Goal: Information Seeking & Learning: Learn about a topic

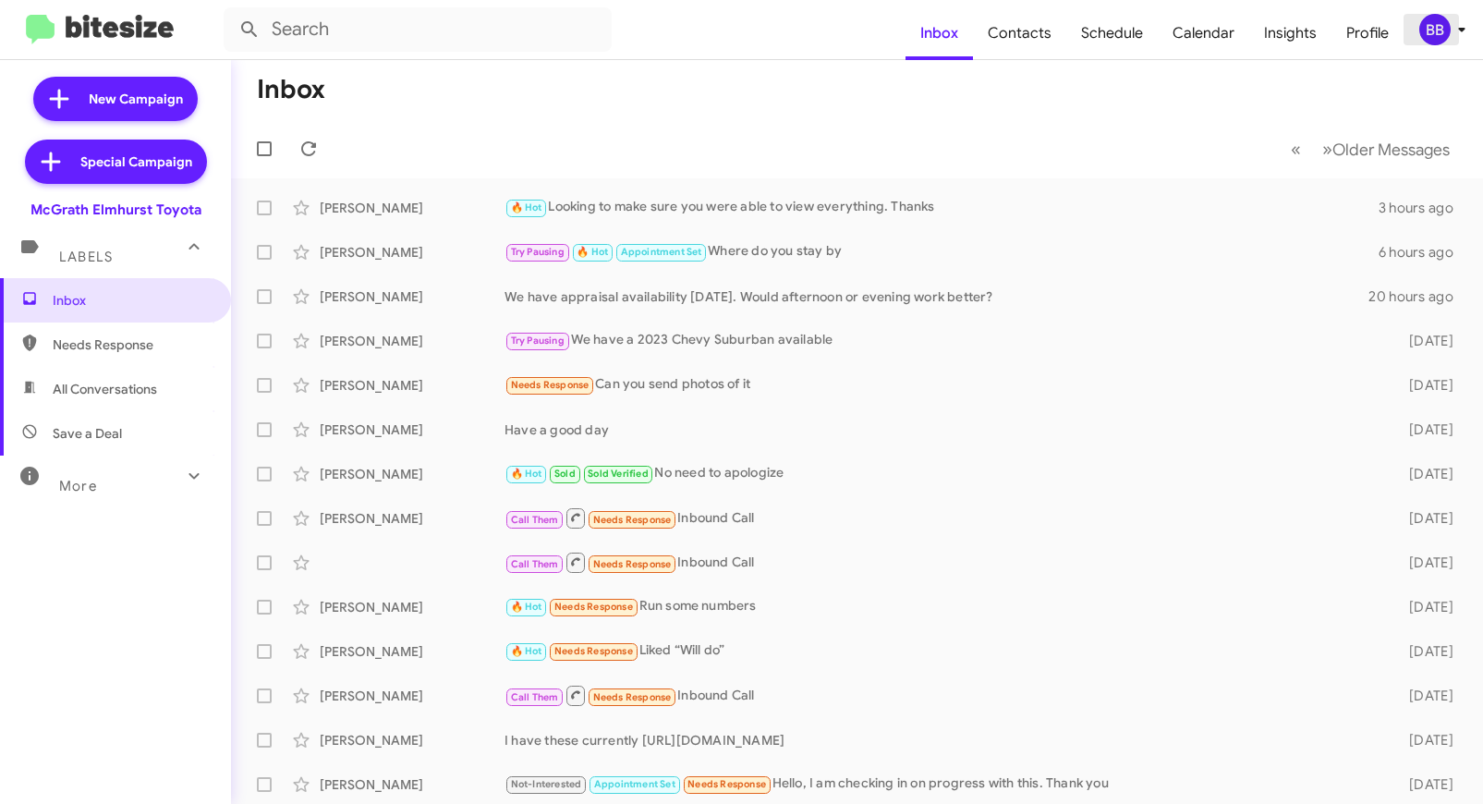
click at [1447, 38] on div "BB" at bounding box center [1435, 29] width 31 height 31
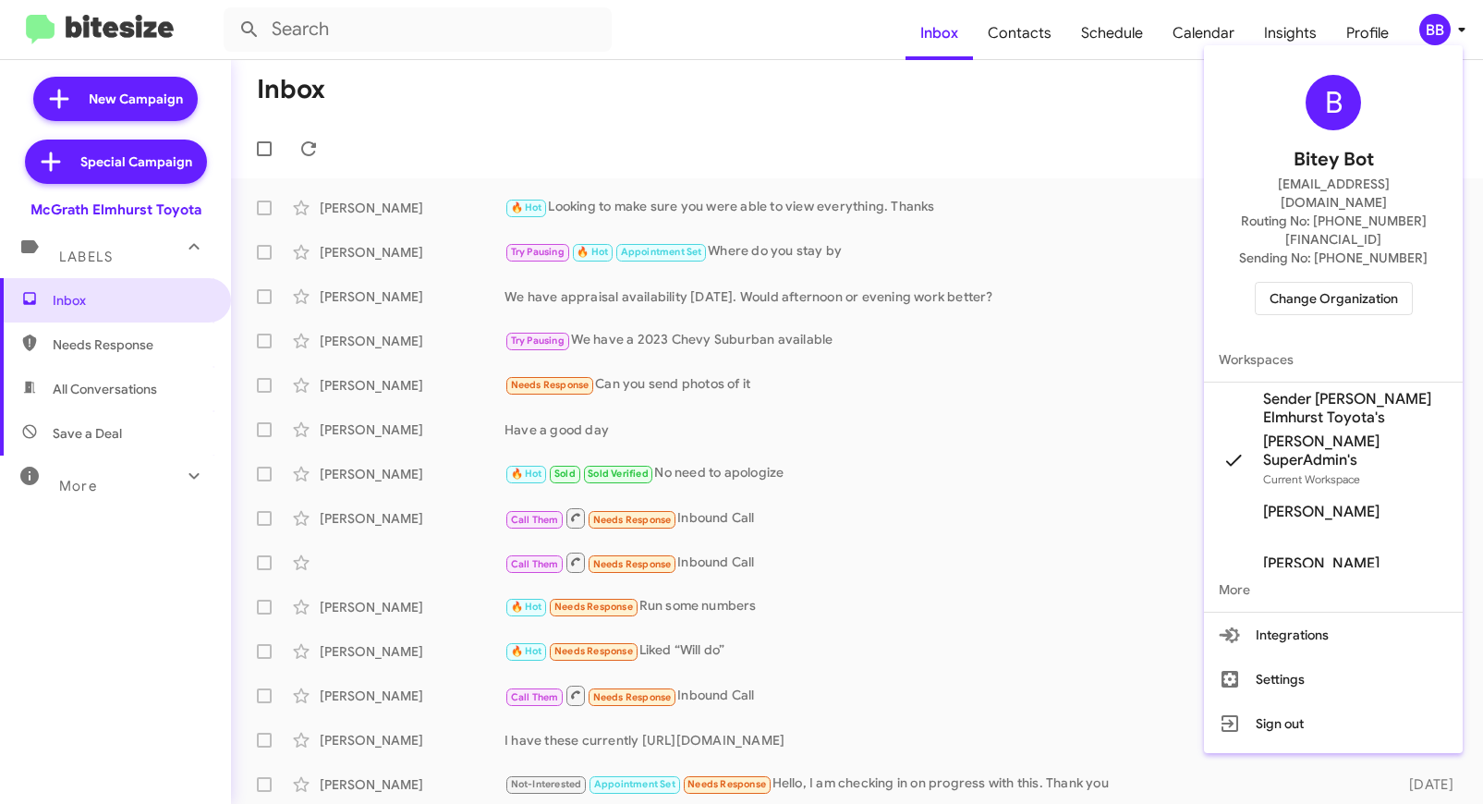
click at [1327, 283] on span "Change Organization" at bounding box center [1334, 298] width 128 height 31
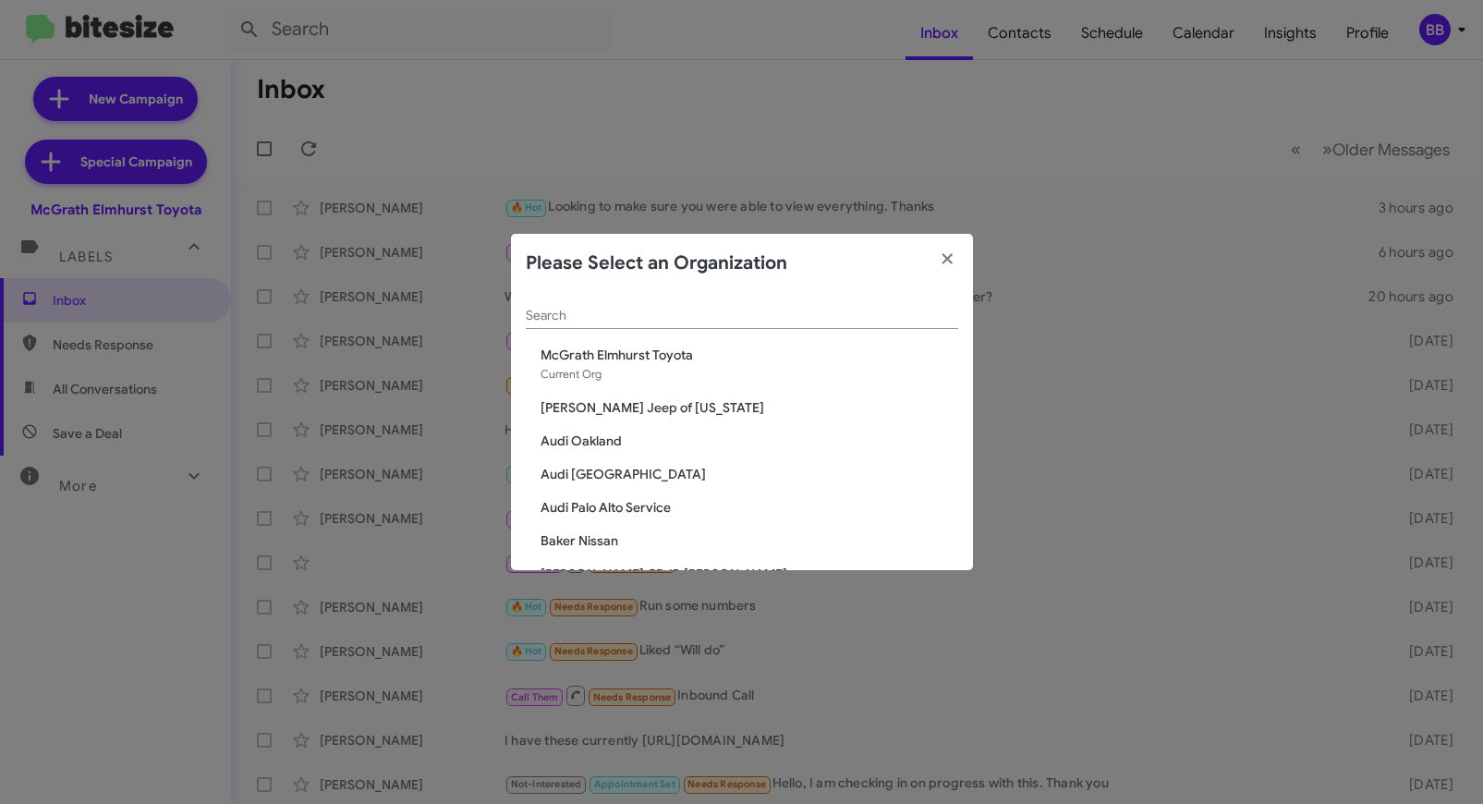
click at [550, 311] on input "Search" at bounding box center [742, 316] width 433 height 15
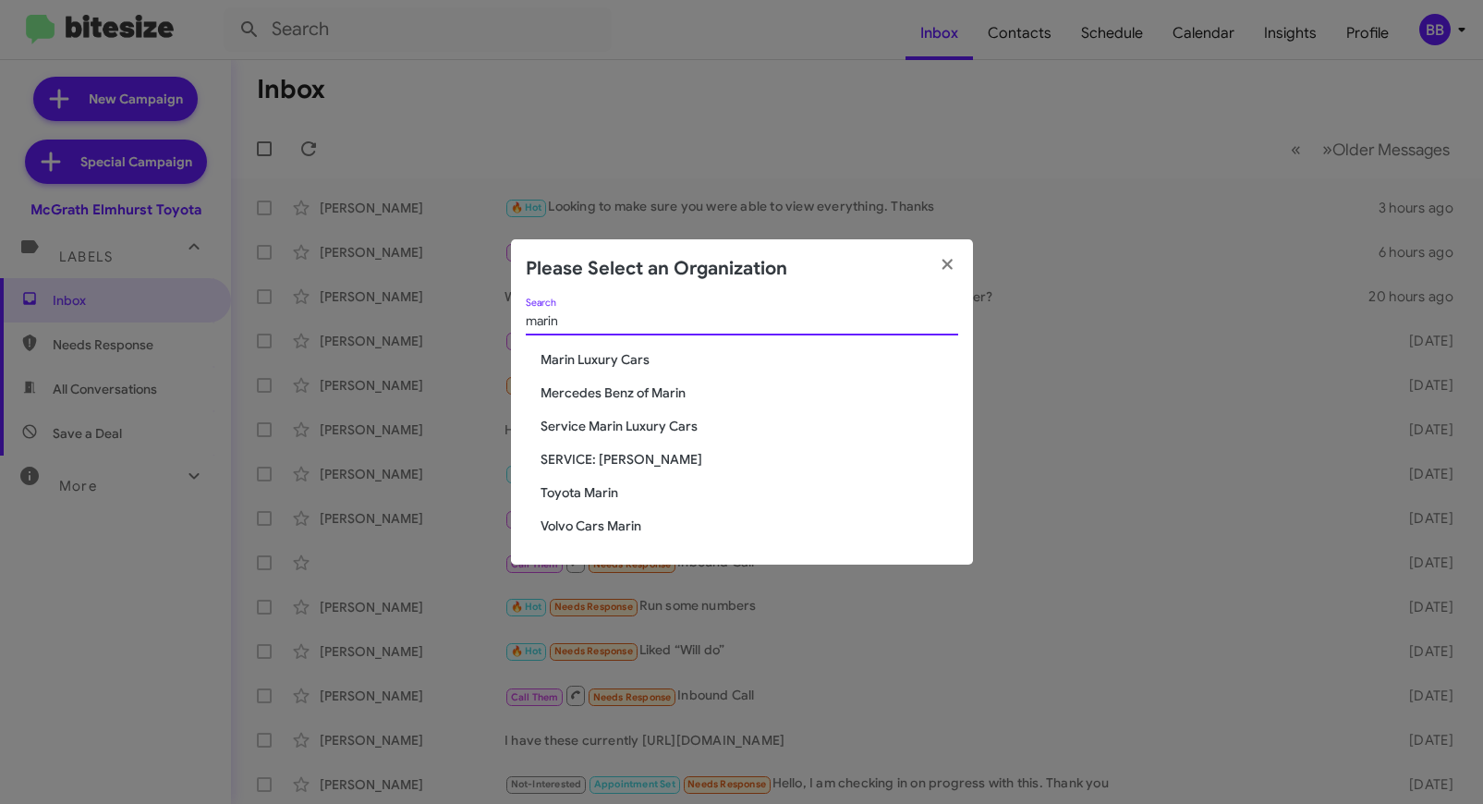
type input "marin"
click at [588, 392] on span "Mercedes Benz of Marin" at bounding box center [750, 393] width 418 height 18
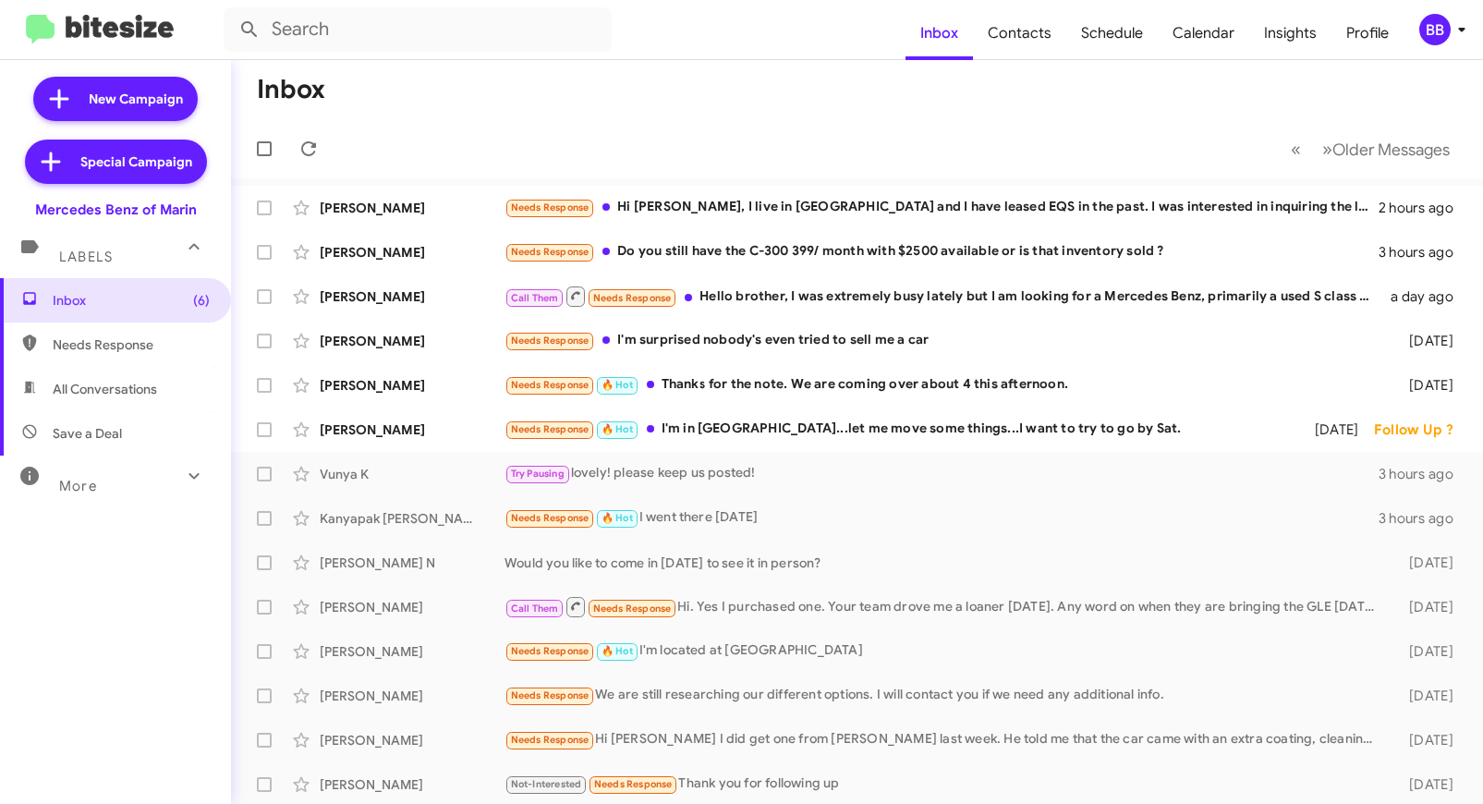
click at [92, 492] on span "More" at bounding box center [78, 486] width 38 height 17
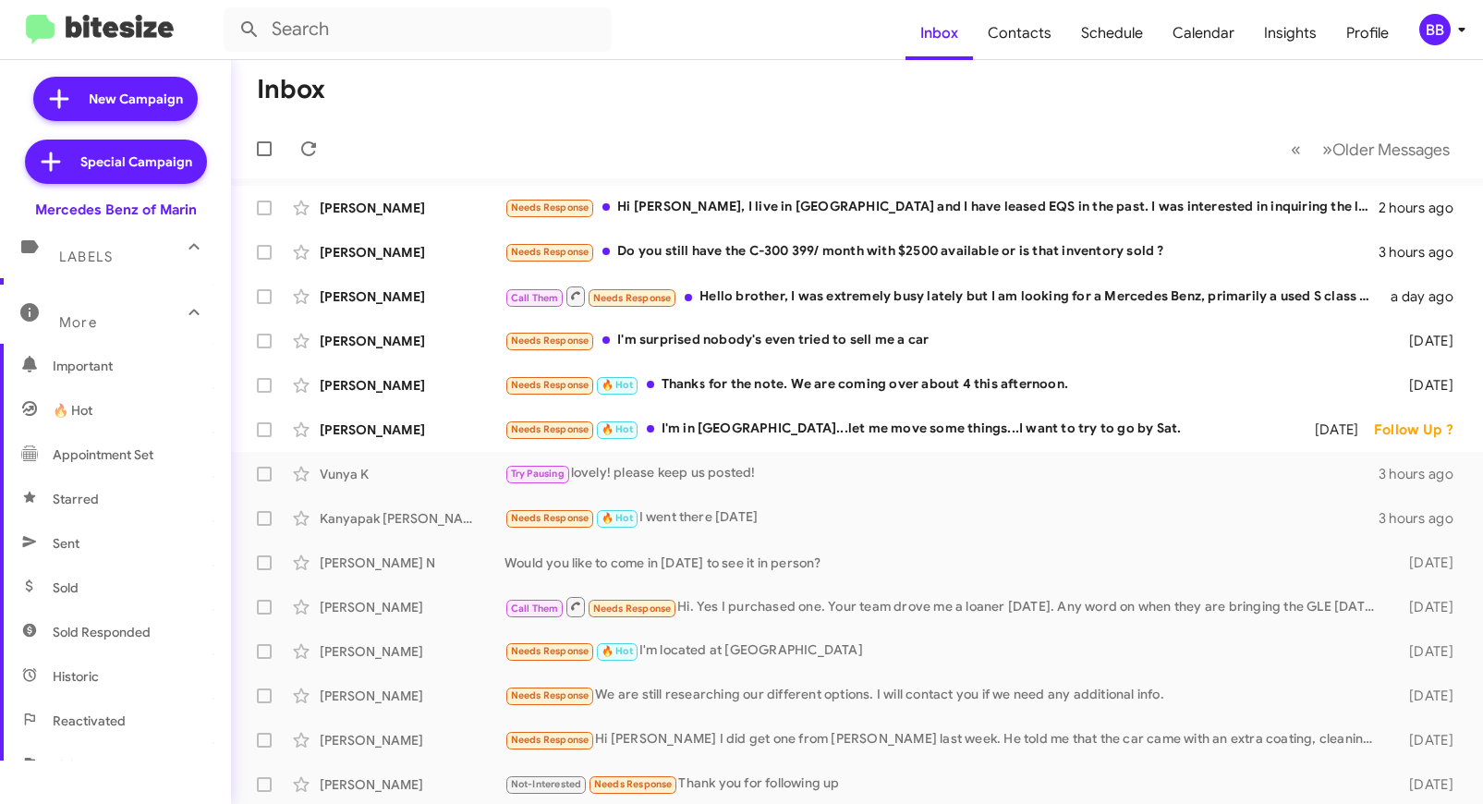
scroll to position [390, 0]
click at [129, 426] on span "Sold Responded" at bounding box center [115, 413] width 231 height 44
type input "in:sold-verified"
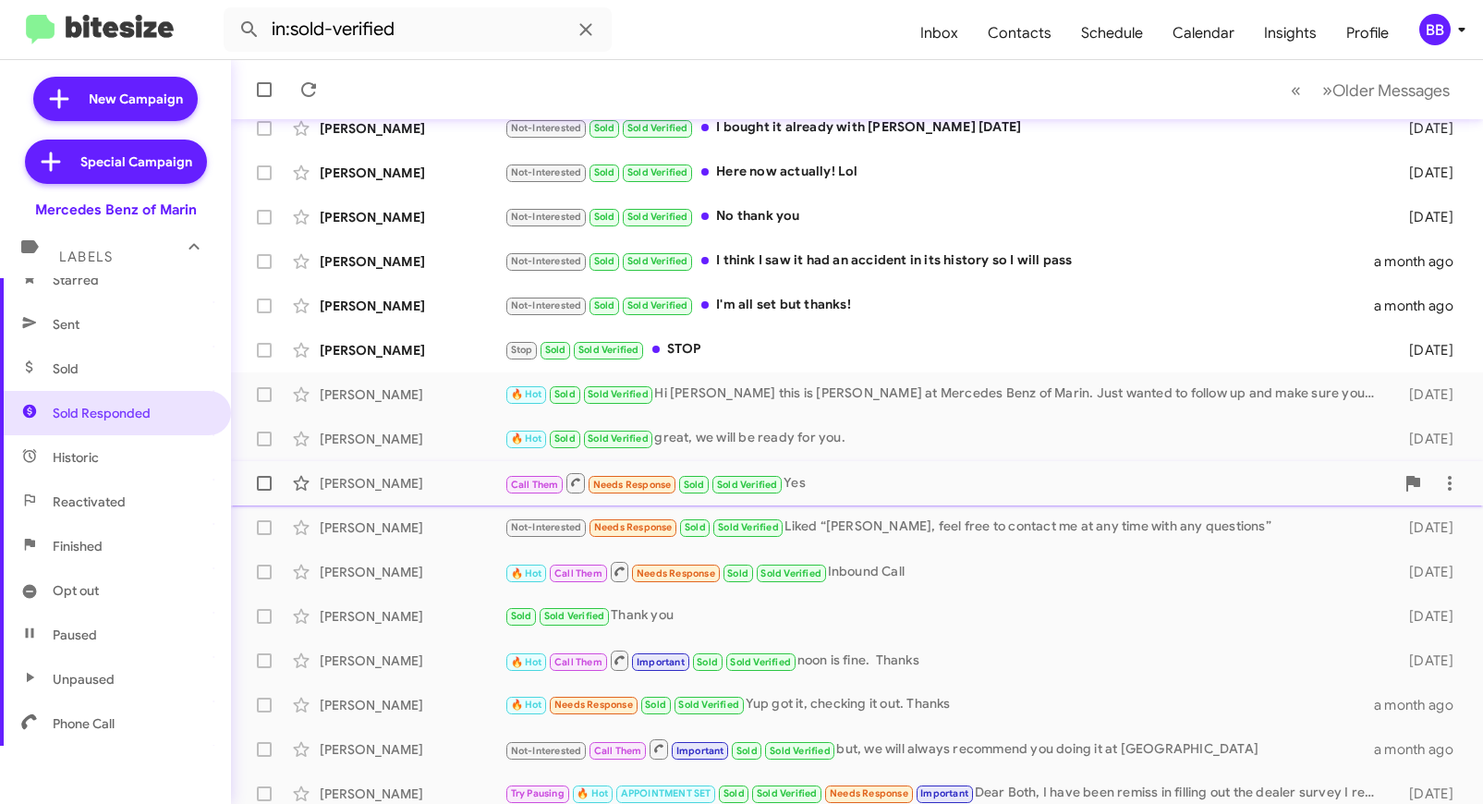
scroll to position [177, 0]
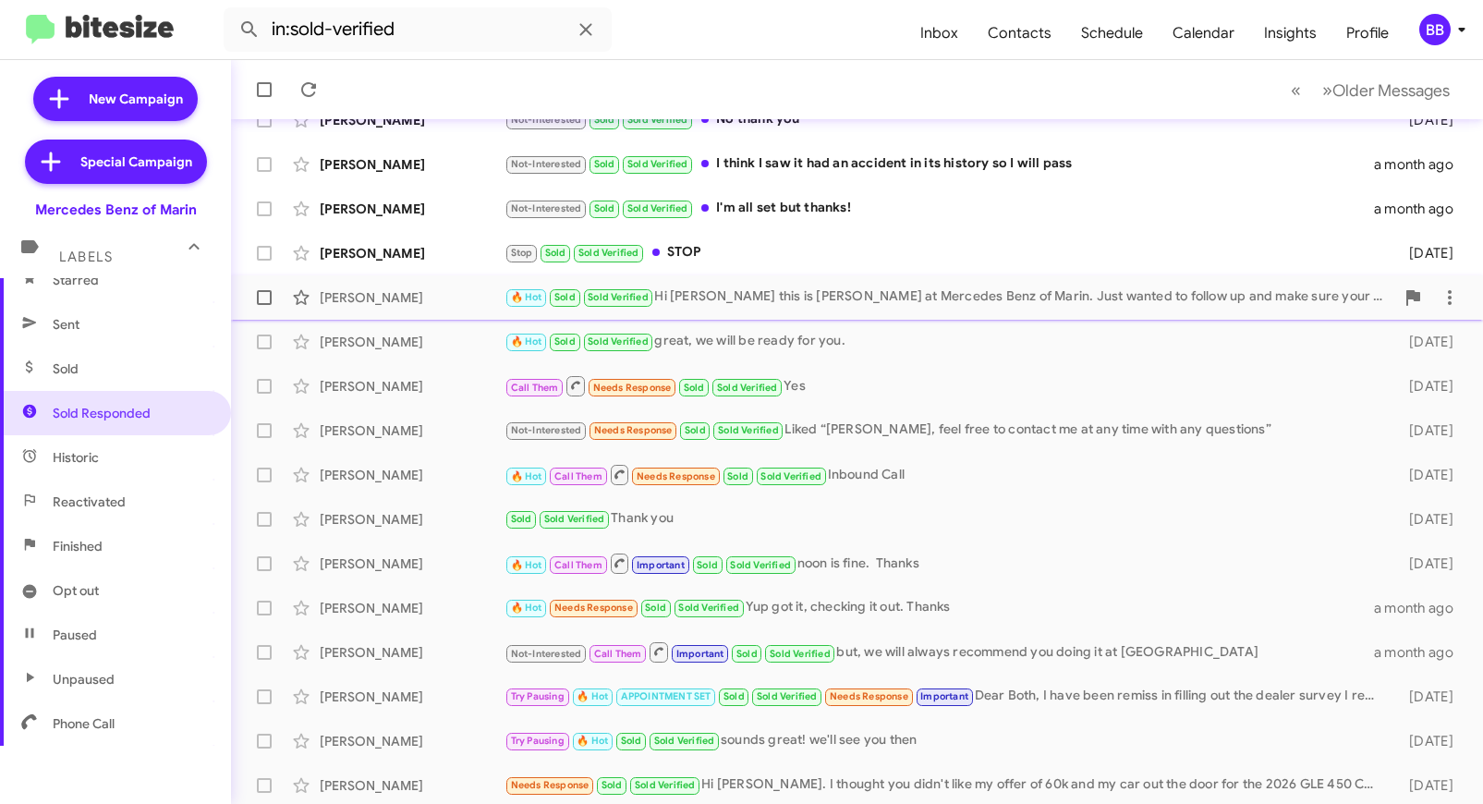
click at [470, 305] on div "[PERSON_NAME]" at bounding box center [412, 297] width 185 height 18
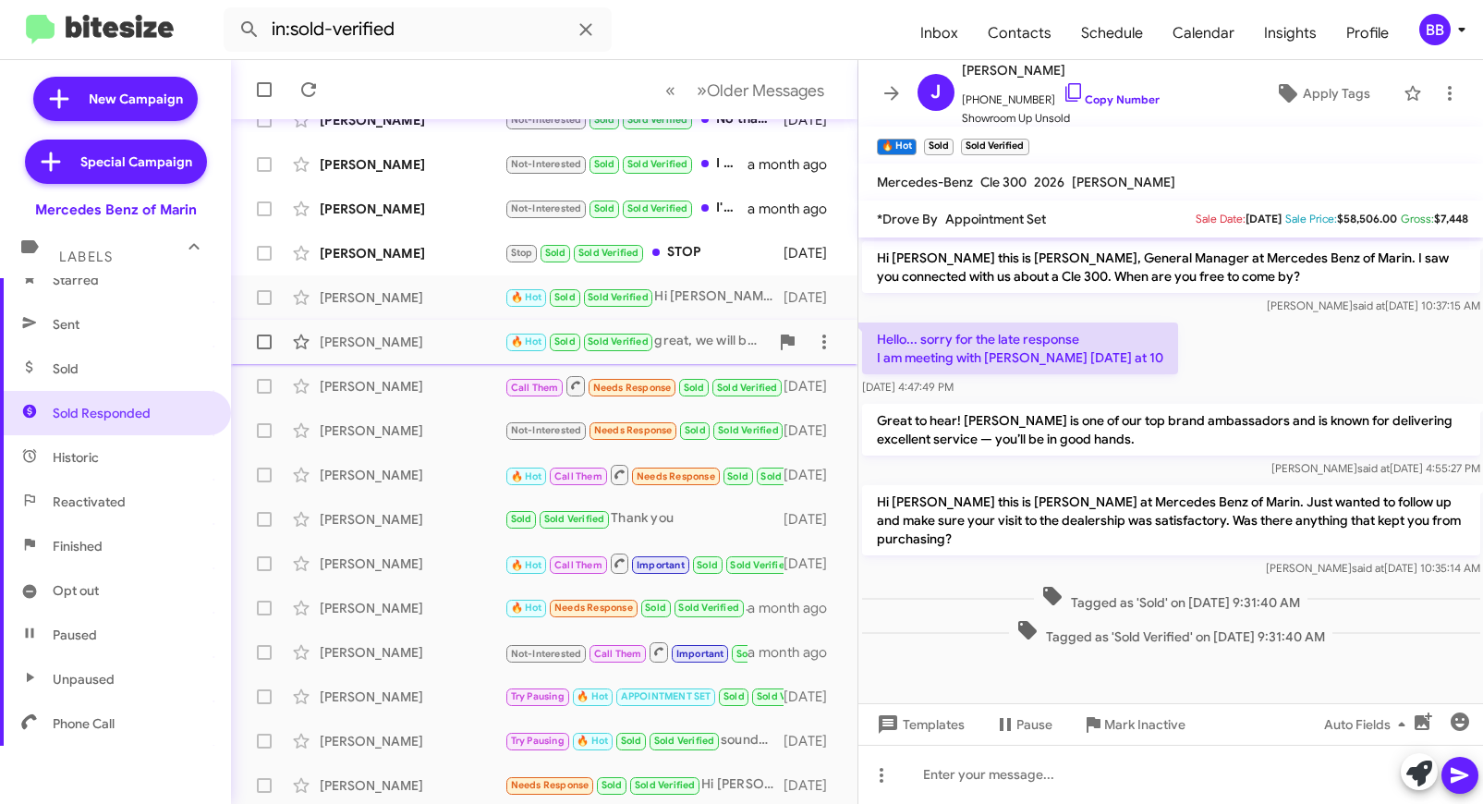
click at [452, 336] on div "[PERSON_NAME]" at bounding box center [412, 342] width 185 height 18
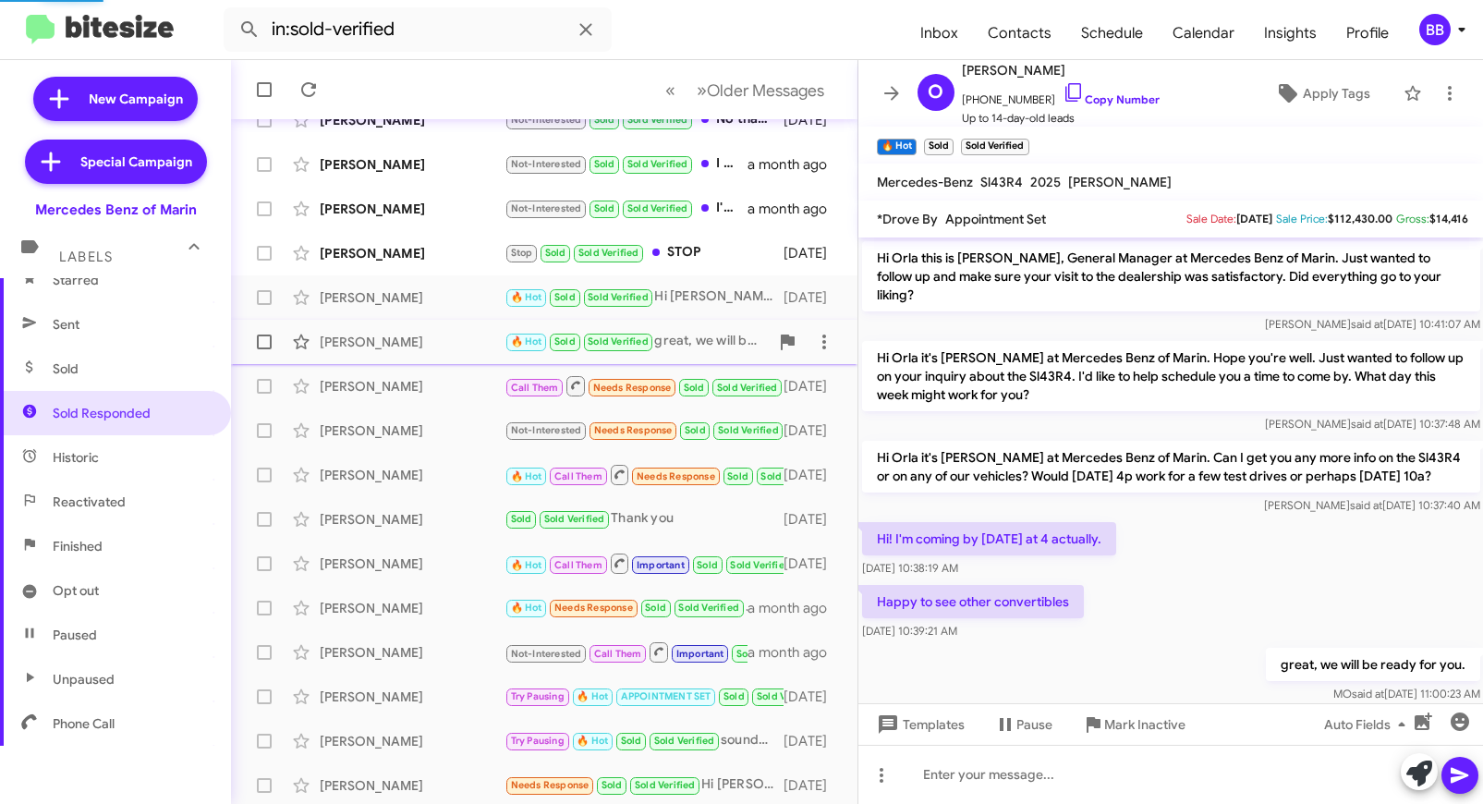
scroll to position [92, 0]
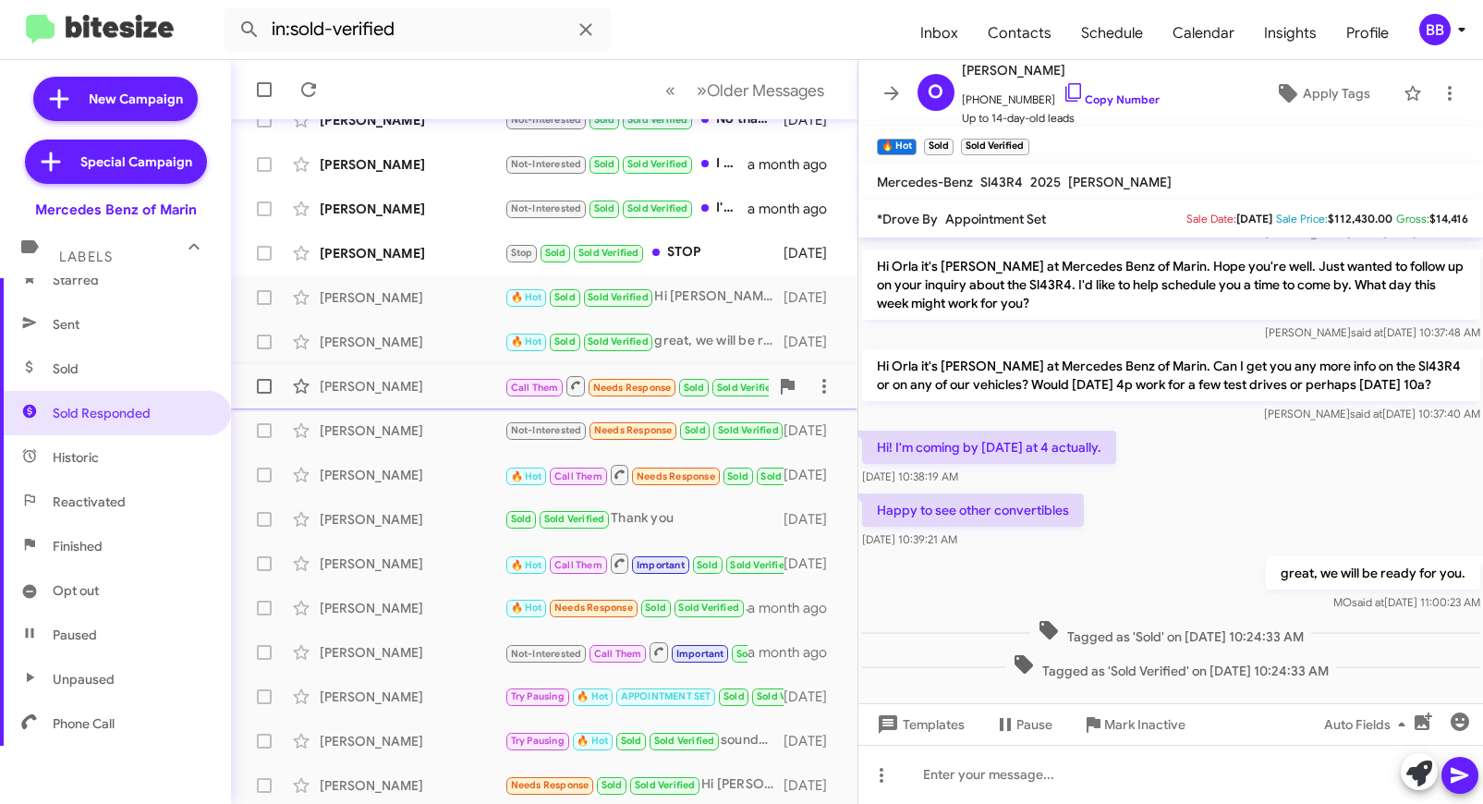
click at [459, 386] on div "Fernando Loza" at bounding box center [412, 386] width 185 height 18
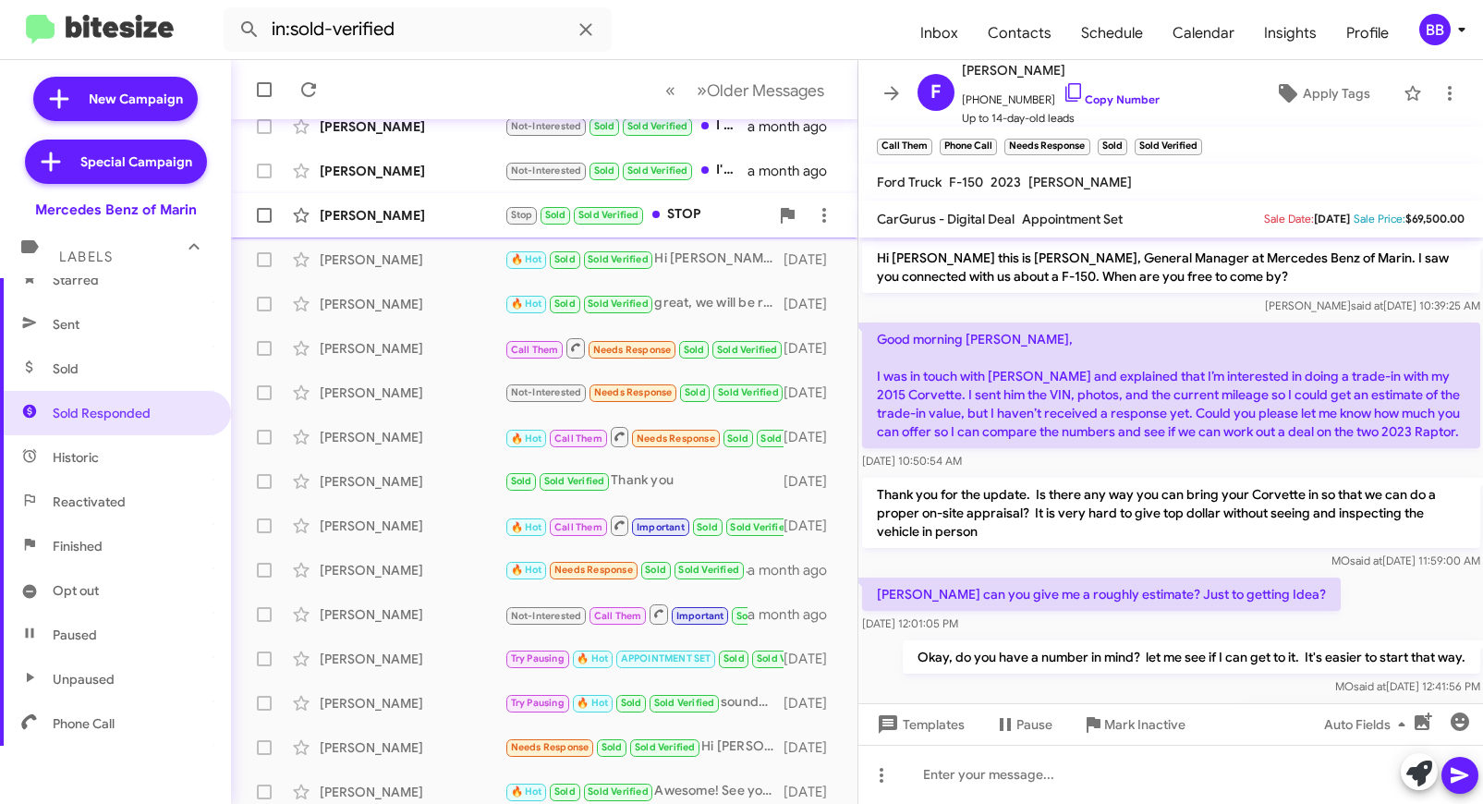
scroll to position [227, 0]
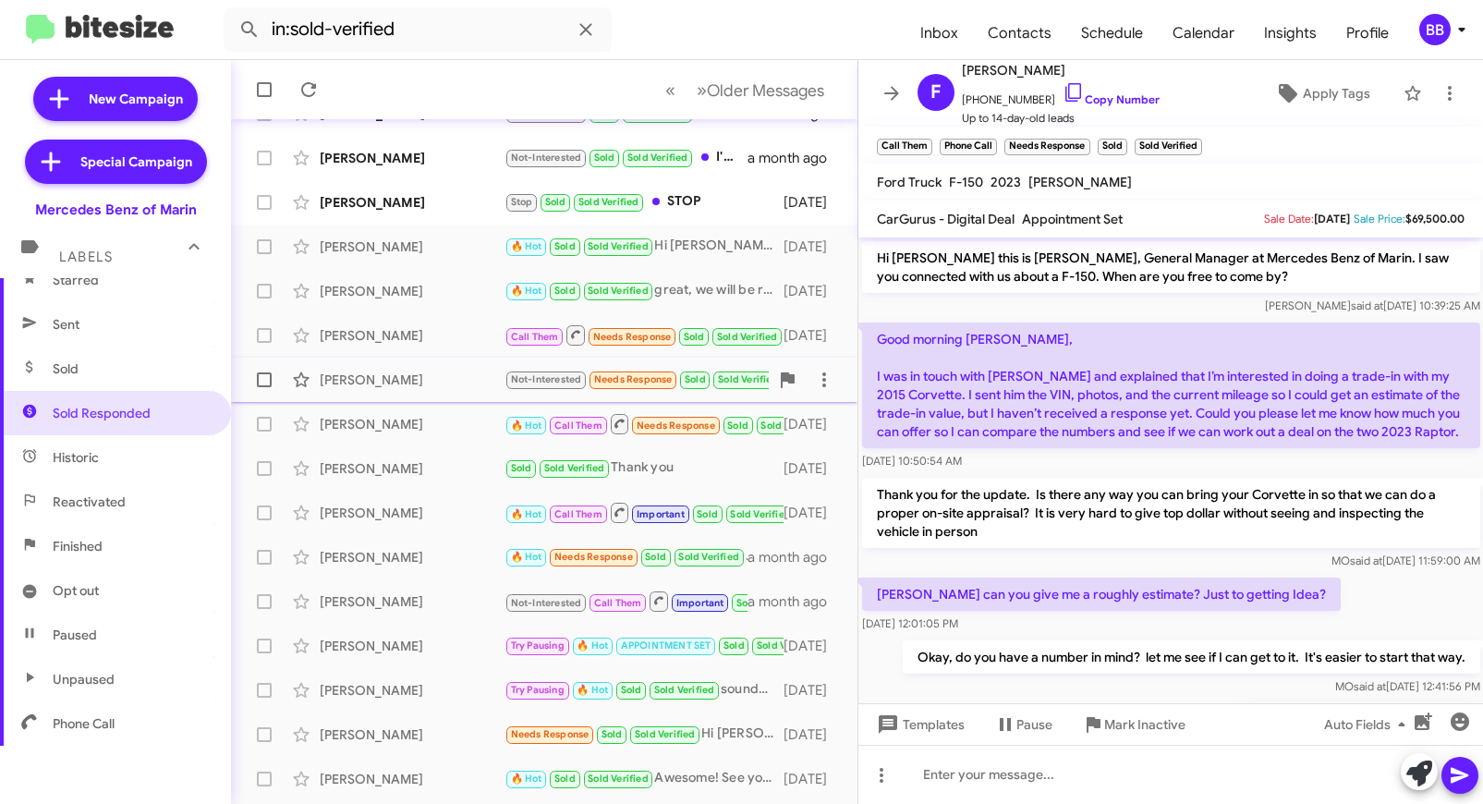
click at [449, 376] on div "Joe Nuon" at bounding box center [412, 380] width 185 height 18
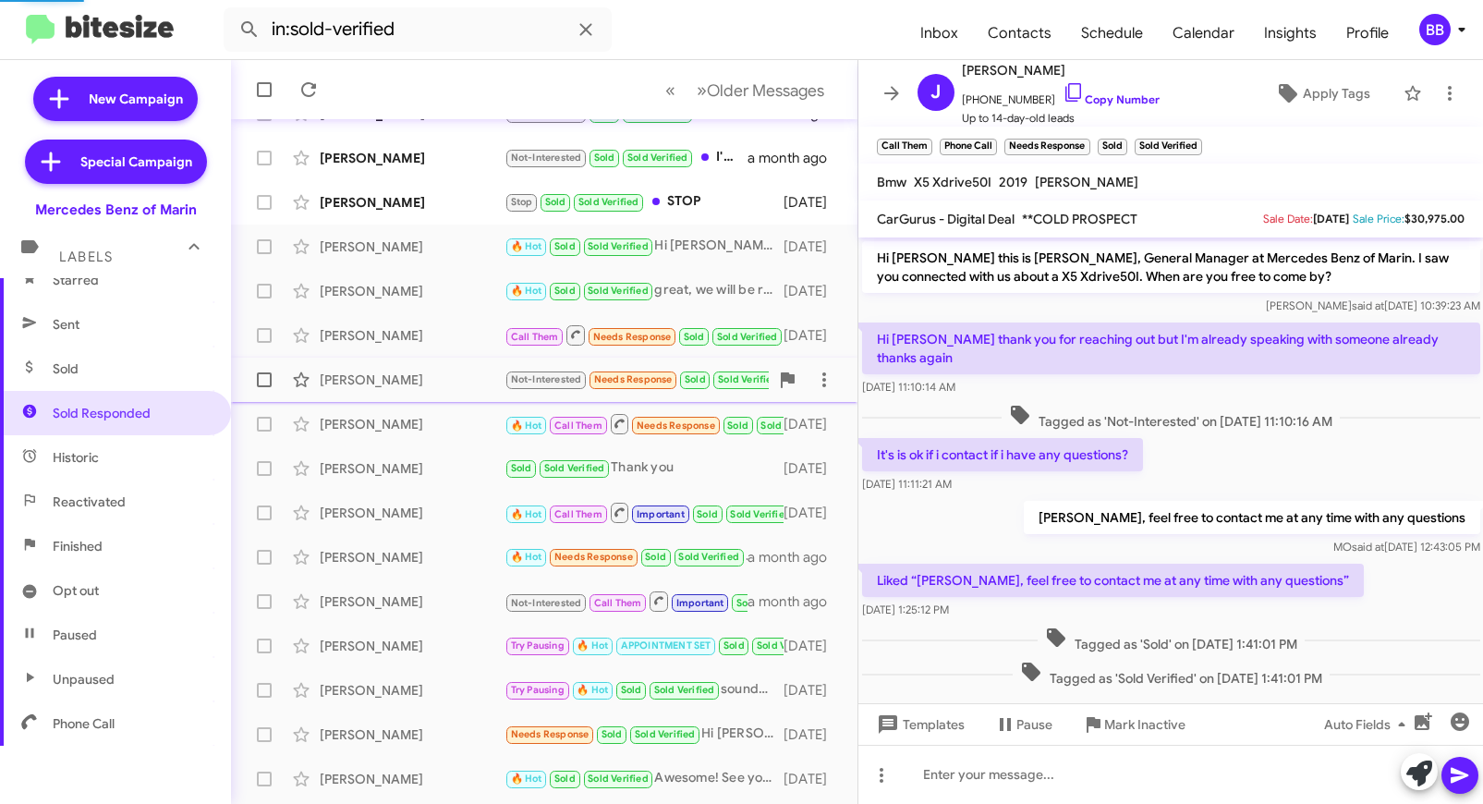
scroll to position [7, 0]
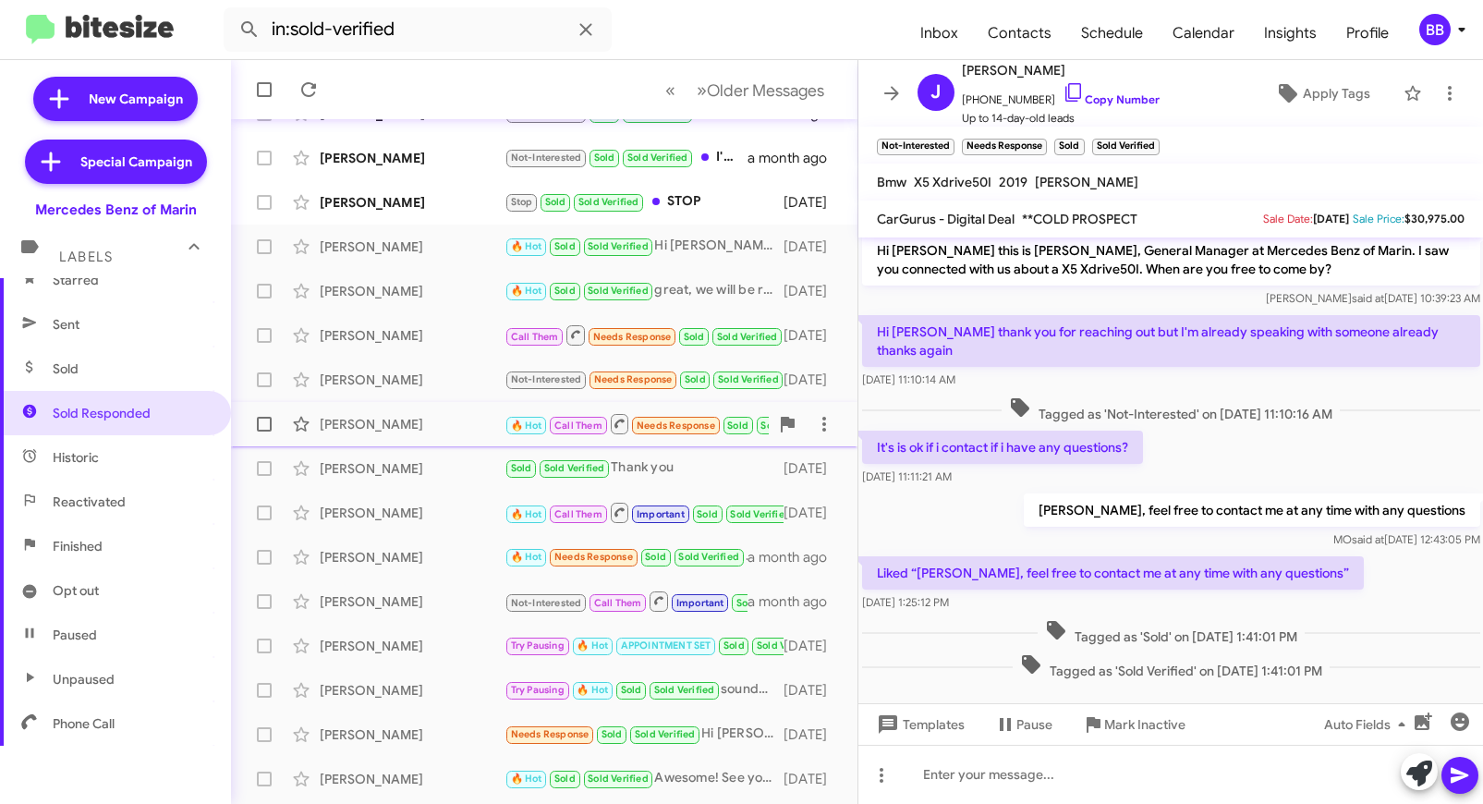
click at [434, 432] on div "Arsh Grewal" at bounding box center [412, 424] width 185 height 18
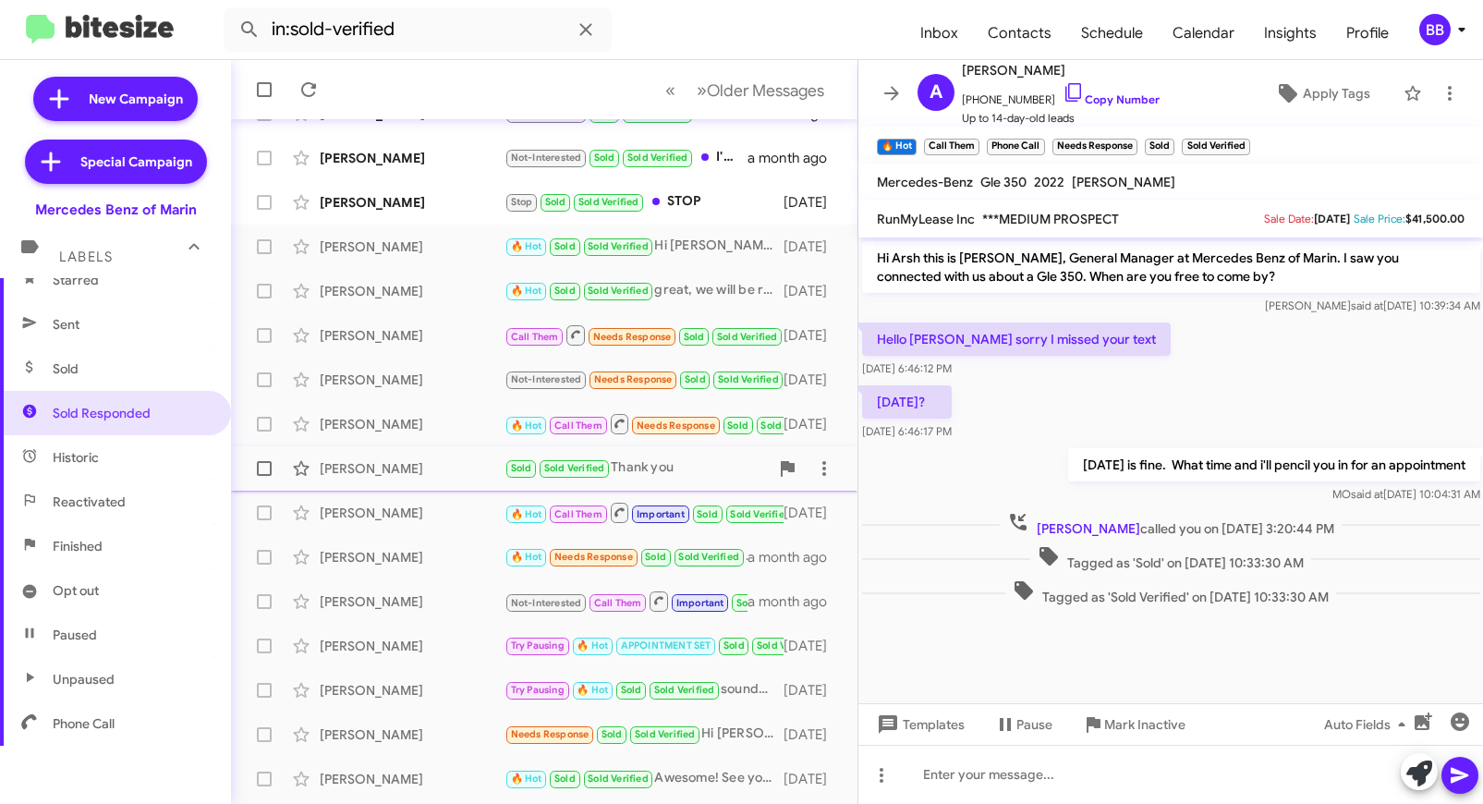
click at [429, 465] on div "Jude Yun" at bounding box center [412, 468] width 185 height 18
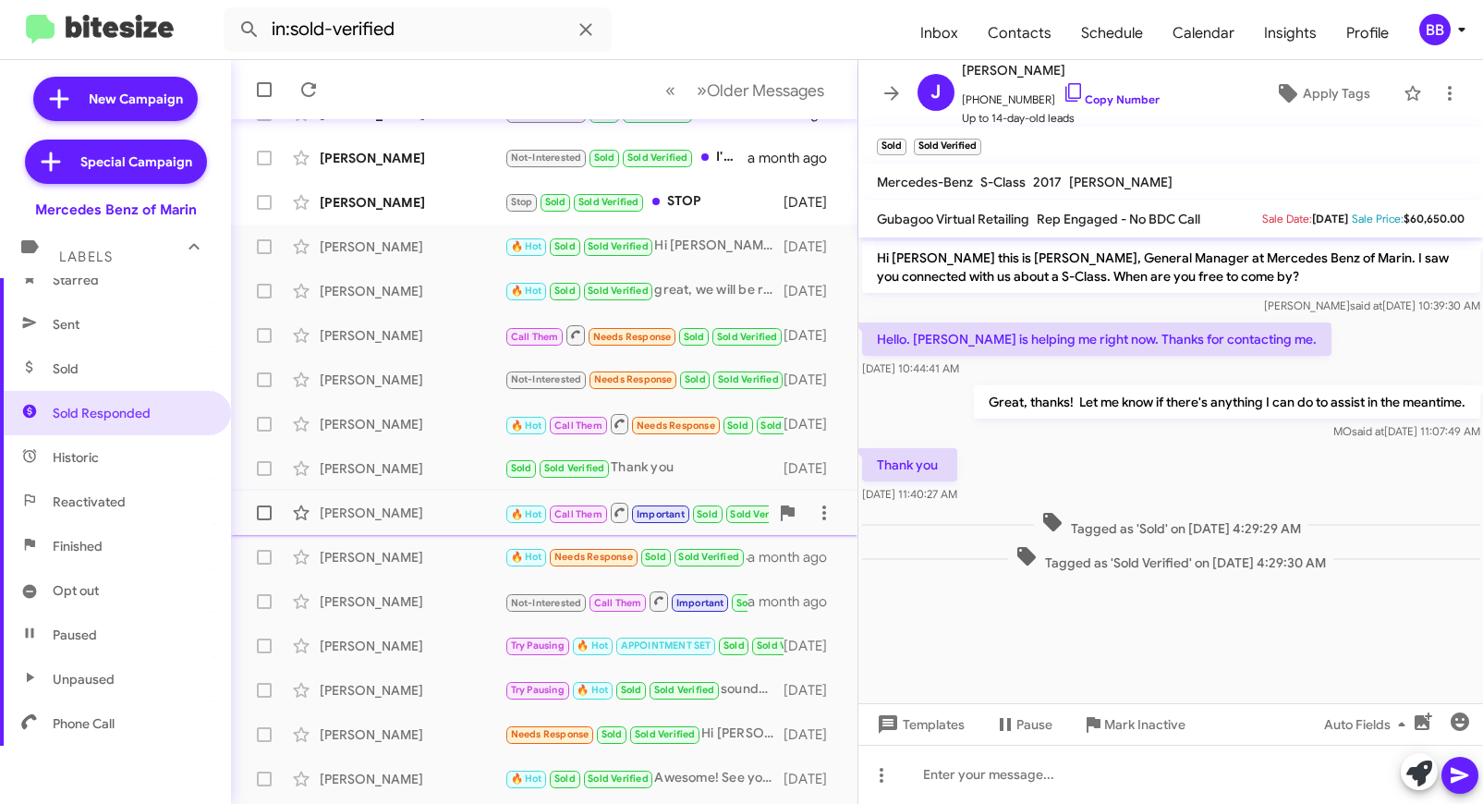
click at [451, 509] on div "Wen Yang" at bounding box center [412, 513] width 185 height 18
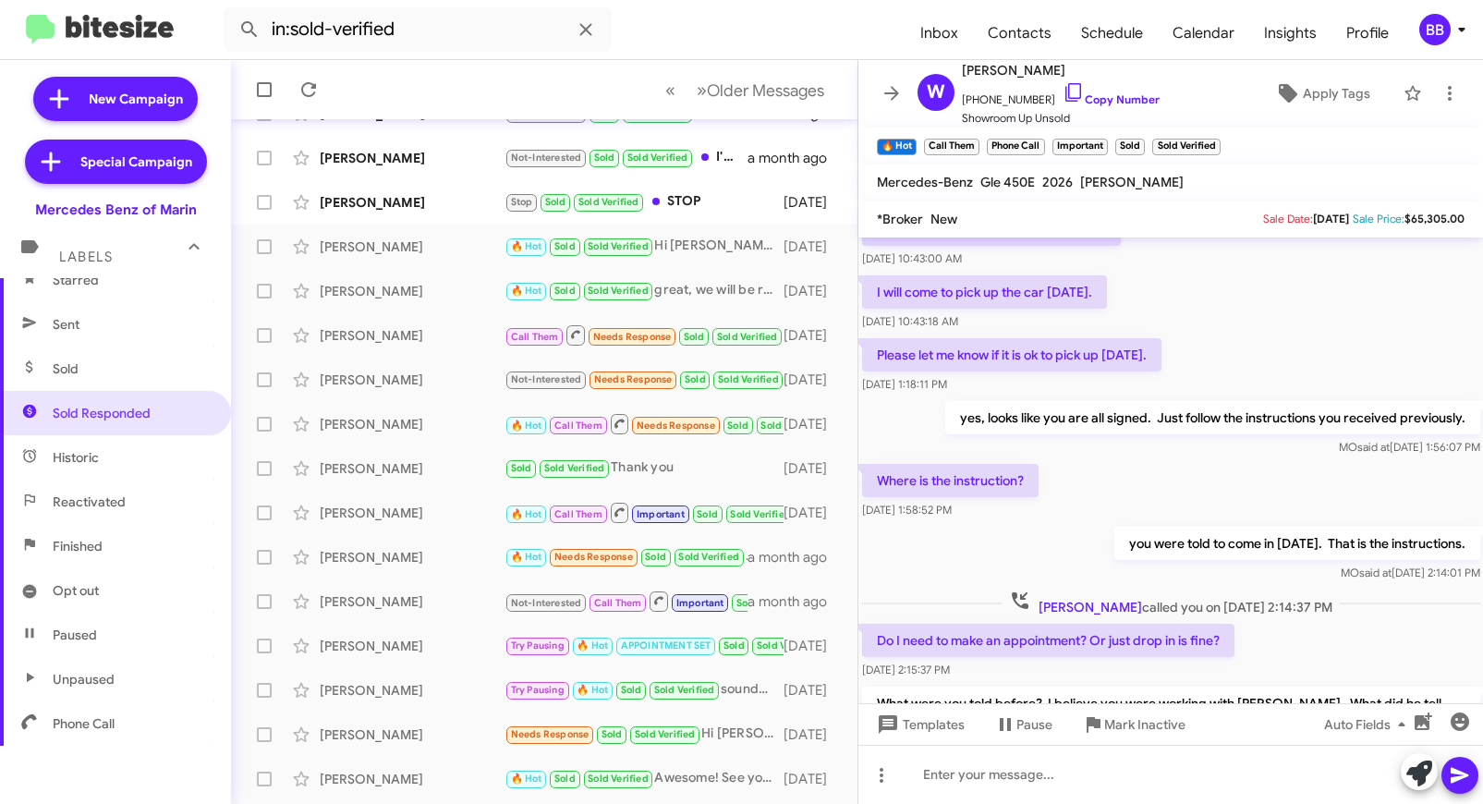
scroll to position [247, 0]
click at [431, 555] on div "Alexander Weber" at bounding box center [412, 557] width 185 height 18
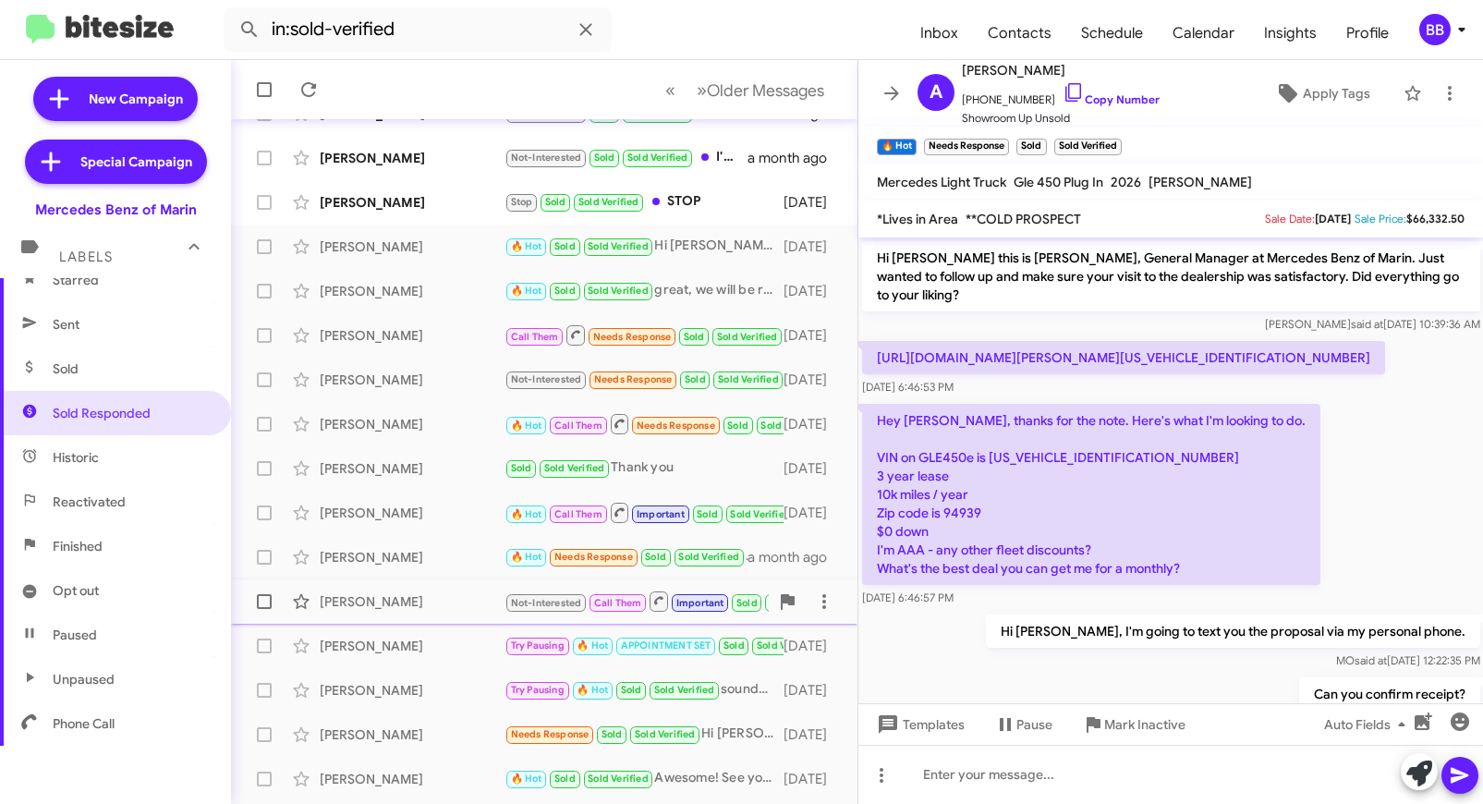
click at [432, 604] on div "Janice Sclass" at bounding box center [412, 601] width 185 height 18
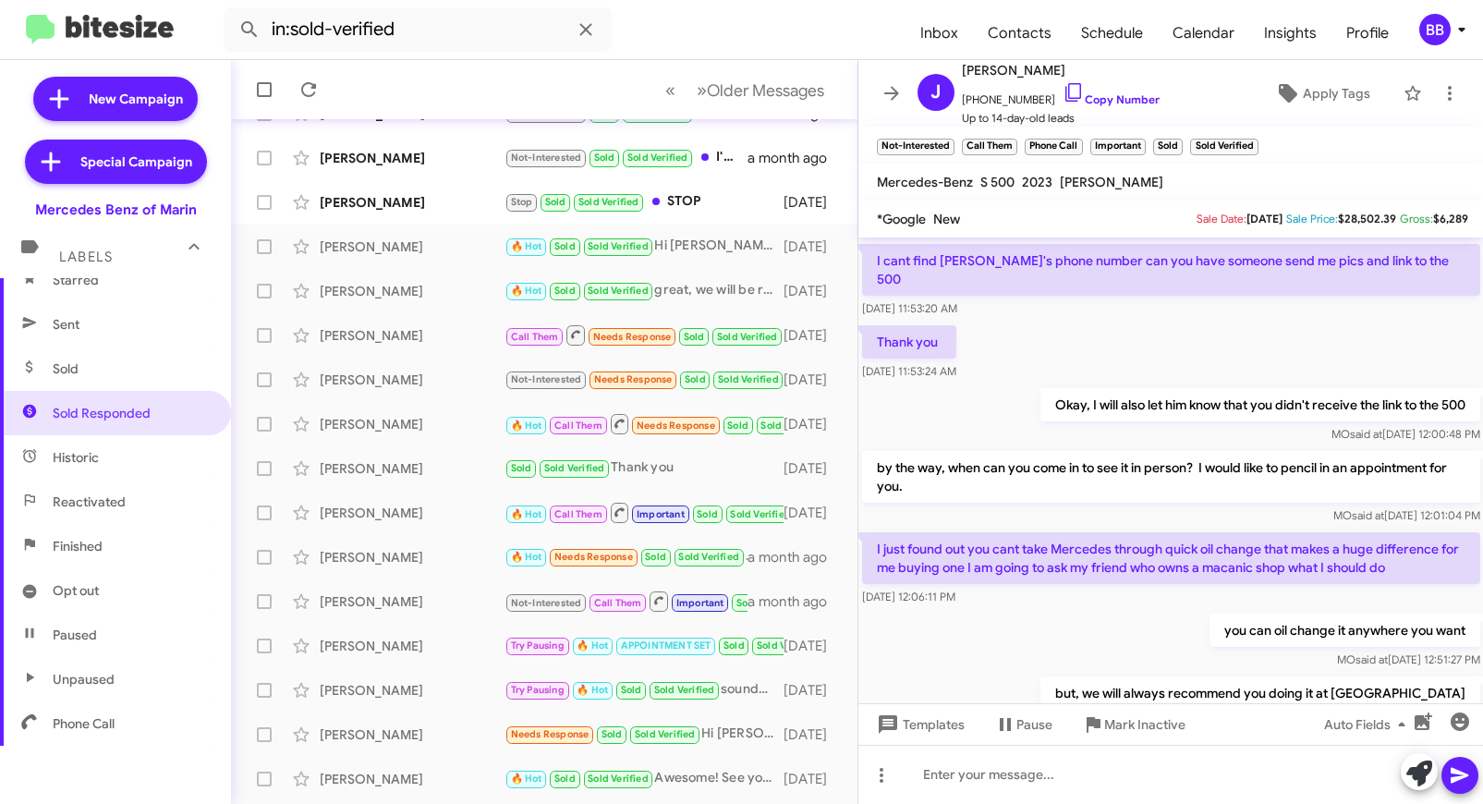
scroll to position [536, 0]
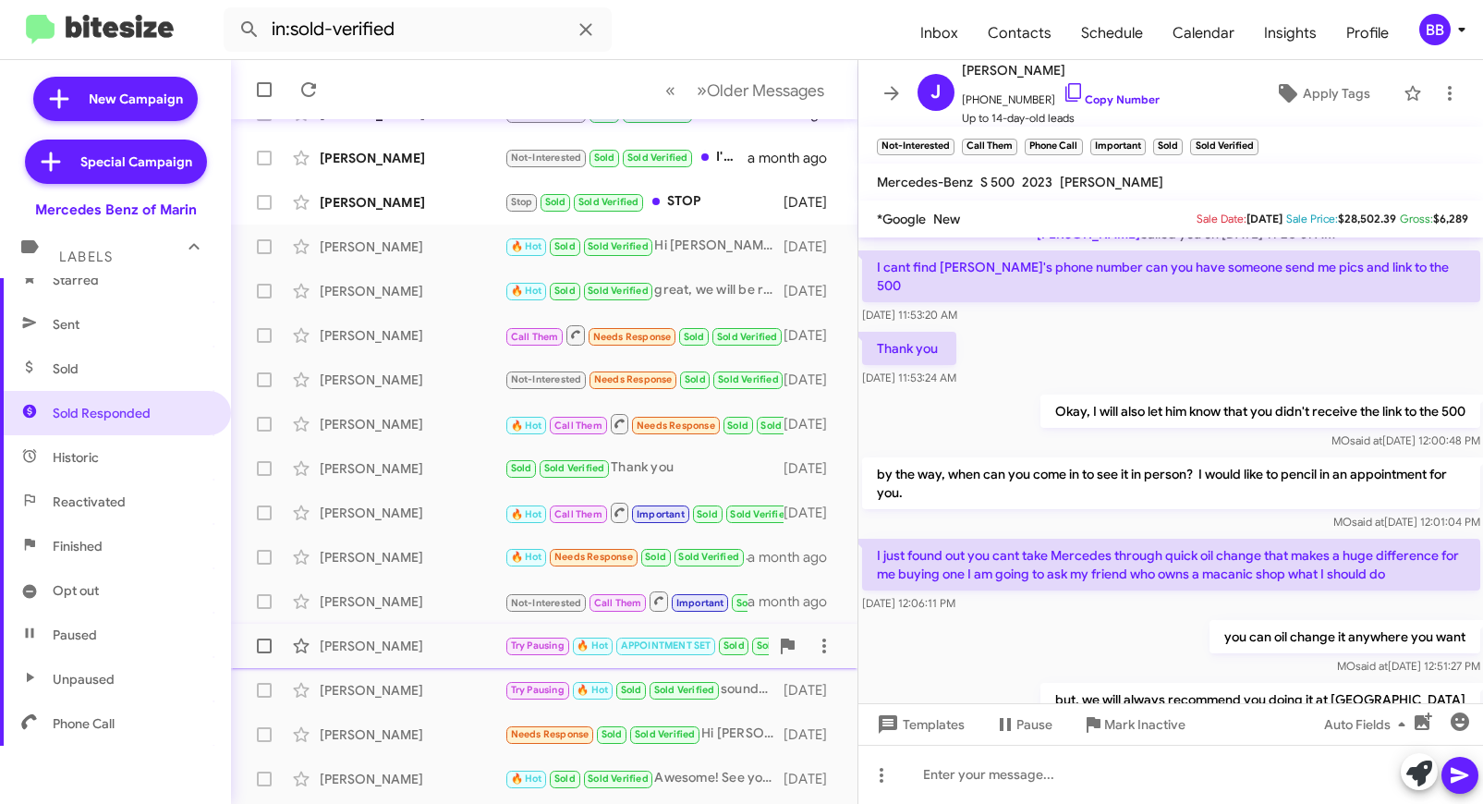
click at [417, 653] on div "Robin Snyder" at bounding box center [412, 646] width 185 height 18
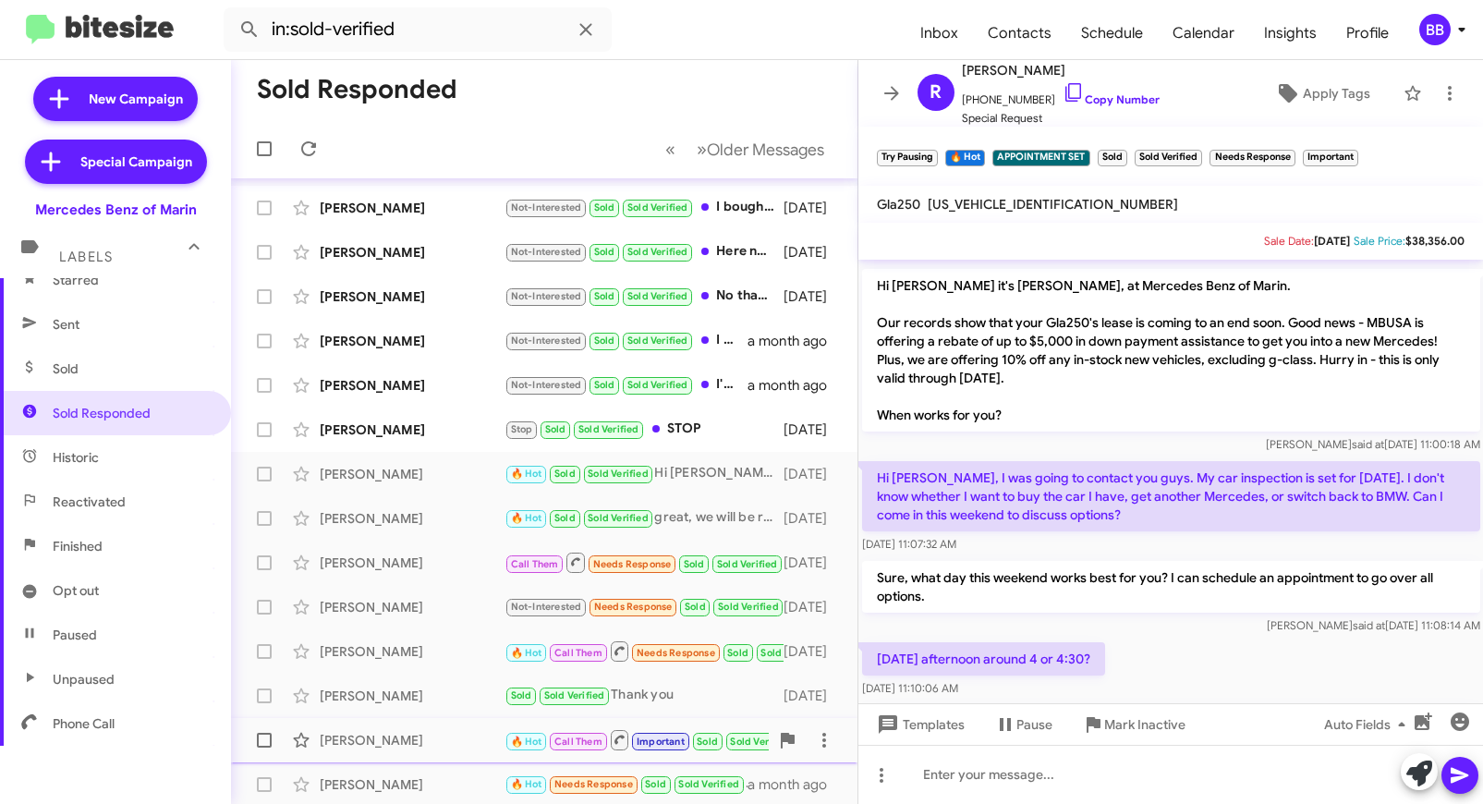
scroll to position [269, 0]
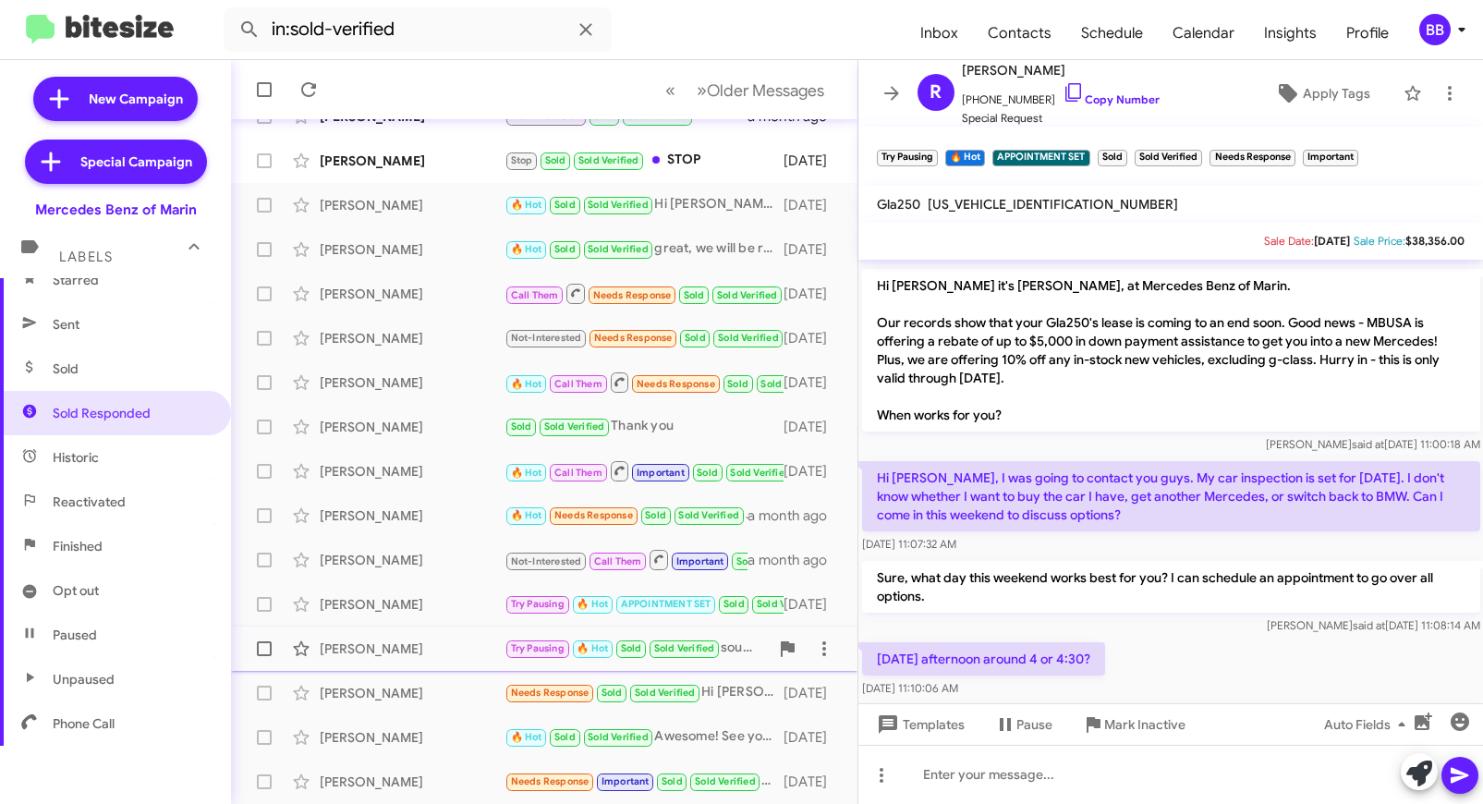
click at [426, 648] on div "Nick Salzman" at bounding box center [412, 649] width 185 height 18
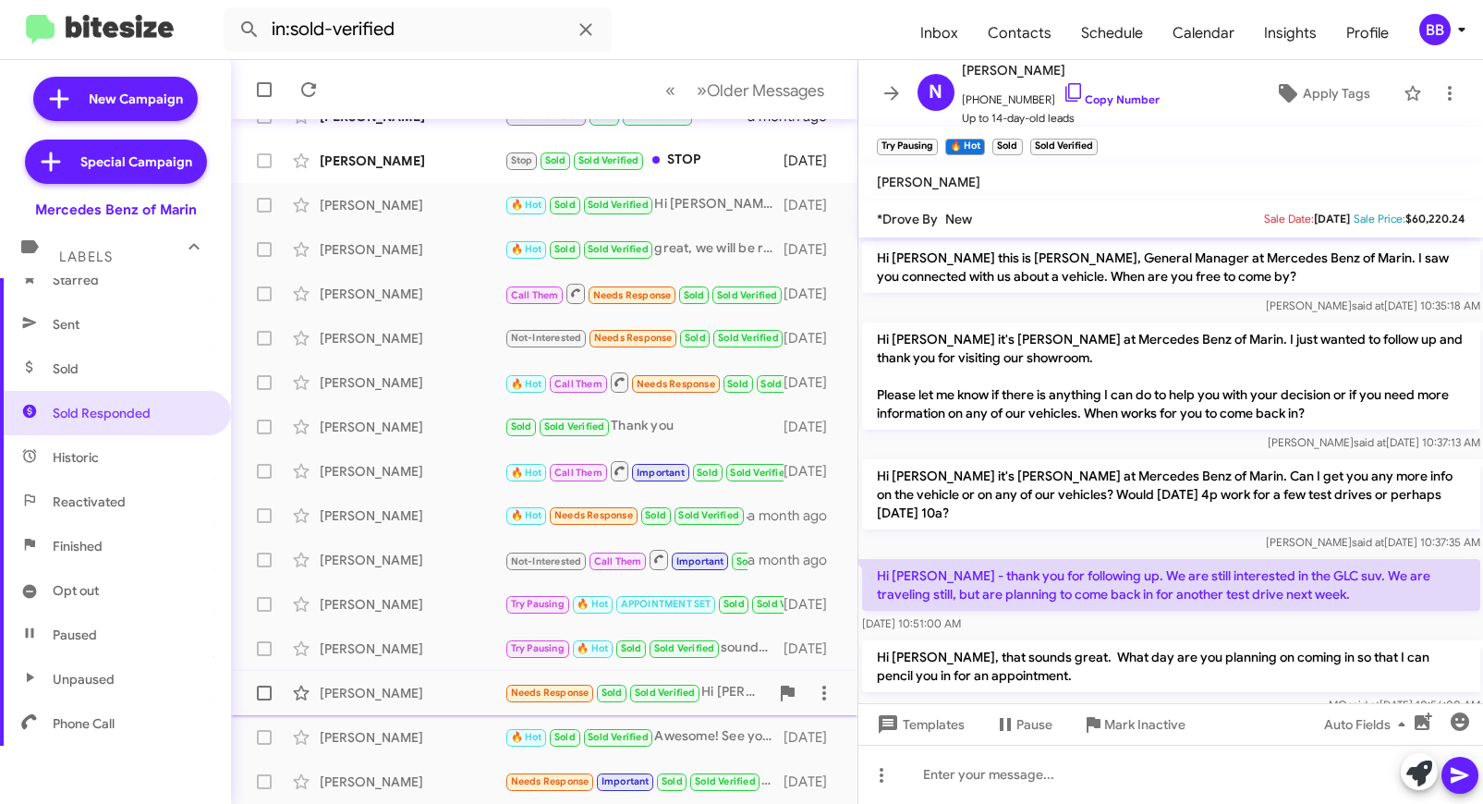
click at [444, 687] on div "Theresa Clarey" at bounding box center [412, 693] width 185 height 18
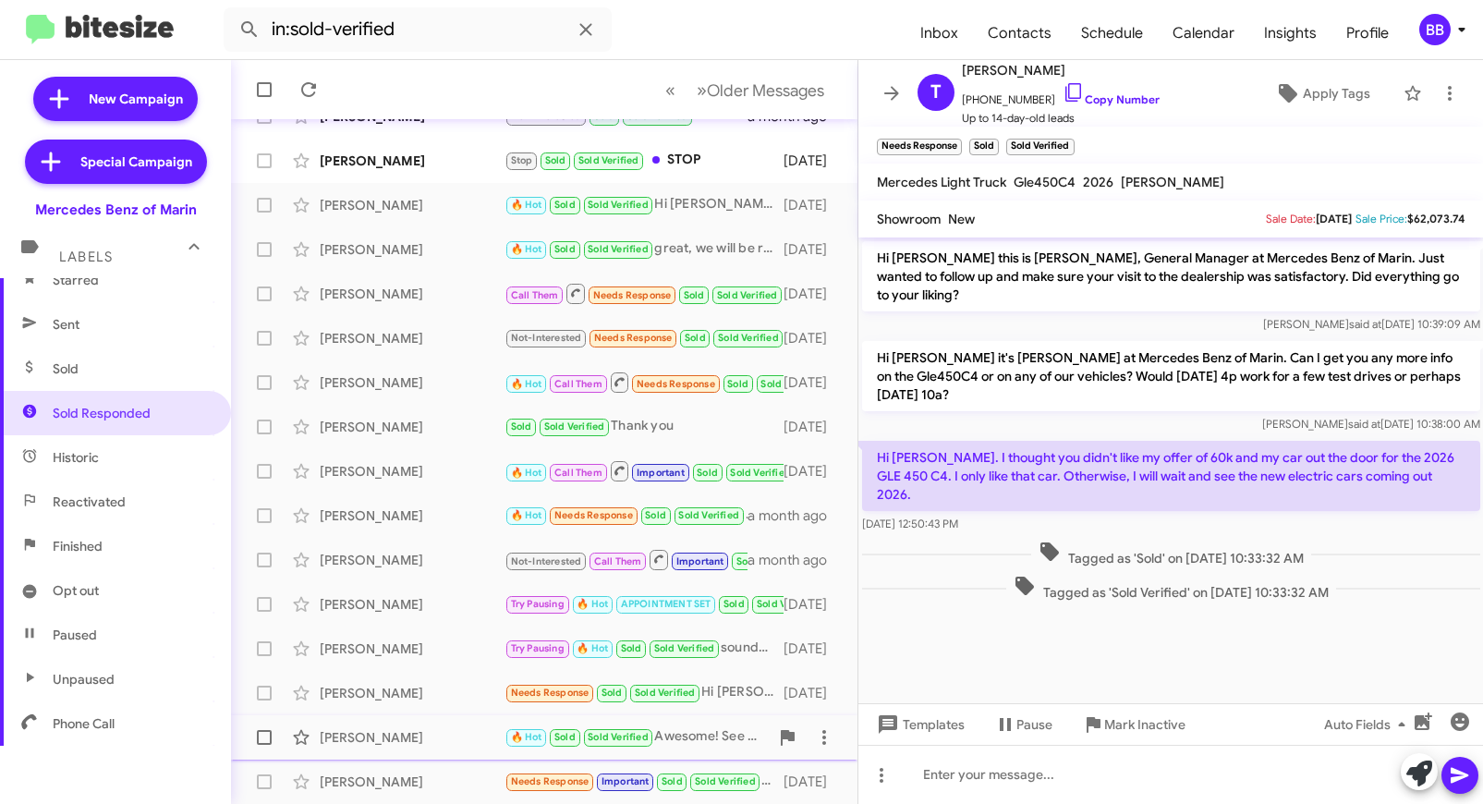
click at [445, 735] on div "Michelle Silver" at bounding box center [412, 737] width 185 height 18
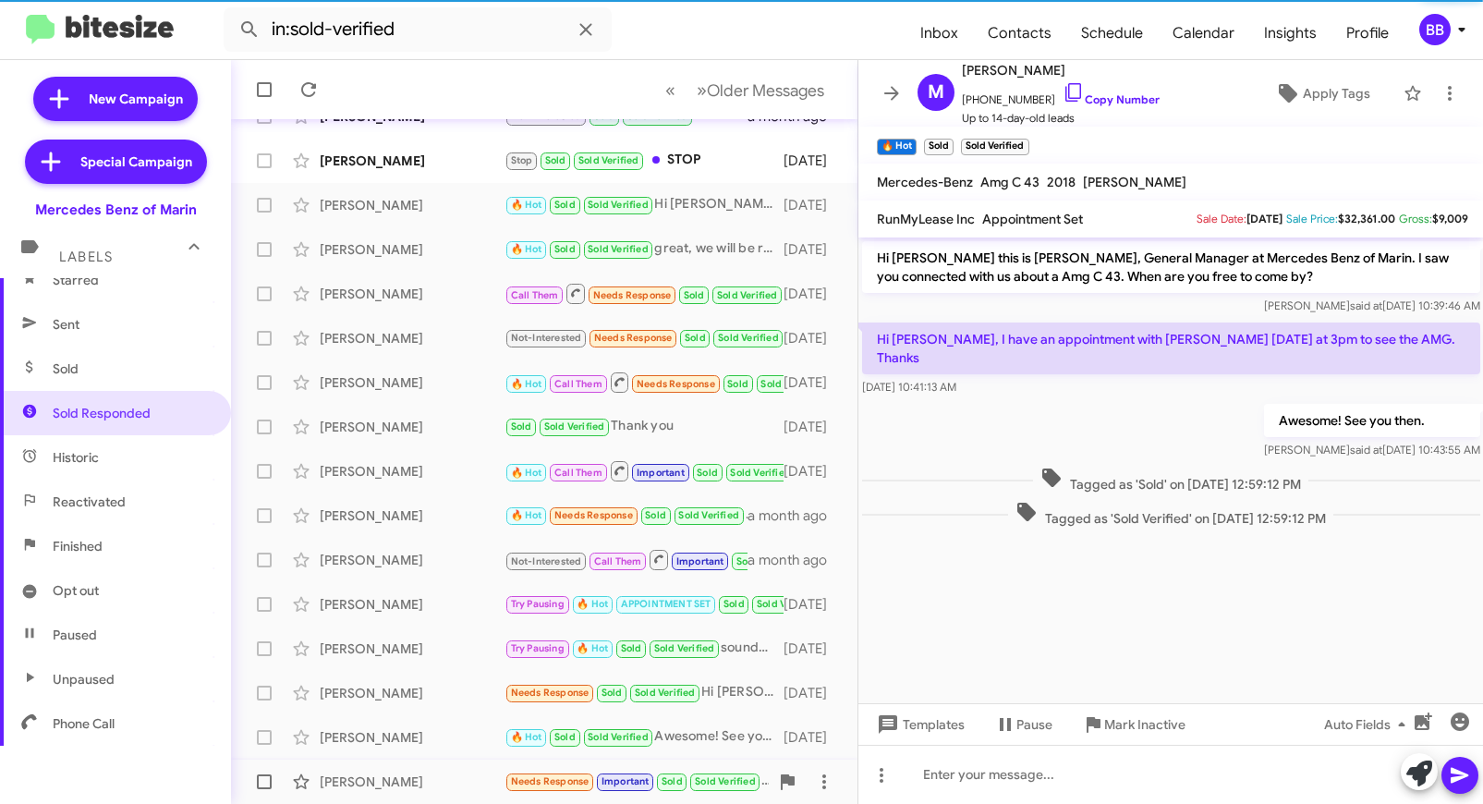
click at [449, 773] on div "Douglas Heaps" at bounding box center [412, 782] width 185 height 18
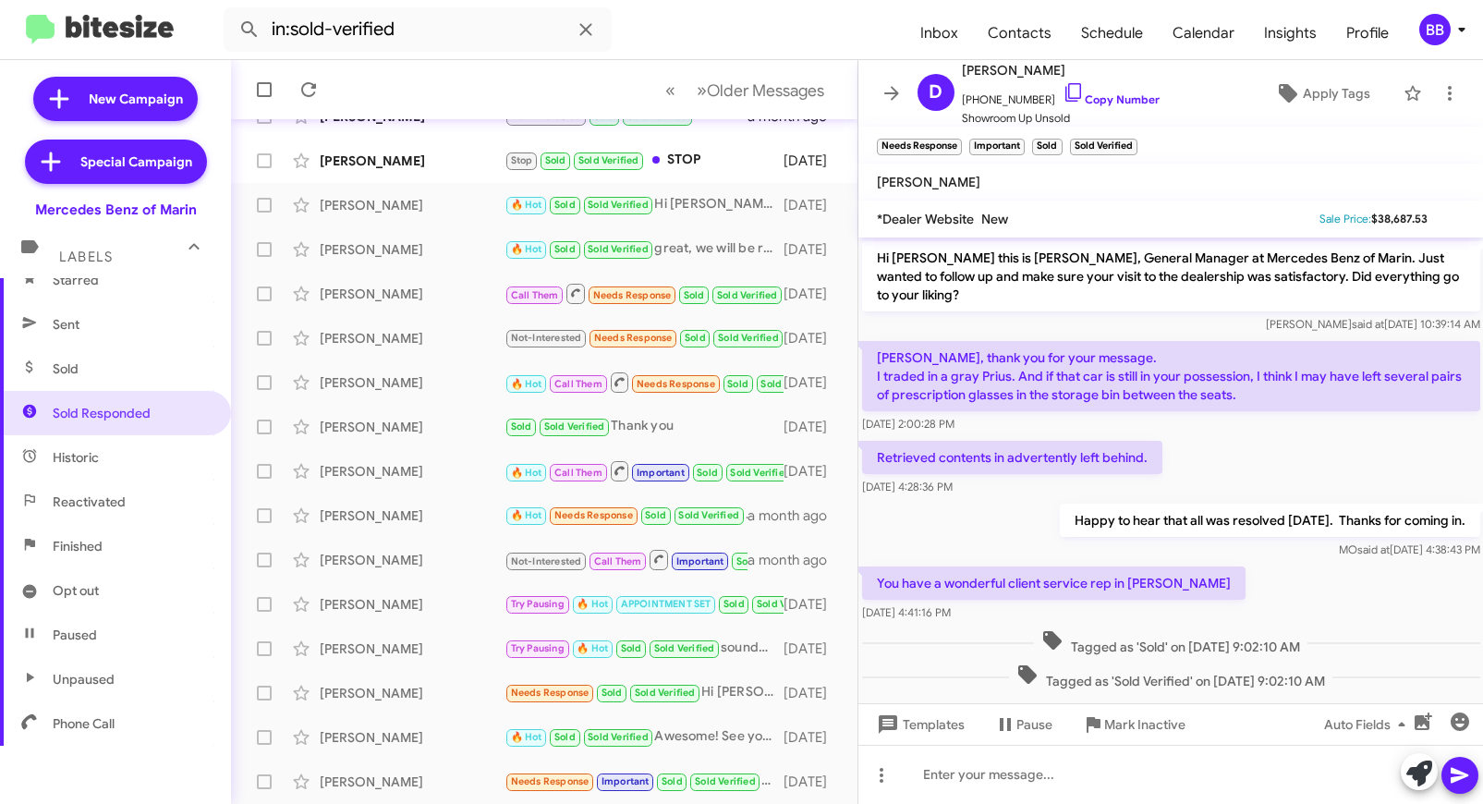
click at [1457, 21] on icon at bounding box center [1462, 29] width 22 height 22
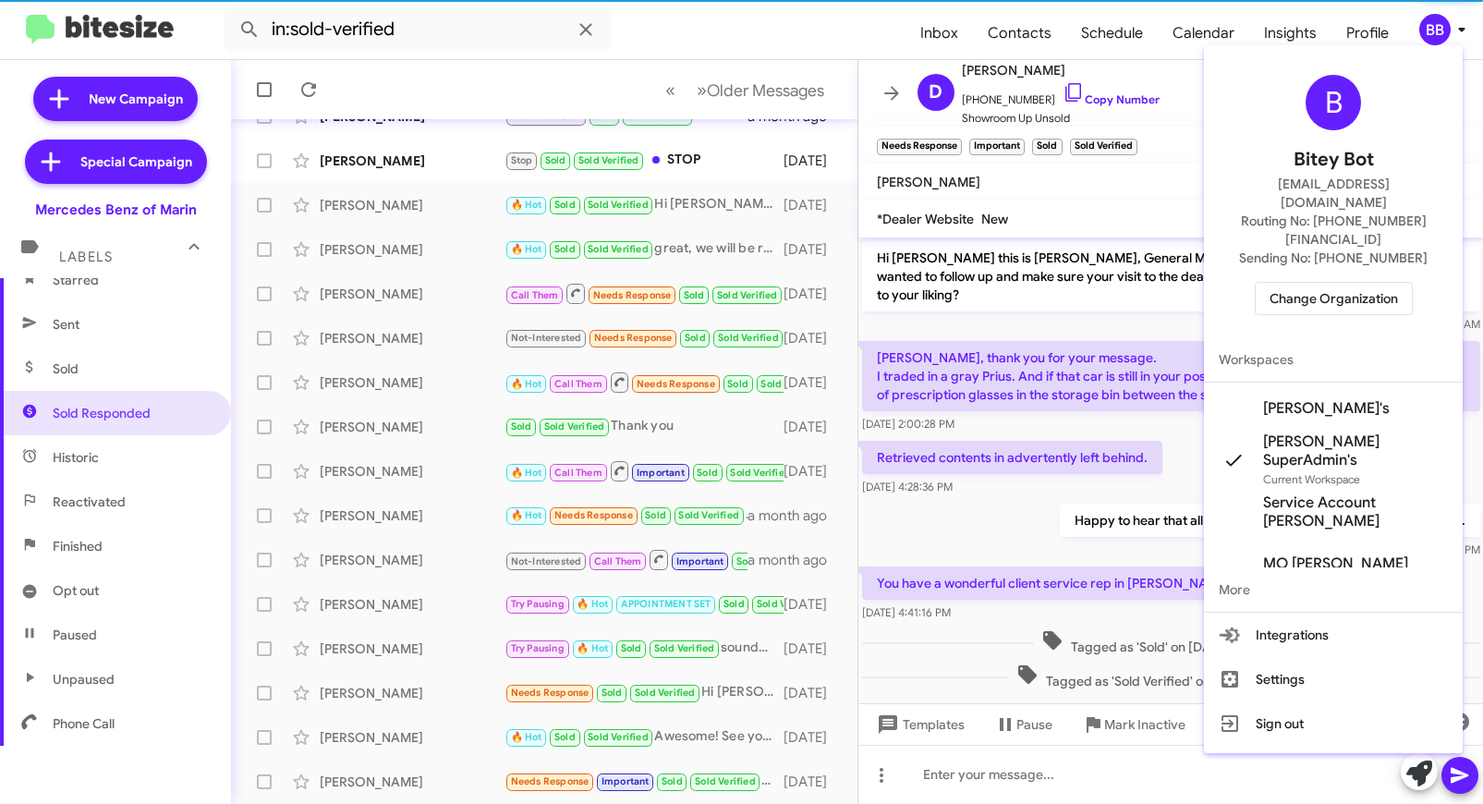
click at [1337, 283] on span "Change Organization" at bounding box center [1334, 298] width 128 height 31
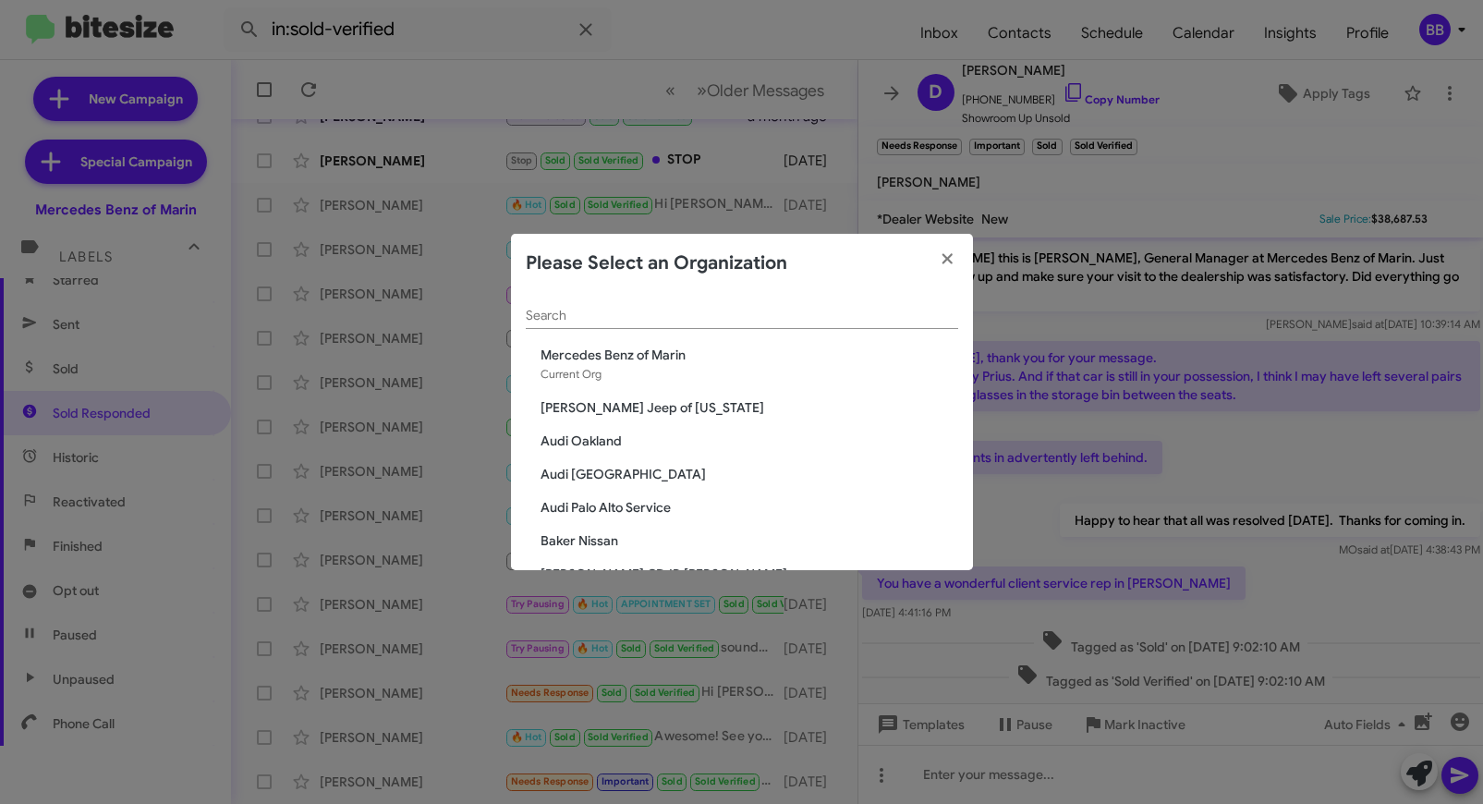
click at [677, 316] on input "Search" at bounding box center [742, 316] width 433 height 15
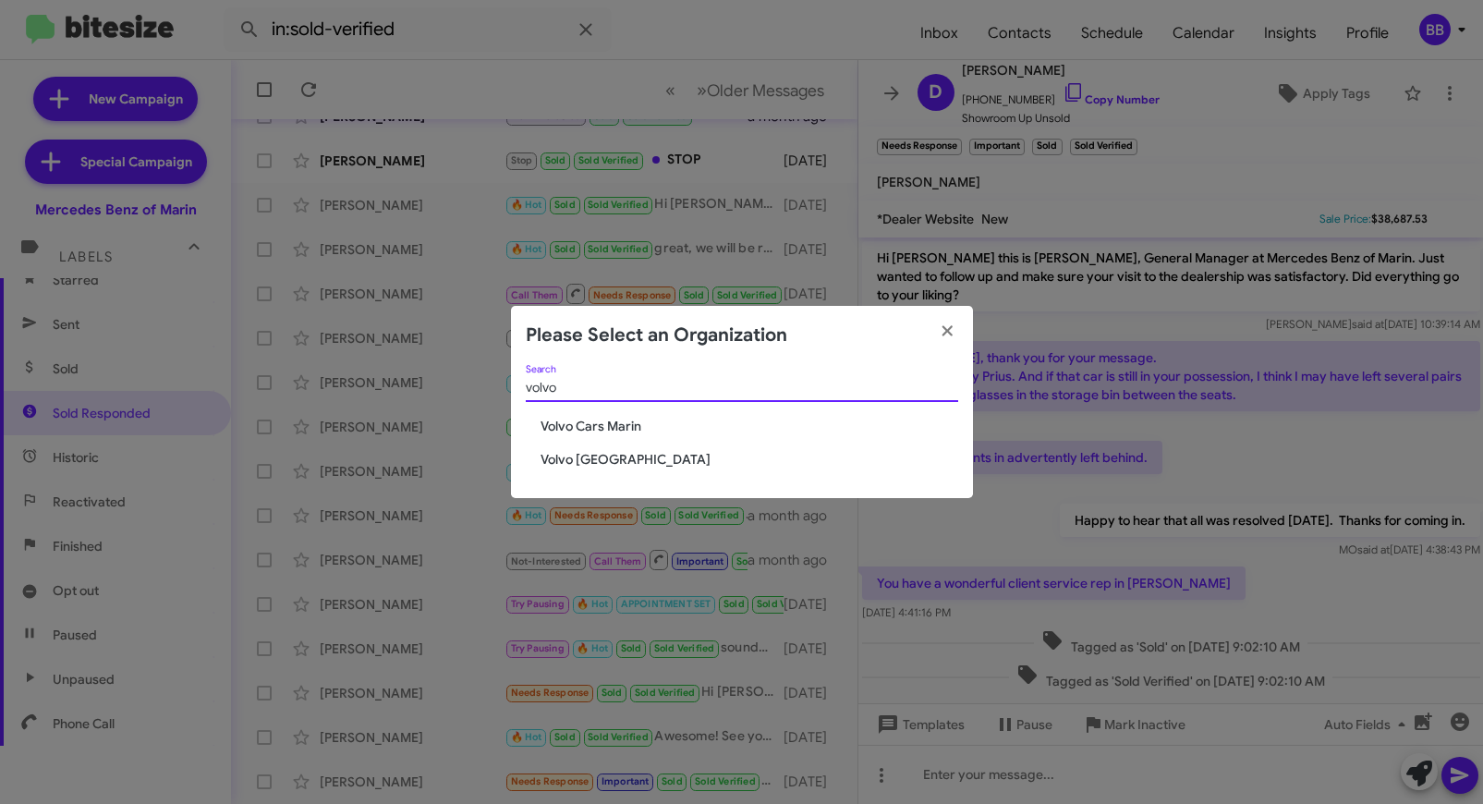
type input "volvo"
click at [570, 459] on span "Volvo [GEOGRAPHIC_DATA]" at bounding box center [750, 459] width 418 height 18
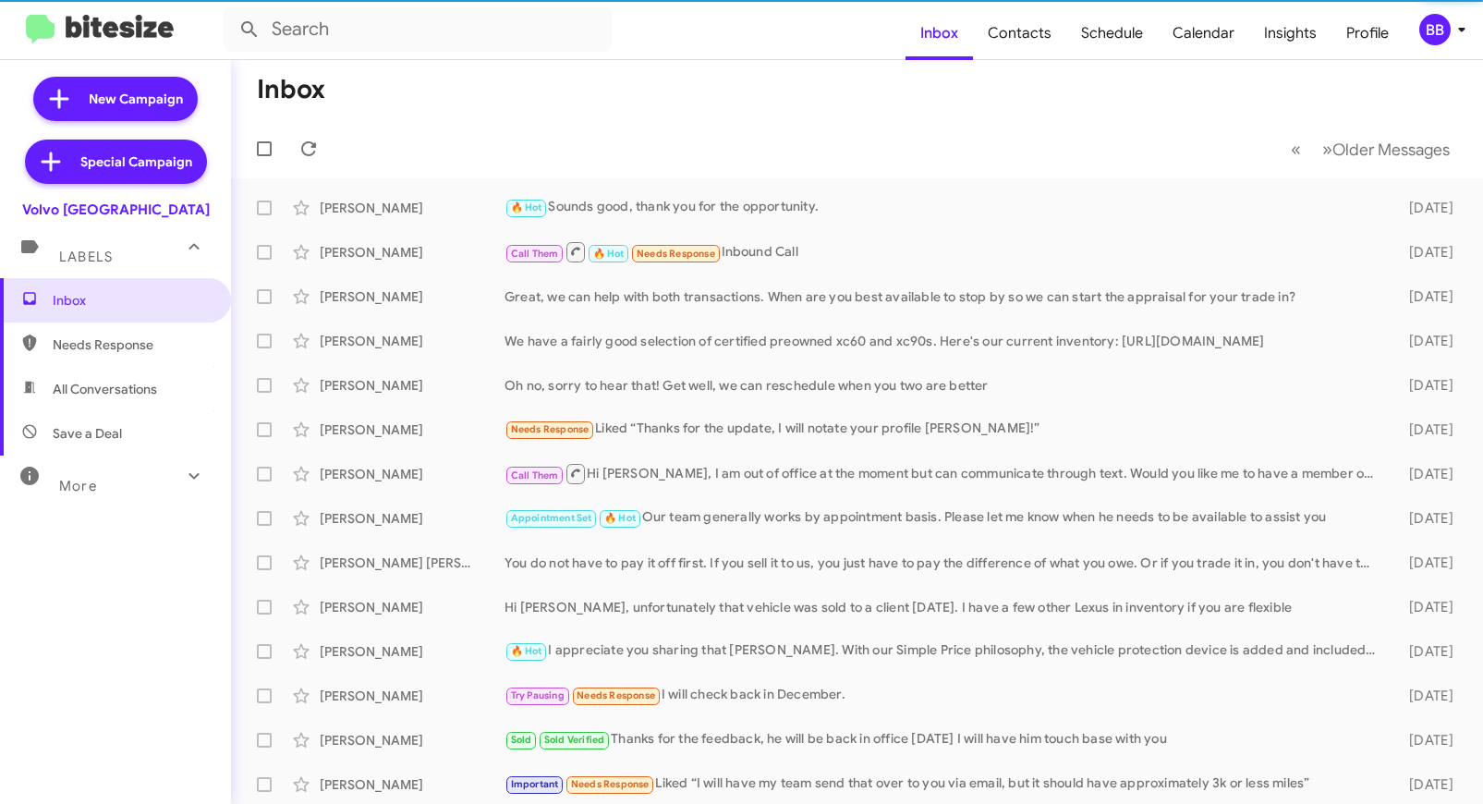
click at [164, 476] on div "More" at bounding box center [97, 478] width 165 height 34
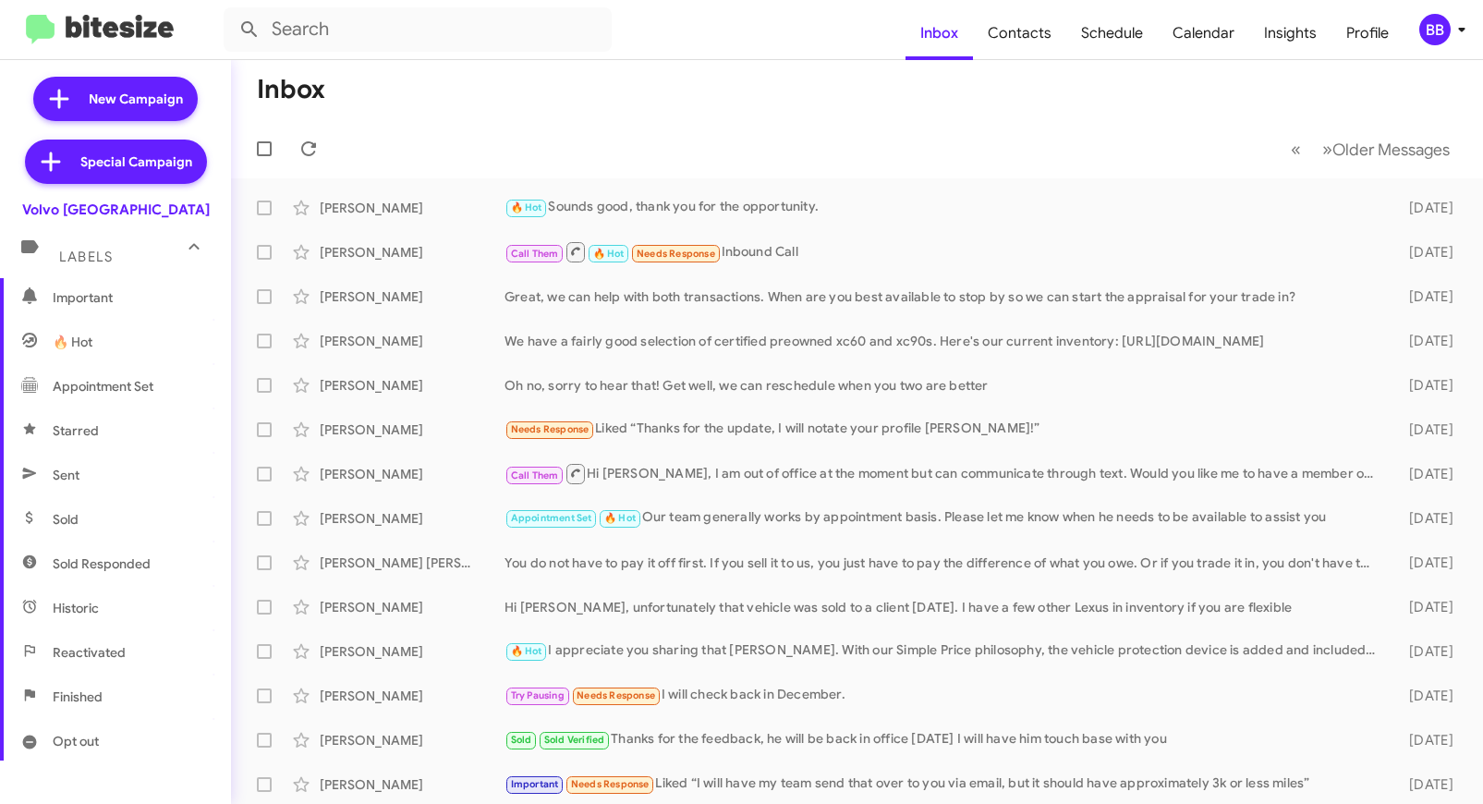
scroll to position [390, 0]
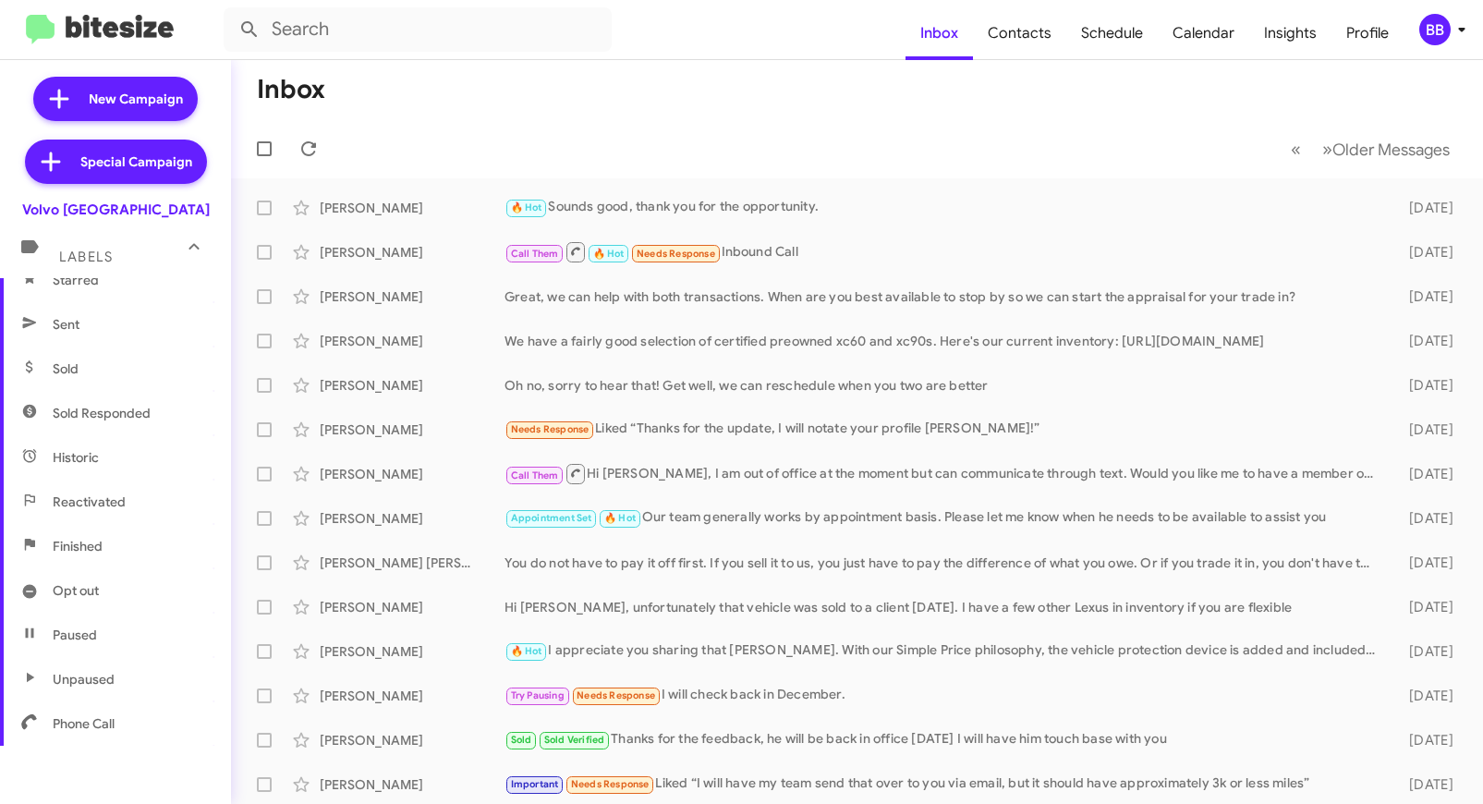
click at [152, 424] on span "Sold Responded" at bounding box center [115, 413] width 231 height 44
type input "in:sold-verified"
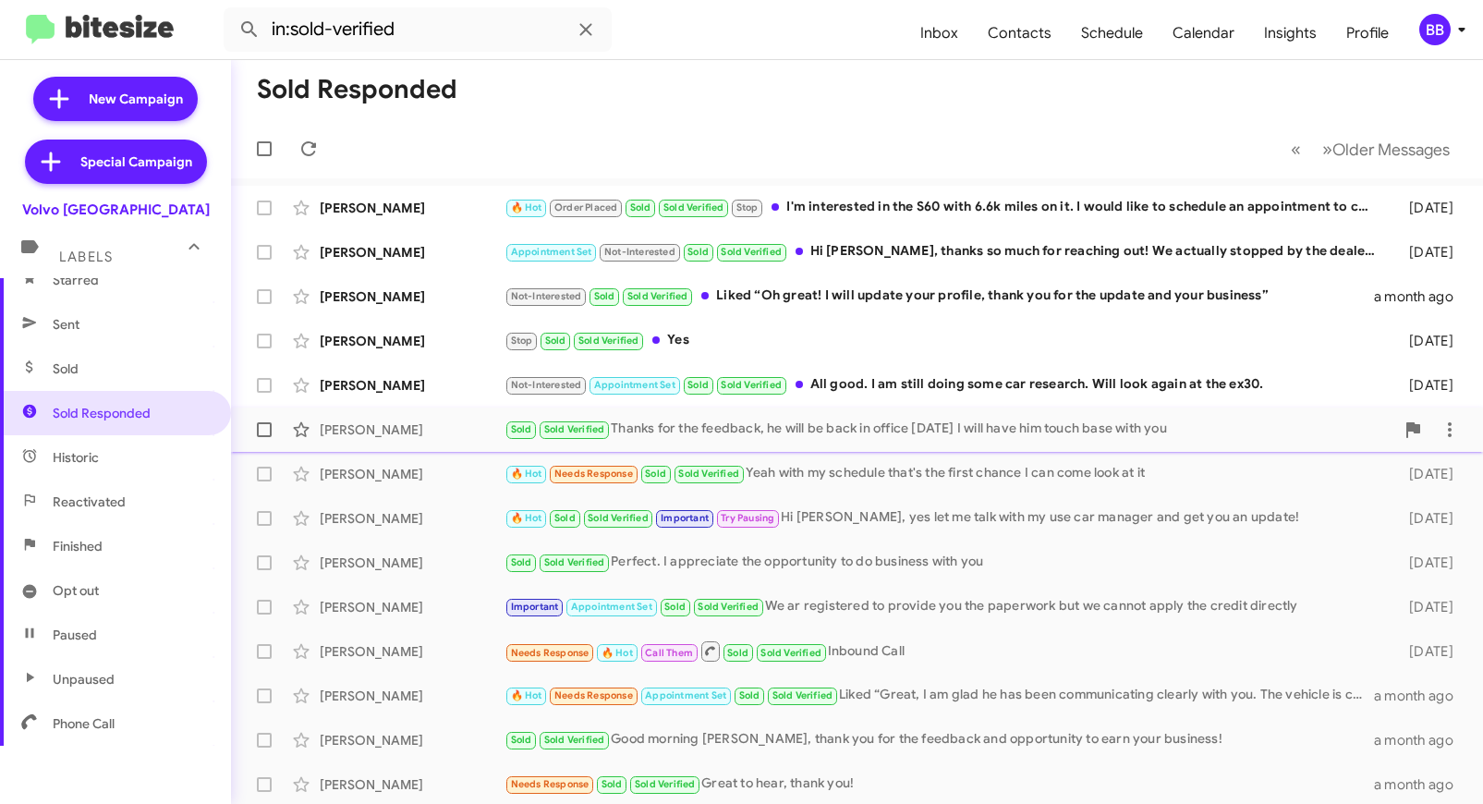
click at [475, 426] on div "Linda Grilli" at bounding box center [412, 430] width 185 height 18
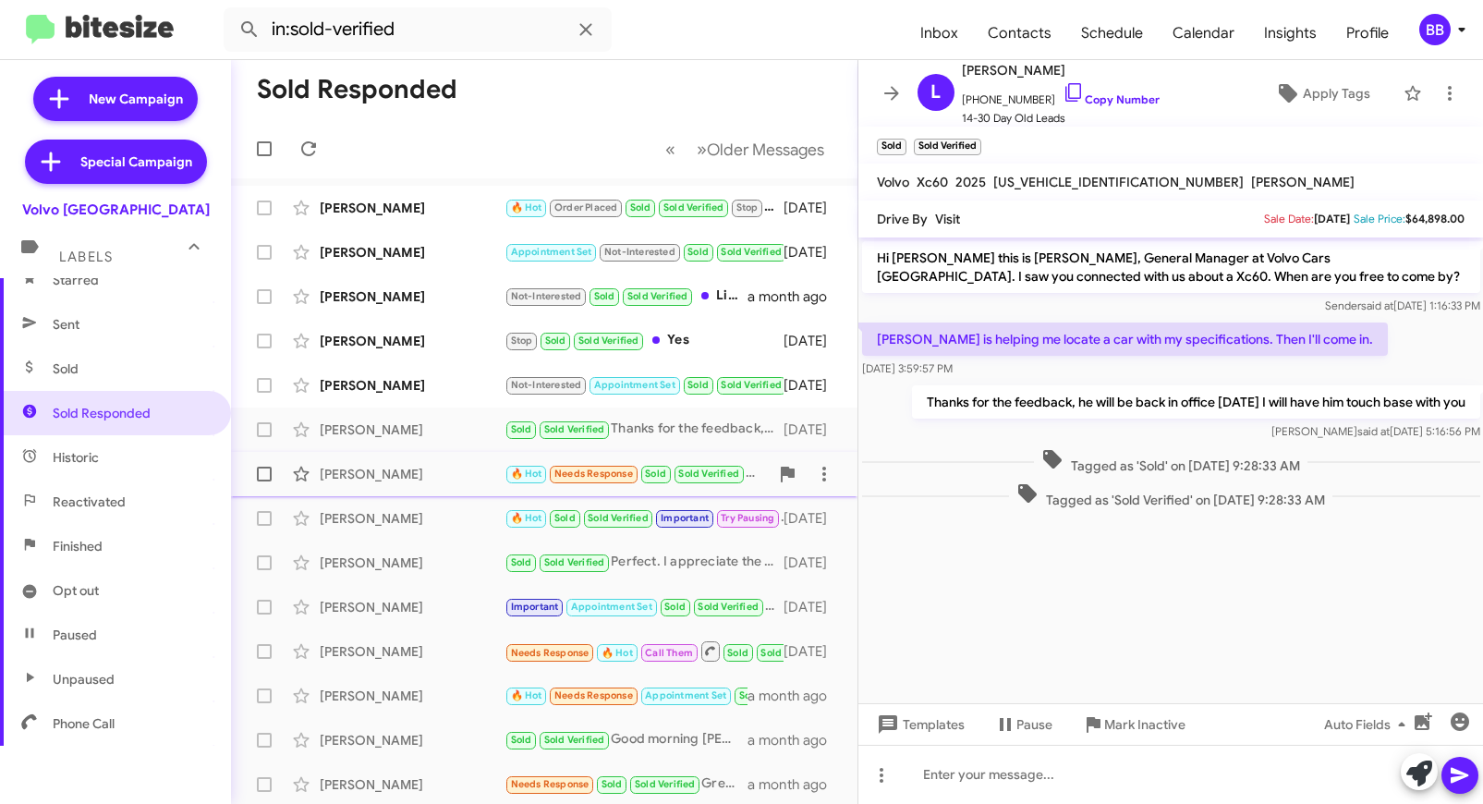
click at [458, 473] on div "Richard Seegers" at bounding box center [412, 474] width 185 height 18
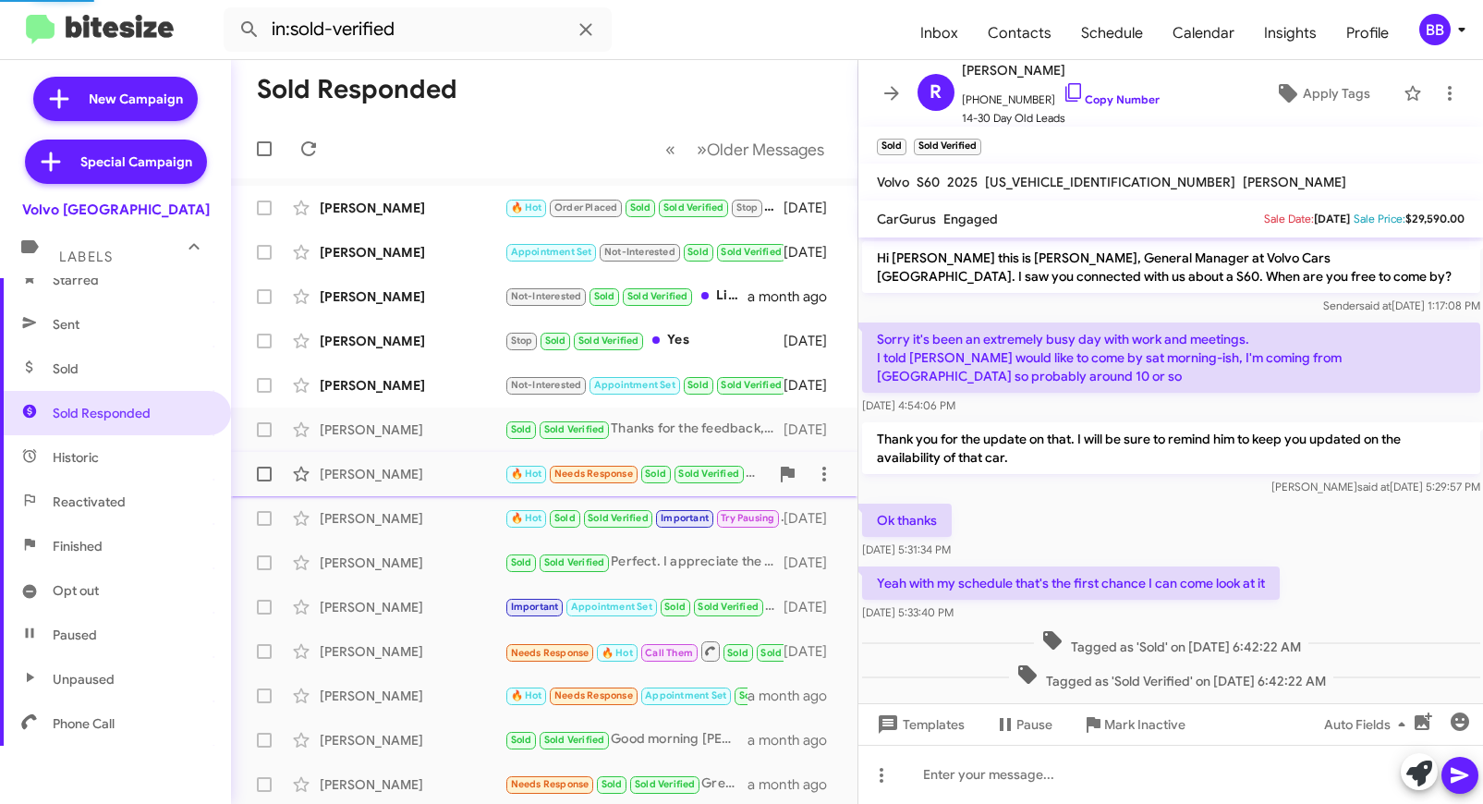
scroll to position [24, 0]
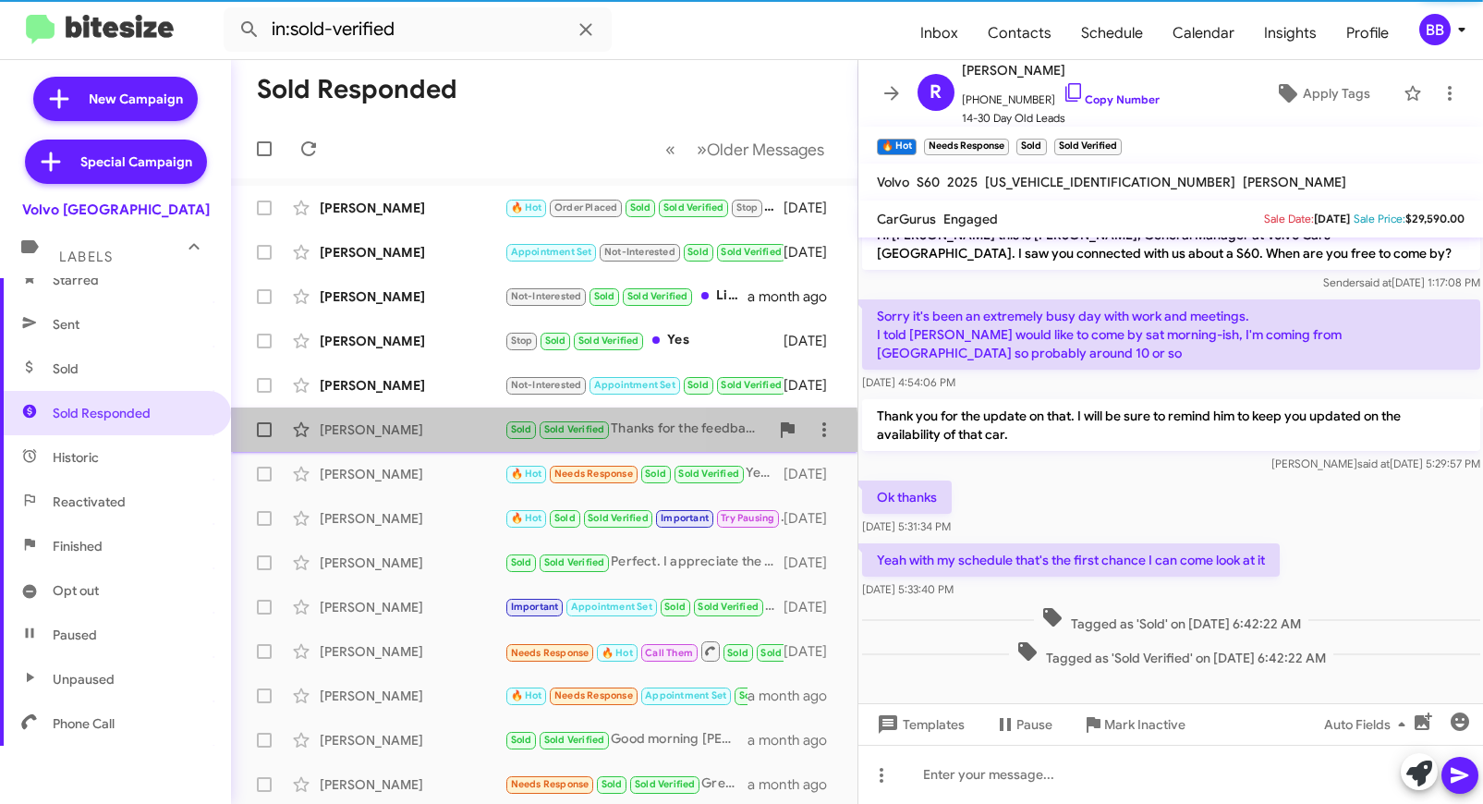
click at [430, 440] on div "Linda Grilli Sold Sold Verified Thanks for the feedback, he will be back in off…" at bounding box center [544, 429] width 597 height 37
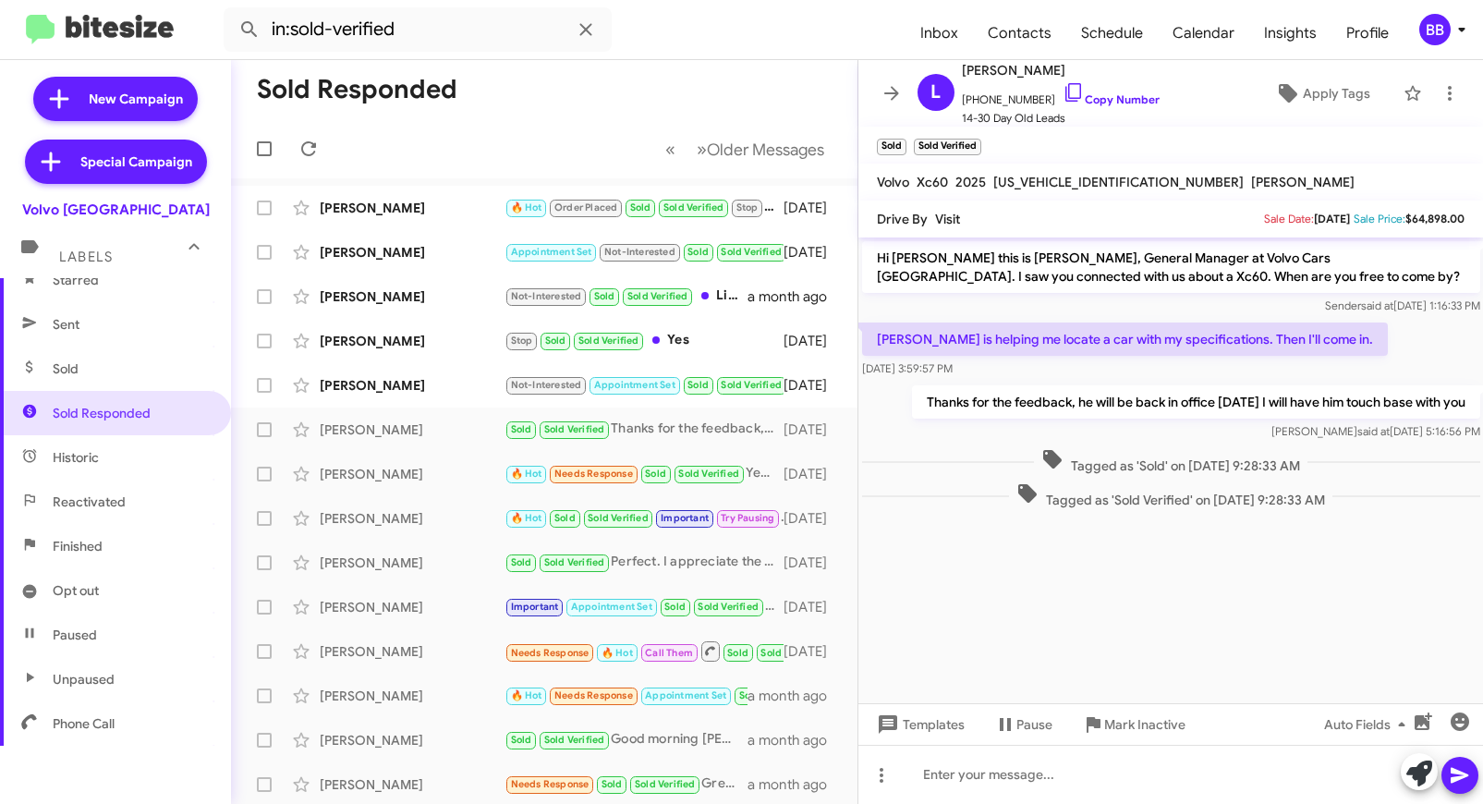
click at [1031, 343] on p "Lorenzo is helping me locate a car with my specifications. Then I'll come in." at bounding box center [1125, 339] width 526 height 33
click at [1021, 412] on p "Thanks for the feedback, he will be back in office tomorrow I will have him tou…" at bounding box center [1195, 401] width 568 height 33
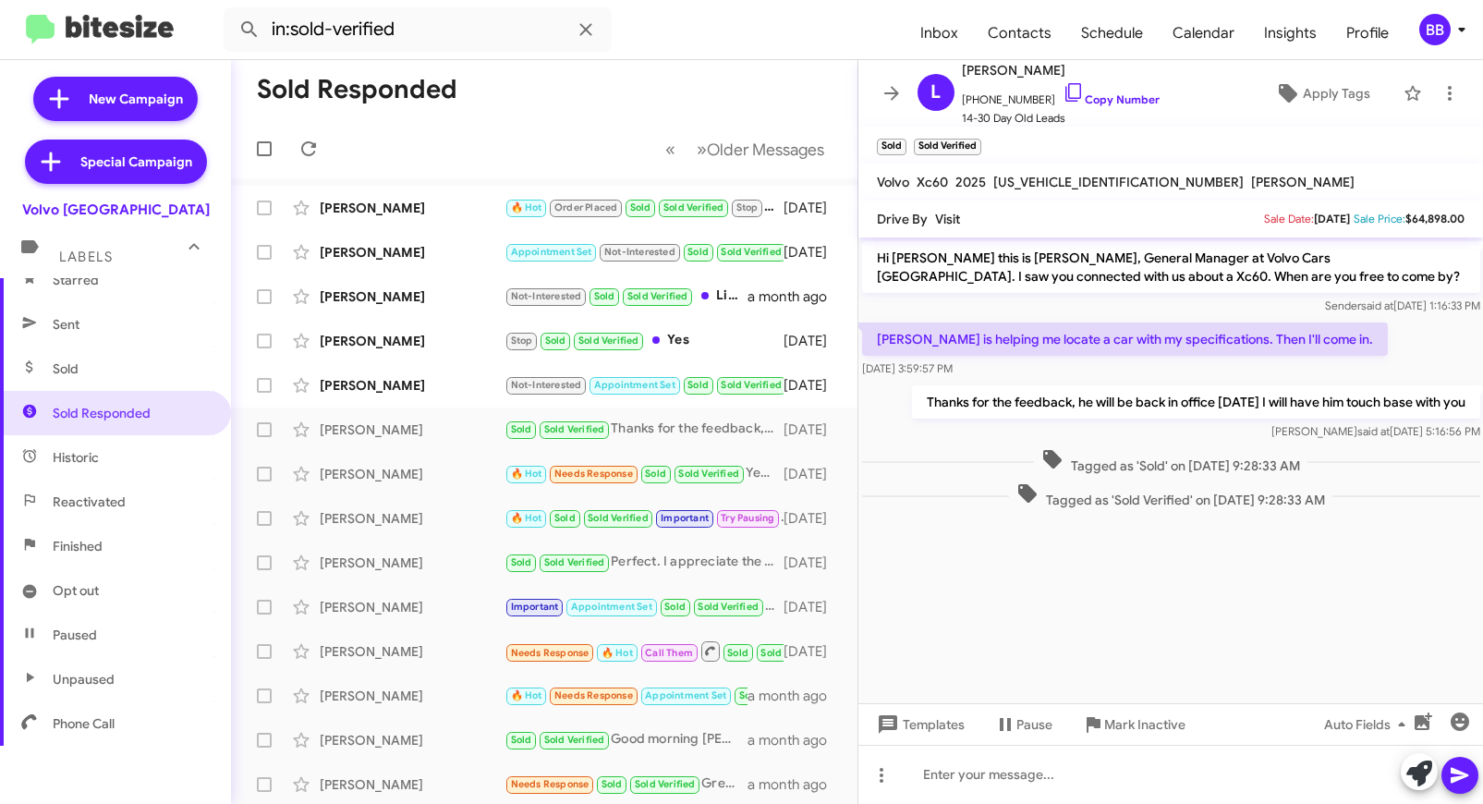
click at [990, 399] on p "Thanks for the feedback, he will be back in office tomorrow I will have him tou…" at bounding box center [1195, 401] width 568 height 33
click at [1018, 337] on p "Lorenzo is helping me locate a car with my specifications. Then I'll come in." at bounding box center [1125, 339] width 526 height 33
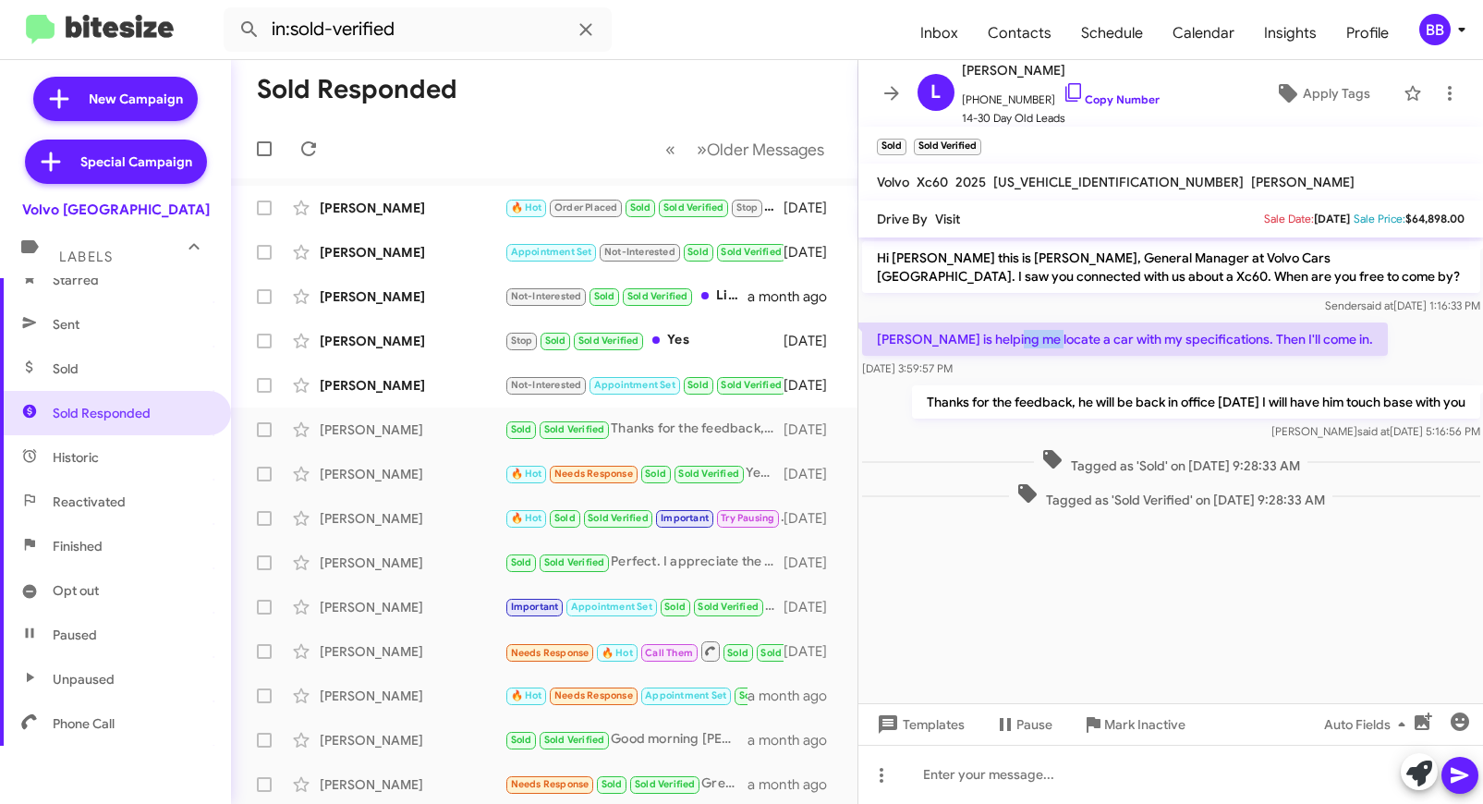
click at [1018, 337] on p "Lorenzo is helping me locate a car with my specifications. Then I'll come in." at bounding box center [1125, 339] width 526 height 33
click at [1022, 410] on p "Thanks for the feedback, he will be back in office tomorrow I will have him tou…" at bounding box center [1195, 401] width 568 height 33
click at [452, 481] on div "Richard Seegers" at bounding box center [412, 474] width 185 height 18
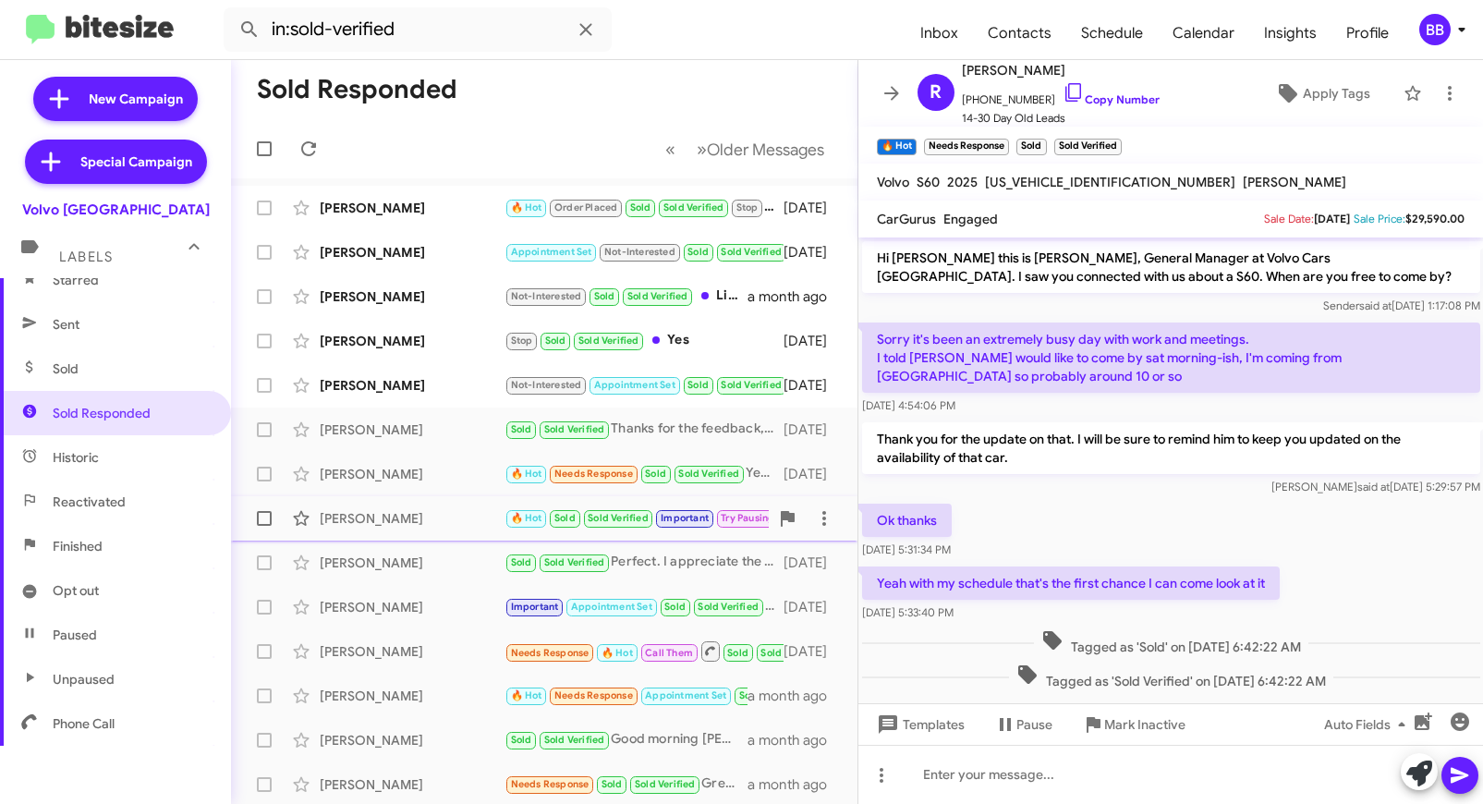
click at [474, 533] on div "Kim Wallace 🔥 Hot Sold Sold Verified Important Try Pausing Hi Kim, yes let me t…" at bounding box center [544, 518] width 597 height 37
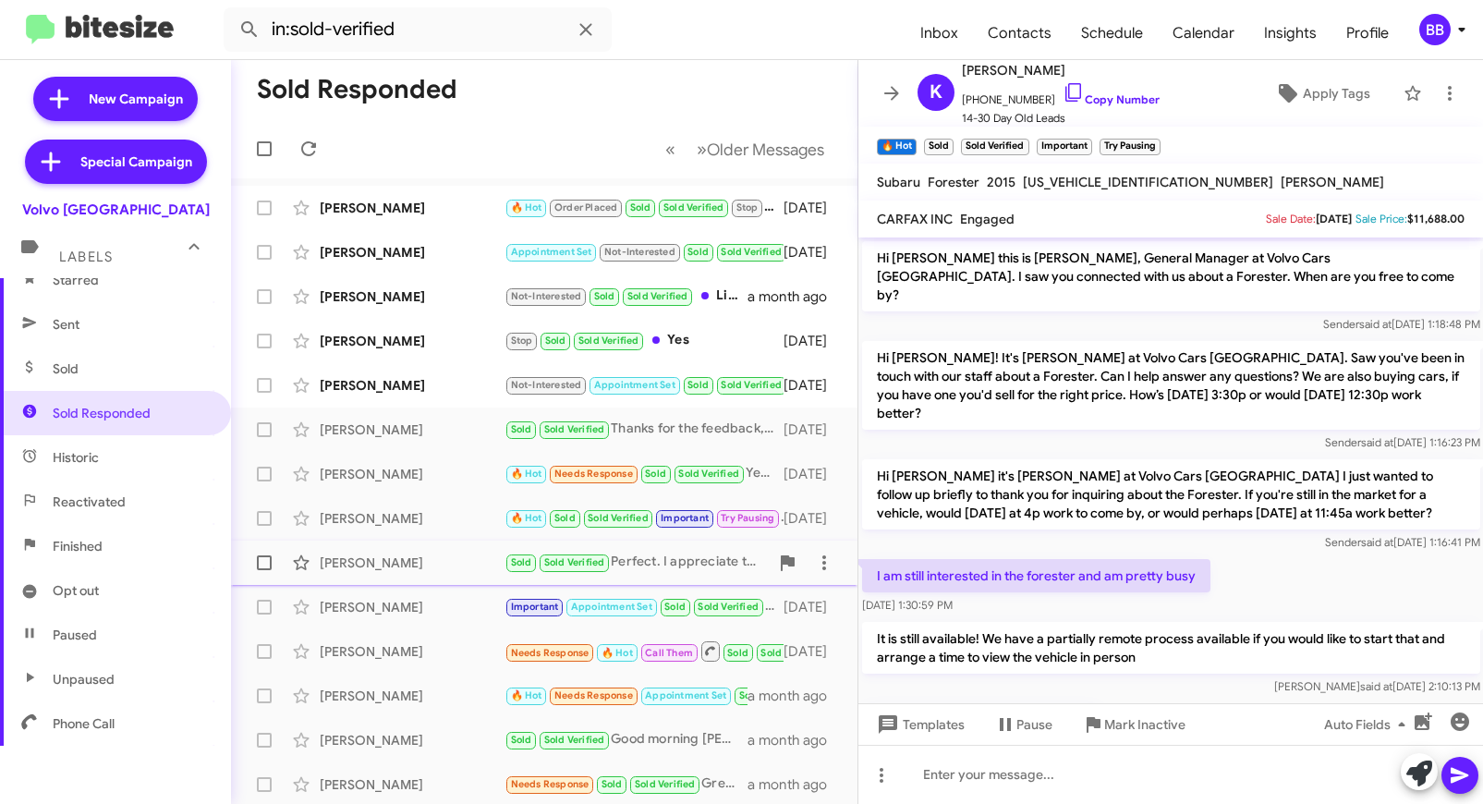
click at [446, 560] on div "Chuck Troxel" at bounding box center [412, 563] width 185 height 18
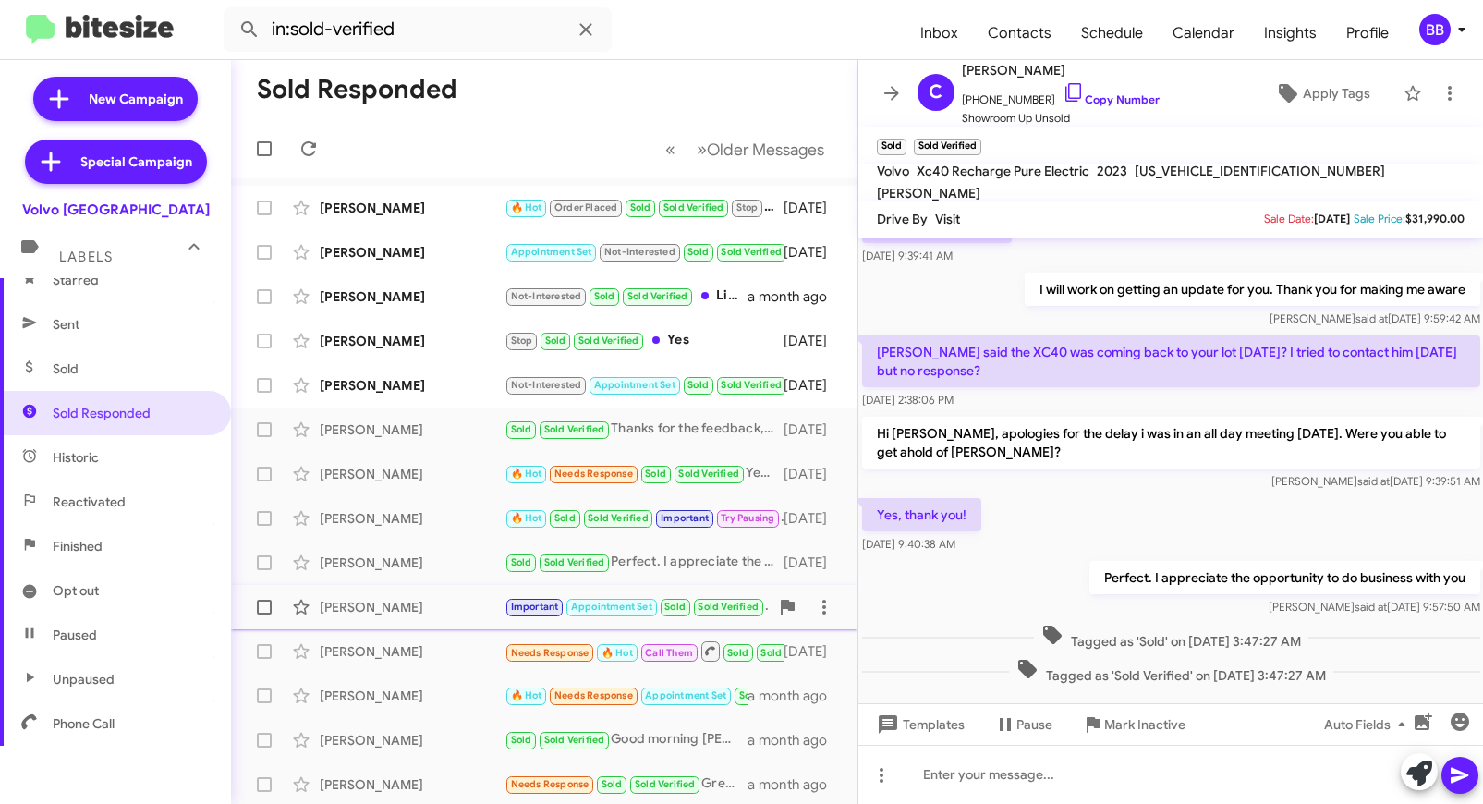
click at [444, 592] on div "Cathryn Donohue Important Appointment Set Sold Sold Verified We ar registered t…" at bounding box center [544, 607] width 597 height 37
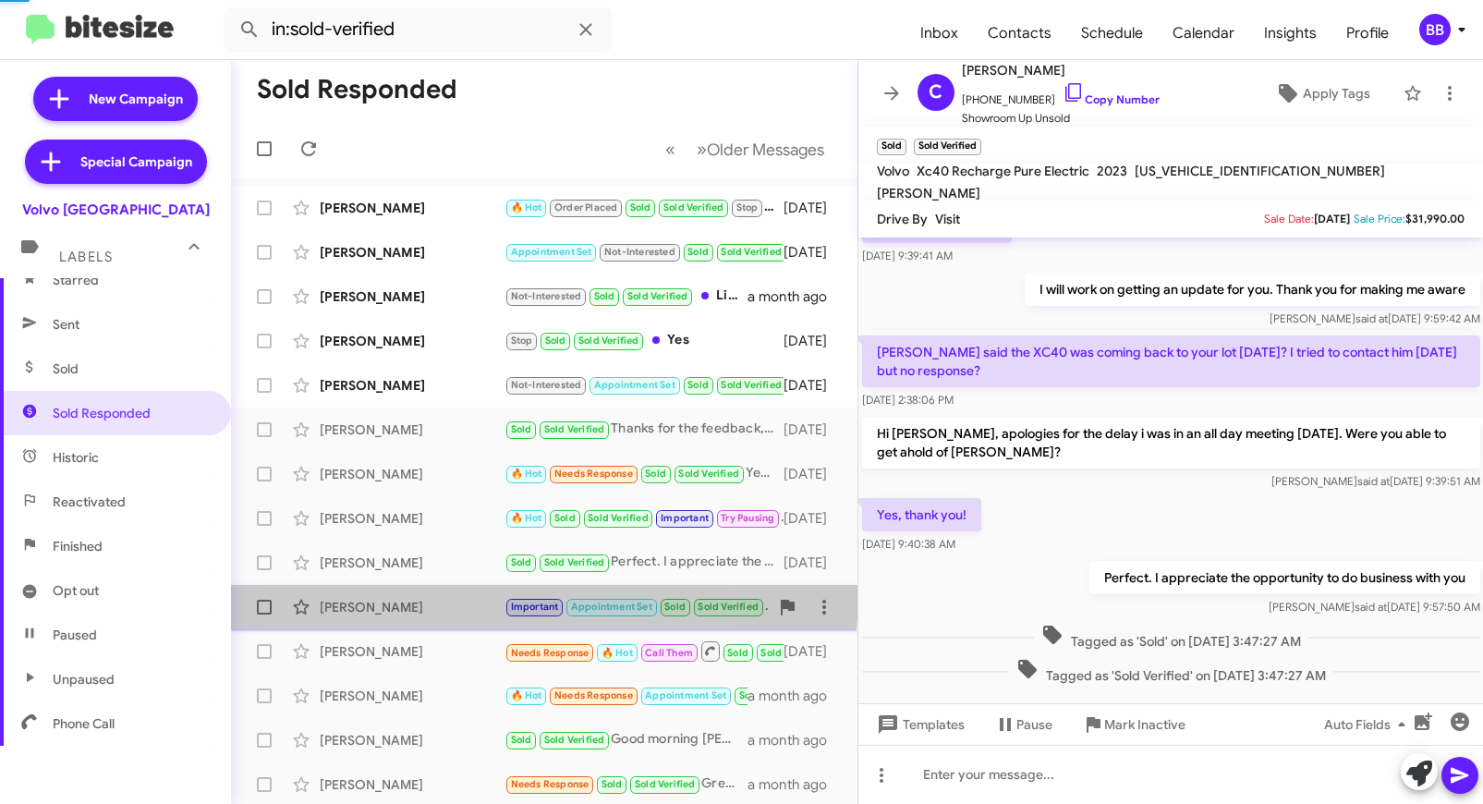
scroll to position [272, 0]
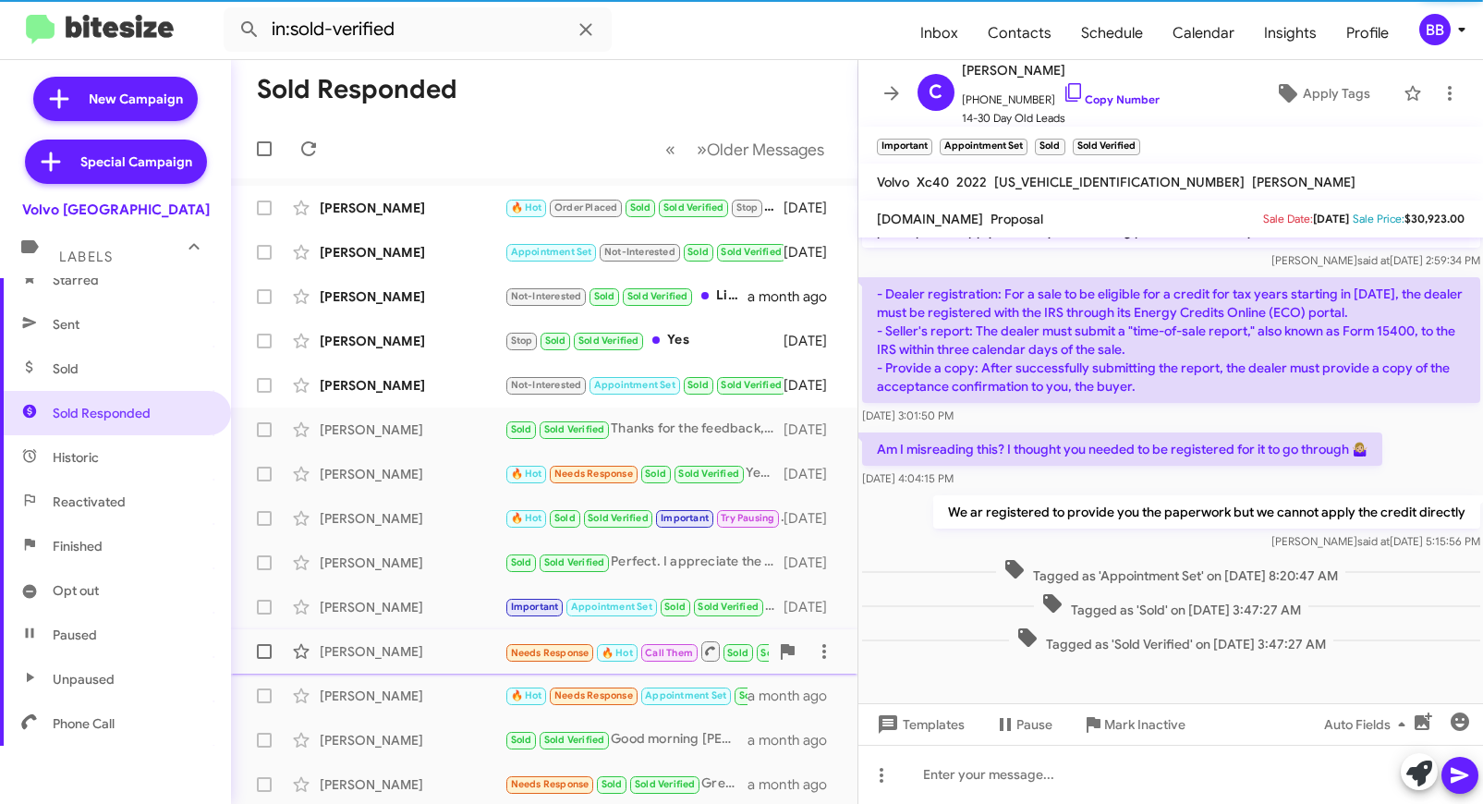
click at [441, 652] on div "Ivy Henderson" at bounding box center [412, 651] width 185 height 18
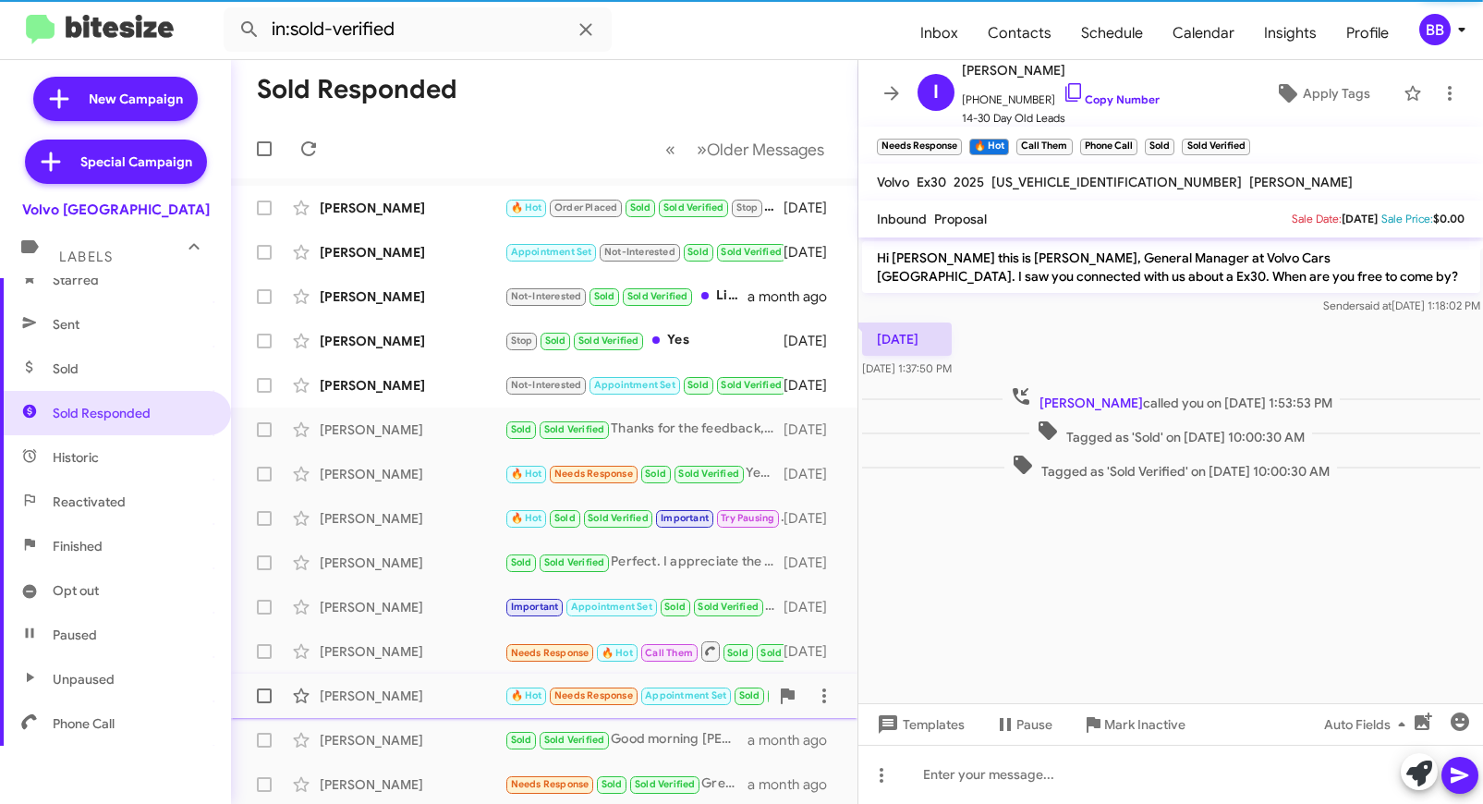
click at [437, 694] on div "James Murray" at bounding box center [412, 696] width 185 height 18
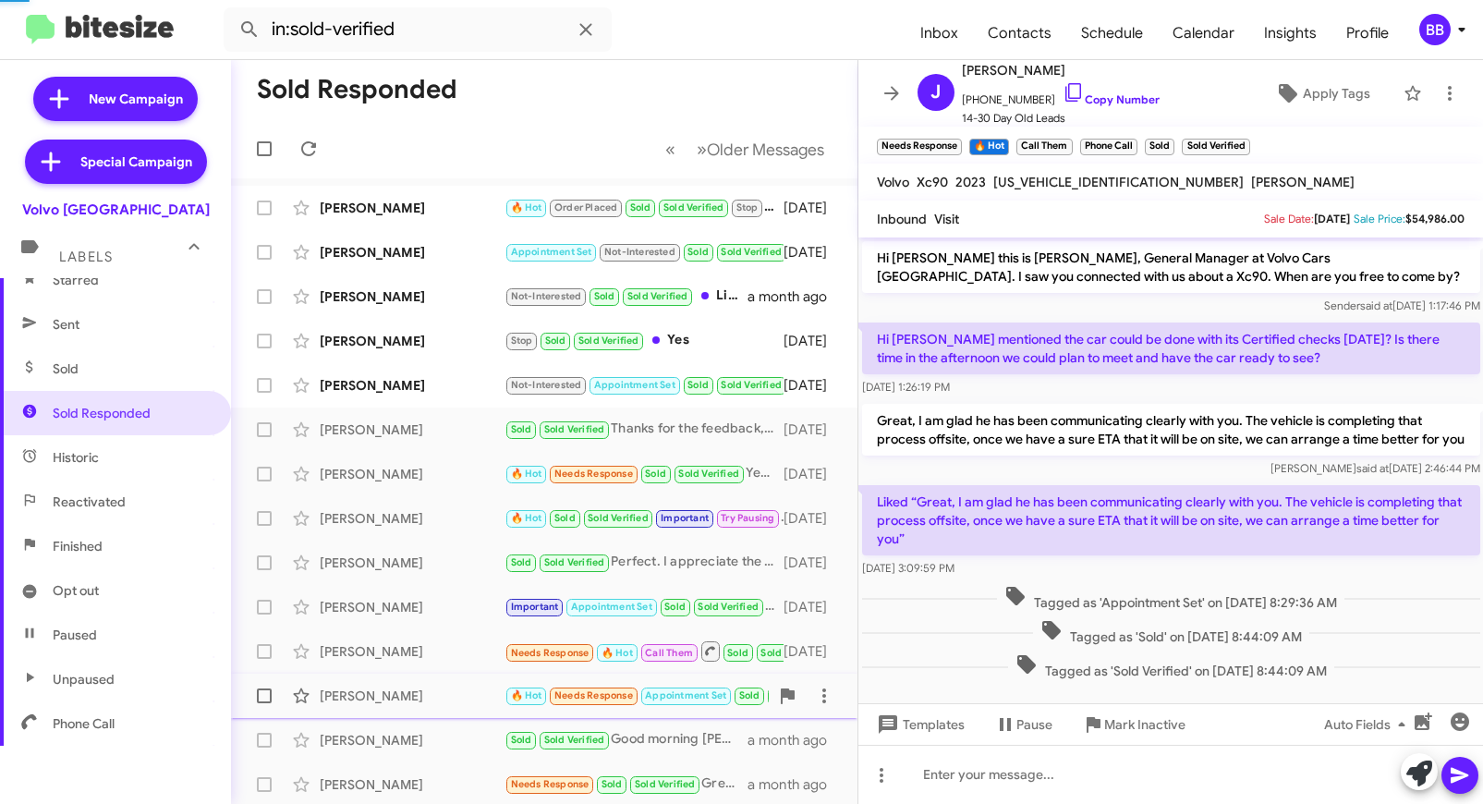
scroll to position [14, 0]
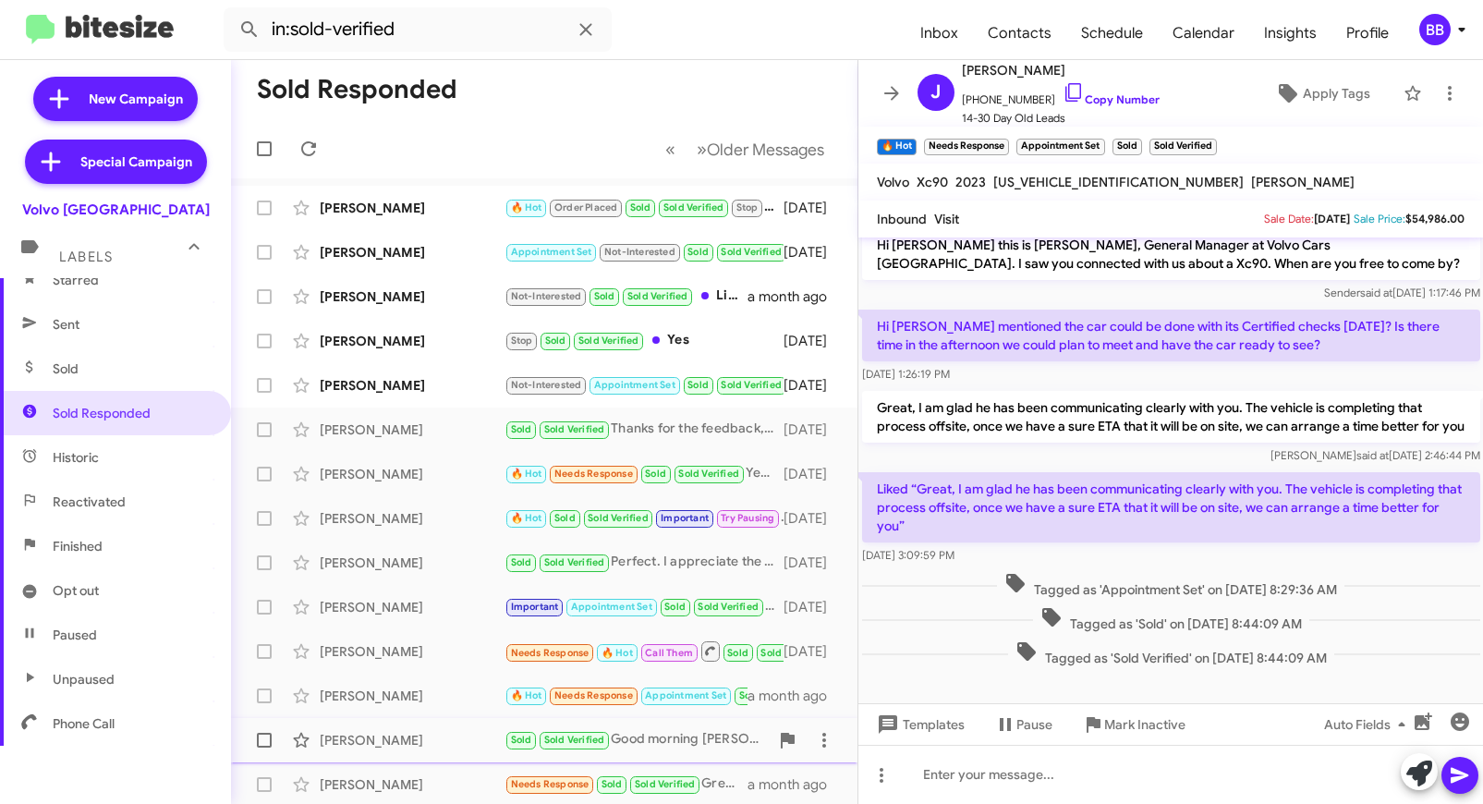
click at [438, 738] on div "Makarem Elmassih" at bounding box center [412, 740] width 185 height 18
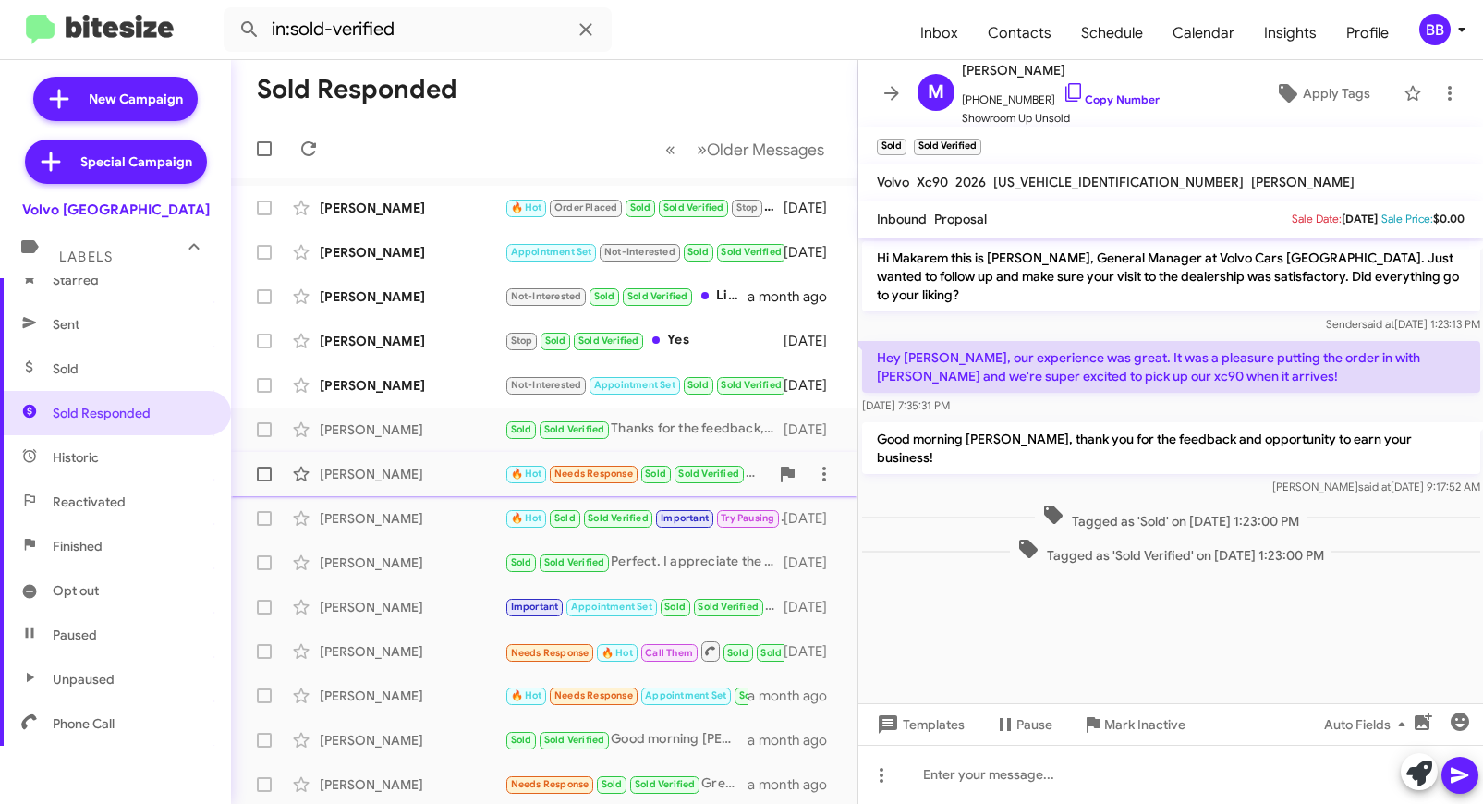
click at [433, 465] on div "Richard Seegers" at bounding box center [412, 474] width 185 height 18
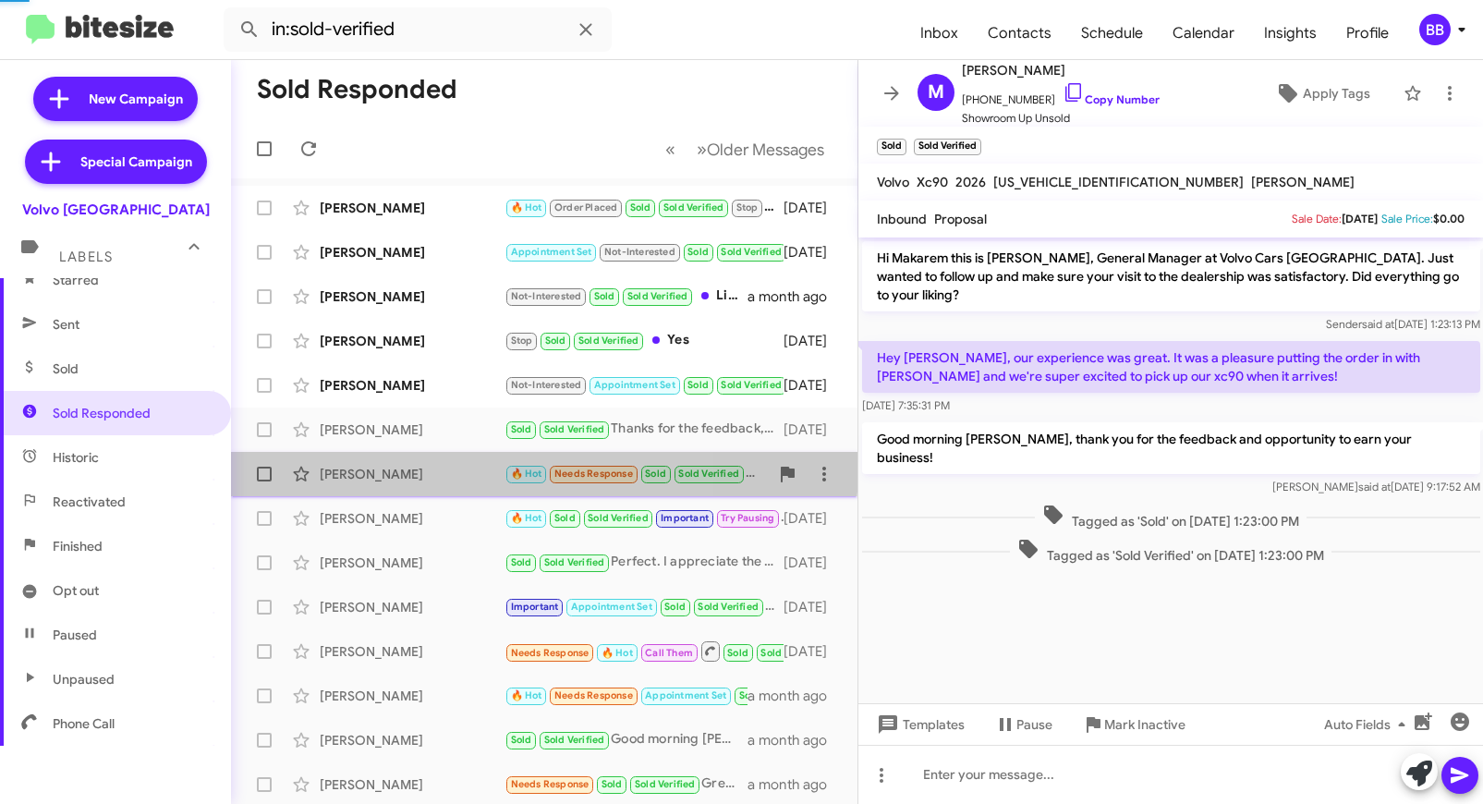
scroll to position [24, 0]
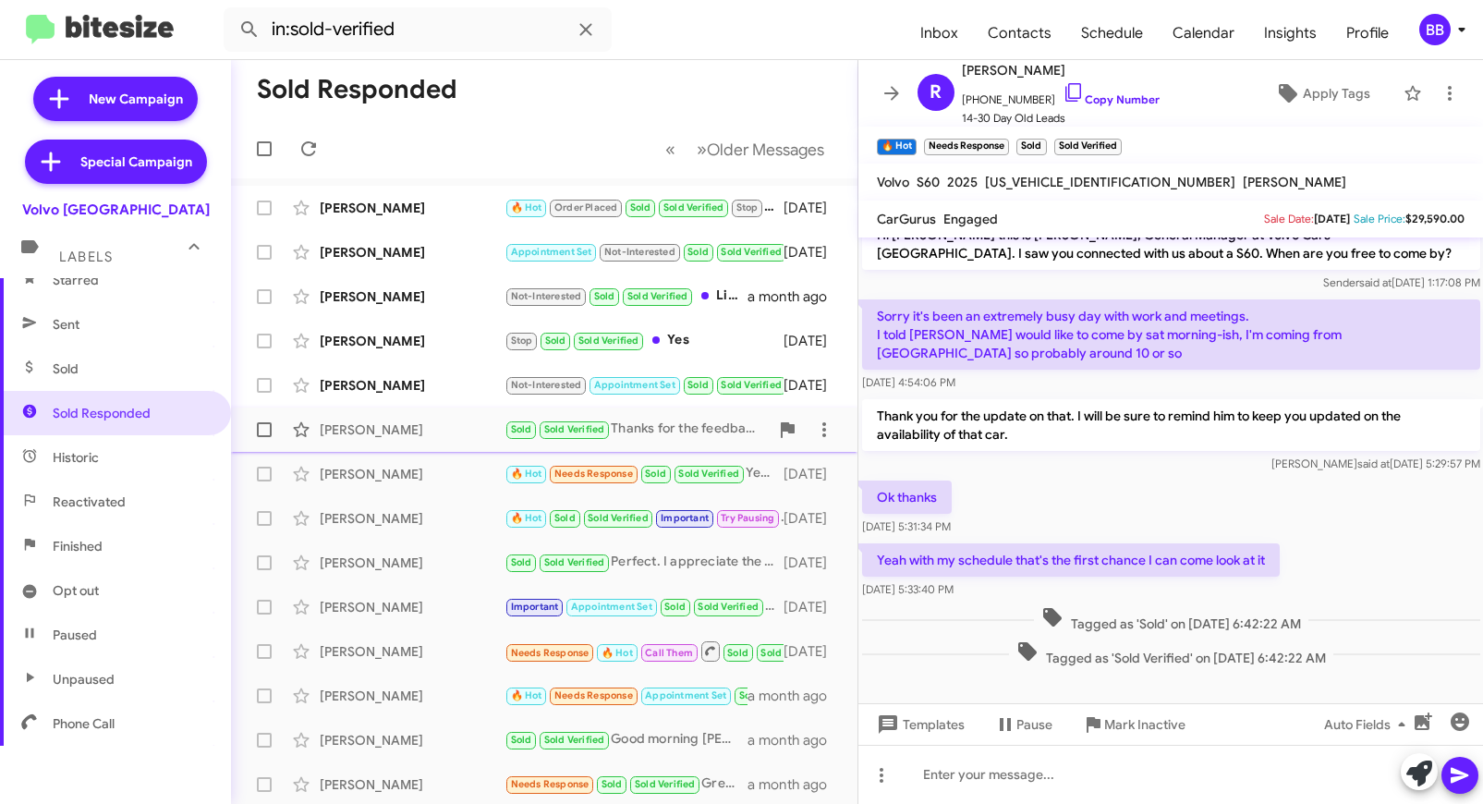
click at [426, 431] on div "Linda Grilli" at bounding box center [412, 430] width 185 height 18
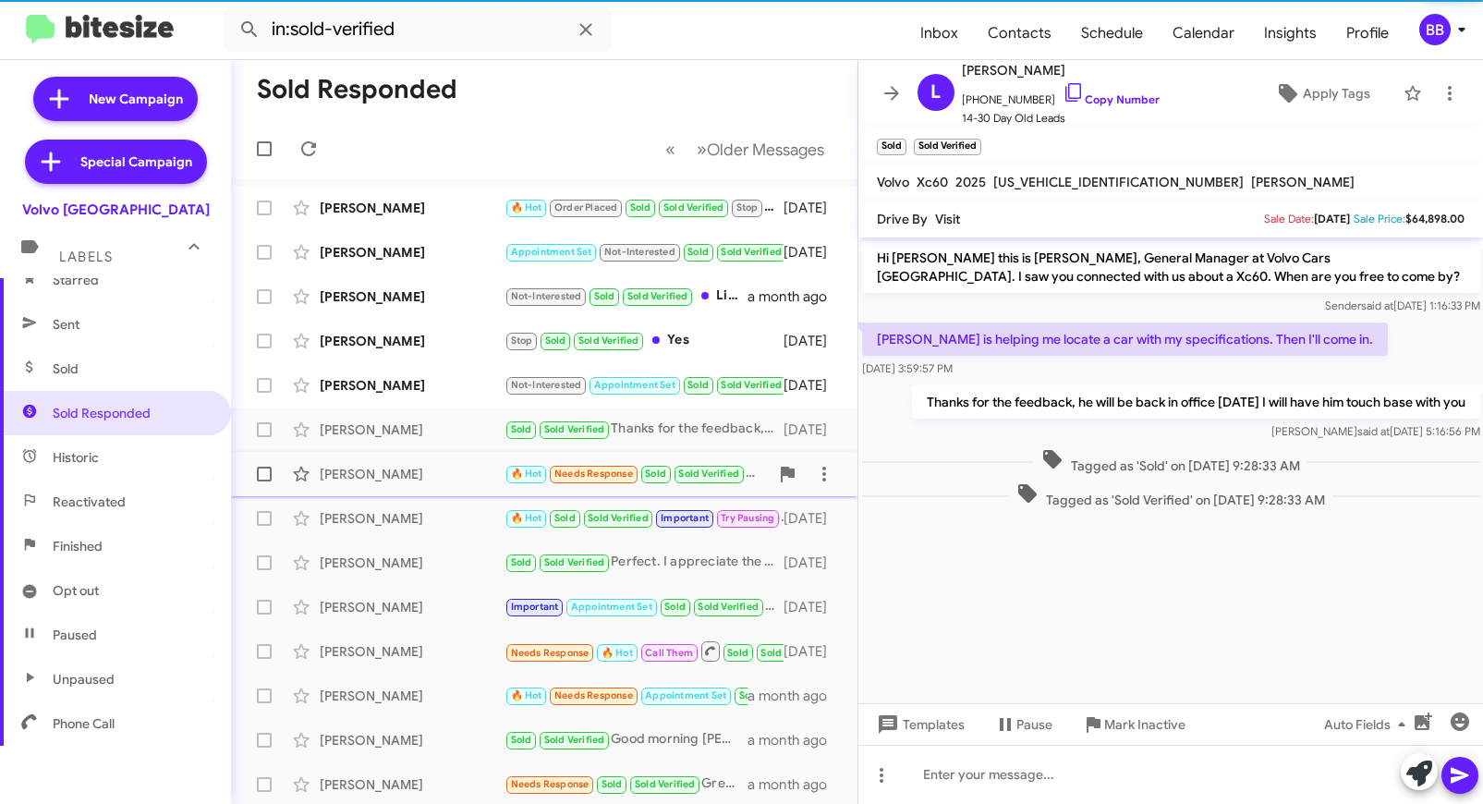
click at [432, 480] on div "Richard Seegers" at bounding box center [412, 474] width 185 height 18
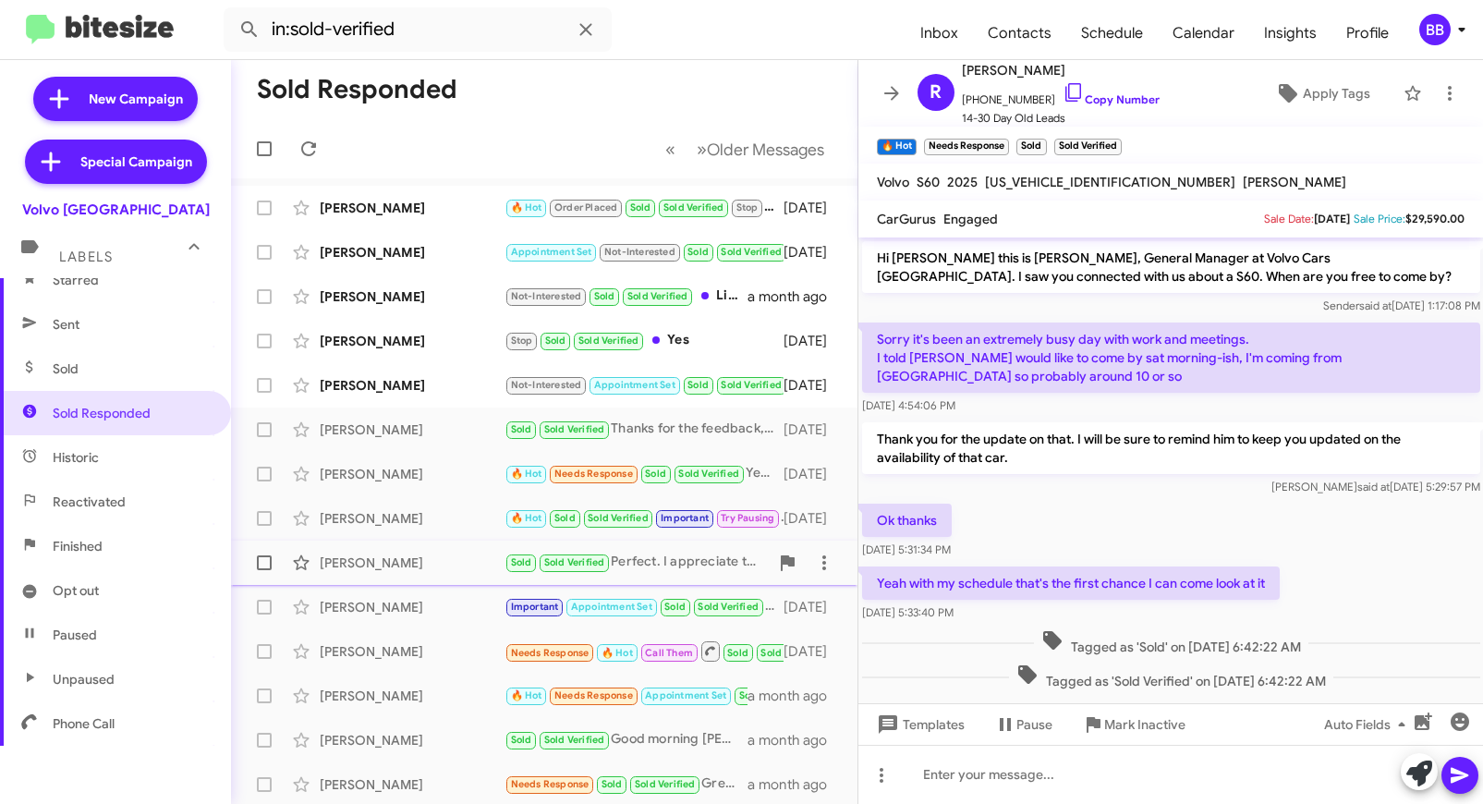
click at [418, 566] on div "Chuck Troxel" at bounding box center [412, 563] width 185 height 18
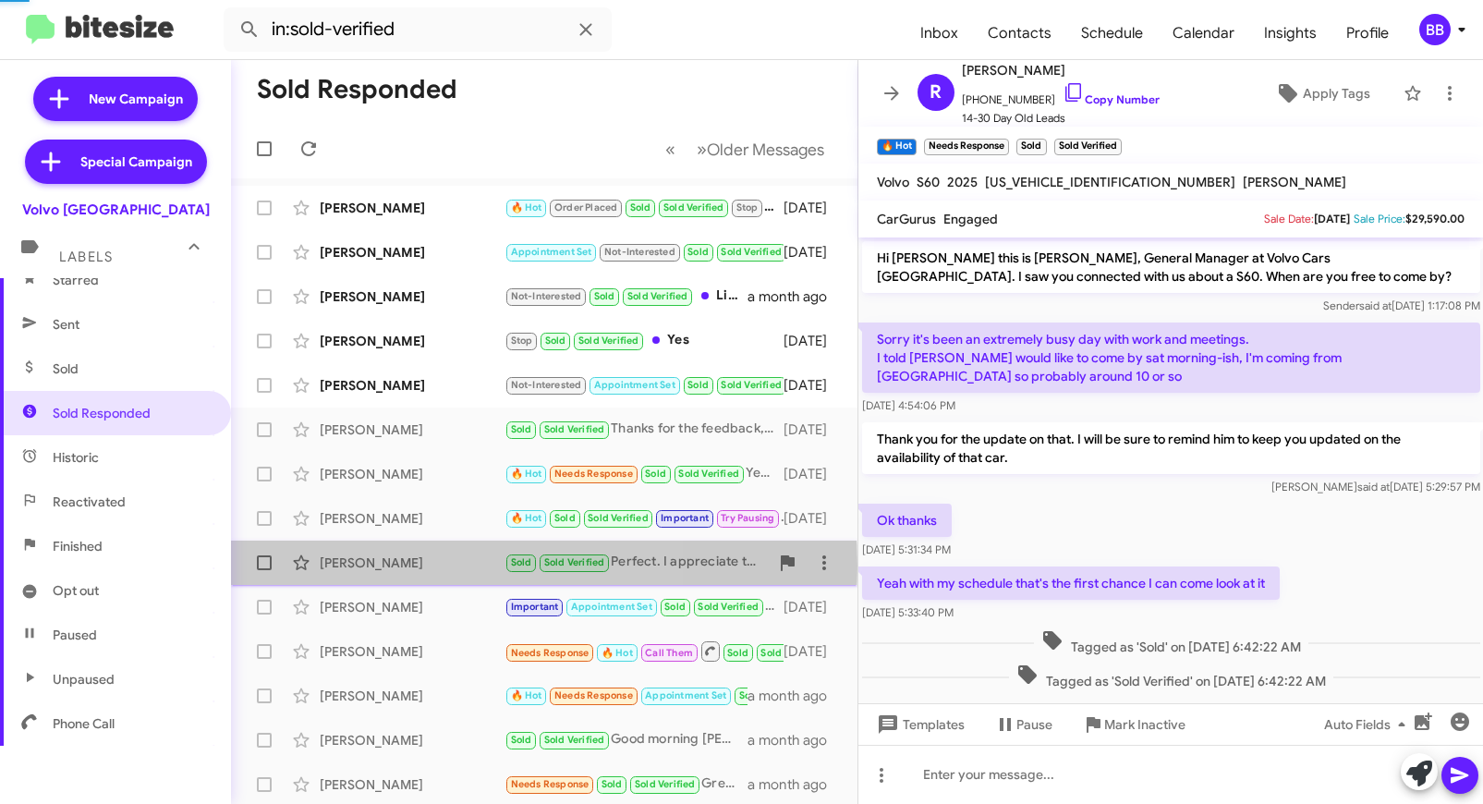
scroll to position [312, 0]
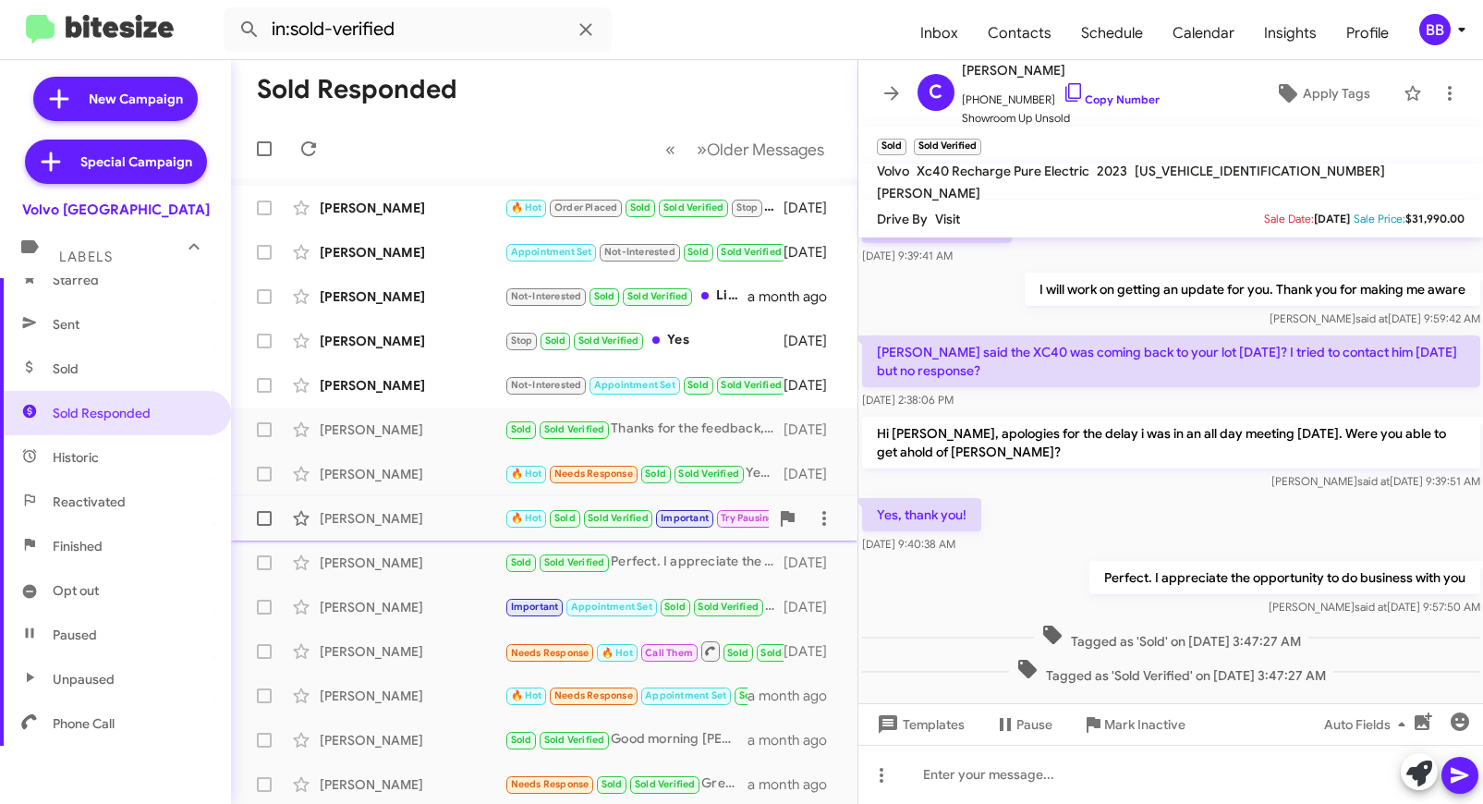
click at [418, 520] on div "Kim Wallace" at bounding box center [412, 518] width 185 height 18
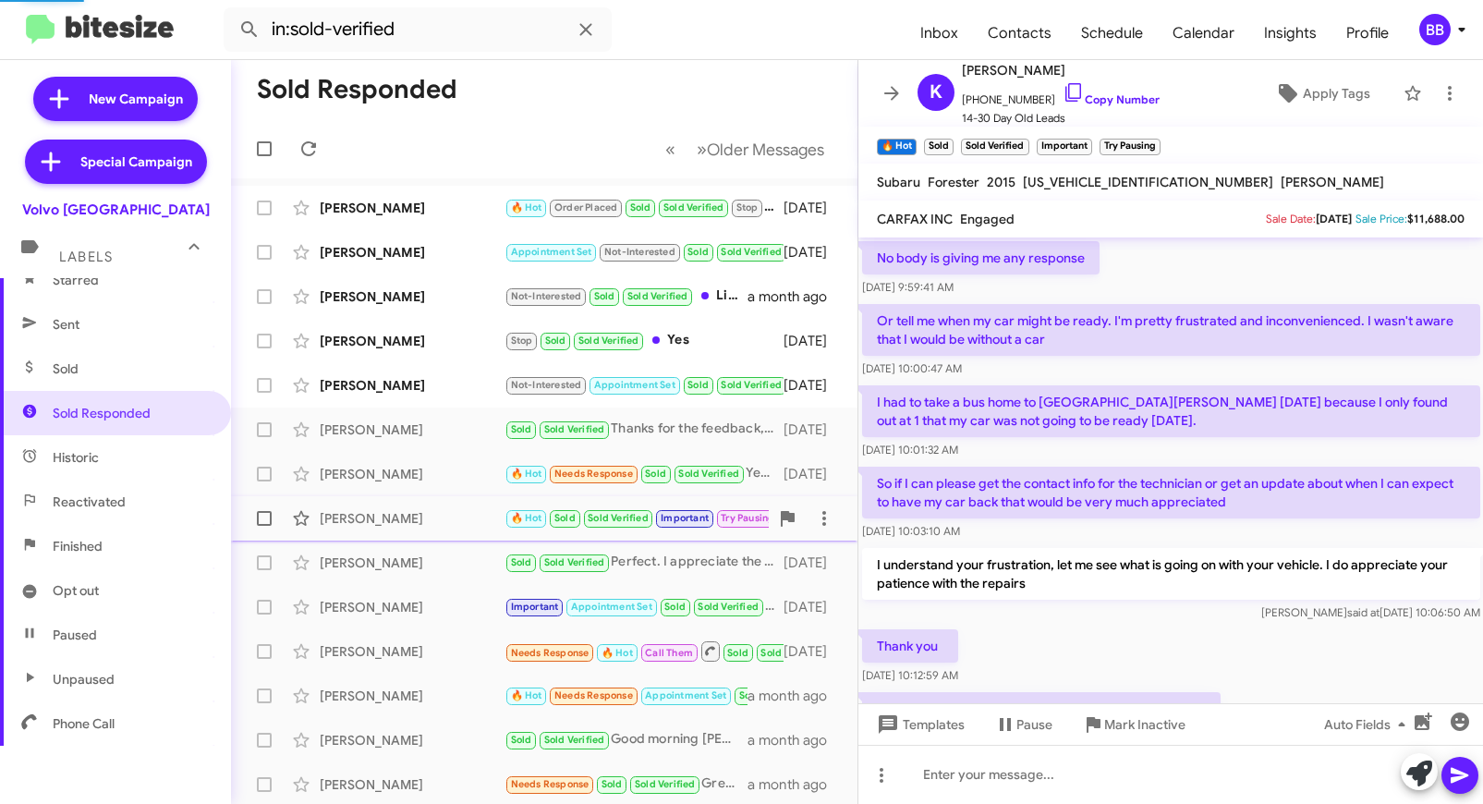
scroll to position [92, 0]
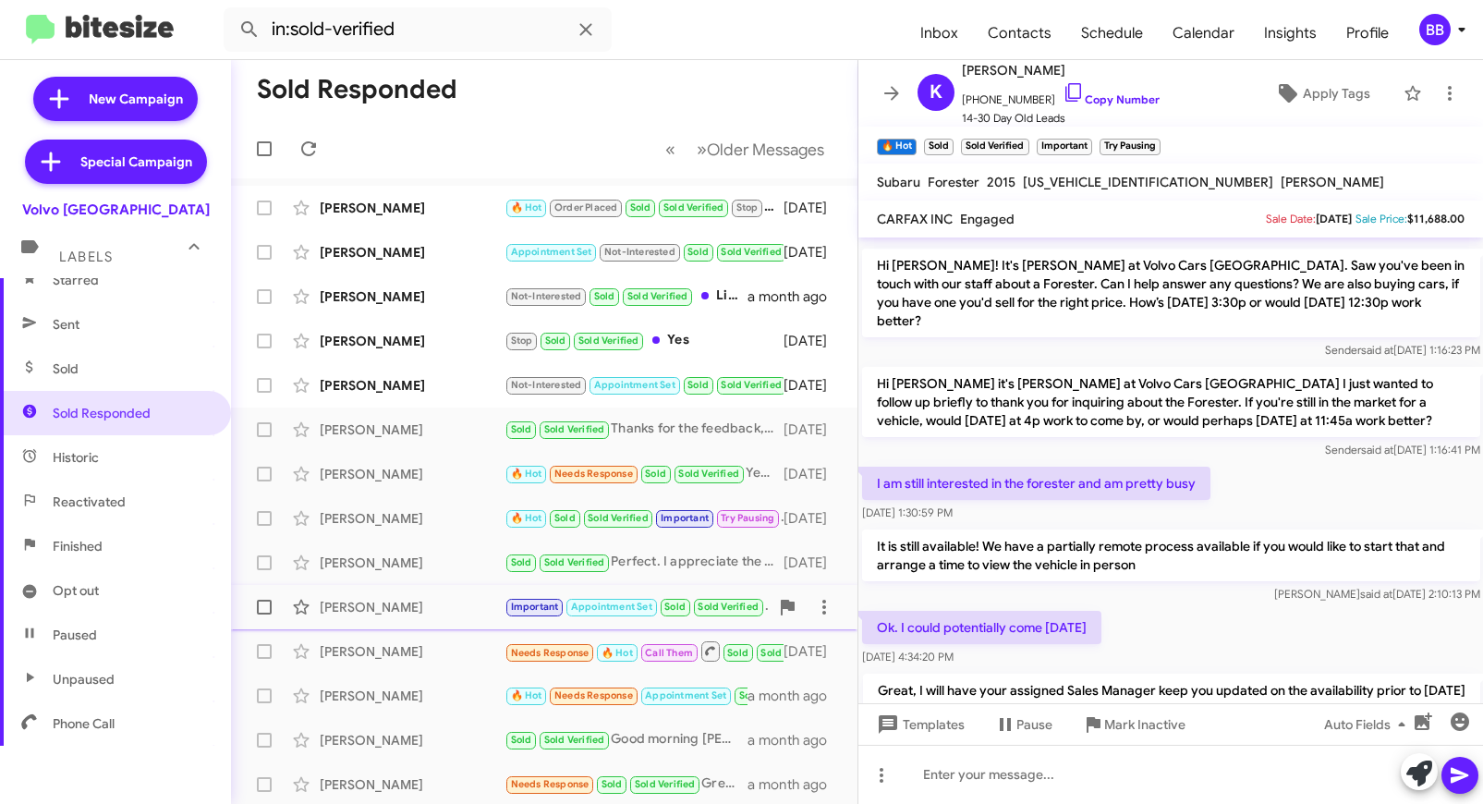
click at [430, 621] on div "Cathryn Donohue Important Appointment Set Sold Sold Verified We ar registered t…" at bounding box center [544, 607] width 597 height 37
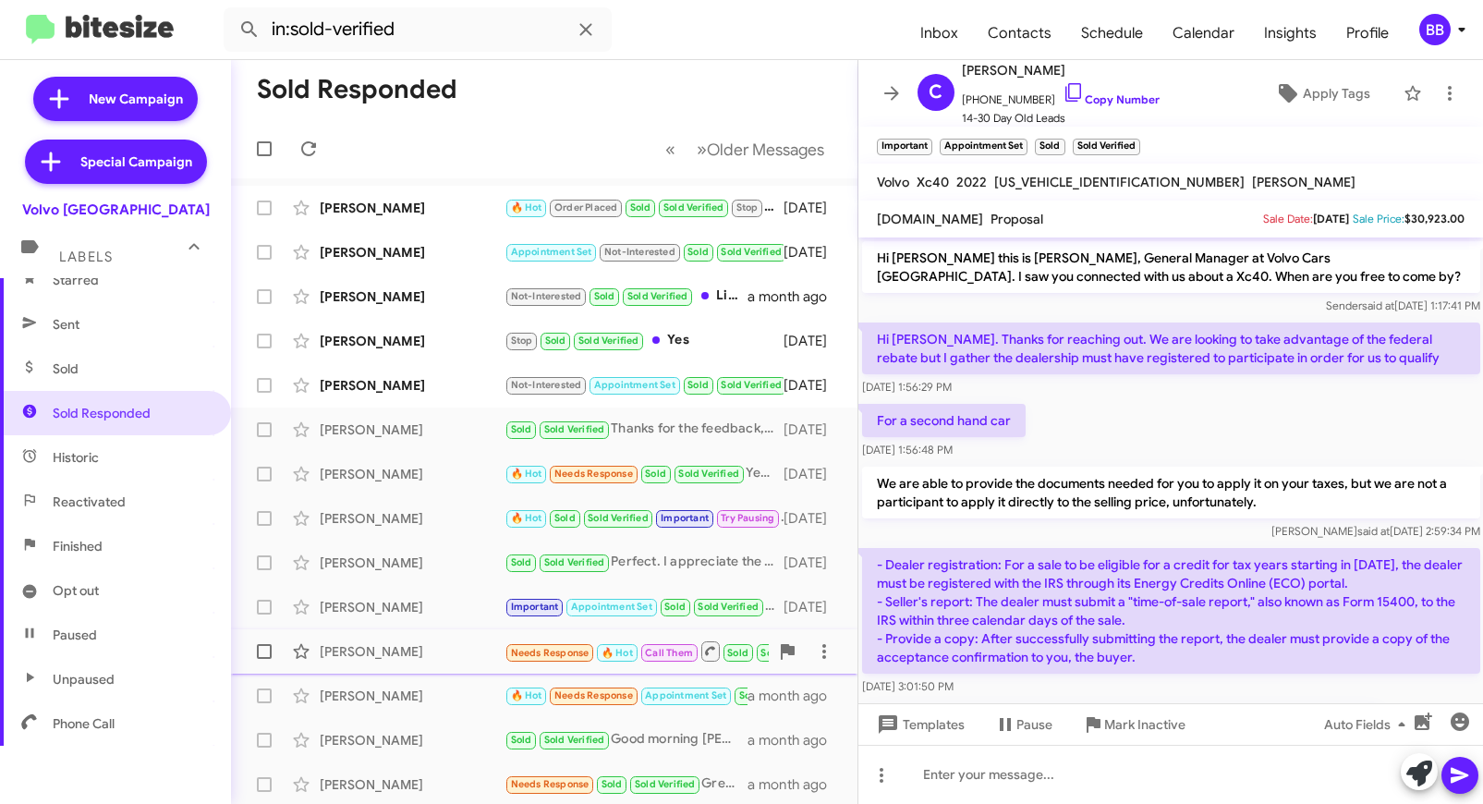
click at [432, 655] on div "Ivy Henderson" at bounding box center [412, 651] width 185 height 18
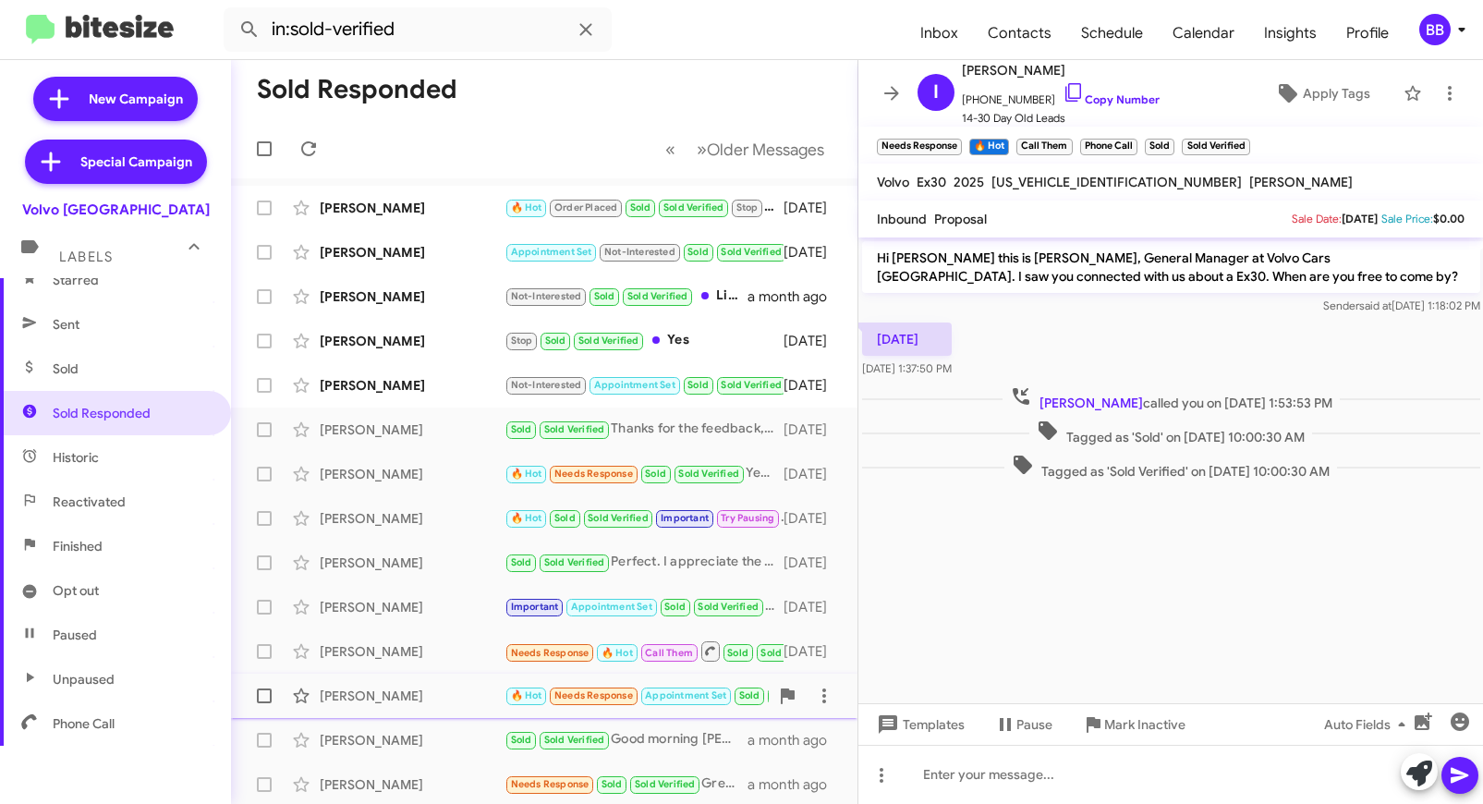
click at [411, 692] on div "James Murray" at bounding box center [412, 696] width 185 height 18
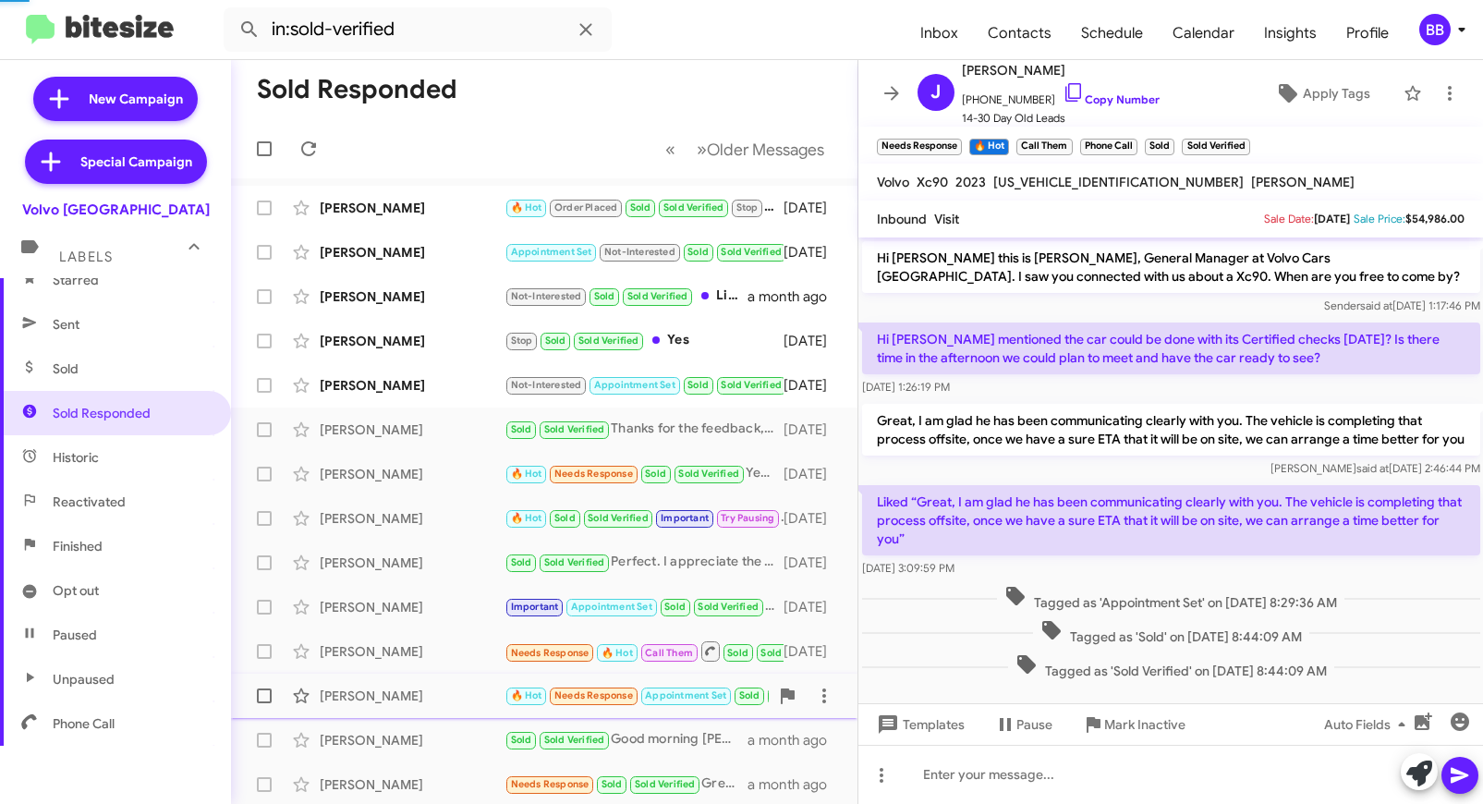
scroll to position [14, 0]
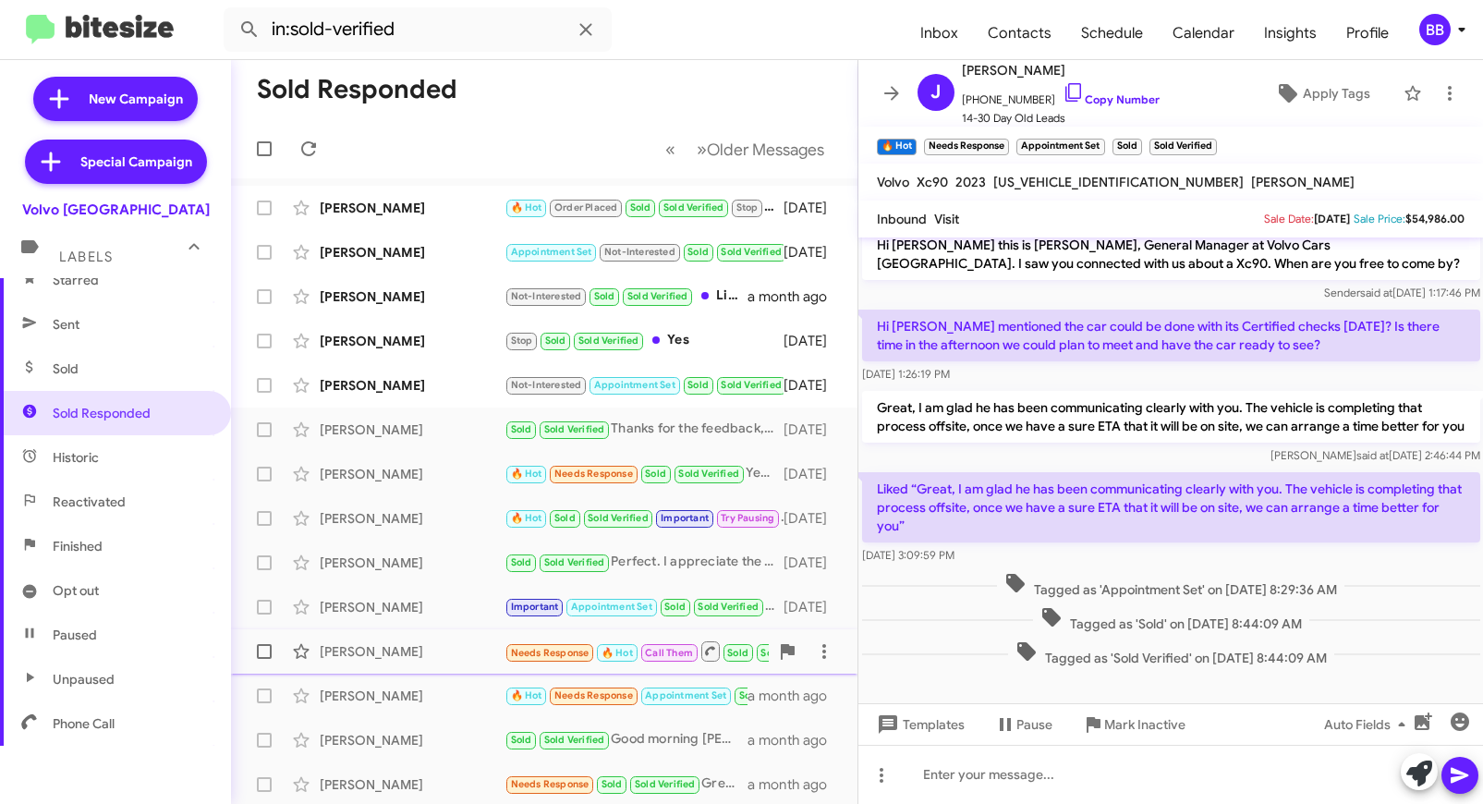
click at [411, 653] on div "Ivy Henderson" at bounding box center [412, 651] width 185 height 18
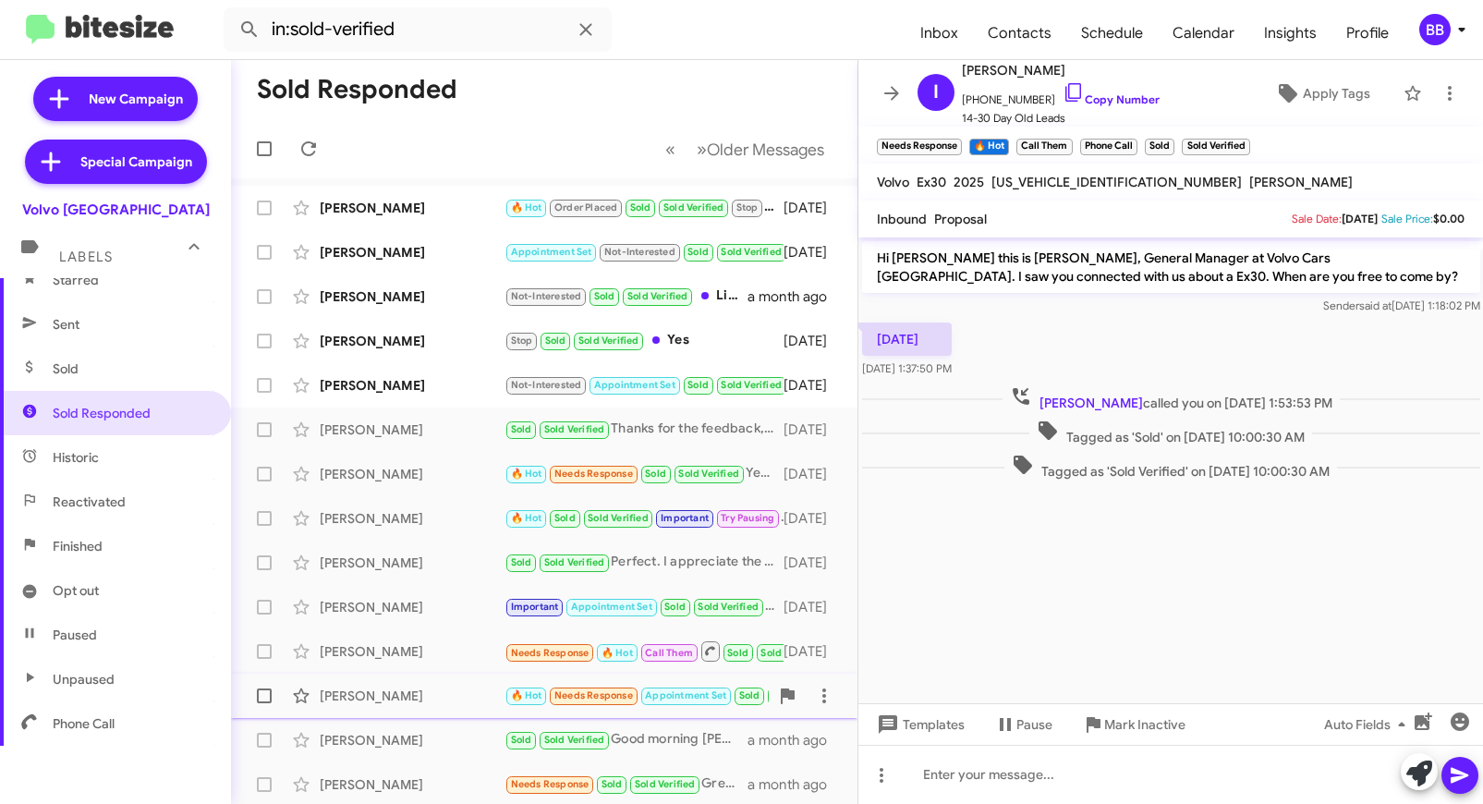
click at [416, 684] on div "James Murray 🔥 Hot Needs Response Appointment Set Sold Sold Verified Liked “Gre…" at bounding box center [544, 695] width 597 height 37
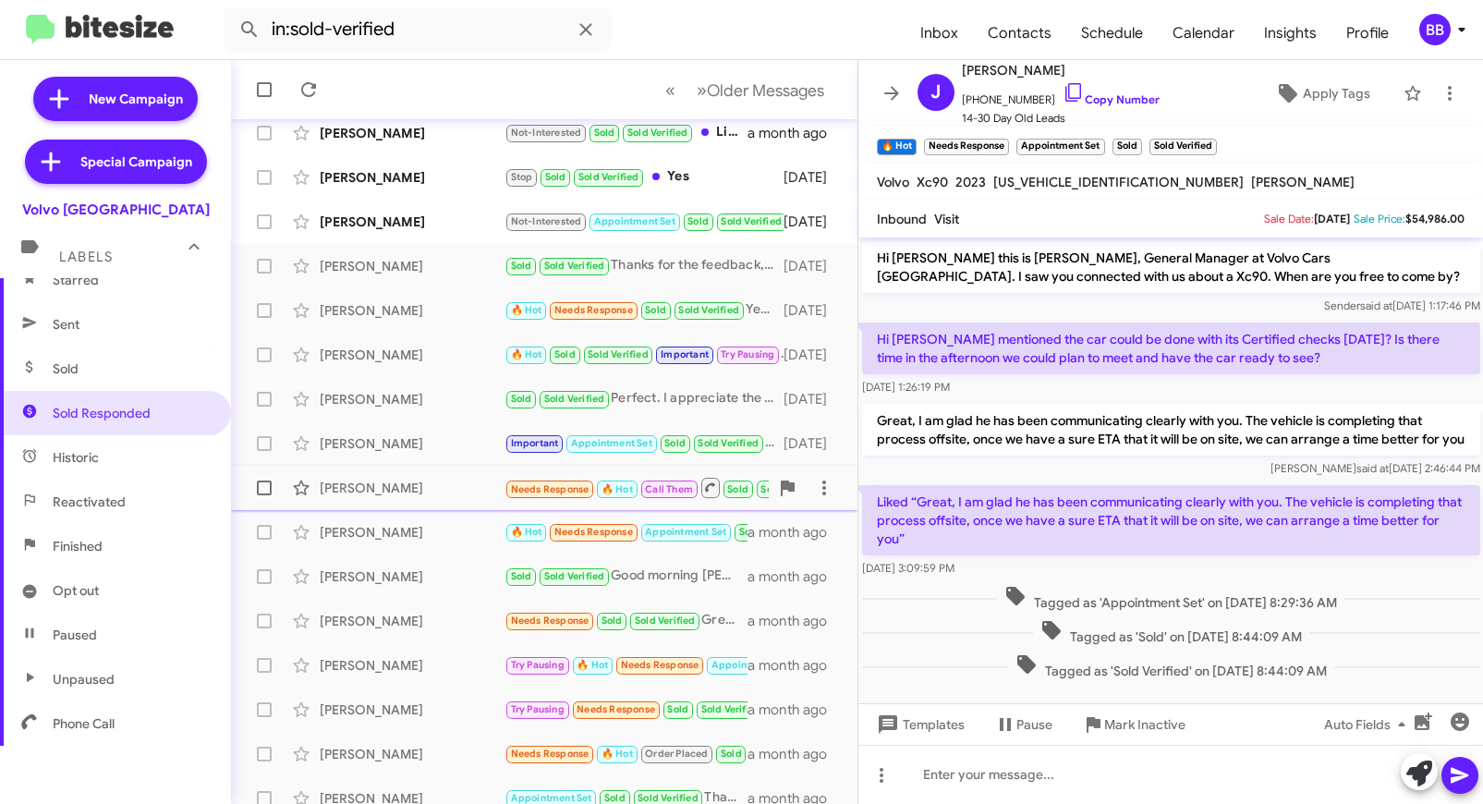
scroll to position [201, 0]
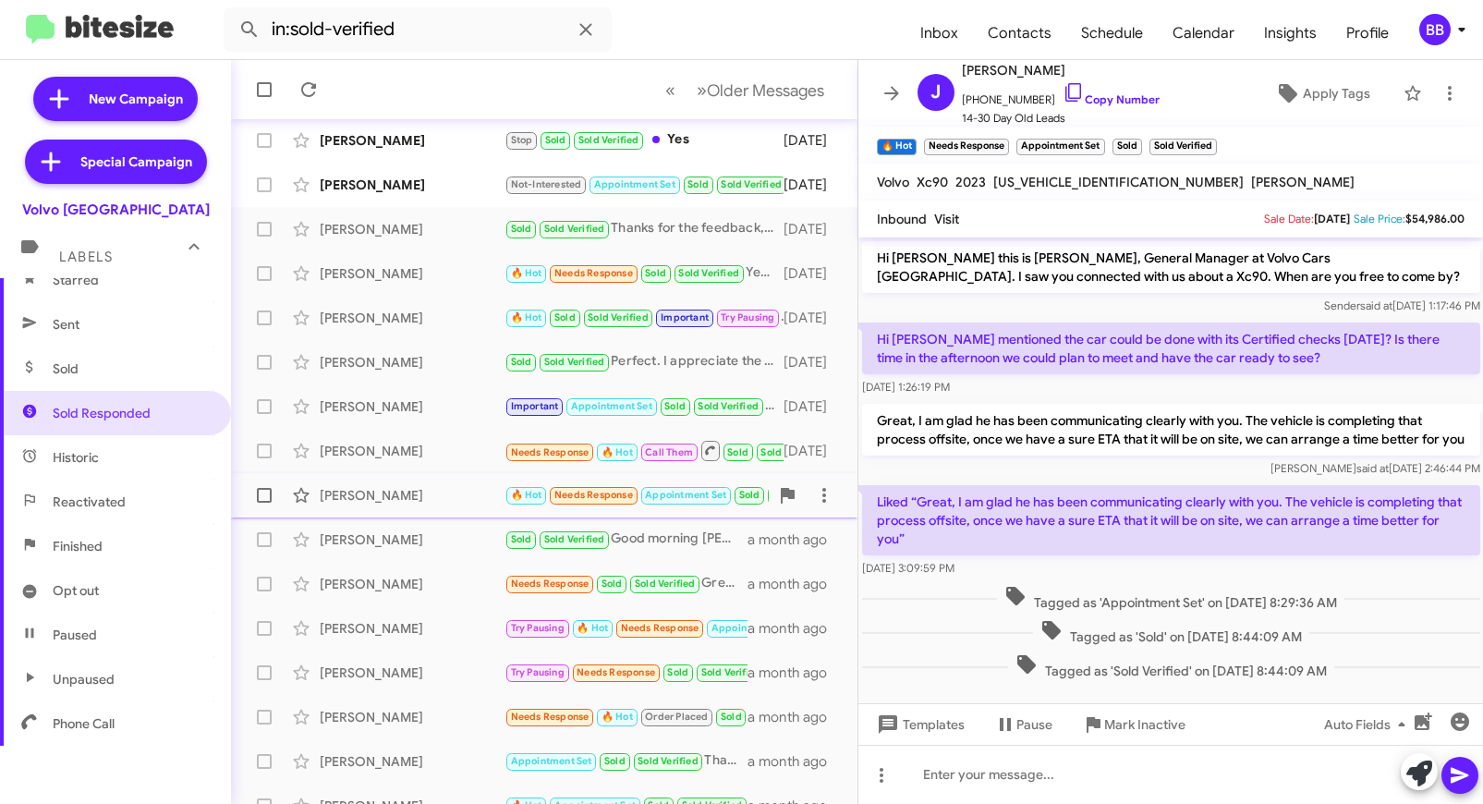
click at [444, 501] on div "James Murray" at bounding box center [412, 495] width 185 height 18
click at [442, 530] on div "Makarem Elmassih Sold Sold Verified Good morning Makarem, thank you for the fee…" at bounding box center [544, 539] width 597 height 37
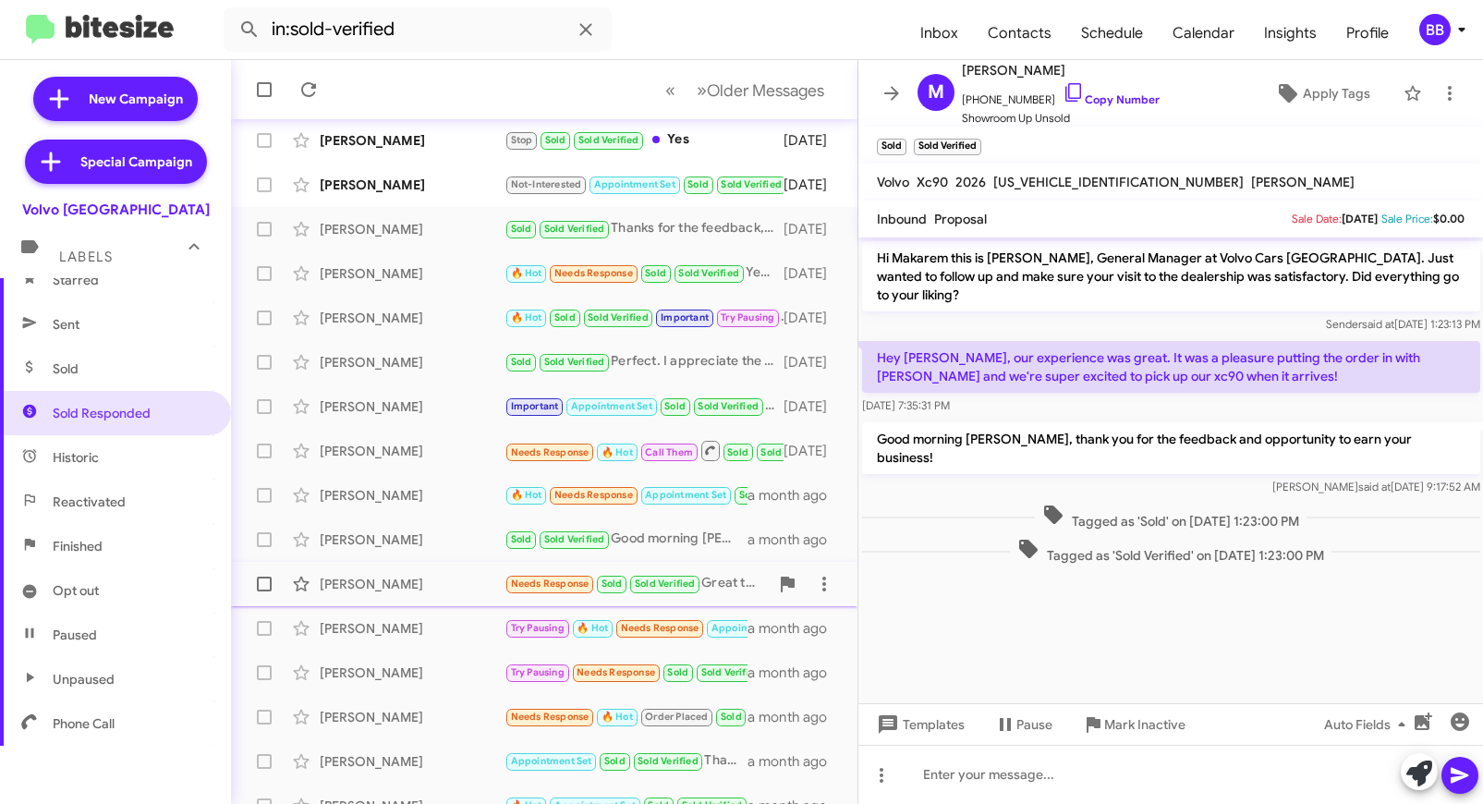
click at [445, 569] on div "Nancy Wittels Needs Response Sold Sold Verified Great to hear, thank you! a mon…" at bounding box center [544, 584] width 597 height 37
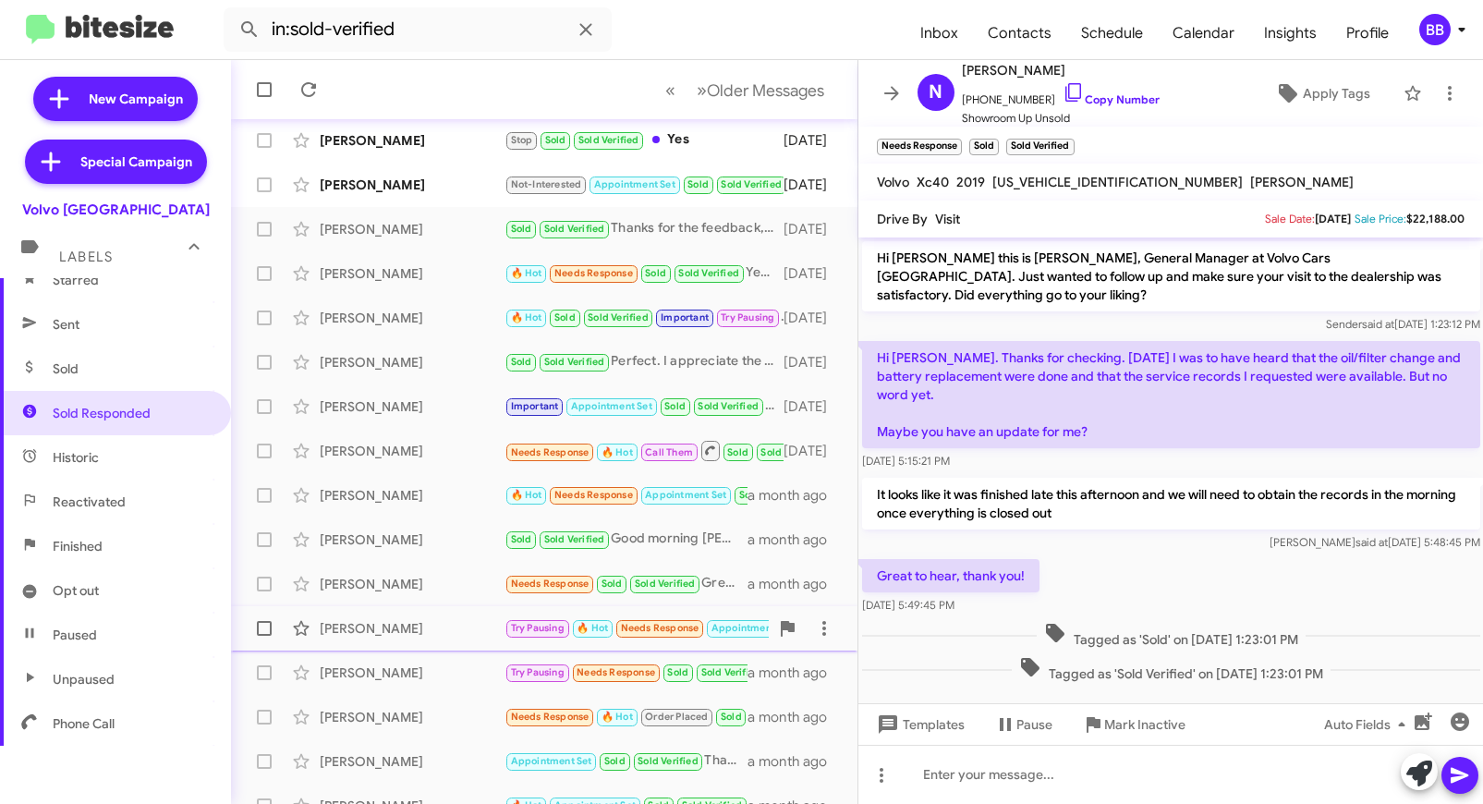
click at [445, 620] on div "Joy Spodick" at bounding box center [412, 628] width 185 height 18
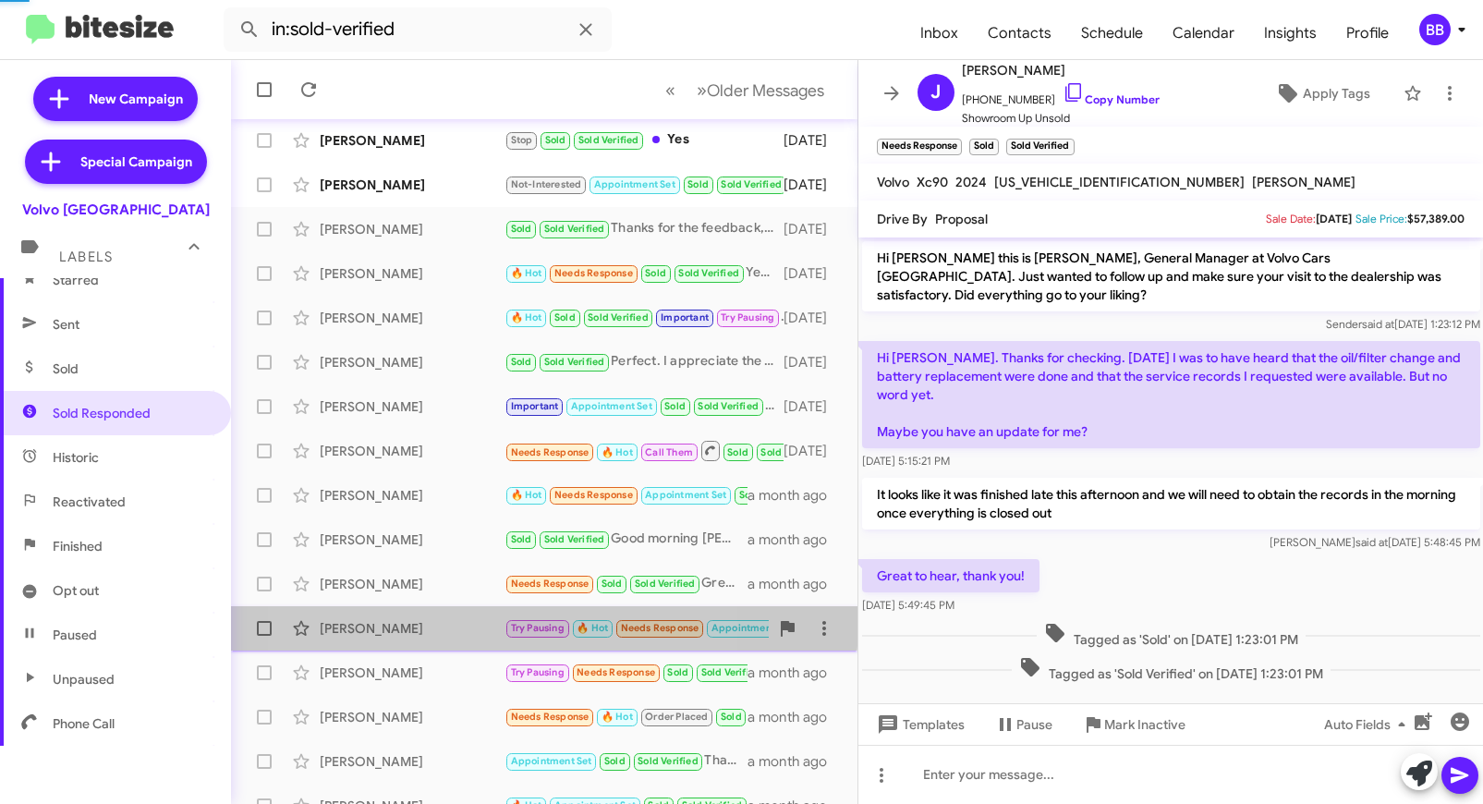
scroll to position [542, 0]
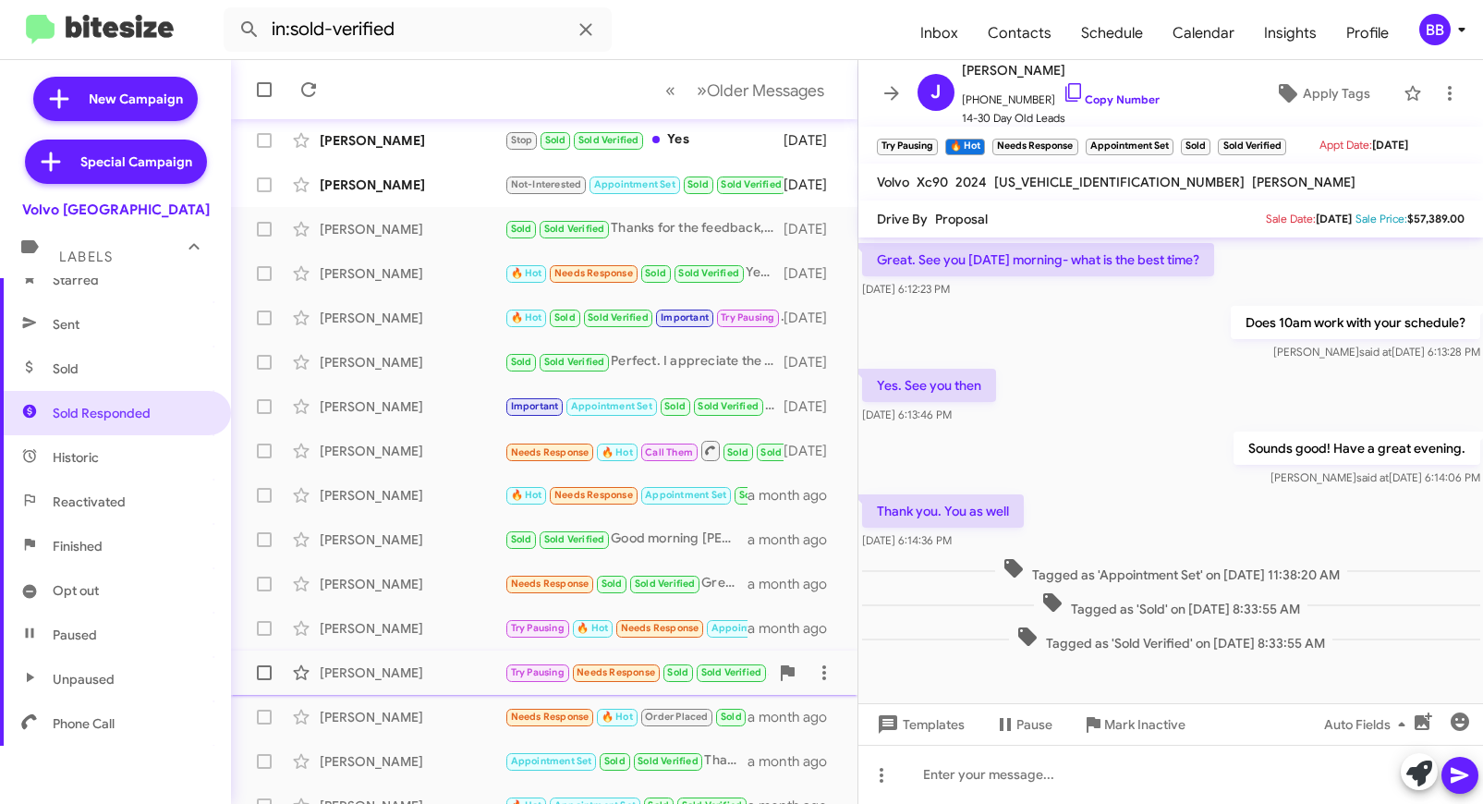
click at [446, 661] on div "Jim White Try Pausing Needs Response Sold Sold Verified Liked “I see you have b…" at bounding box center [544, 672] width 597 height 37
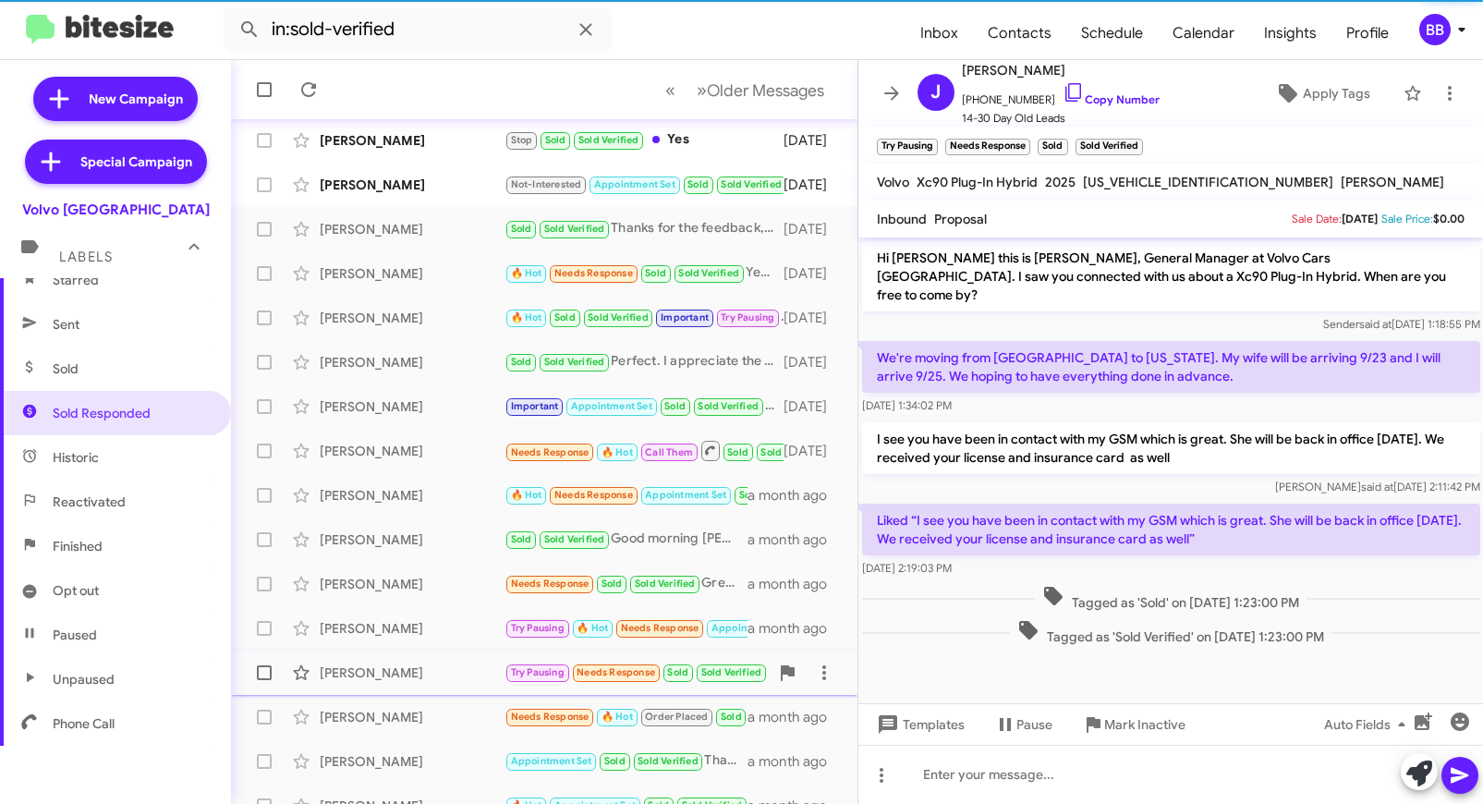
scroll to position [269, 0]
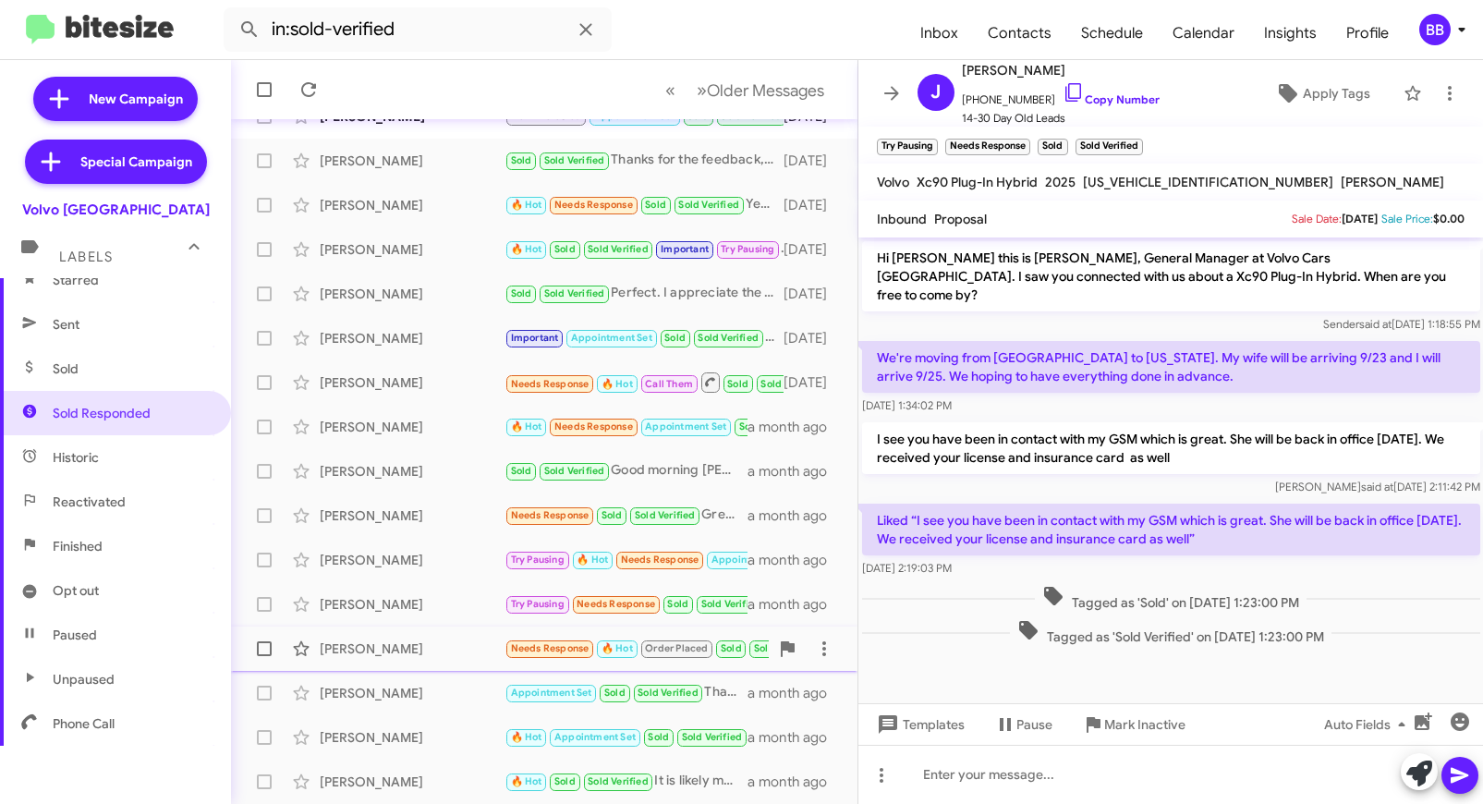
click at [433, 642] on div "Elizabeth Avery" at bounding box center [412, 649] width 185 height 18
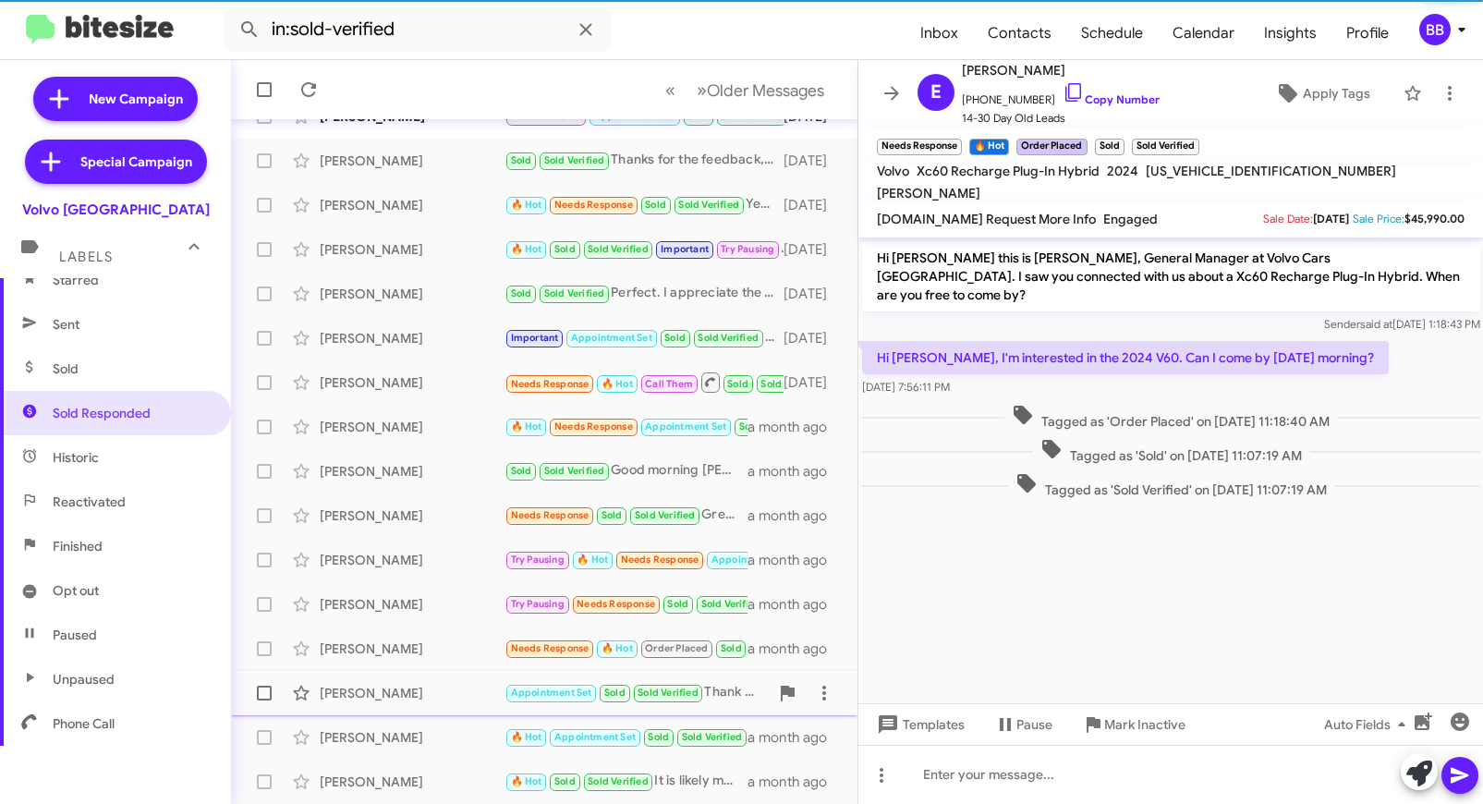
click at [433, 691] on div "Paolo Ratti Tamayo" at bounding box center [412, 693] width 185 height 18
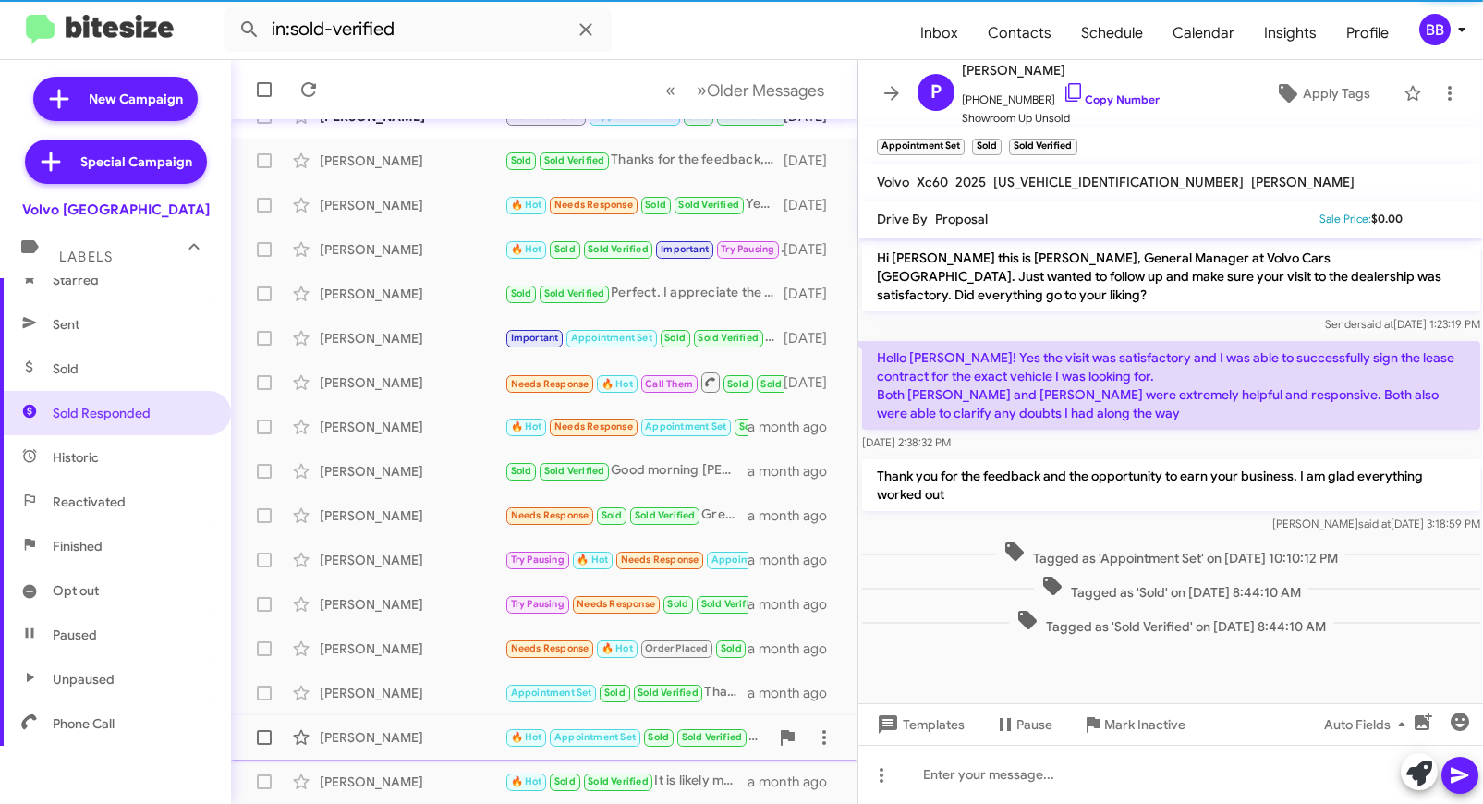
click at [442, 746] on div "Naoyuki Shimizu" at bounding box center [412, 737] width 185 height 18
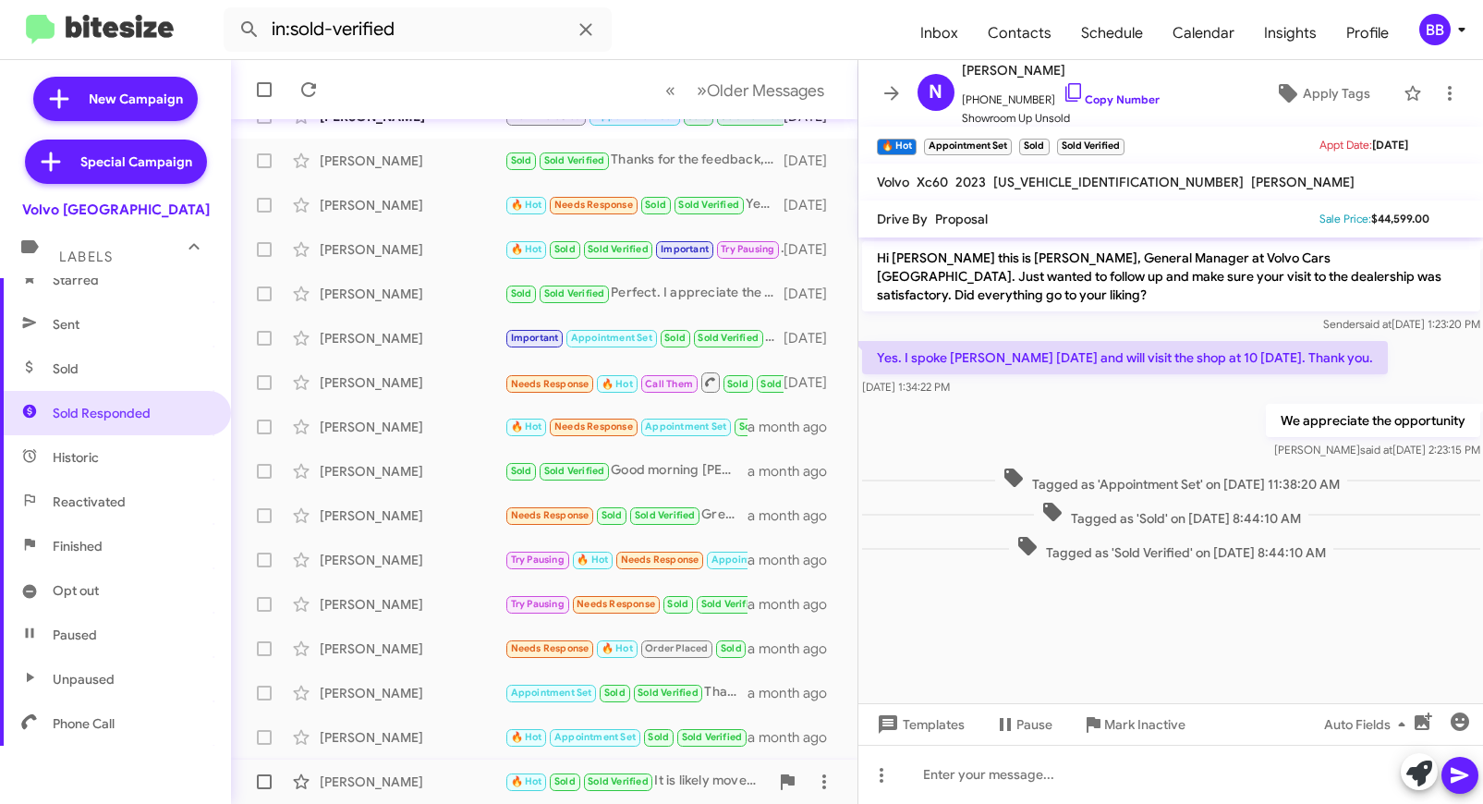
click at [483, 774] on div "Peter Broadwell" at bounding box center [412, 782] width 185 height 18
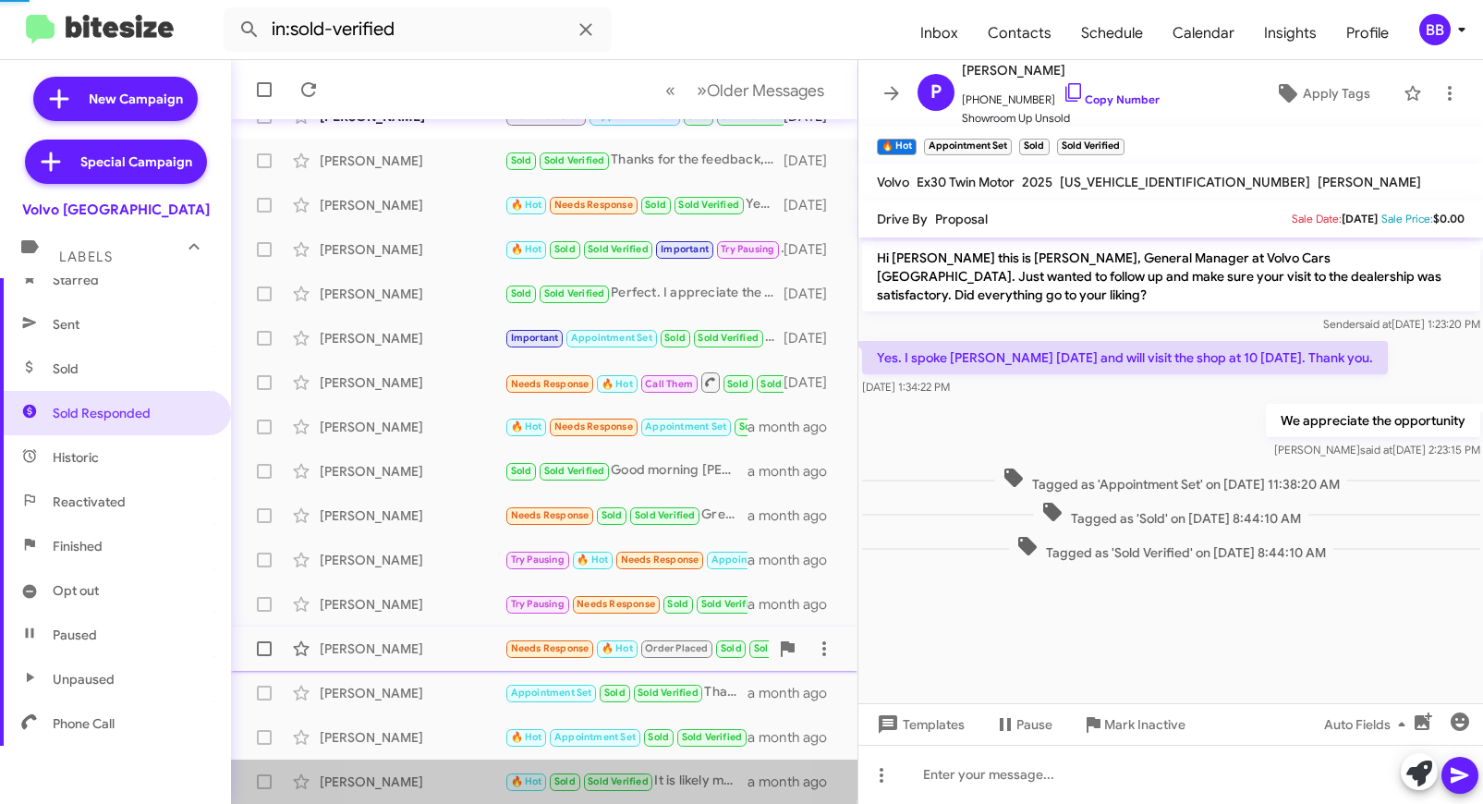
scroll to position [73, 0]
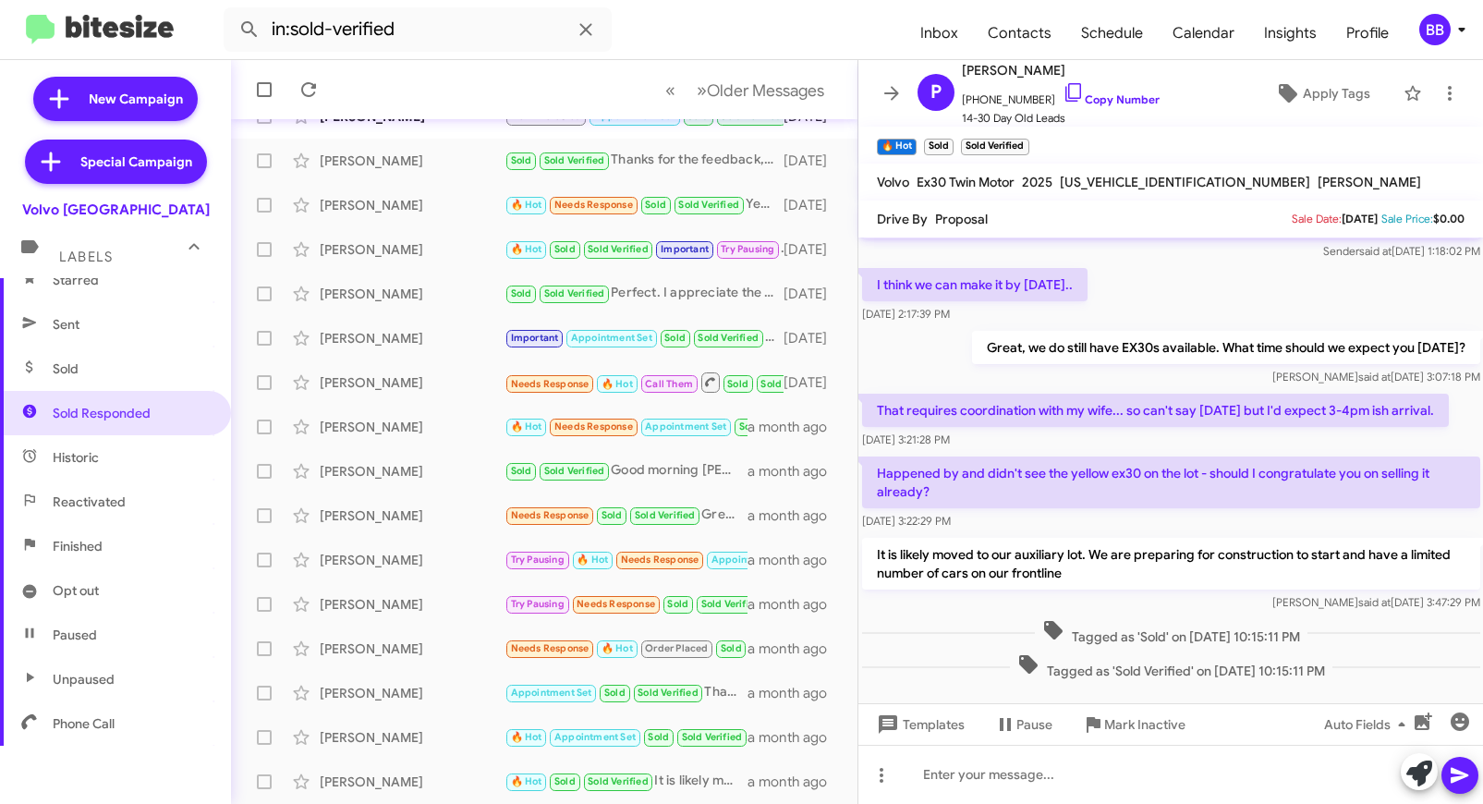
click at [1438, 30] on div "BB" at bounding box center [1435, 29] width 31 height 31
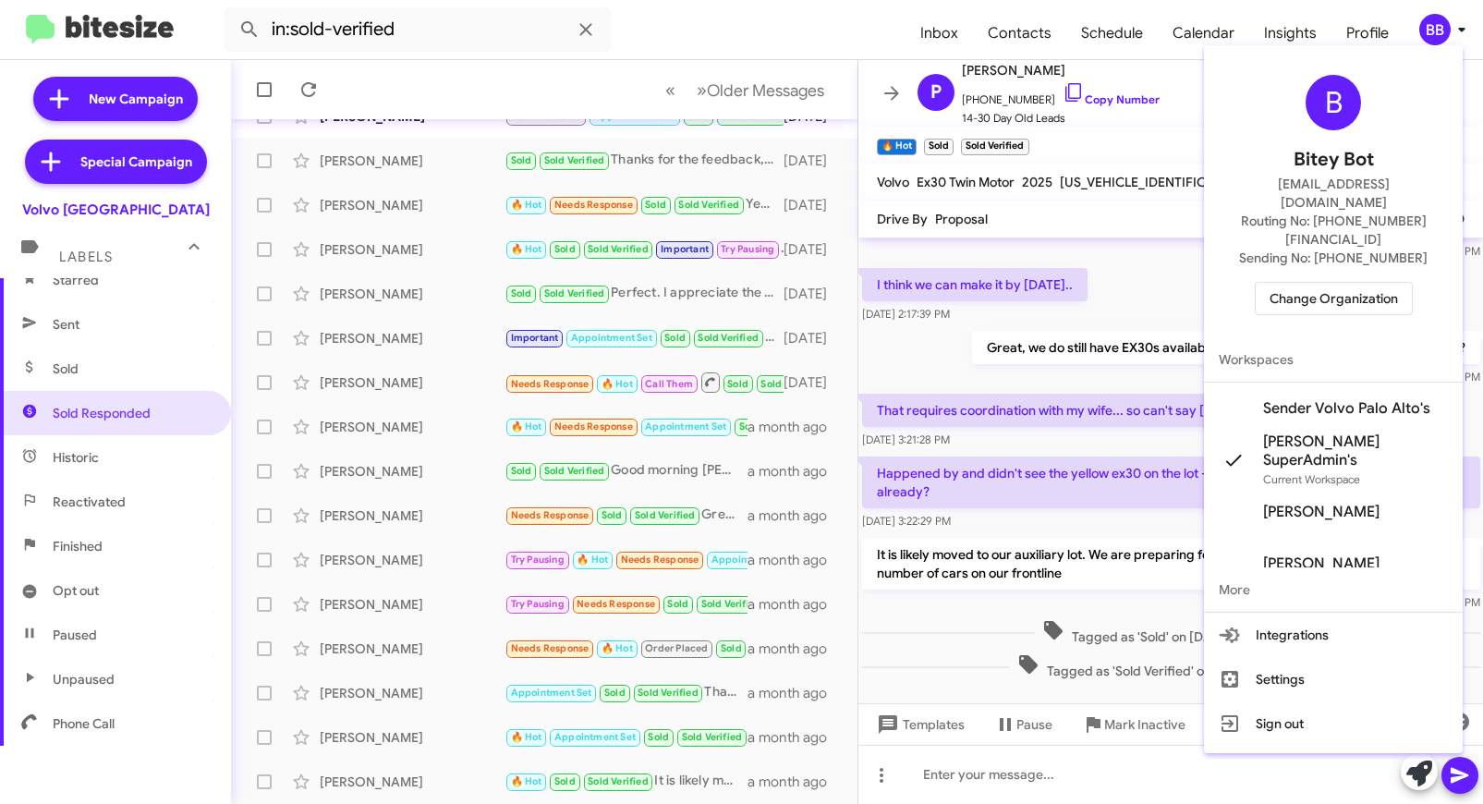
click at [1297, 283] on span "Change Organization" at bounding box center [1334, 298] width 128 height 31
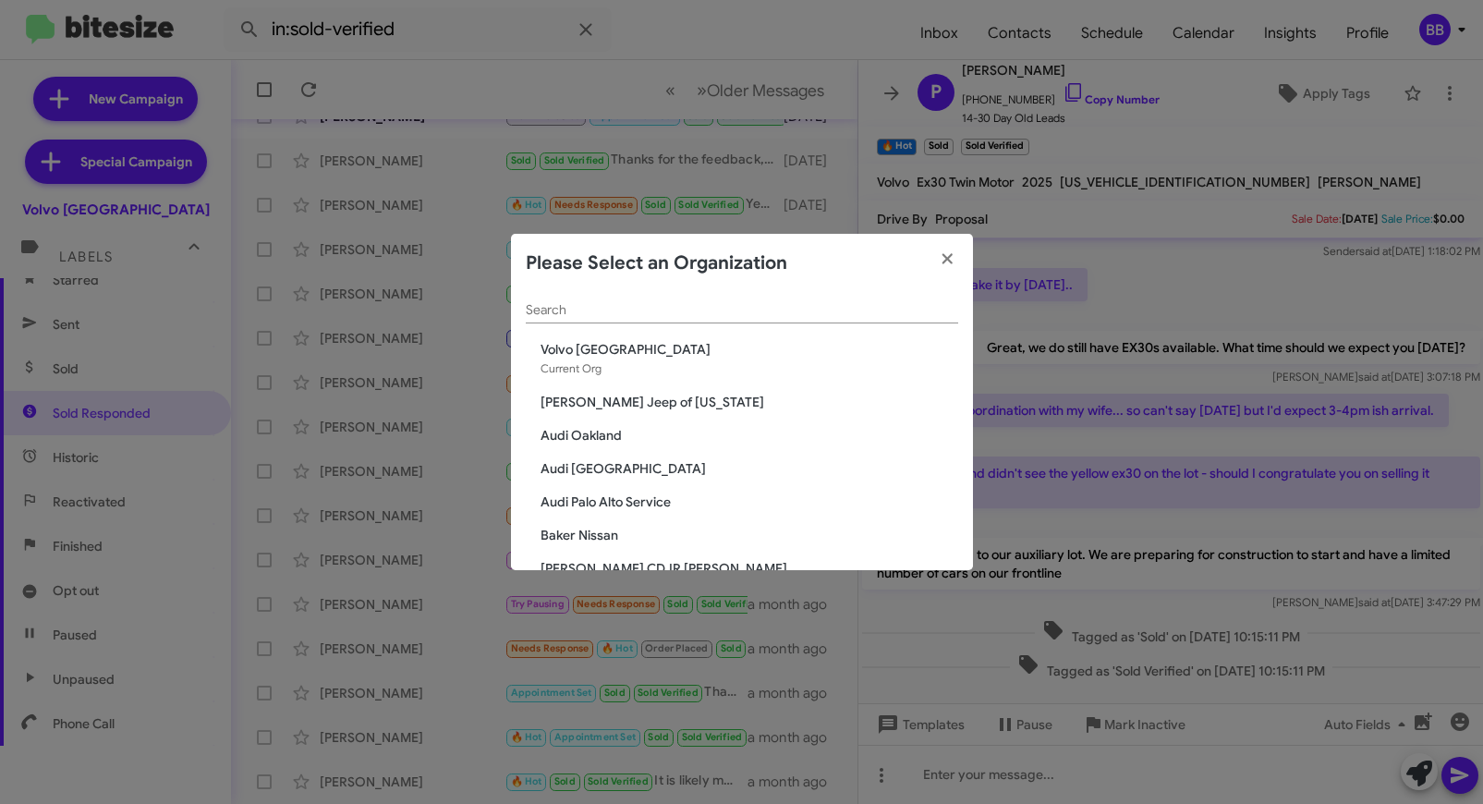
scroll to position [0, 0]
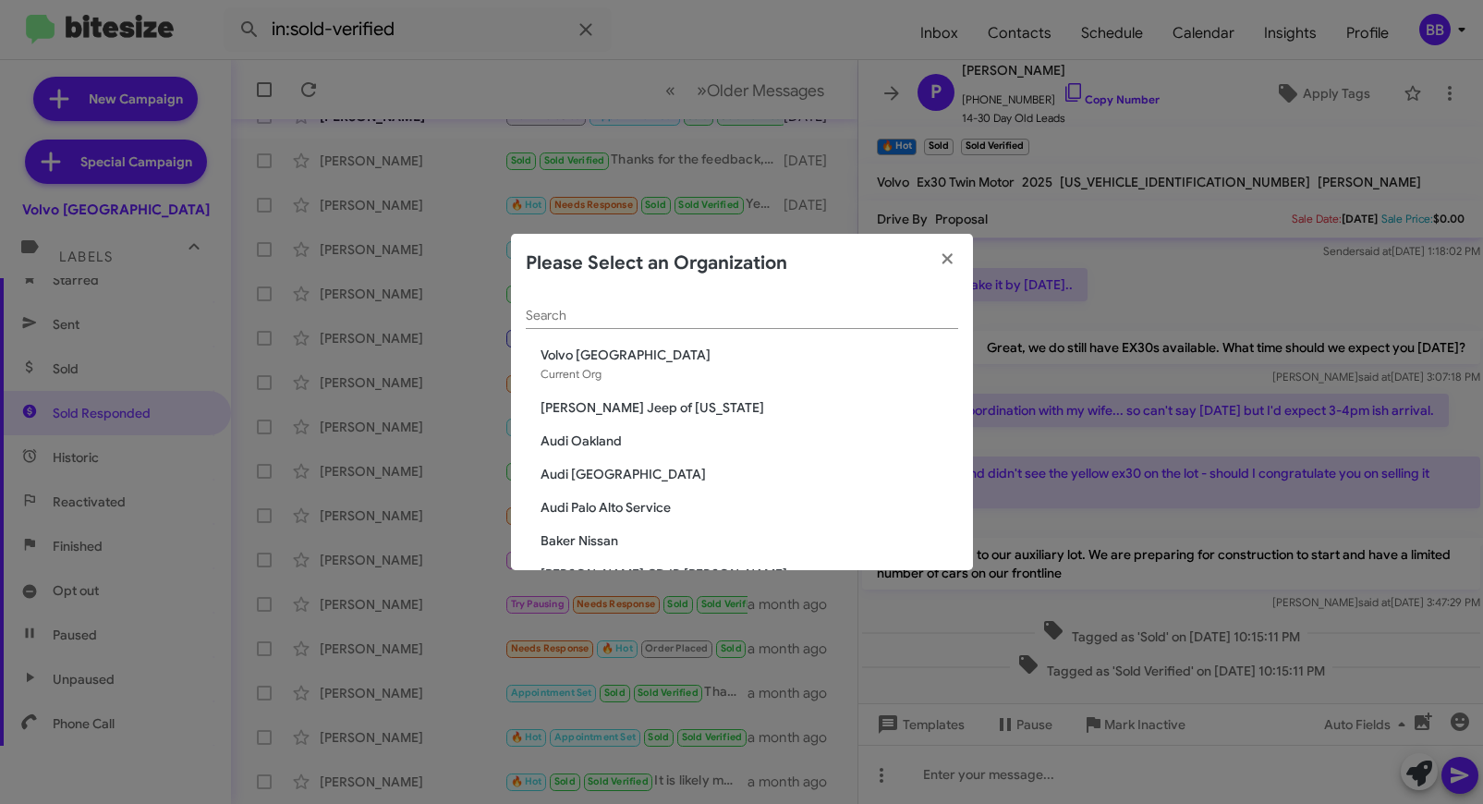
click at [580, 324] on div "Search" at bounding box center [742, 311] width 433 height 36
type input "l"
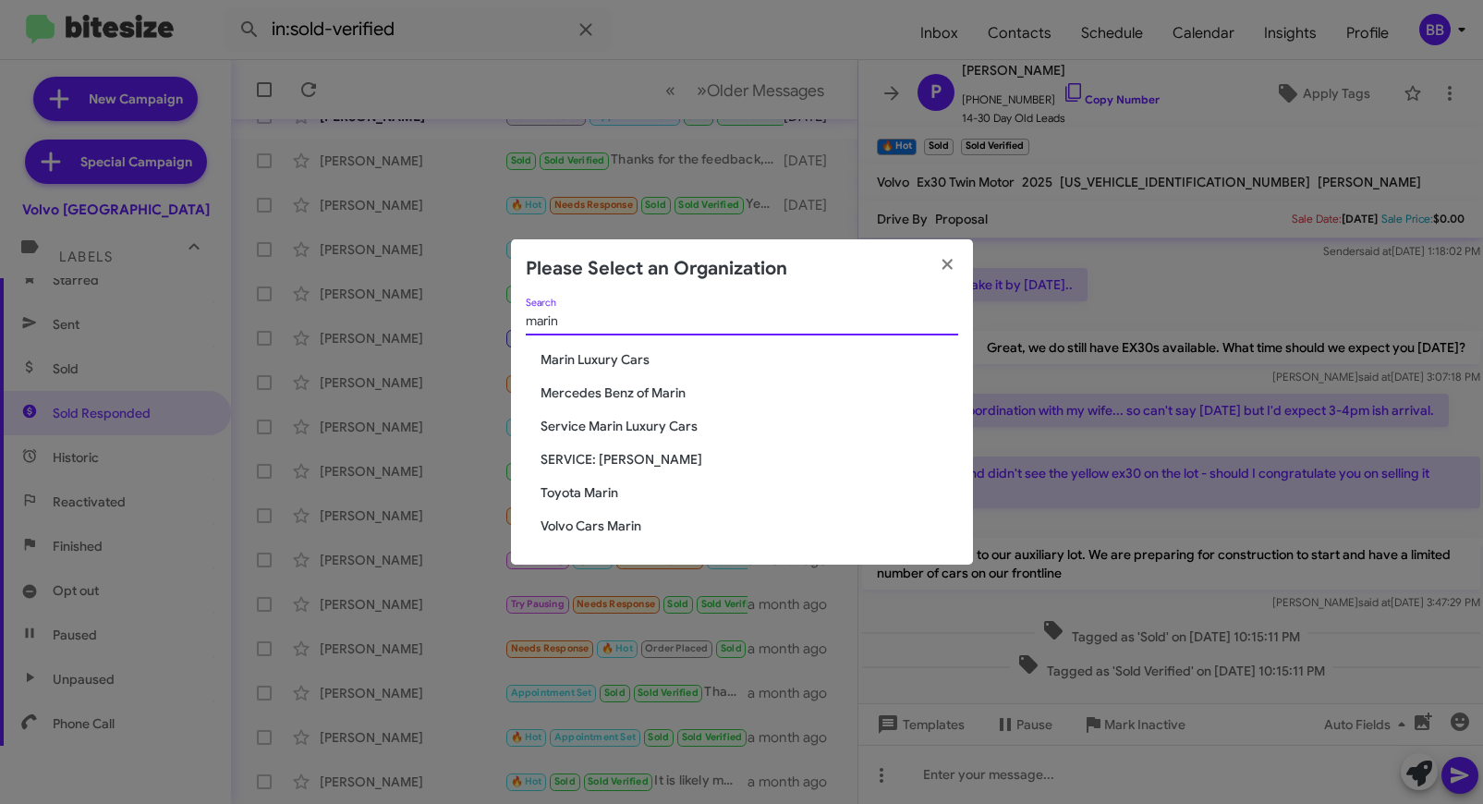
type input "marin"
click at [594, 360] on span "Marin Luxury Cars" at bounding box center [750, 359] width 418 height 18
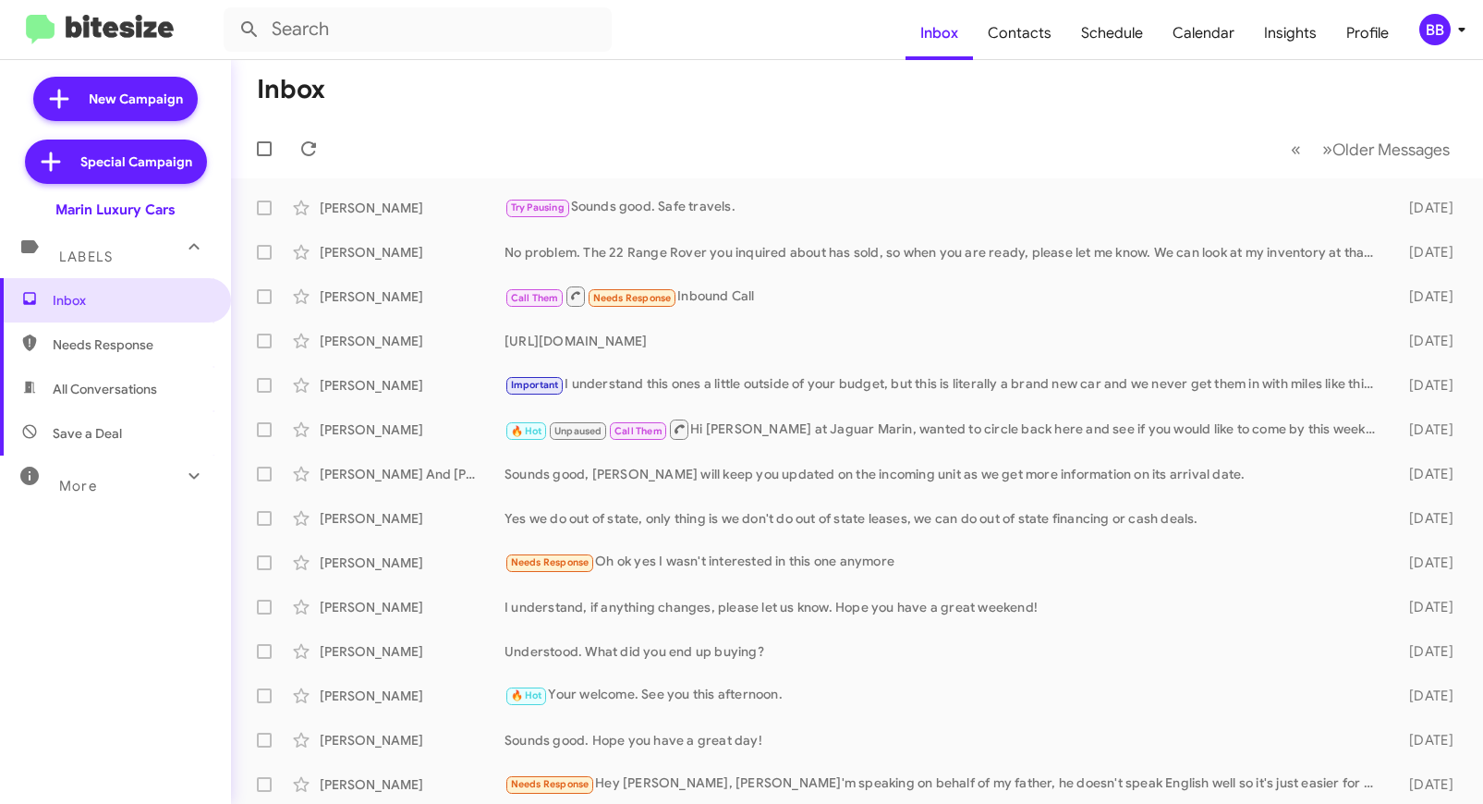
click at [150, 456] on mat-expansion-panel-header "More" at bounding box center [115, 478] width 231 height 44
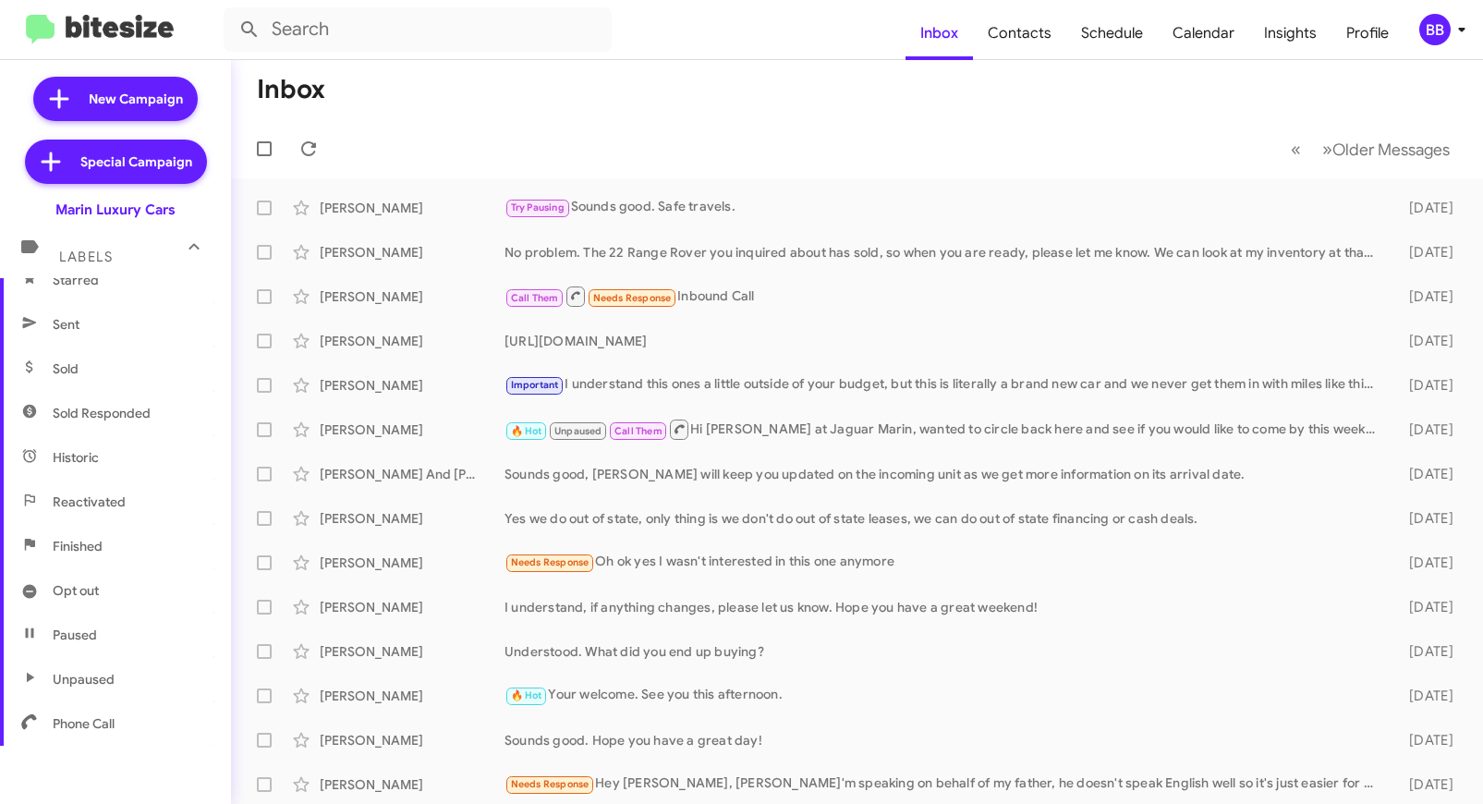
click at [150, 408] on span "Sold Responded" at bounding box center [102, 413] width 98 height 18
type input "in:sold-verified"
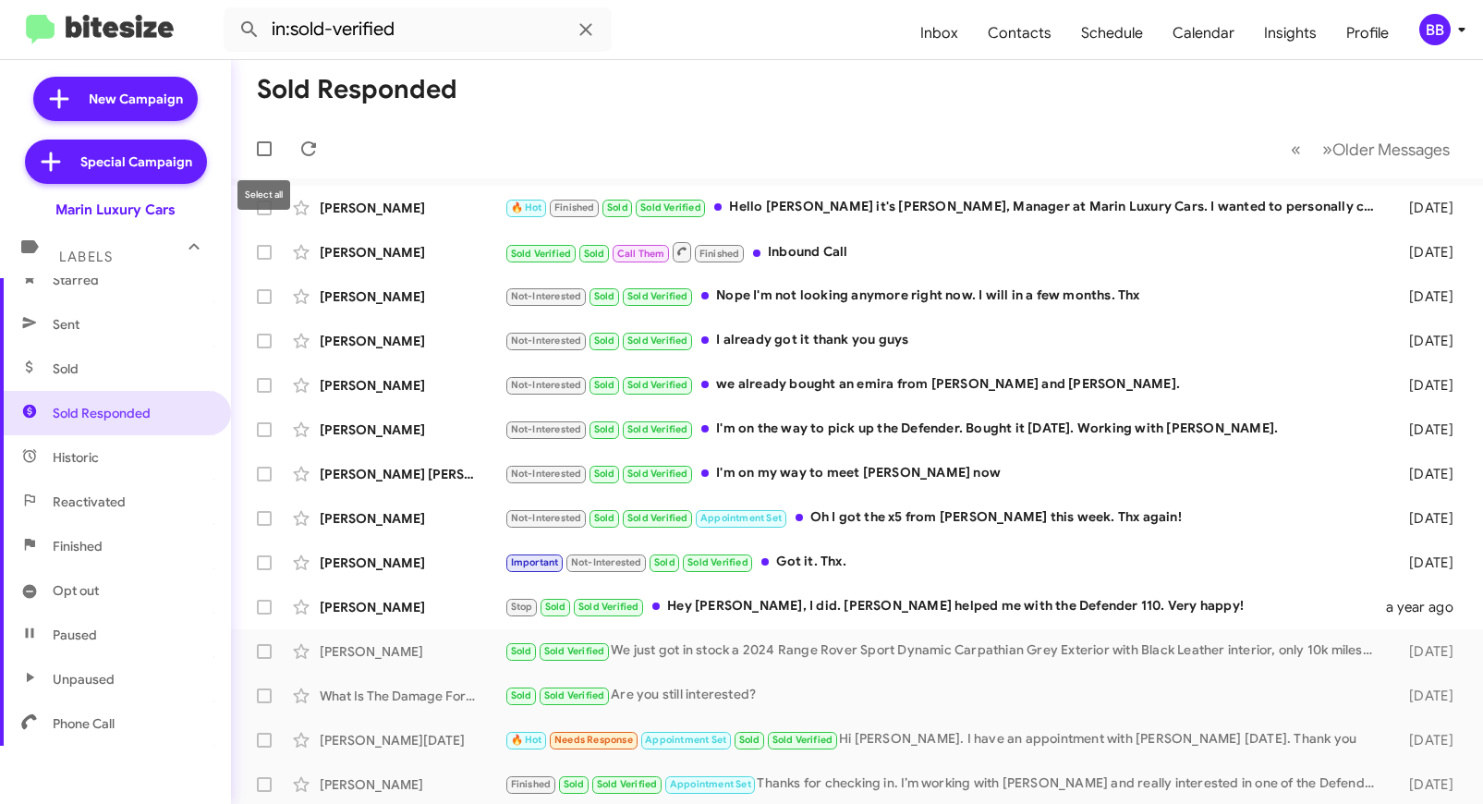
click at [262, 150] on span at bounding box center [264, 148] width 15 height 15
click at [263, 156] on input "checkbox" at bounding box center [263, 156] width 1 height 1
checkbox input "true"
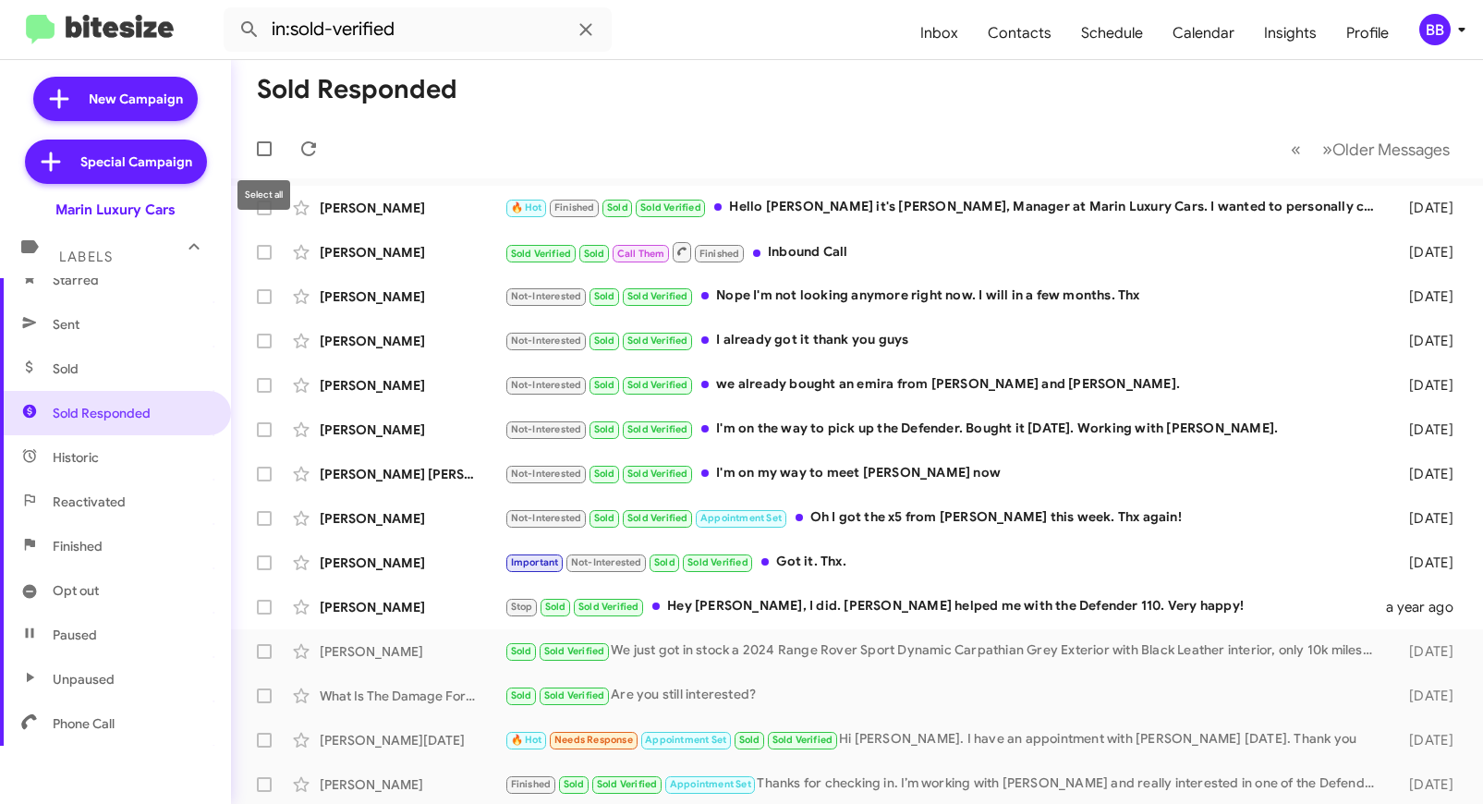
checkbox input "true"
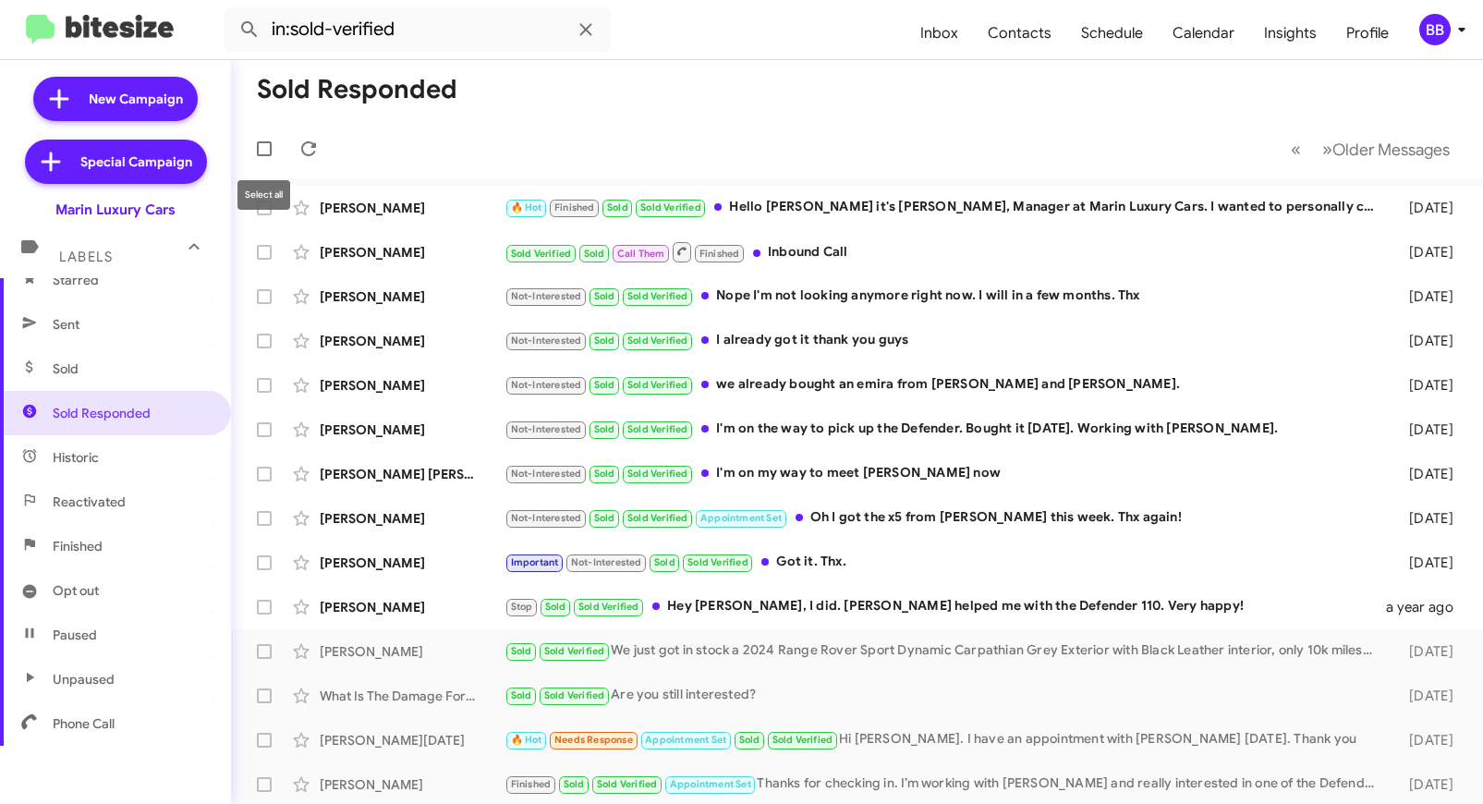
checkbox input "true"
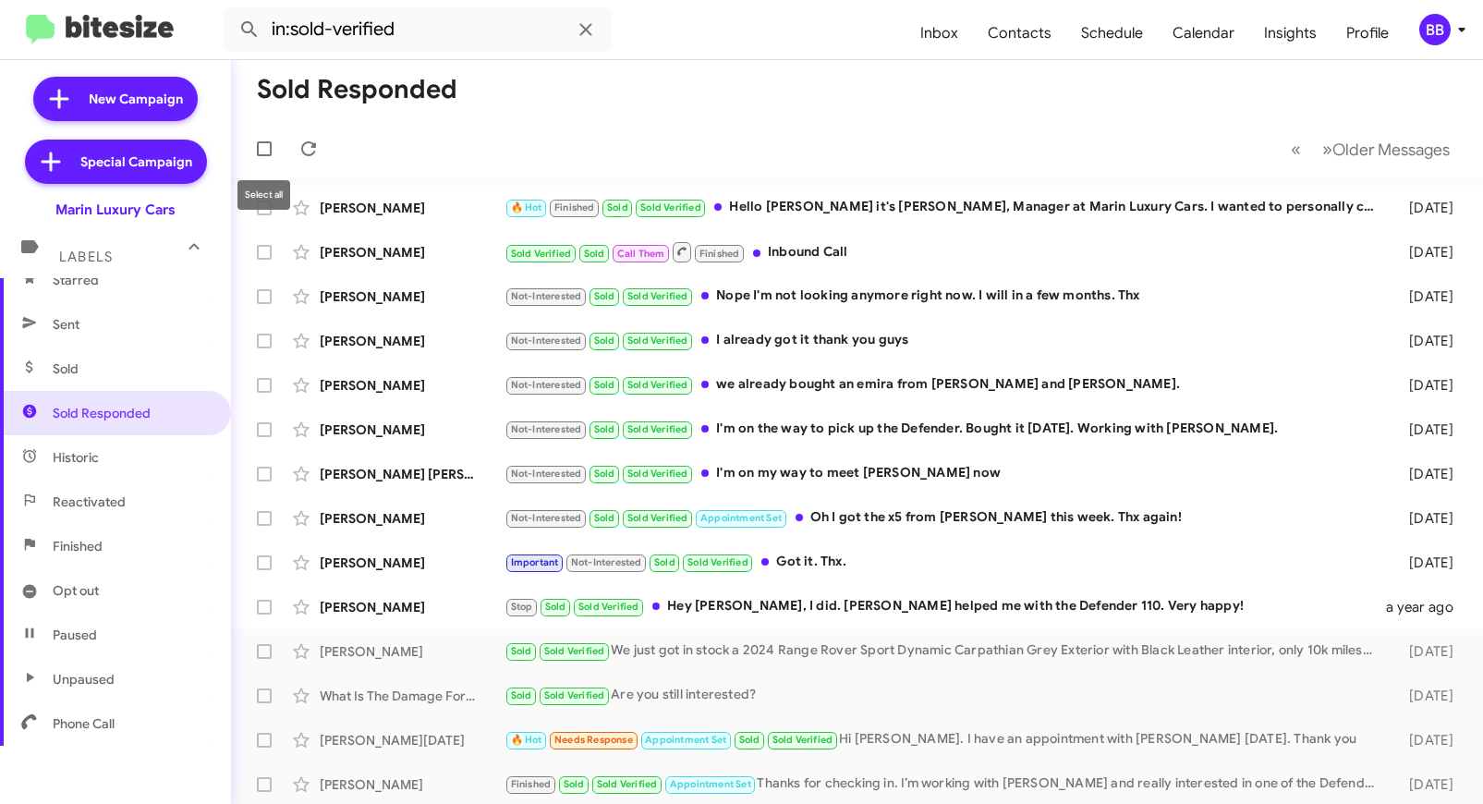
checkbox input "true"
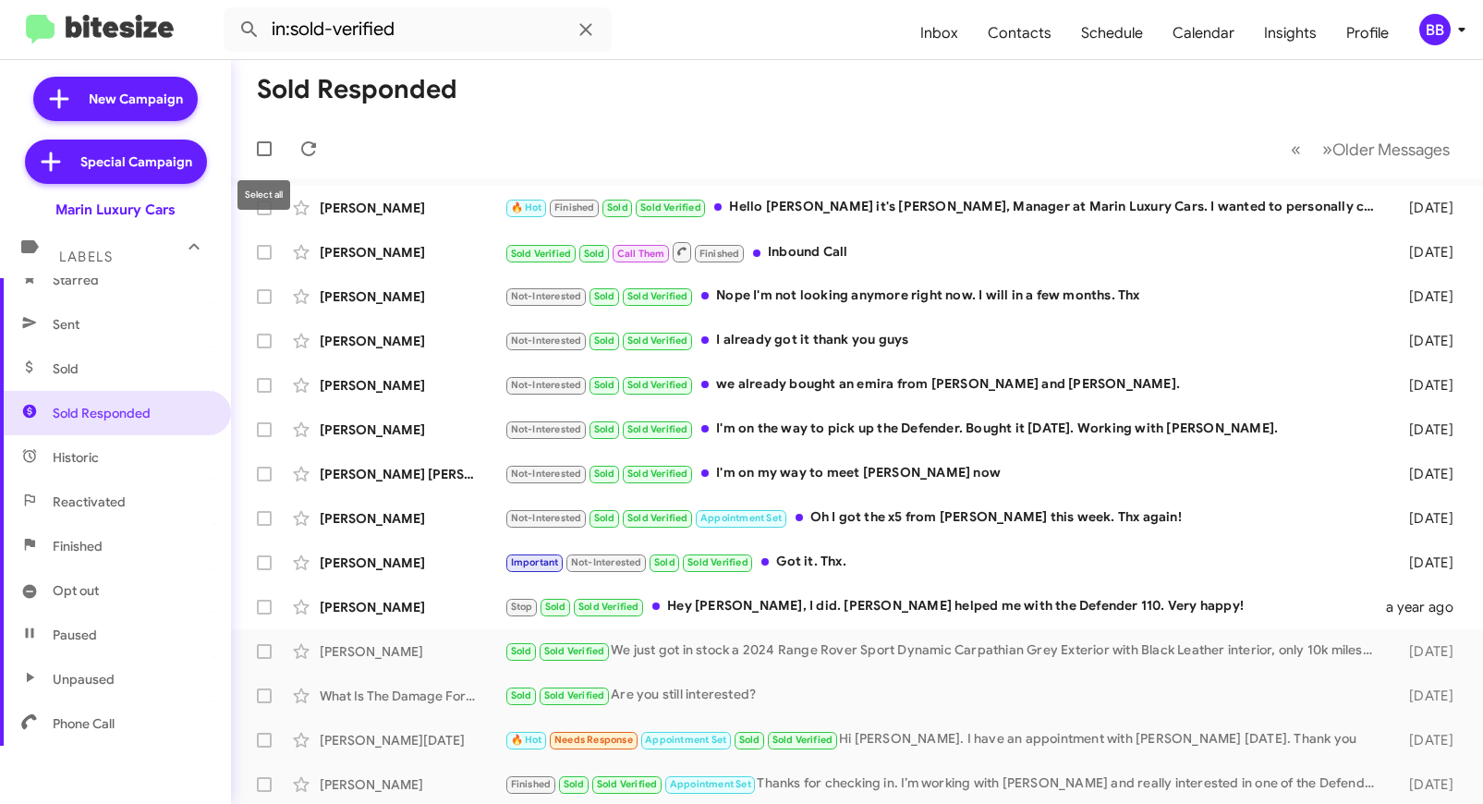
checkbox input "true"
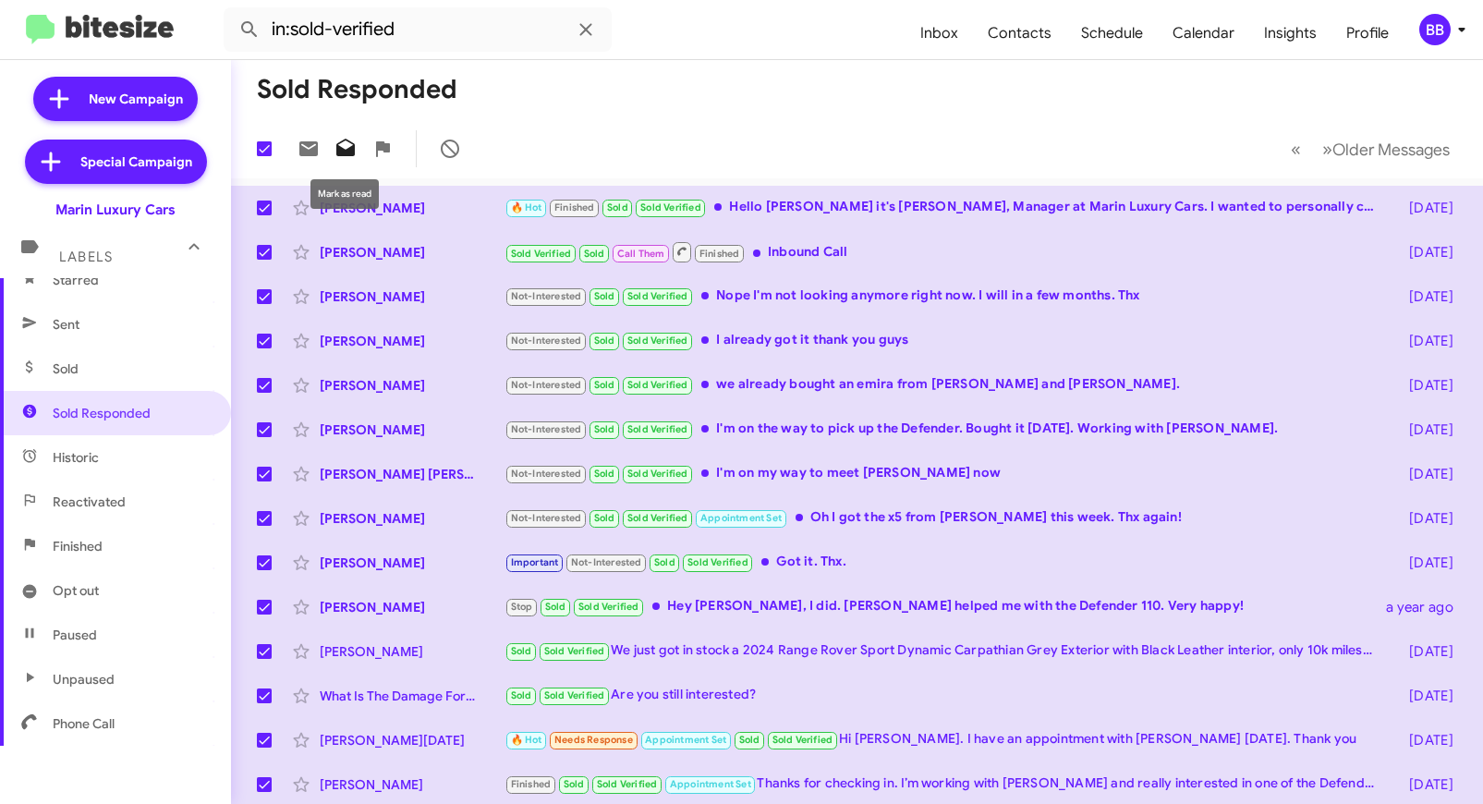
click at [342, 152] on icon at bounding box center [345, 148] width 18 height 18
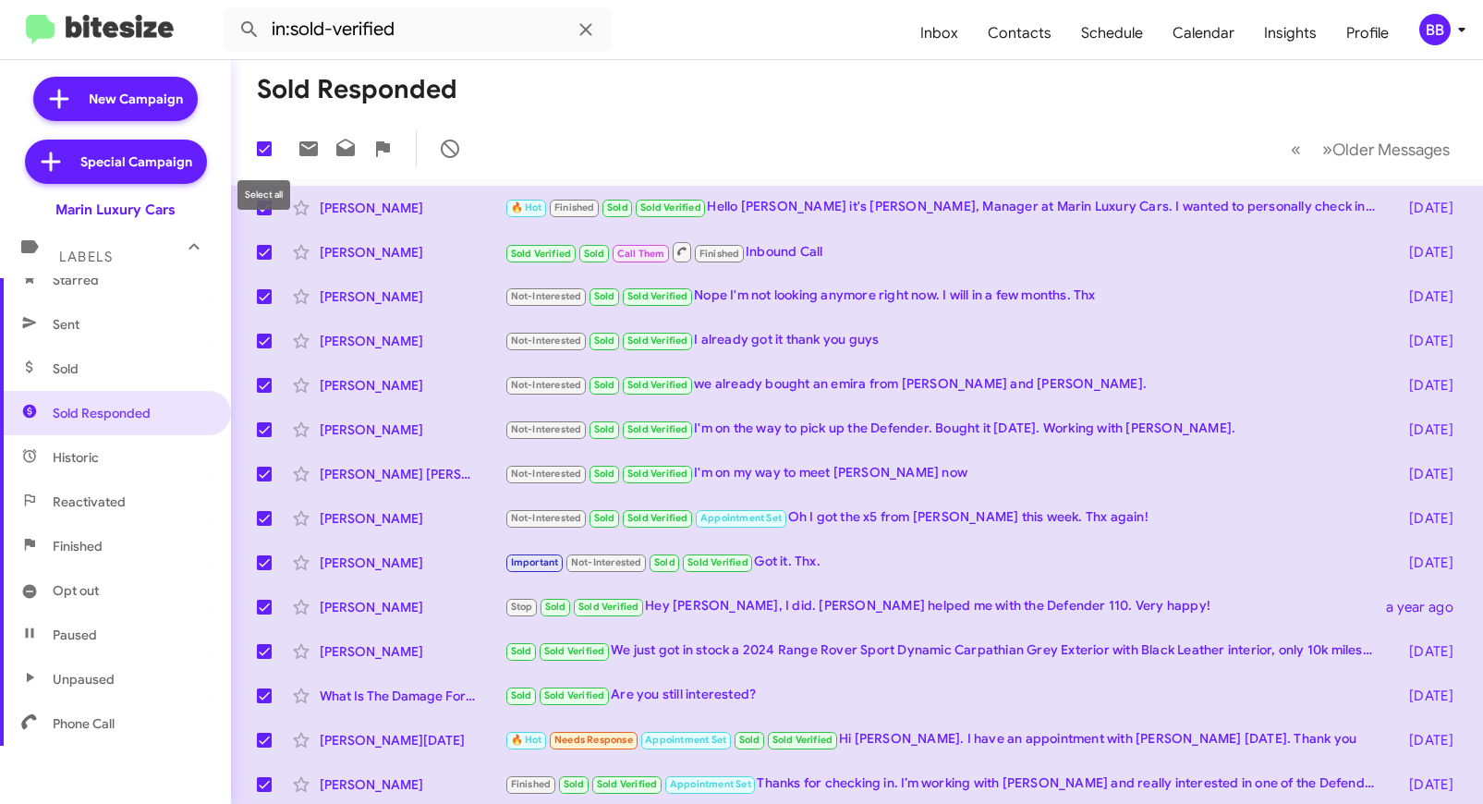
click at [274, 147] on label at bounding box center [264, 148] width 37 height 37
click at [264, 156] on input "checkbox" at bounding box center [263, 156] width 1 height 1
checkbox input "false"
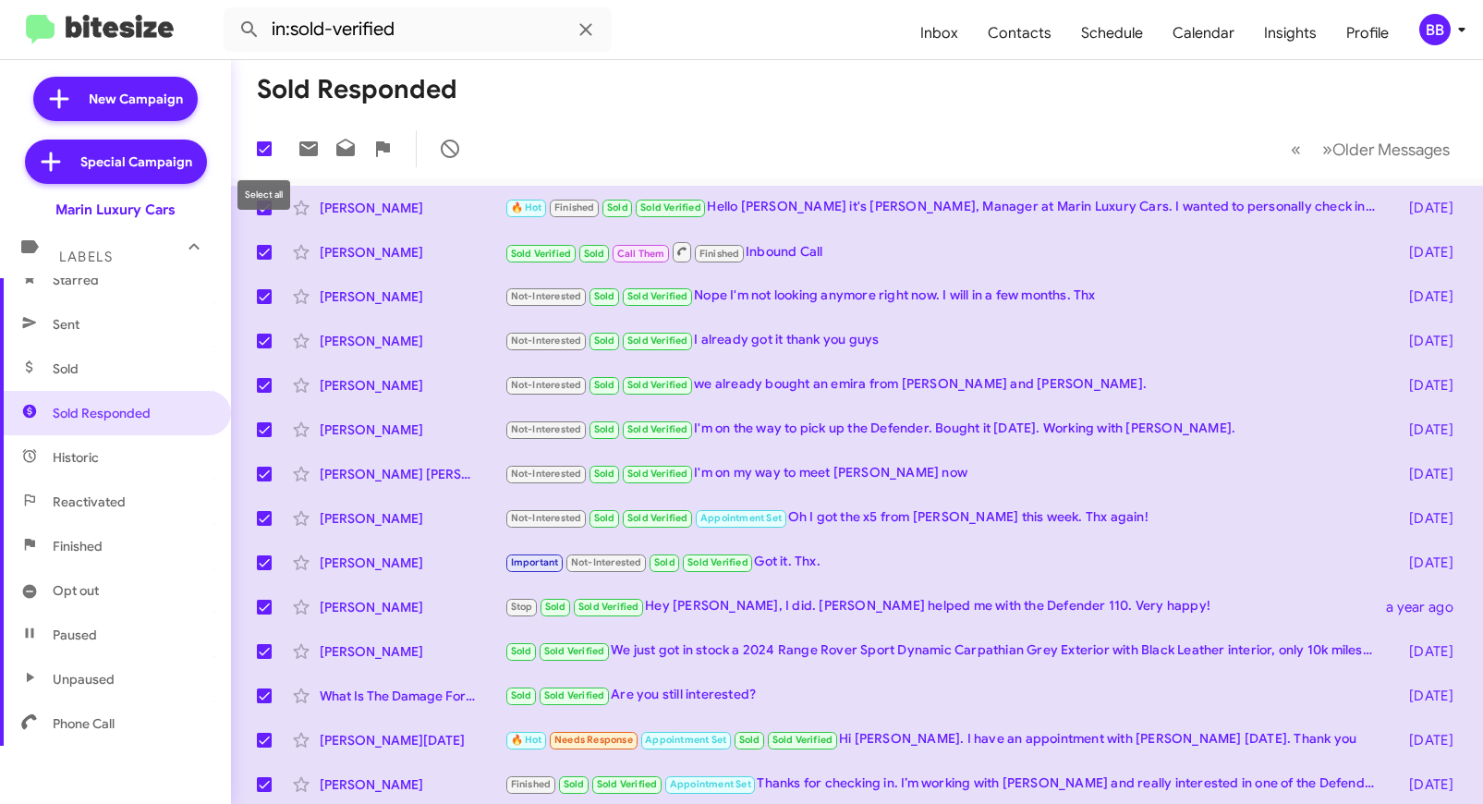
checkbox input "false"
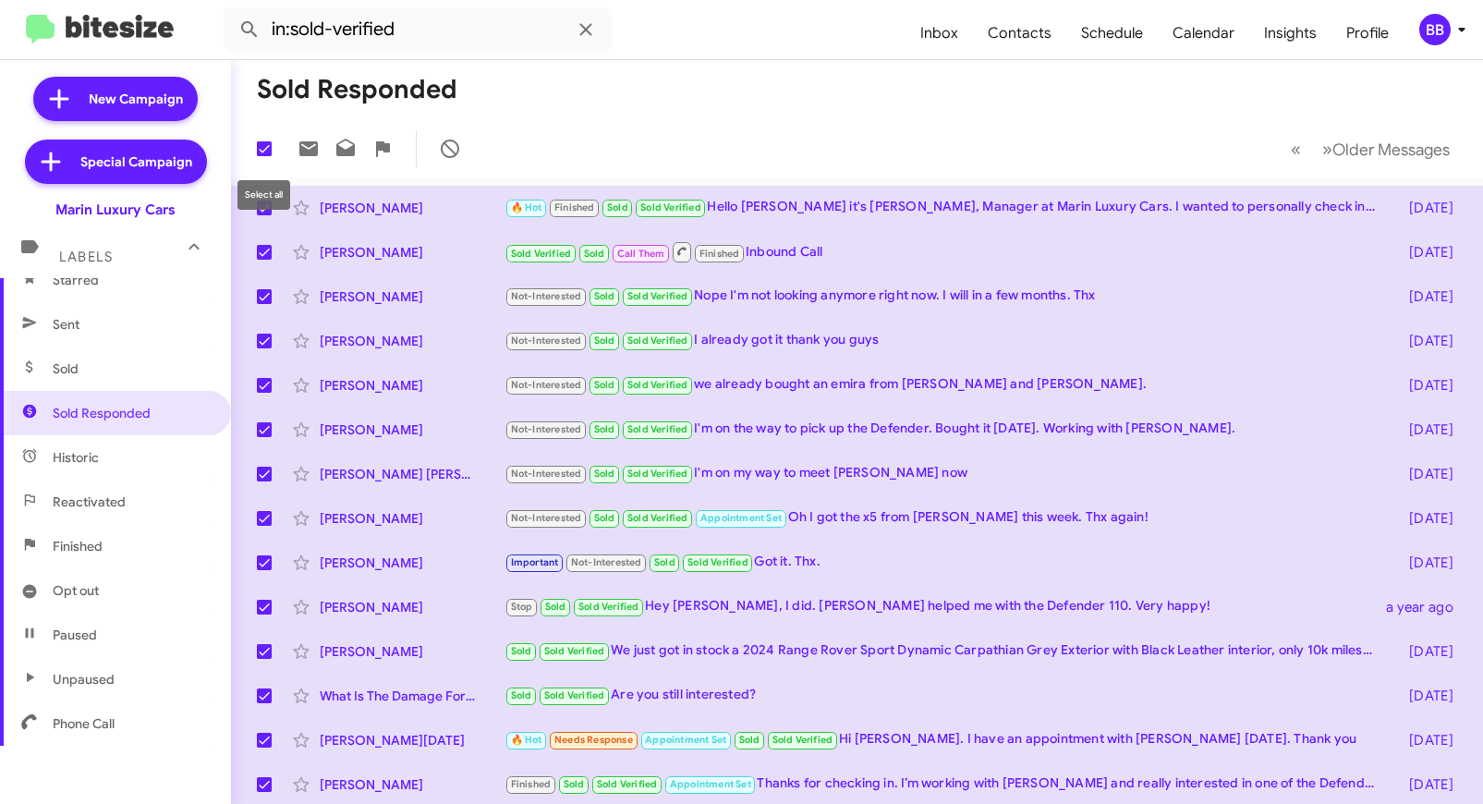
checkbox input "false"
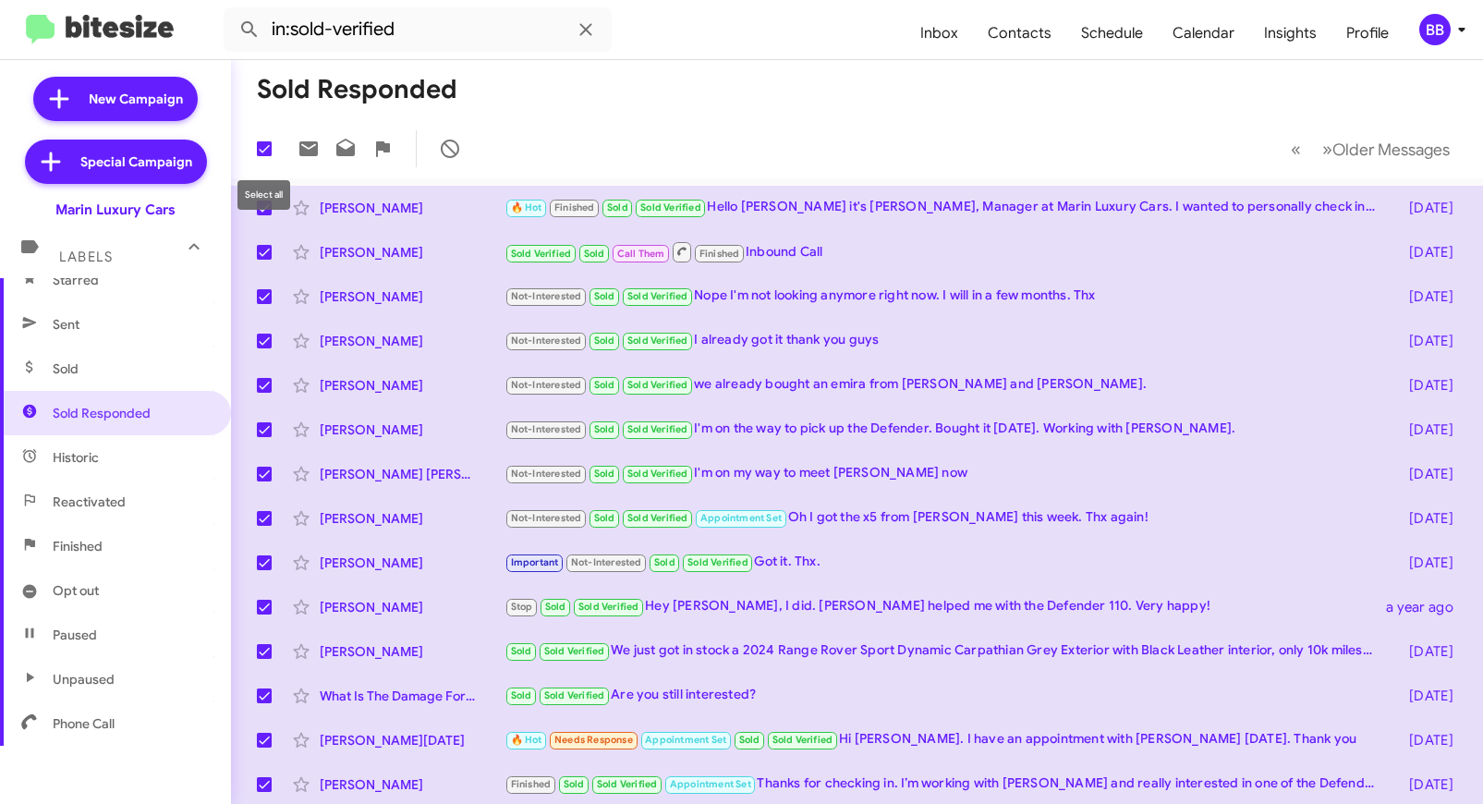
checkbox input "false"
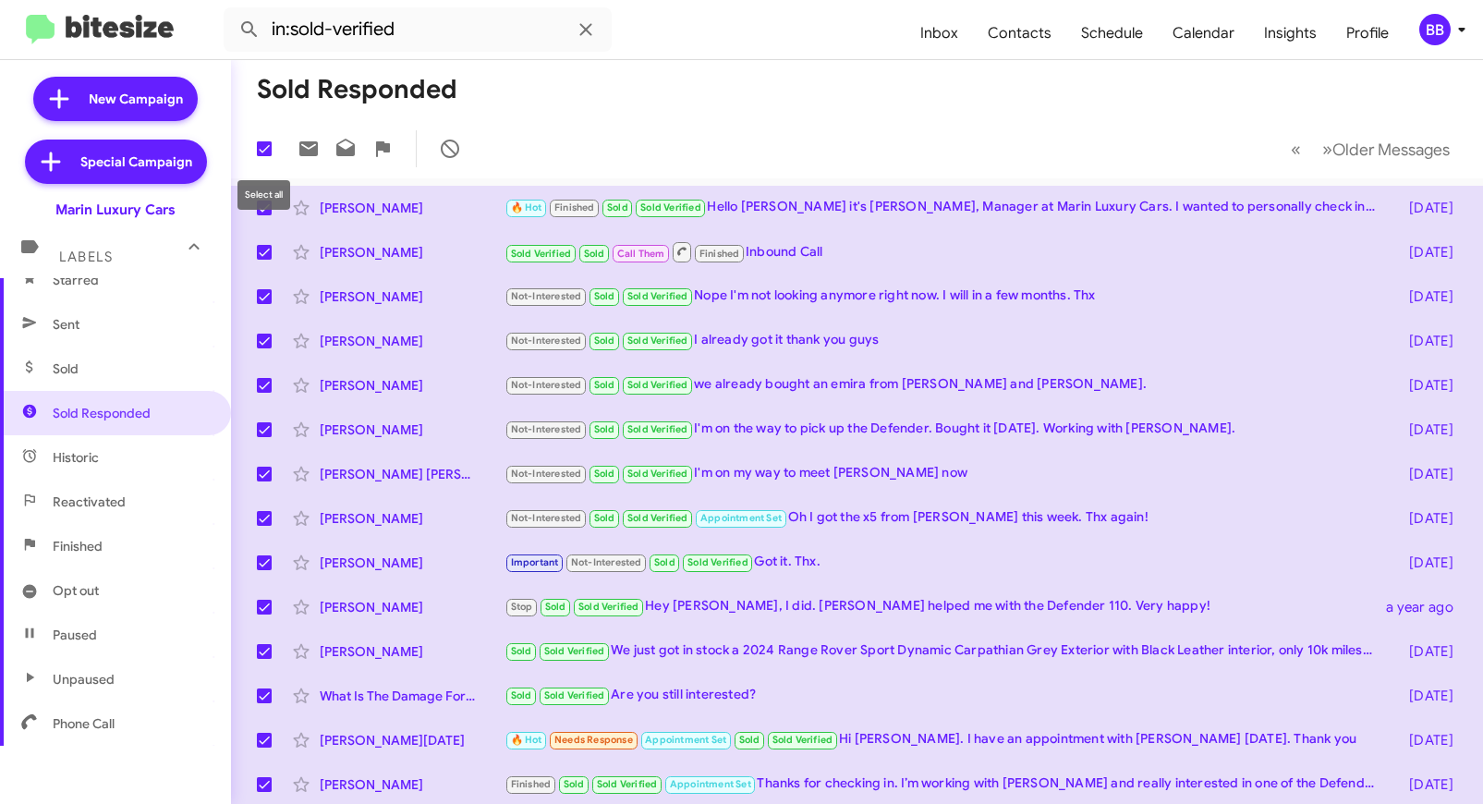
checkbox input "false"
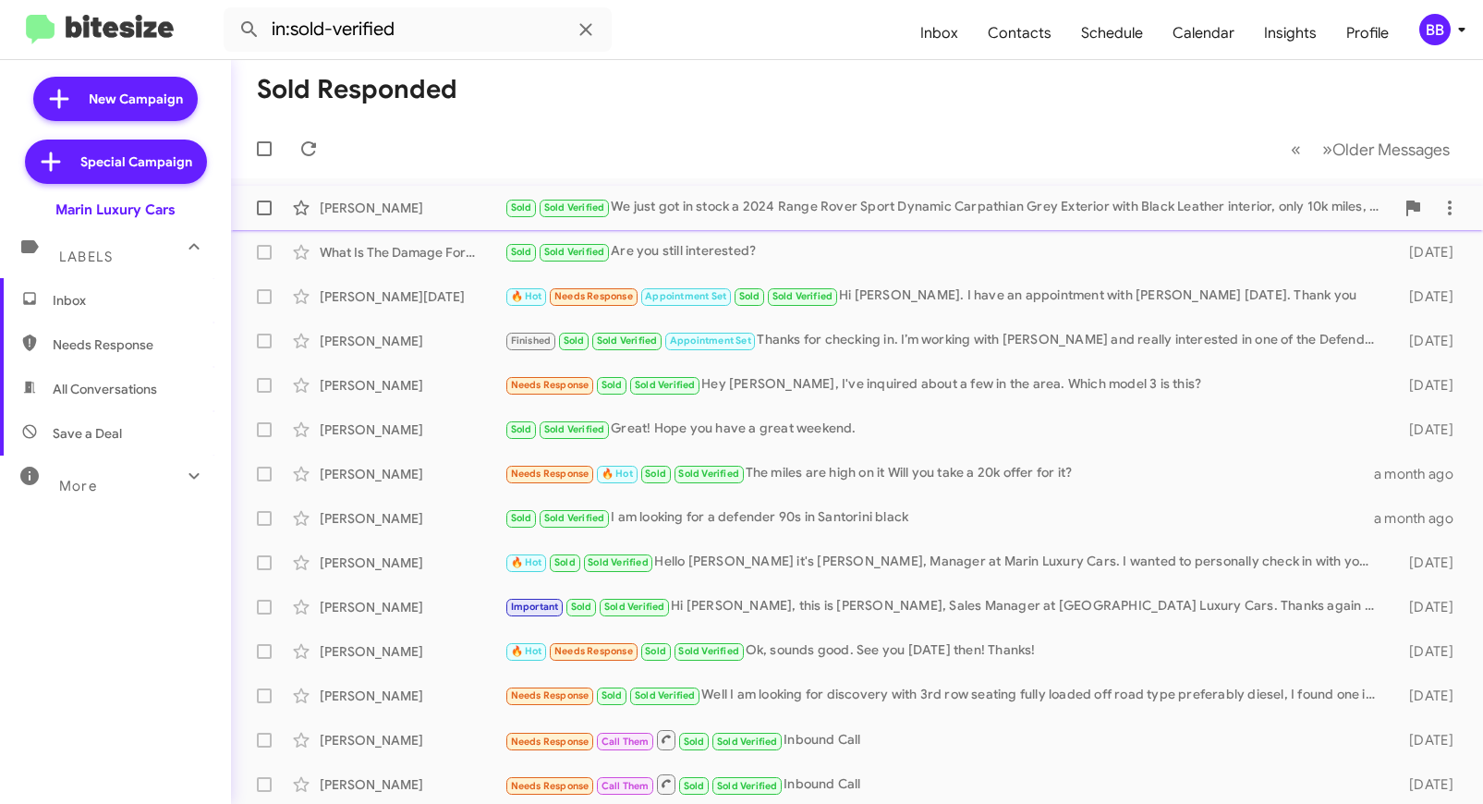
click at [411, 202] on div "[PERSON_NAME]" at bounding box center [412, 208] width 185 height 18
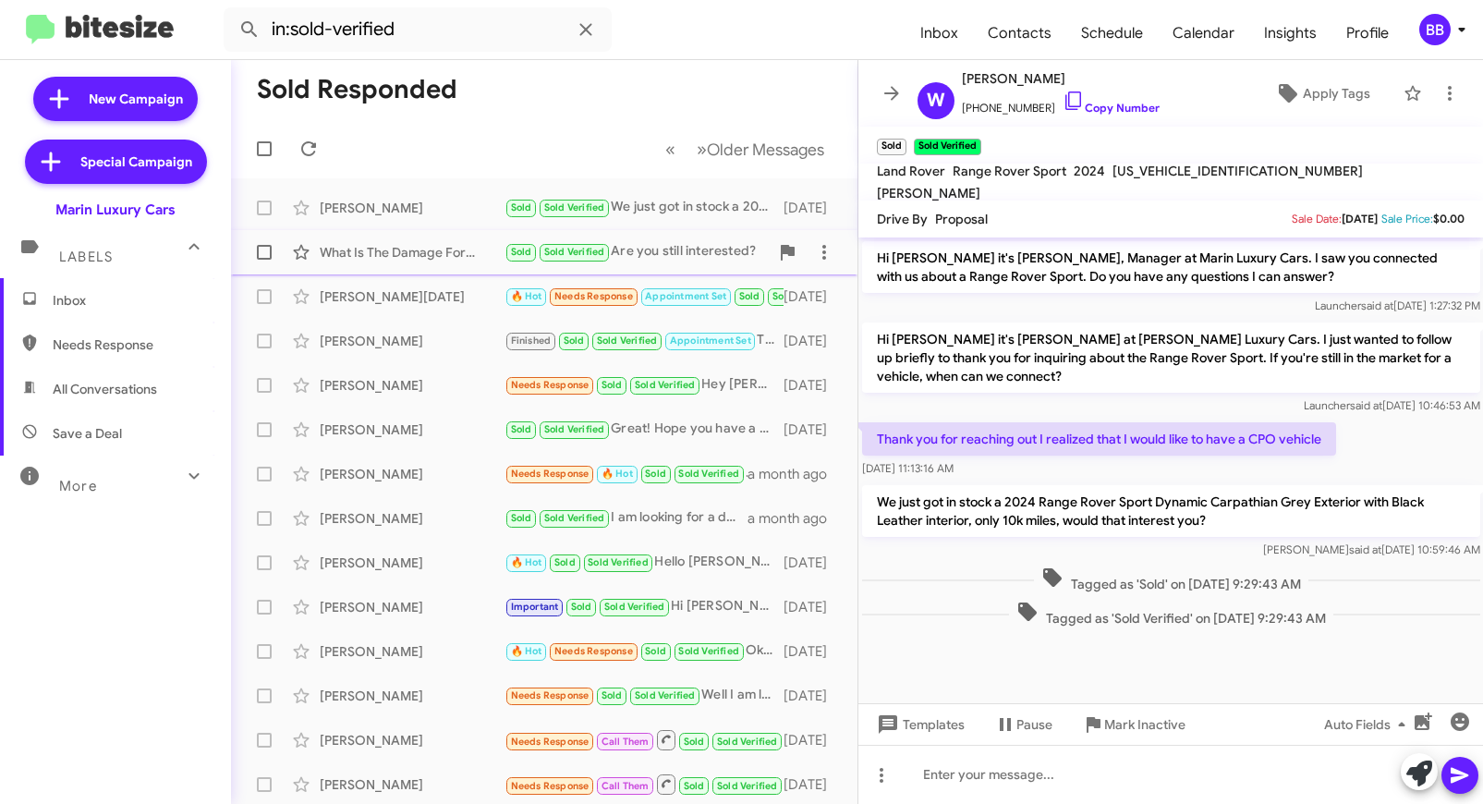
click at [418, 240] on div "What Is The Damage For Accident And P Sold Sold Verified Are you still interest…" at bounding box center [544, 252] width 597 height 37
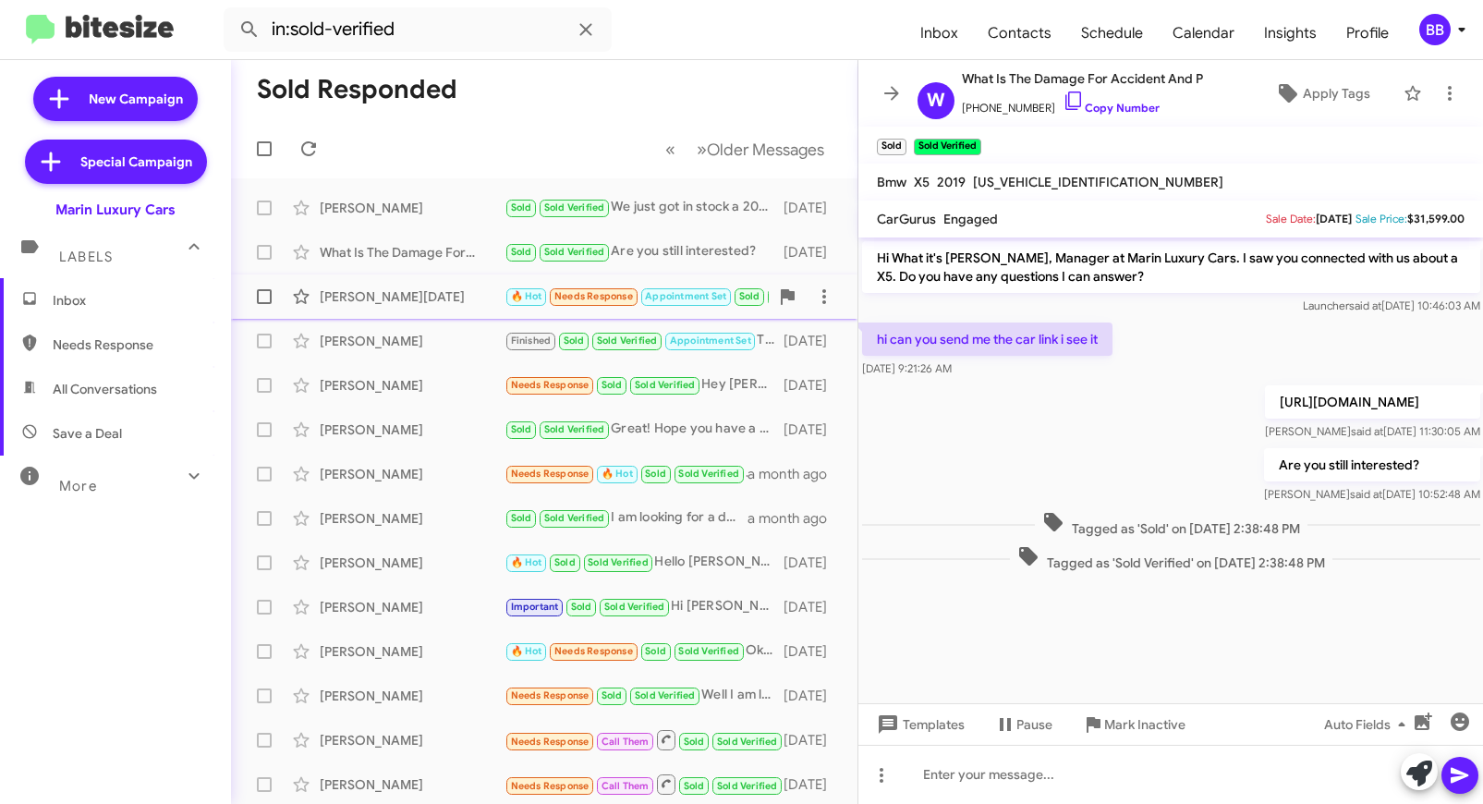
click at [419, 290] on div "[PERSON_NAME][DATE]" at bounding box center [412, 296] width 185 height 18
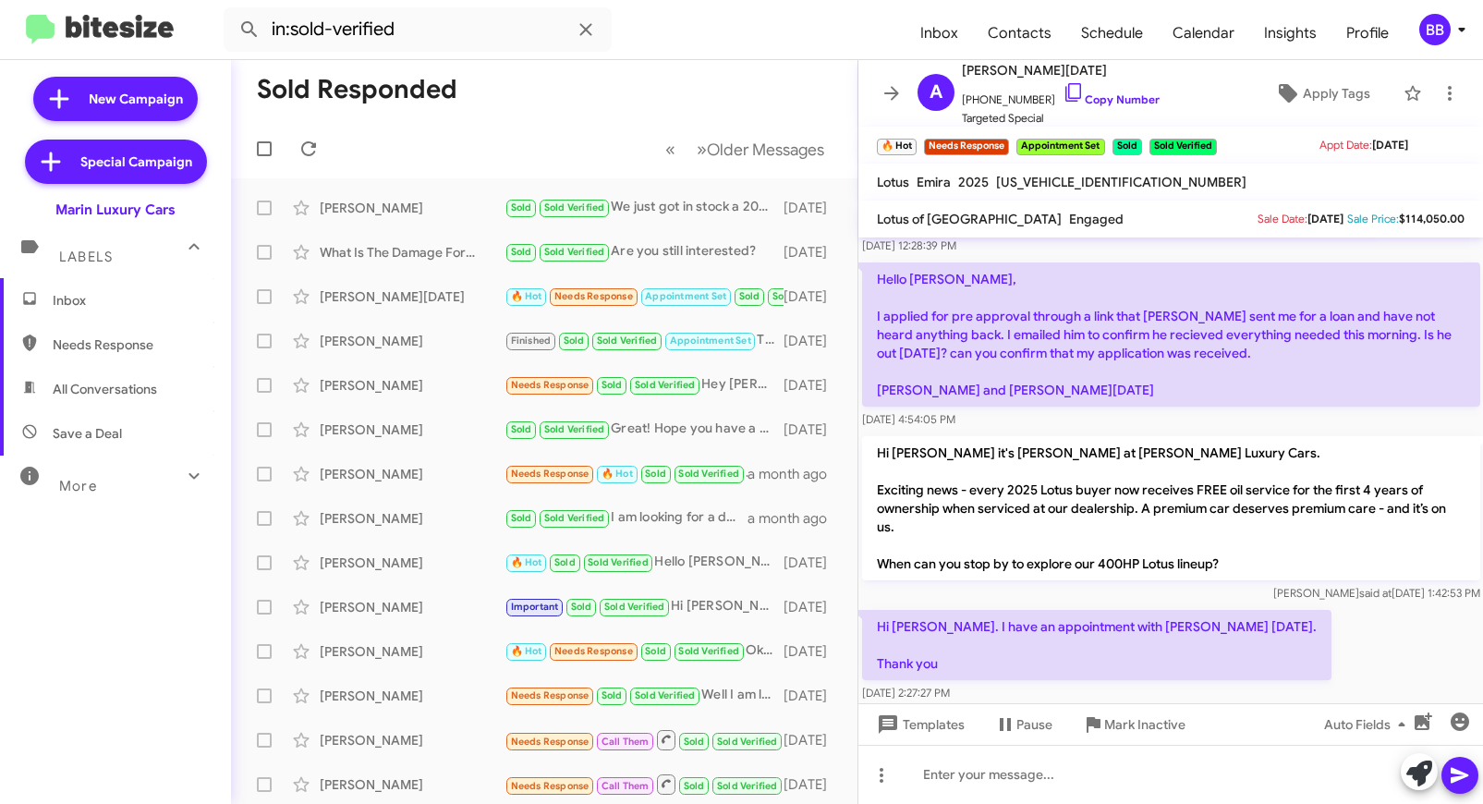
scroll to position [248, 0]
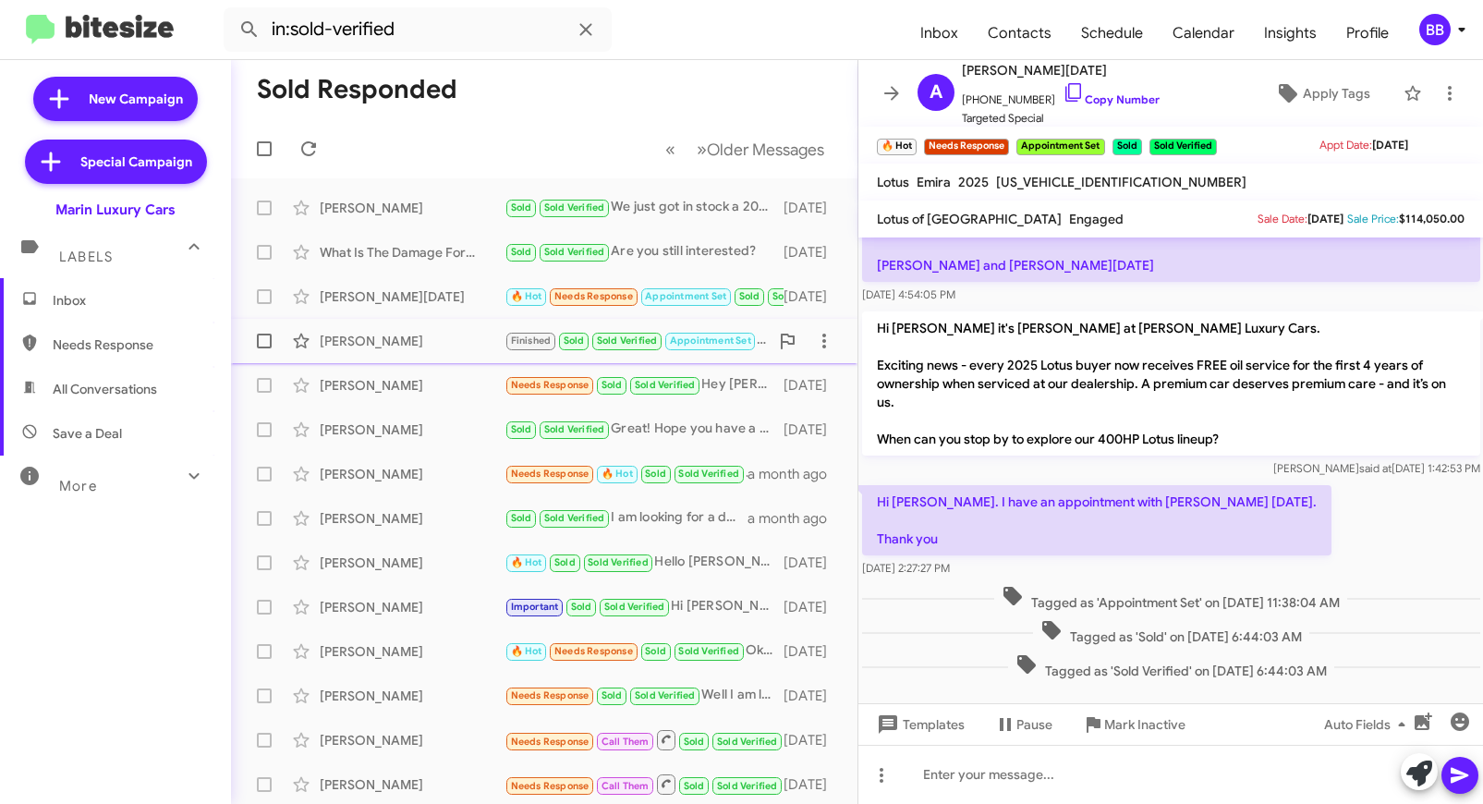
click at [462, 360] on span "[PERSON_NAME] Finished Sold Sold Verified Appointment Set Thanks for checking i…" at bounding box center [544, 341] width 627 height 44
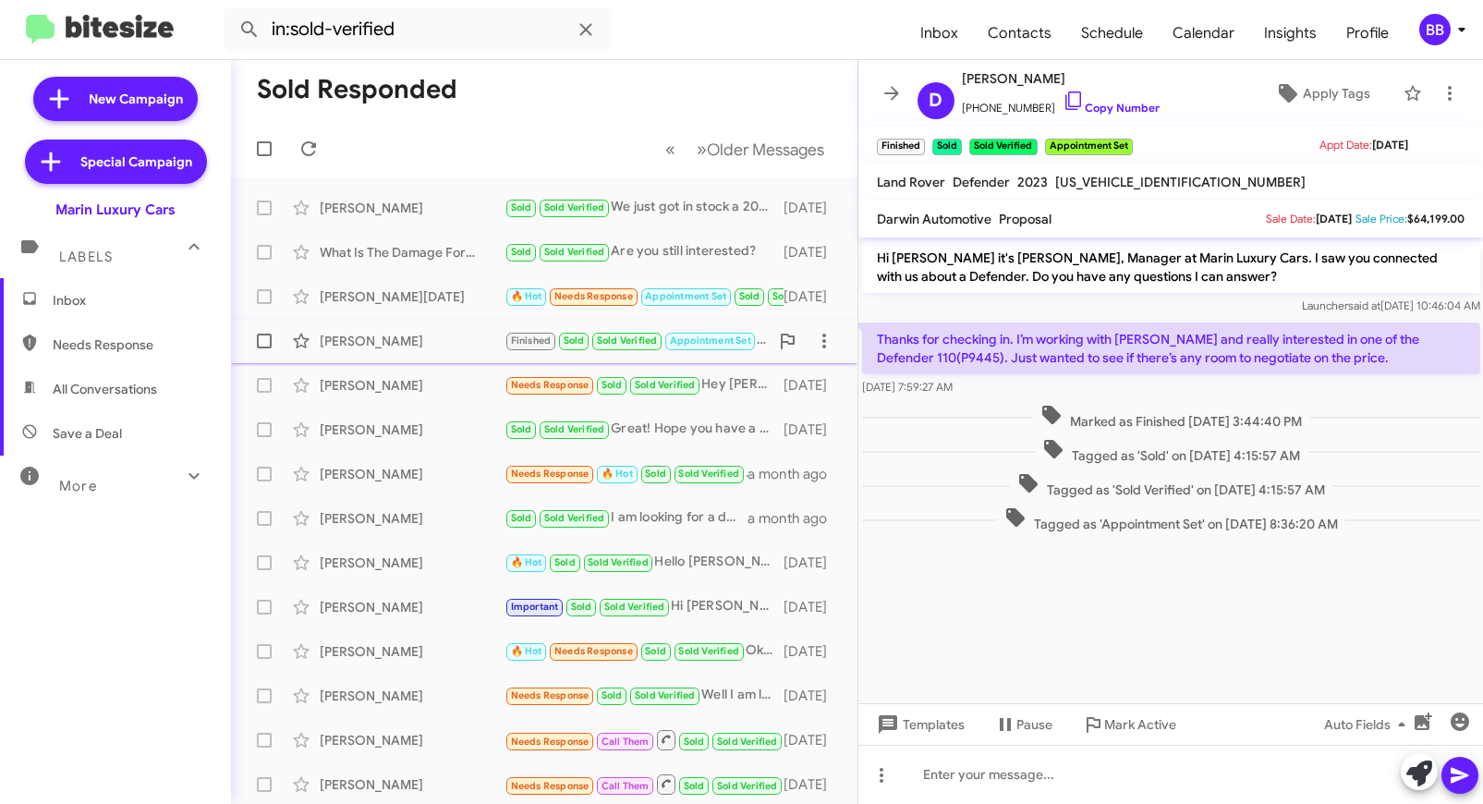
click at [413, 342] on div "[PERSON_NAME]" at bounding box center [412, 341] width 185 height 18
click at [410, 378] on div "[PERSON_NAME]" at bounding box center [412, 385] width 185 height 18
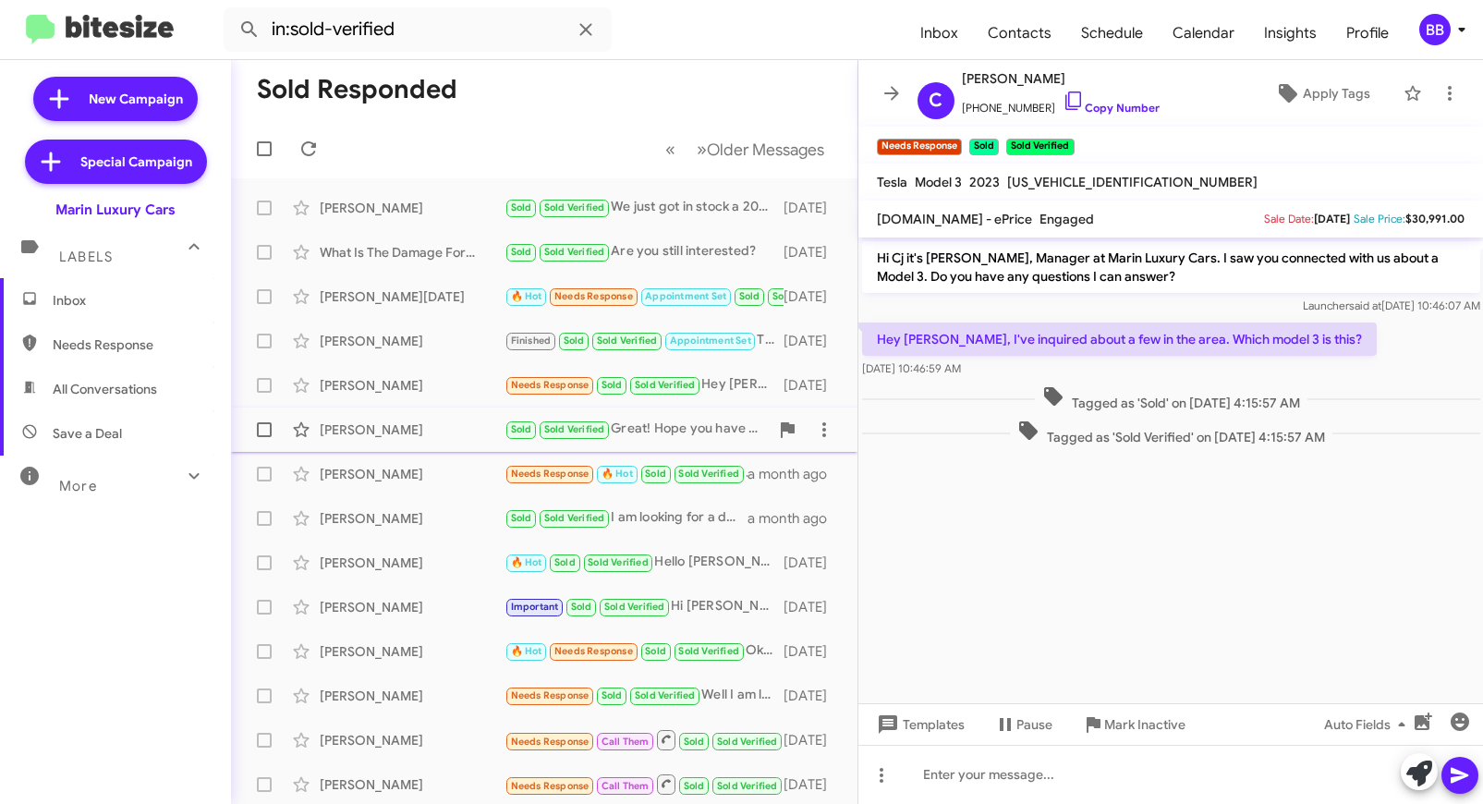
click at [430, 420] on div "[PERSON_NAME] Sold Sold Verified Great! Hope you have a great weekend. [DATE]" at bounding box center [544, 429] width 597 height 37
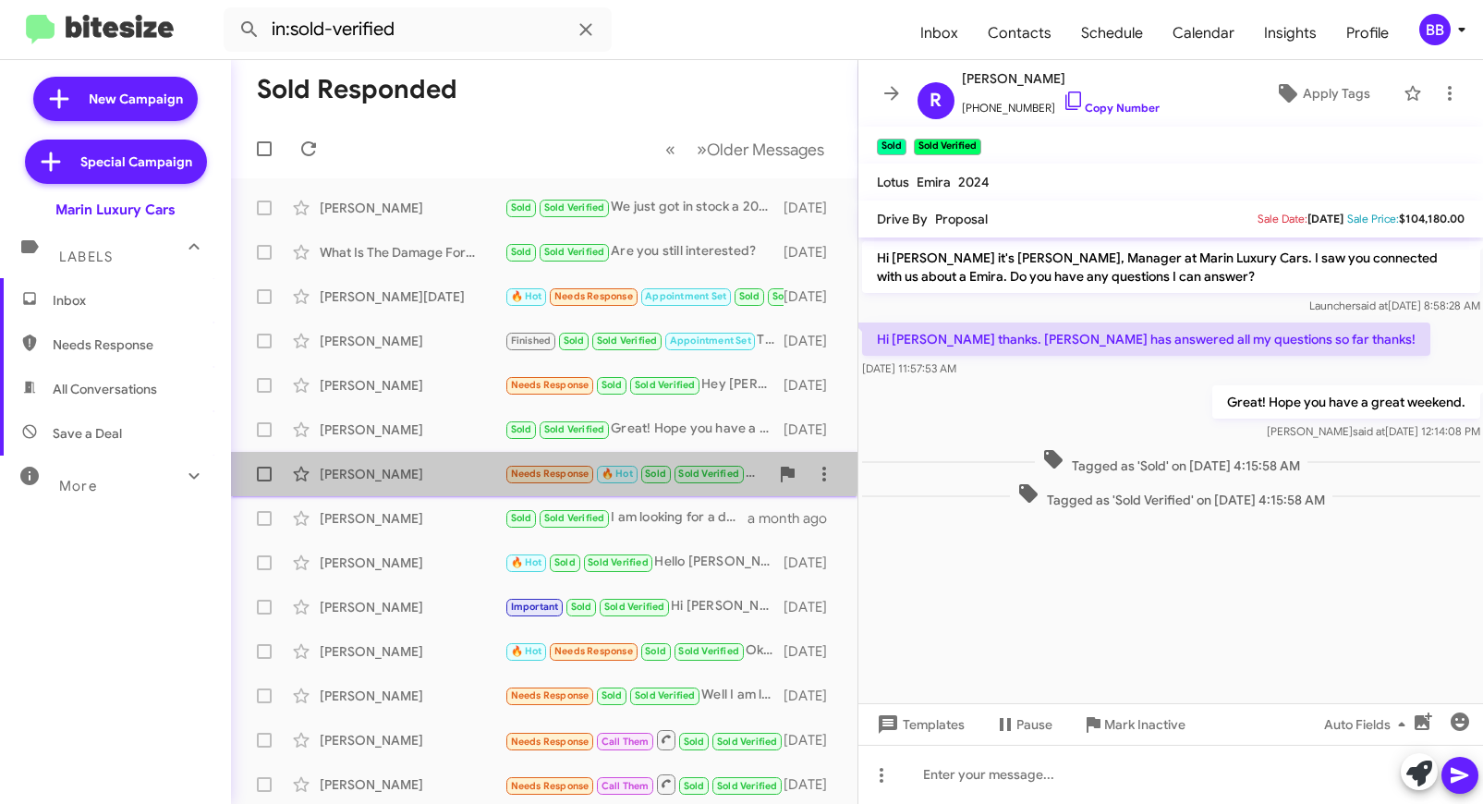
click at [437, 453] on span "[PERSON_NAME] Needs Response 🔥 Hot Sold Sold Verified The miles are high on it …" at bounding box center [544, 474] width 627 height 44
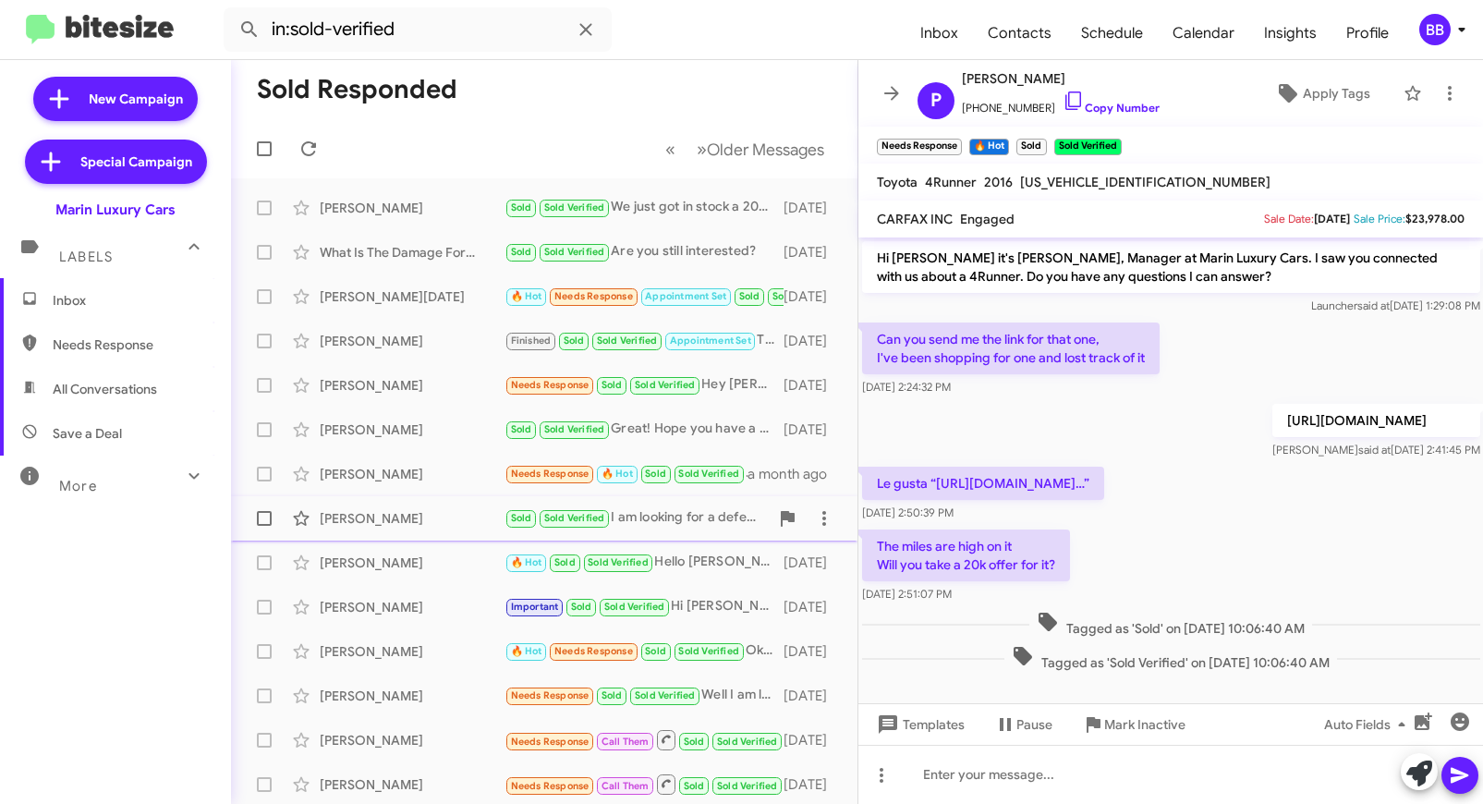
click at [462, 517] on div "[PERSON_NAME]" at bounding box center [412, 518] width 185 height 18
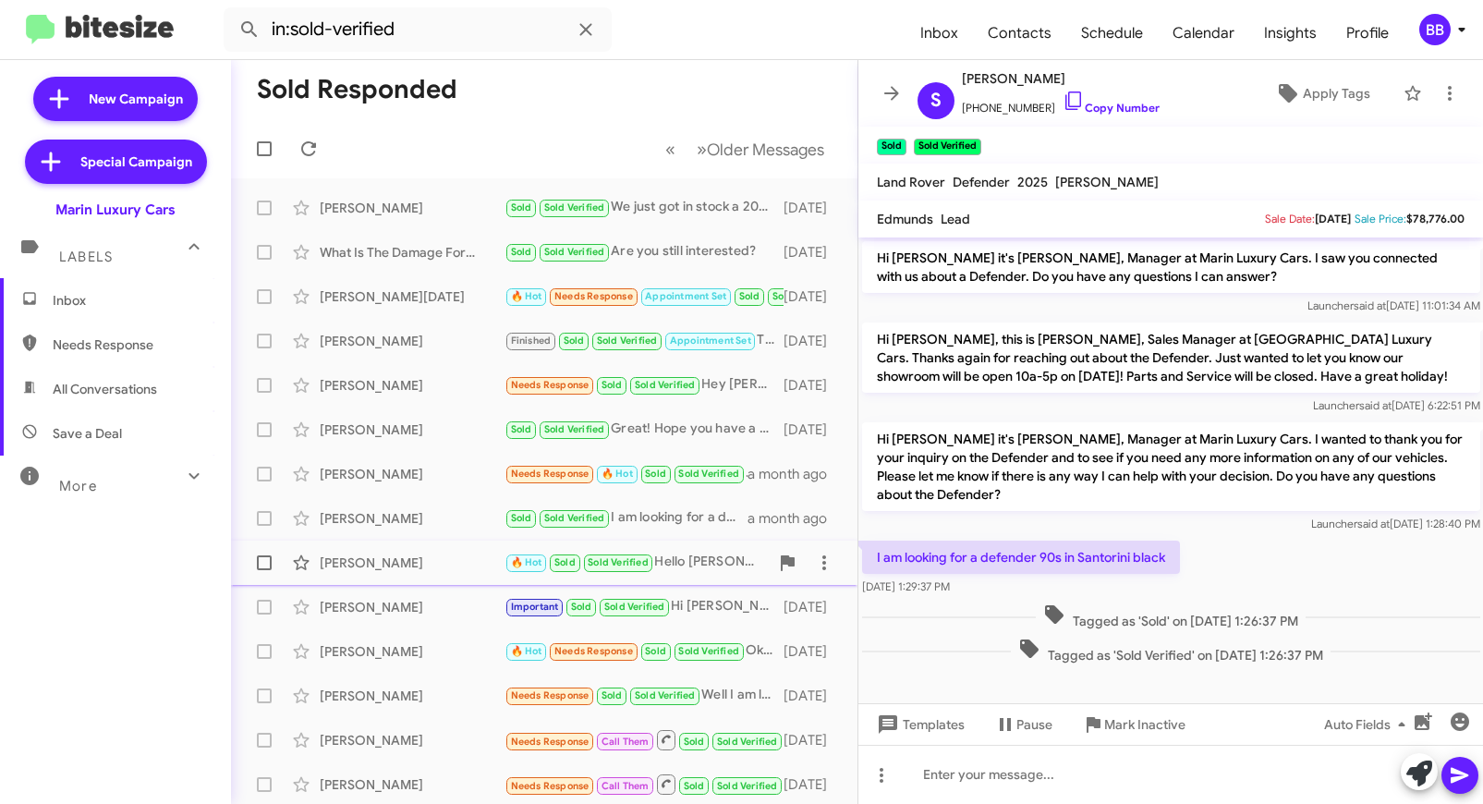
click at [454, 561] on div "[PERSON_NAME]" at bounding box center [412, 563] width 185 height 18
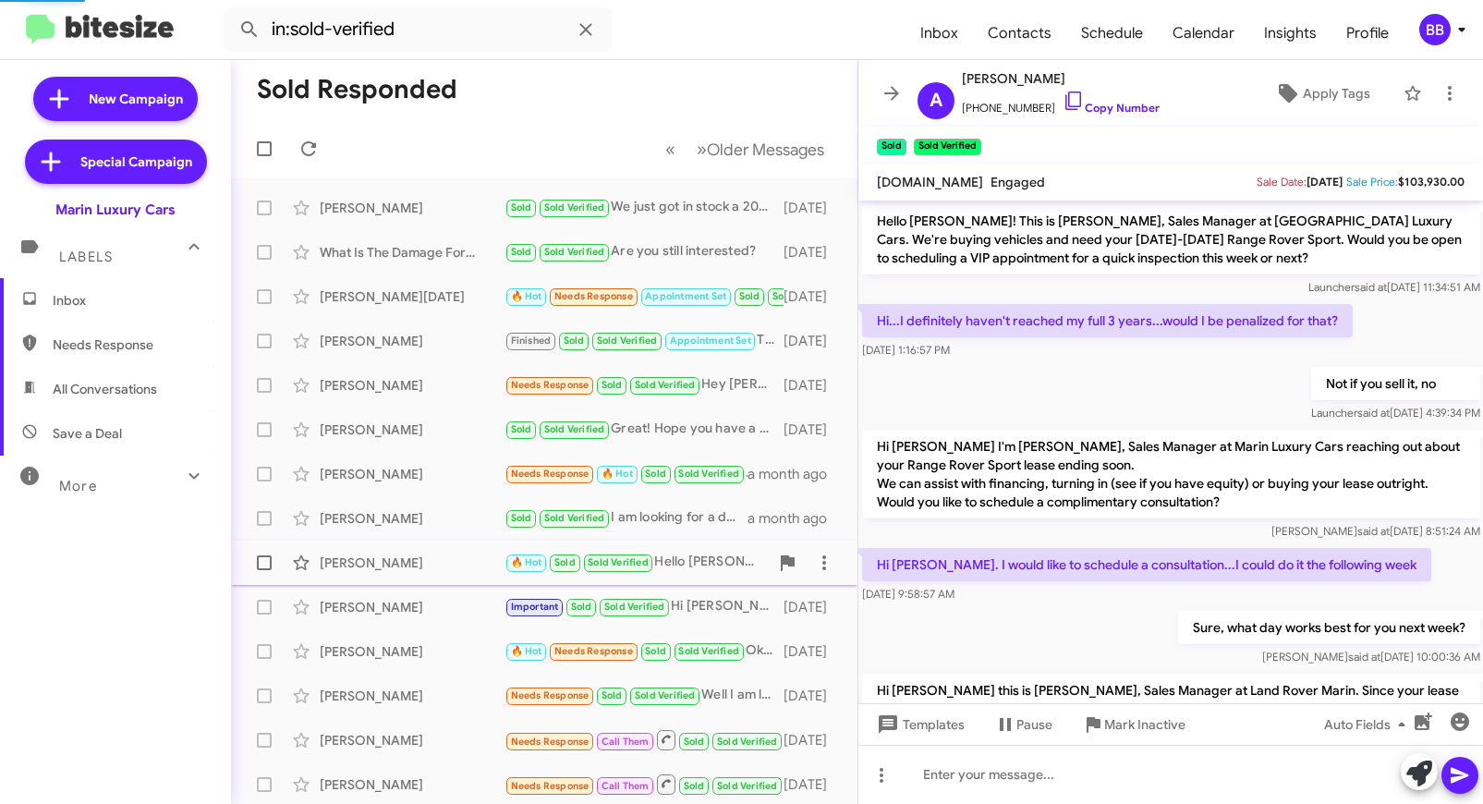
scroll to position [730, 0]
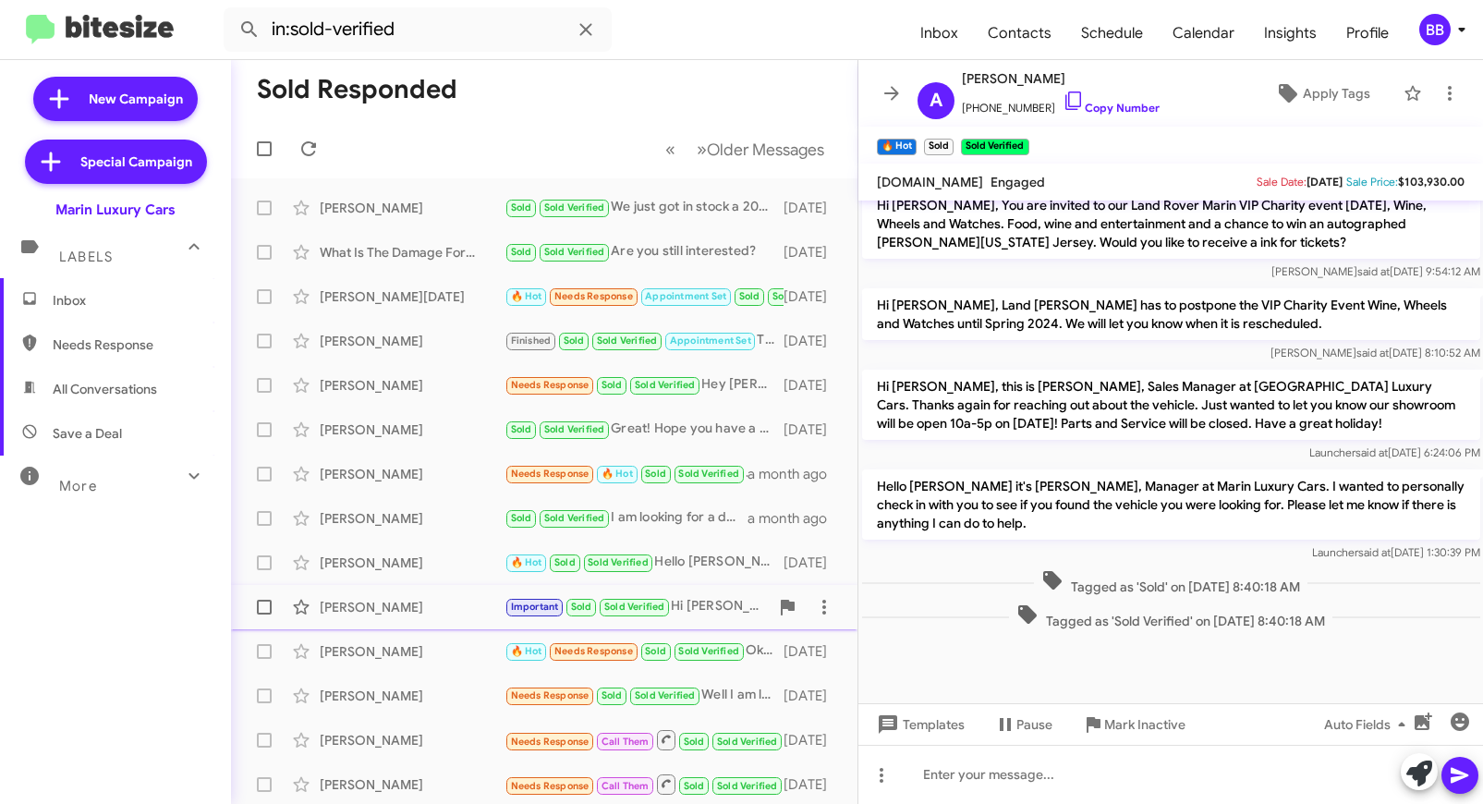
click at [391, 603] on div "Steven Alderman" at bounding box center [412, 607] width 185 height 18
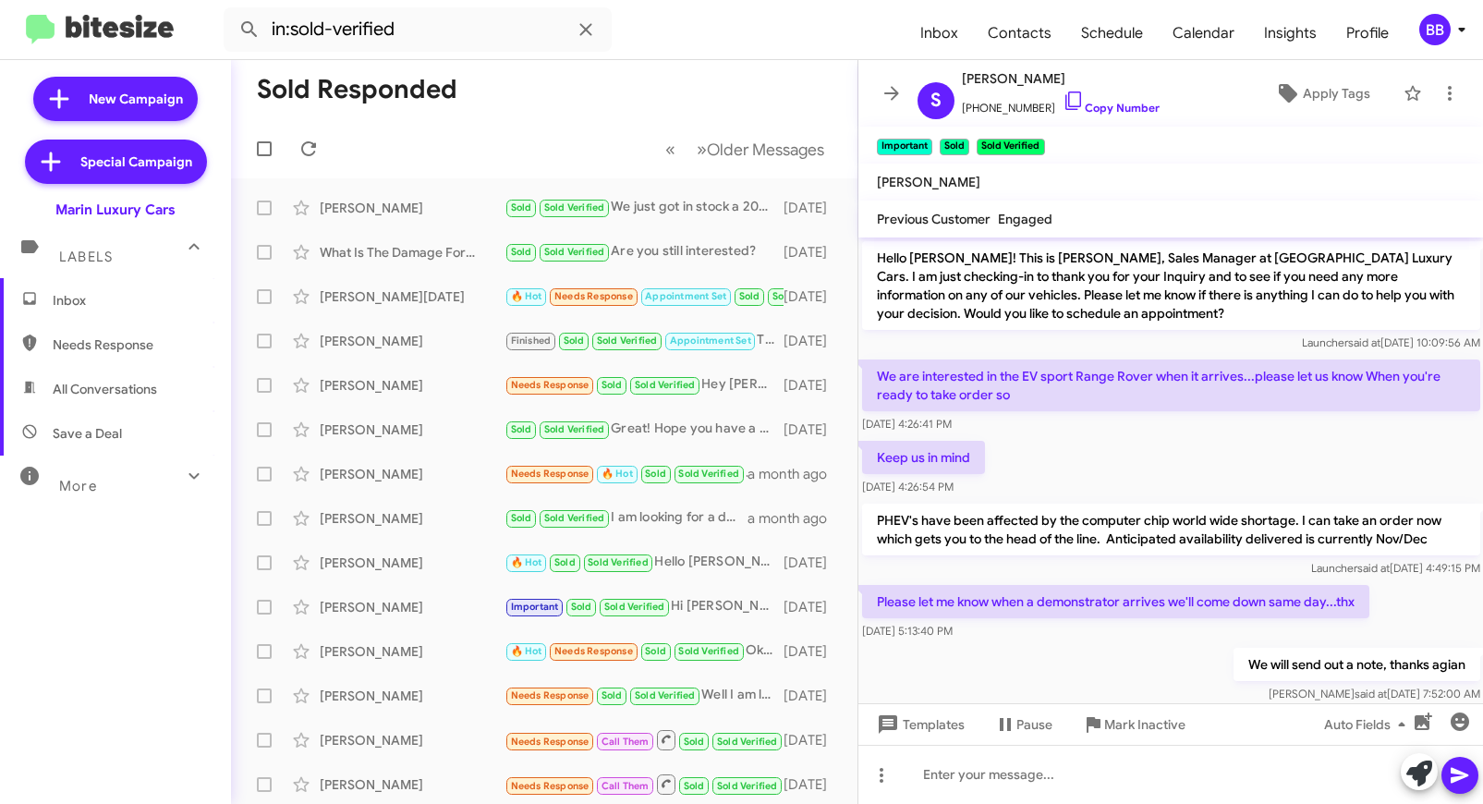
click at [1445, 28] on div "BB" at bounding box center [1435, 29] width 31 height 31
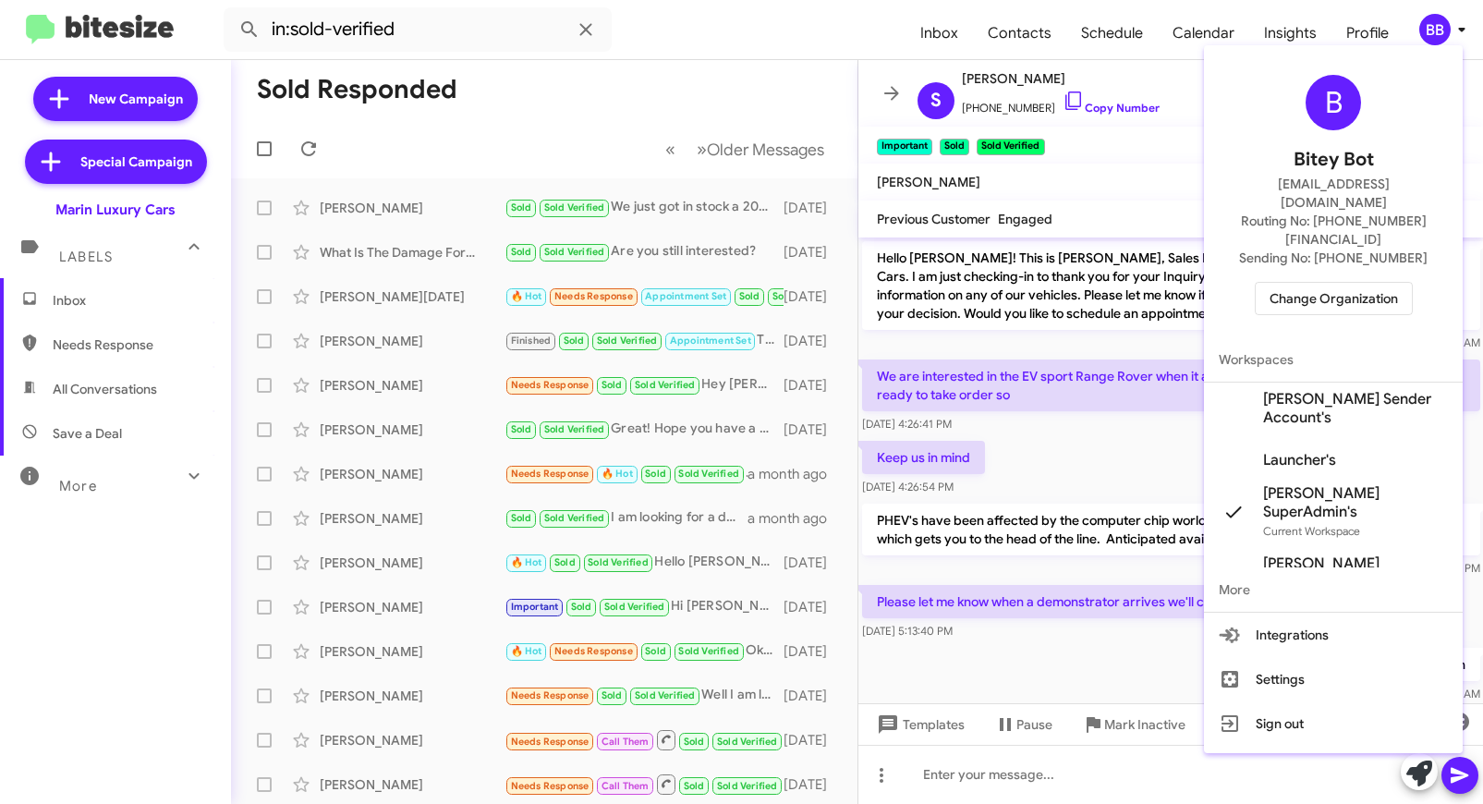
click at [1343, 283] on span "Change Organization" at bounding box center [1334, 298] width 128 height 31
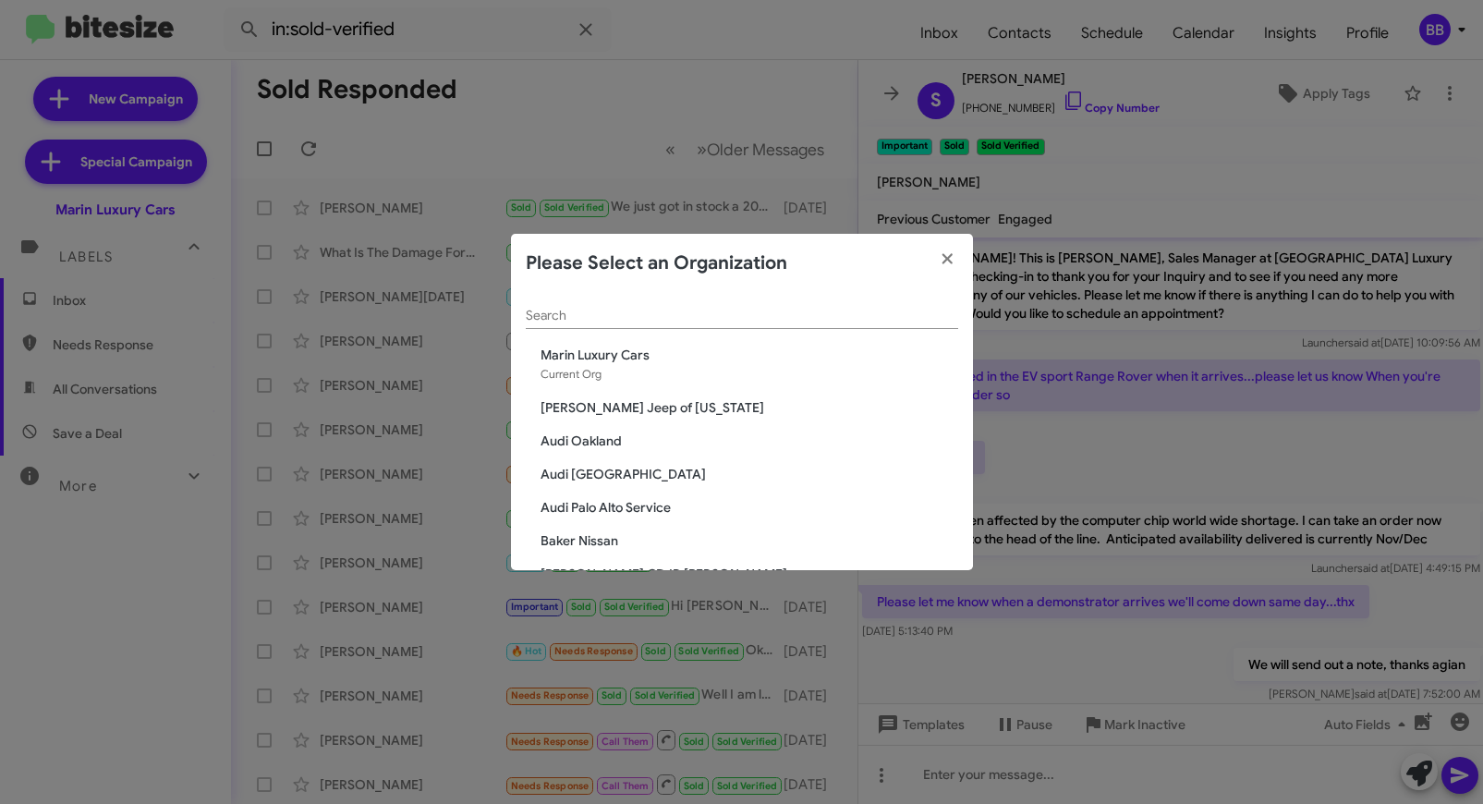
click at [587, 315] on input "Search" at bounding box center [742, 316] width 433 height 15
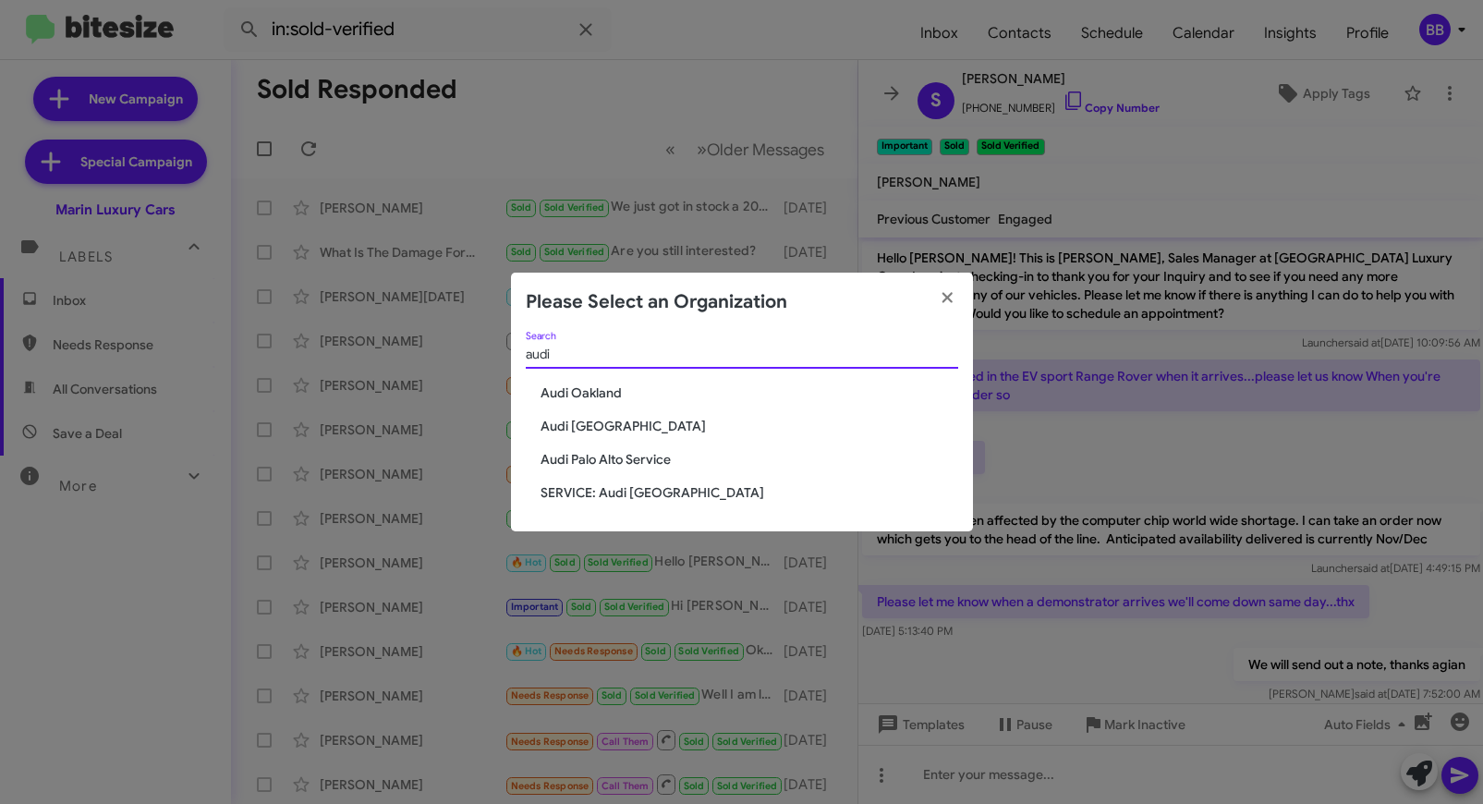
type input "audi"
click at [590, 423] on span "Audi [GEOGRAPHIC_DATA]" at bounding box center [750, 426] width 418 height 18
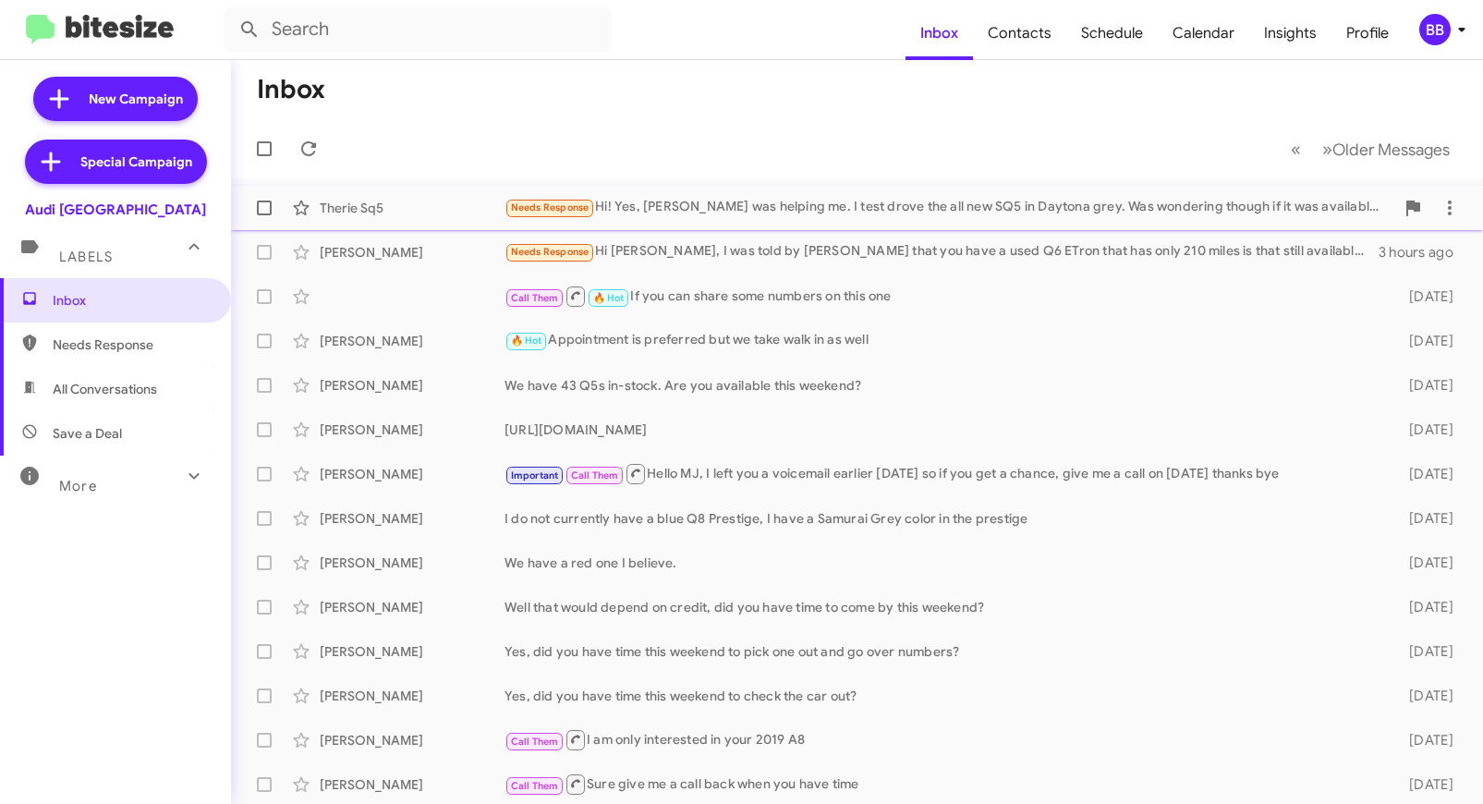
click at [383, 197] on div "Therie Sq5 Needs Response Hi! Yes, [PERSON_NAME] was helping me. I test drove t…" at bounding box center [857, 207] width 1223 height 37
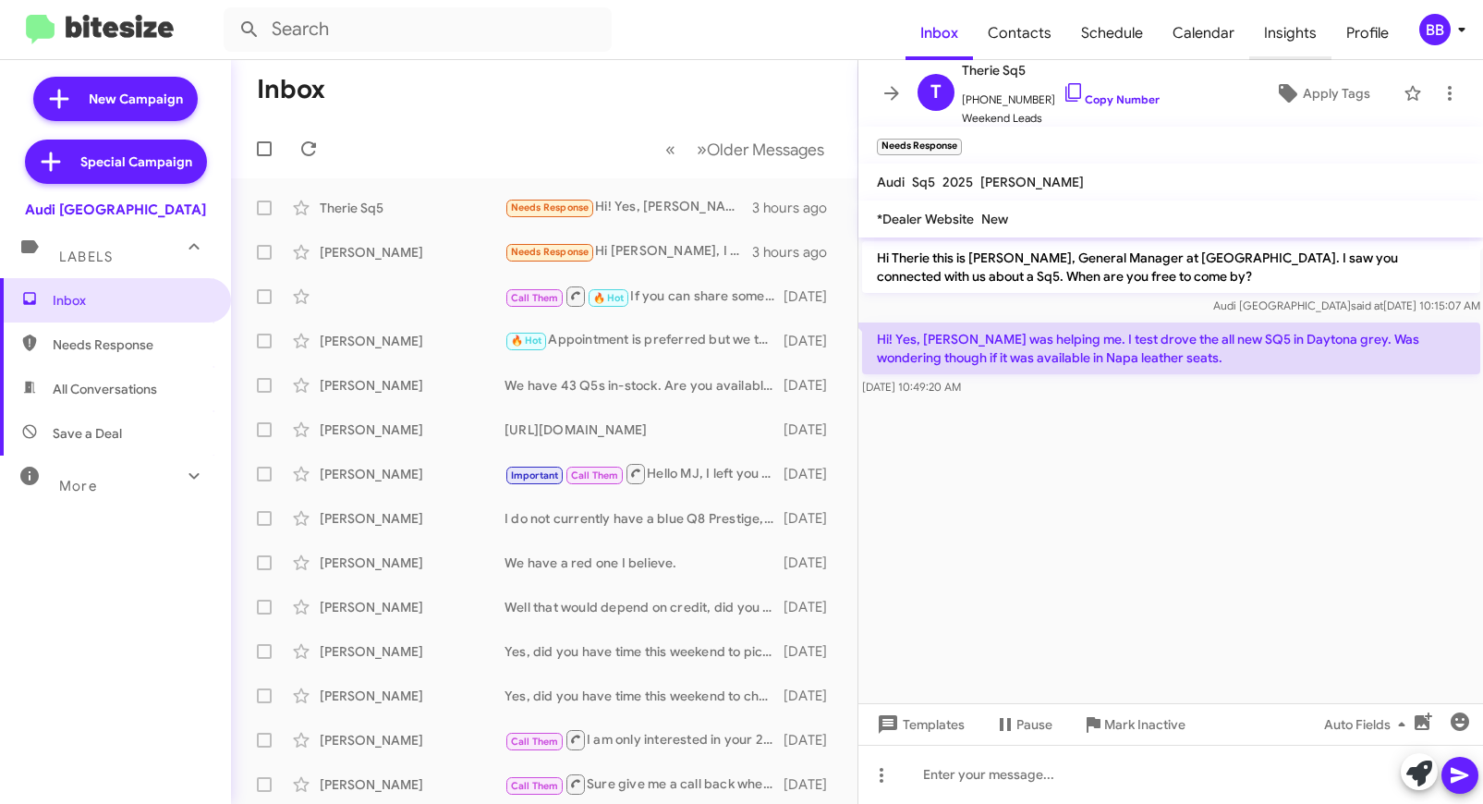
click at [1323, 39] on span "Insights" at bounding box center [1291, 33] width 82 height 54
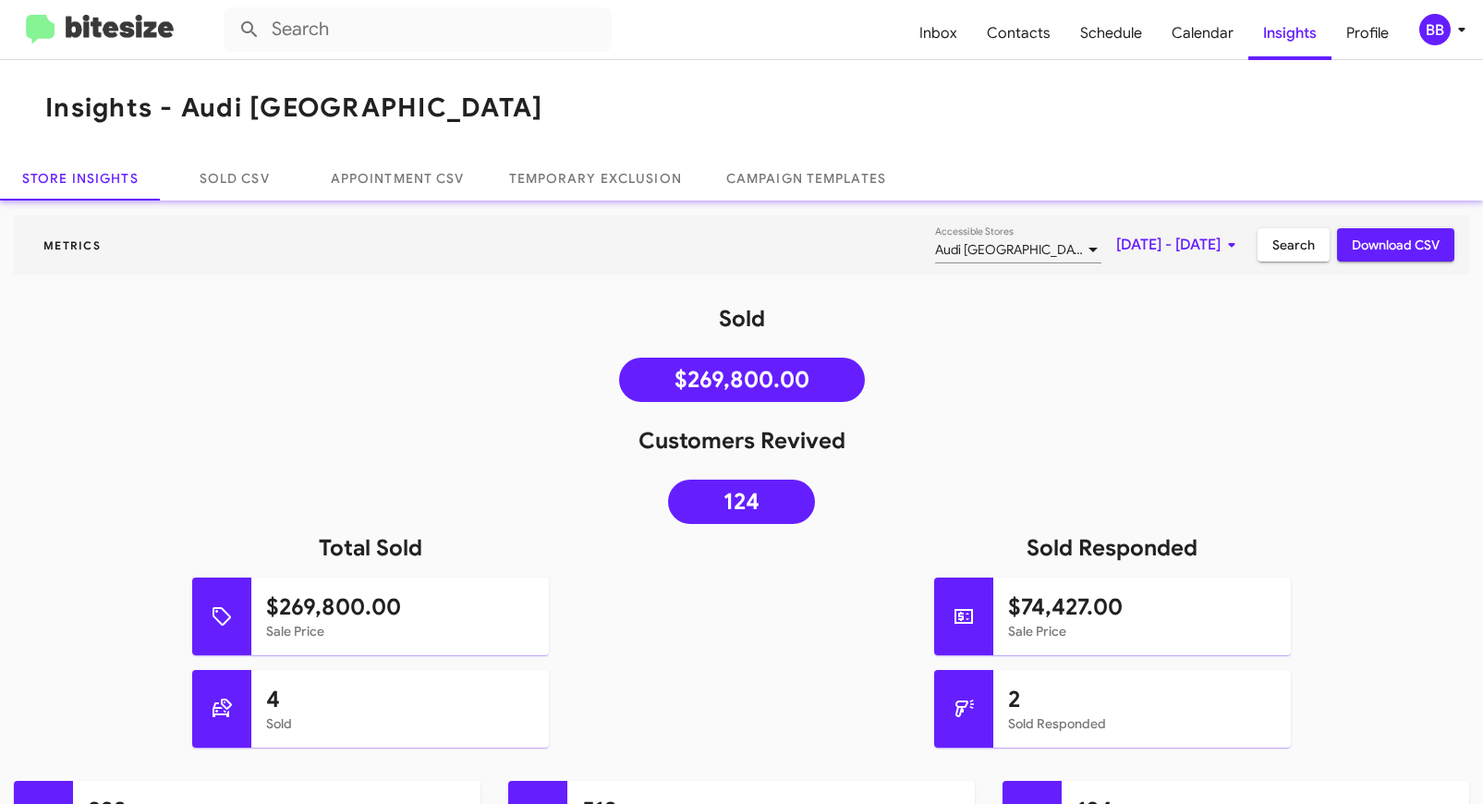
click at [128, 35] on img at bounding box center [100, 30] width 148 height 31
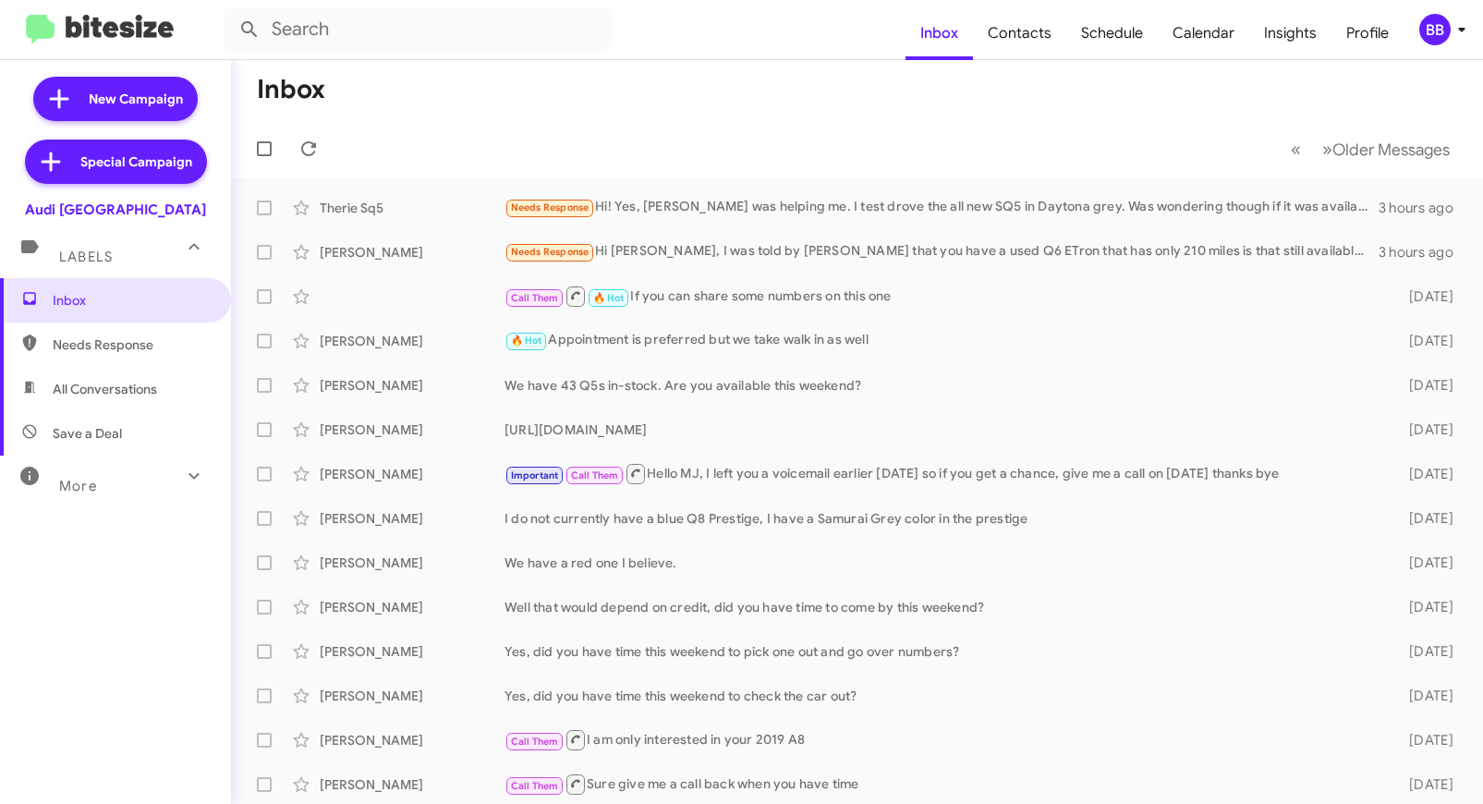
click at [118, 496] on mat-expansion-panel-header "More" at bounding box center [115, 478] width 231 height 44
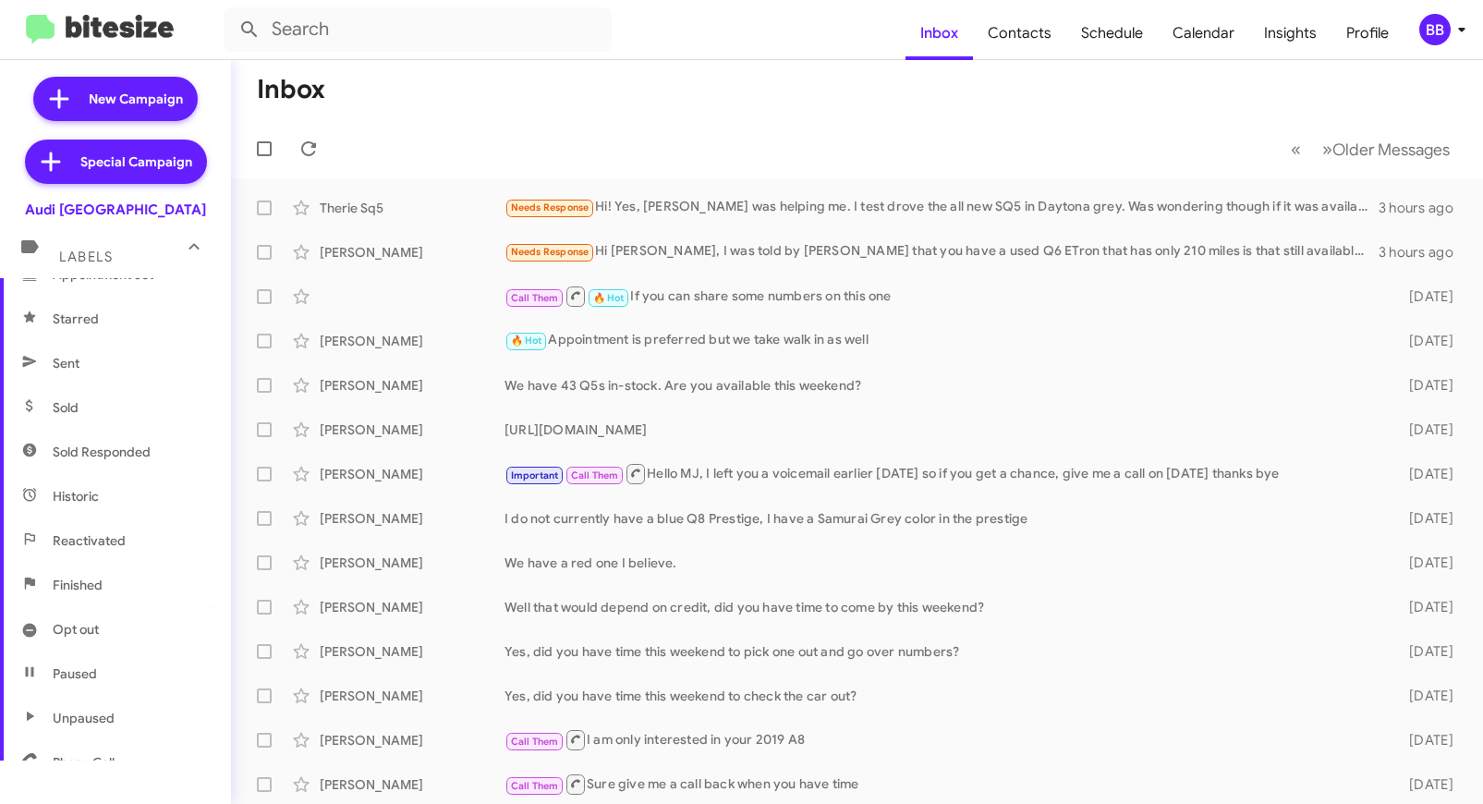
scroll to position [390, 0]
click at [139, 409] on span "Sold Responded" at bounding box center [102, 413] width 98 height 18
type input "in:sold-verified"
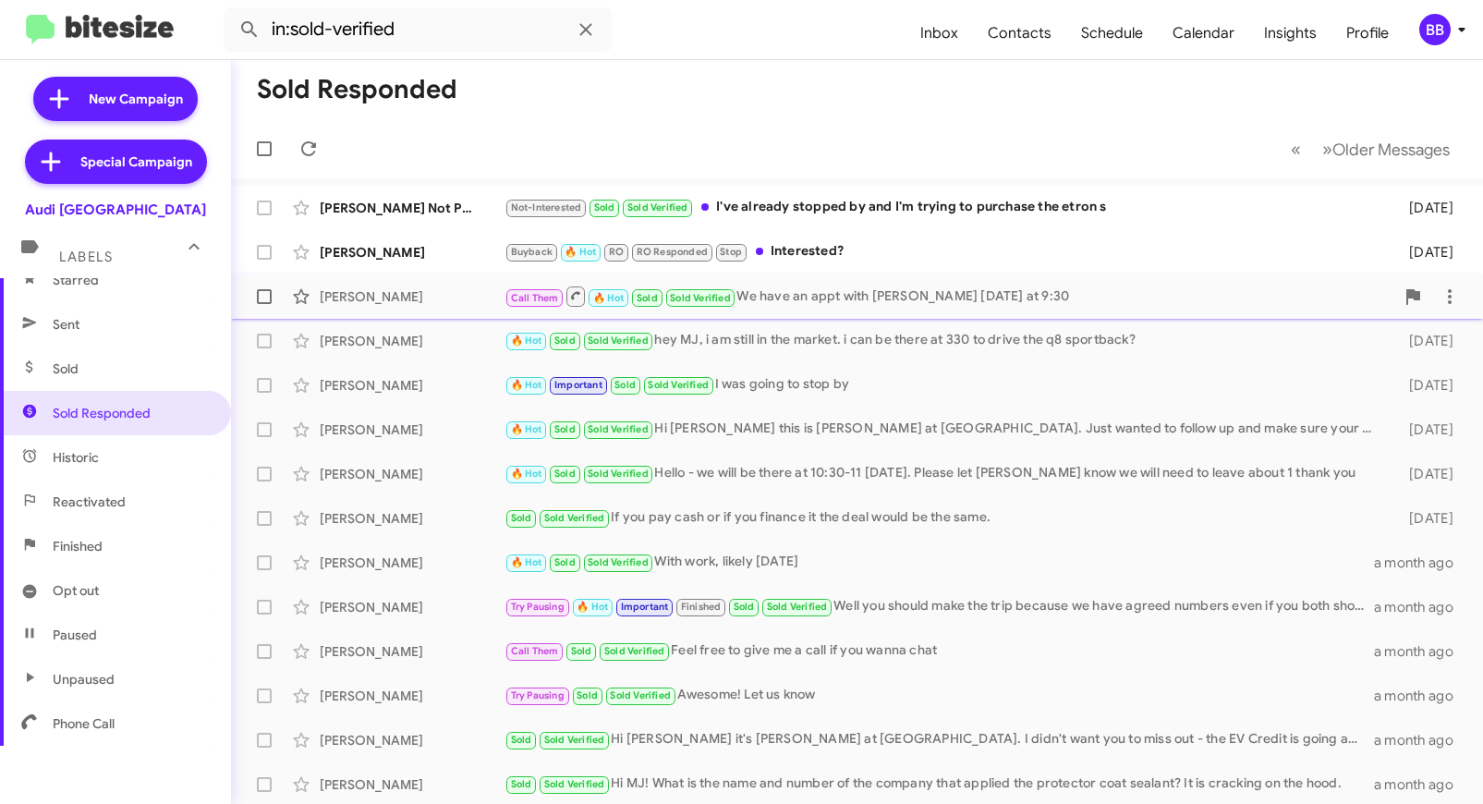
click at [416, 316] on span "[PERSON_NAME] Call Them 🔥 Hot Sold Sold Verified We have an appt with [PERSON_N…" at bounding box center [857, 297] width 1252 height 44
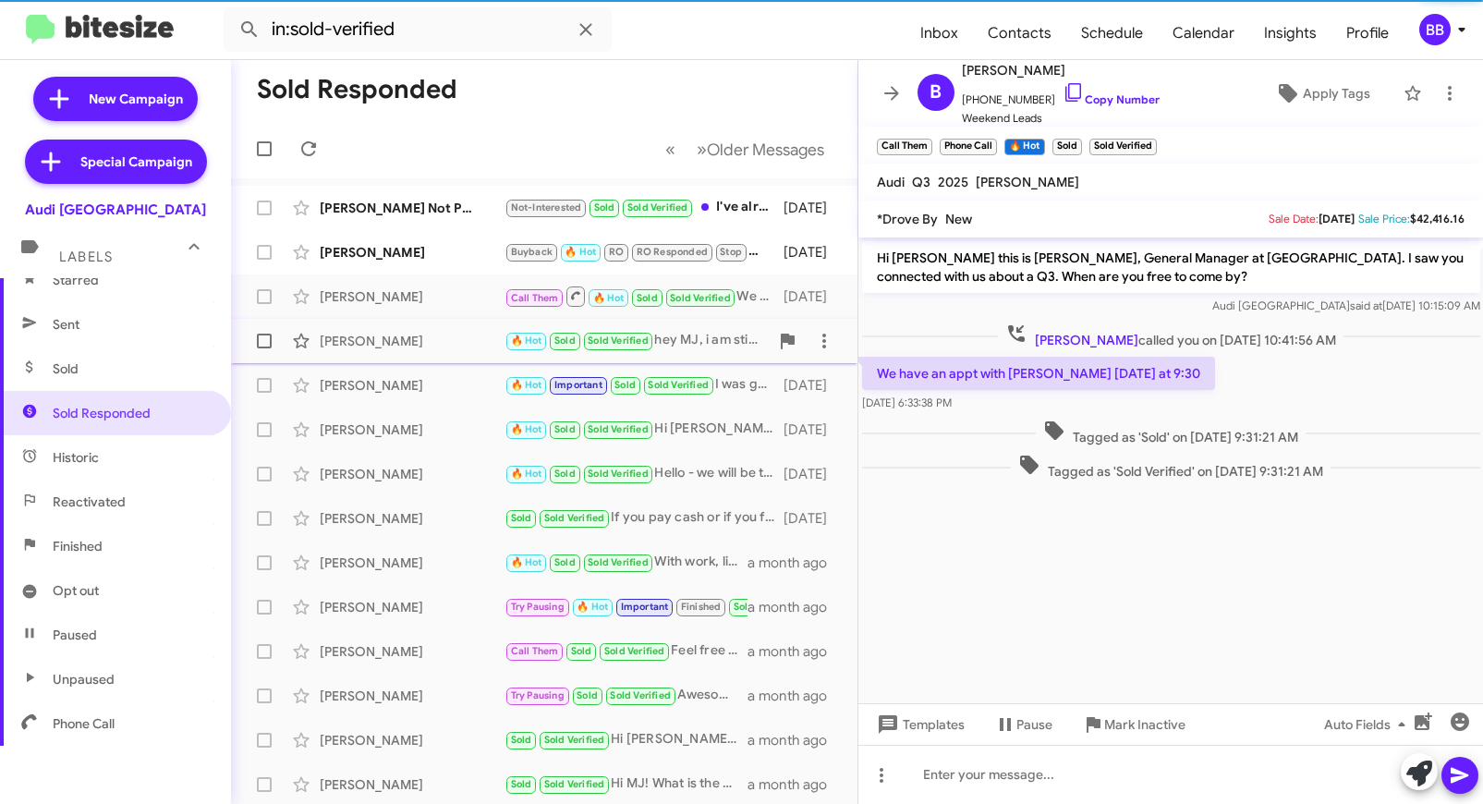
click at [419, 352] on div "[PERSON_NAME] 🔥 Hot Sold Sold Verified hey MJ, i am still in the market. i can …" at bounding box center [544, 341] width 597 height 37
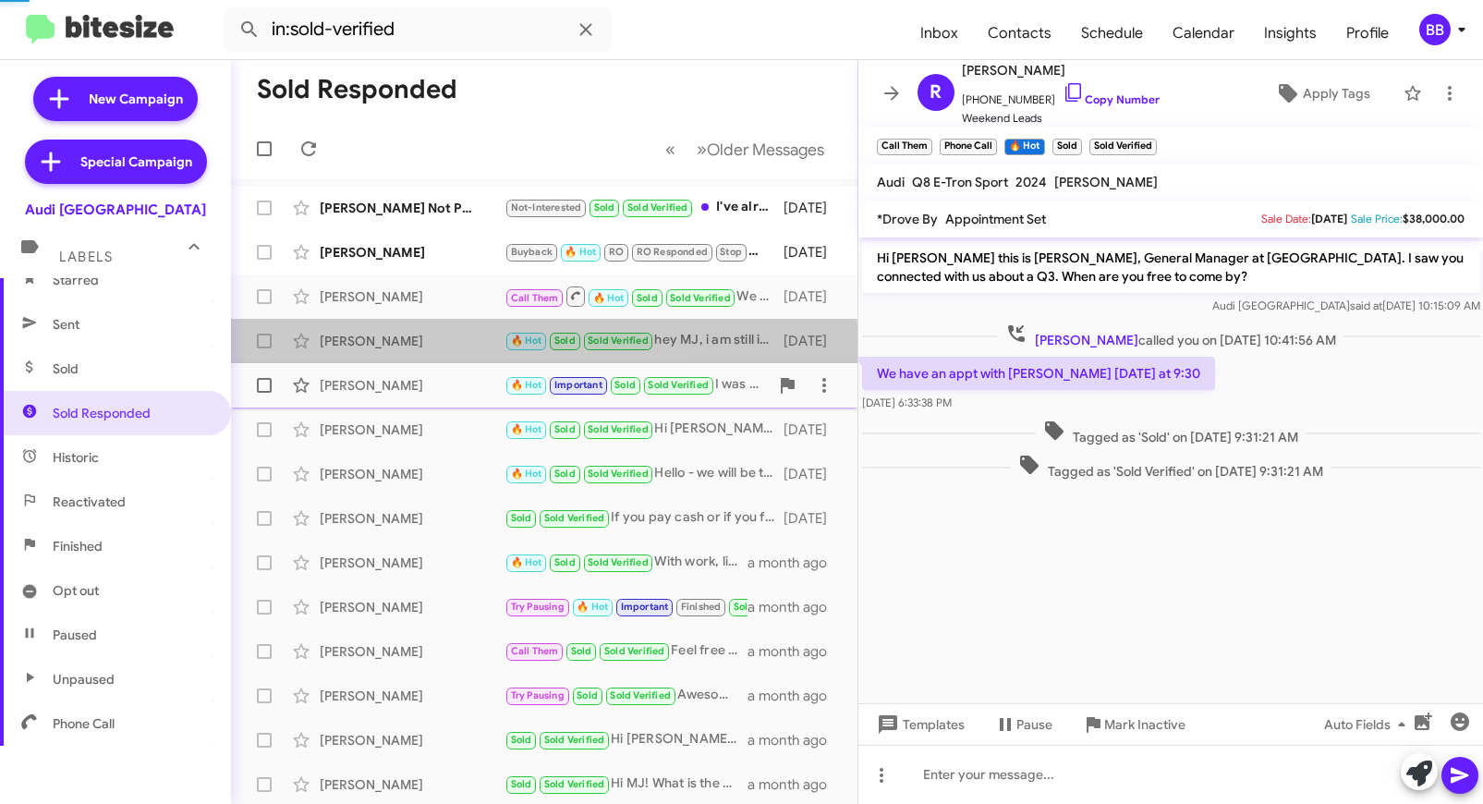
scroll to position [67, 0]
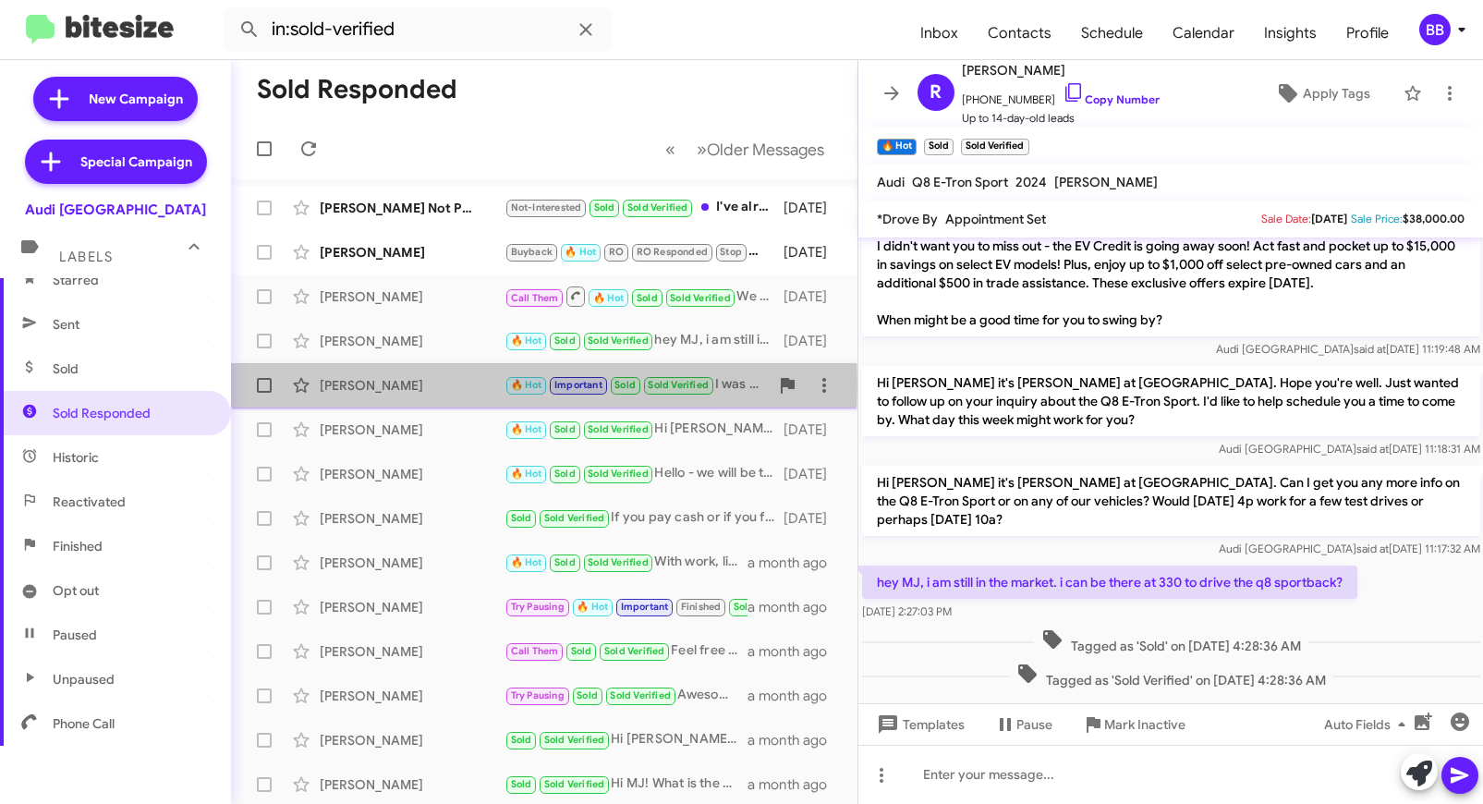
click at [434, 385] on div "[PERSON_NAME]" at bounding box center [412, 385] width 185 height 18
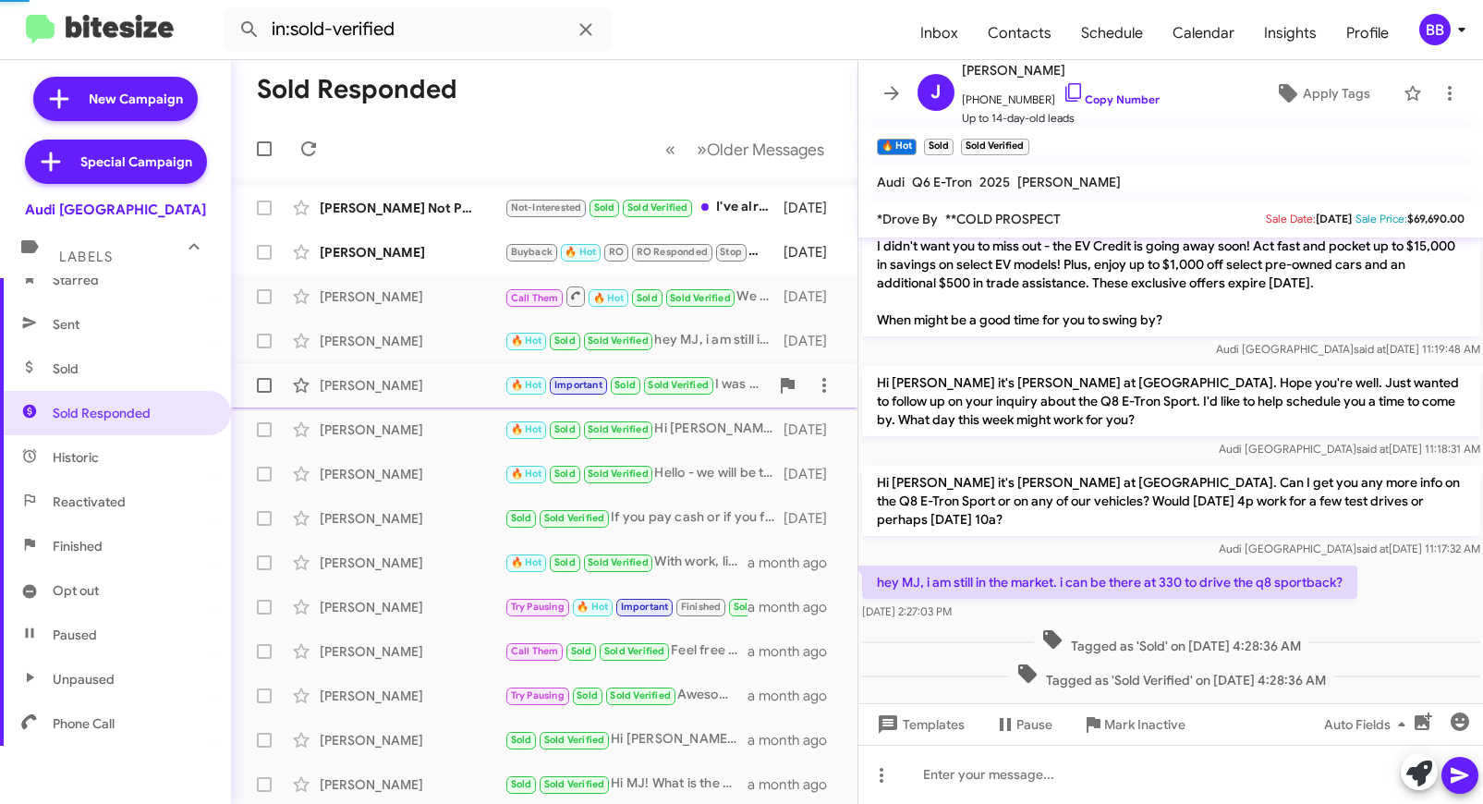
scroll to position [864, 0]
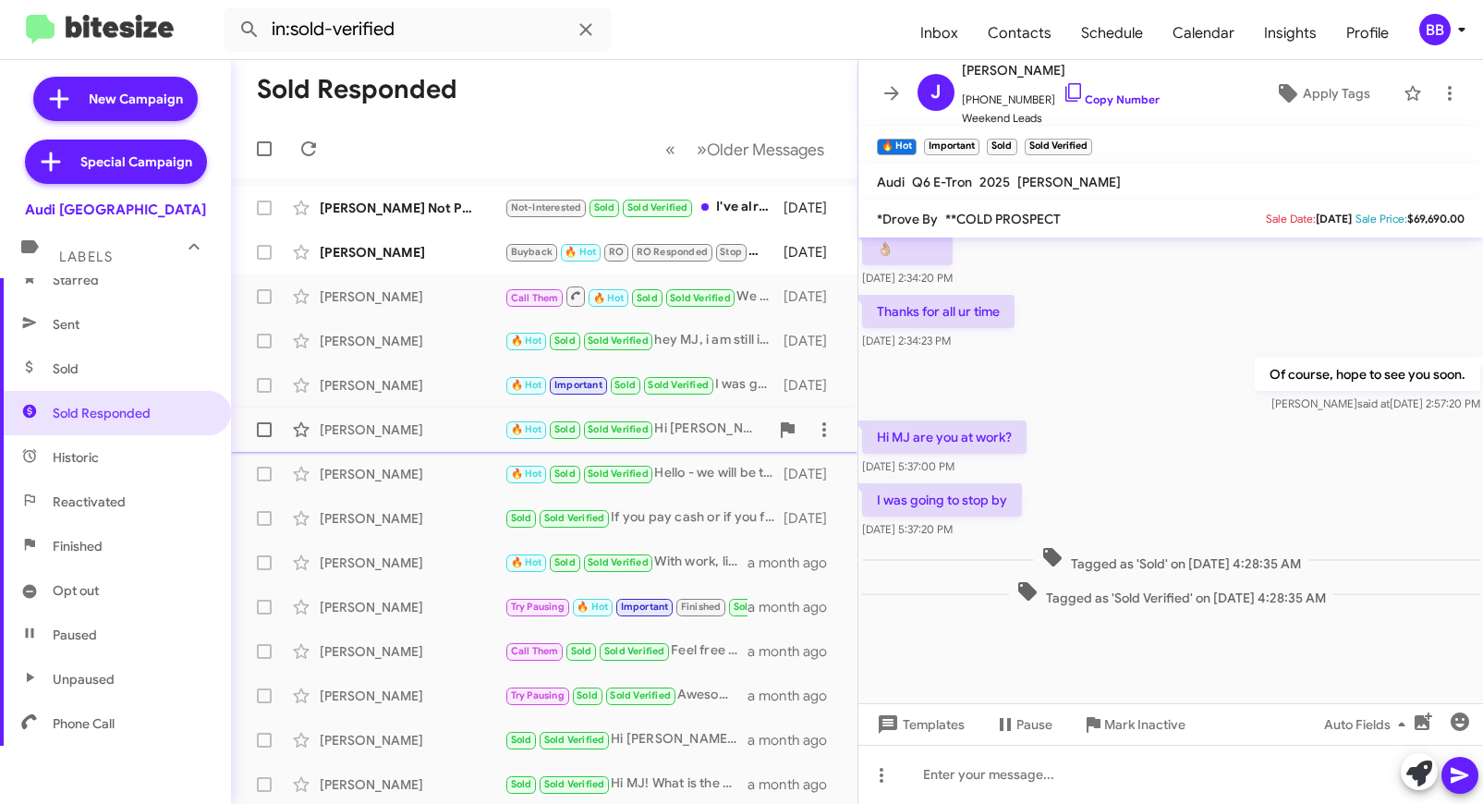
click at [438, 431] on div "Joe Brock" at bounding box center [412, 430] width 185 height 18
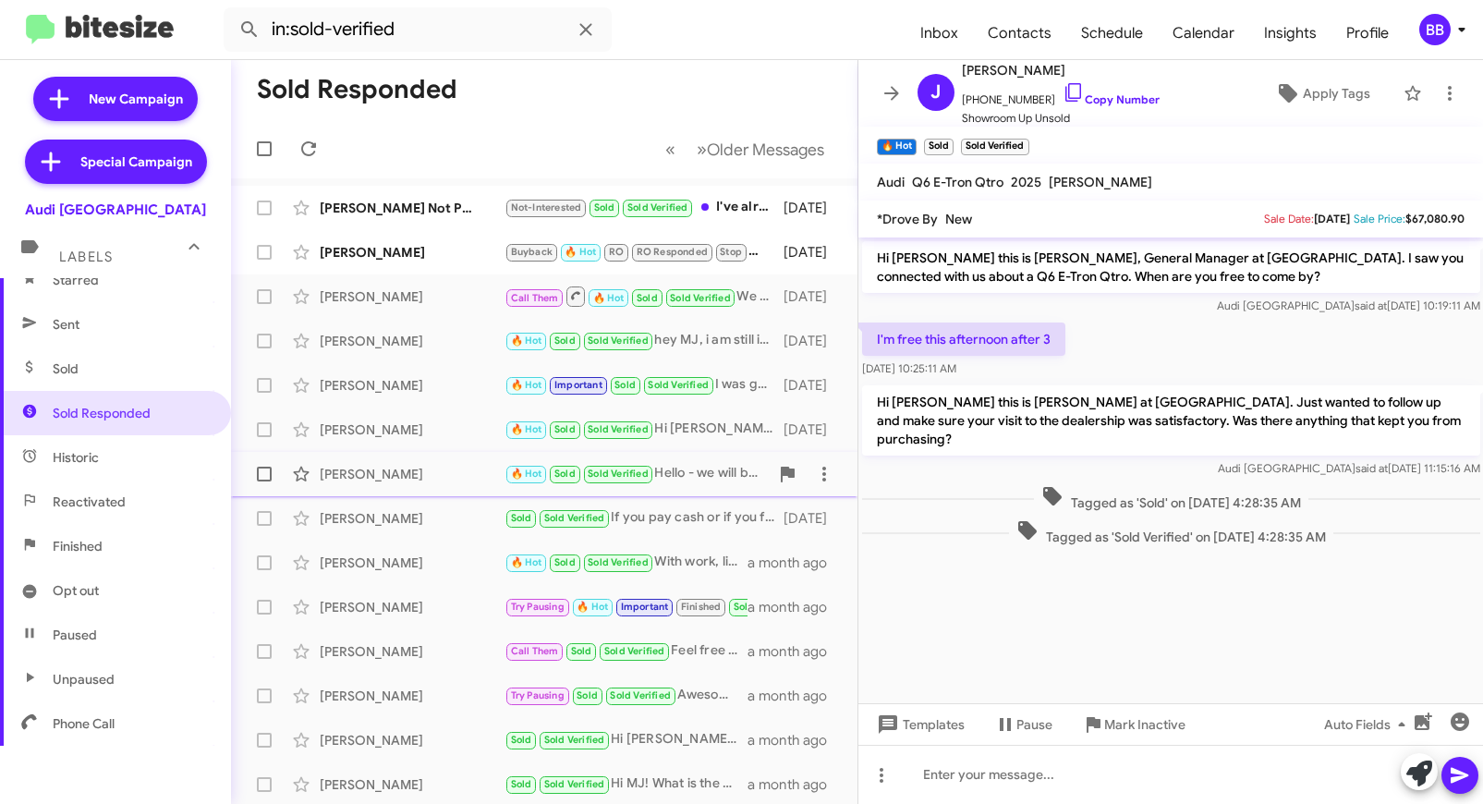
click at [448, 478] on div "Sonja Serrano" at bounding box center [412, 474] width 185 height 18
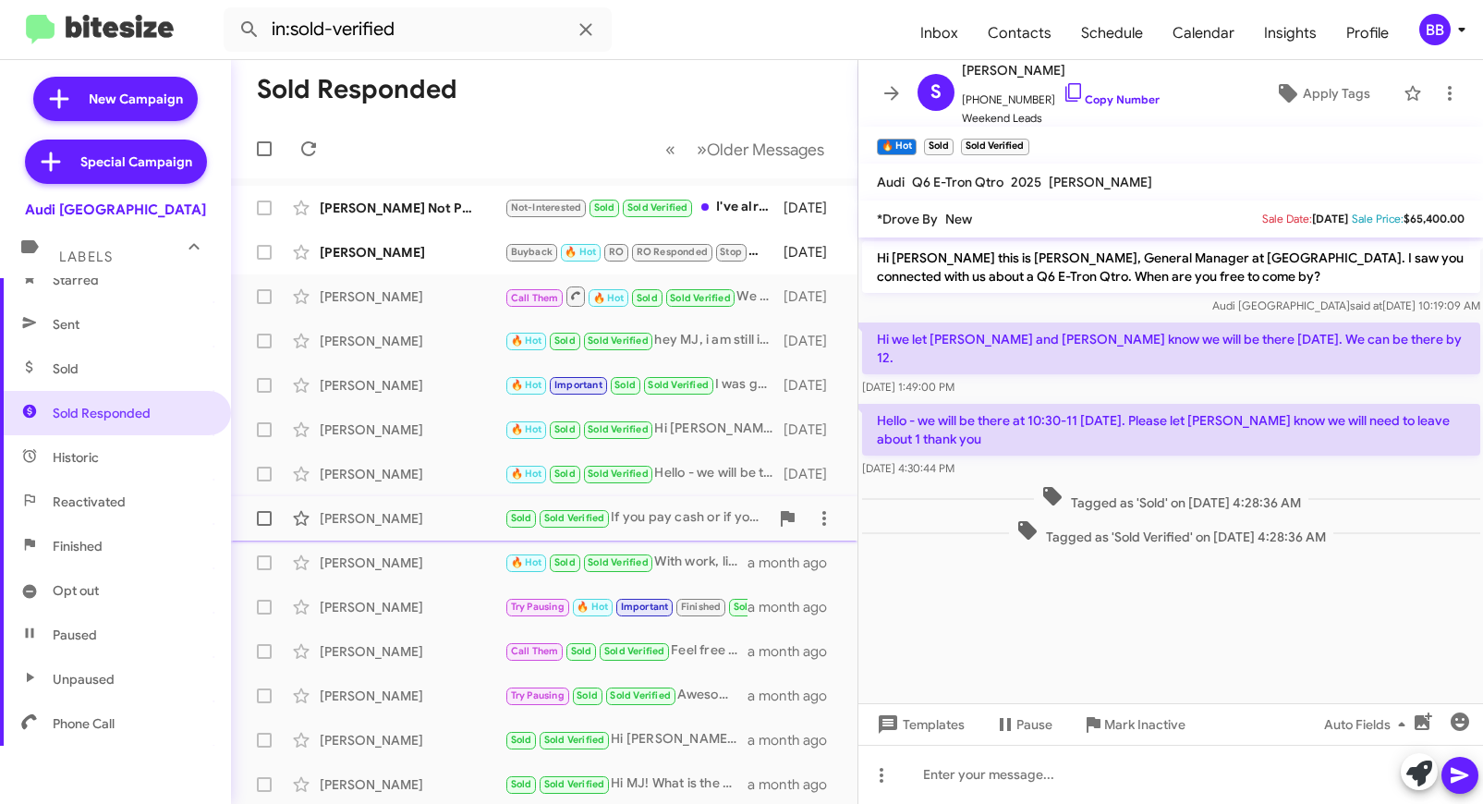
click at [454, 525] on div "Rodion Zarifianov" at bounding box center [412, 518] width 185 height 18
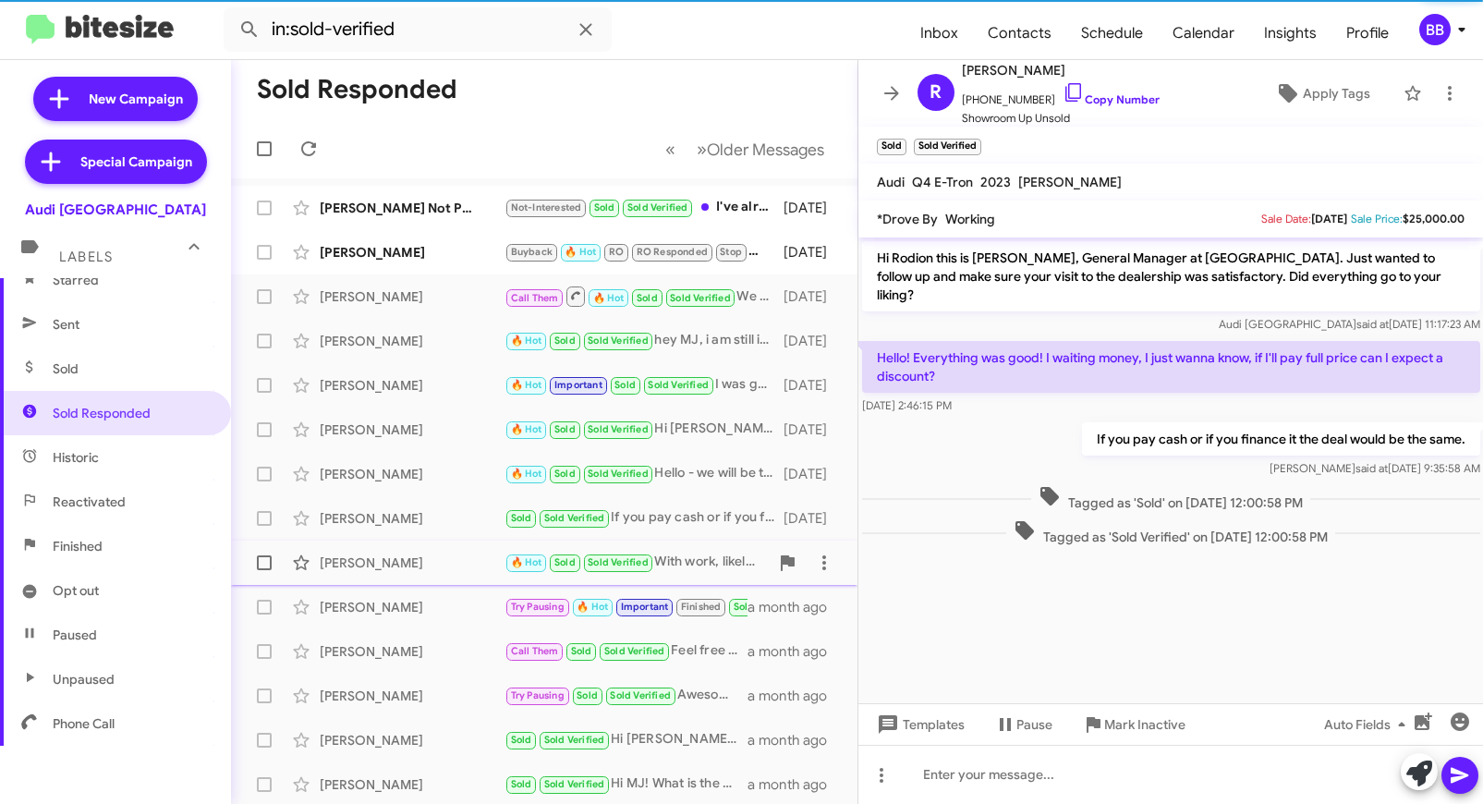
click at [456, 557] on div "Hanifa Ismail" at bounding box center [412, 563] width 185 height 18
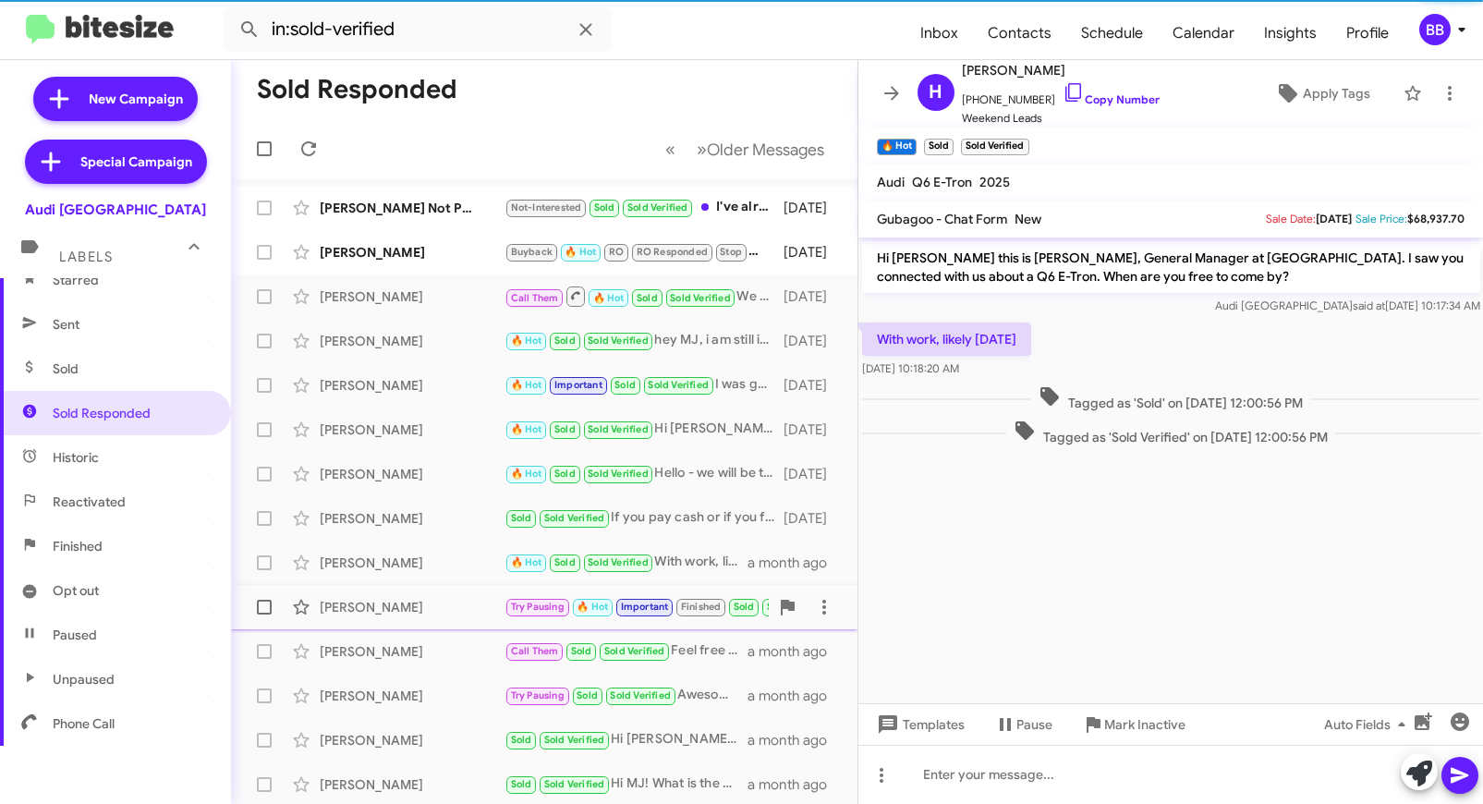
click at [456, 609] on div "Jiya Singh" at bounding box center [412, 607] width 185 height 18
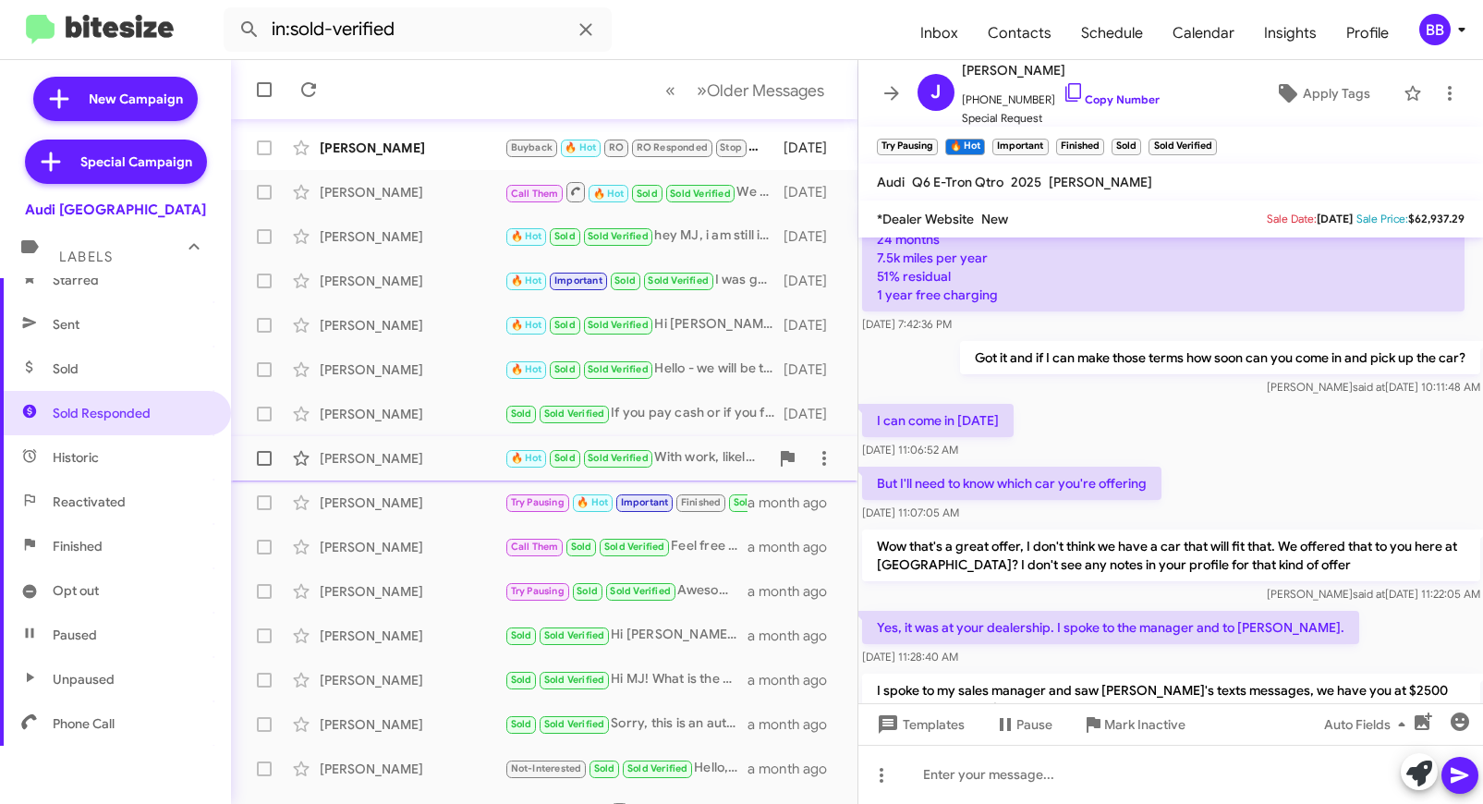
scroll to position [131, 0]
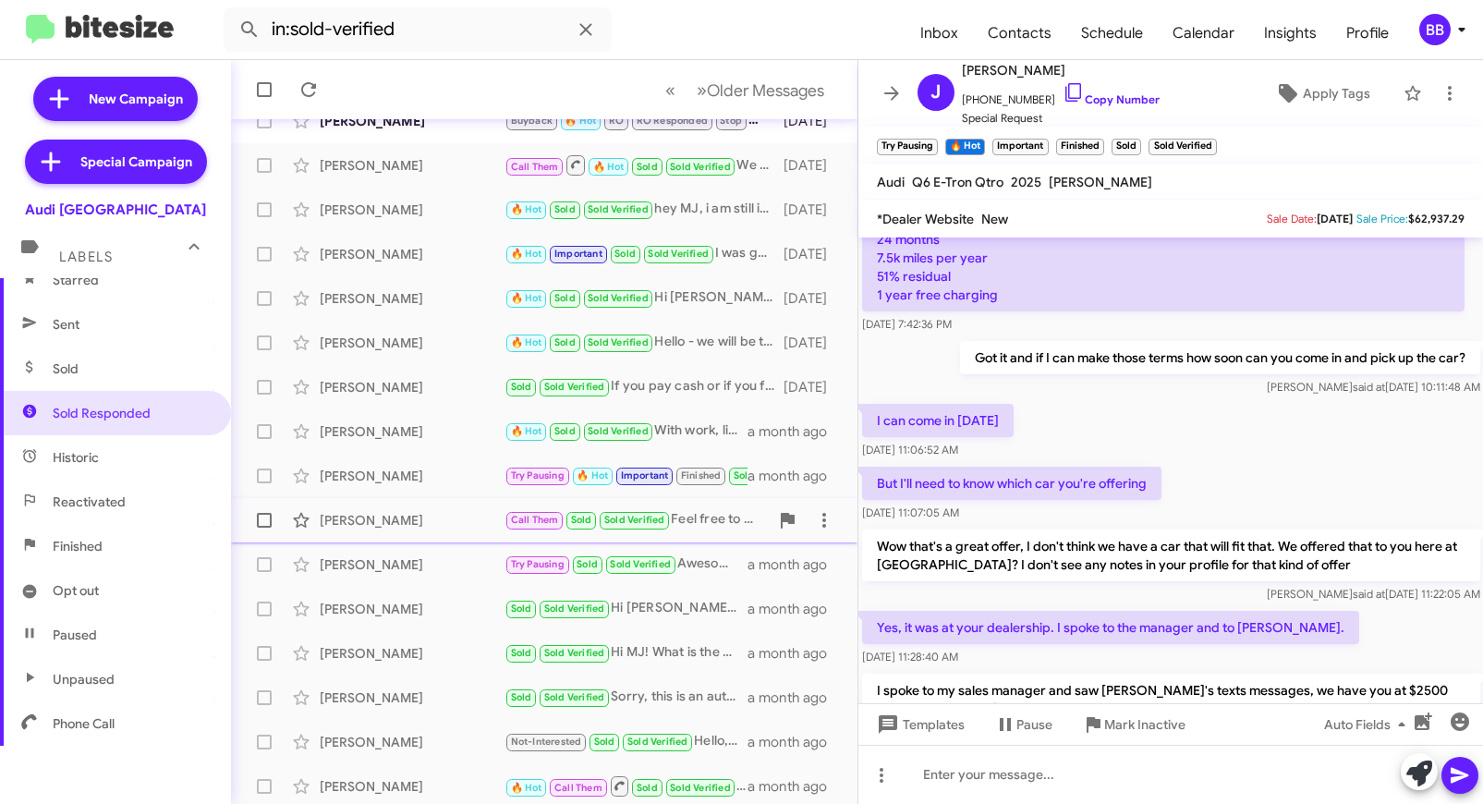
click at [427, 526] on div "Chrisopher Scola" at bounding box center [412, 520] width 185 height 18
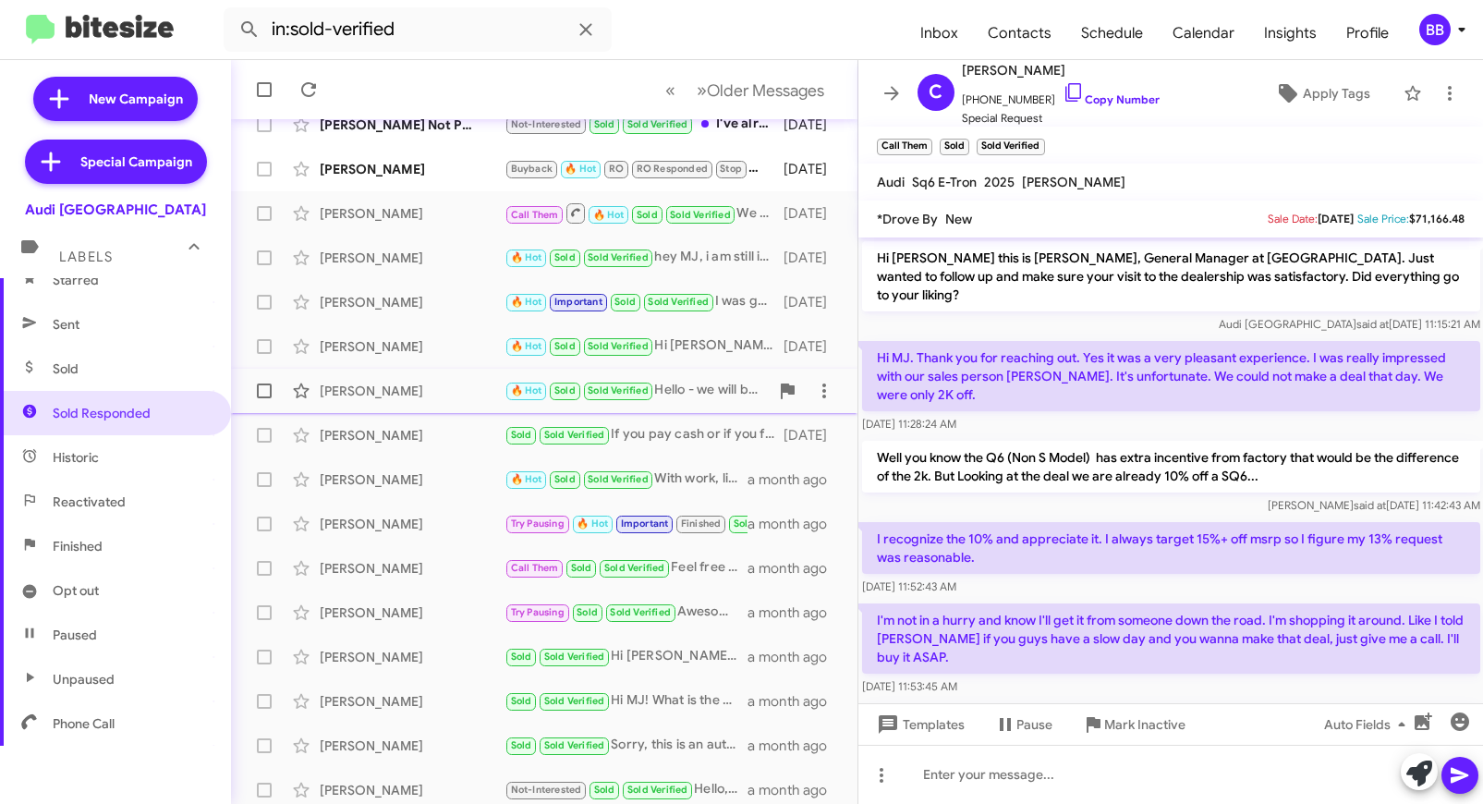
scroll to position [105, 0]
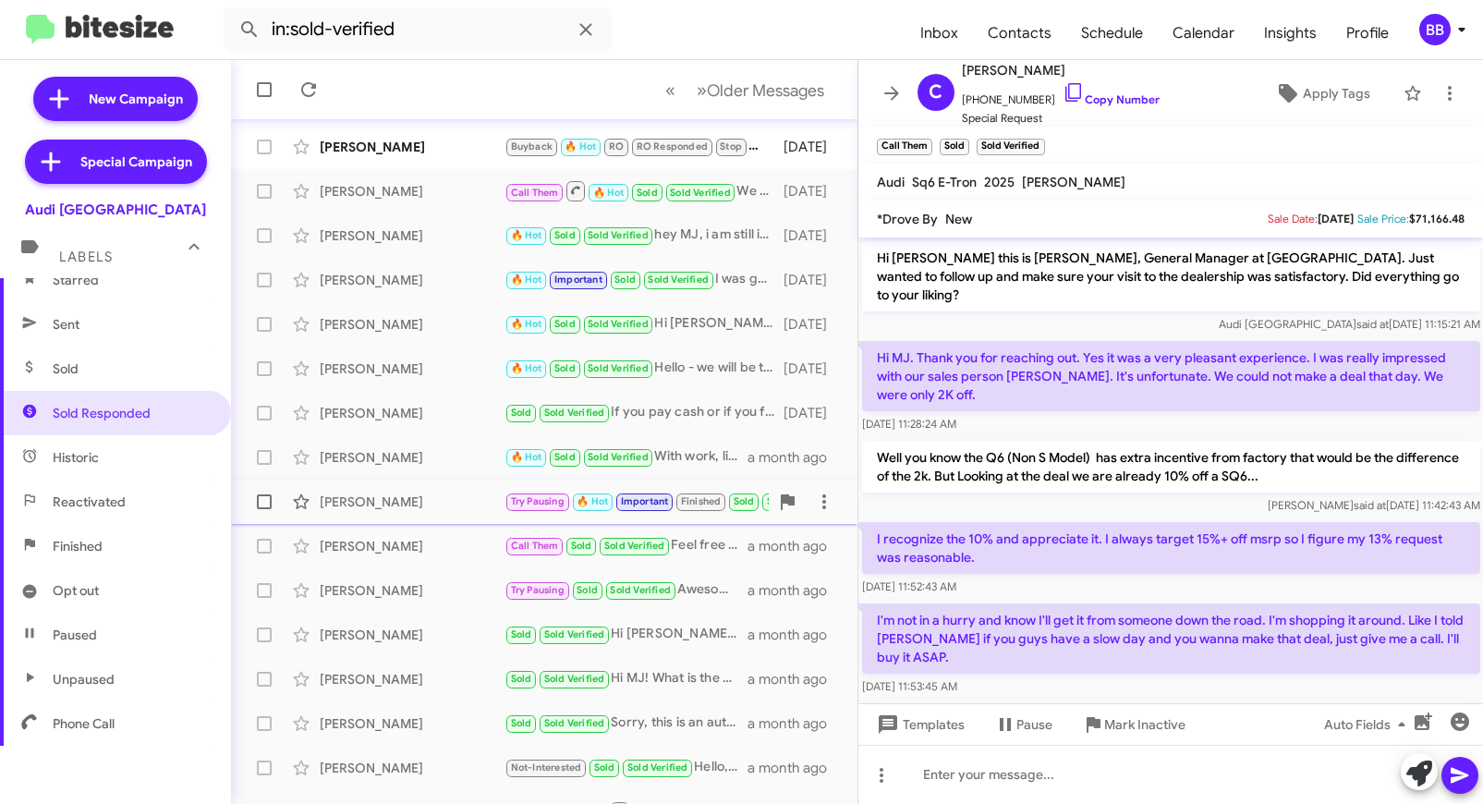
click at [422, 503] on div "Jiya Singh" at bounding box center [412, 502] width 185 height 18
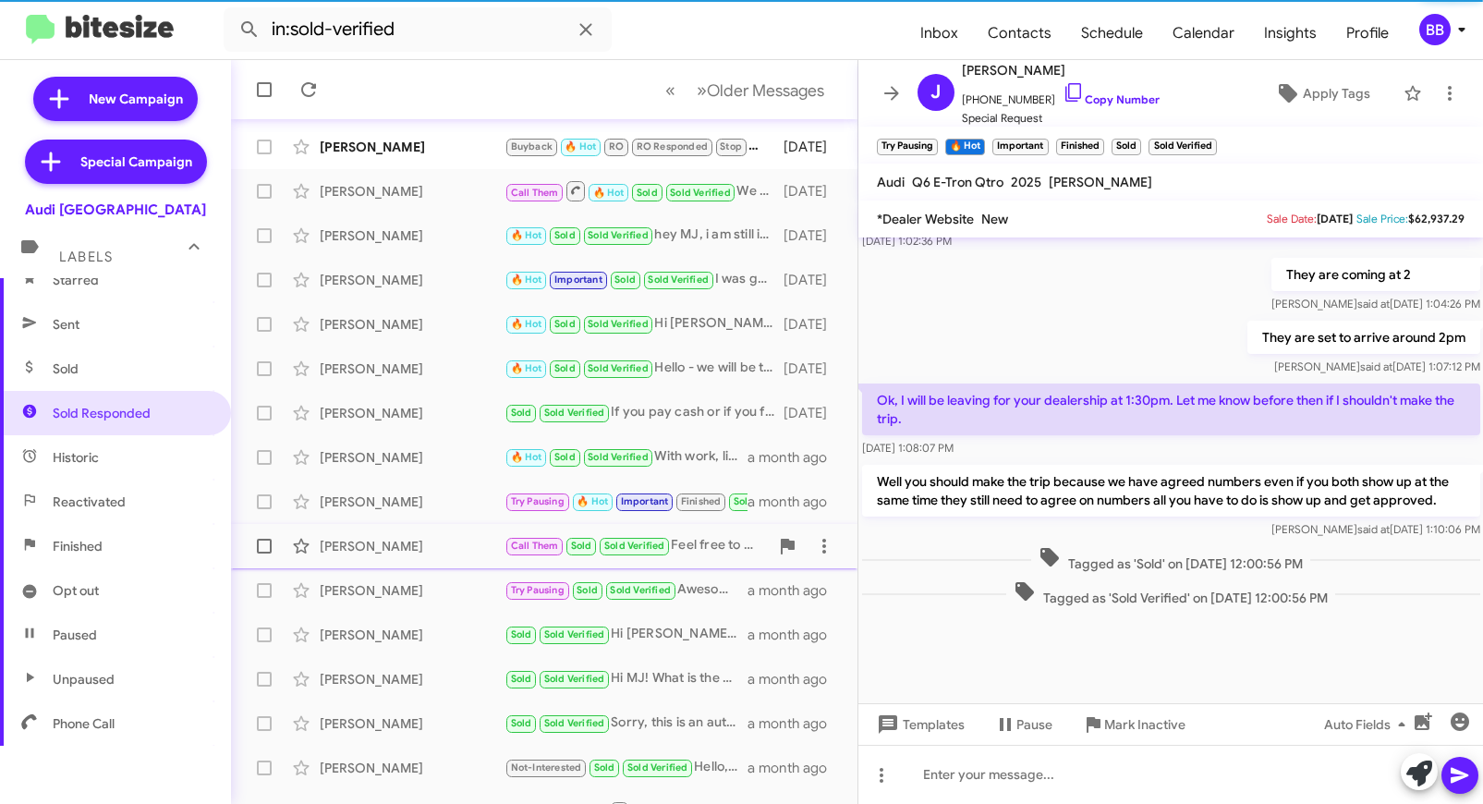
click at [422, 549] on div "Chrisopher Scola" at bounding box center [412, 546] width 185 height 18
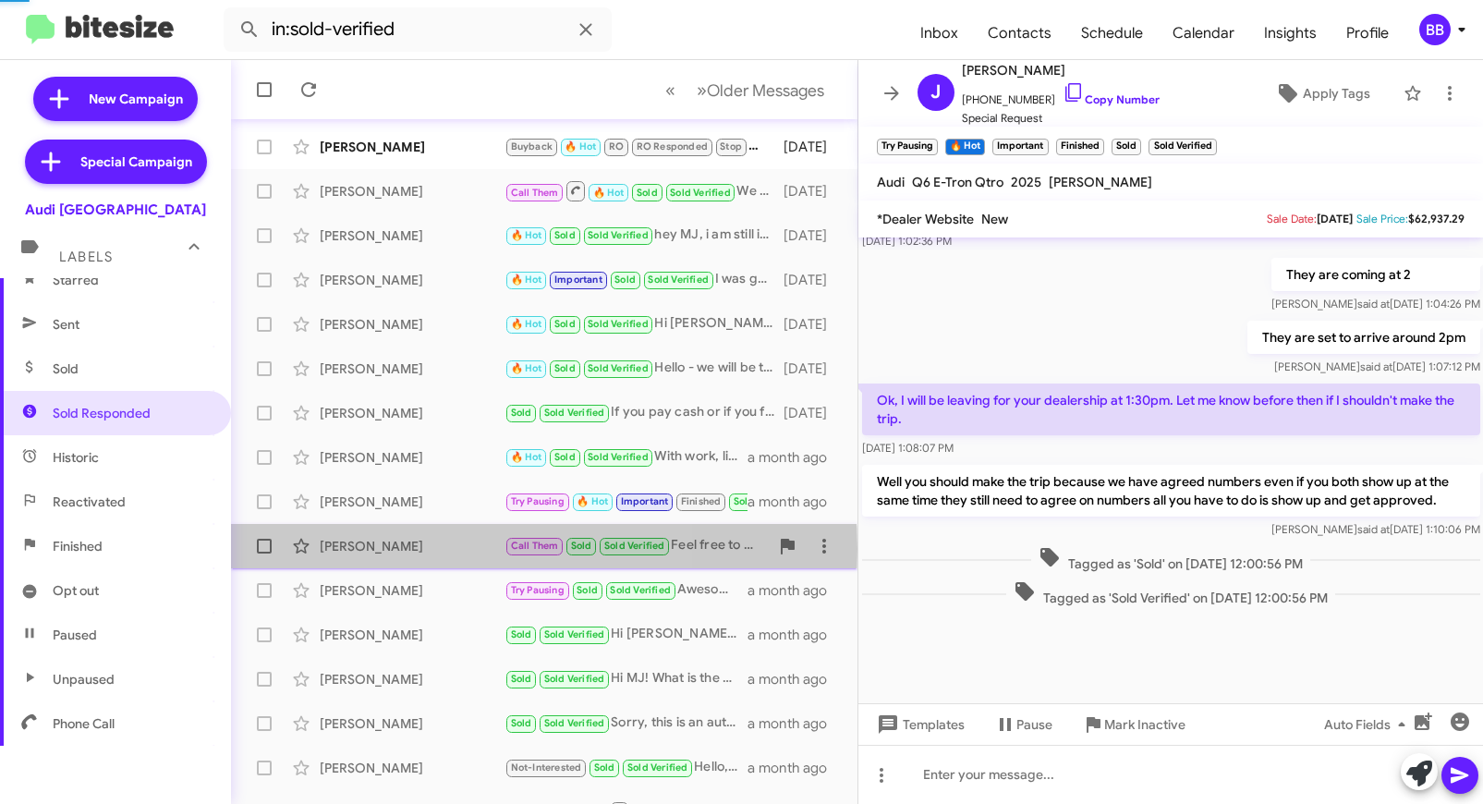
scroll to position [681, 0]
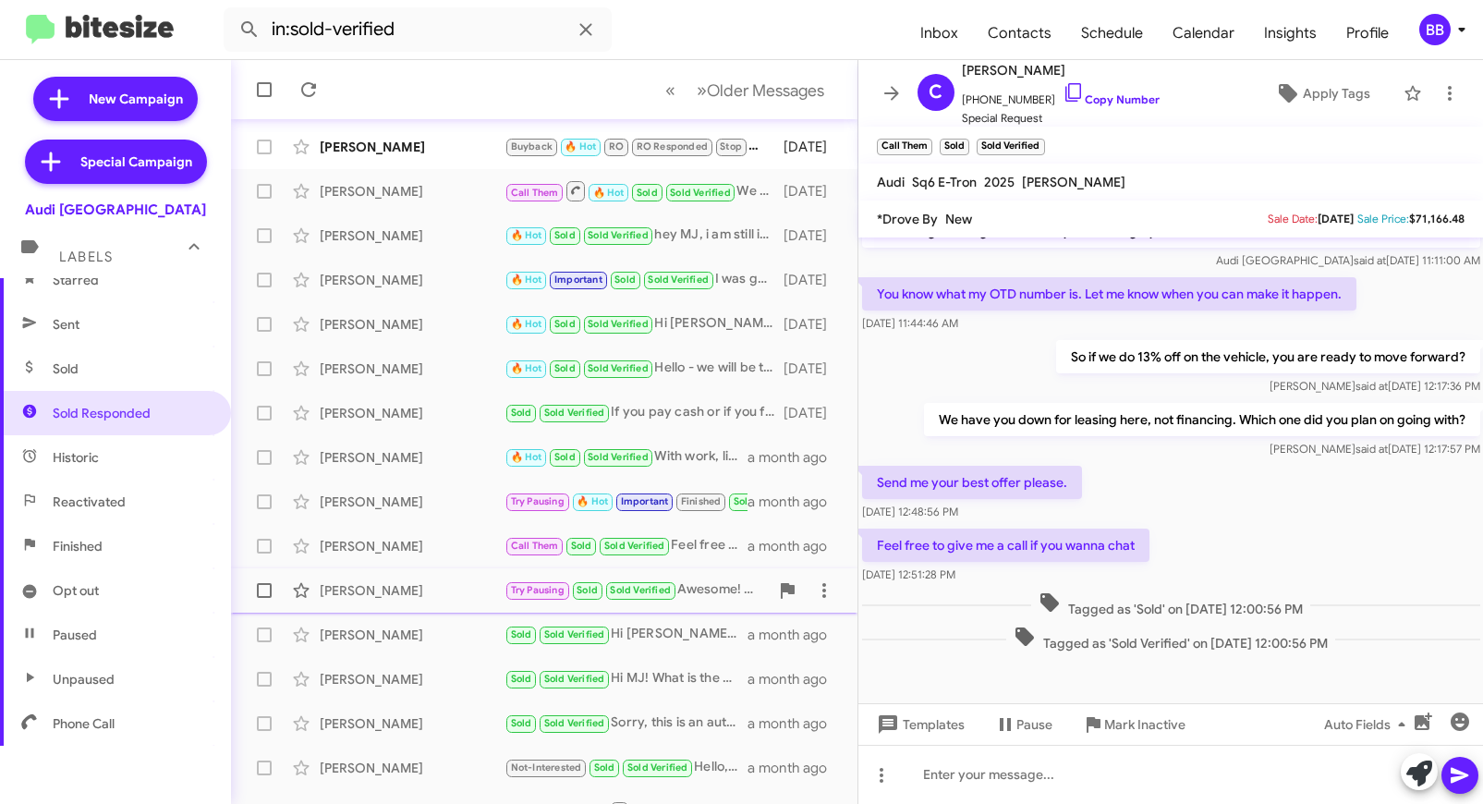
click at [422, 588] on div "Casey Mccrea" at bounding box center [412, 590] width 185 height 18
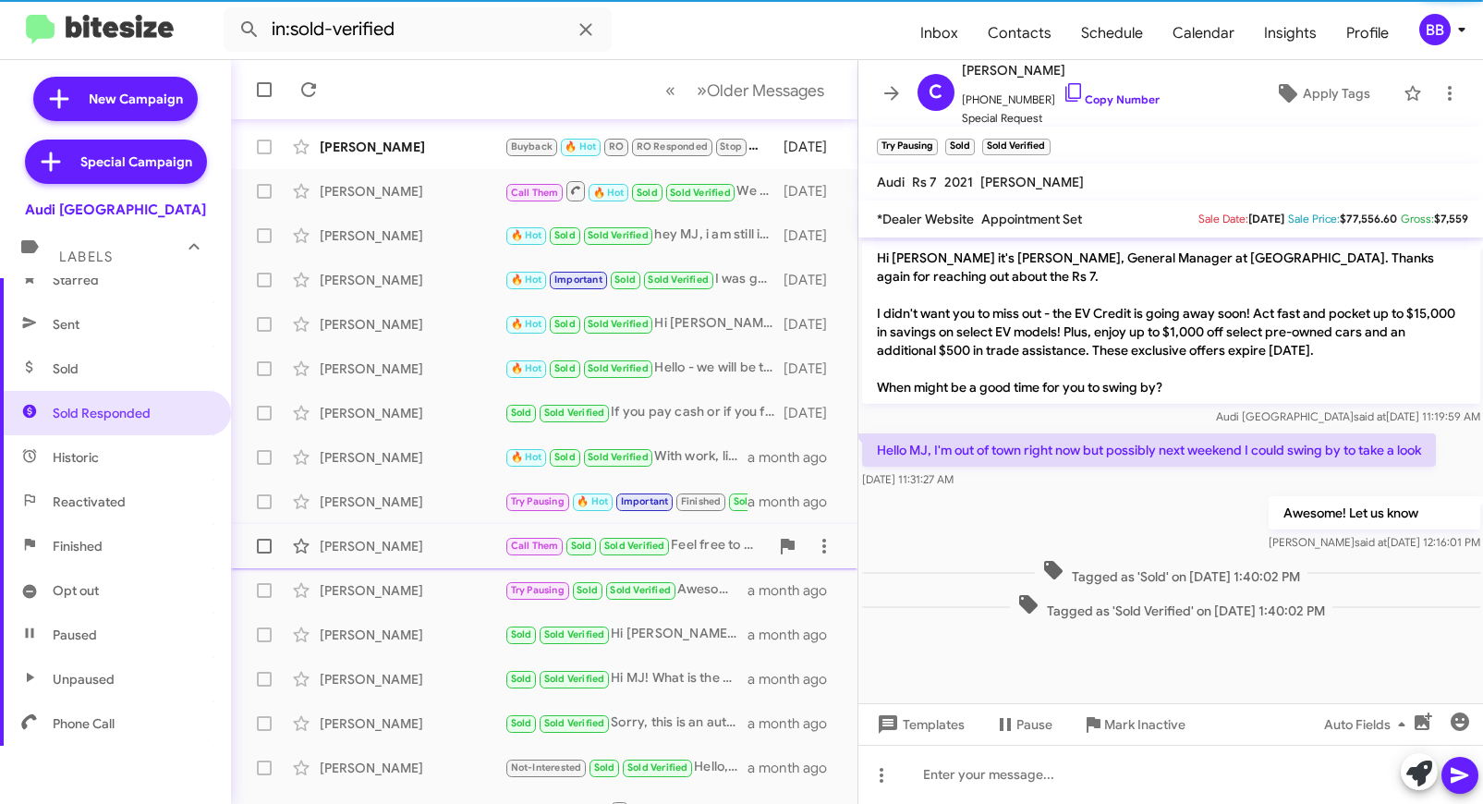
click at [423, 545] on div "Chrisopher Scola" at bounding box center [412, 546] width 185 height 18
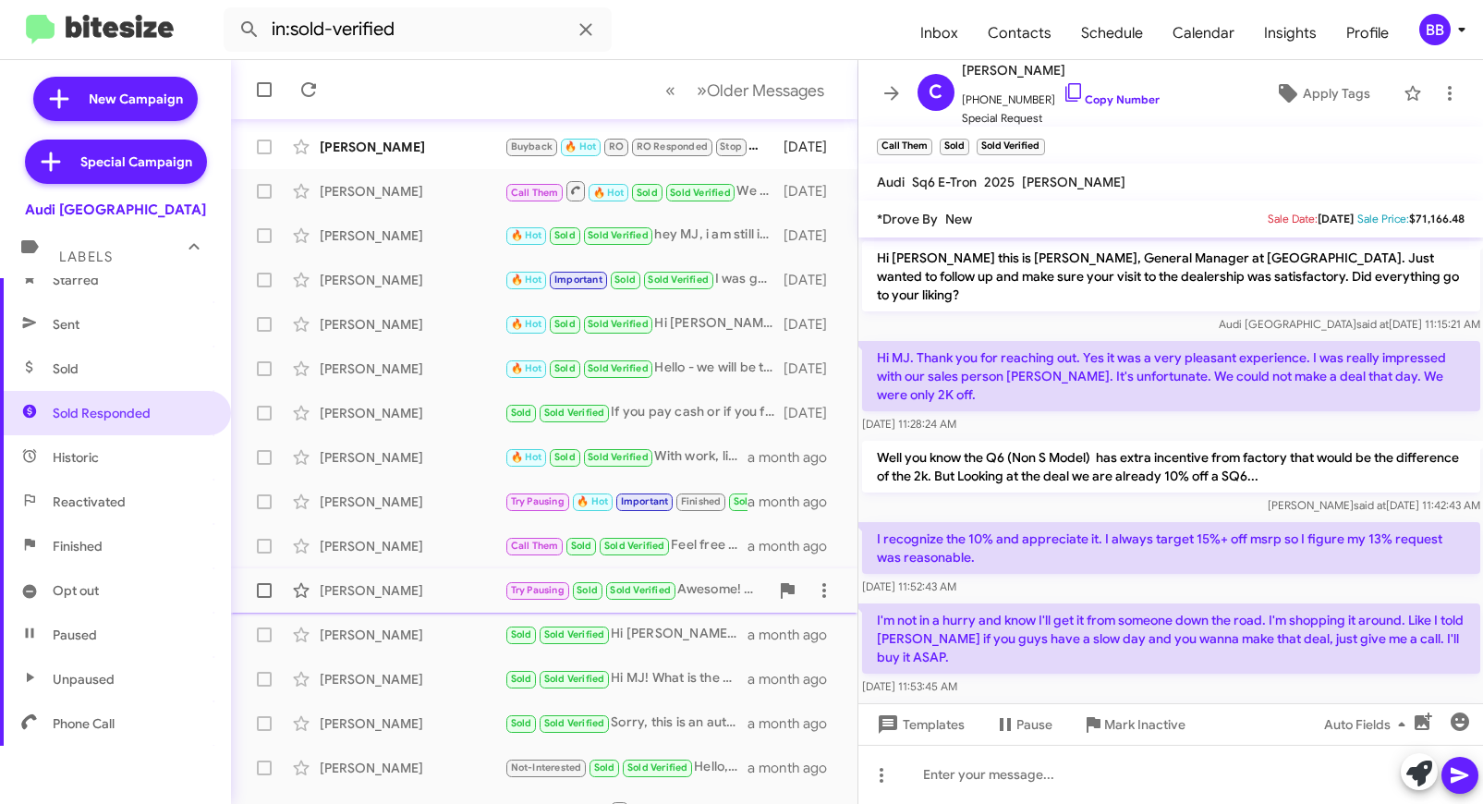
click at [391, 599] on div "Casey Mccrea" at bounding box center [412, 590] width 185 height 18
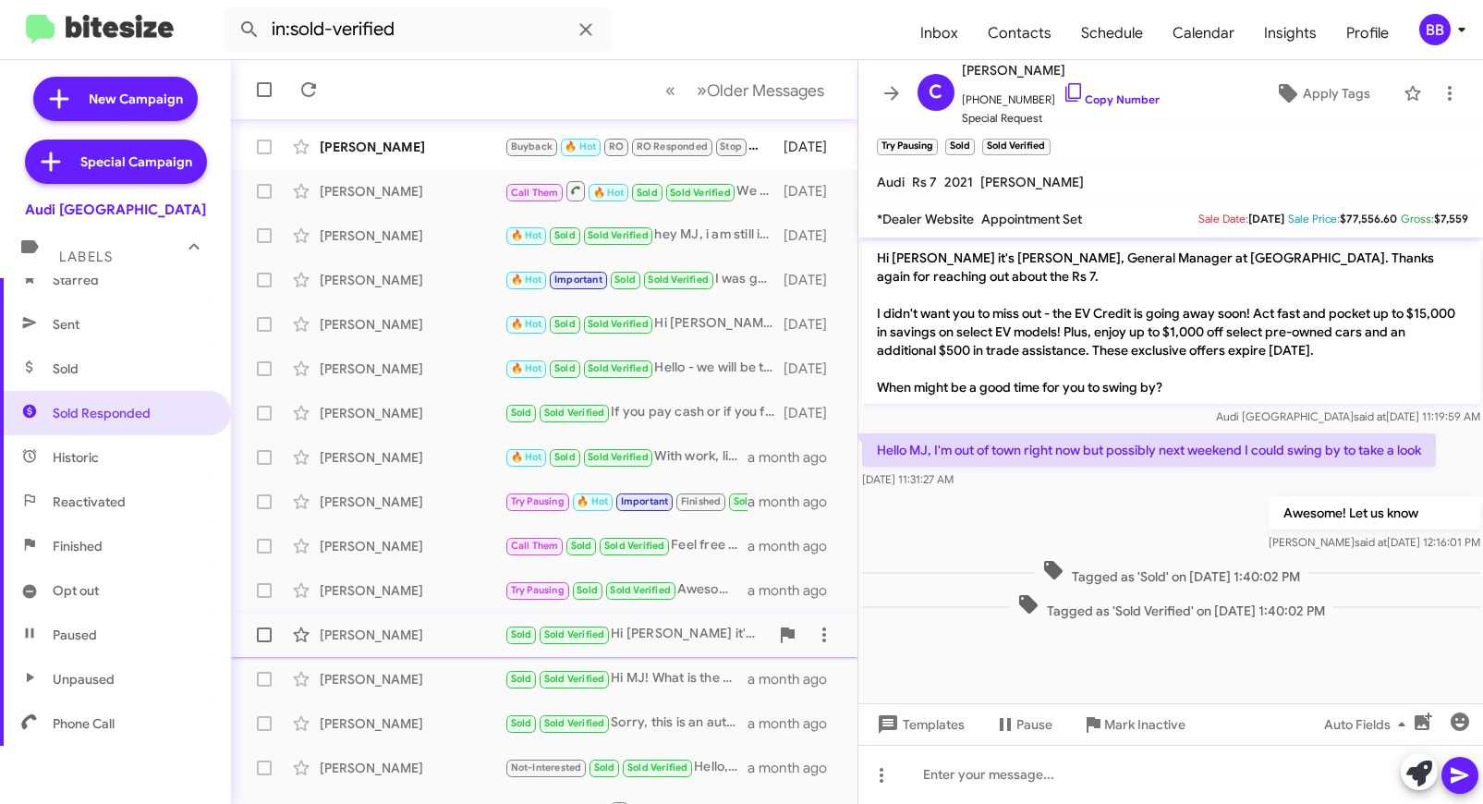
click at [396, 643] on div "Marlene Scholtz" at bounding box center [412, 635] width 185 height 18
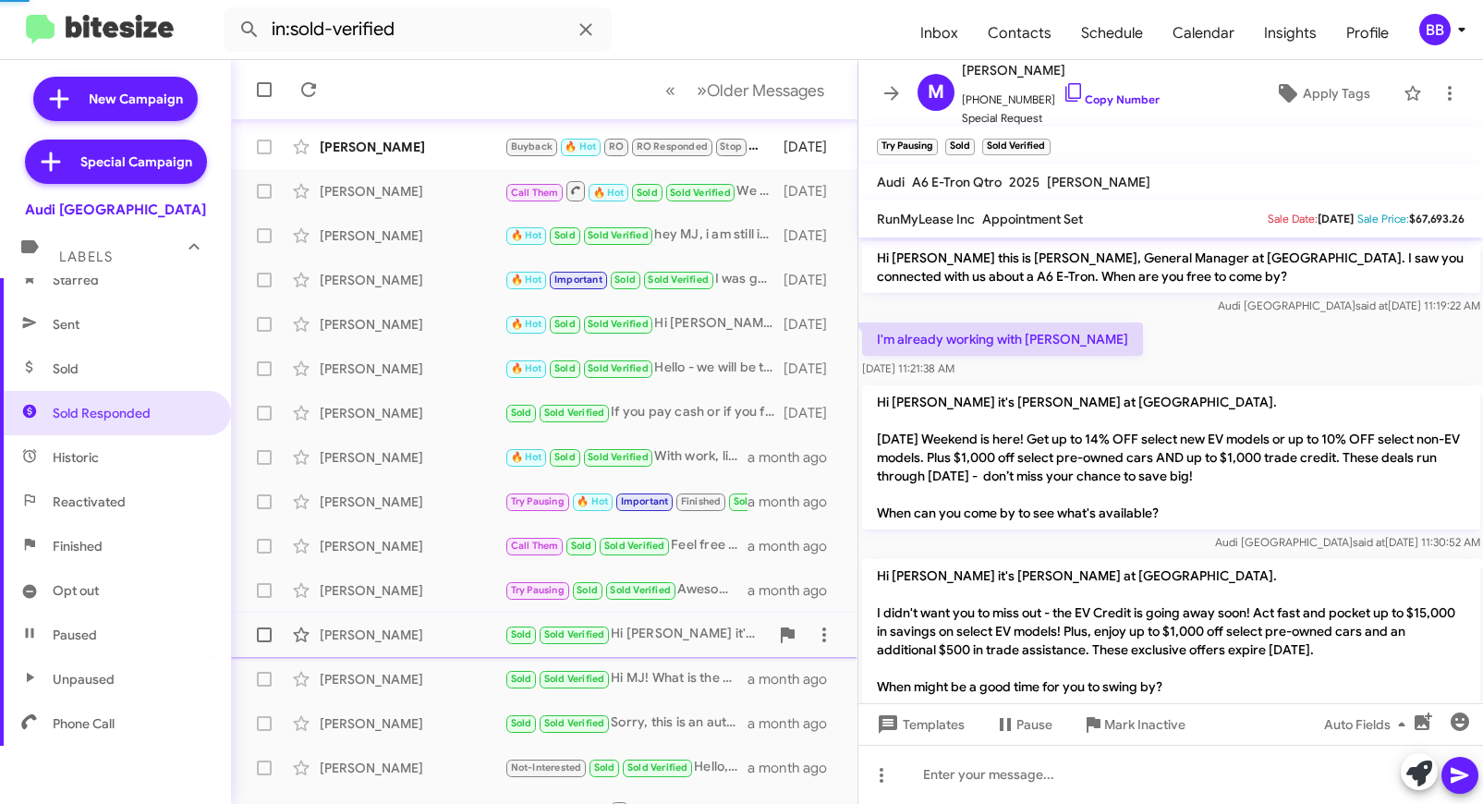
scroll to position [123, 0]
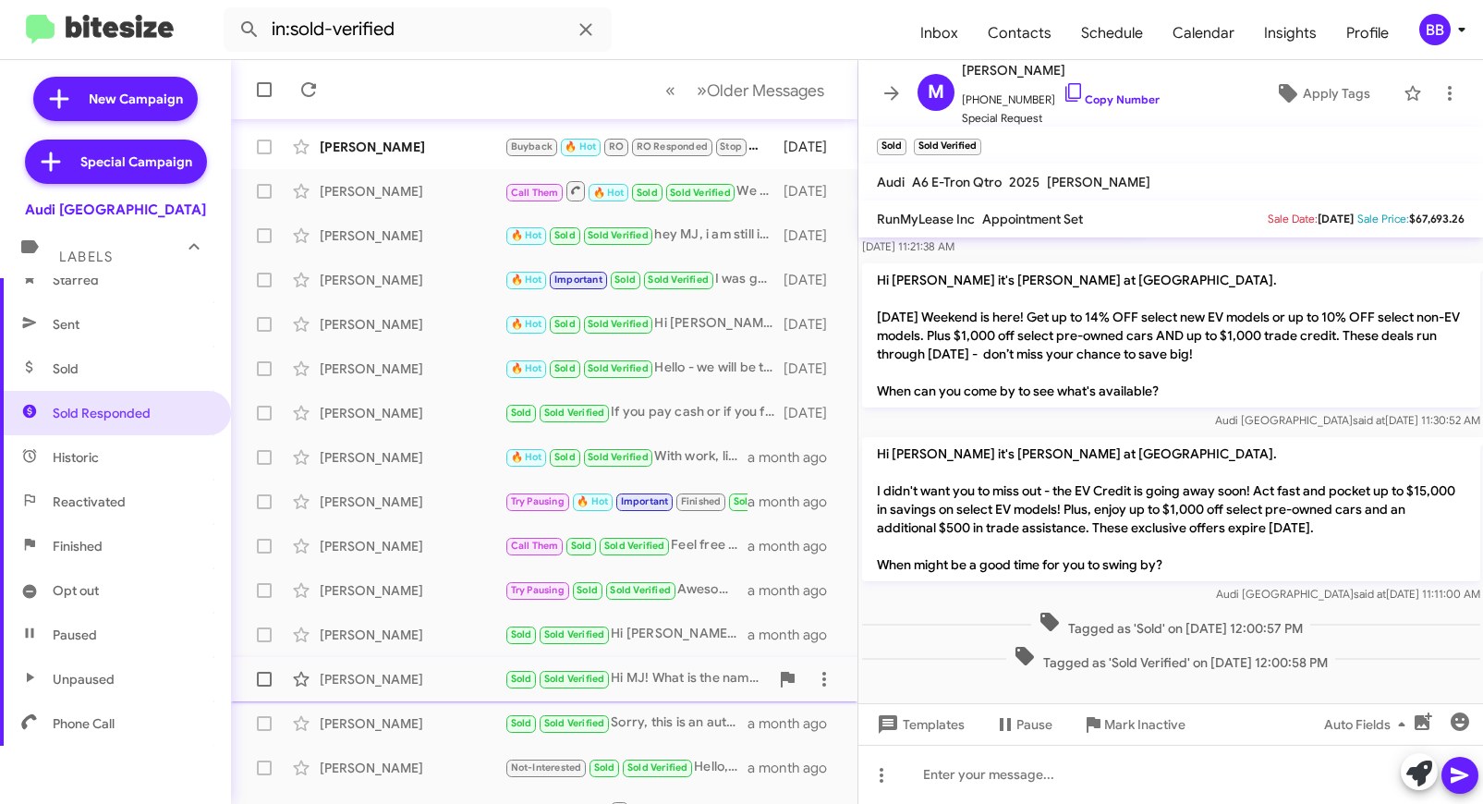
click at [400, 677] on div "Annemarie Raymos" at bounding box center [412, 679] width 185 height 18
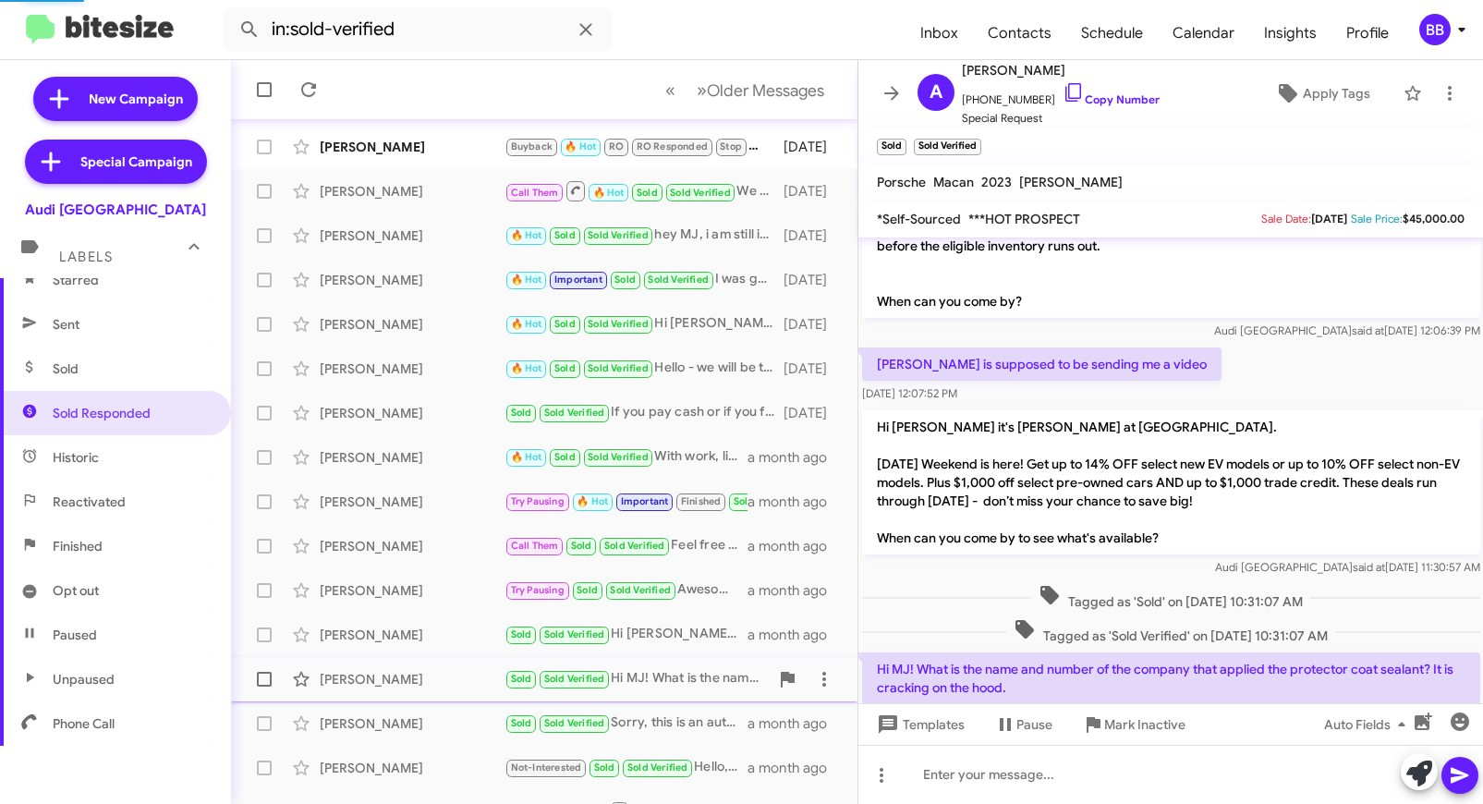
scroll to position [178, 0]
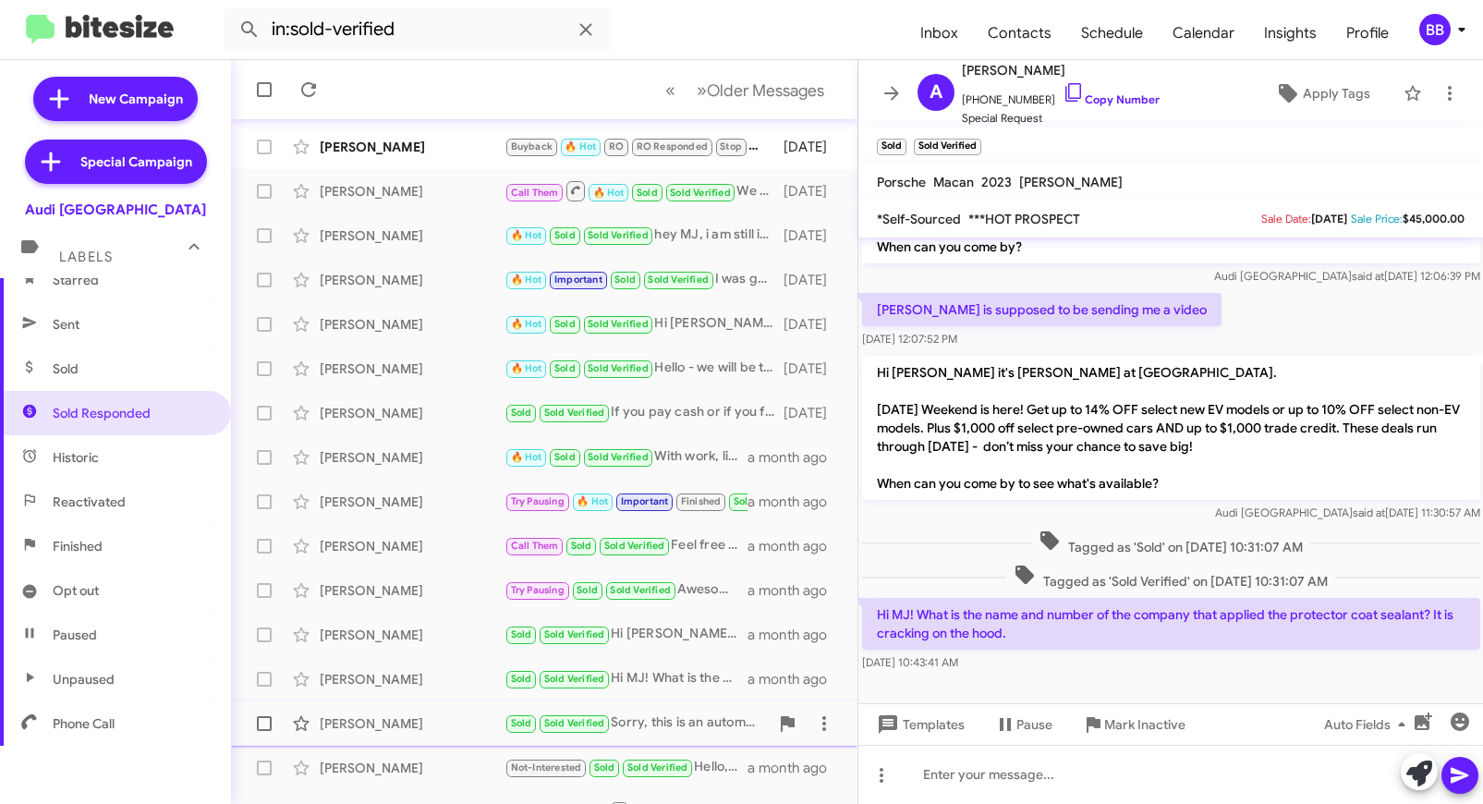
click at [446, 727] on div "Ardalan Benam" at bounding box center [412, 723] width 185 height 18
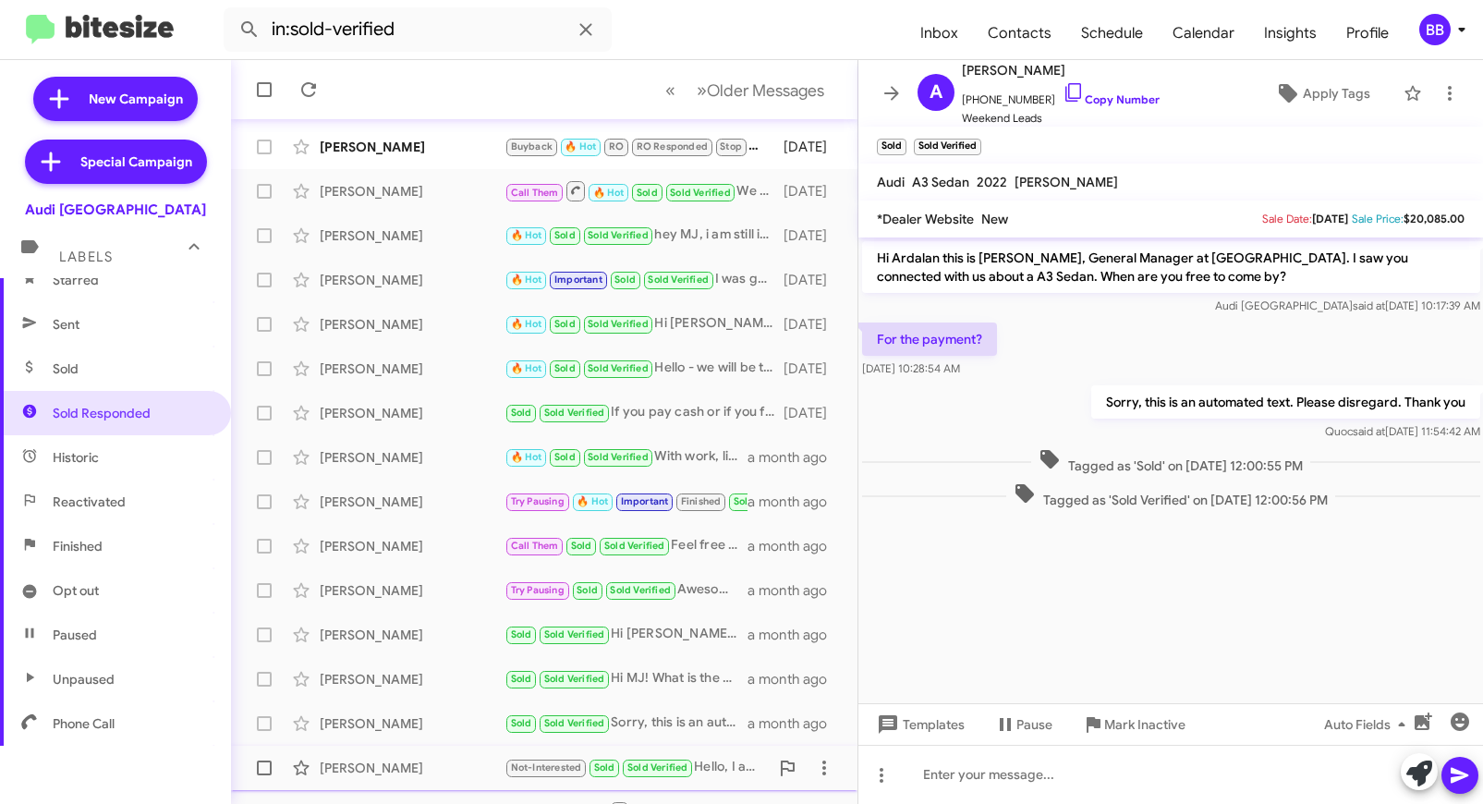
click at [437, 774] on div "Umaraj Potla" at bounding box center [412, 768] width 185 height 18
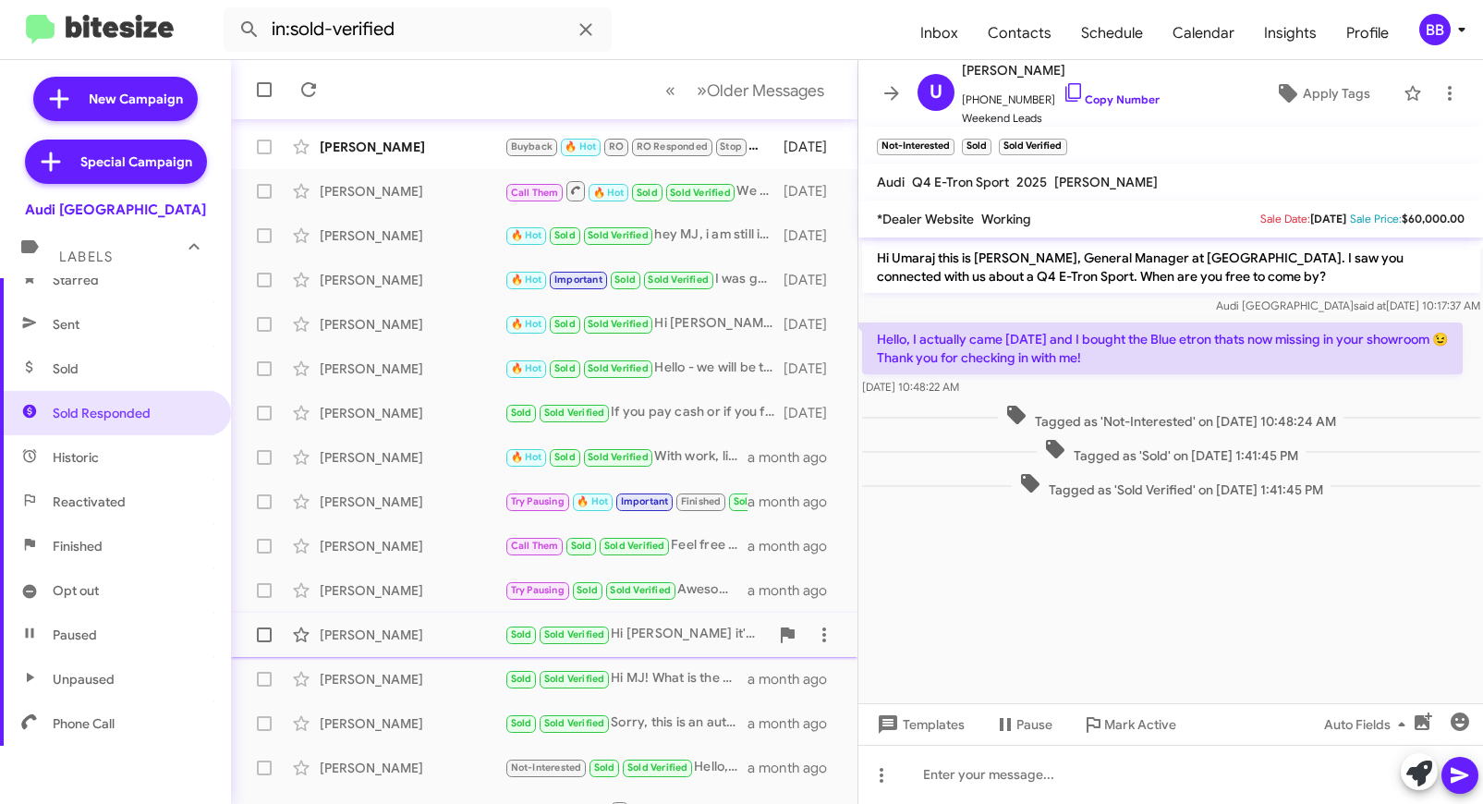
scroll to position [269, 0]
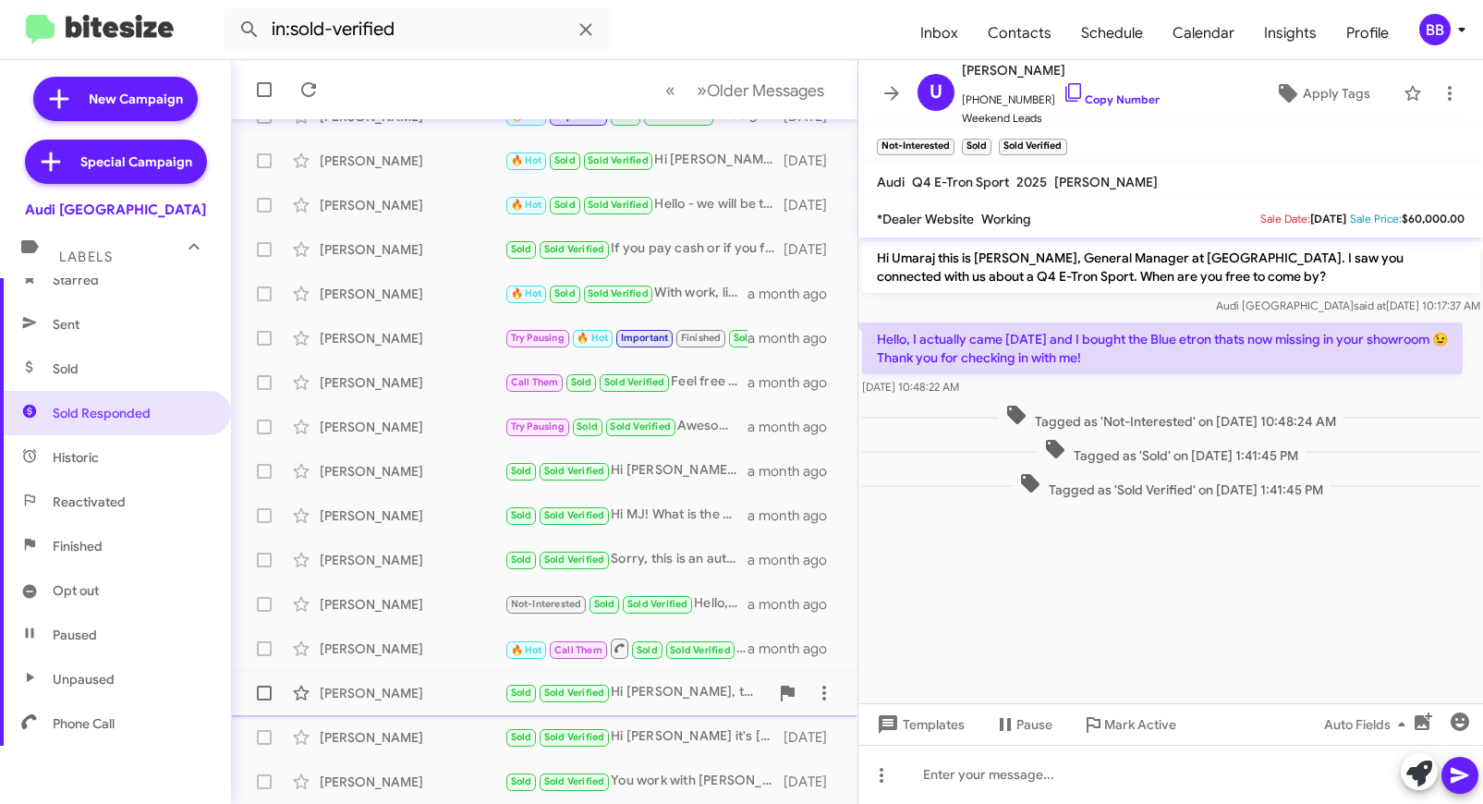
click at [394, 685] on div "Avinash Singh" at bounding box center [412, 693] width 185 height 18
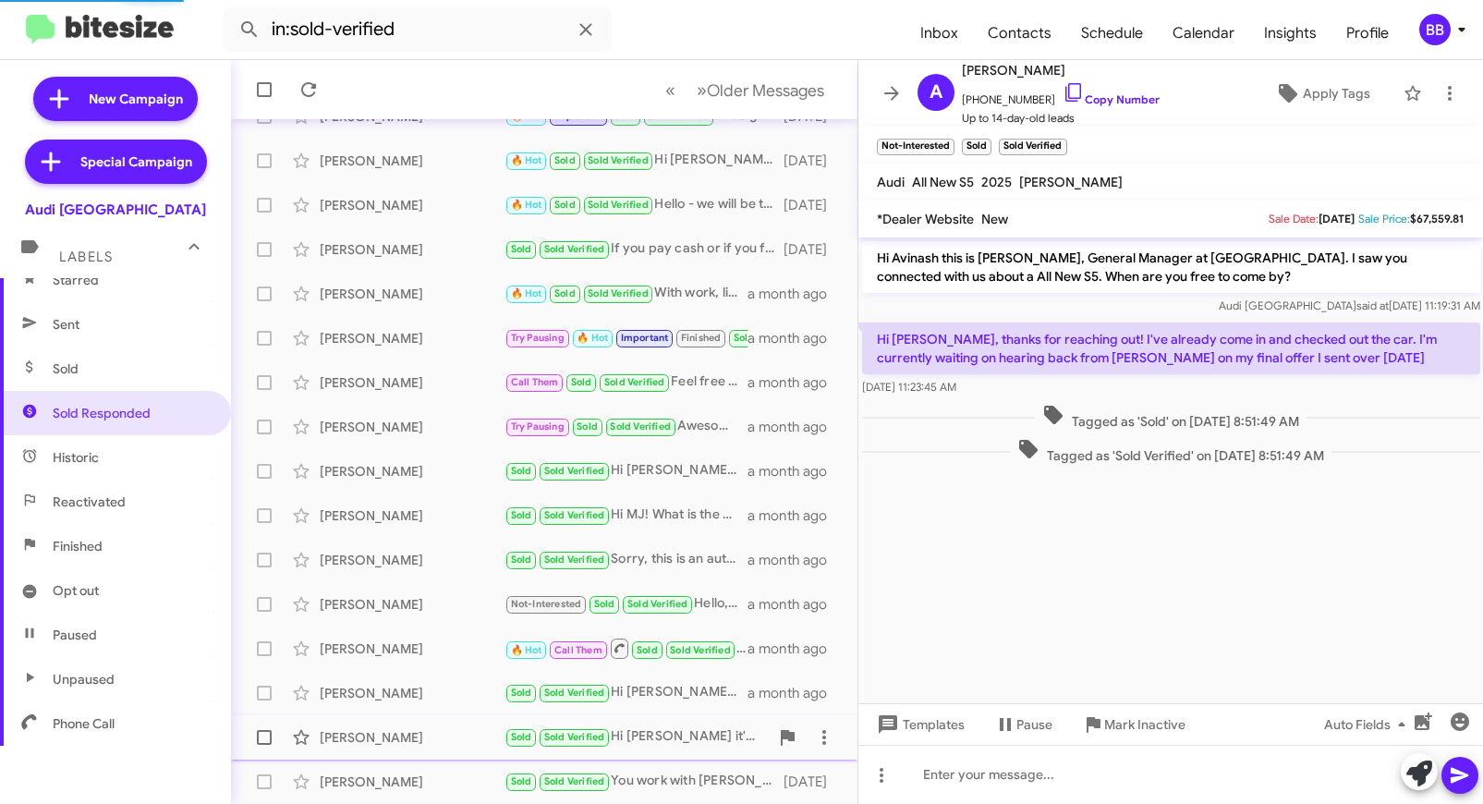
click at [399, 743] on div "Chris Wright" at bounding box center [412, 737] width 185 height 18
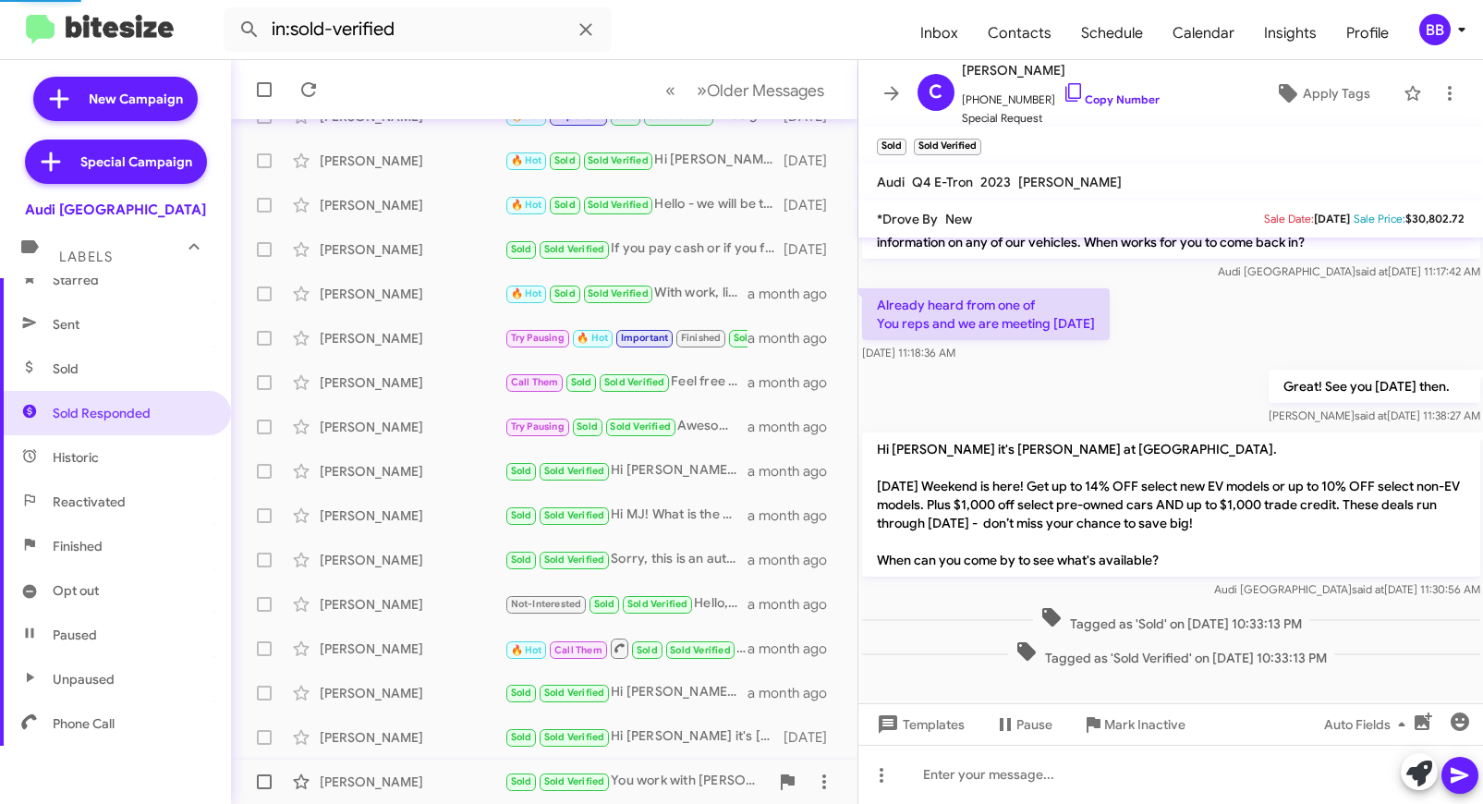
click at [402, 782] on div "Bernard Buolos" at bounding box center [412, 782] width 185 height 18
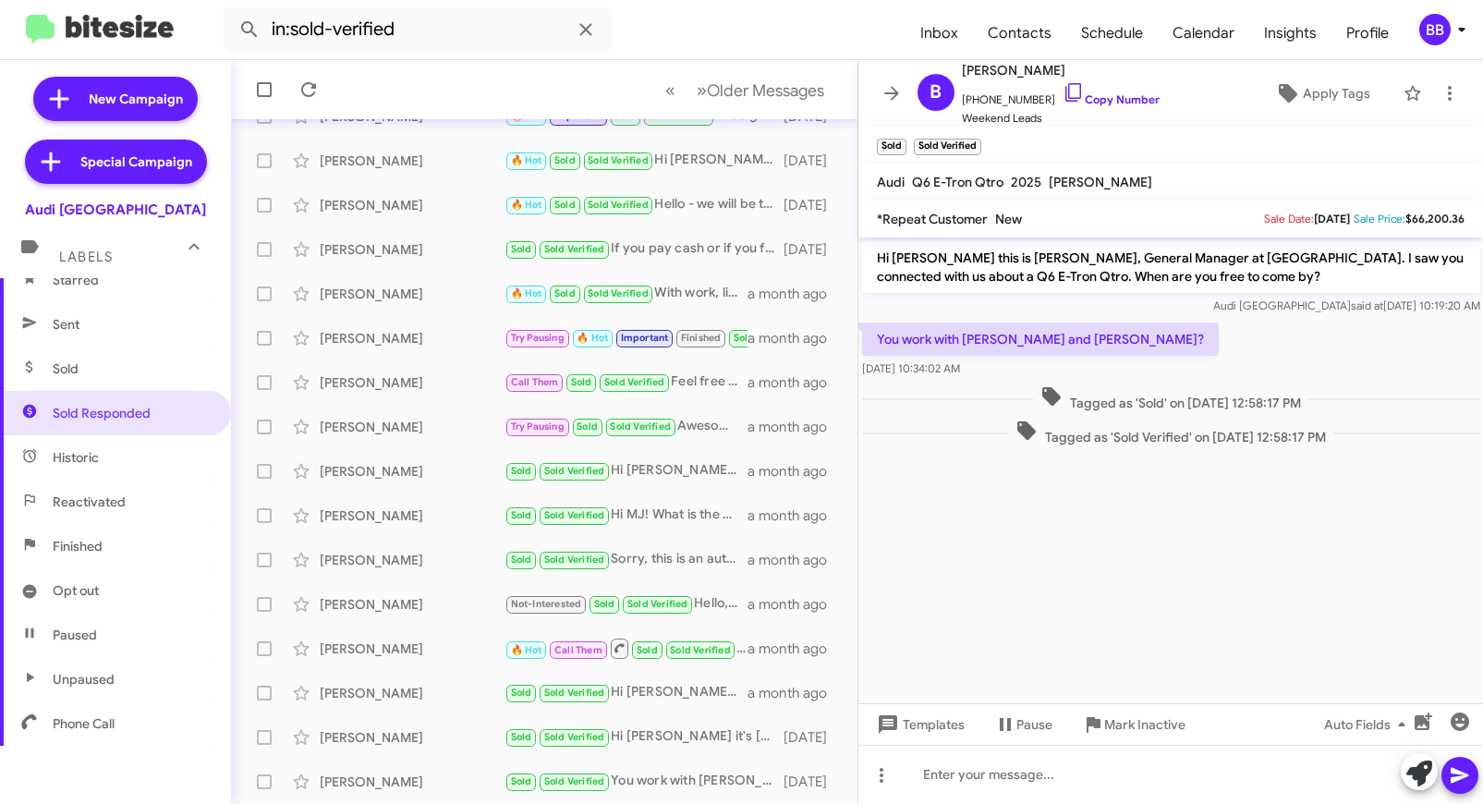
click at [91, 16] on img at bounding box center [100, 30] width 148 height 31
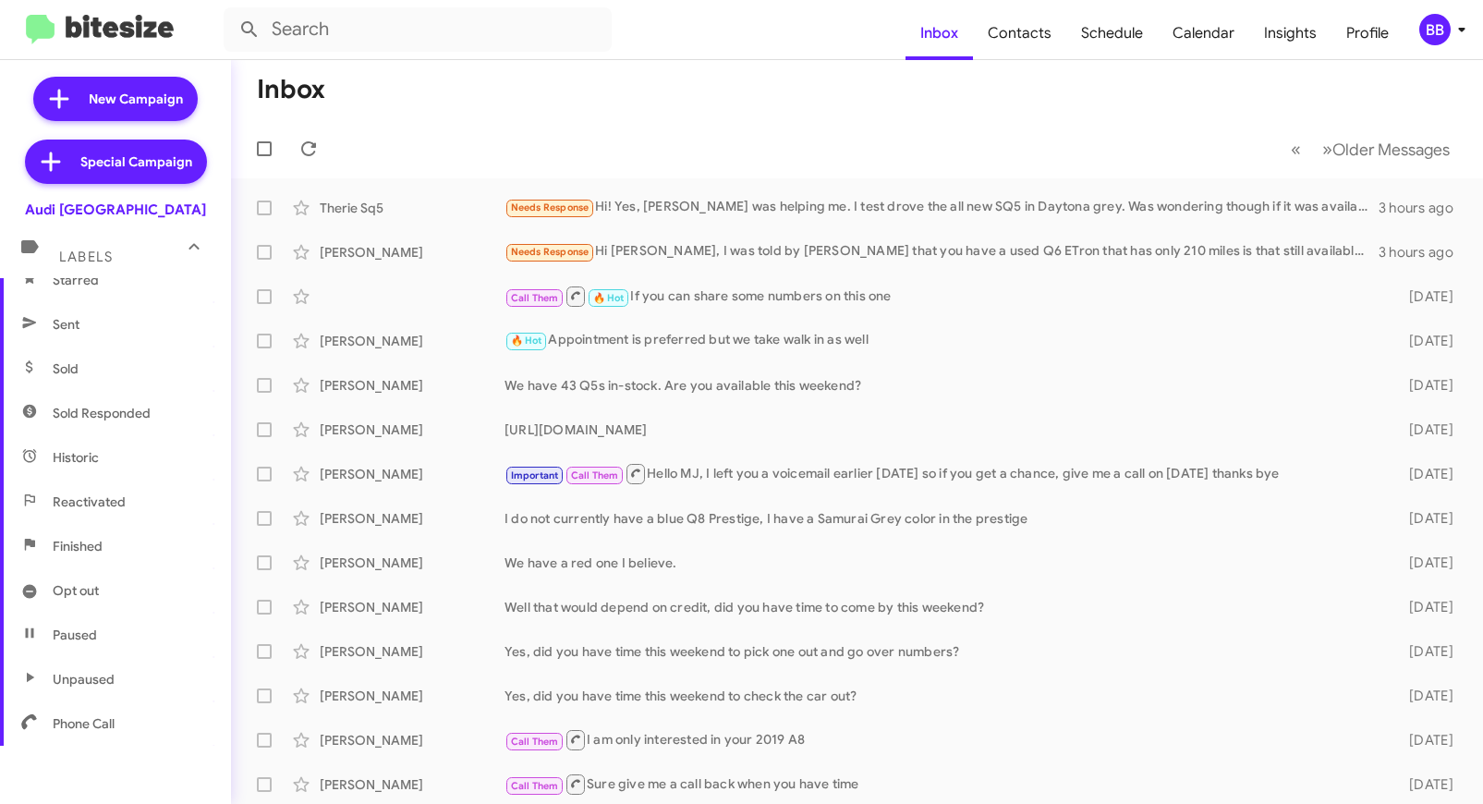
click at [1452, 27] on icon at bounding box center [1462, 29] width 22 height 22
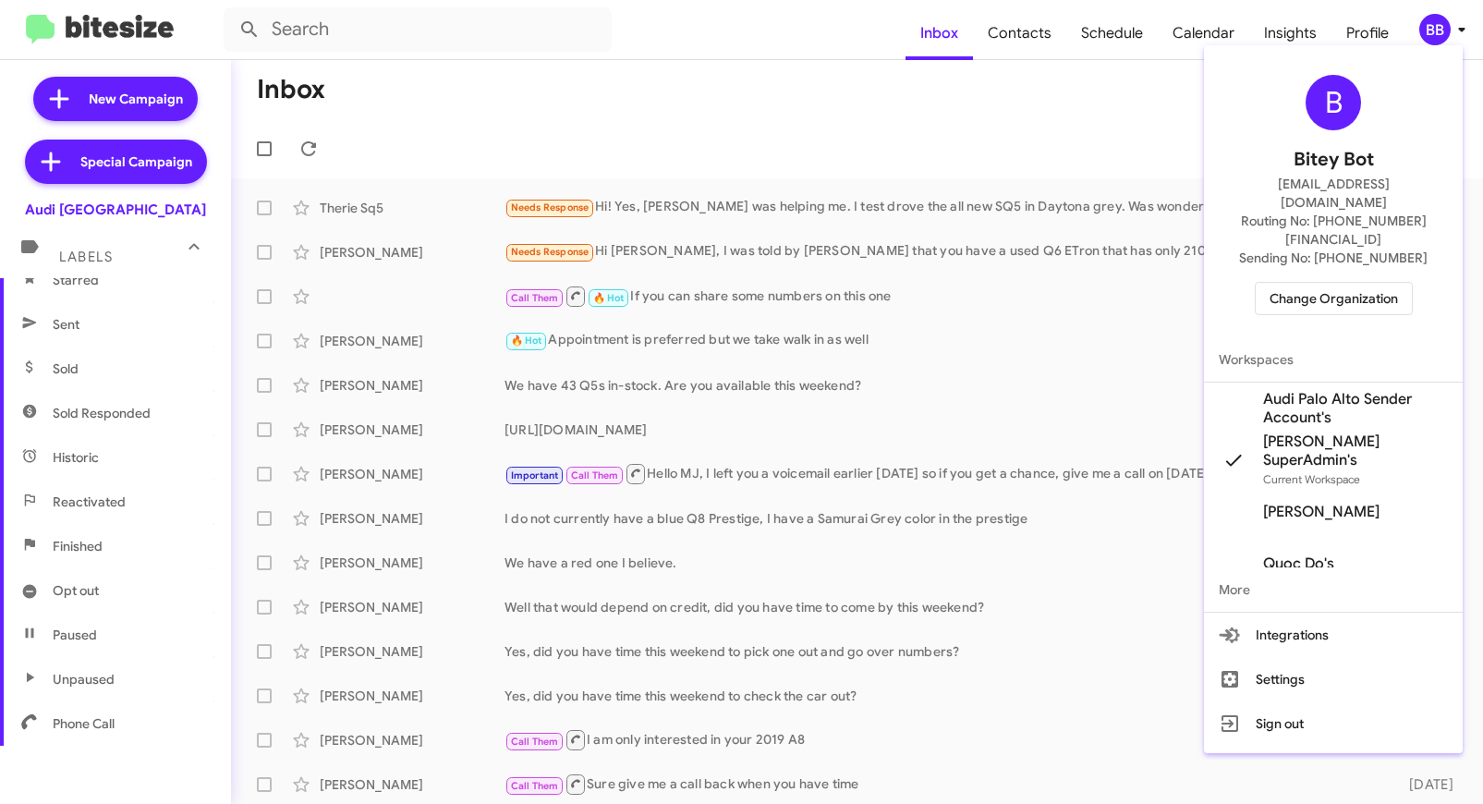
click at [1323, 283] on span "Change Organization" at bounding box center [1334, 298] width 128 height 31
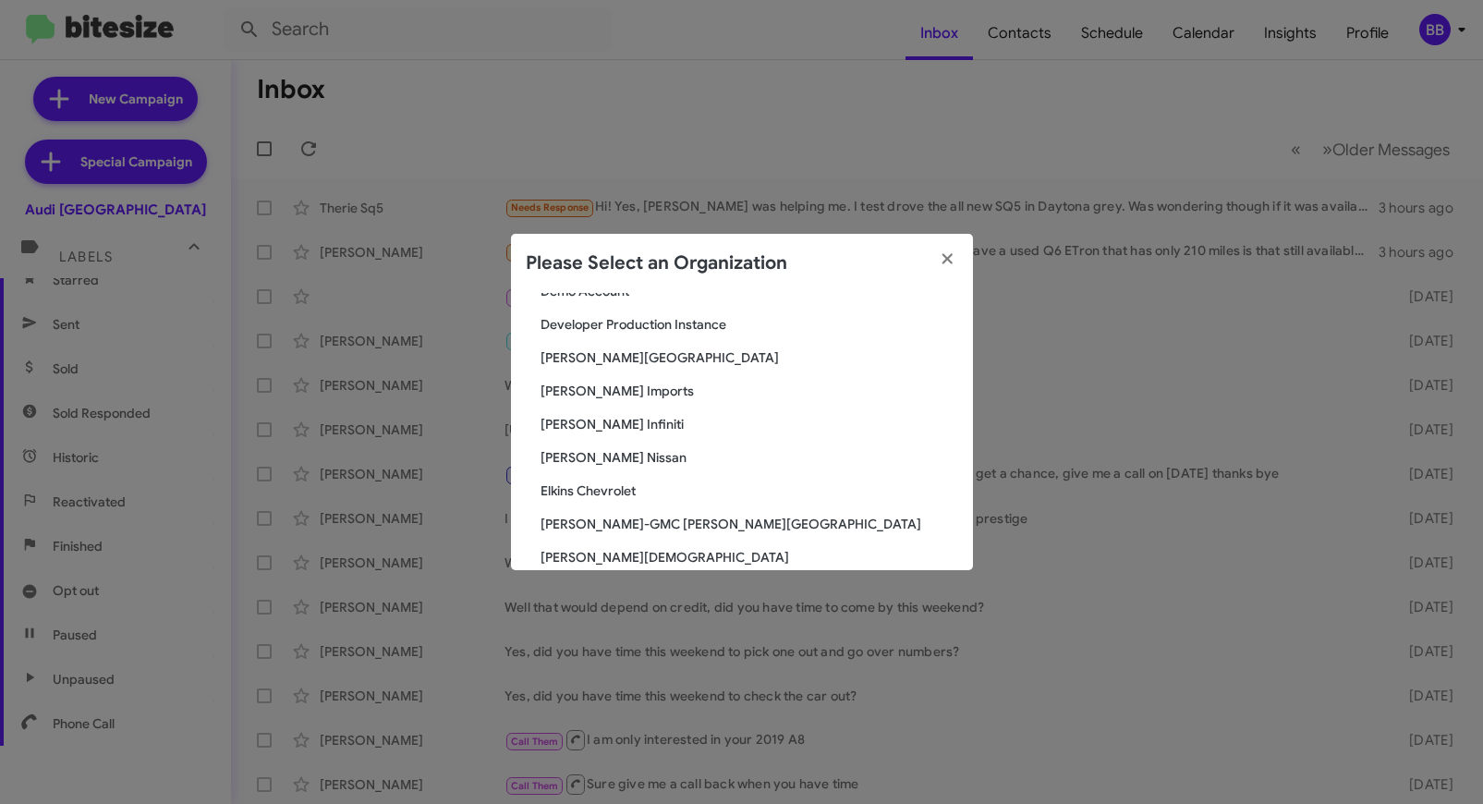
scroll to position [783, 0]
click at [616, 383] on span "Ed Hicks Imports" at bounding box center [750, 390] width 418 height 18
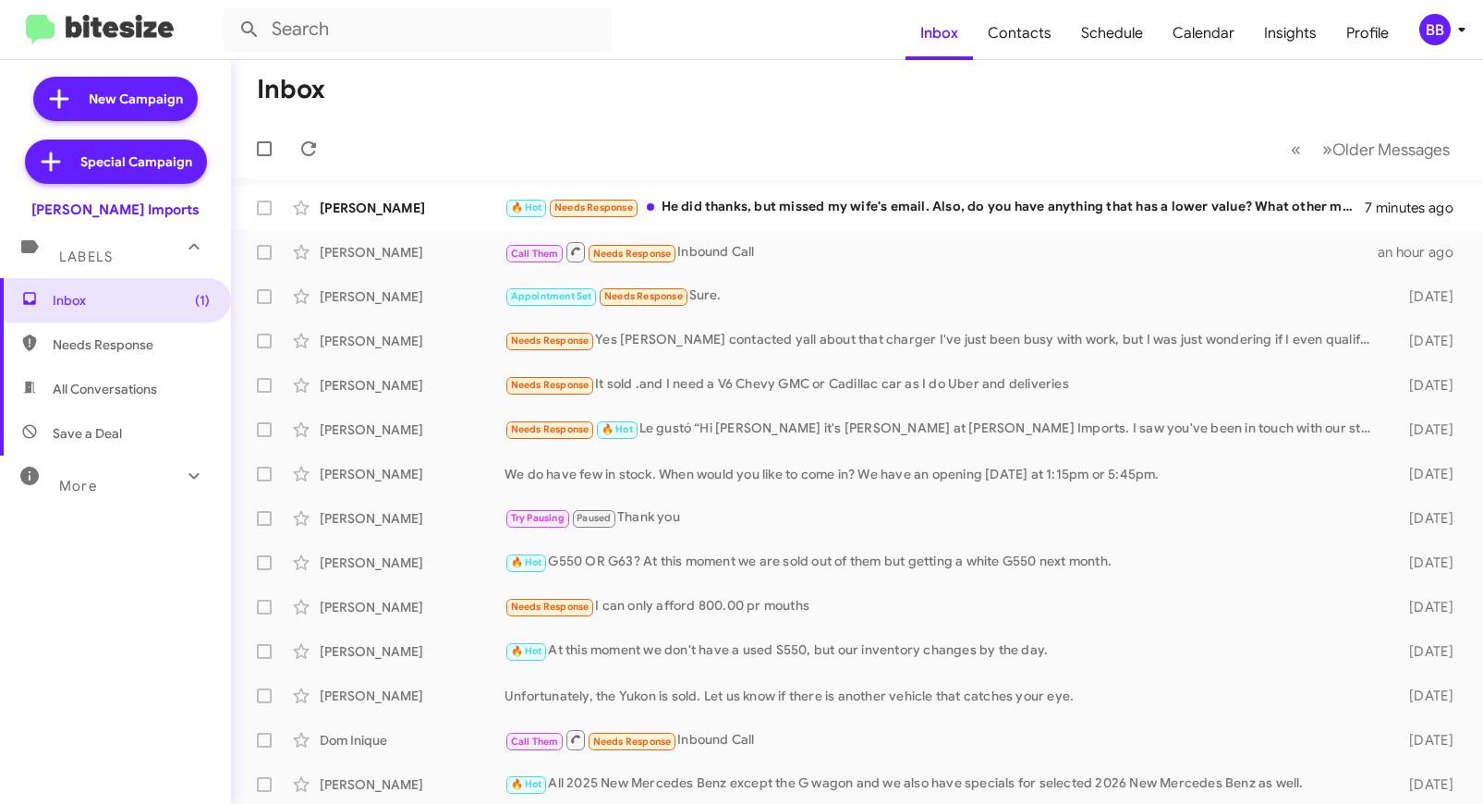
click at [134, 481] on div "More" at bounding box center [97, 478] width 165 height 34
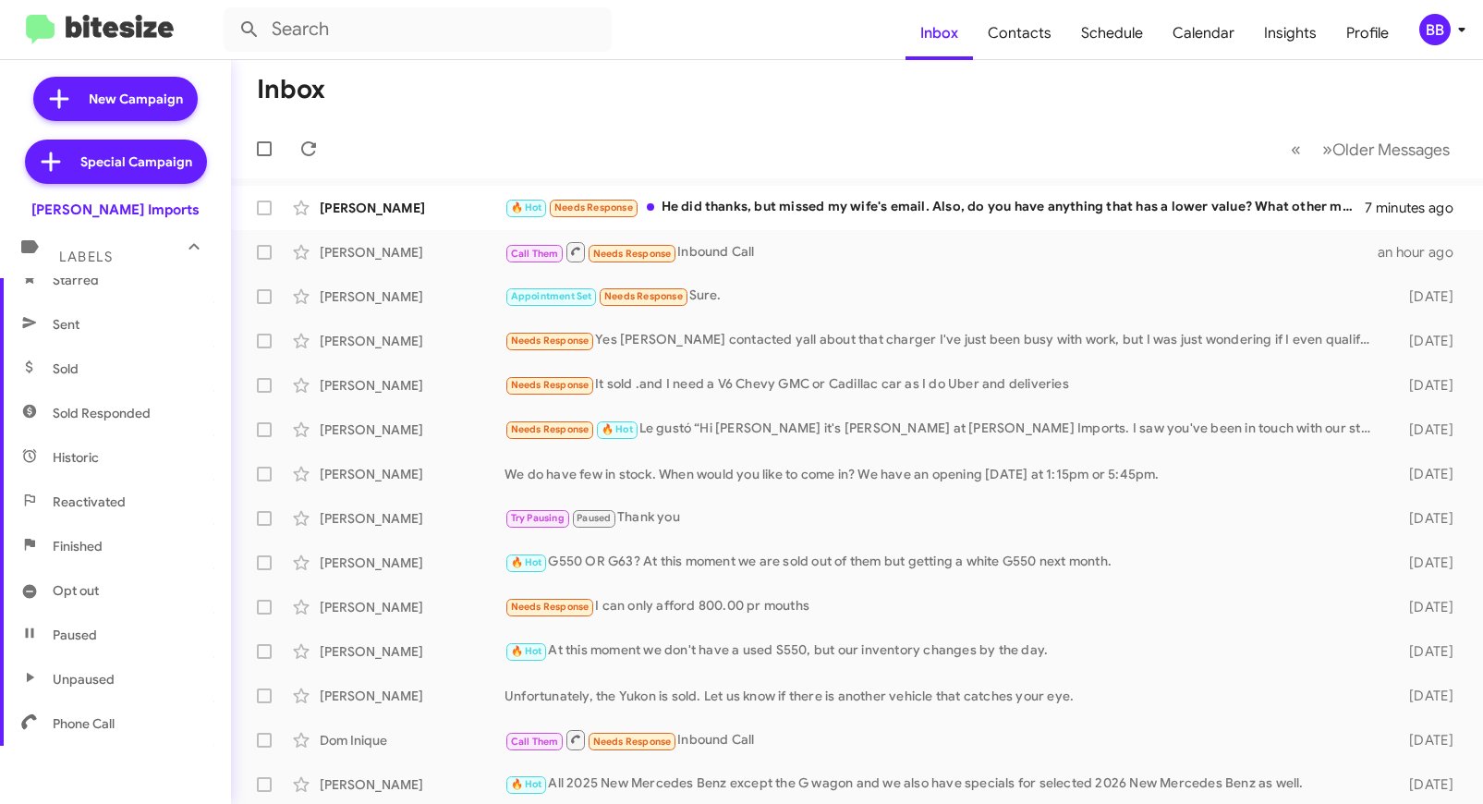
click at [121, 414] on span "Sold Responded" at bounding box center [102, 413] width 98 height 18
type input "in:sold-verified"
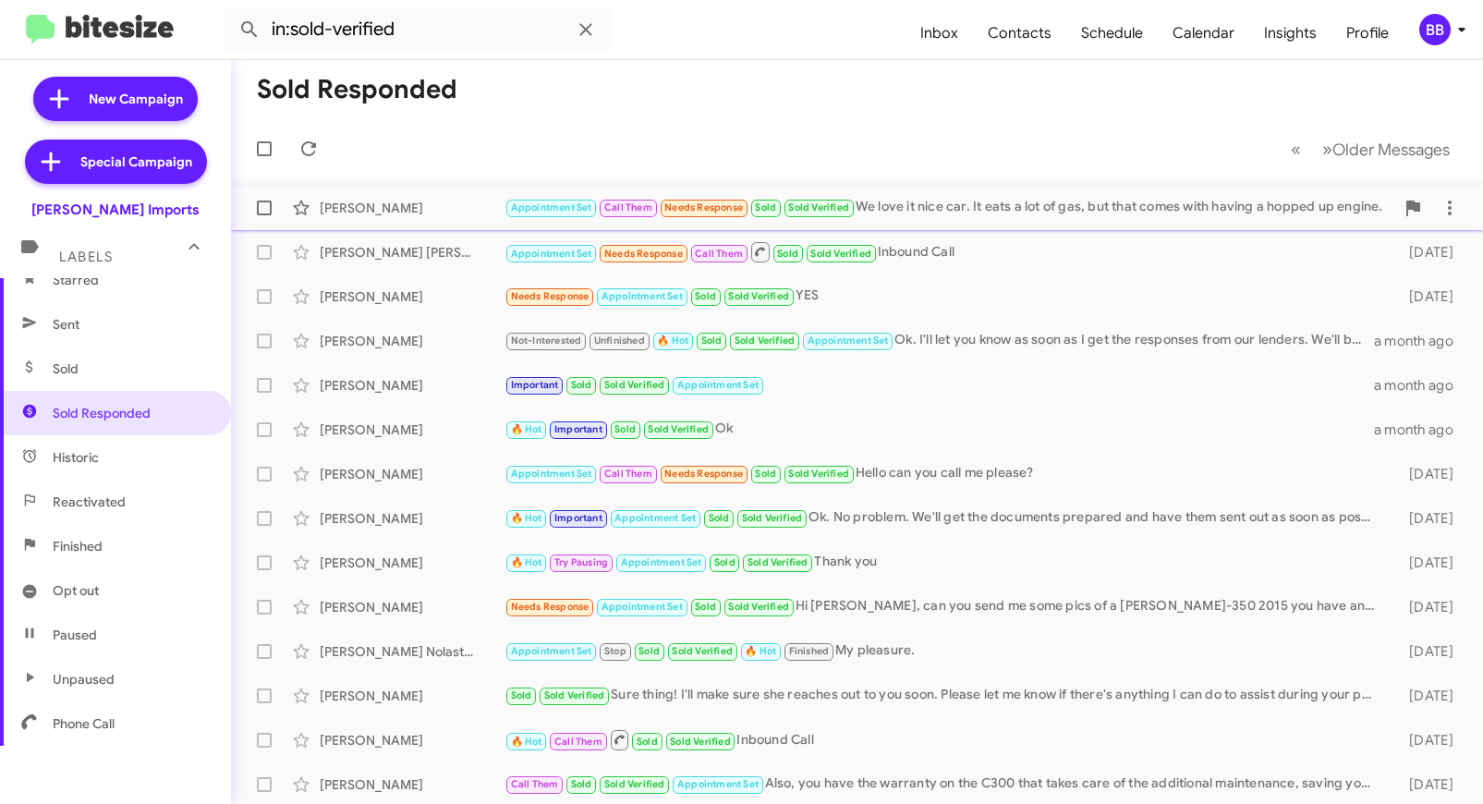
click at [374, 222] on div "[PERSON_NAME] Appointment Set Call Them Needs Response Sold Sold Verified We lo…" at bounding box center [857, 207] width 1223 height 37
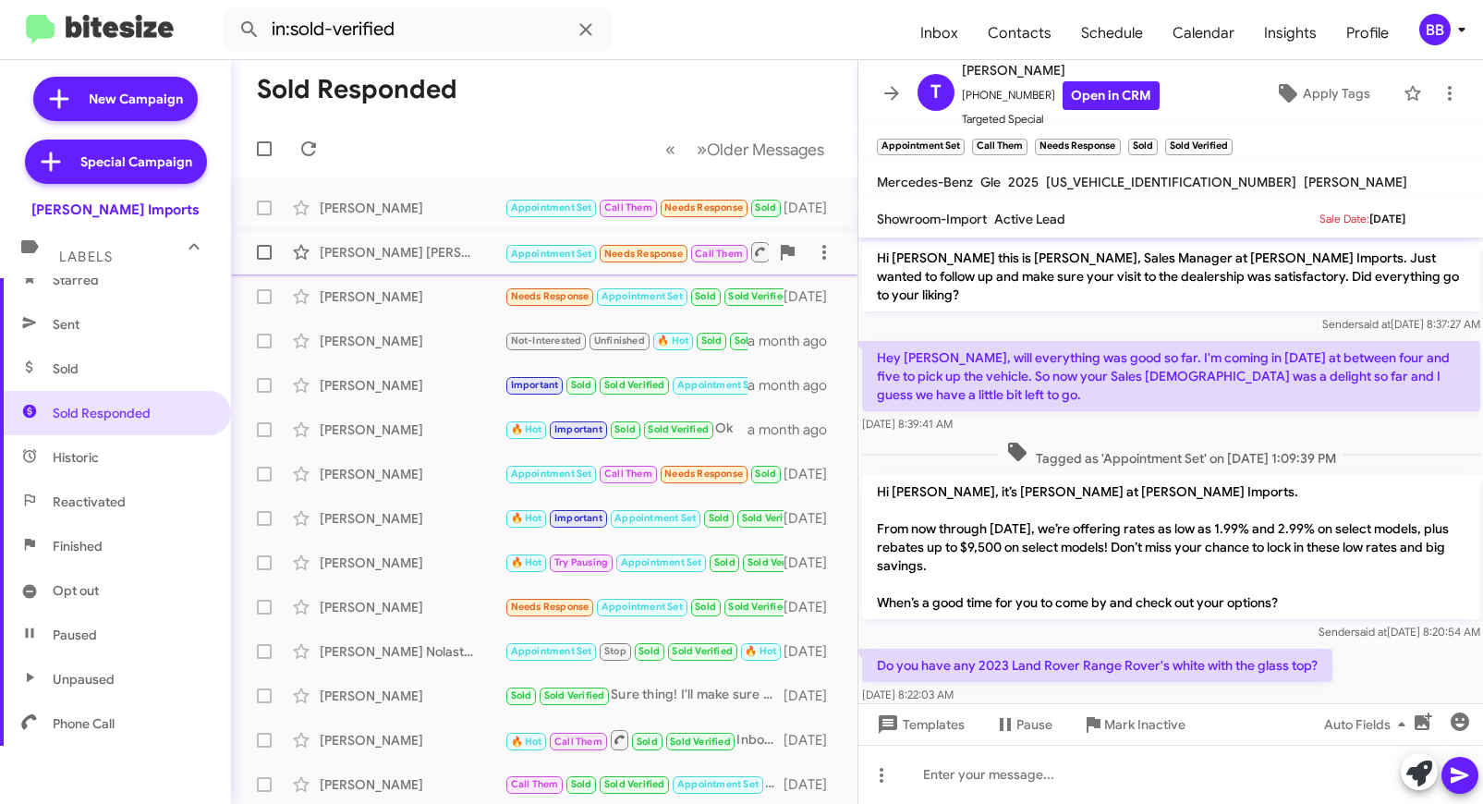
click at [435, 261] on div "[PERSON_NAME] [PERSON_NAME]" at bounding box center [412, 252] width 185 height 18
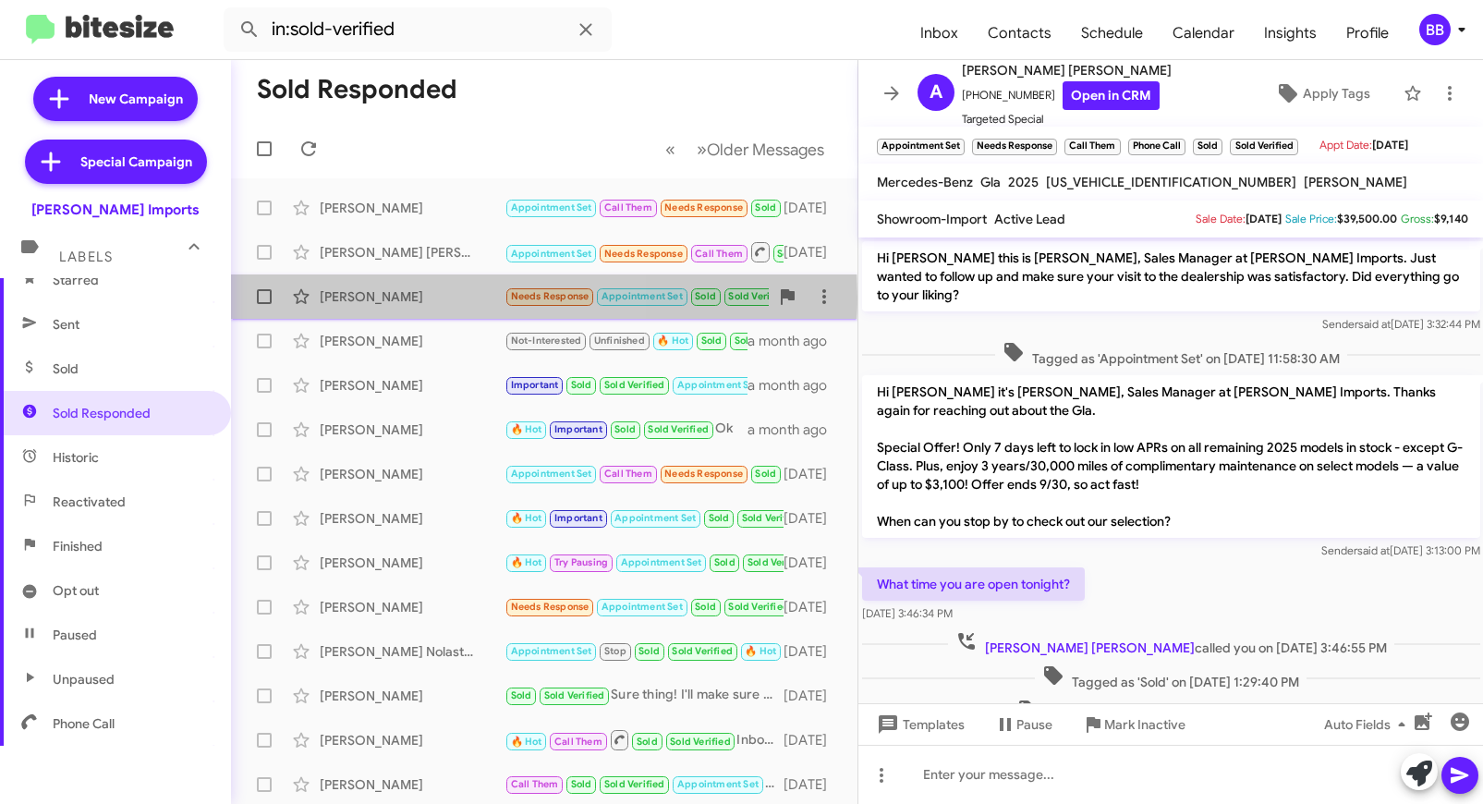
click at [399, 298] on div "David Troutman" at bounding box center [412, 296] width 185 height 18
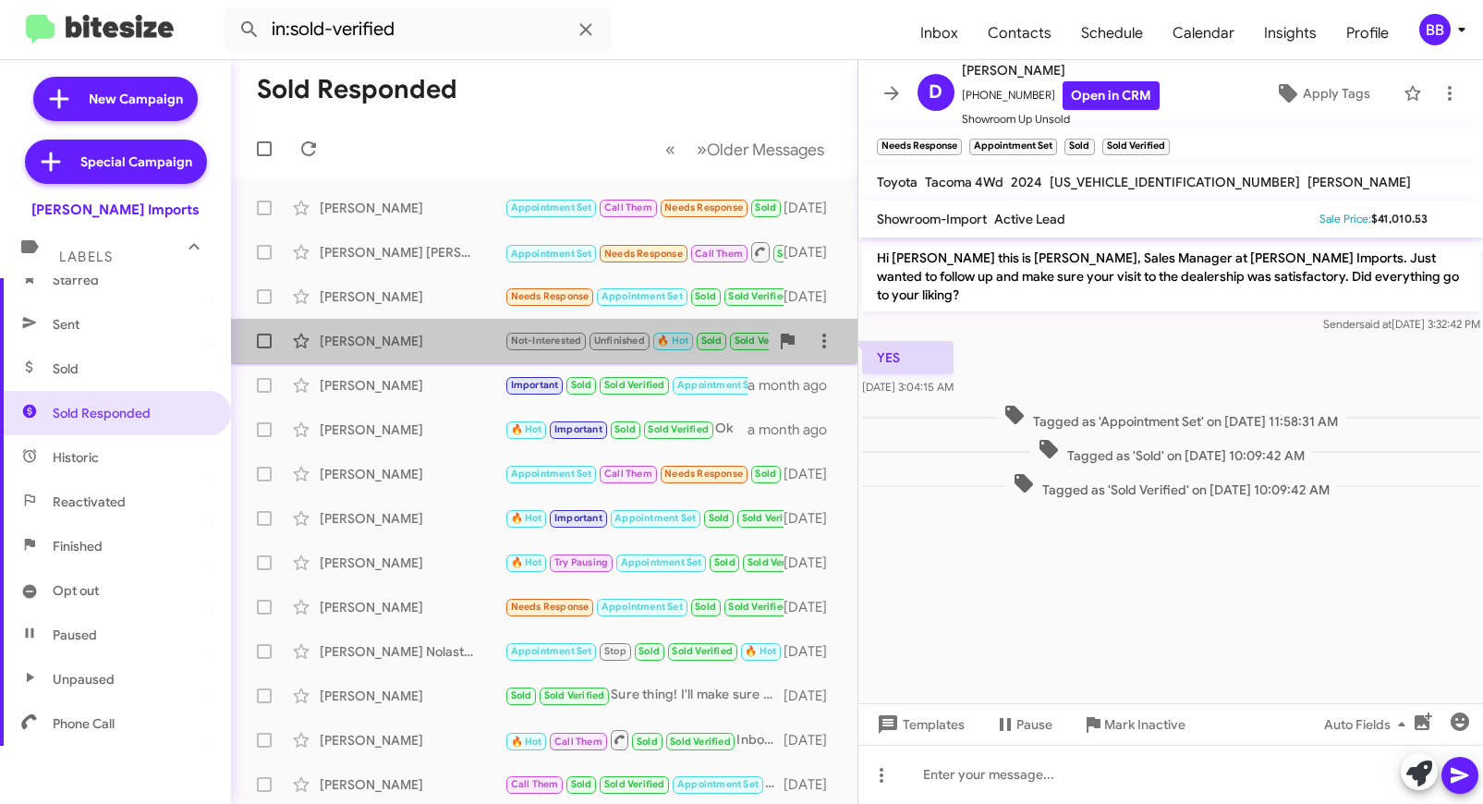
click at [400, 348] on div "Will Flores" at bounding box center [412, 341] width 185 height 18
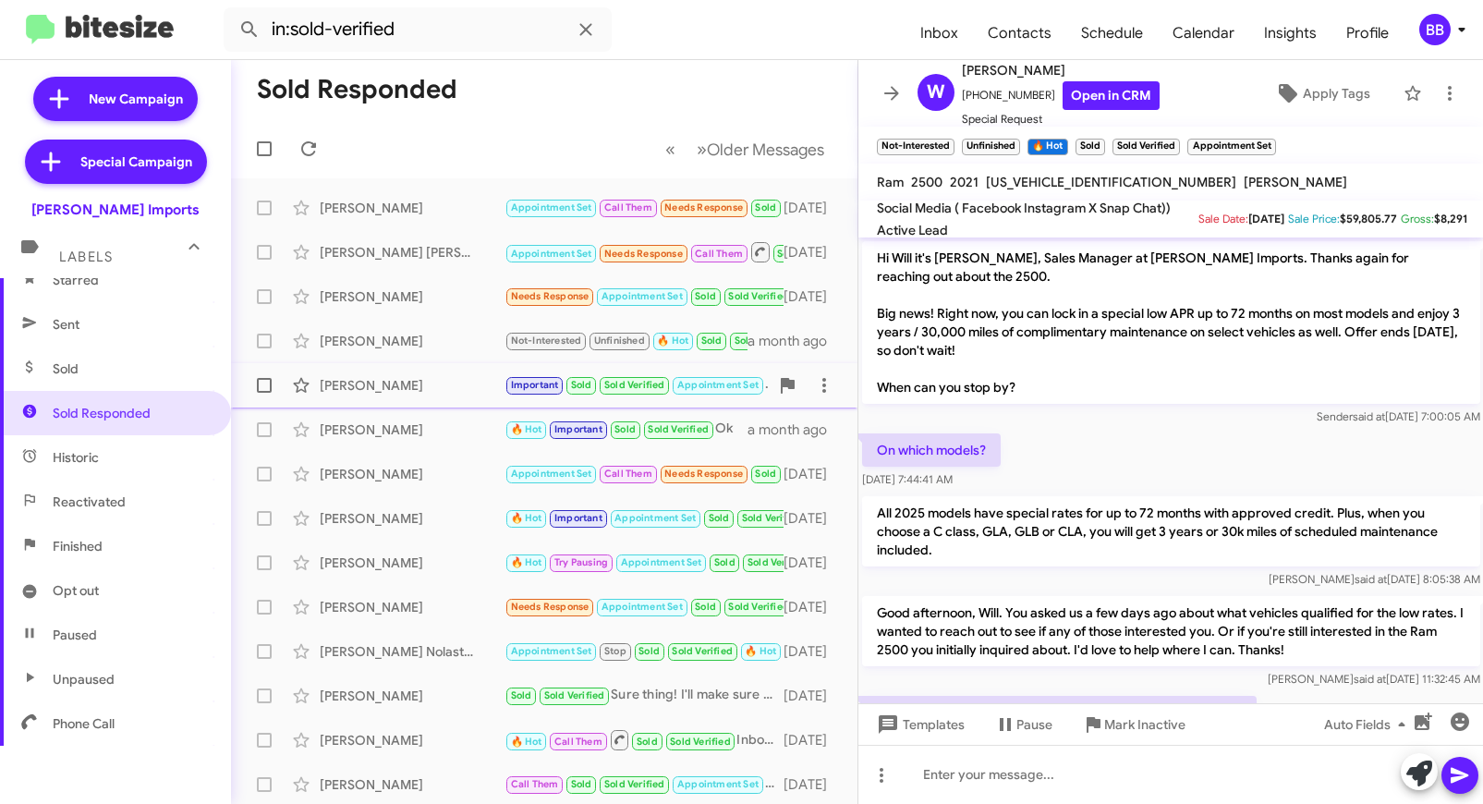
click at [429, 392] on div "Joe Benavides" at bounding box center [412, 385] width 185 height 18
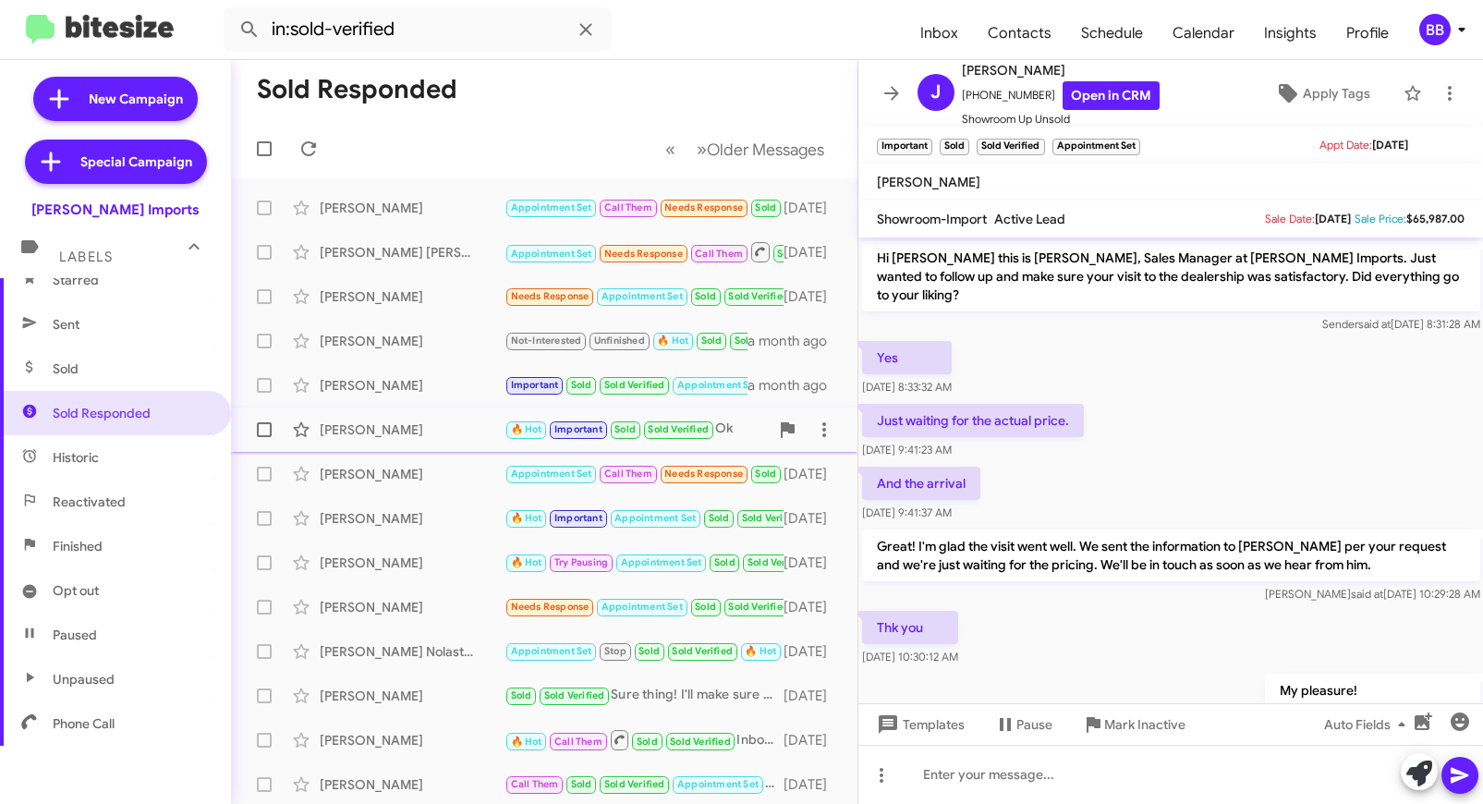
click at [429, 443] on div "Marcus Flores 🔥 Hot Important Sold Sold Verified Ok a month ago" at bounding box center [544, 429] width 597 height 37
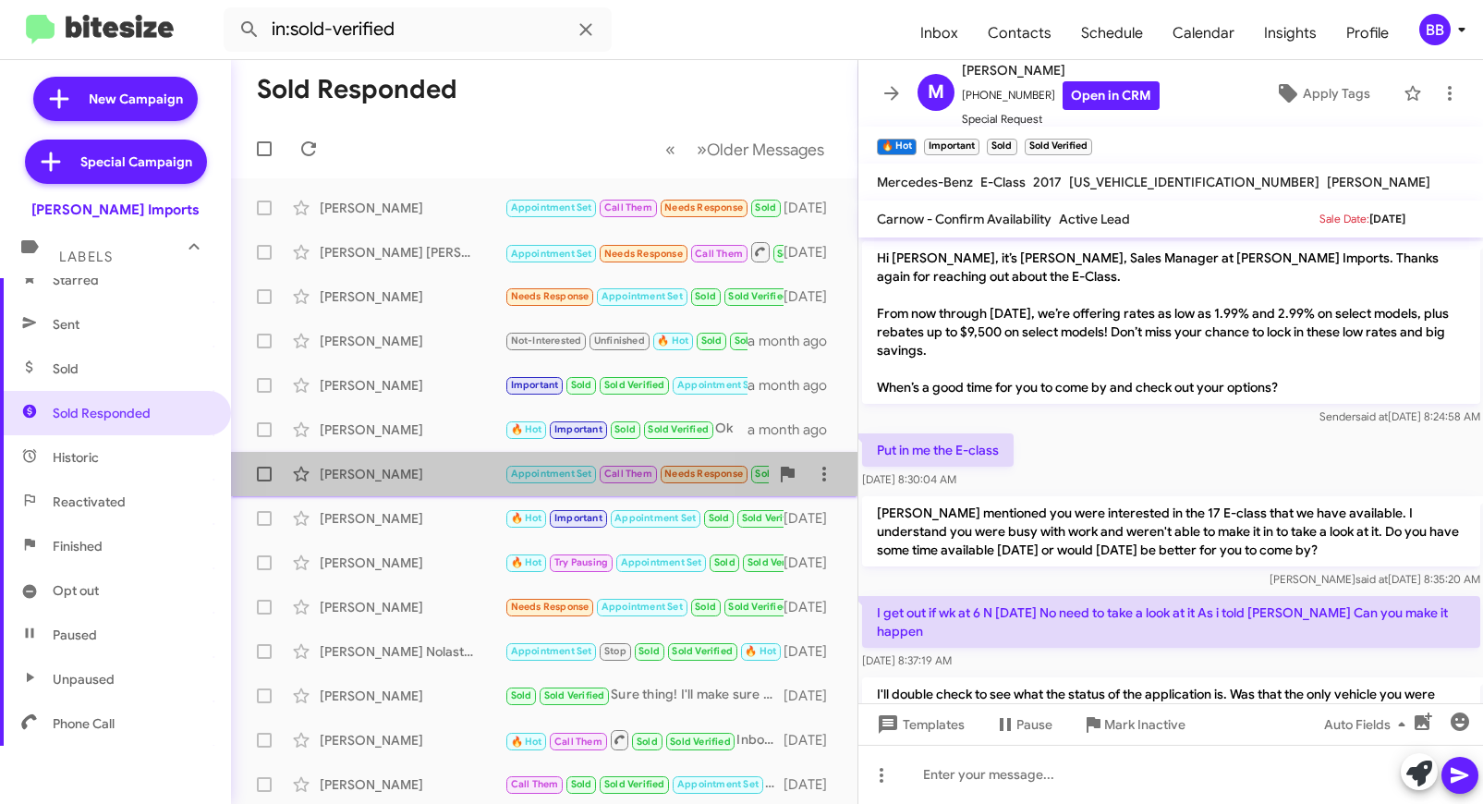
click at [445, 468] on div "Valerie Jimenez" at bounding box center [412, 474] width 185 height 18
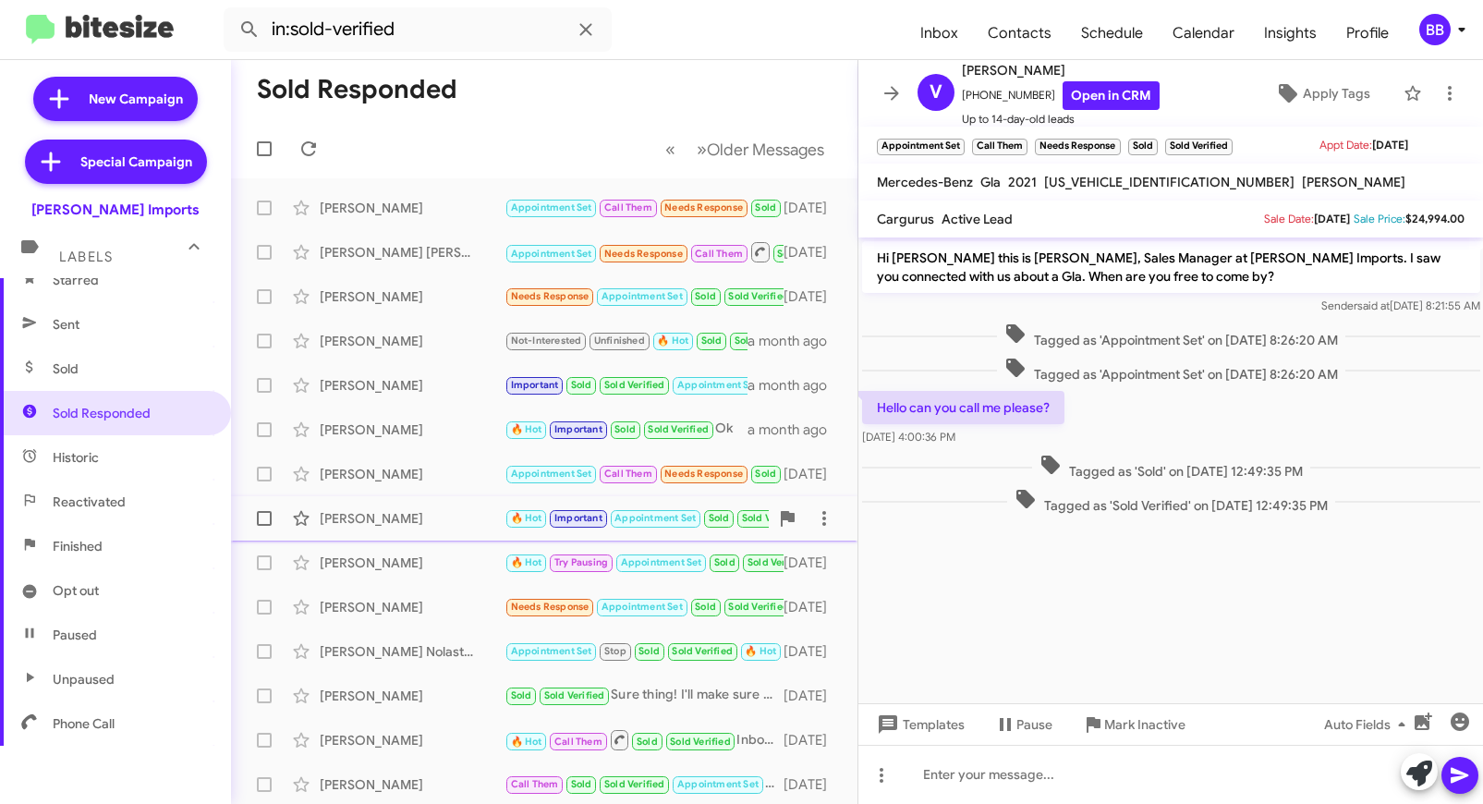
click at [439, 530] on div "Fred Douglas 🔥 Hot Important Appointment Set Sold Sold Verified Ok. No problem.…" at bounding box center [544, 518] width 597 height 37
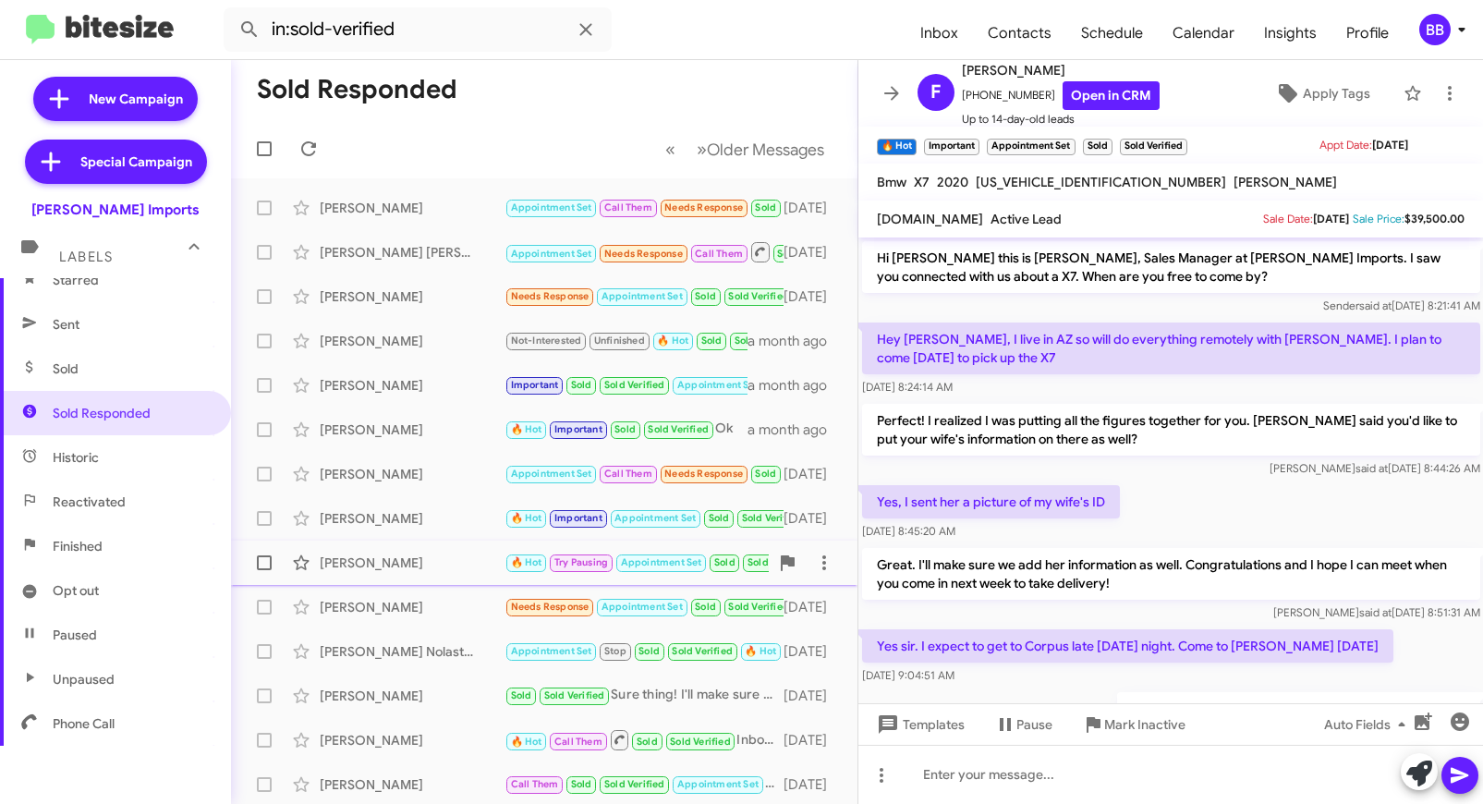
click at [419, 552] on div "Jorge Ramirez 🔥 Hot Try Pausing Appointment Set Sold Sold Verified Thank you 2 …" at bounding box center [544, 562] width 597 height 37
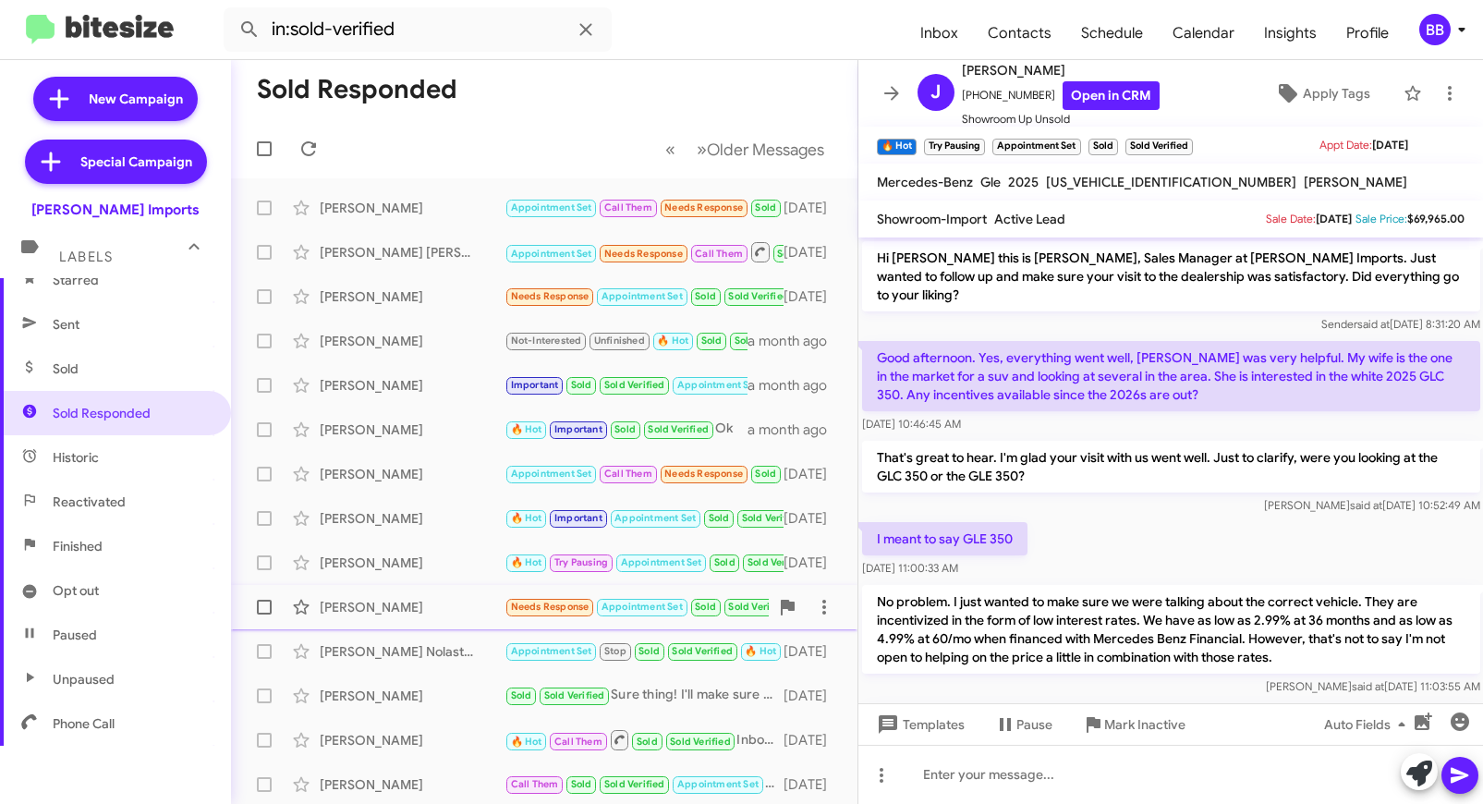
click at [433, 600] on div "John Peterson" at bounding box center [412, 607] width 185 height 18
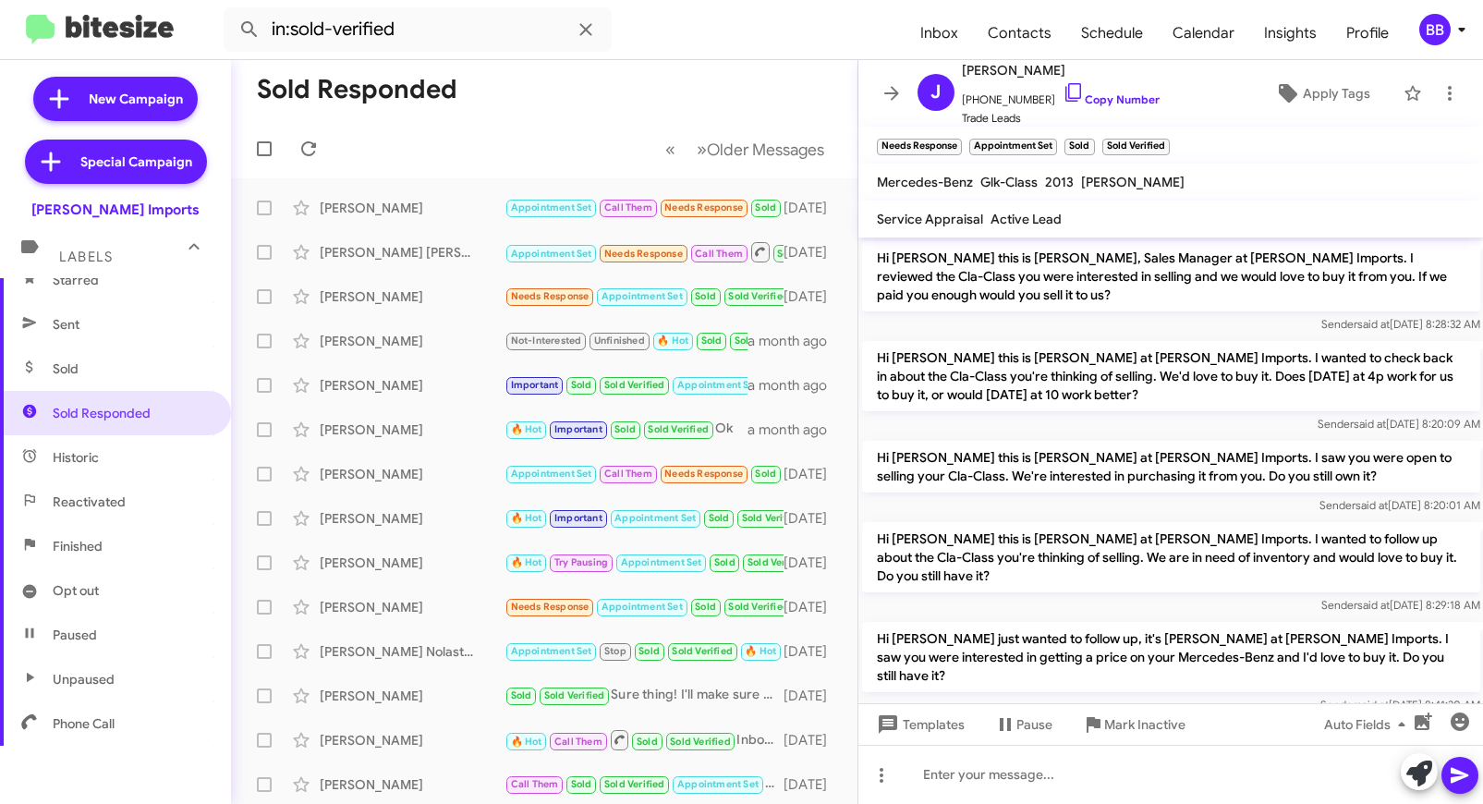
scroll to position [204, 0]
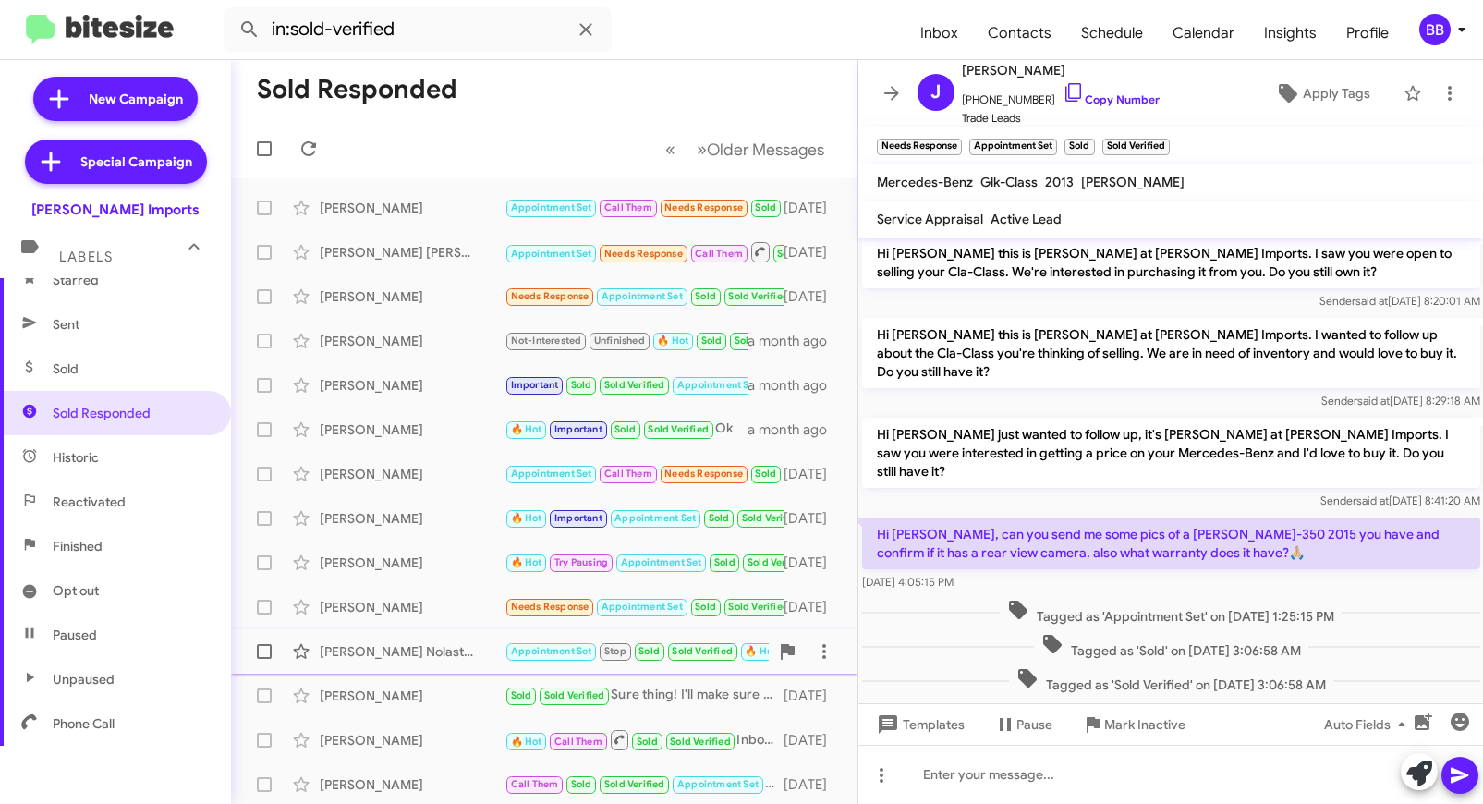
click at [435, 657] on div "Tyler Nolastname119188155" at bounding box center [412, 651] width 185 height 18
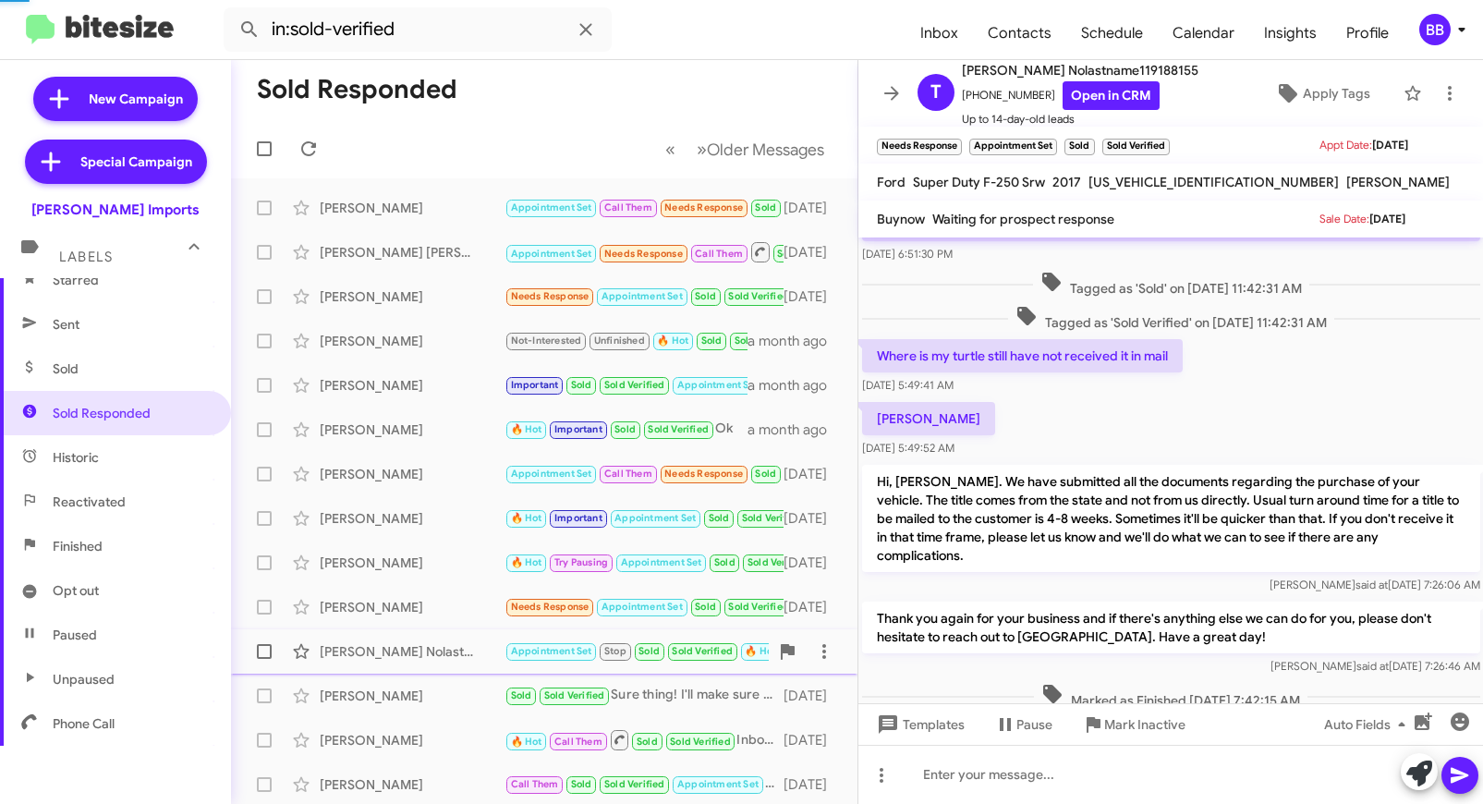
scroll to position [483, 0]
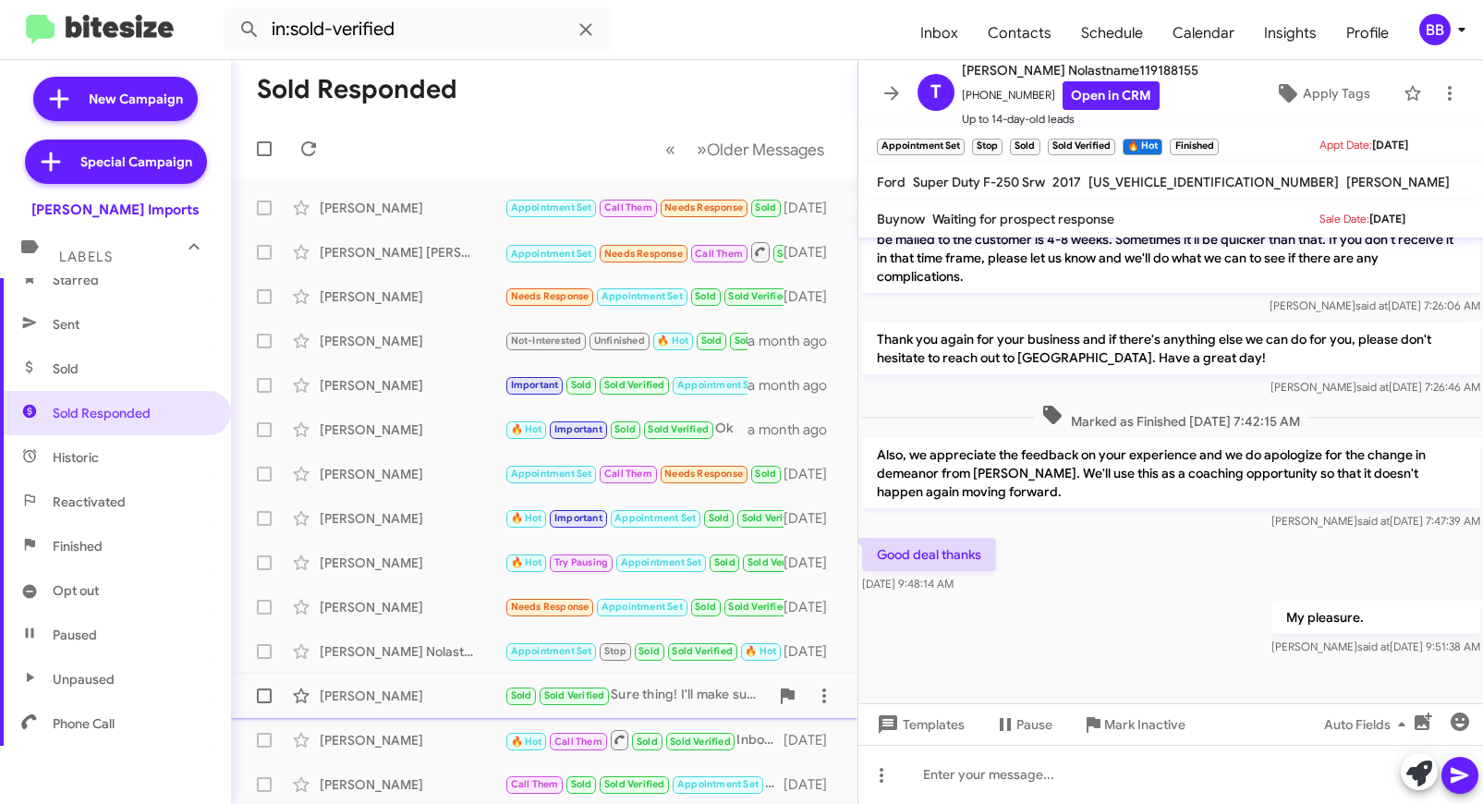
click at [441, 690] on div "Billy Miller" at bounding box center [412, 696] width 185 height 18
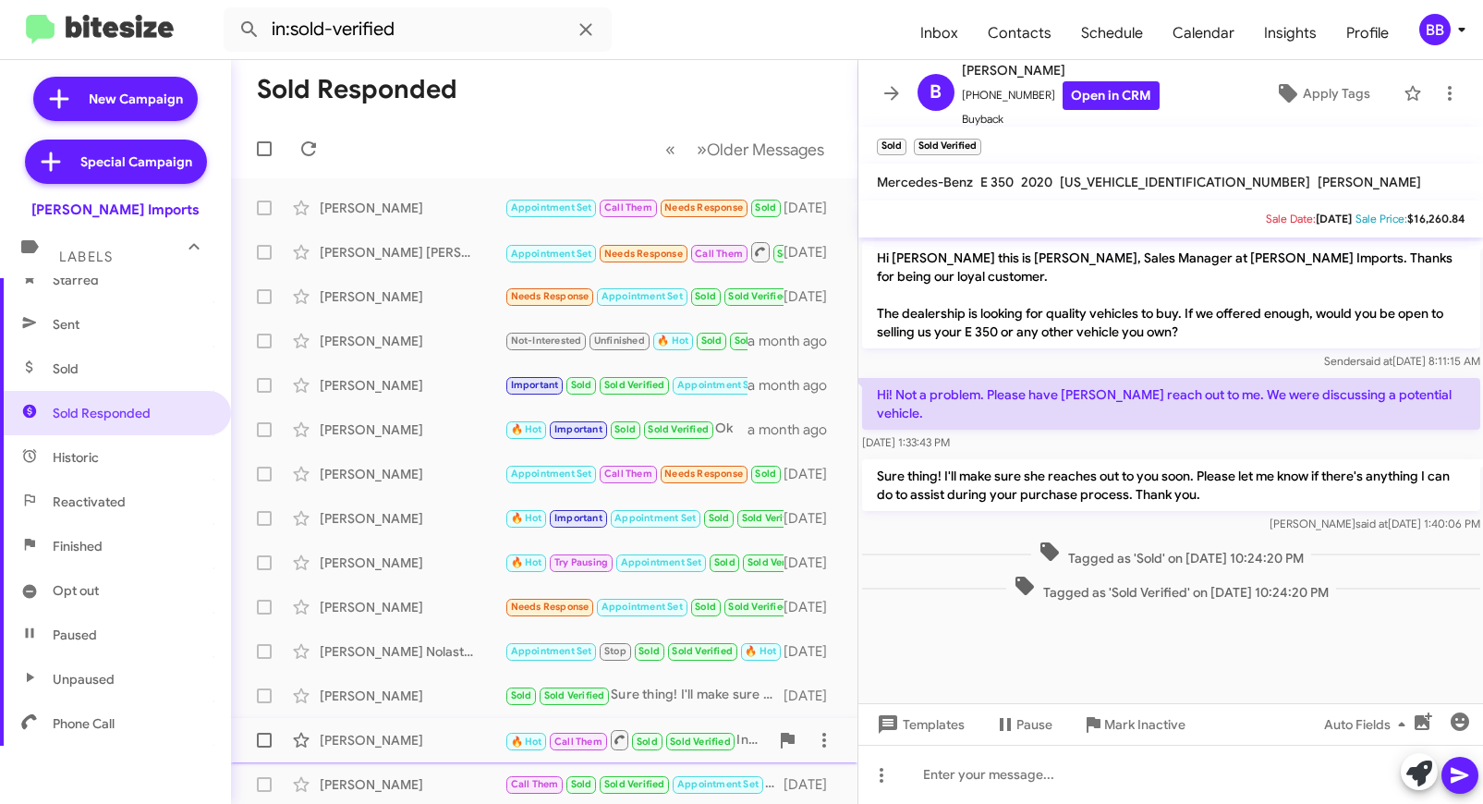
click at [438, 736] on div "Lucy Hinojosa" at bounding box center [412, 740] width 185 height 18
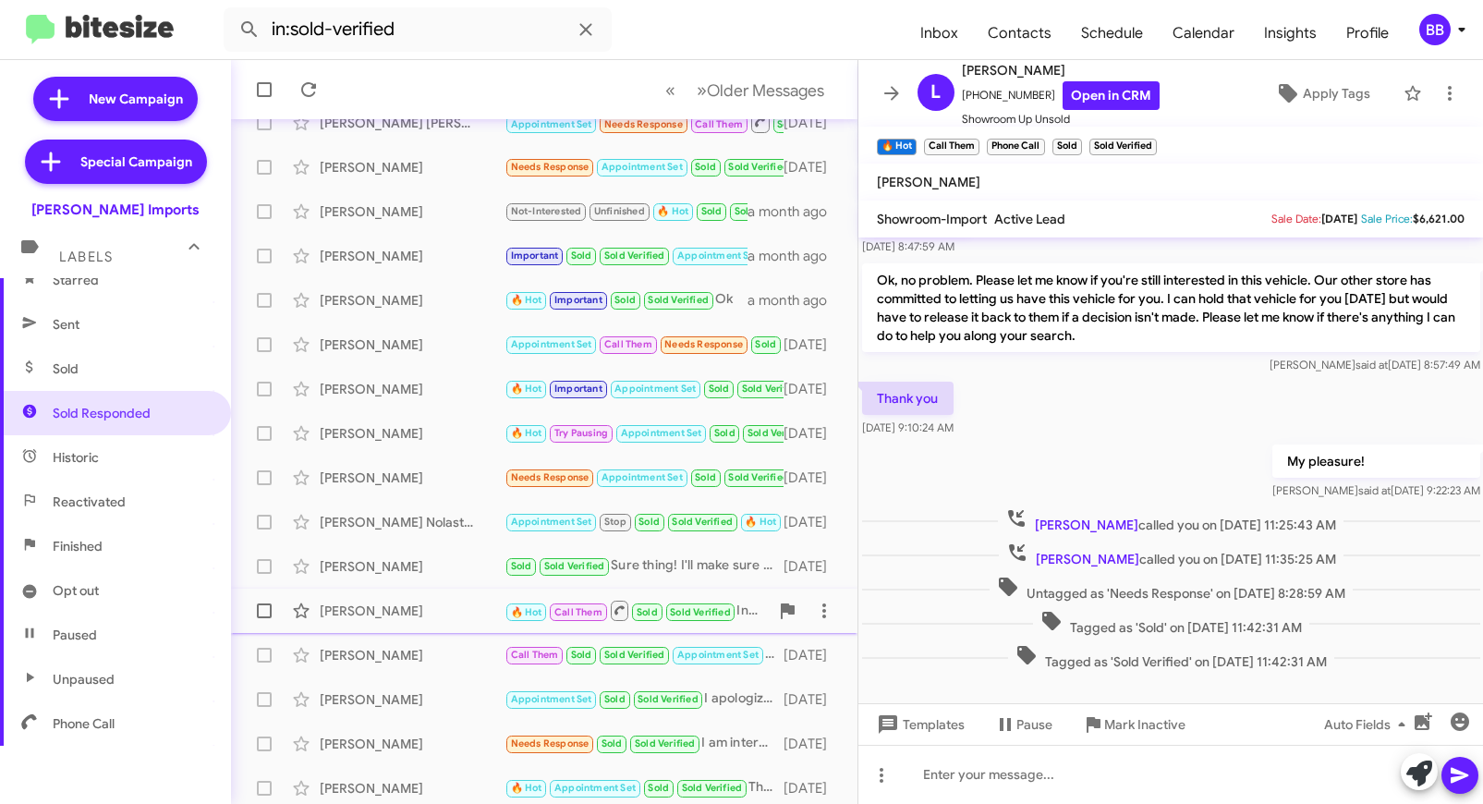
scroll to position [159, 0]
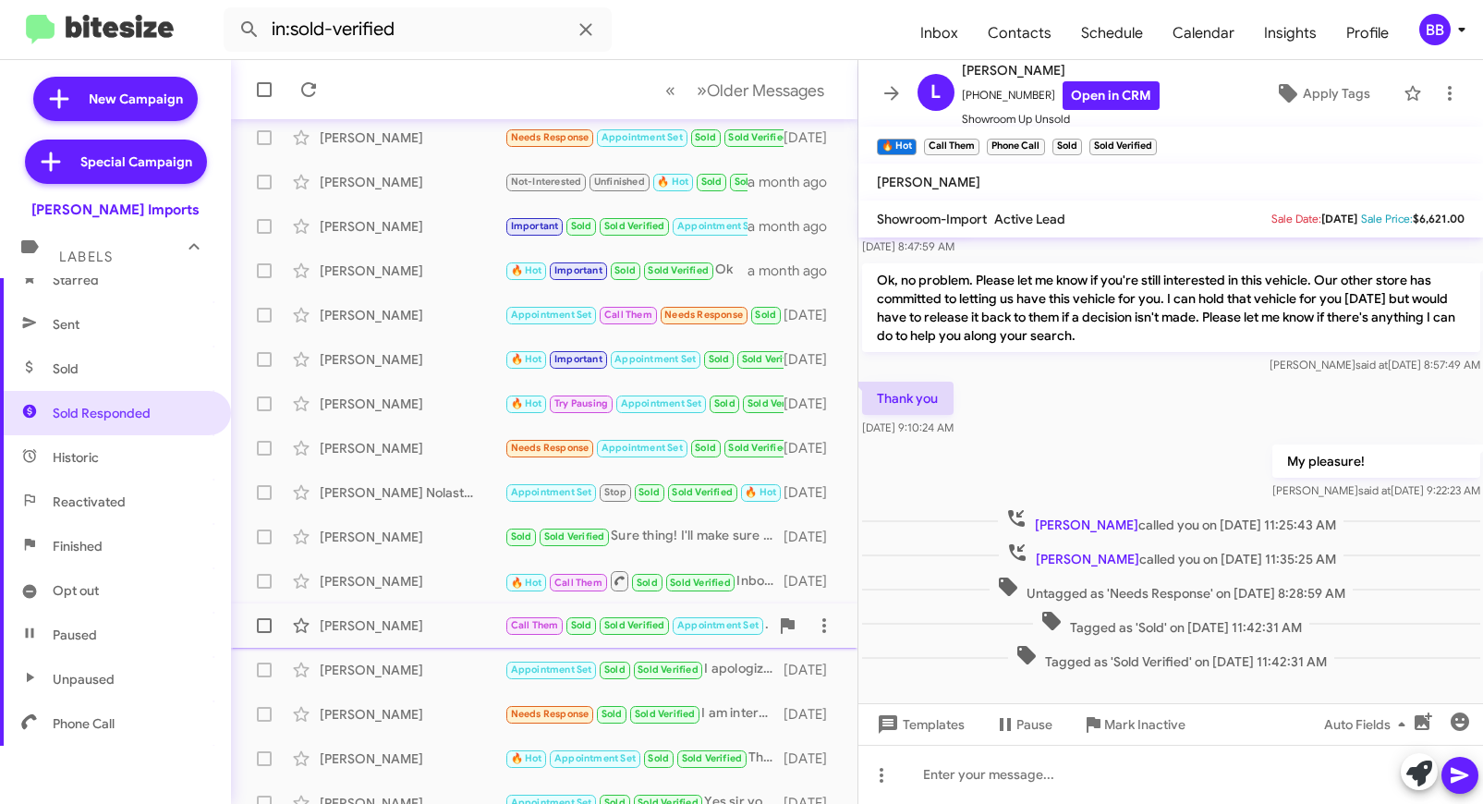
click at [425, 626] on div "Crystal Ridgley" at bounding box center [412, 625] width 185 height 18
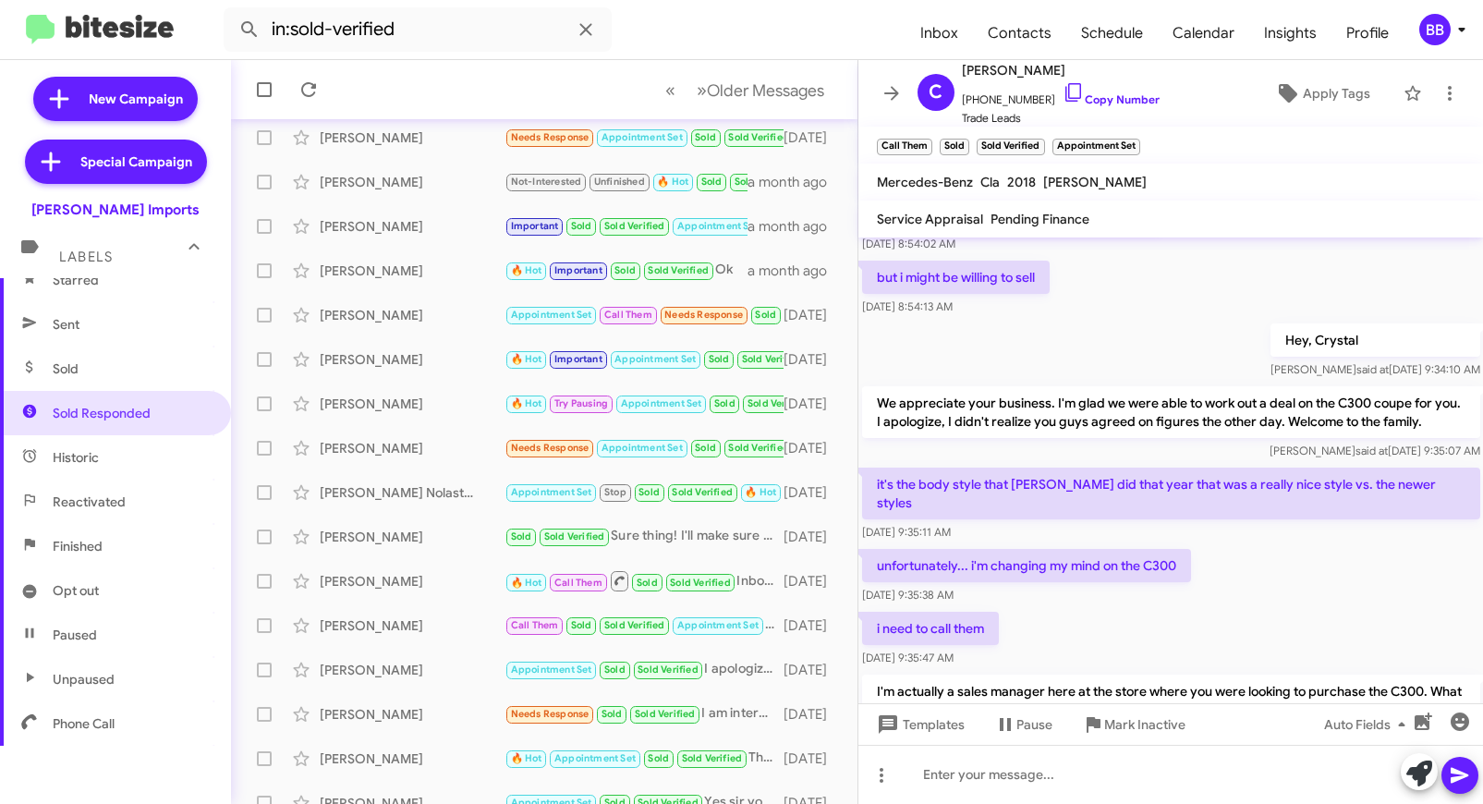
scroll to position [209, 0]
click at [1126, 419] on p "We appreciate your business. I'm glad we were able to work out a deal on the C3…" at bounding box center [1171, 410] width 618 height 52
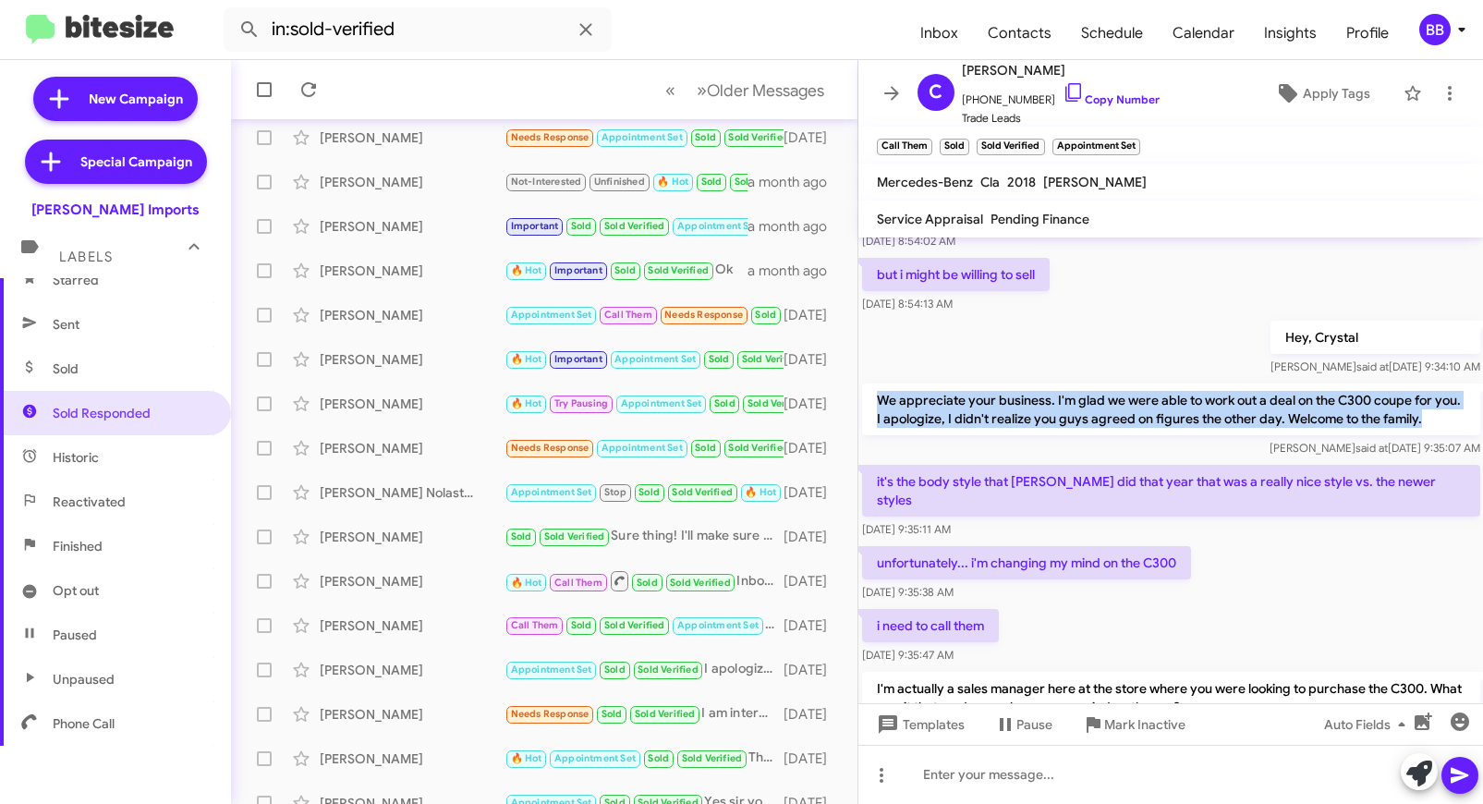
click at [1085, 365] on div "Hey, Crystal Steven said at Jul 29, 2025, 9:34:10 AM" at bounding box center [1172, 348] width 626 height 63
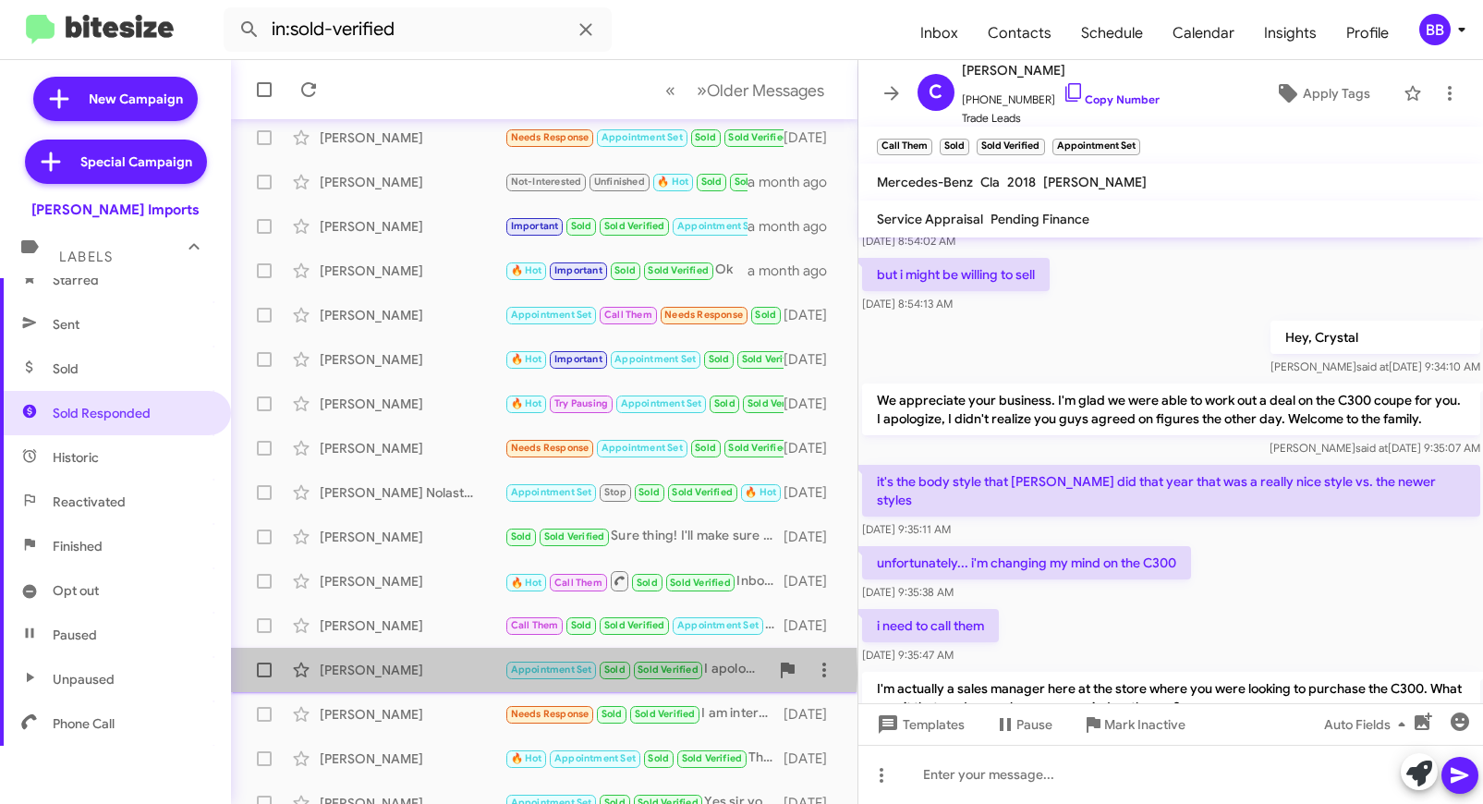
click at [397, 672] on div "Jacqueiline Parsons" at bounding box center [412, 670] width 185 height 18
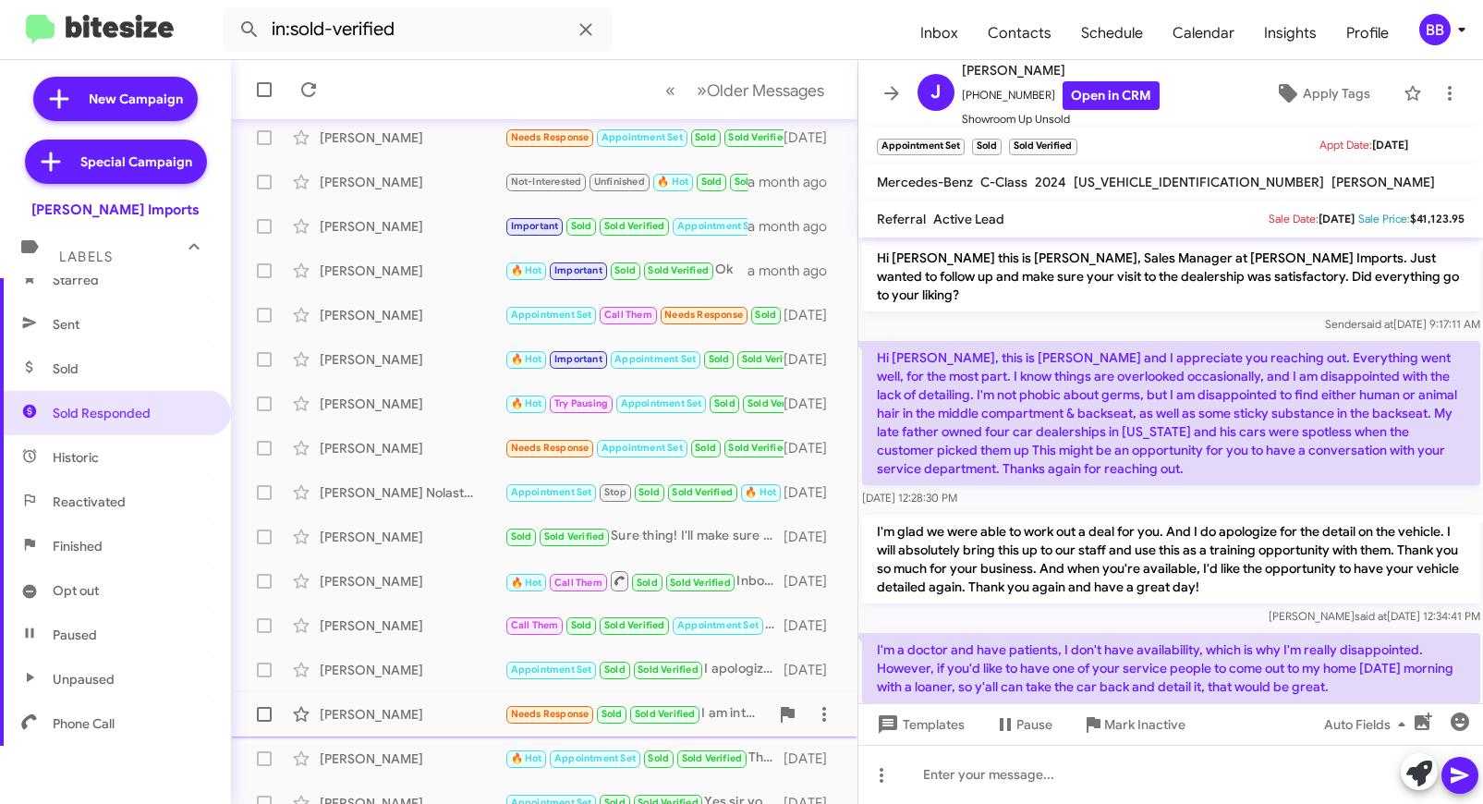
click at [447, 714] on div "Ricardo Filizola" at bounding box center [412, 714] width 185 height 18
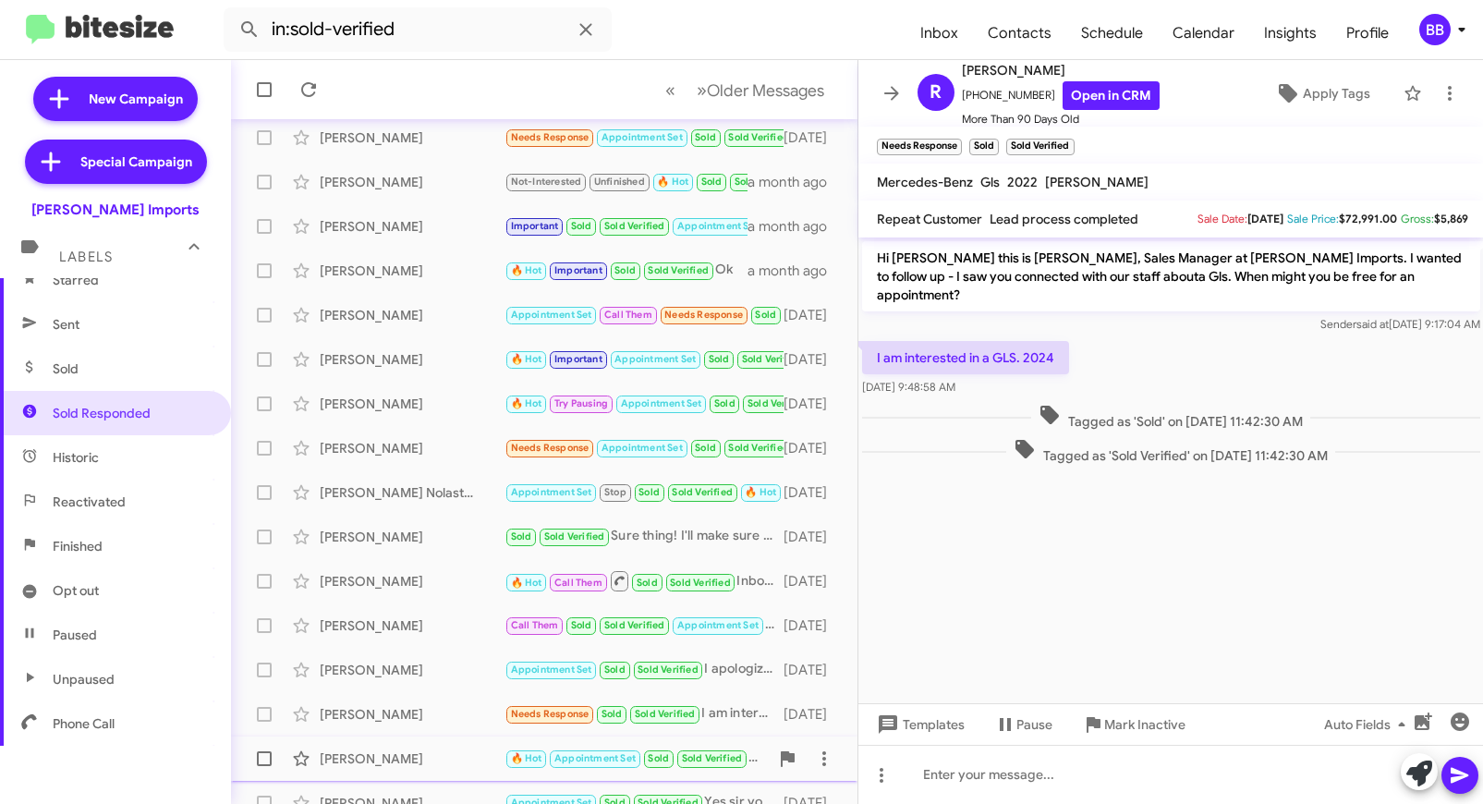
click at [447, 751] on div "Mark Glasson" at bounding box center [412, 759] width 185 height 18
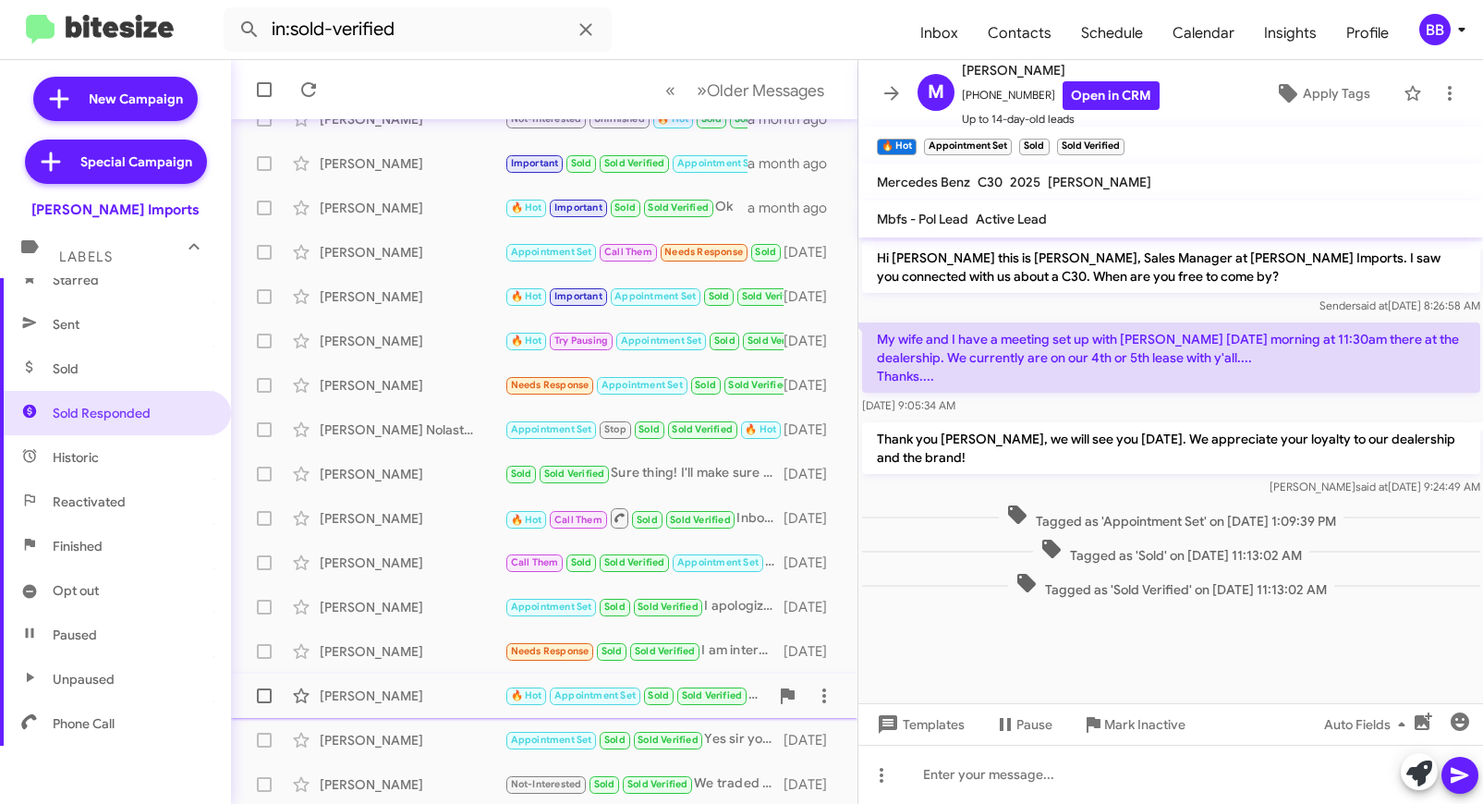
scroll to position [225, 0]
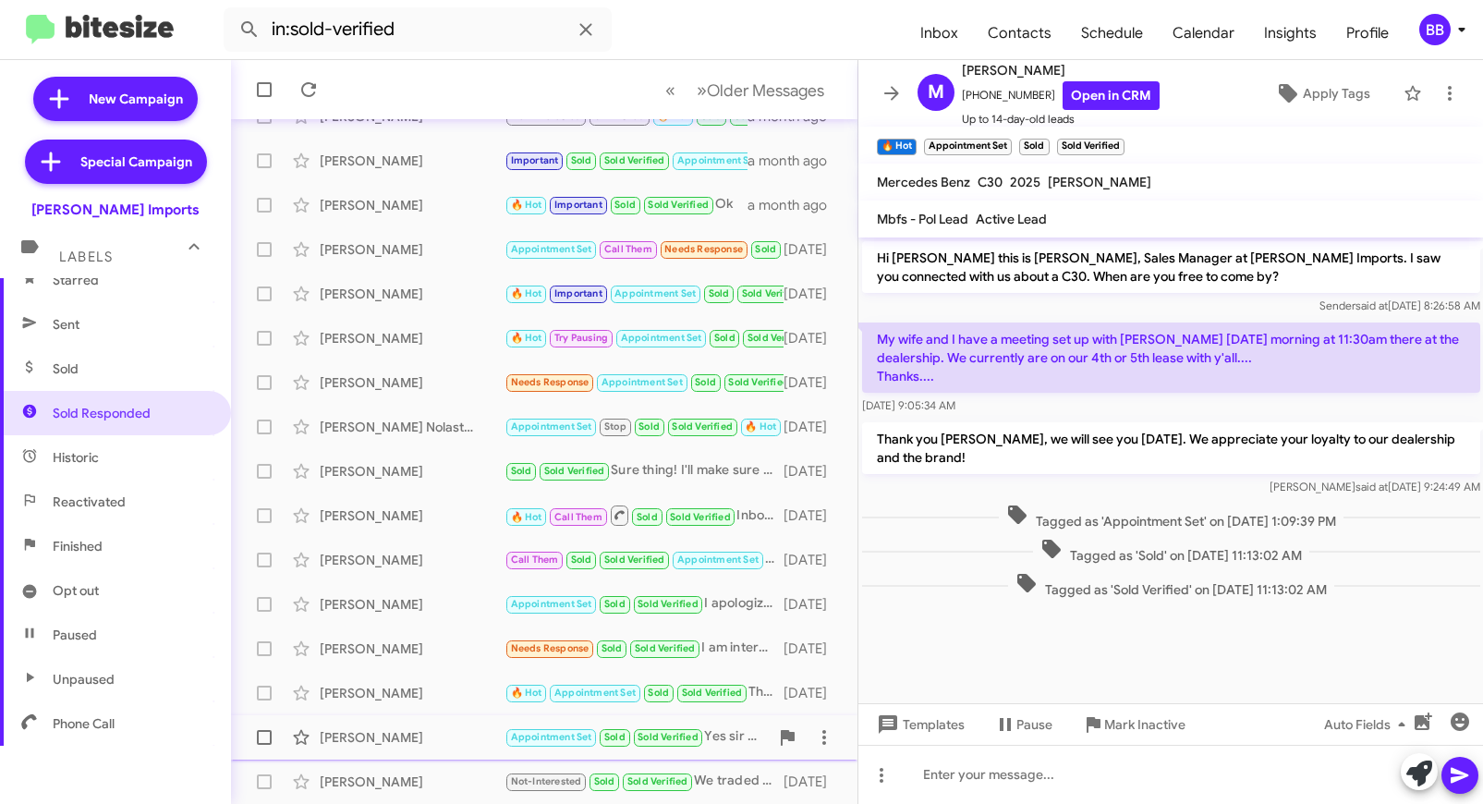
click at [430, 730] on div "Michael Wayne Rendon" at bounding box center [412, 737] width 185 height 18
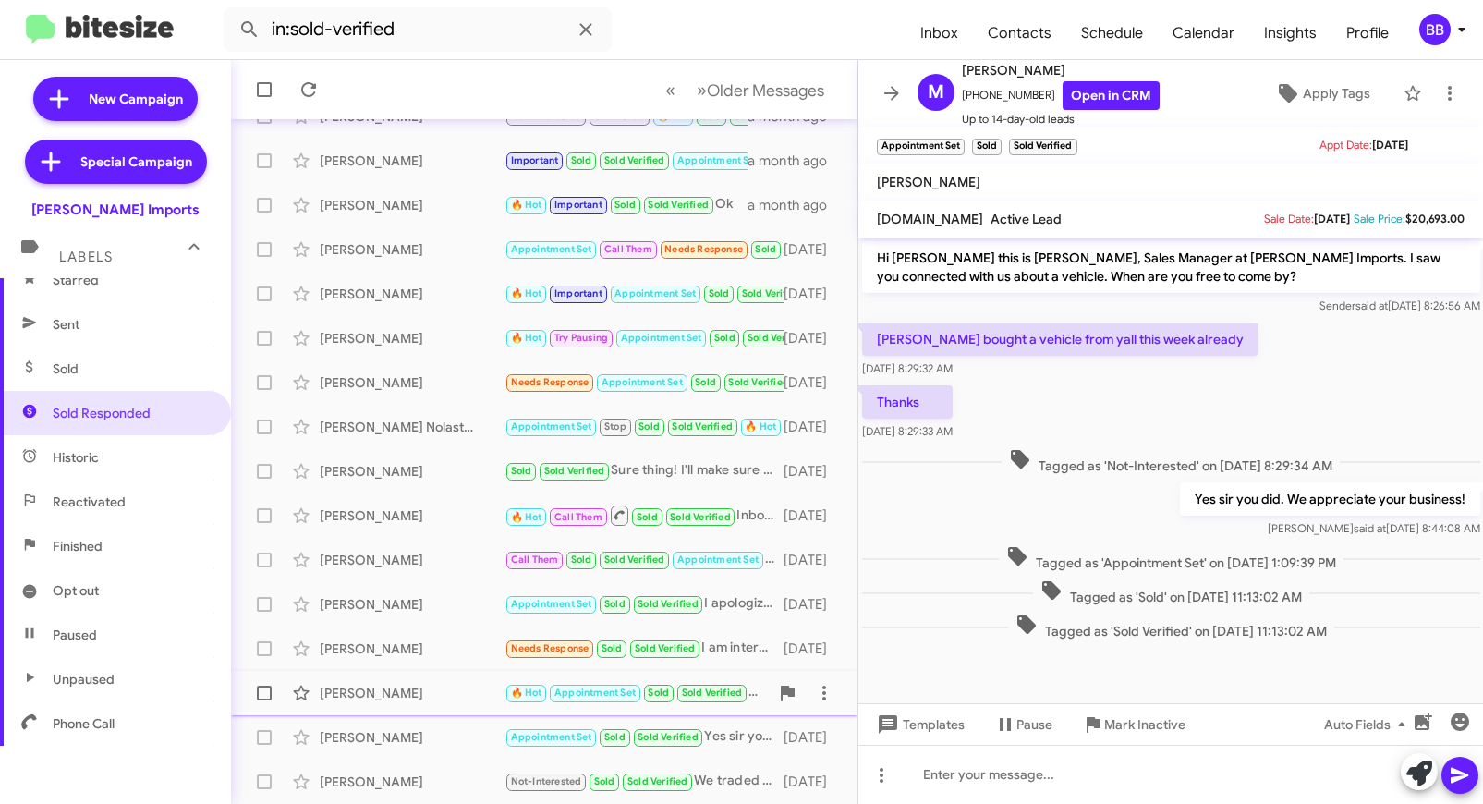
scroll to position [269, 0]
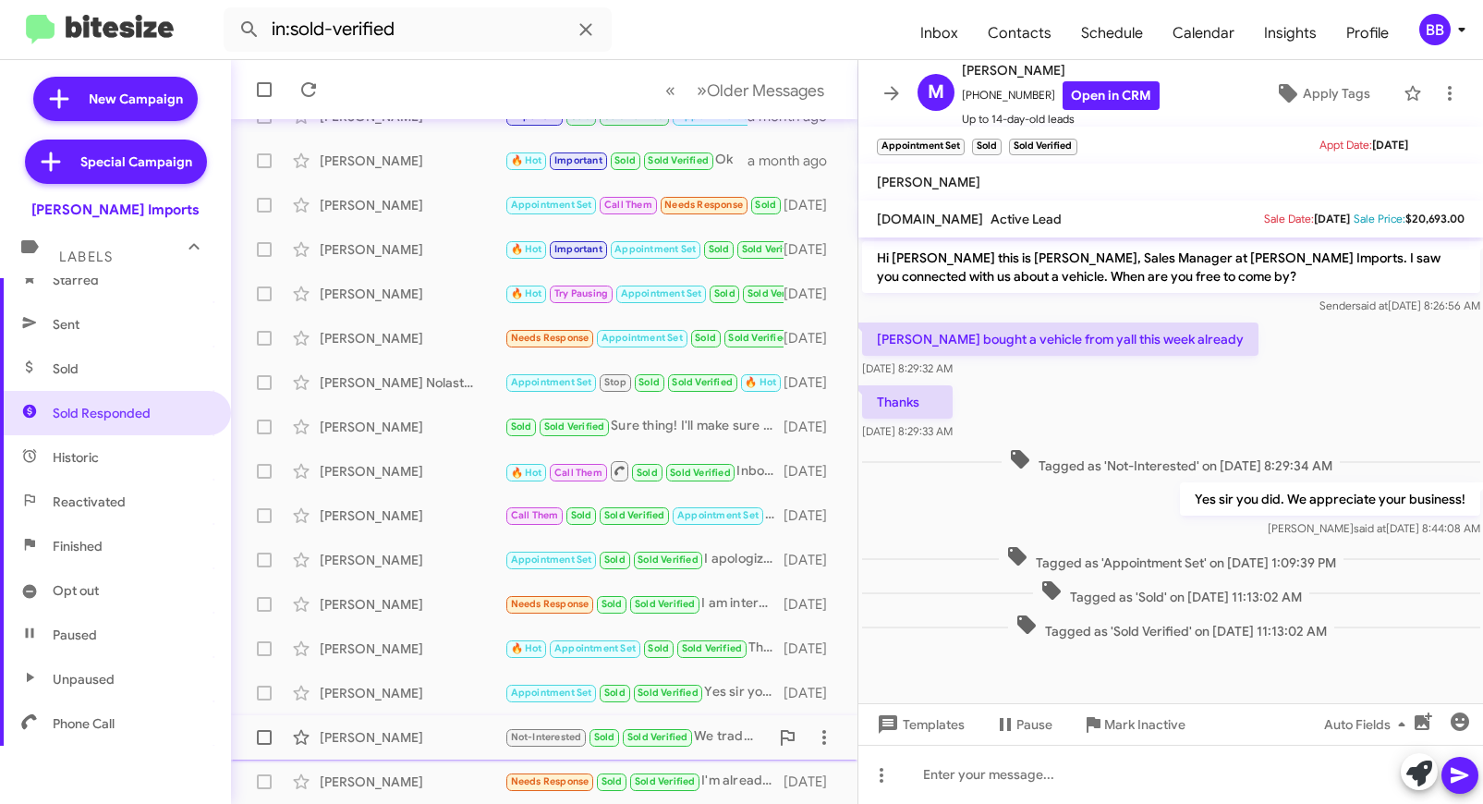
click at [411, 728] on div "Christina Meza" at bounding box center [412, 737] width 185 height 18
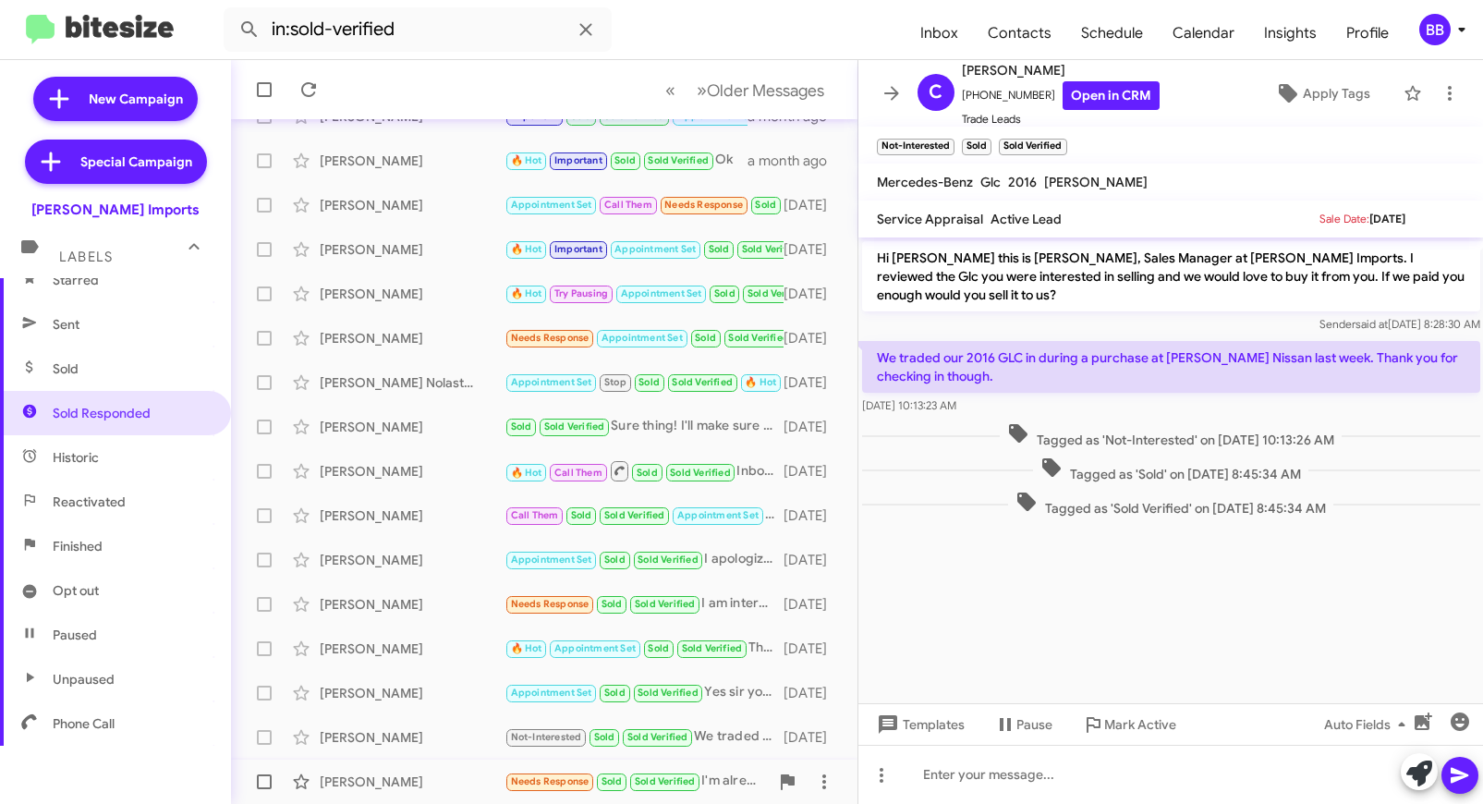
click at [430, 787] on div "Linda De Leon" at bounding box center [412, 782] width 185 height 18
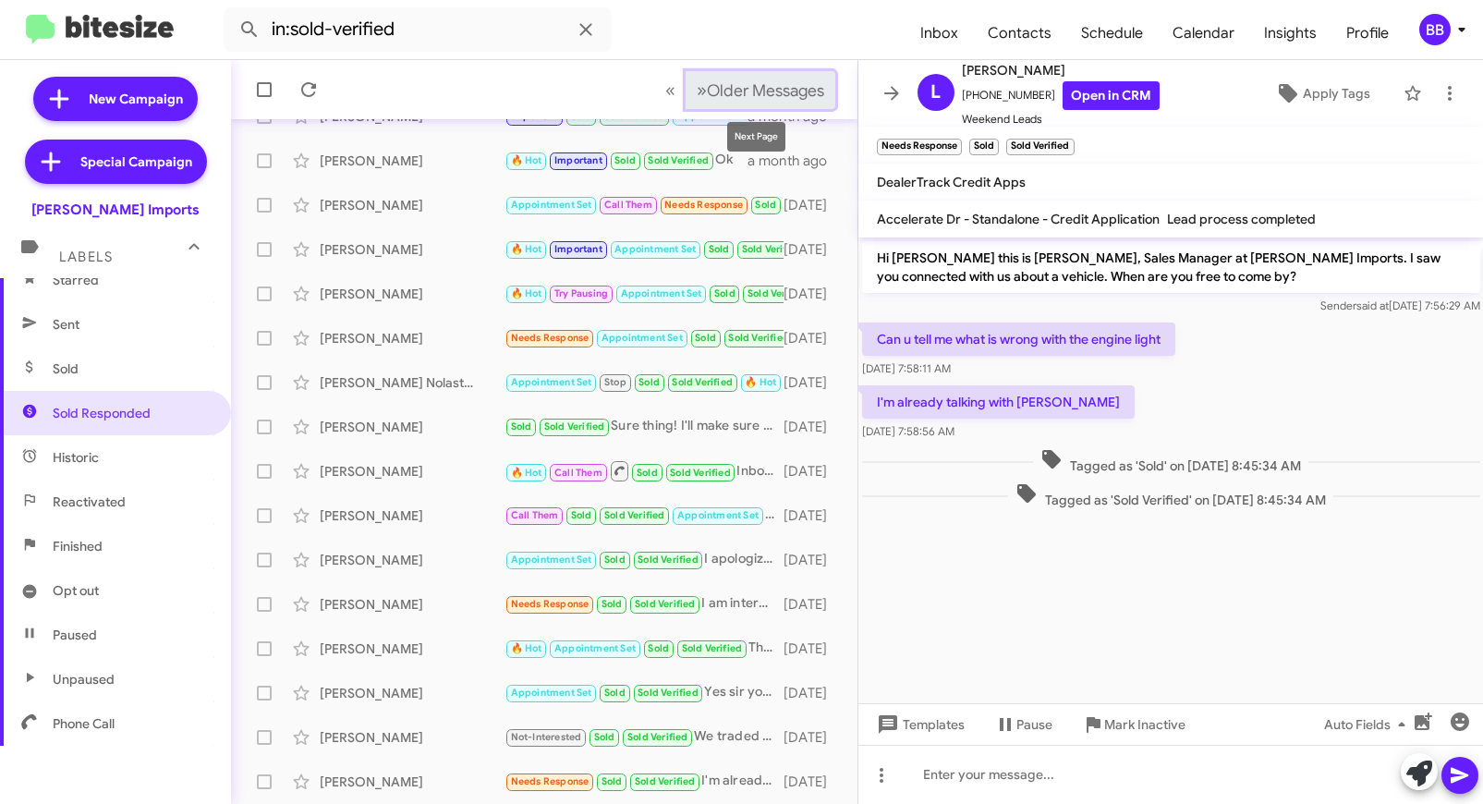
click at [756, 103] on button "» Next Older Messages" at bounding box center [761, 90] width 150 height 38
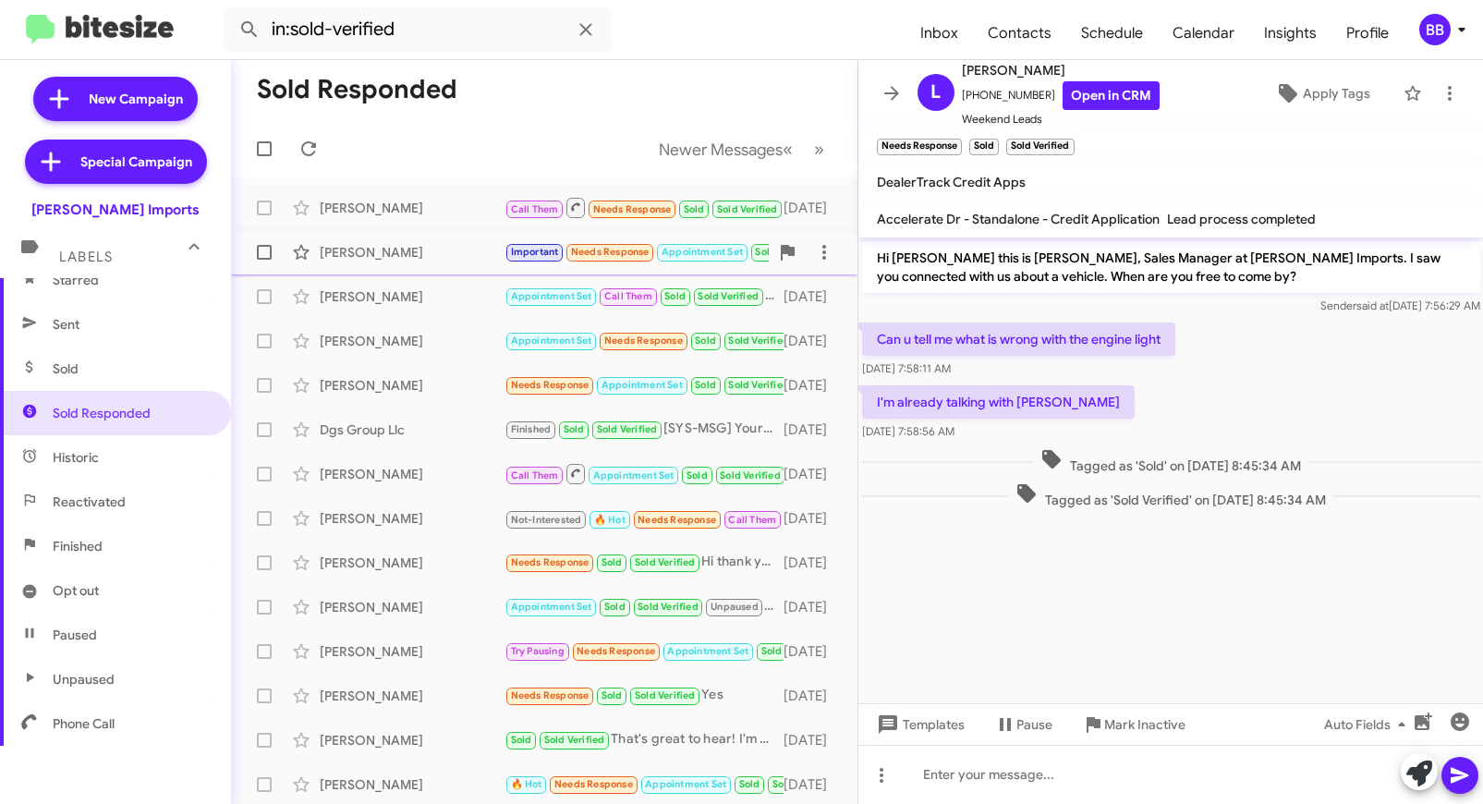
click at [404, 234] on div "Coleene Mccracken Important Needs Response Appointment Set Sold Sold Verified I…" at bounding box center [544, 252] width 597 height 37
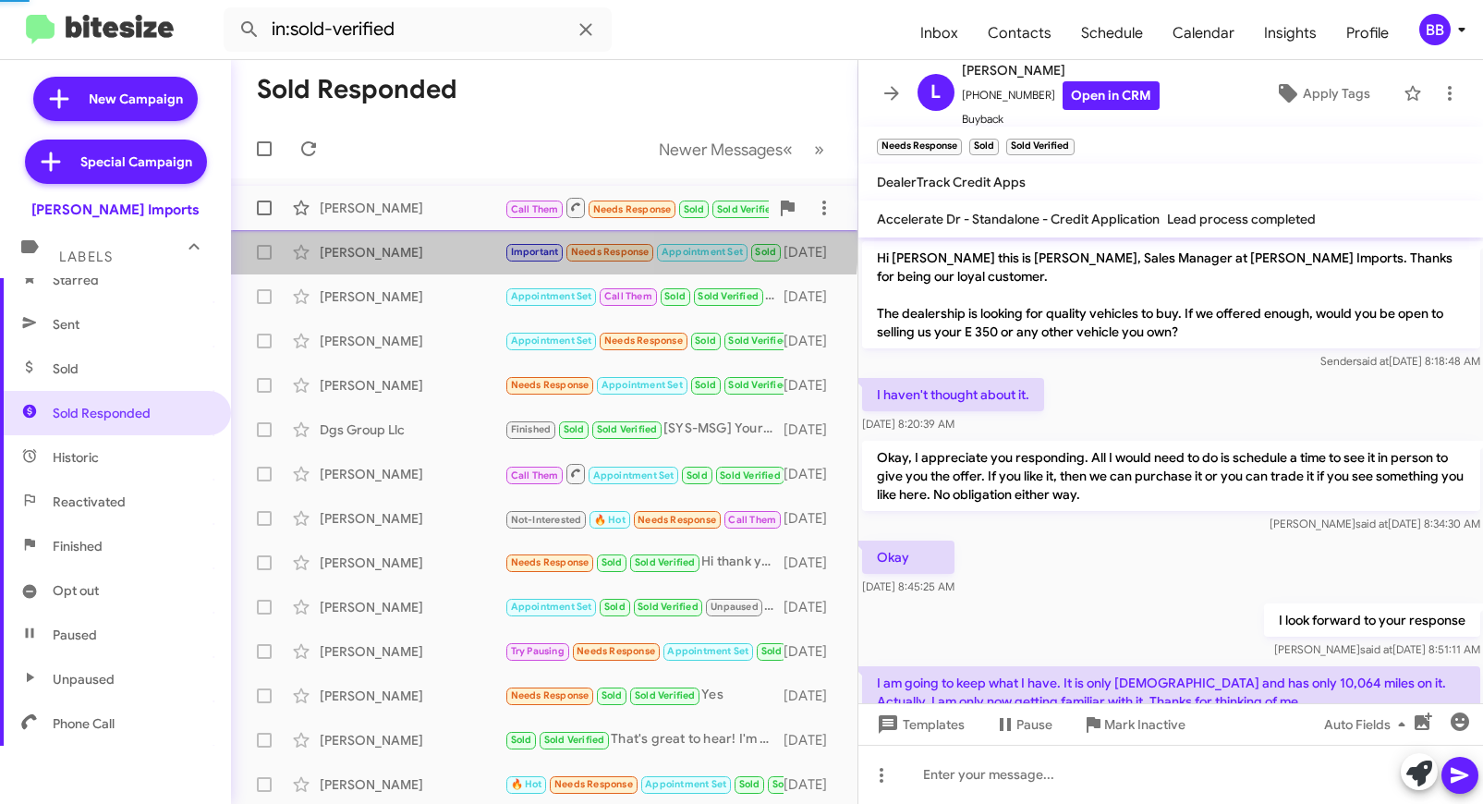
scroll to position [339, 0]
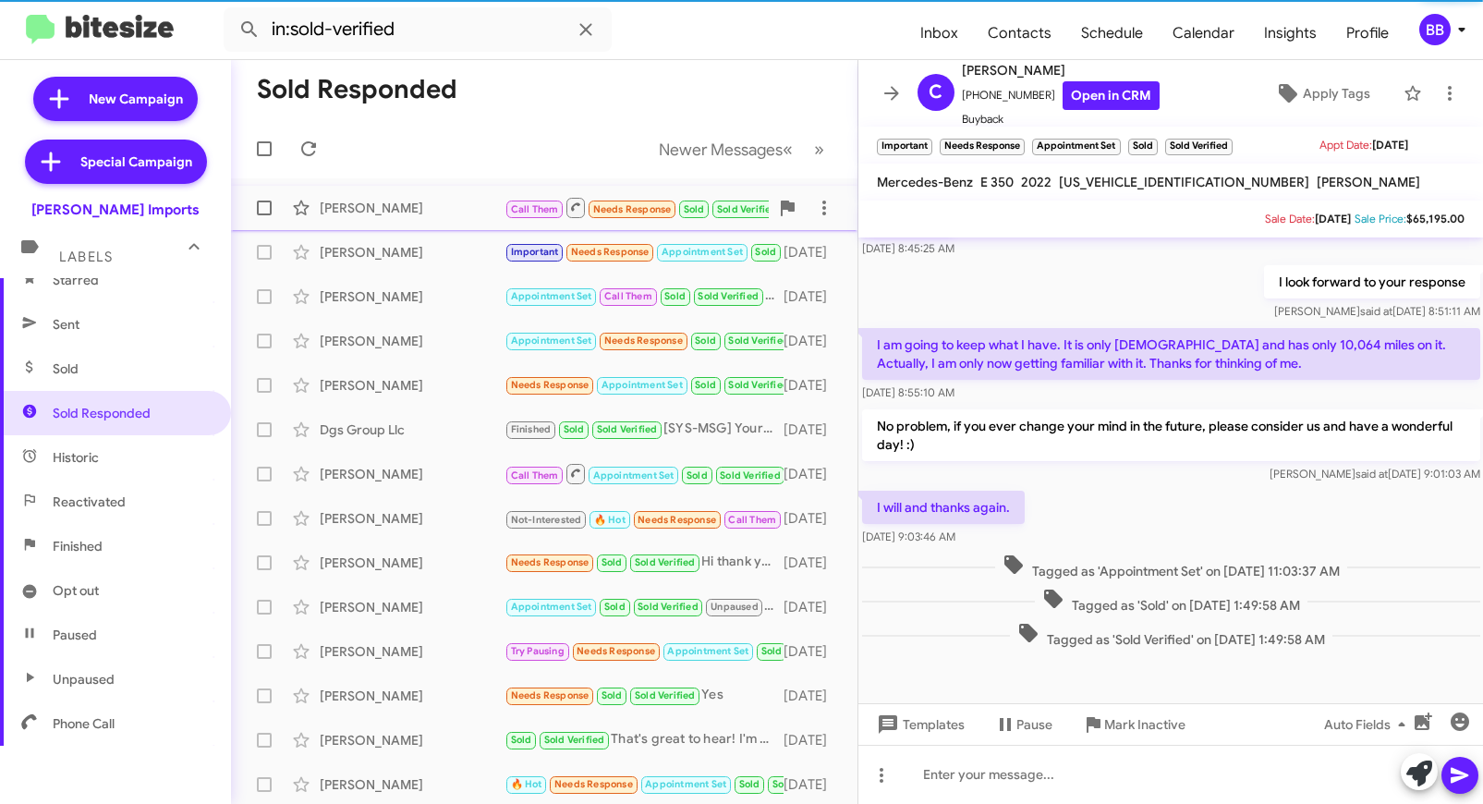
click at [388, 207] on div "David Low" at bounding box center [412, 208] width 185 height 18
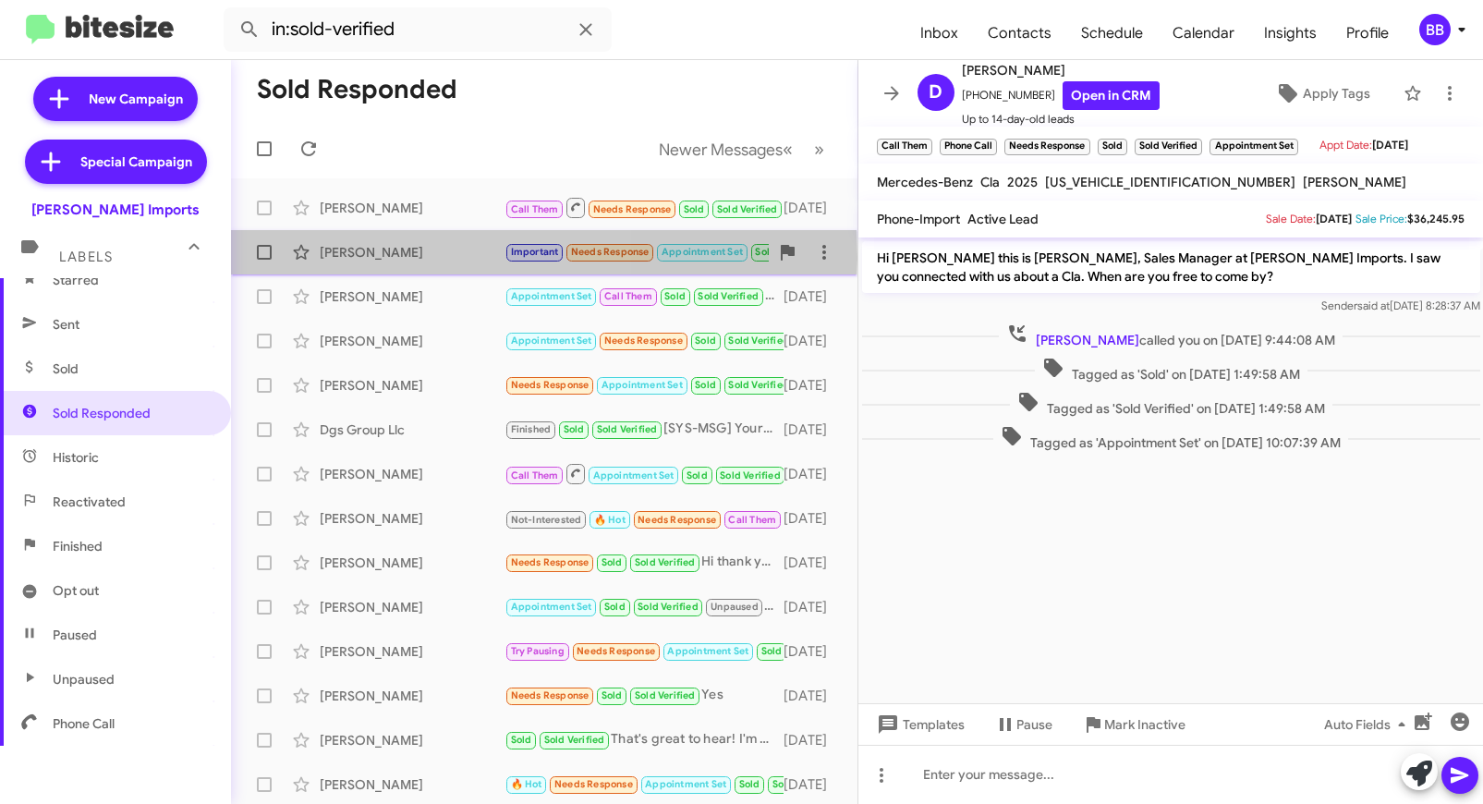
click at [392, 256] on div "Coleene Mccracken" at bounding box center [412, 252] width 185 height 18
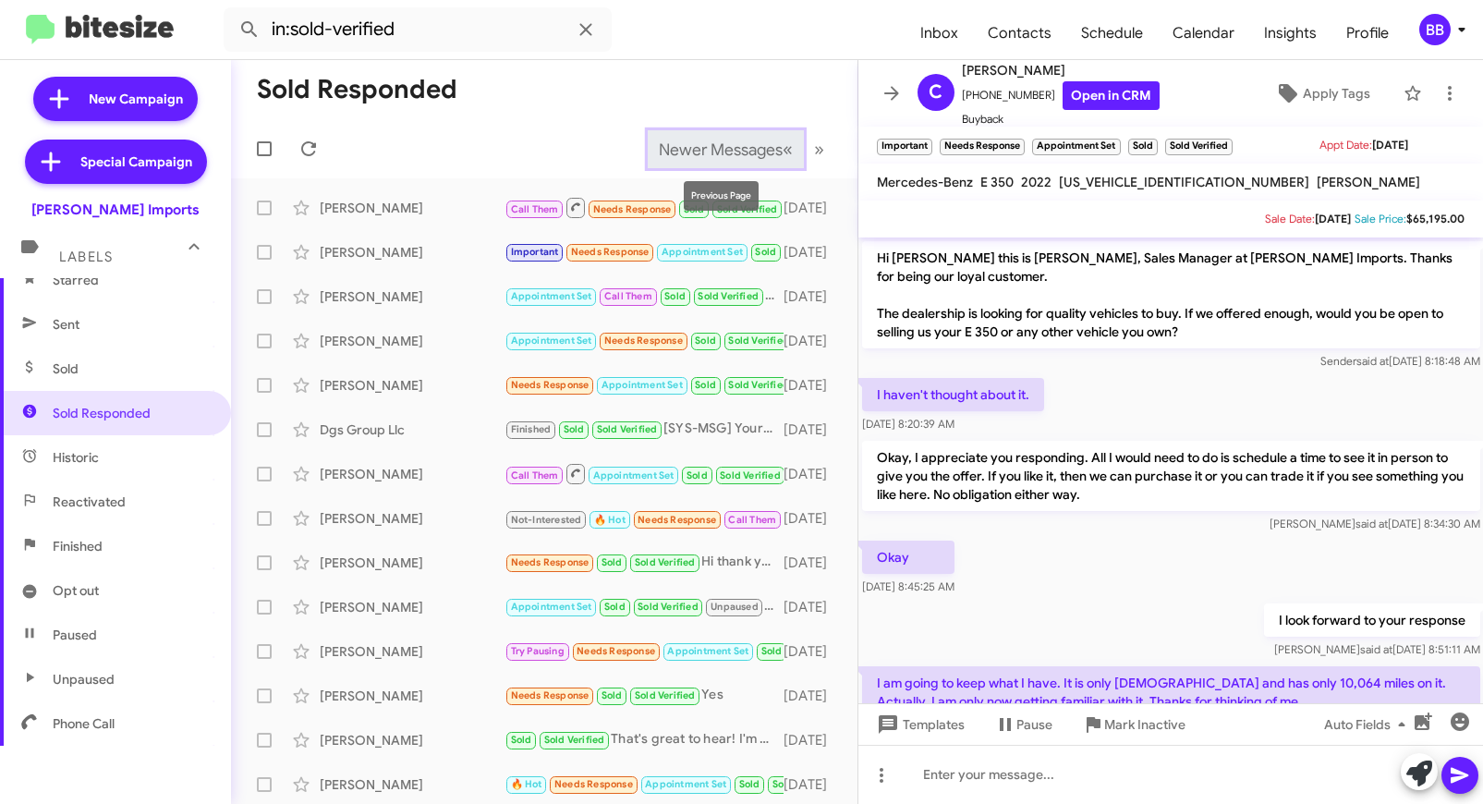
click at [665, 153] on span "Newer Messages" at bounding box center [721, 150] width 124 height 20
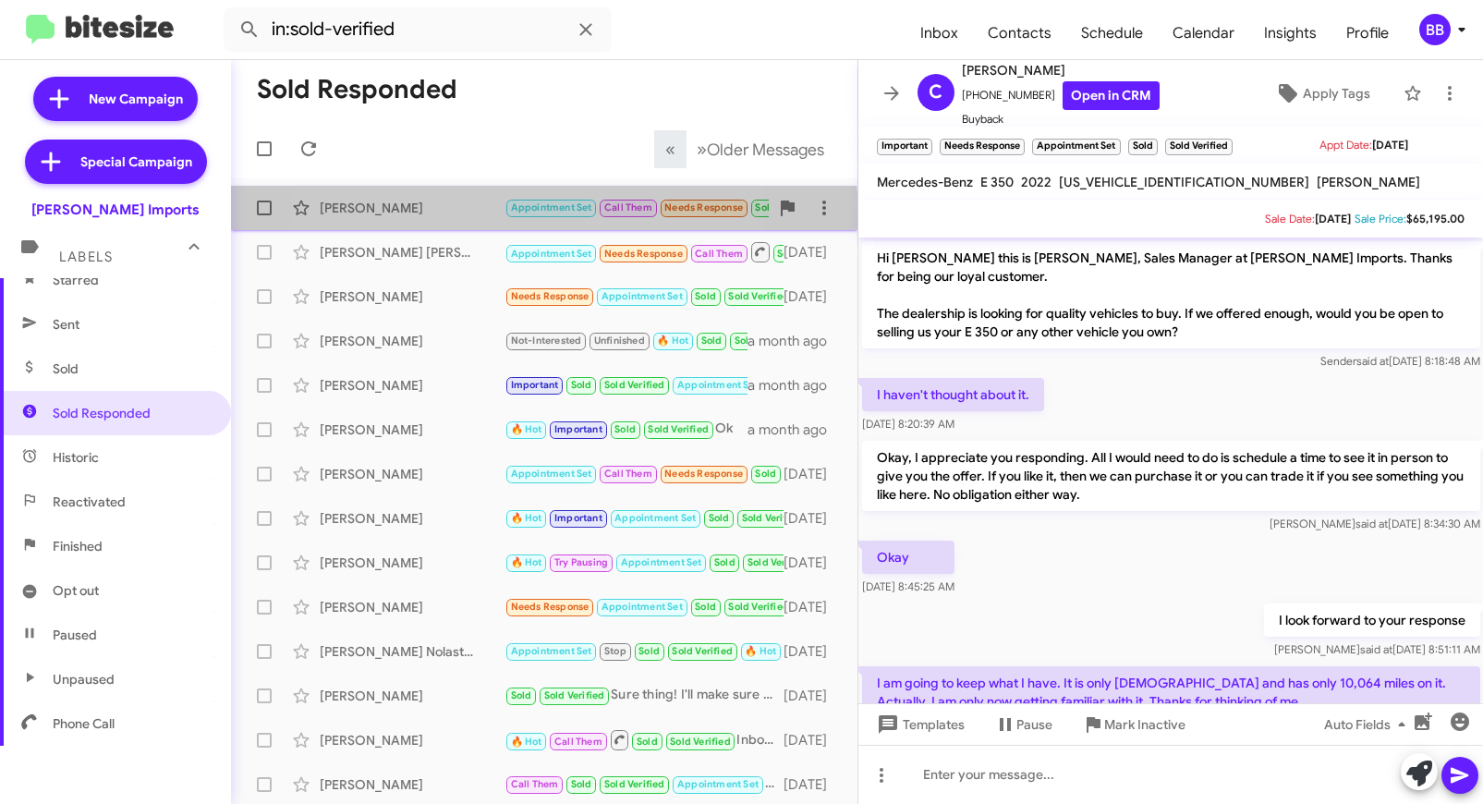
click at [458, 220] on div "Thaddeus Gossett Appointment Set Call Them Needs Response Sold Sold Verified We…" at bounding box center [544, 207] width 597 height 37
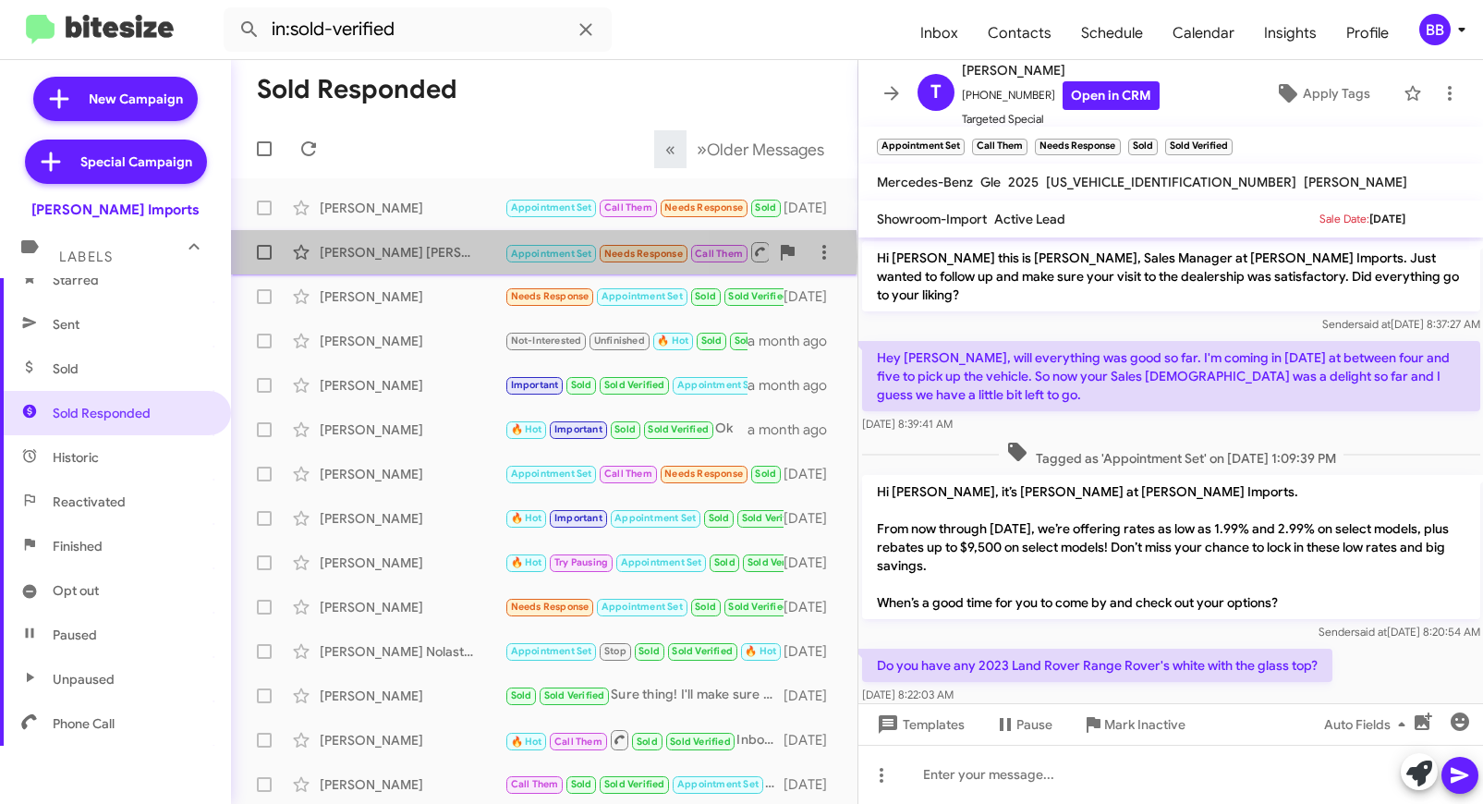
click at [431, 257] on div "Alyeh Azali Hatami Fardy" at bounding box center [412, 252] width 185 height 18
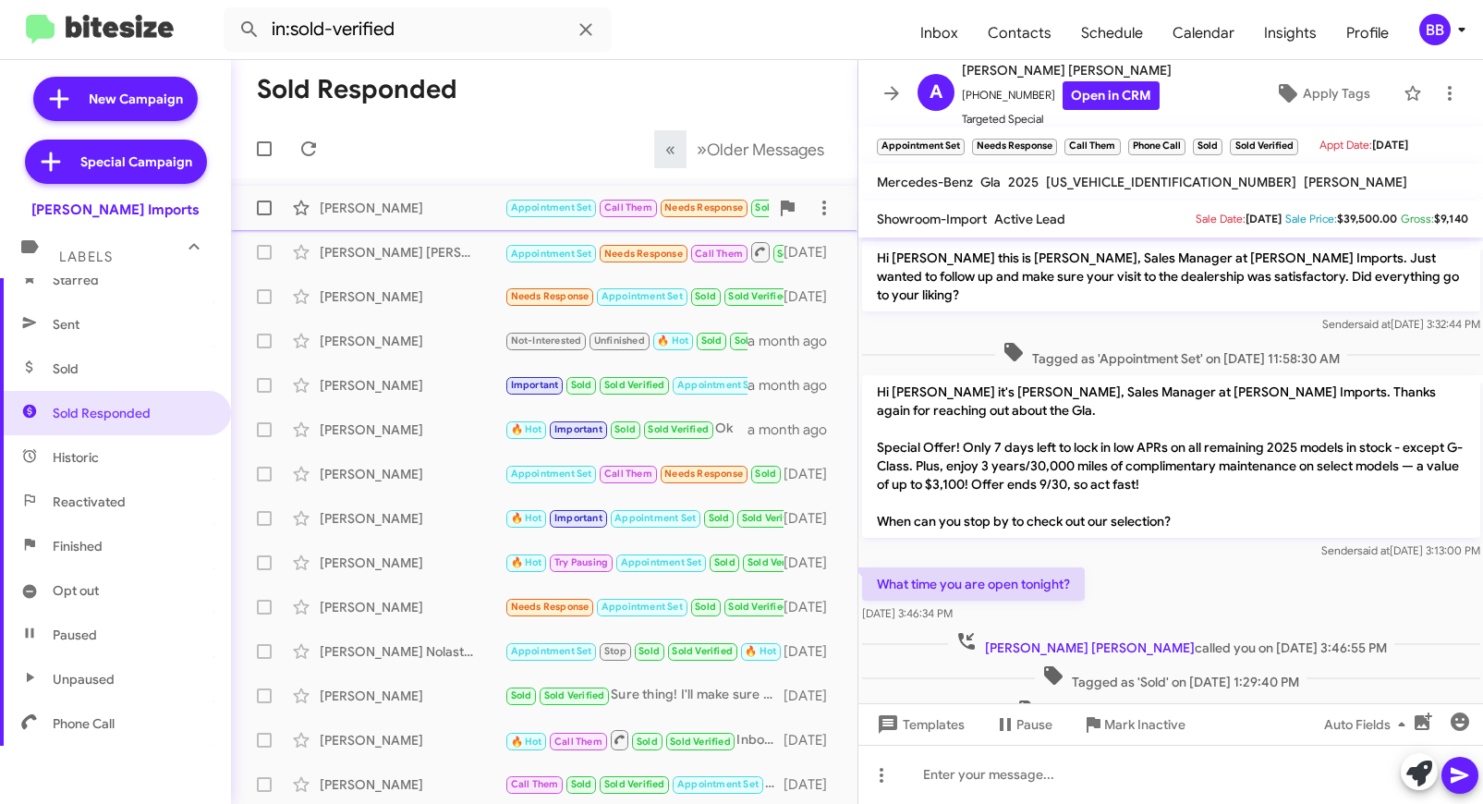
click at [444, 205] on div "Thaddeus Gossett" at bounding box center [412, 208] width 185 height 18
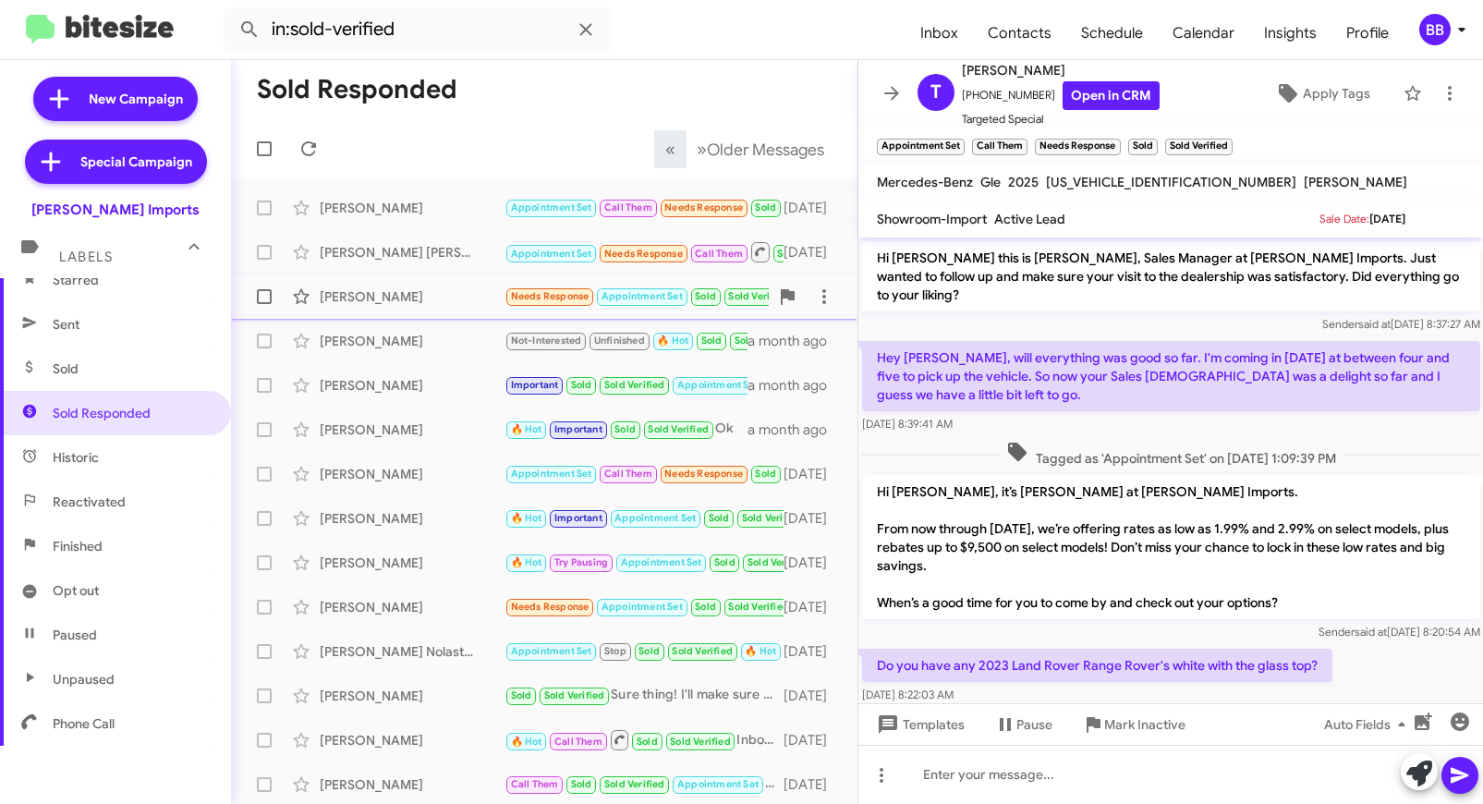
click at [397, 275] on span "David Troutman Needs Response Appointment Set Sold Sold Verified YES 25 days ago" at bounding box center [544, 297] width 627 height 44
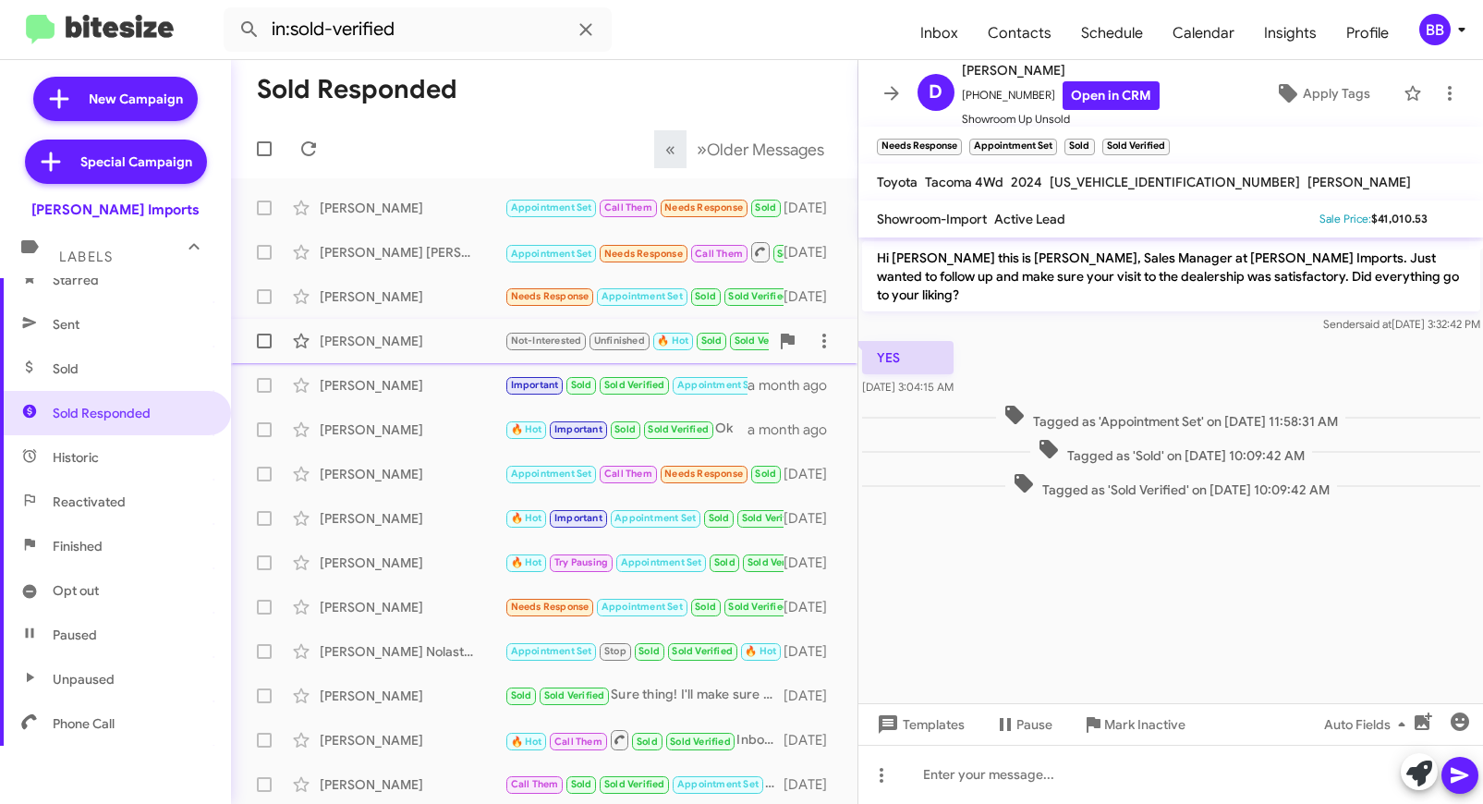
click at [434, 338] on div "Will Flores" at bounding box center [412, 341] width 185 height 18
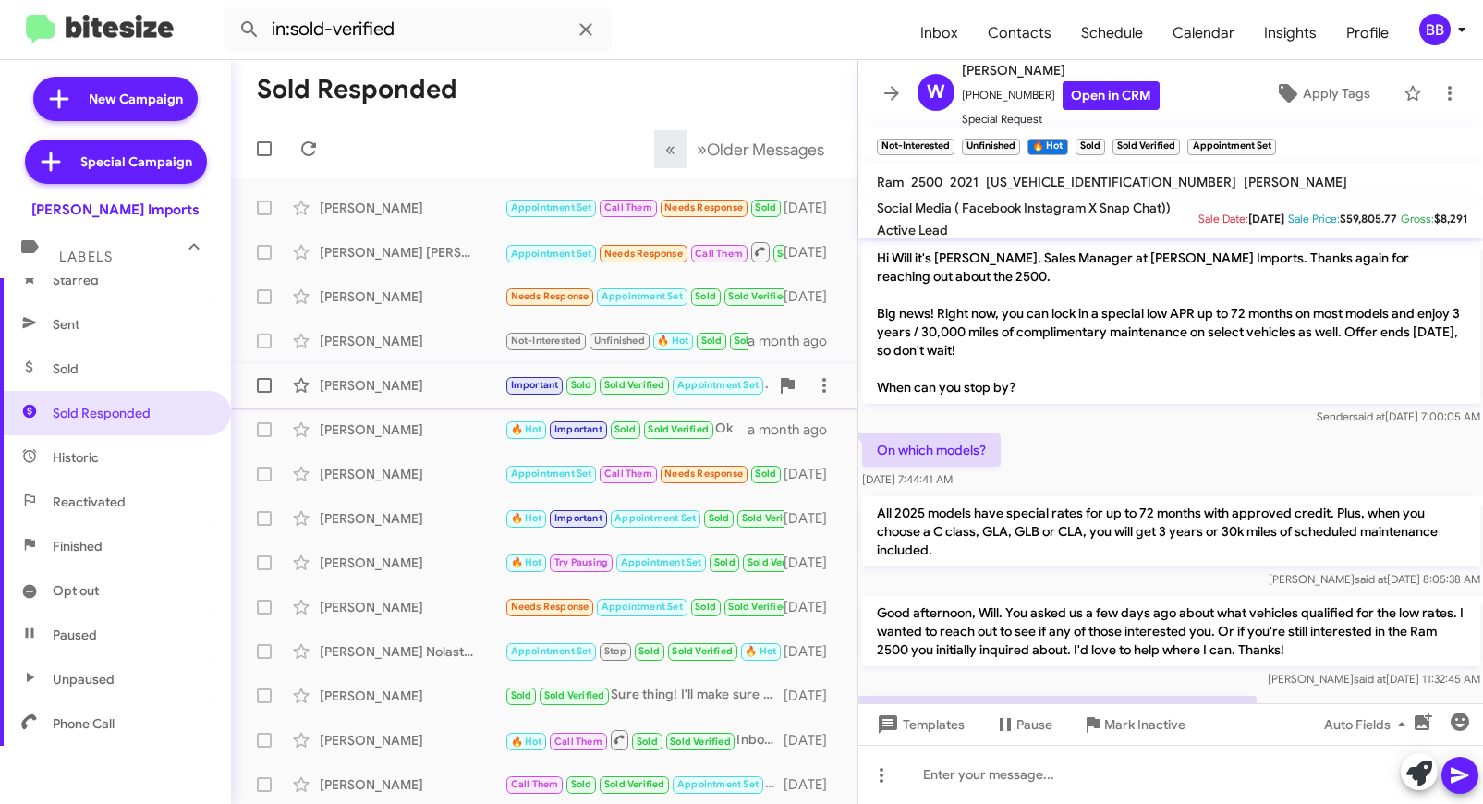
click at [417, 375] on div "Joe Benavides Important Sold Sold Verified Appointment Set a month ago" at bounding box center [544, 385] width 597 height 37
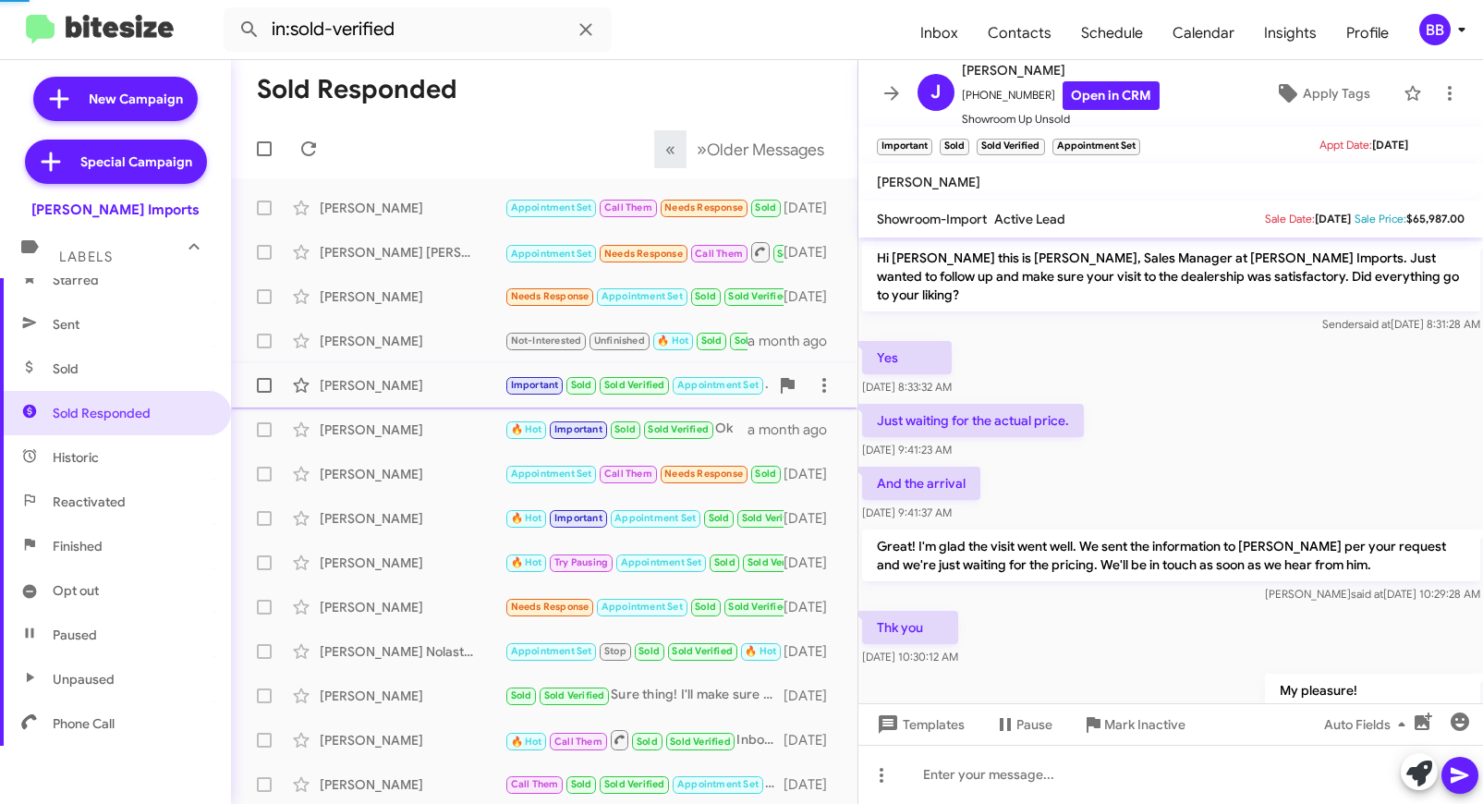
scroll to position [2050, 0]
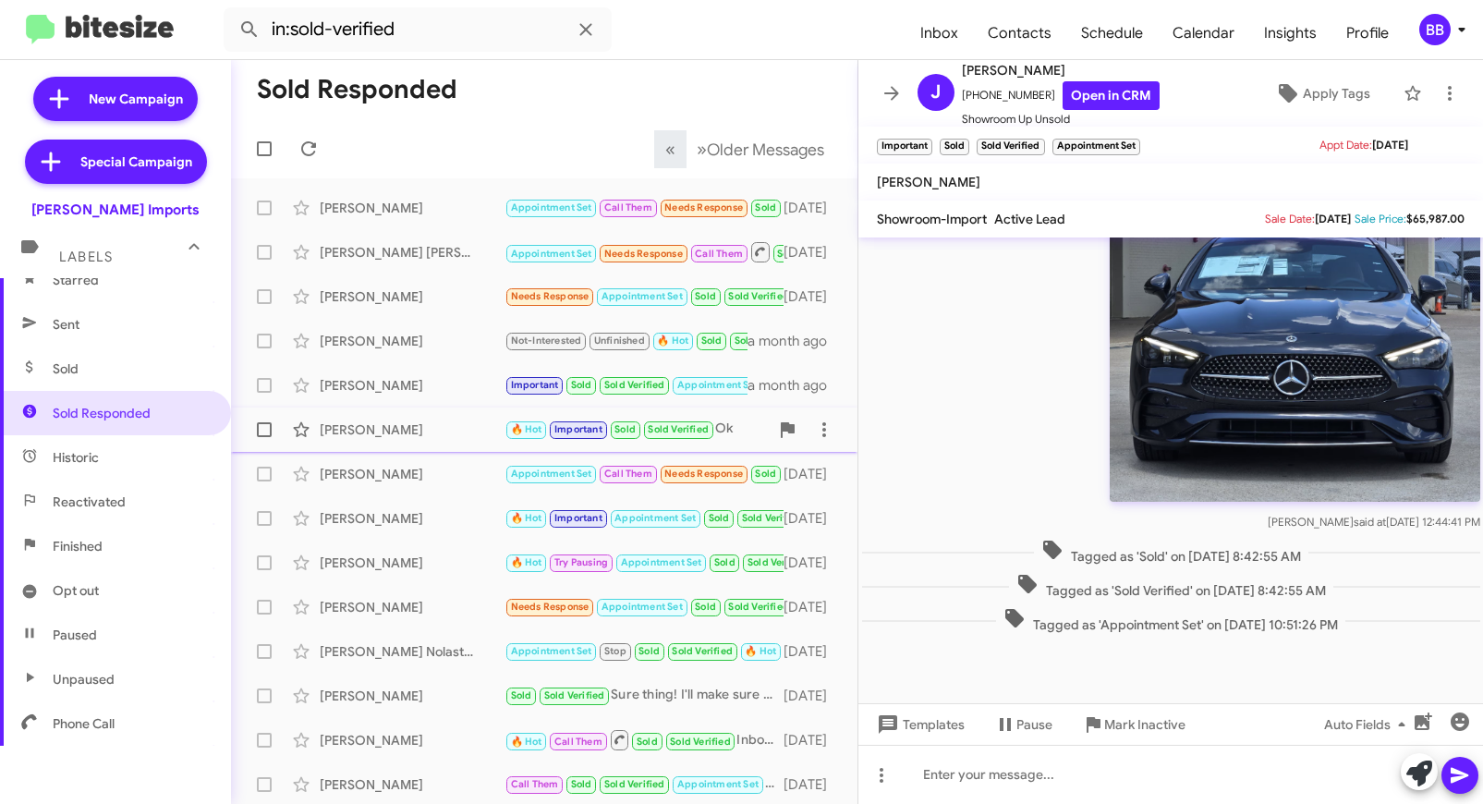
click at [415, 432] on div "Marcus Flores" at bounding box center [412, 430] width 185 height 18
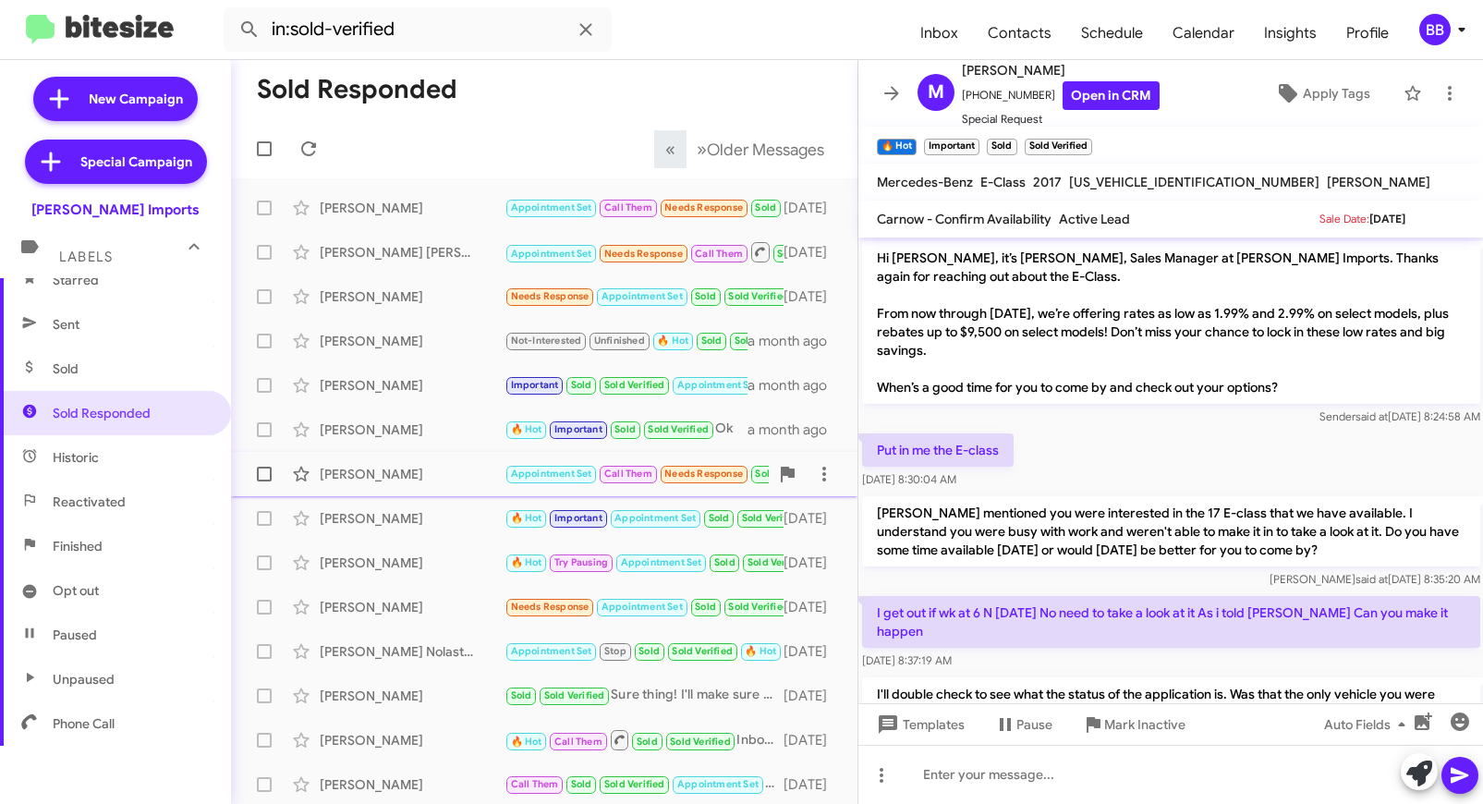
click at [370, 467] on div "Valerie Jimenez" at bounding box center [412, 474] width 185 height 18
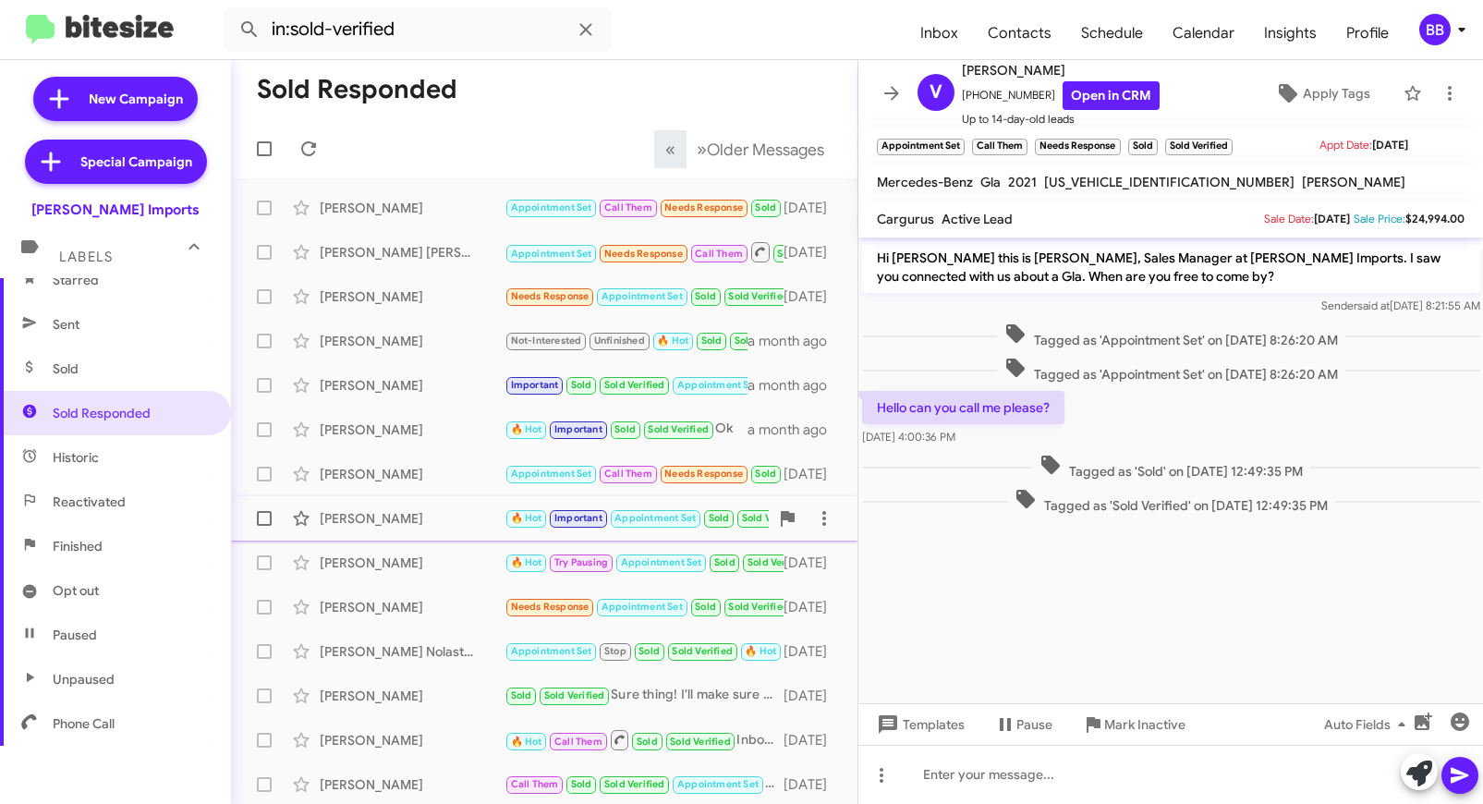
click at [383, 515] on div "Fred Douglas" at bounding box center [412, 518] width 185 height 18
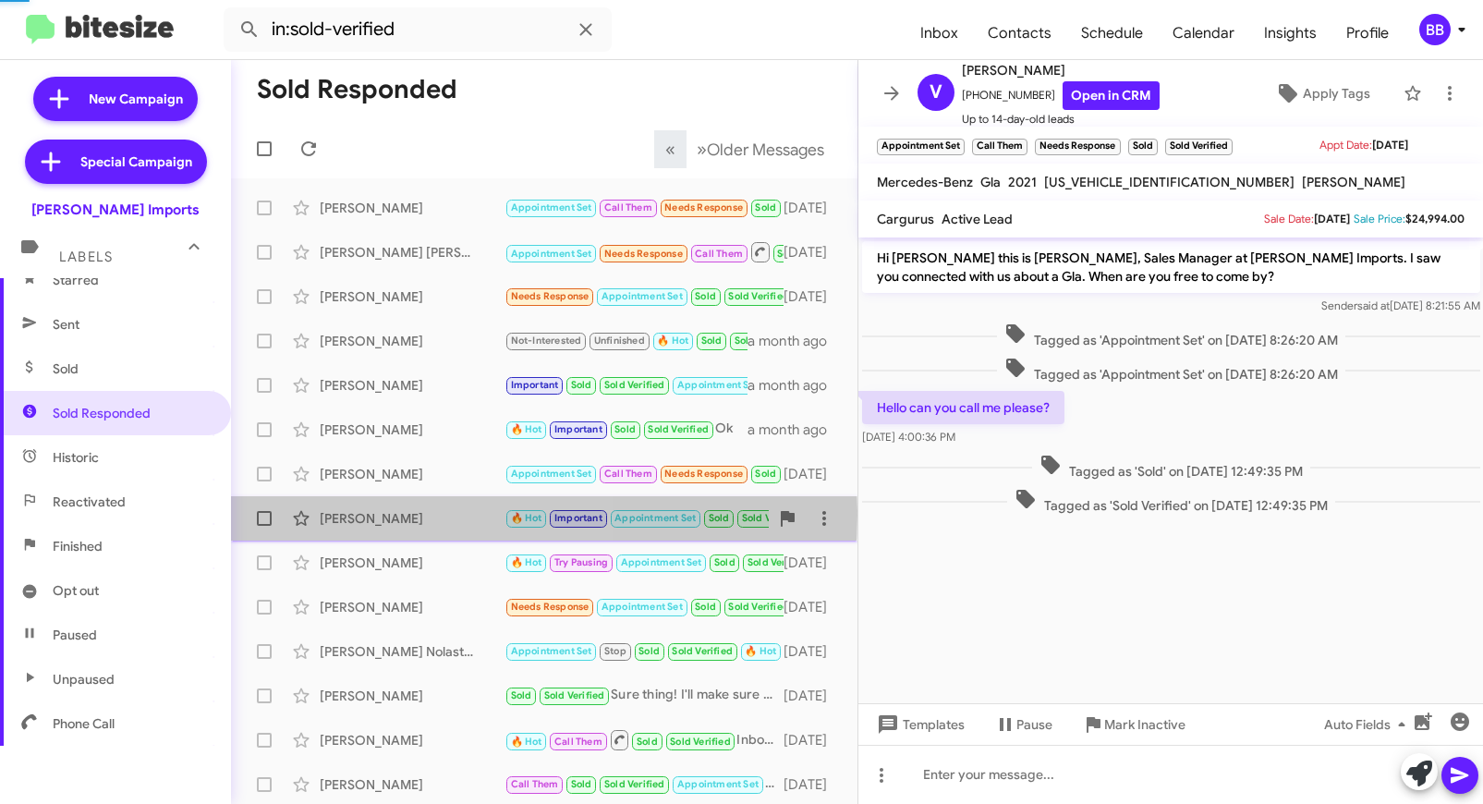
scroll to position [456, 0]
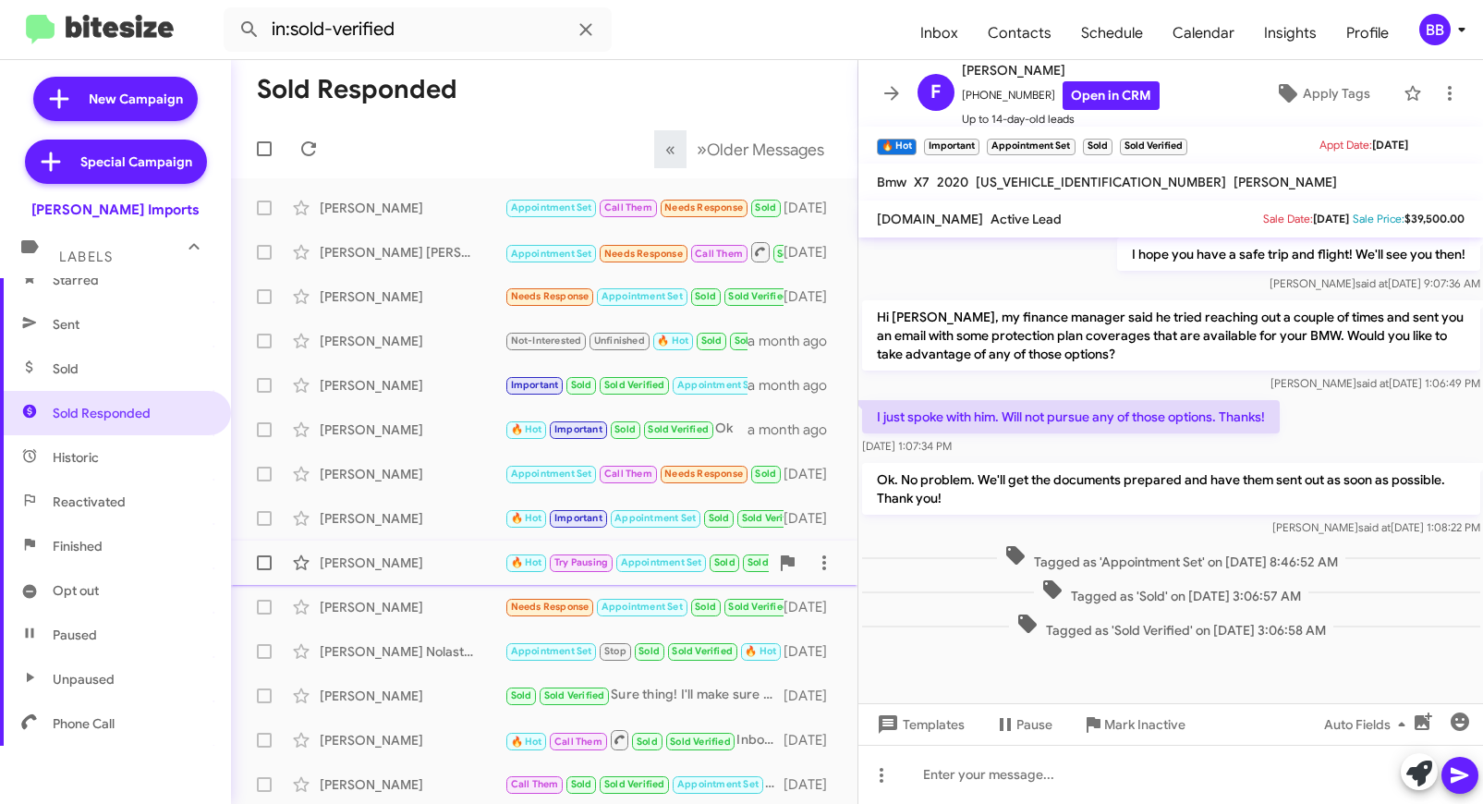
click at [392, 570] on div "Jorge Ramirez" at bounding box center [412, 563] width 185 height 18
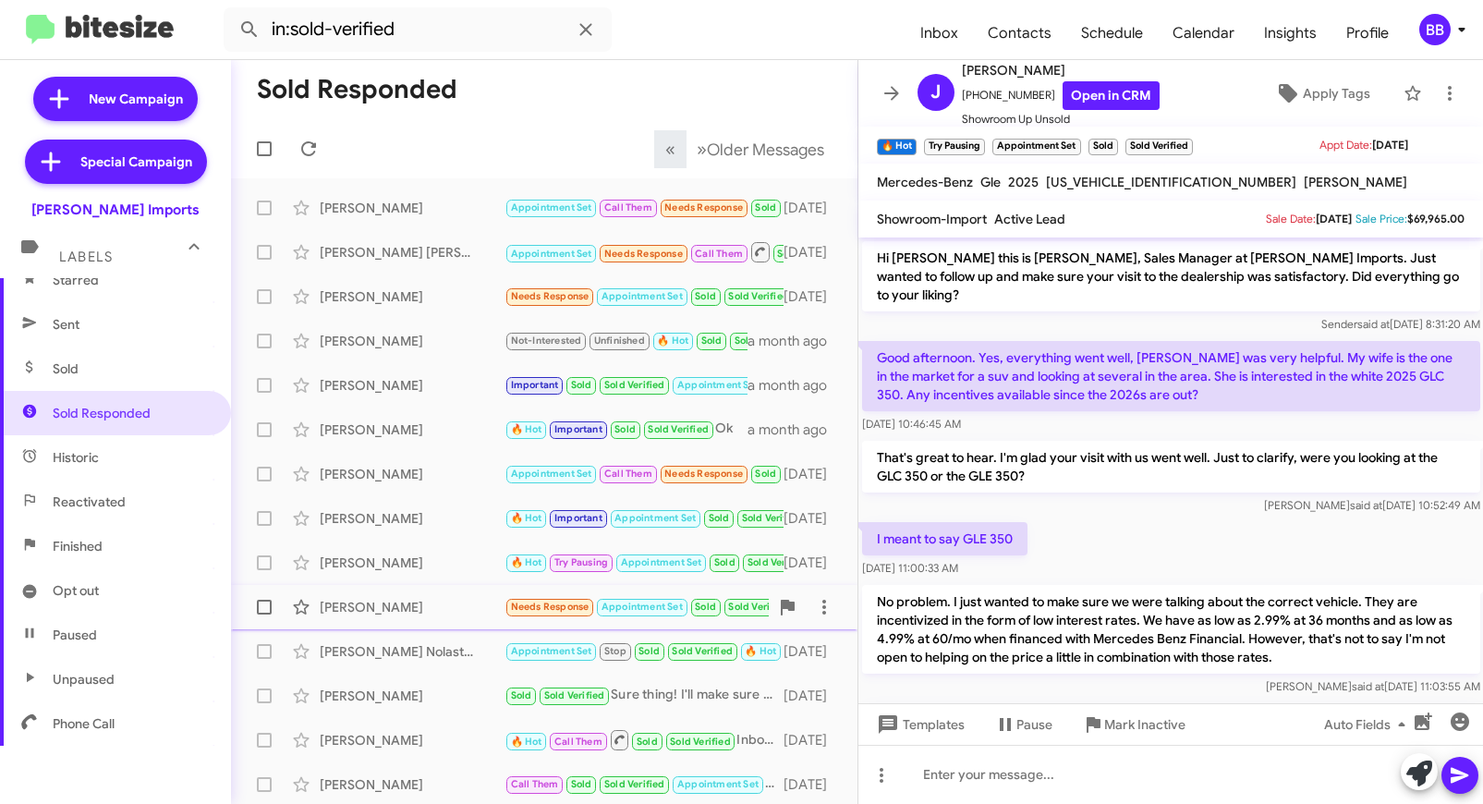
click at [397, 618] on div "John Peterson Needs Response Appointment Set Sold Sold Verified Hi Steven, can …" at bounding box center [544, 607] width 597 height 37
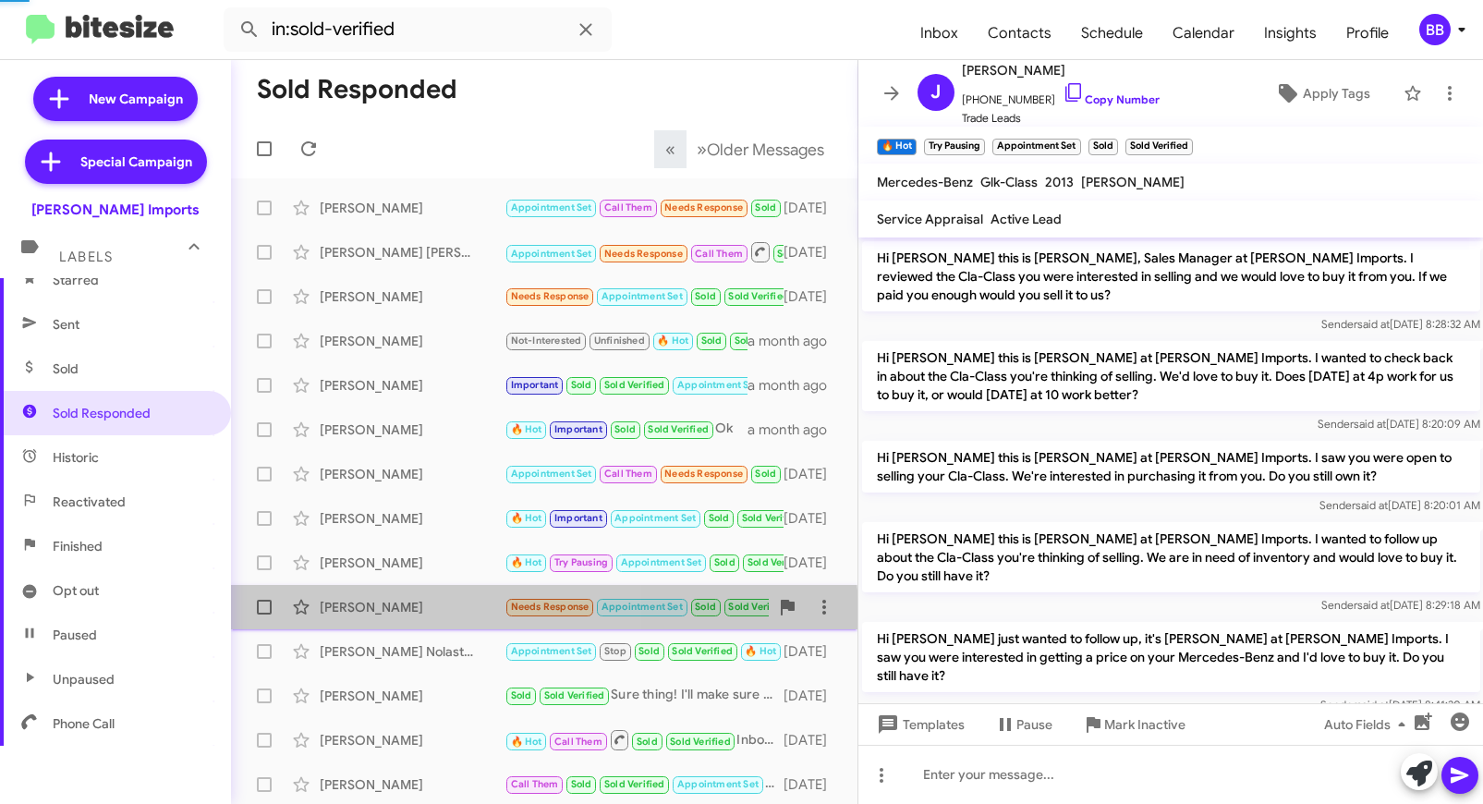
scroll to position [204, 0]
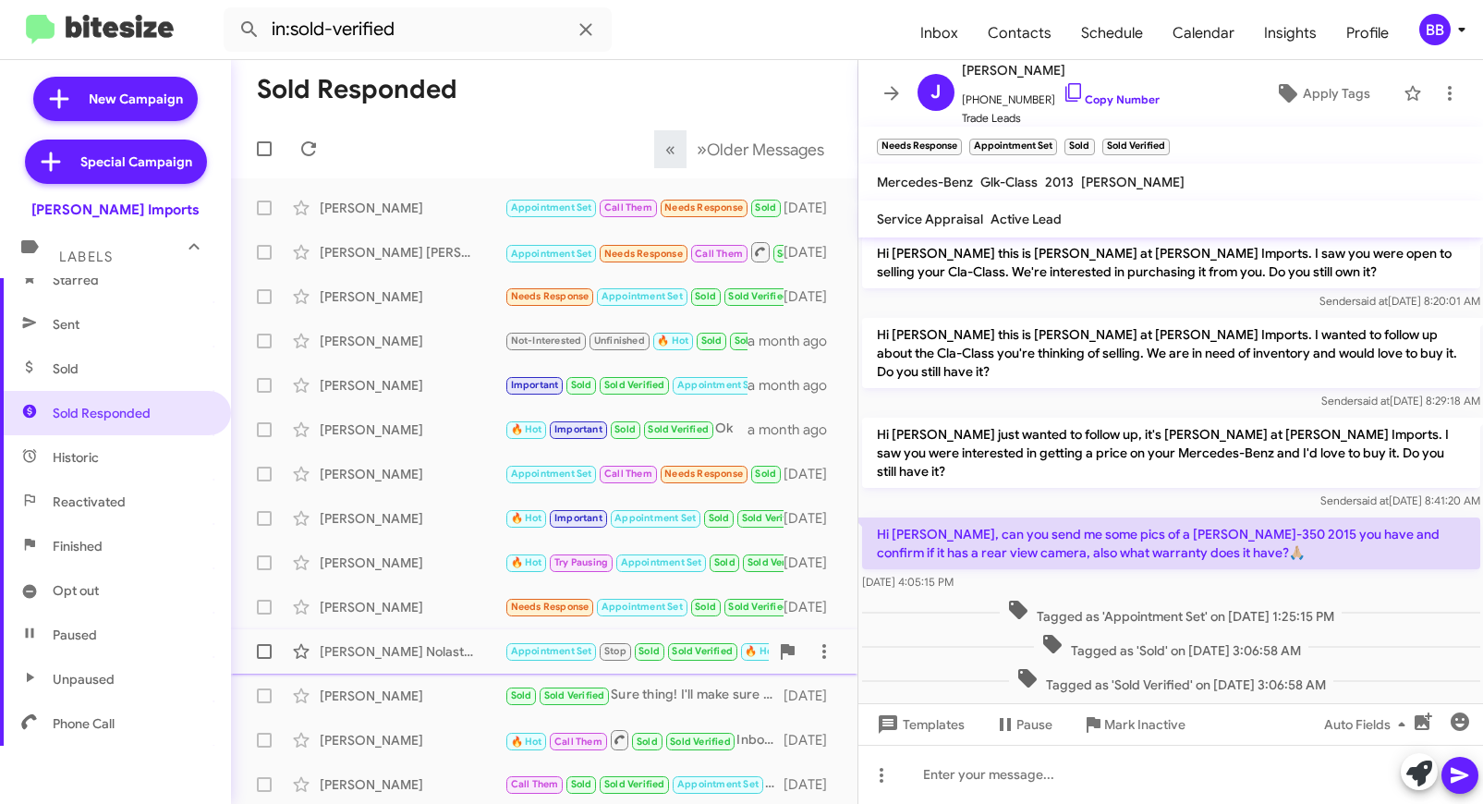
click at [409, 668] on div "Tyler Nolastname119188155 Appointment Set Stop Sold Sold Verified 🔥 Hot Finishe…" at bounding box center [544, 651] width 597 height 37
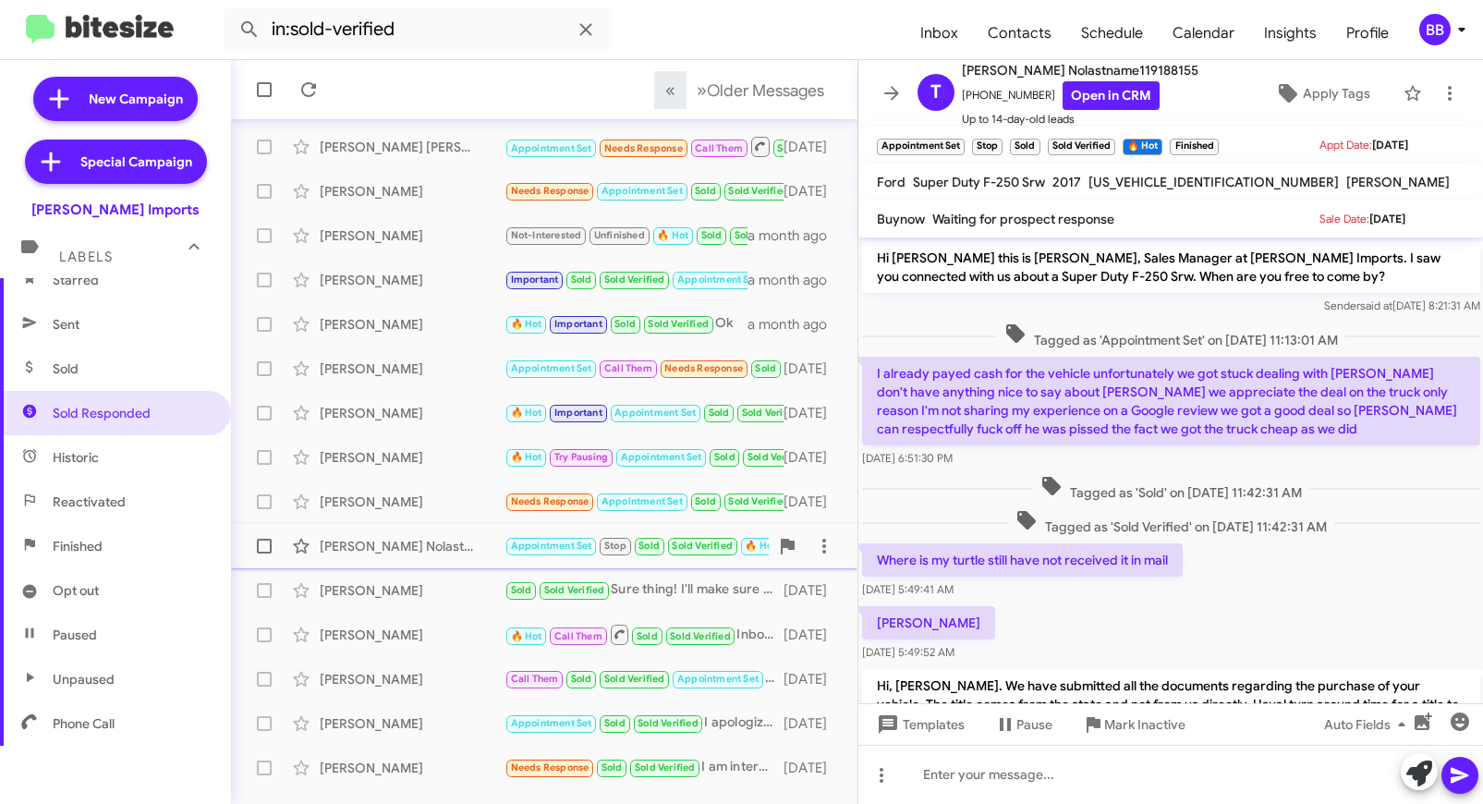
scroll to position [151, 0]
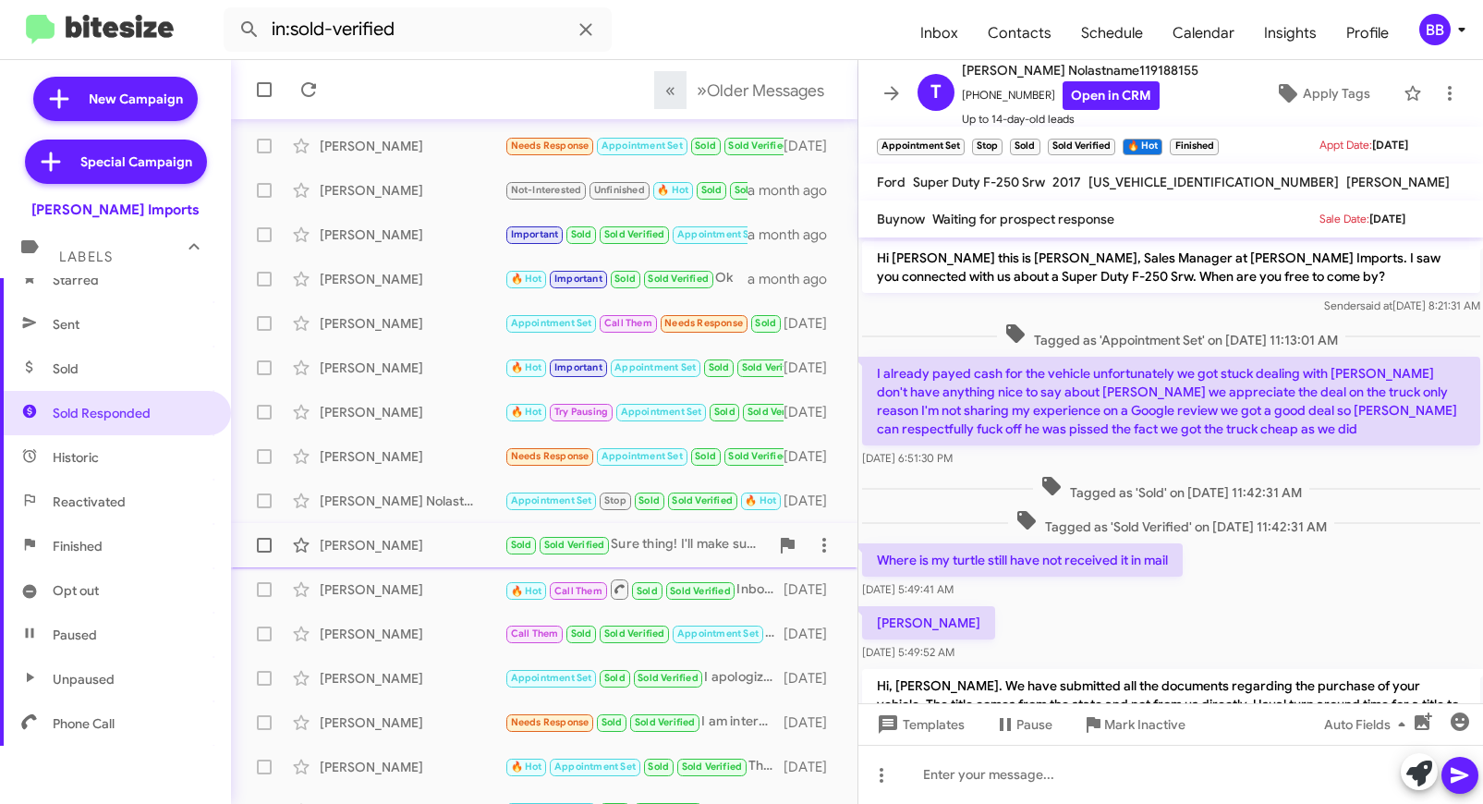
click at [404, 546] on div "Billy Miller" at bounding box center [412, 545] width 185 height 18
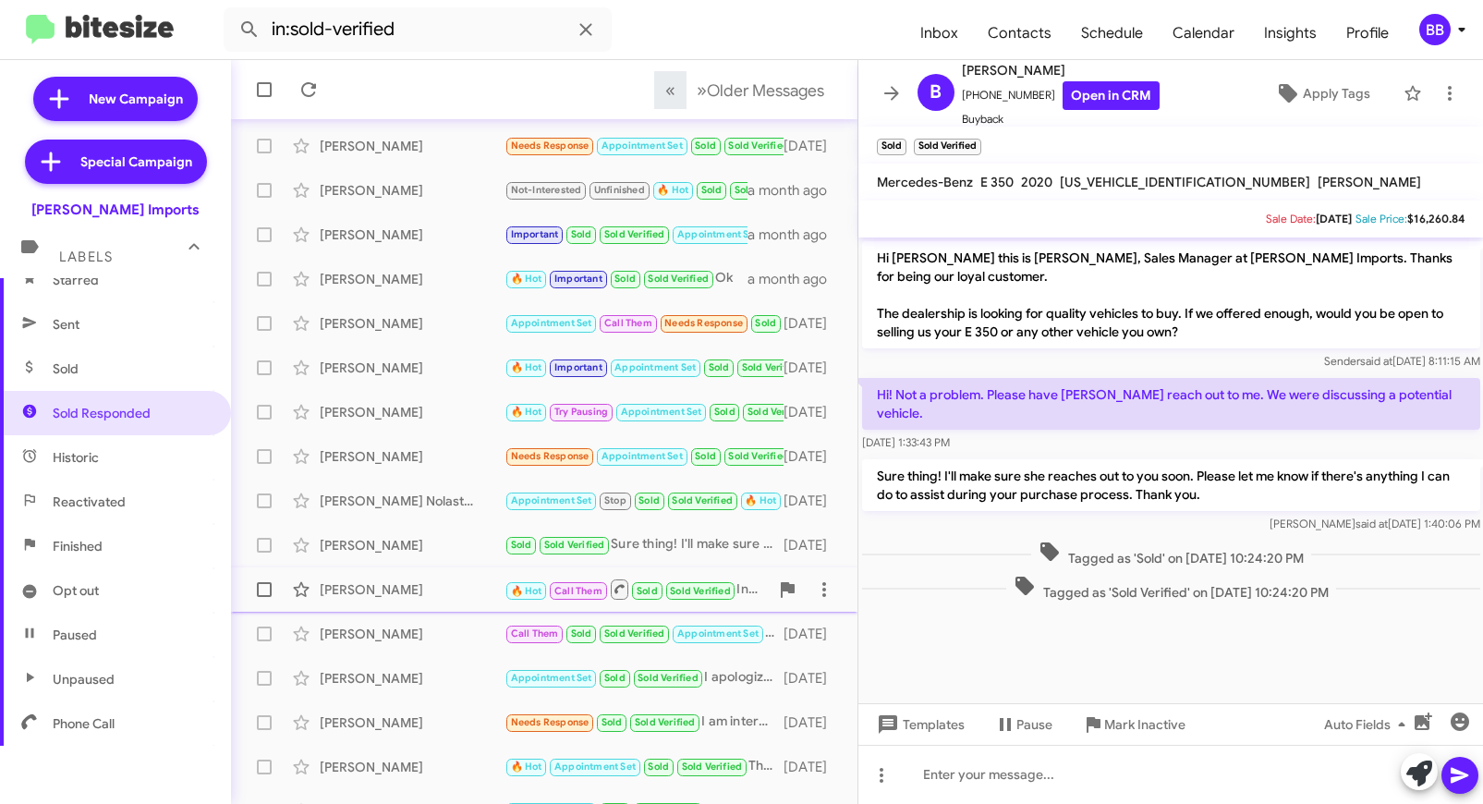
click at [411, 594] on div "Lucy Hinojosa" at bounding box center [412, 589] width 185 height 18
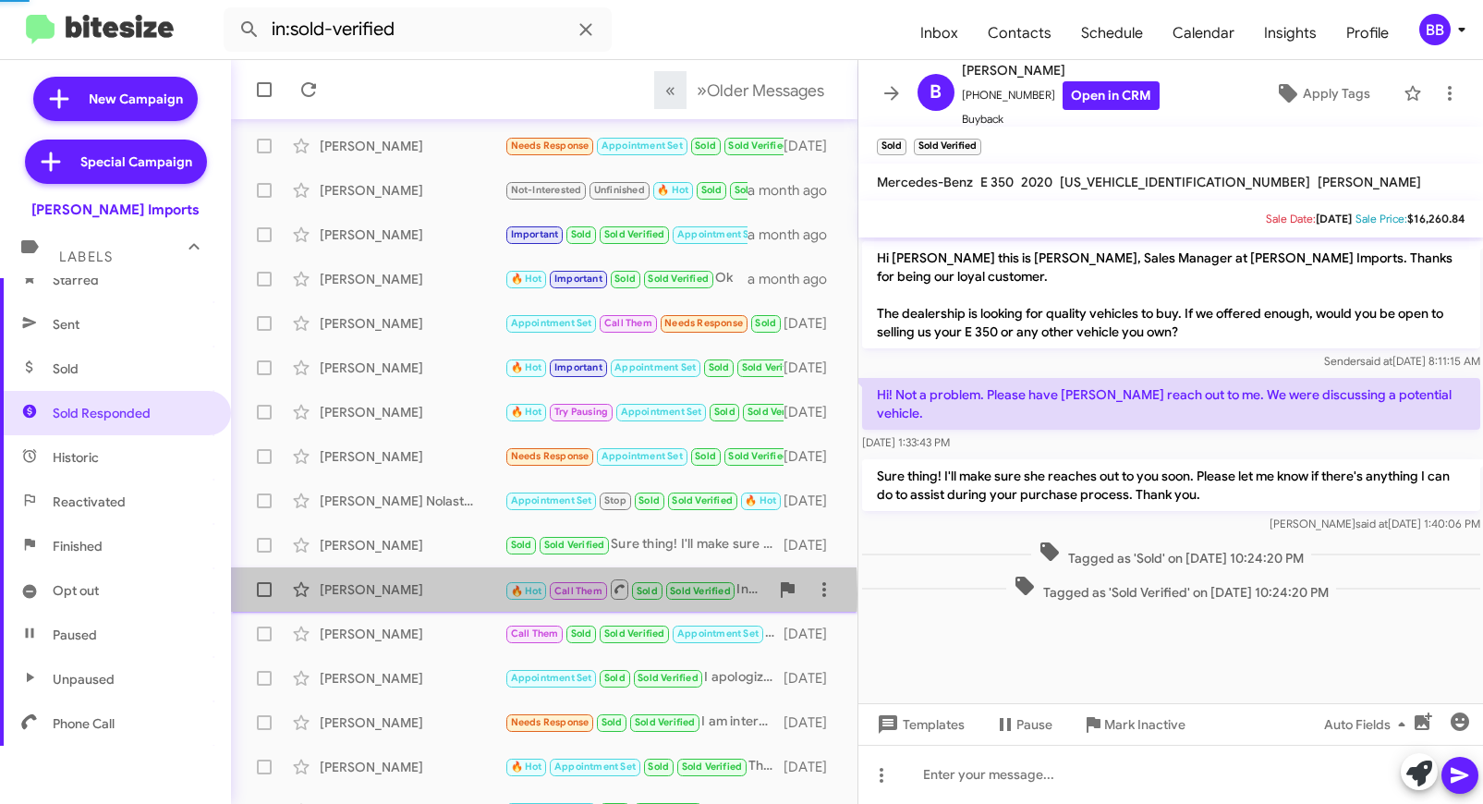
scroll to position [295, 0]
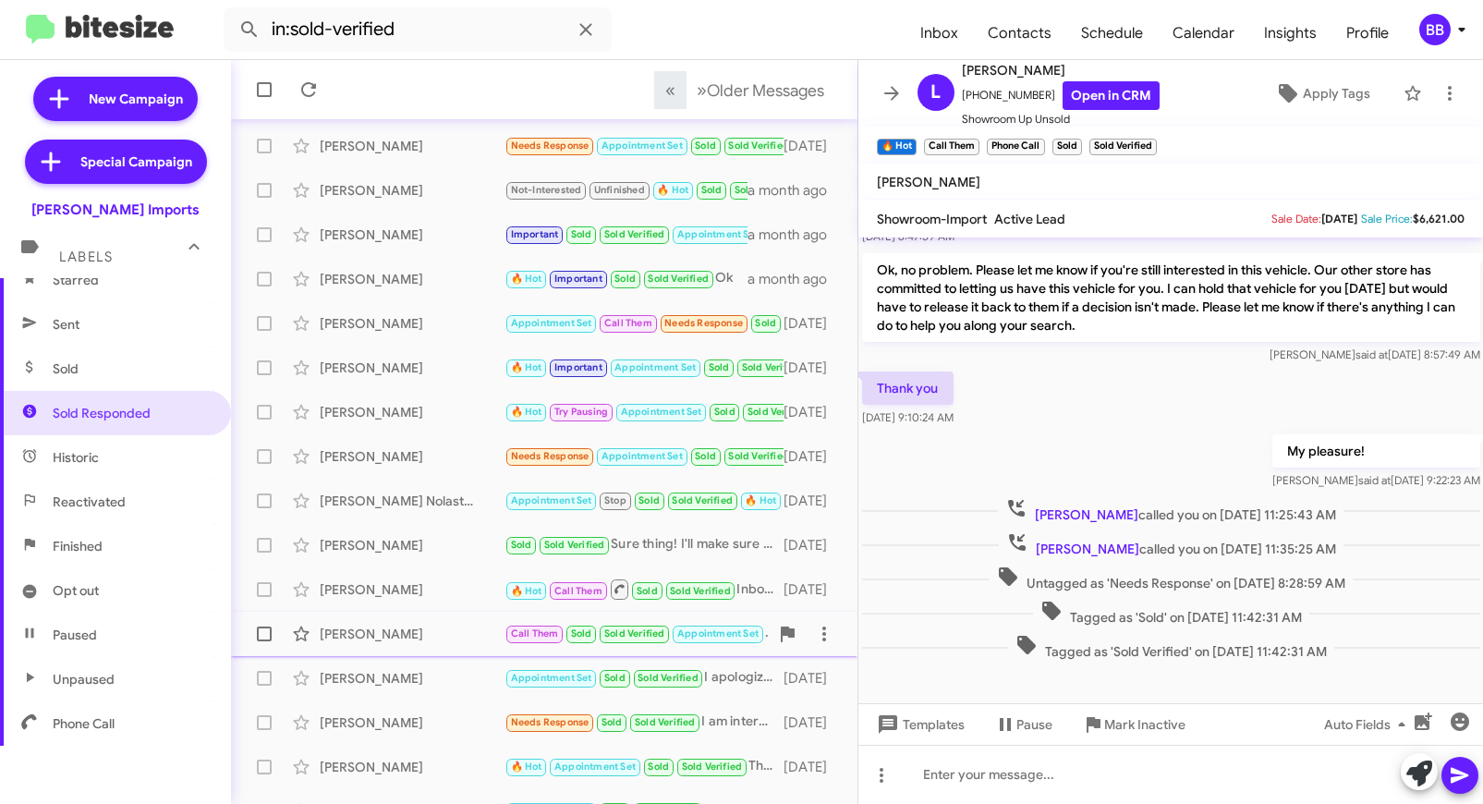
click at [412, 625] on div "Crystal Ridgley" at bounding box center [412, 634] width 185 height 18
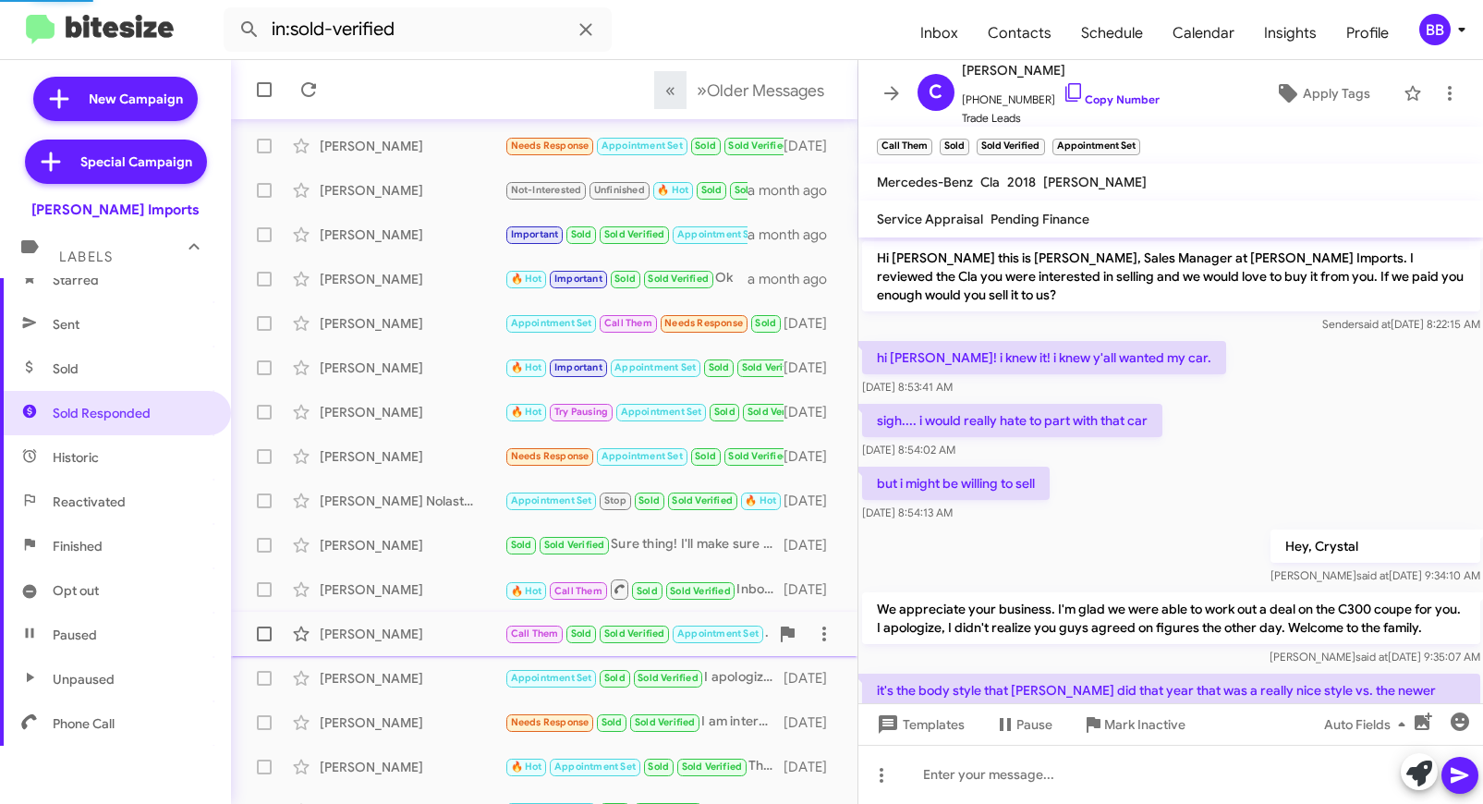
scroll to position [92, 0]
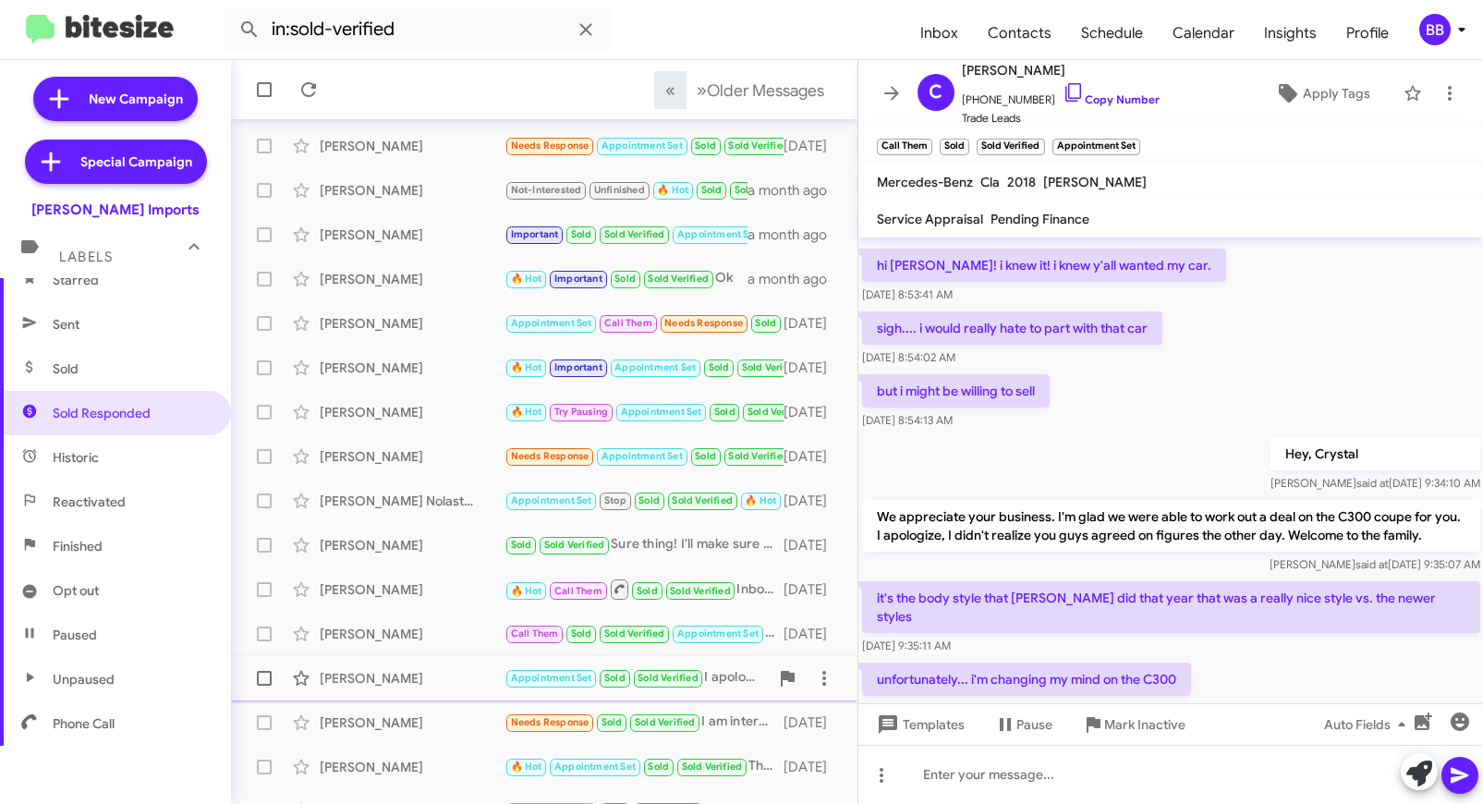
click at [415, 664] on div "Jacqueiline Parsons Appointment Set Sold Sold Verified I apologize on their beh…" at bounding box center [544, 678] width 597 height 37
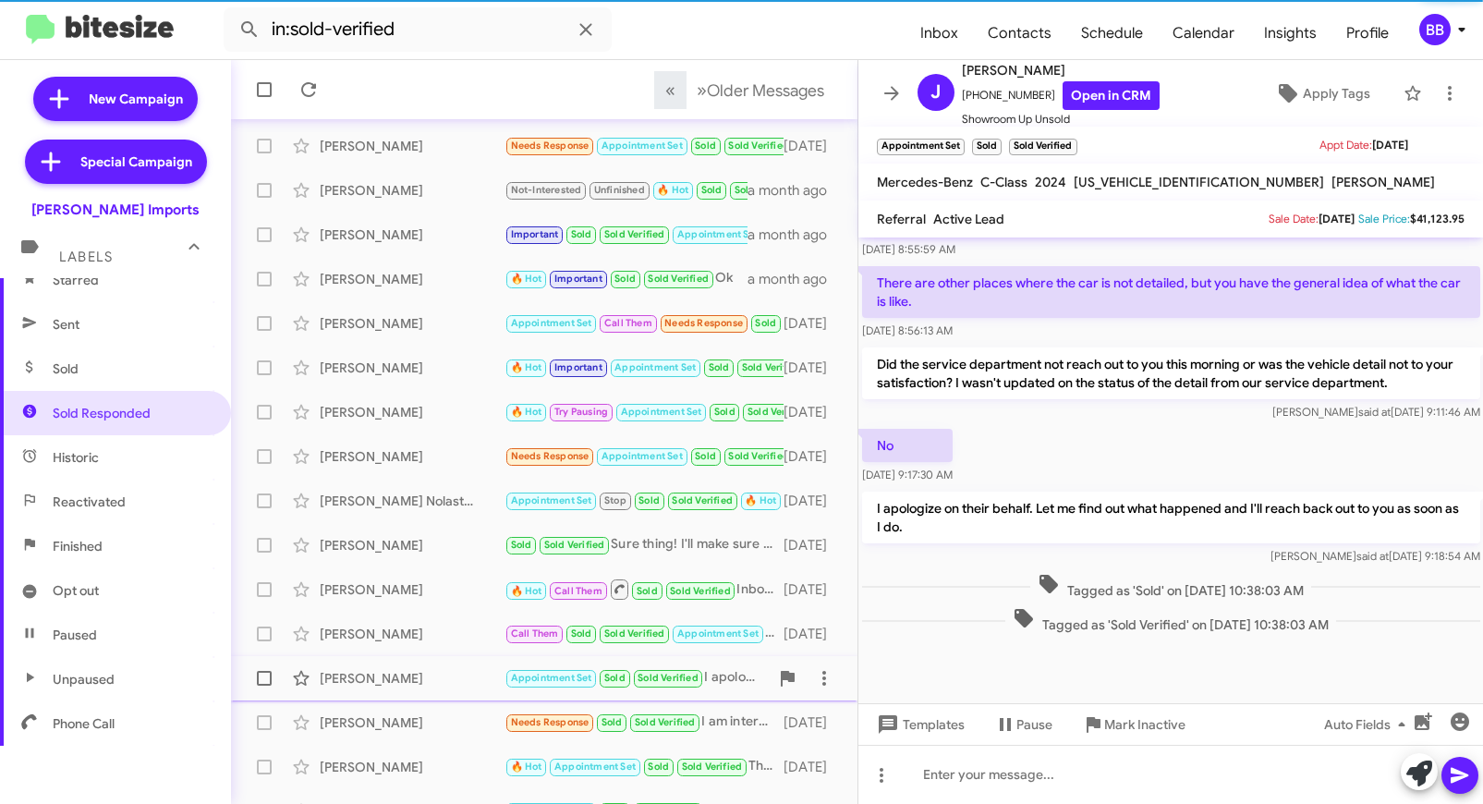
scroll to position [269, 0]
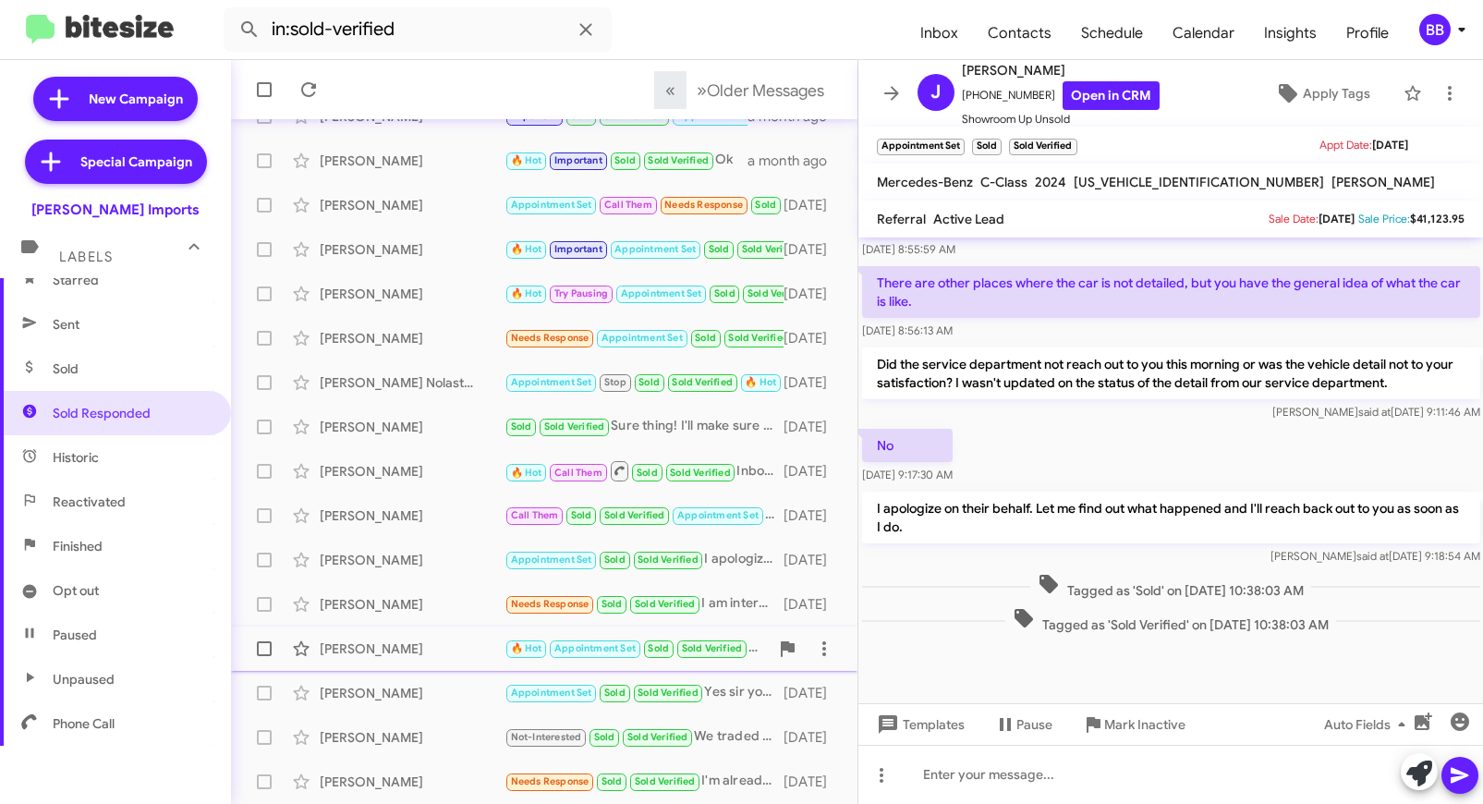
click at [400, 648] on div "Mark Glasson" at bounding box center [412, 649] width 185 height 18
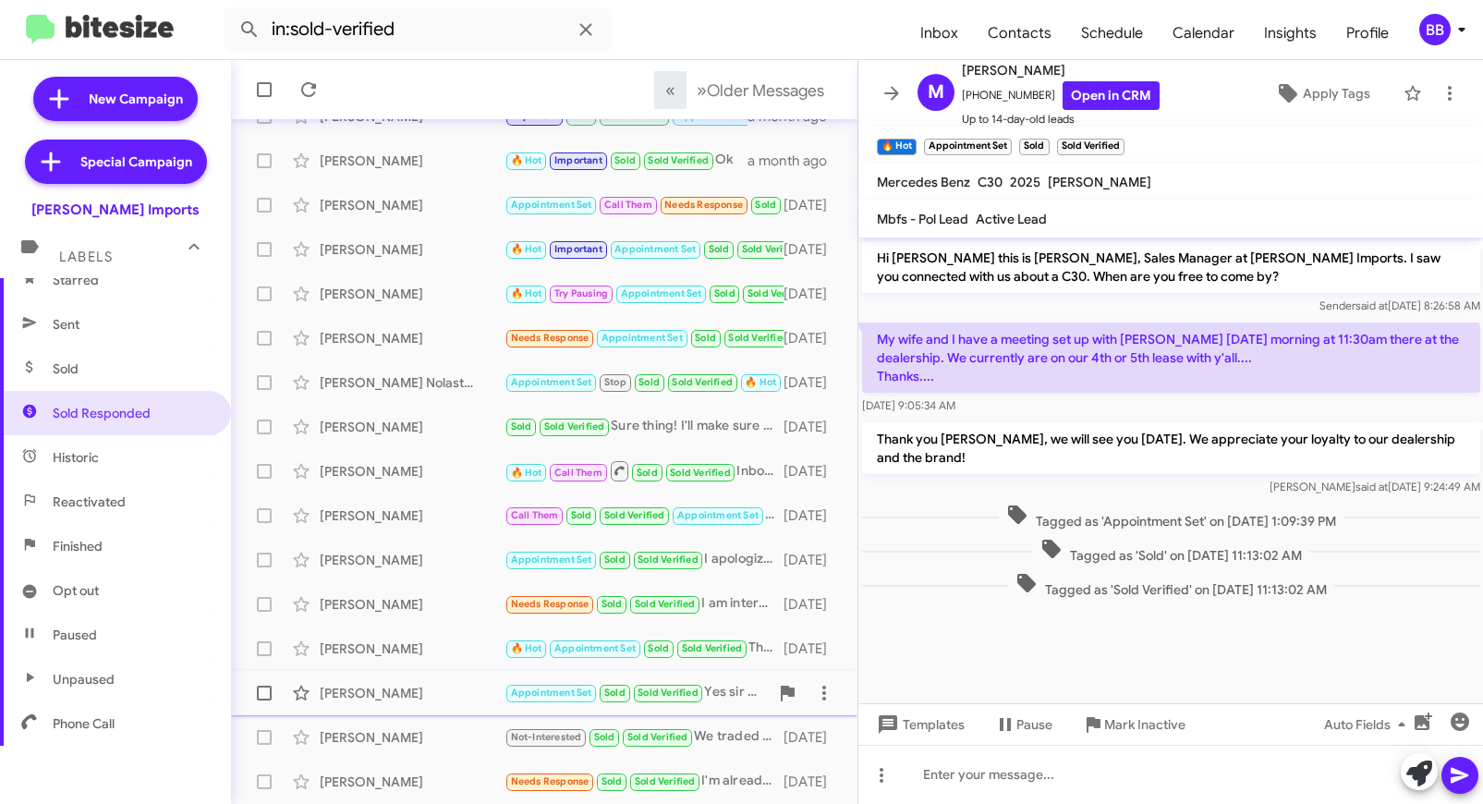
click at [399, 697] on div "Michael Wayne Rendon" at bounding box center [412, 693] width 185 height 18
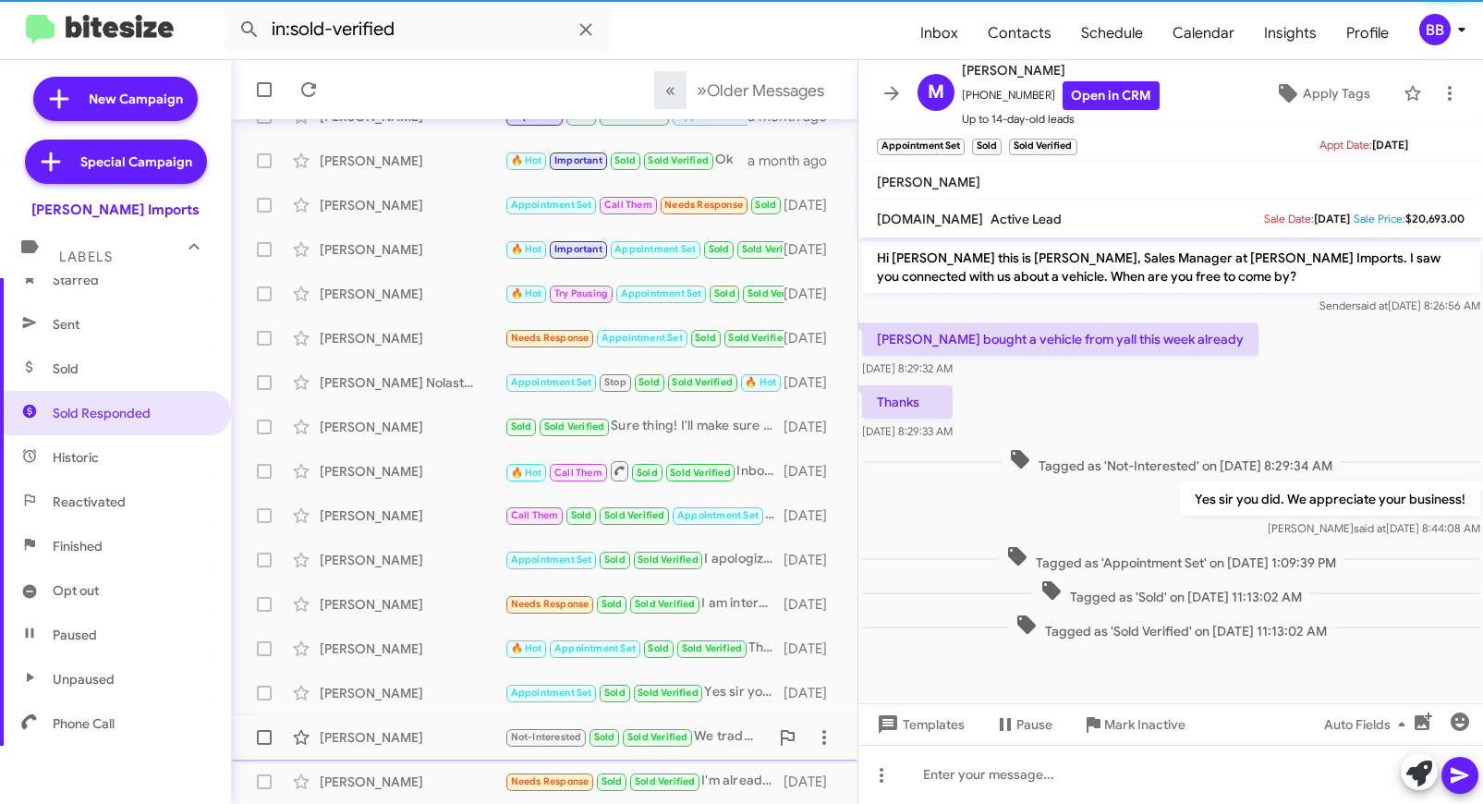
click at [387, 746] on div "Christina Meza" at bounding box center [412, 737] width 185 height 18
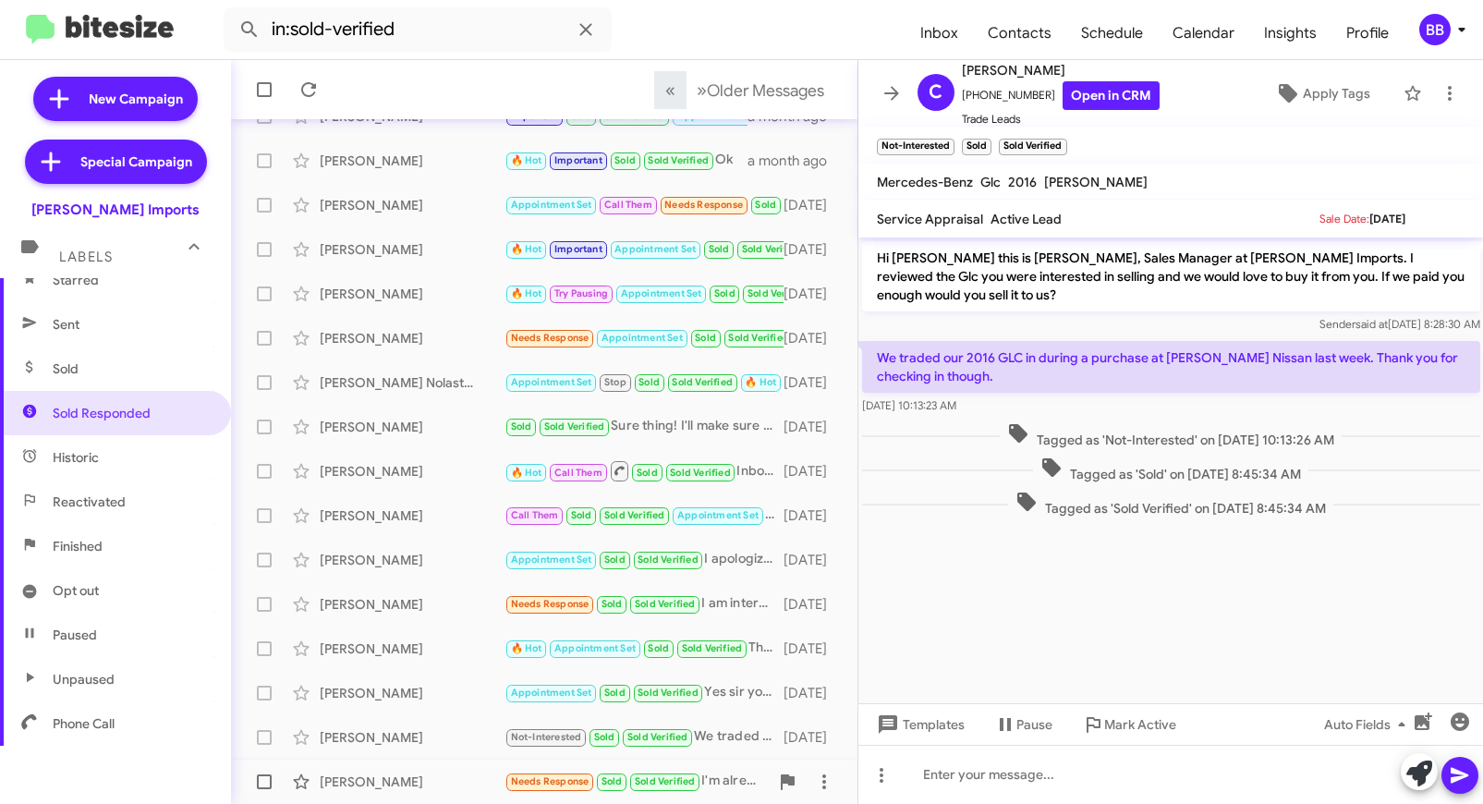
click at [387, 776] on div "Linda De Leon" at bounding box center [412, 782] width 185 height 18
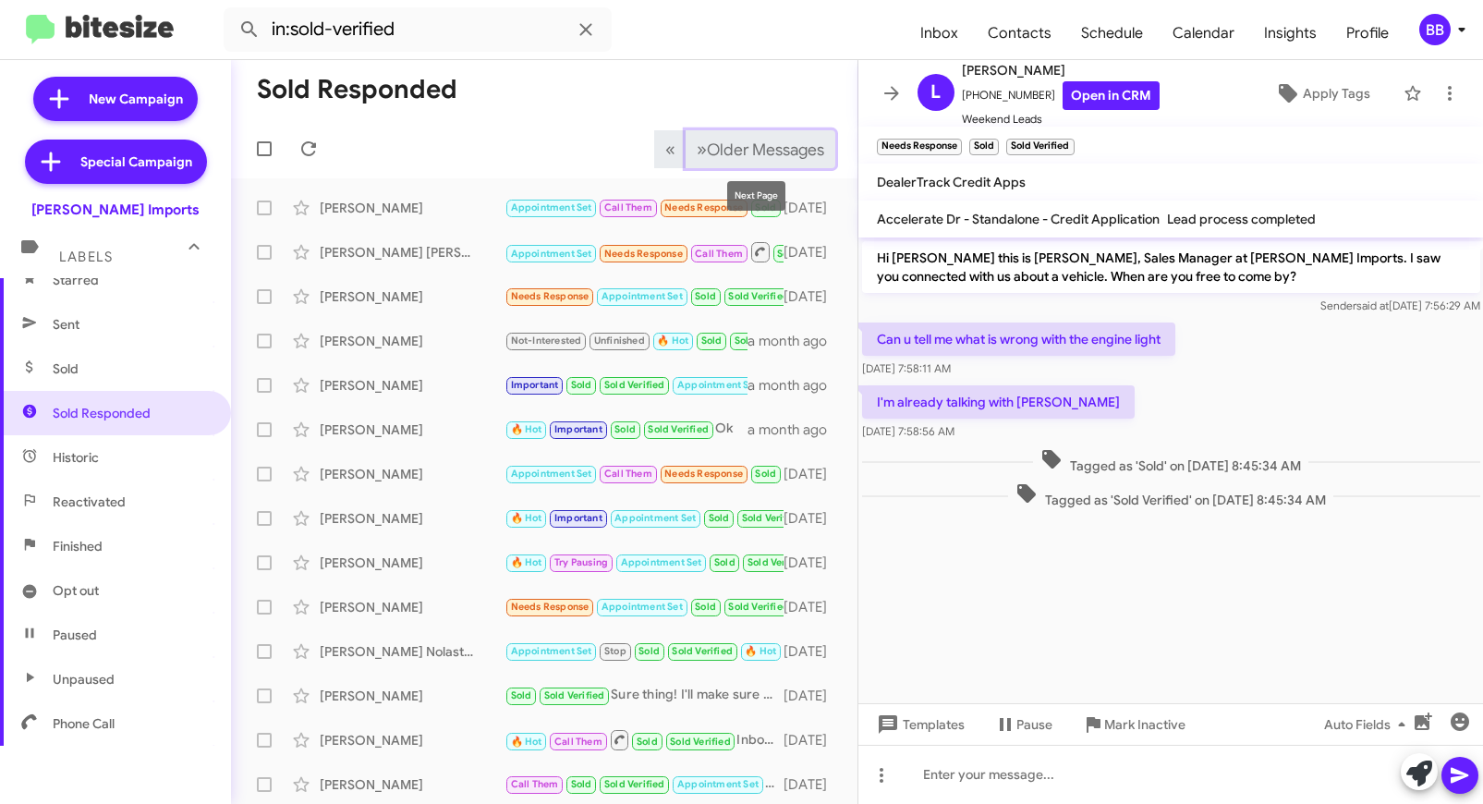
click at [726, 139] on button "» Next Older Messages" at bounding box center [761, 149] width 150 height 38
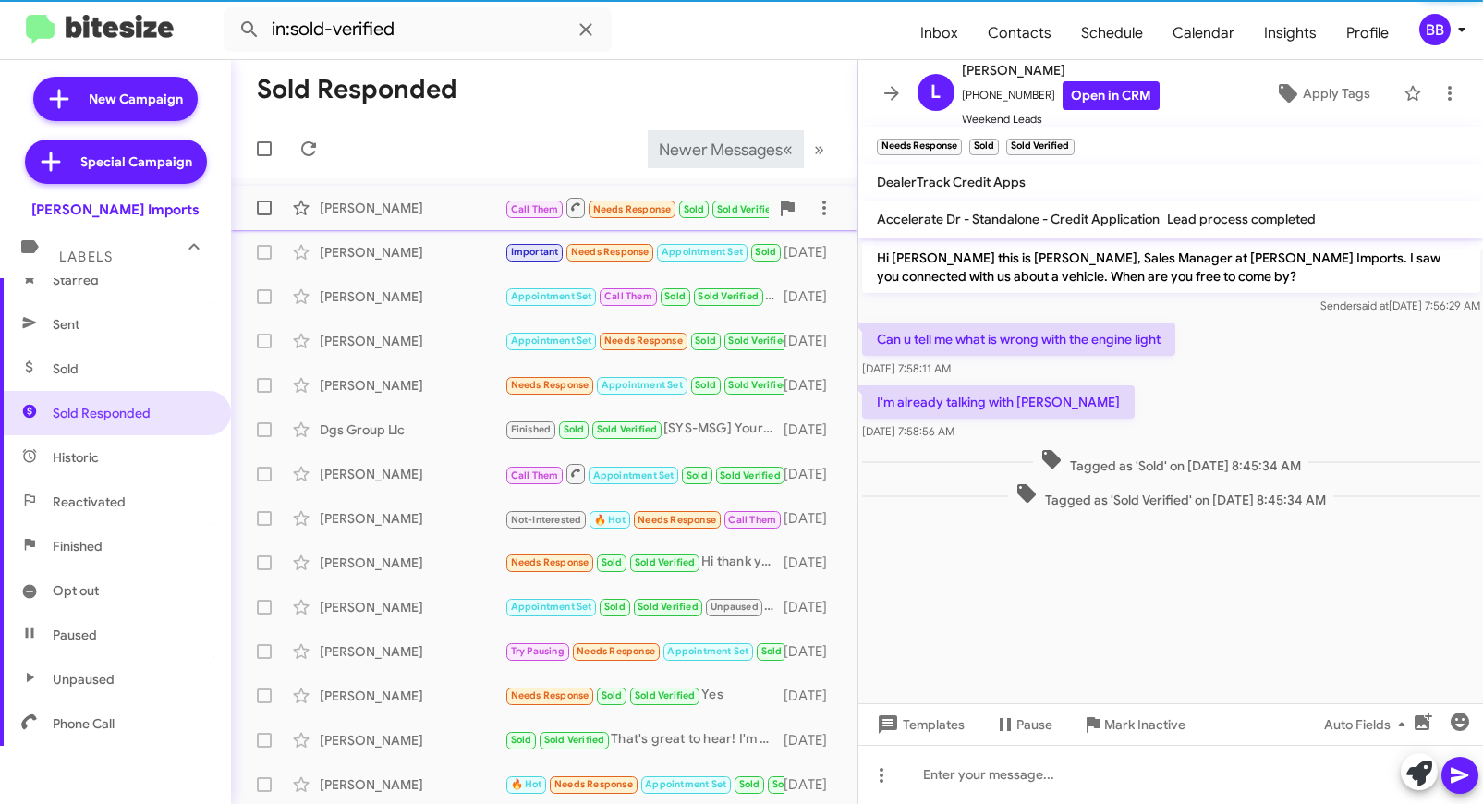
click at [457, 199] on div "David Low" at bounding box center [412, 208] width 185 height 18
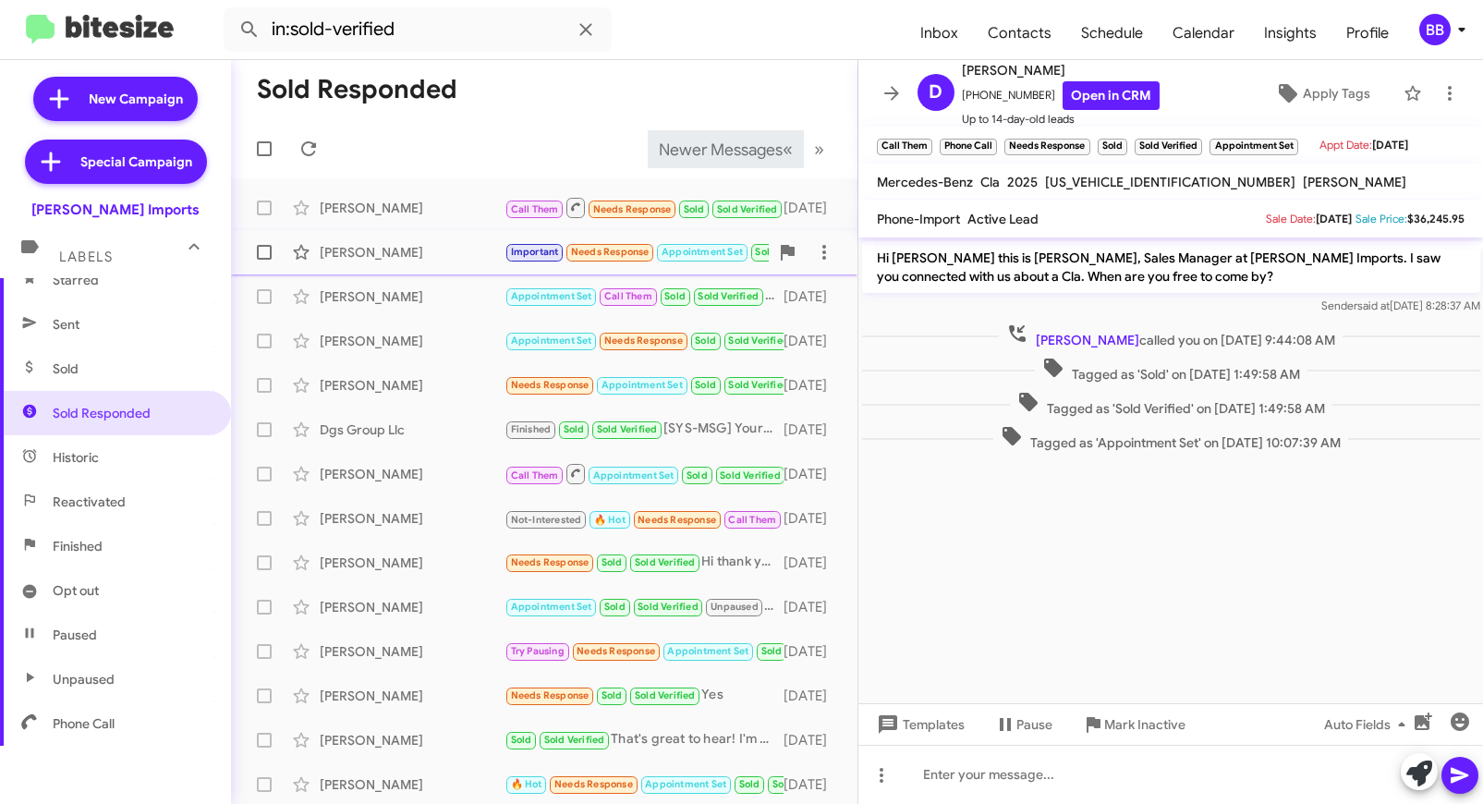
click at [438, 255] on div "Coleene Mccracken" at bounding box center [412, 252] width 185 height 18
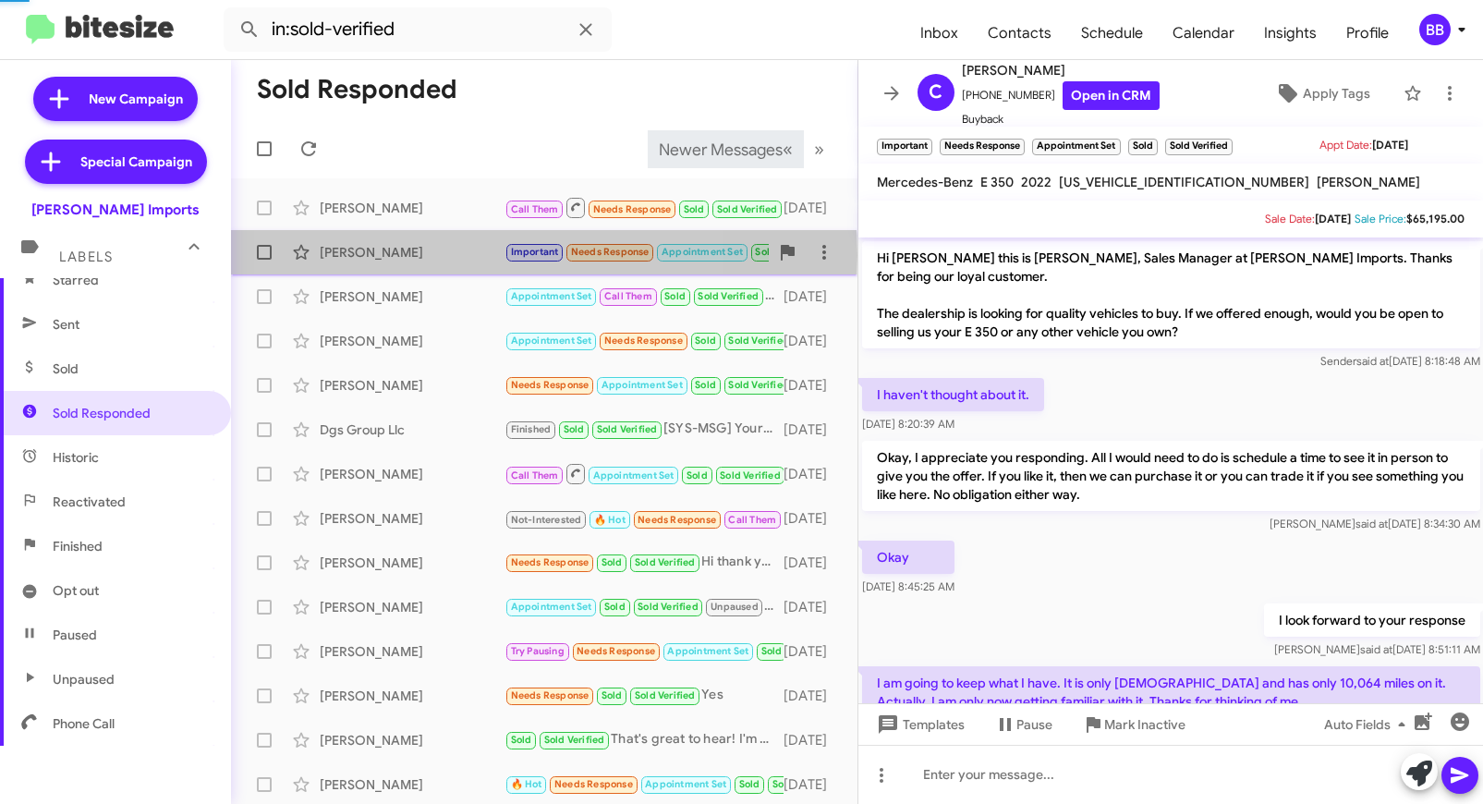
scroll to position [339, 0]
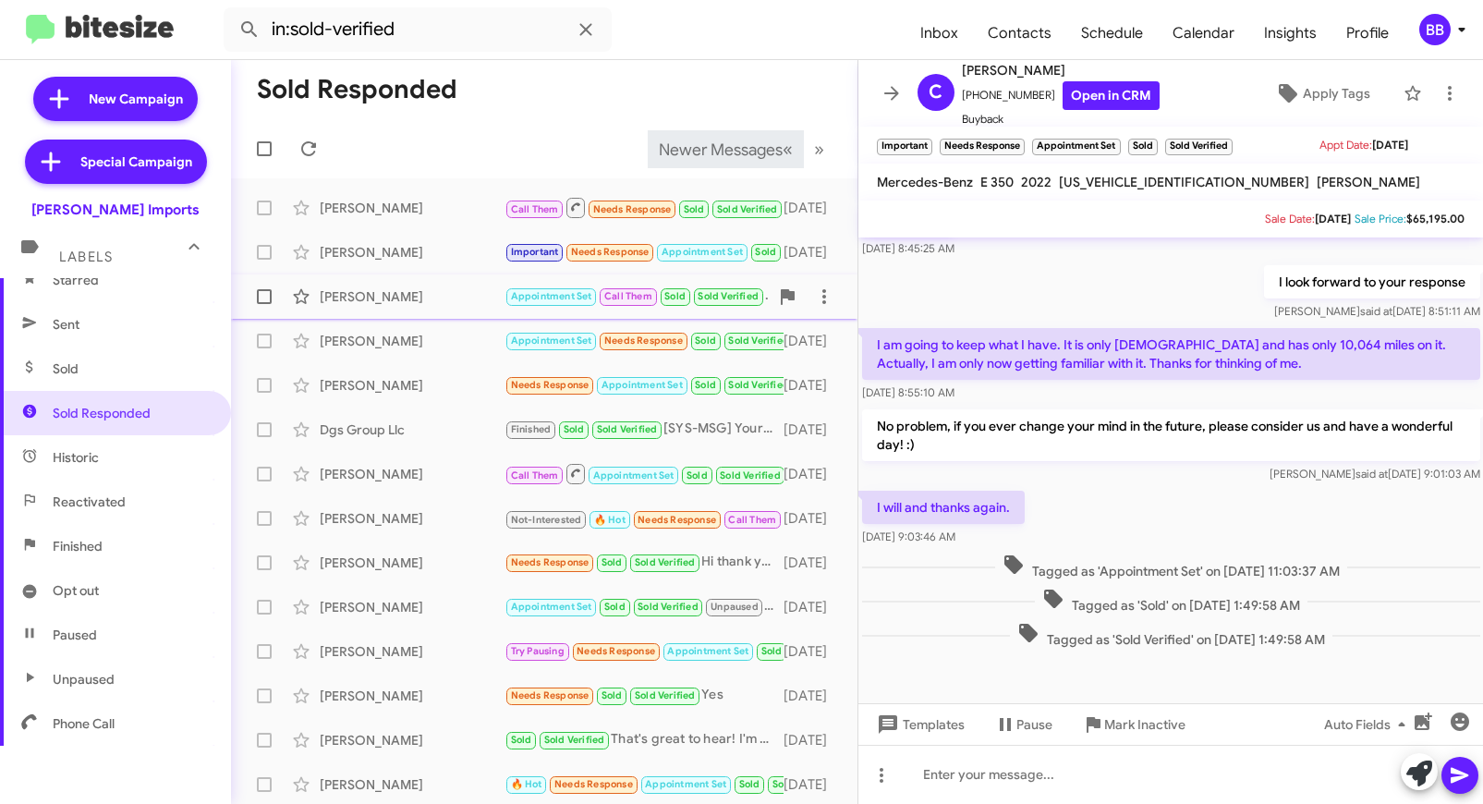
click at [433, 304] on div "Rosalia Rosales" at bounding box center [412, 296] width 185 height 18
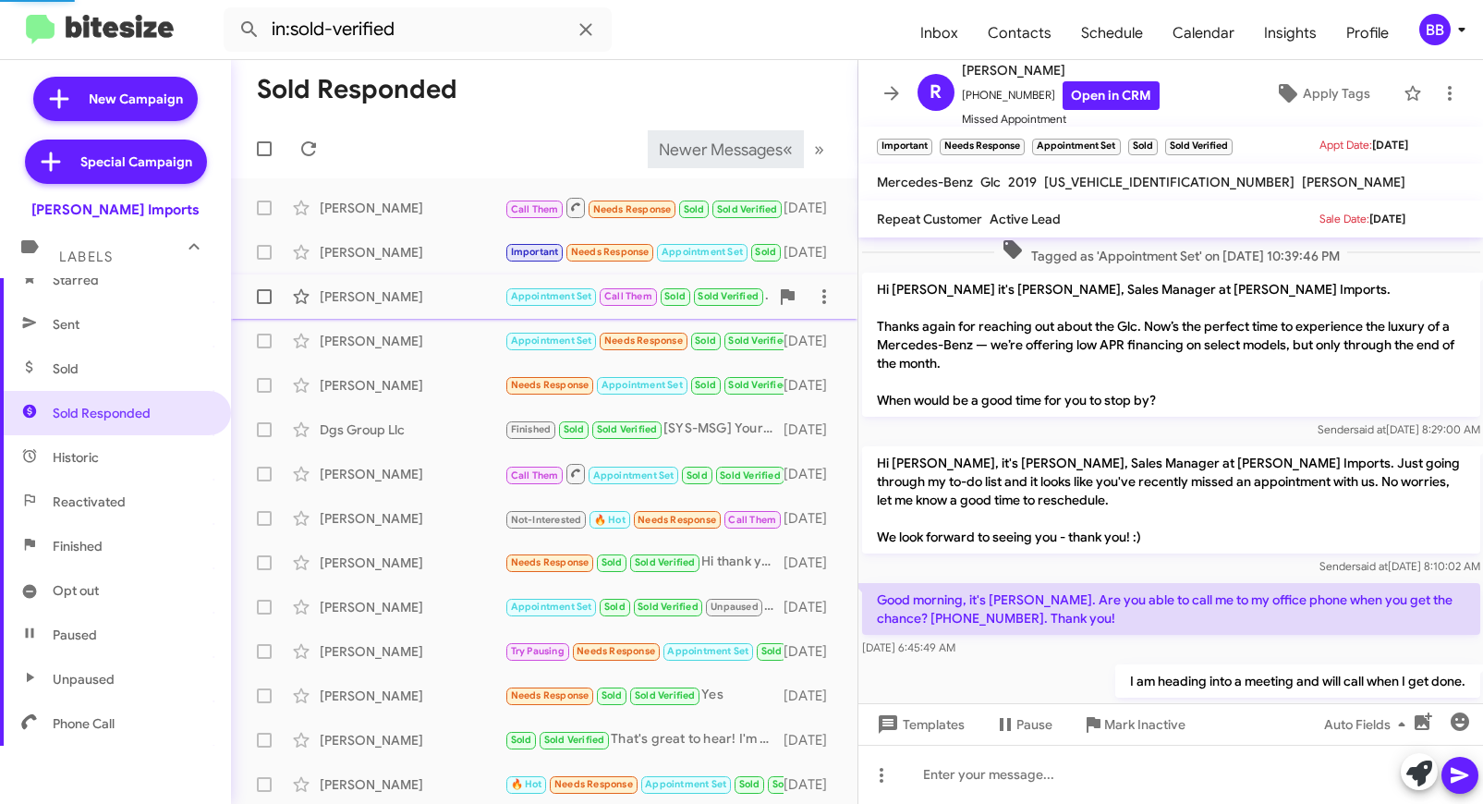
scroll to position [438, 0]
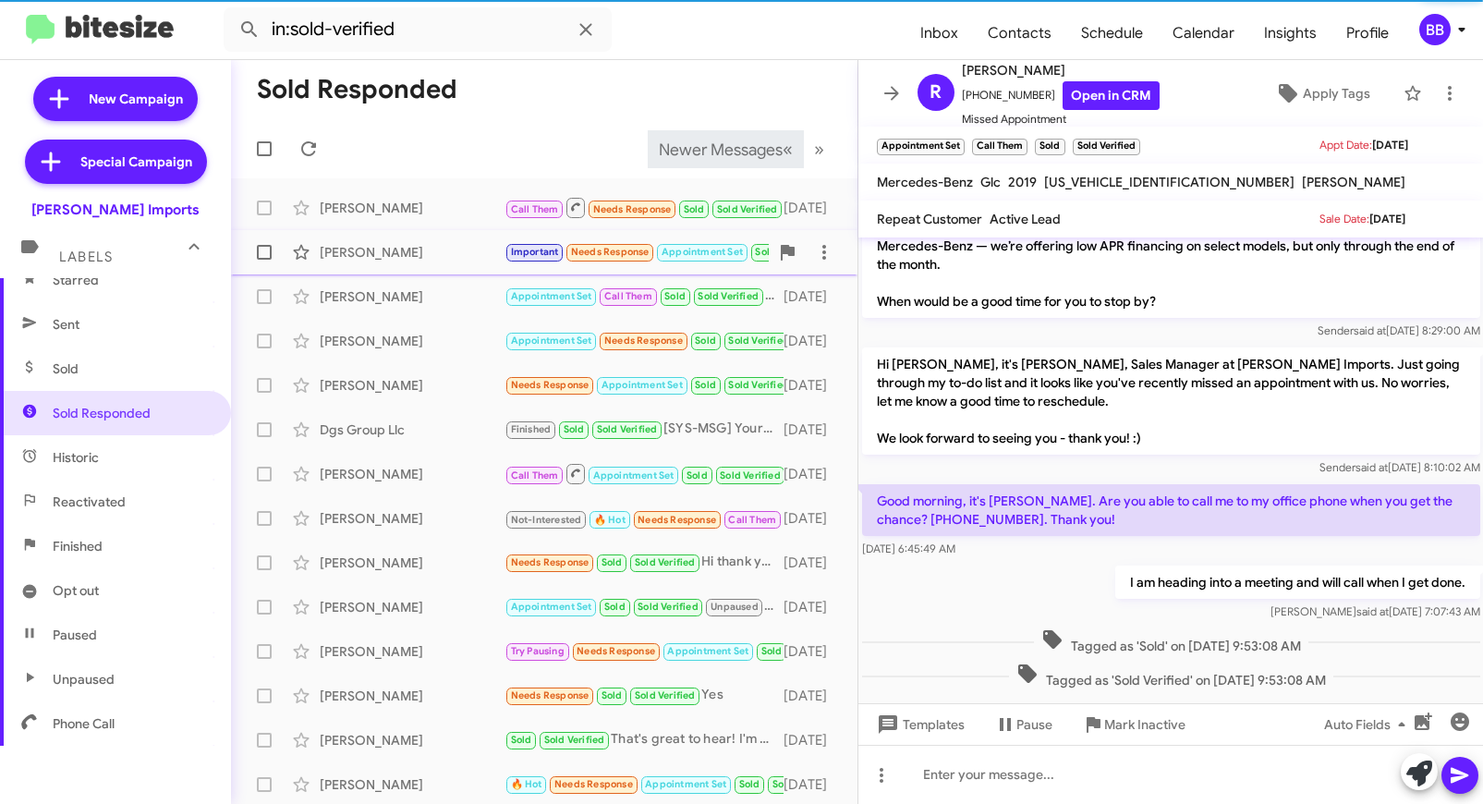
click at [421, 262] on div "Coleene Mccracken Important Needs Response Appointment Set Sold Sold Verified I…" at bounding box center [544, 252] width 597 height 37
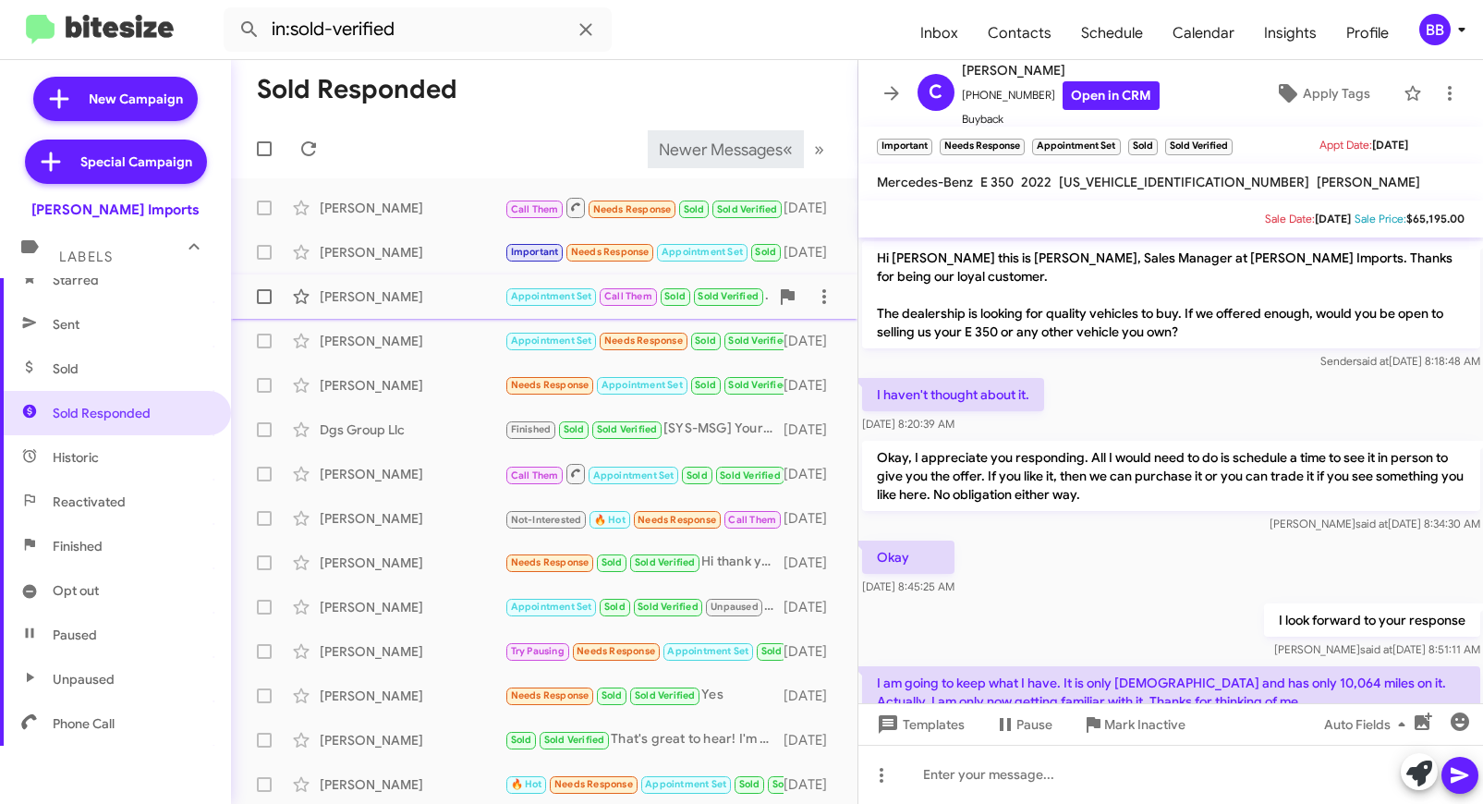
click at [421, 308] on div "Rosalia Rosales Appointment Set Call Them Sold Sold Verified I am heading into …" at bounding box center [544, 296] width 597 height 37
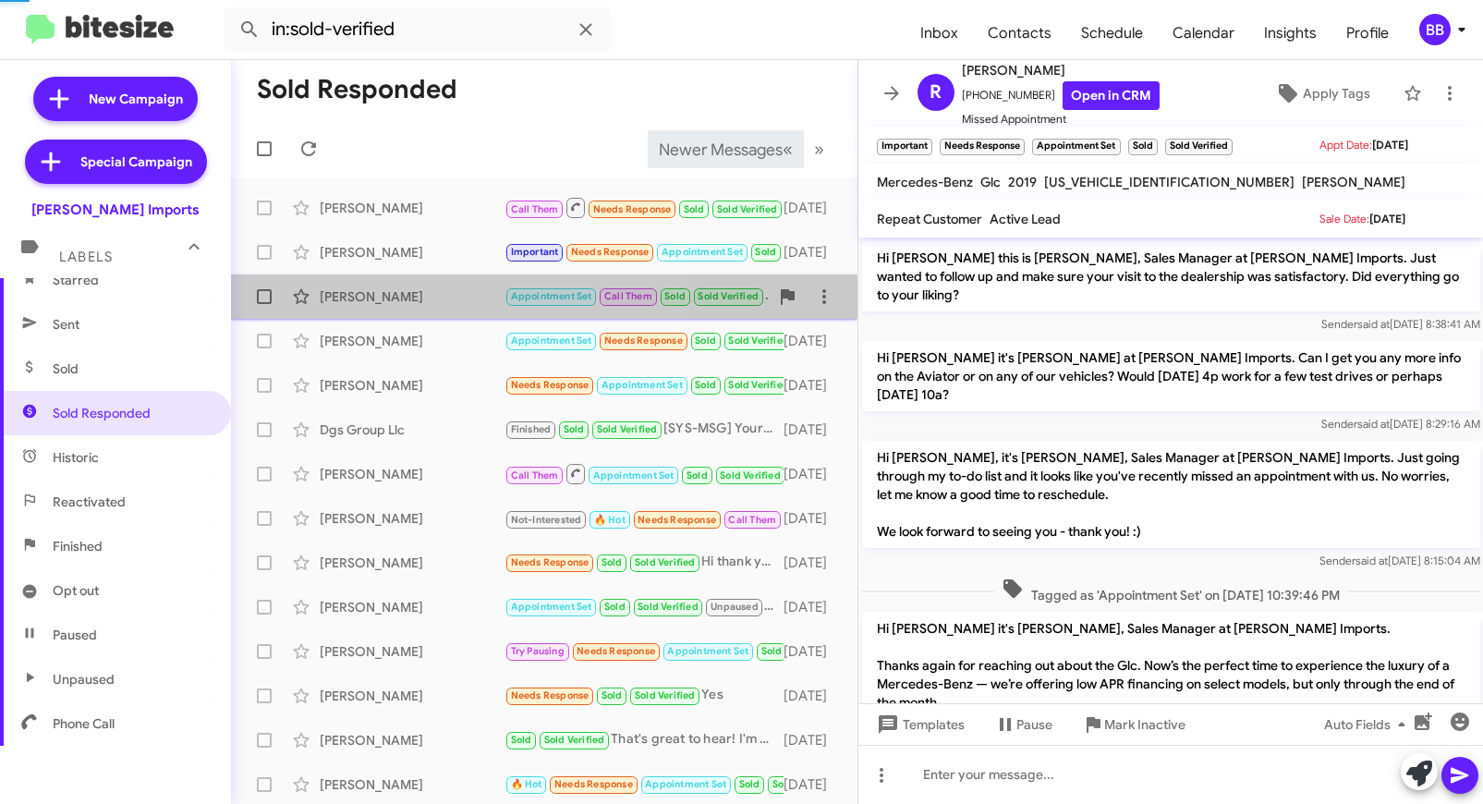
scroll to position [438, 0]
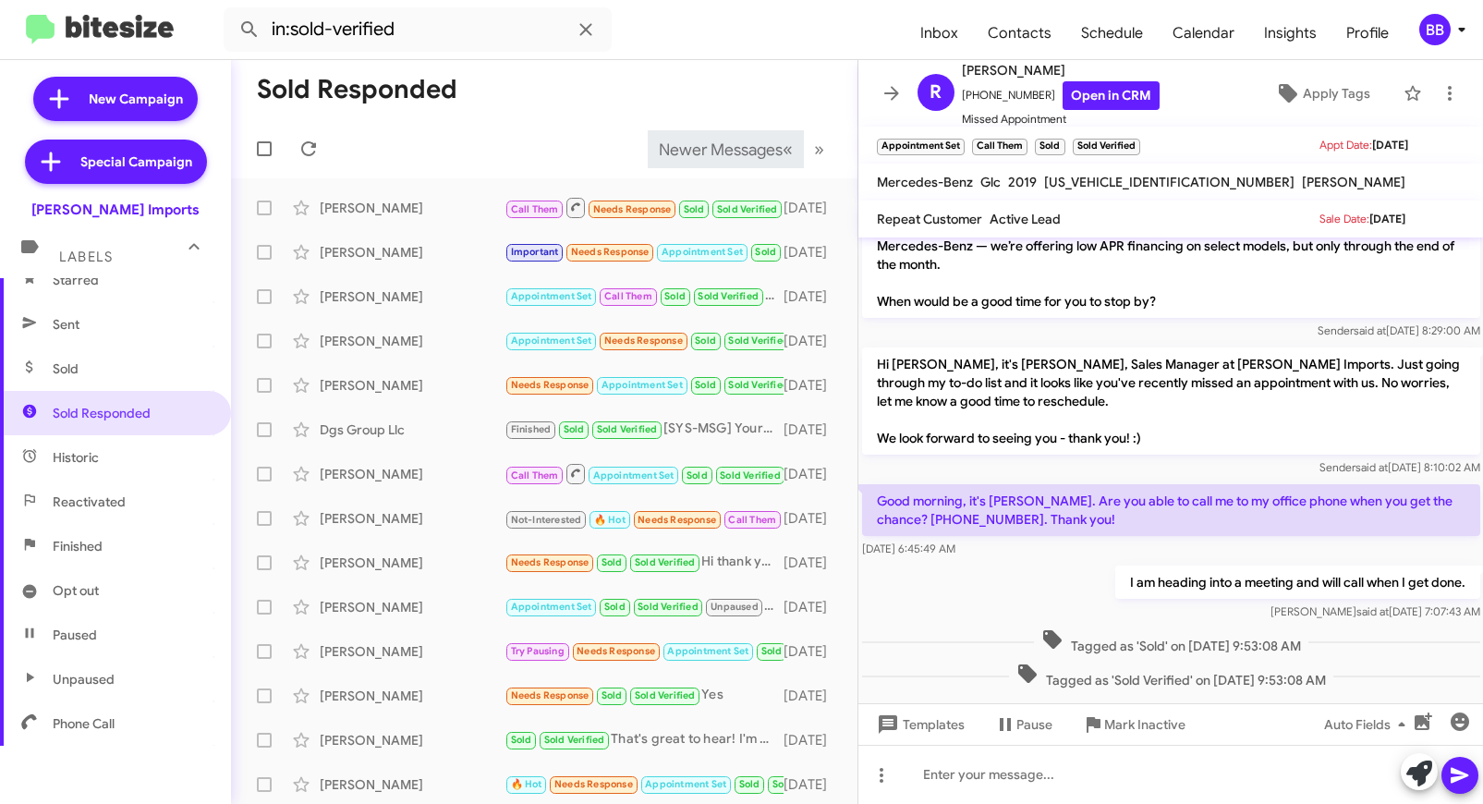
click at [1449, 31] on div "BB" at bounding box center [1435, 29] width 31 height 31
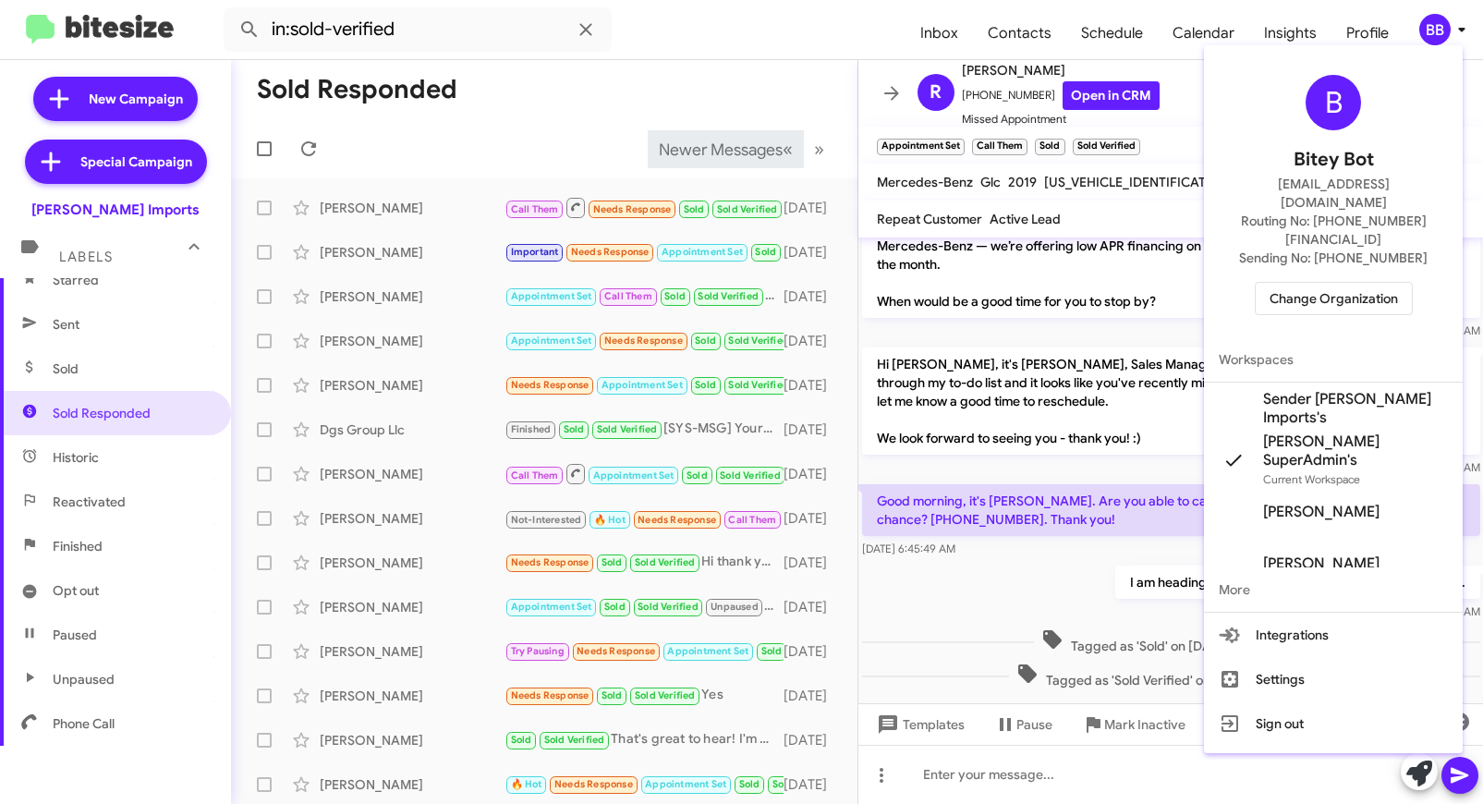
click at [1298, 283] on span "Change Organization" at bounding box center [1334, 298] width 128 height 31
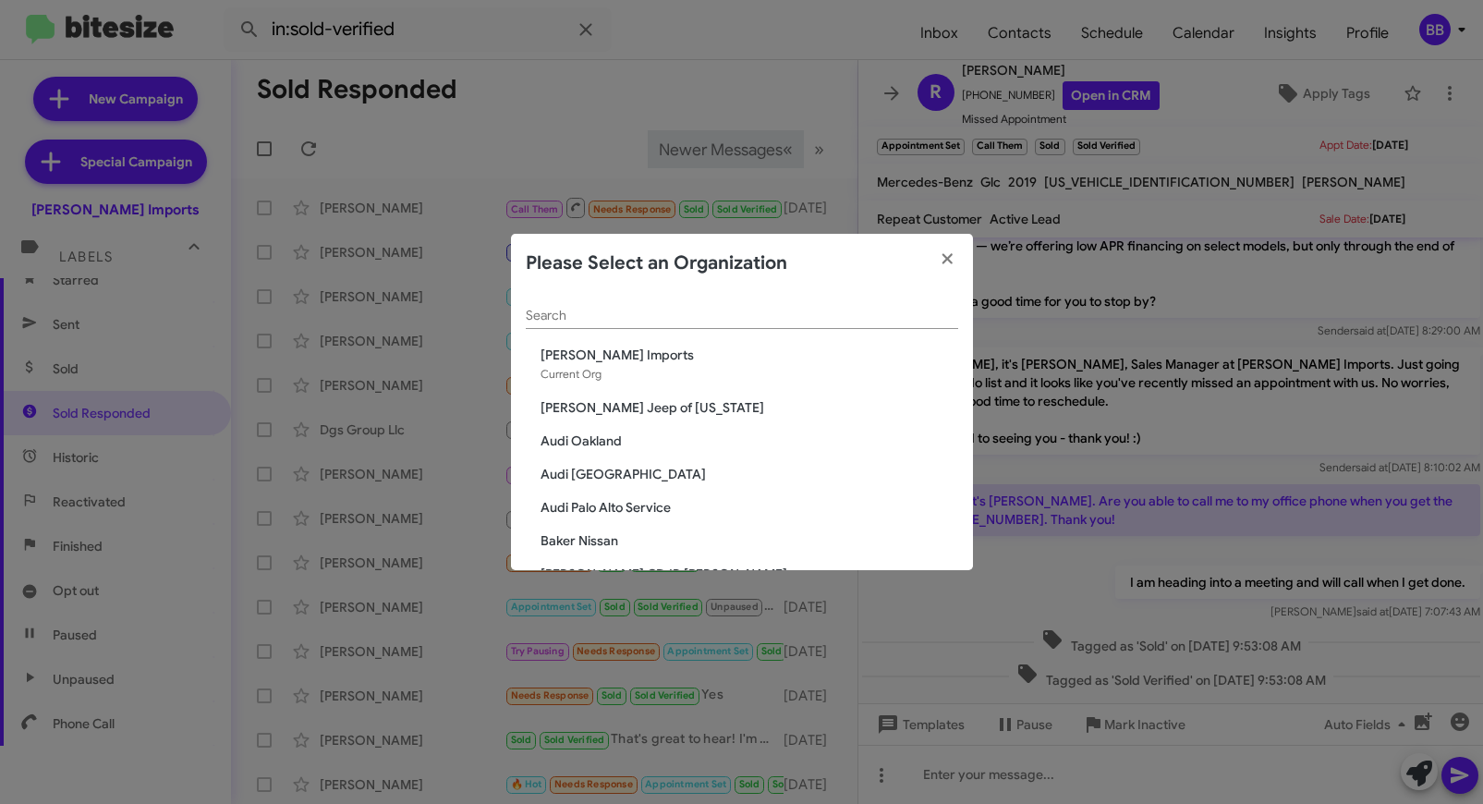
click at [632, 316] on input "Search" at bounding box center [742, 316] width 433 height 15
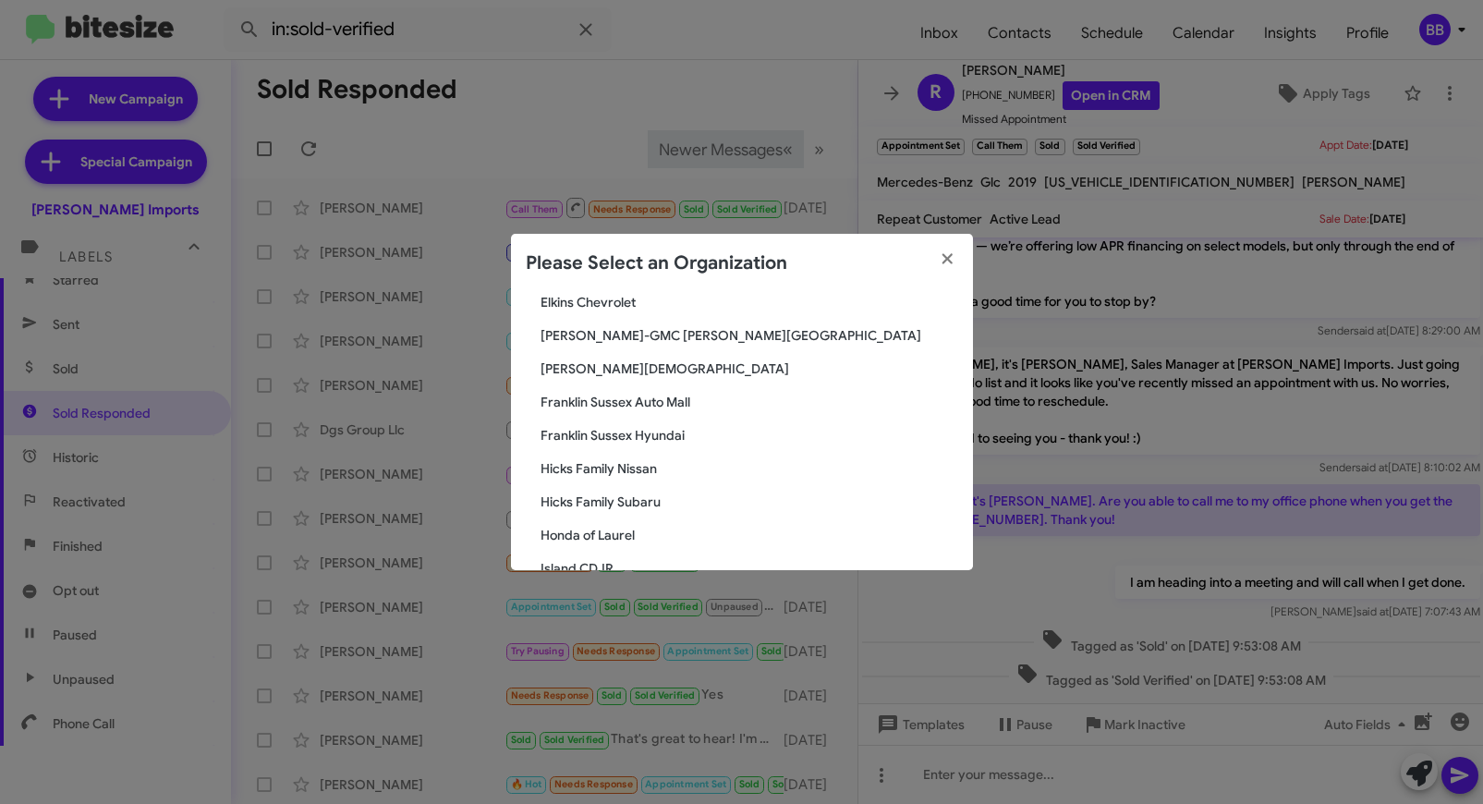
scroll to position [0, 0]
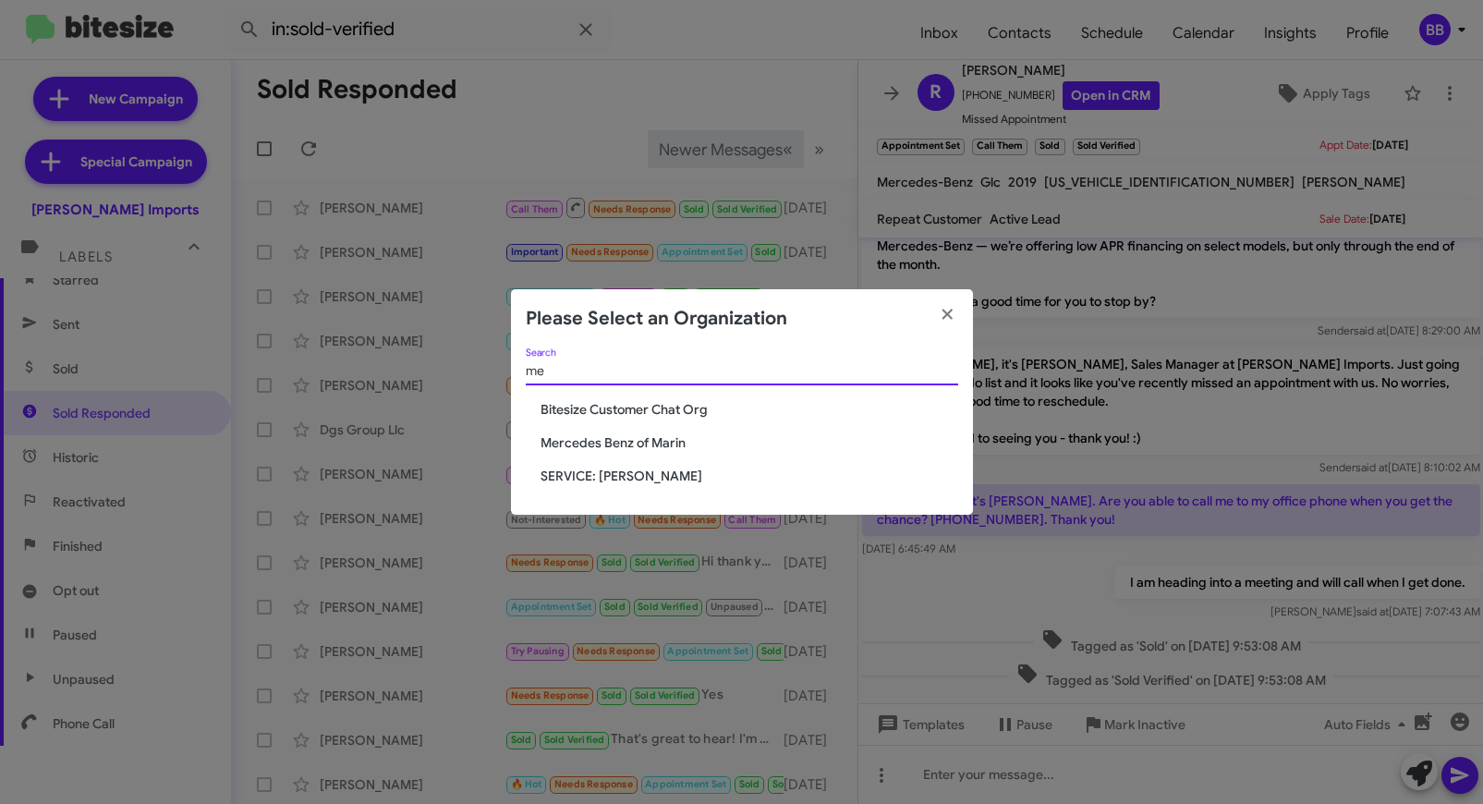
type input "m"
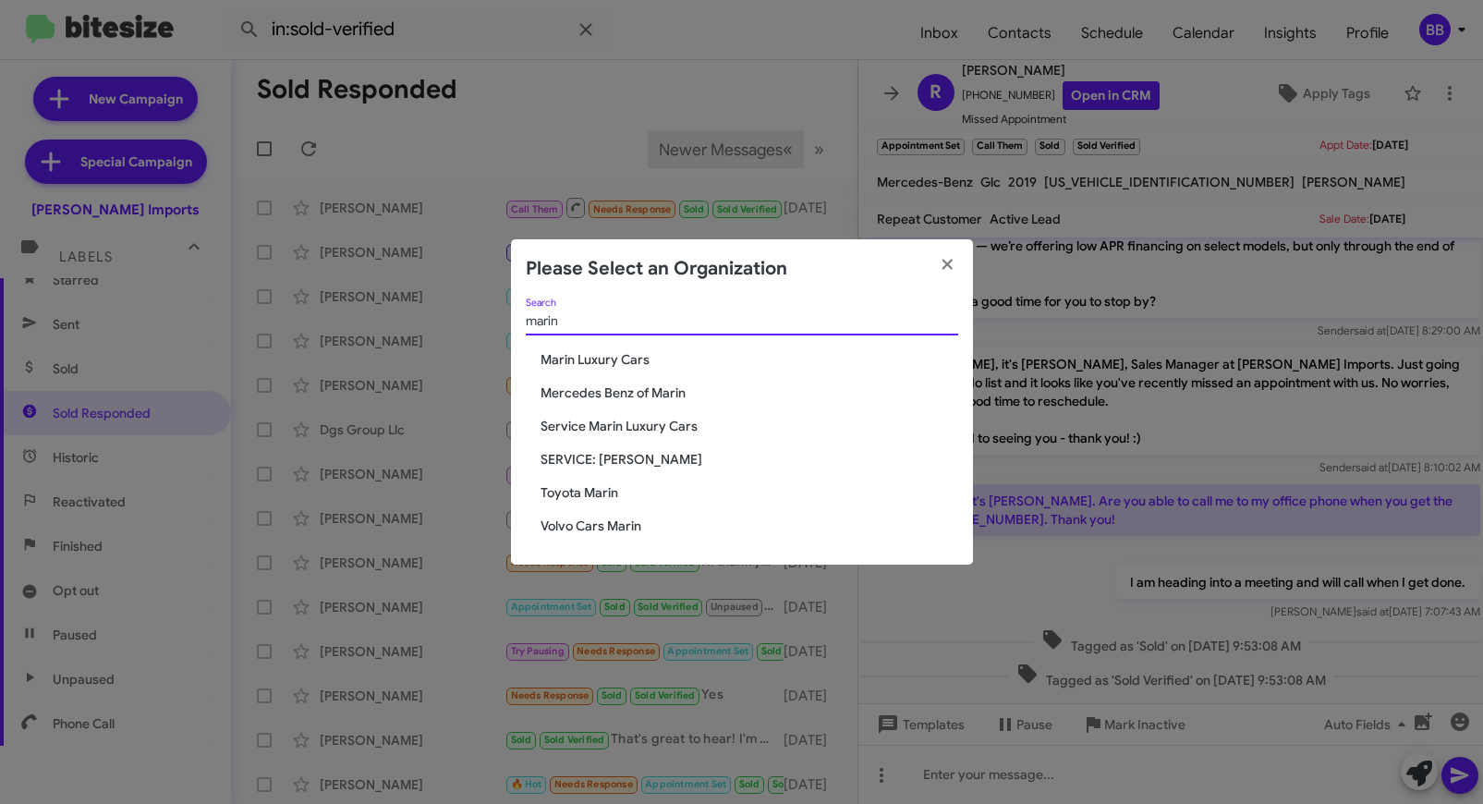
type input "marin"
click at [566, 530] on span "Volvo Cars Marin" at bounding box center [750, 526] width 418 height 18
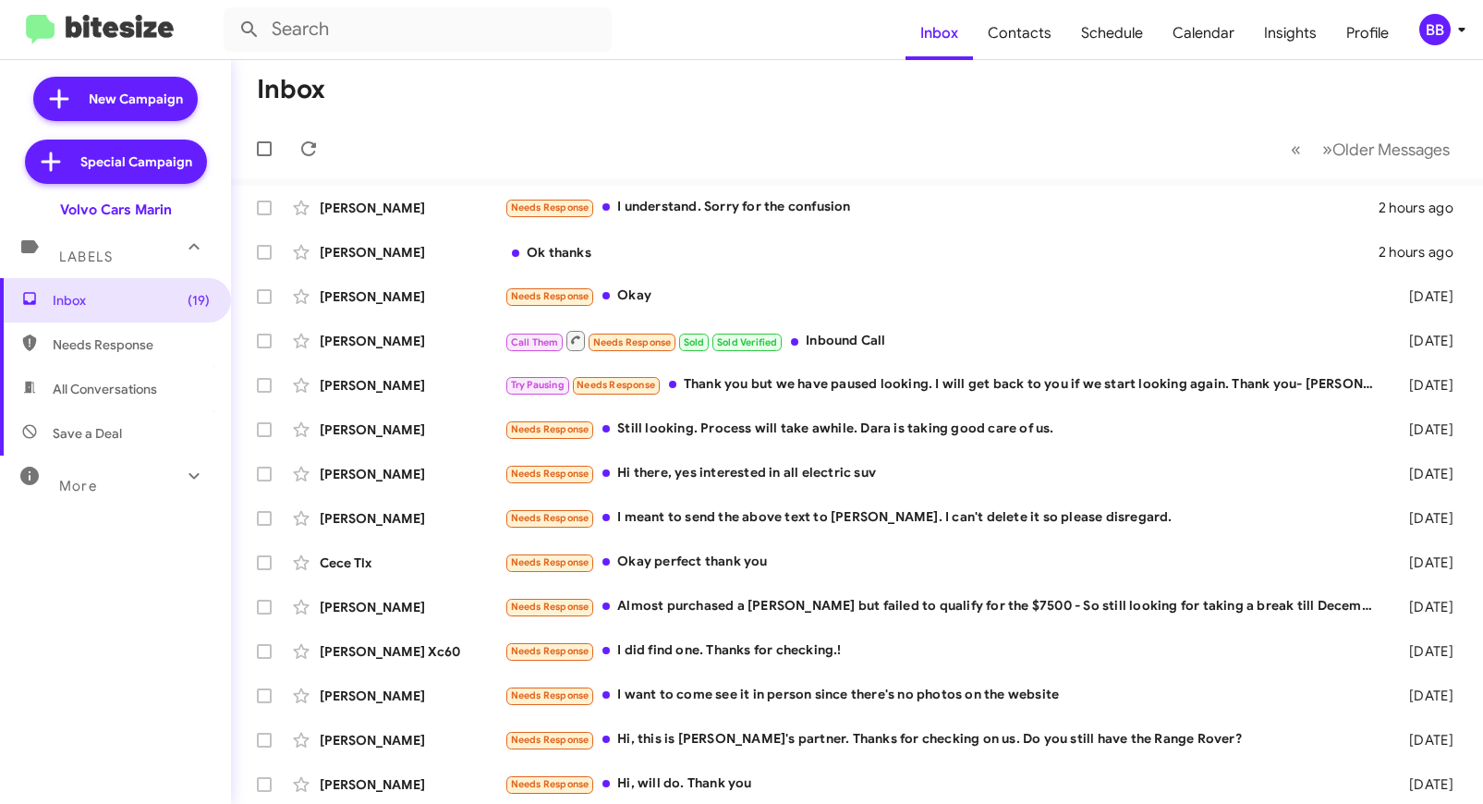
click at [119, 487] on div "More" at bounding box center [97, 478] width 165 height 34
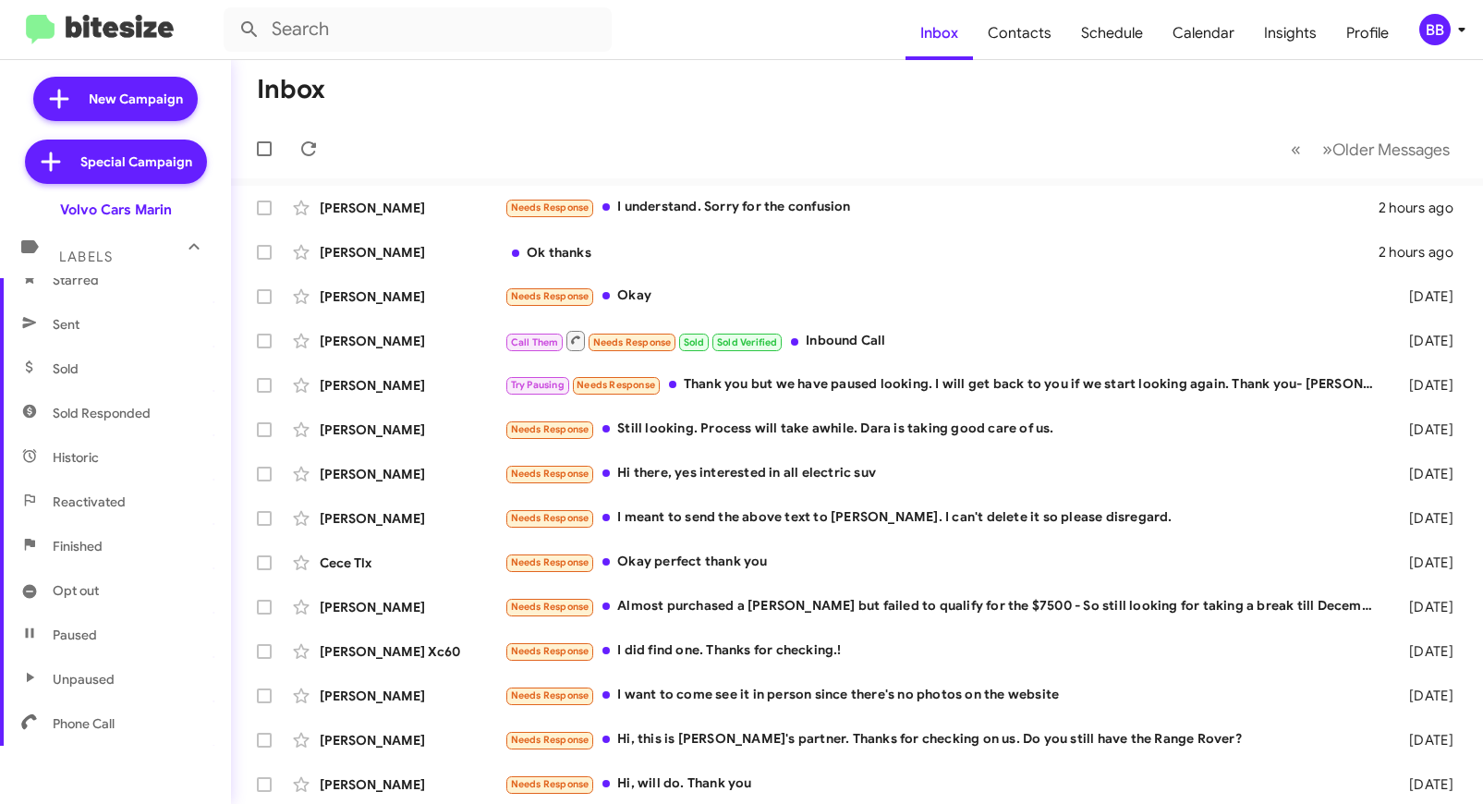
click at [126, 409] on span "Sold Responded" at bounding box center [102, 413] width 98 height 18
type input "in:sold-verified"
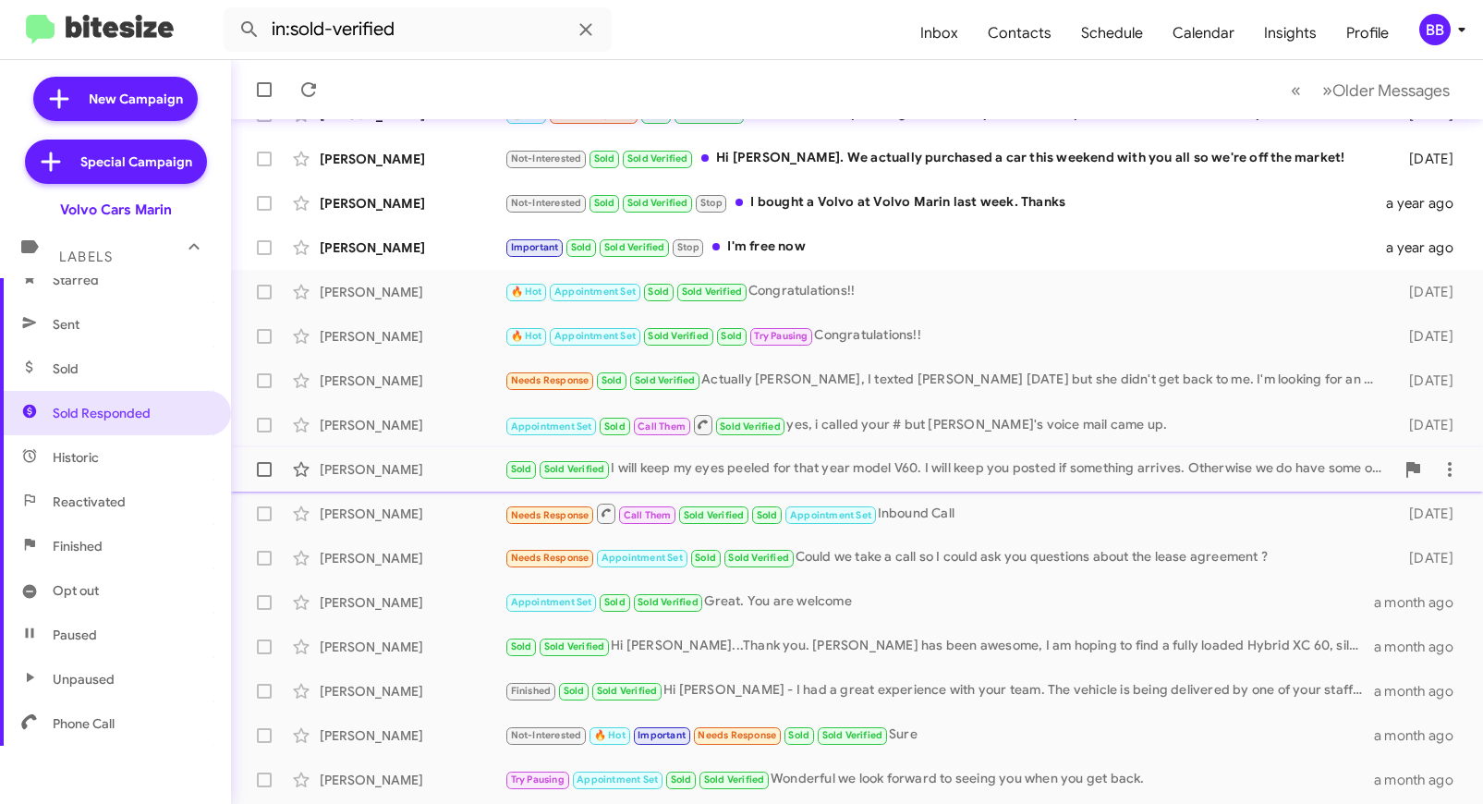
scroll to position [269, 0]
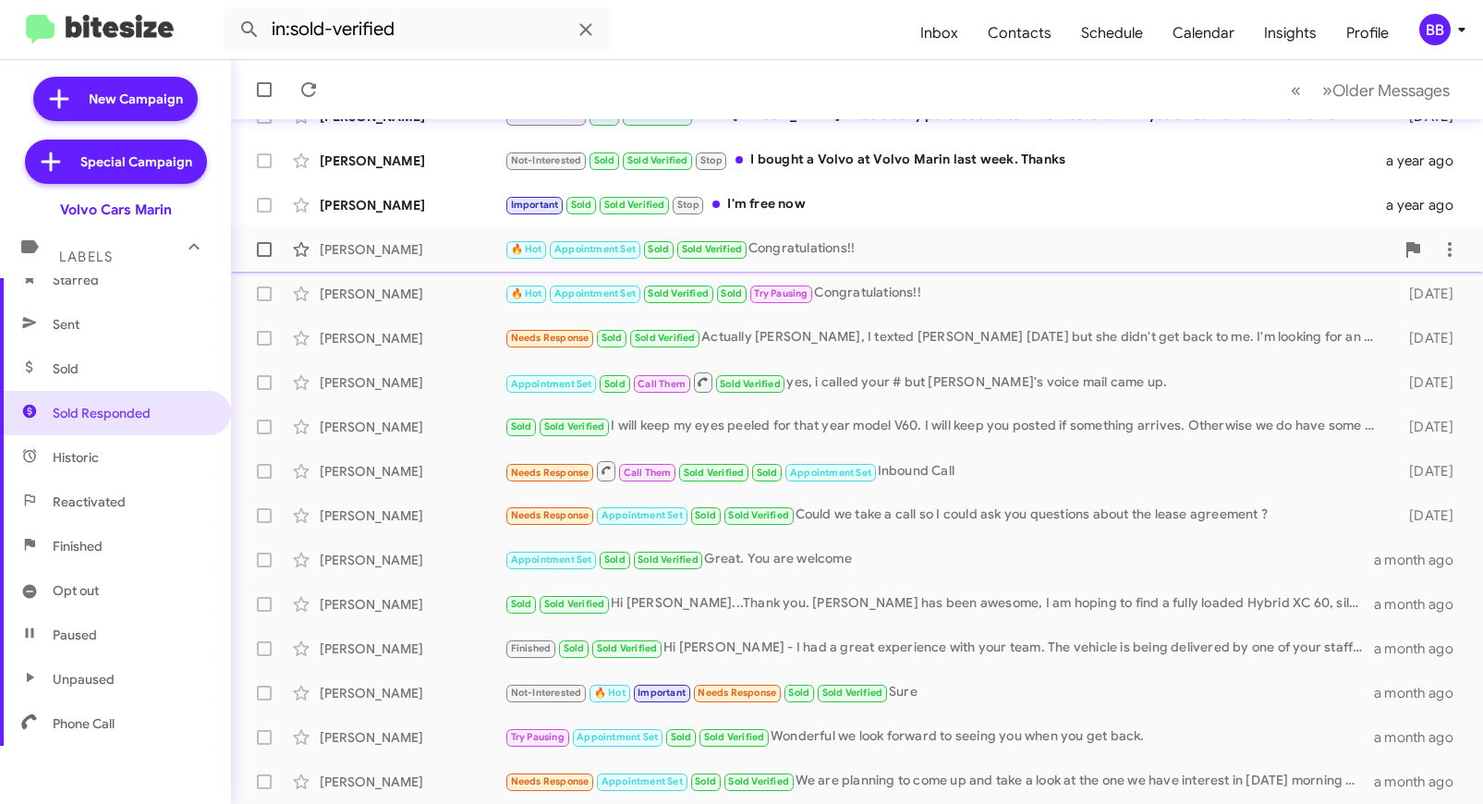
click at [397, 248] on div "[PERSON_NAME]" at bounding box center [412, 249] width 185 height 18
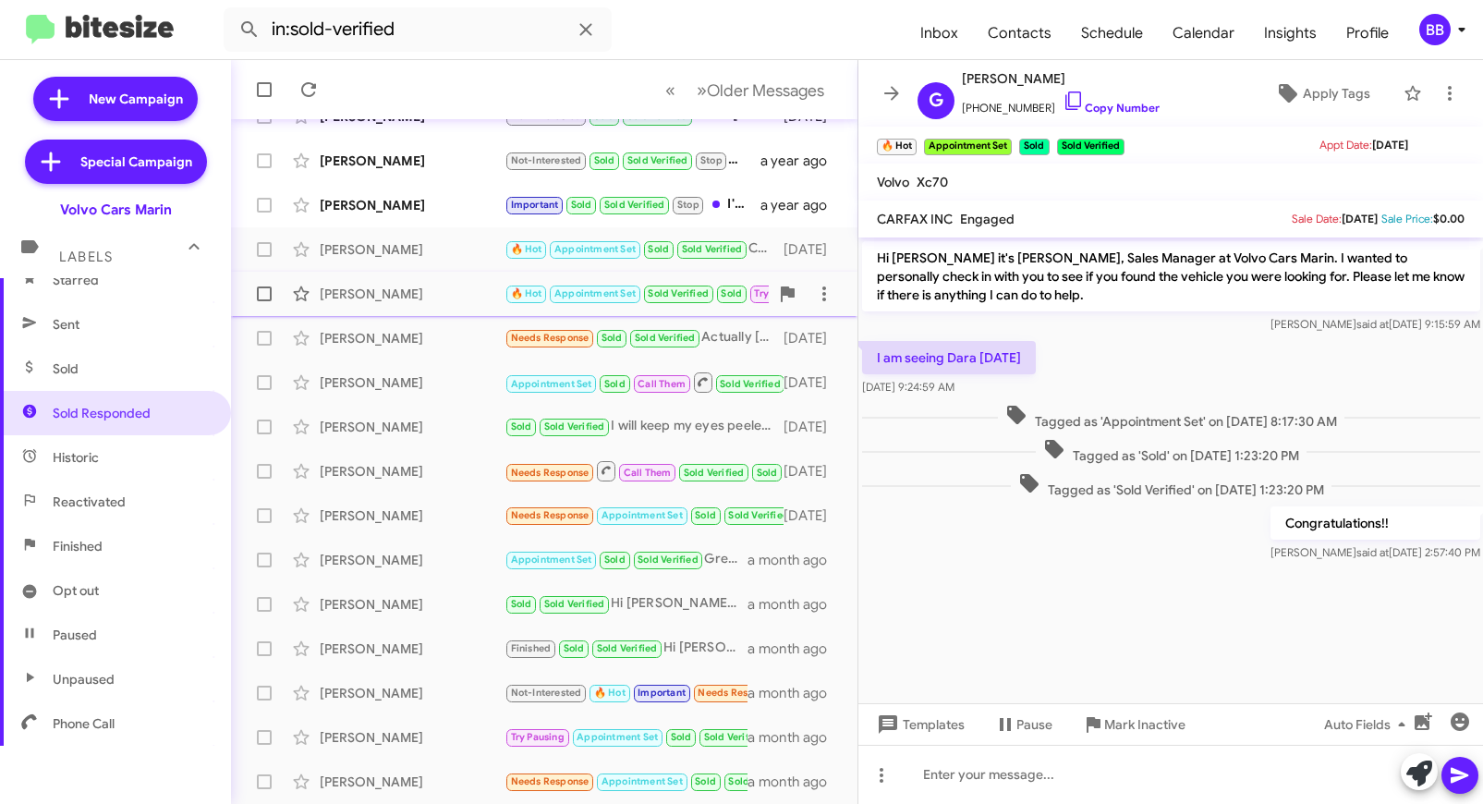
click at [400, 299] on div "[PERSON_NAME]" at bounding box center [412, 294] width 185 height 18
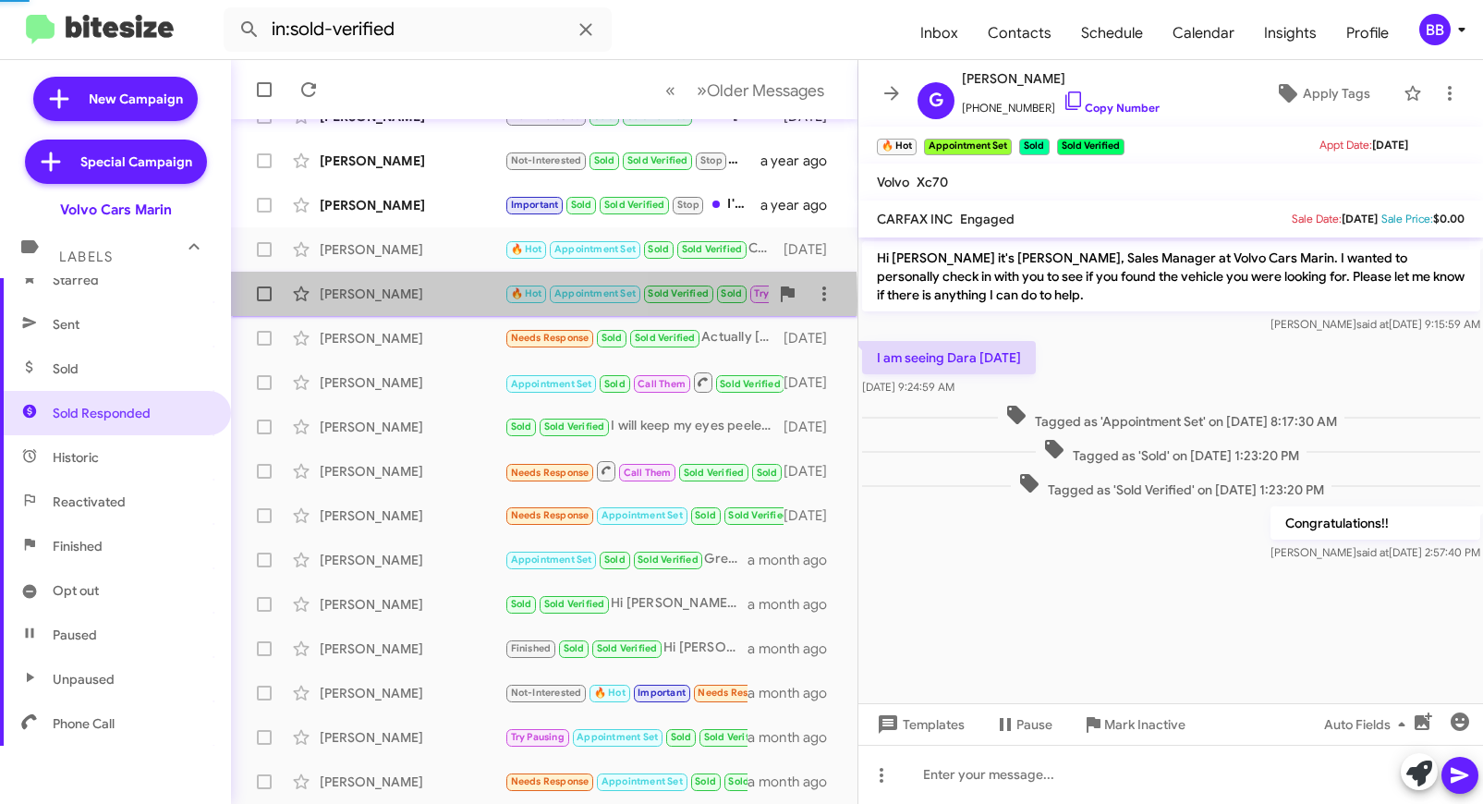
scroll to position [302, 0]
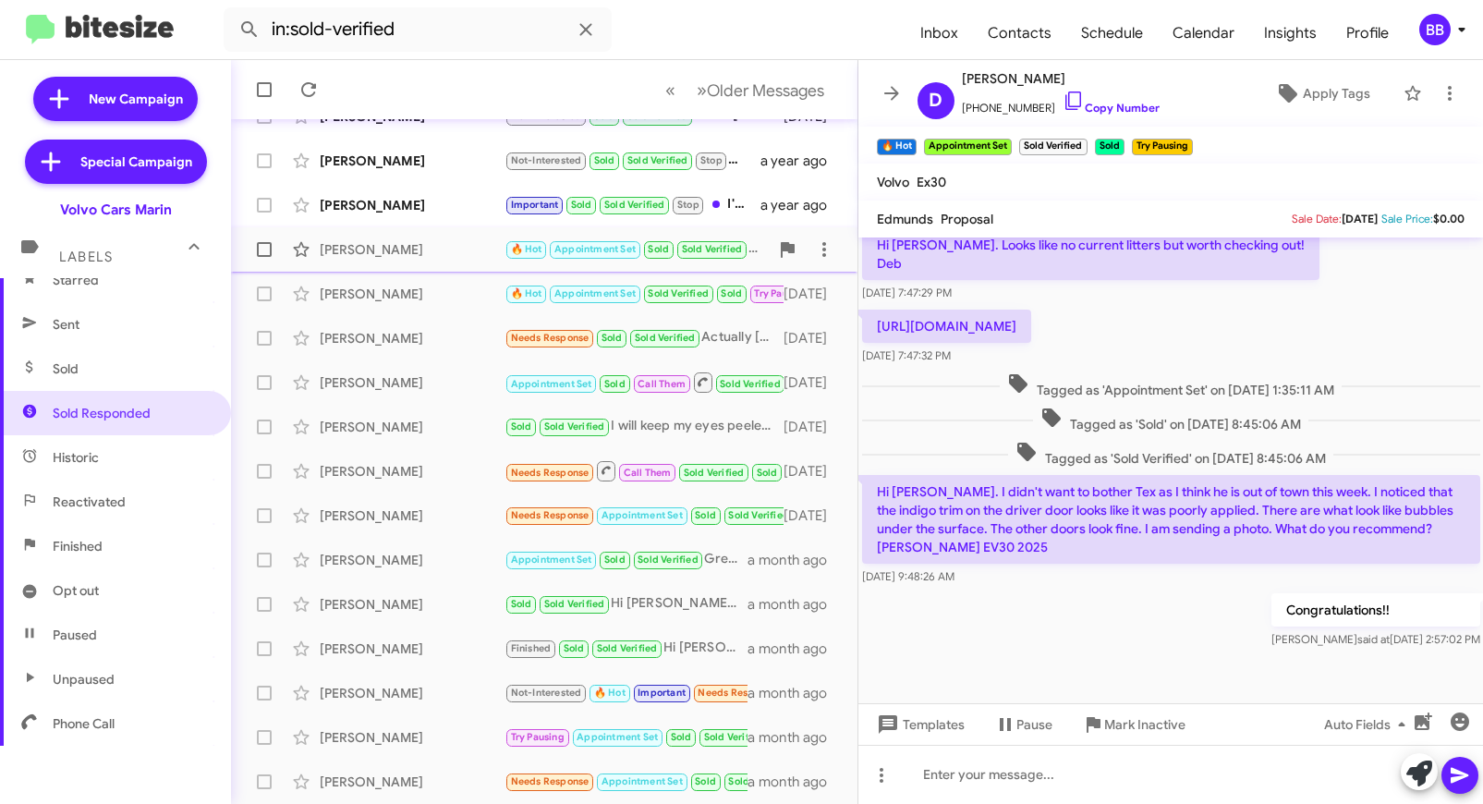
click at [406, 260] on div "[PERSON_NAME] 🔥 Hot Appointment Set Sold Sold Verified Congratulations!! [DATE]" at bounding box center [544, 249] width 597 height 37
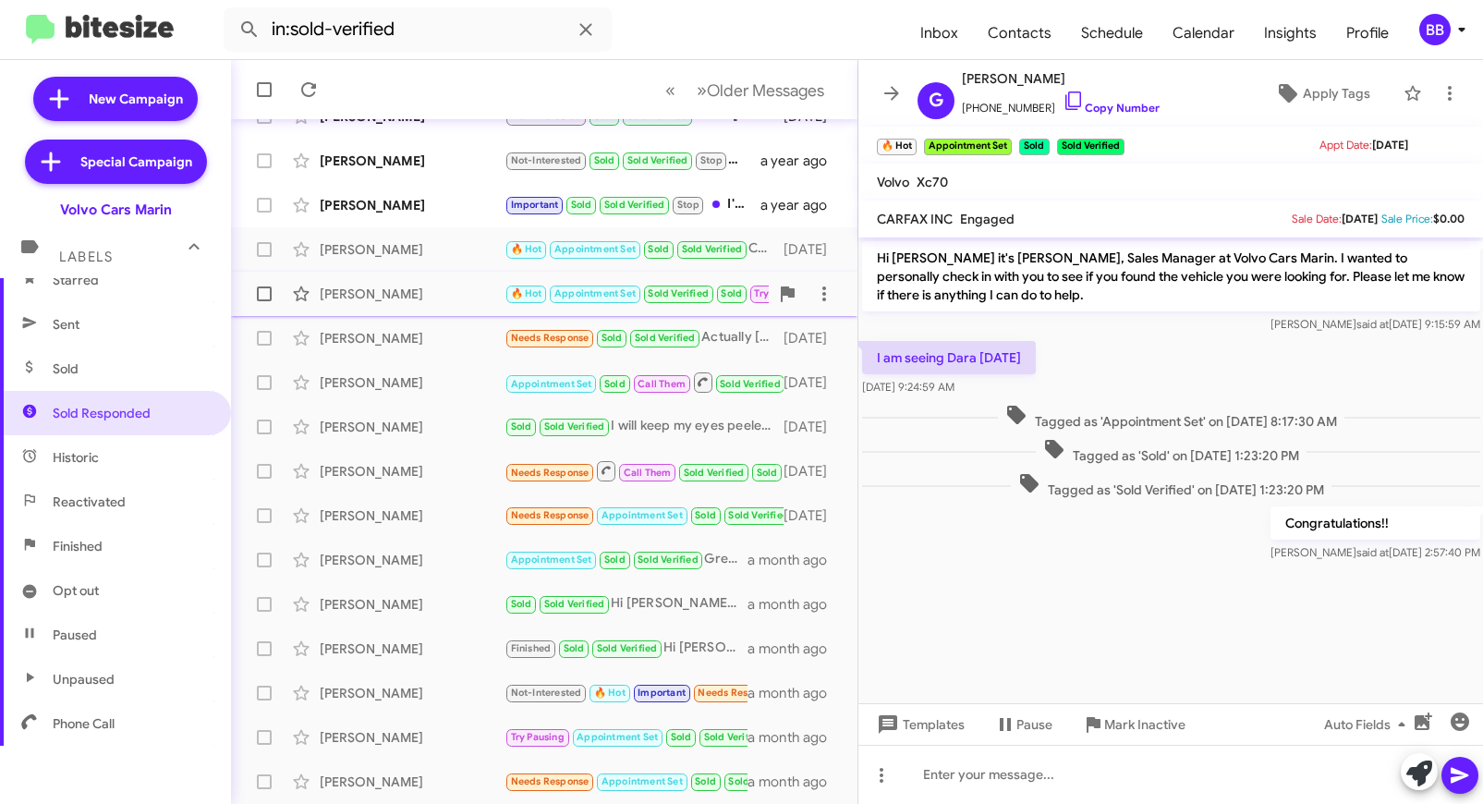
click at [403, 299] on div "[PERSON_NAME]" at bounding box center [412, 294] width 185 height 18
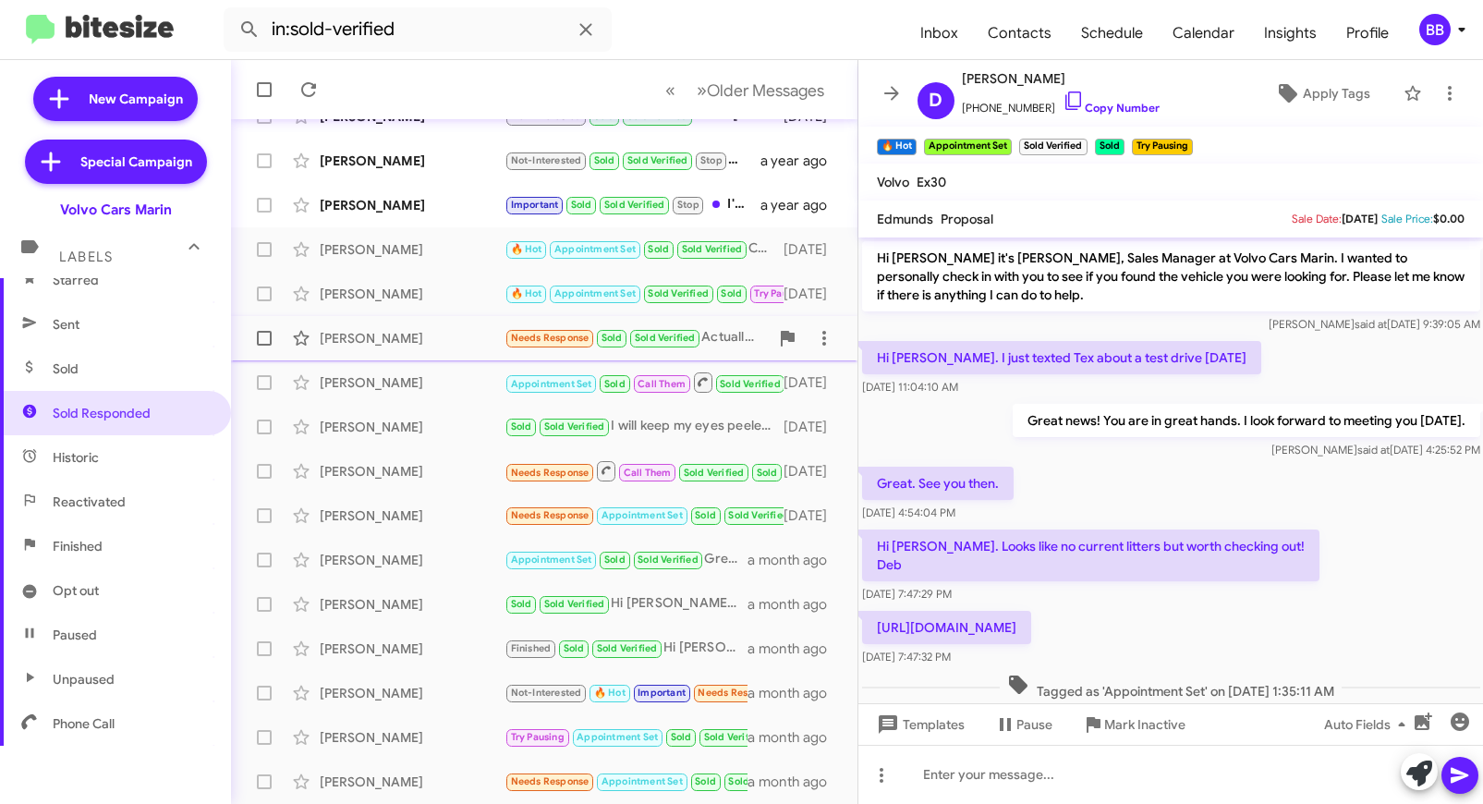
click at [407, 333] on div "[PERSON_NAME]" at bounding box center [412, 338] width 185 height 18
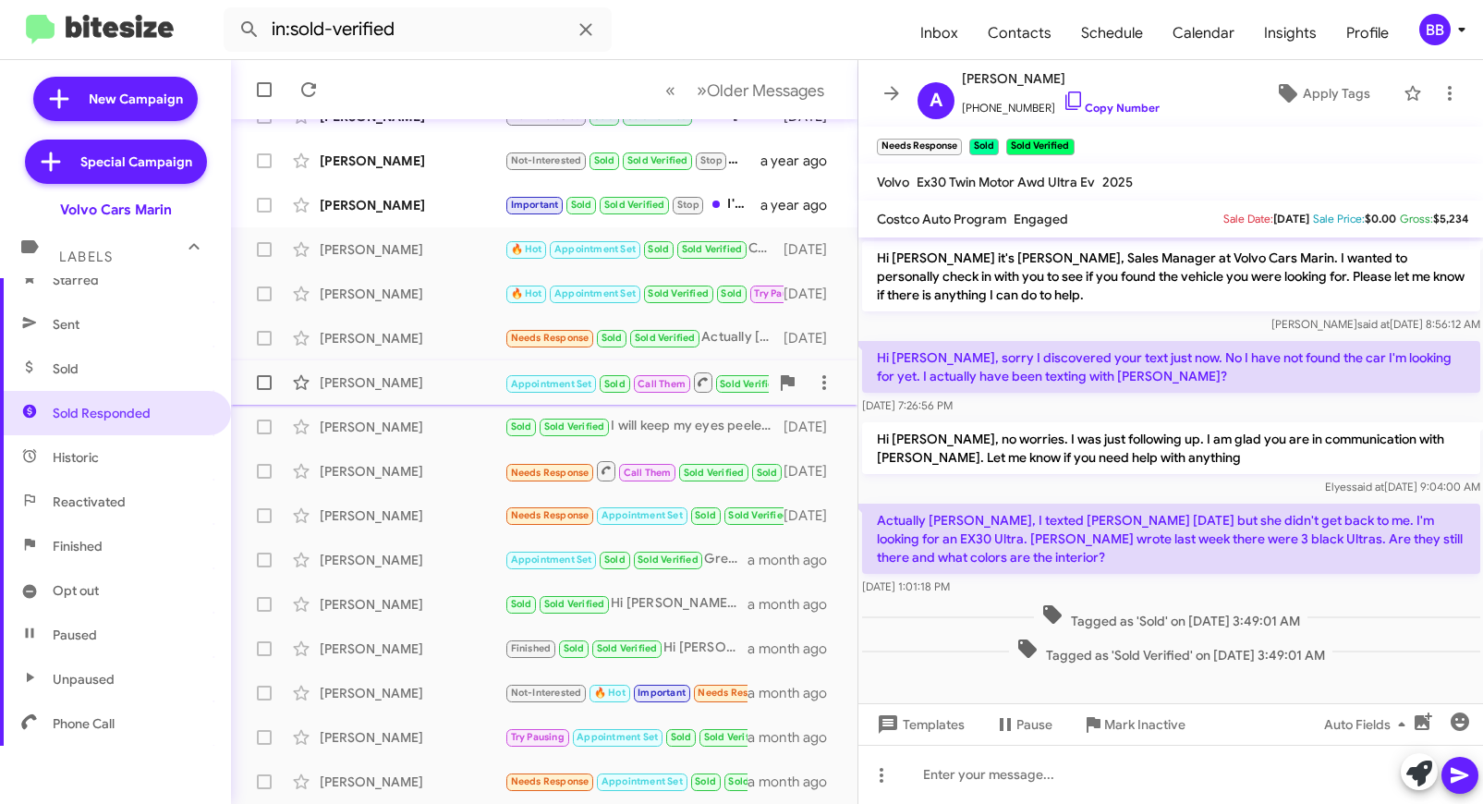
click at [414, 379] on div "[PERSON_NAME]" at bounding box center [412, 382] width 185 height 18
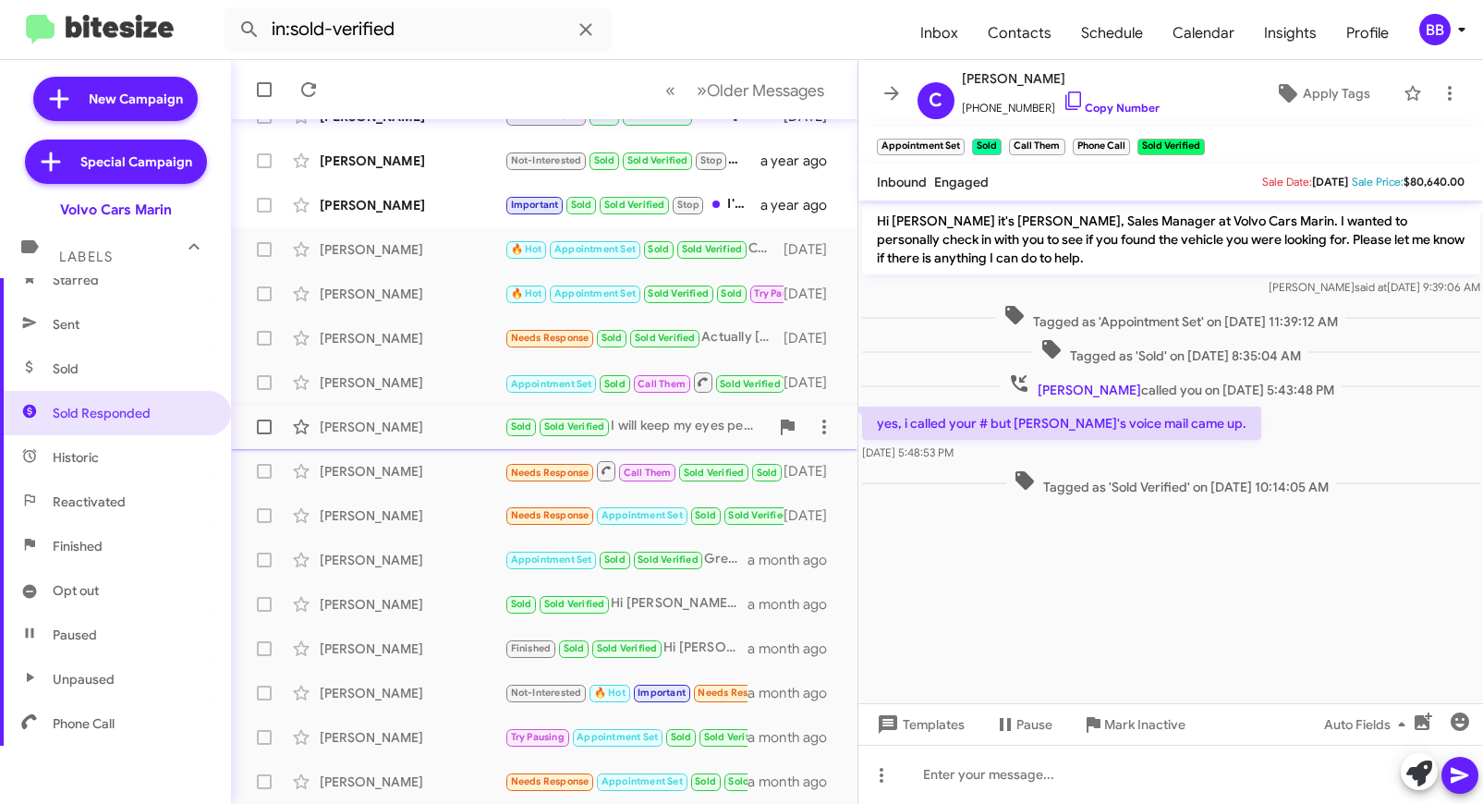
click at [415, 430] on div "[PERSON_NAME]" at bounding box center [412, 427] width 185 height 18
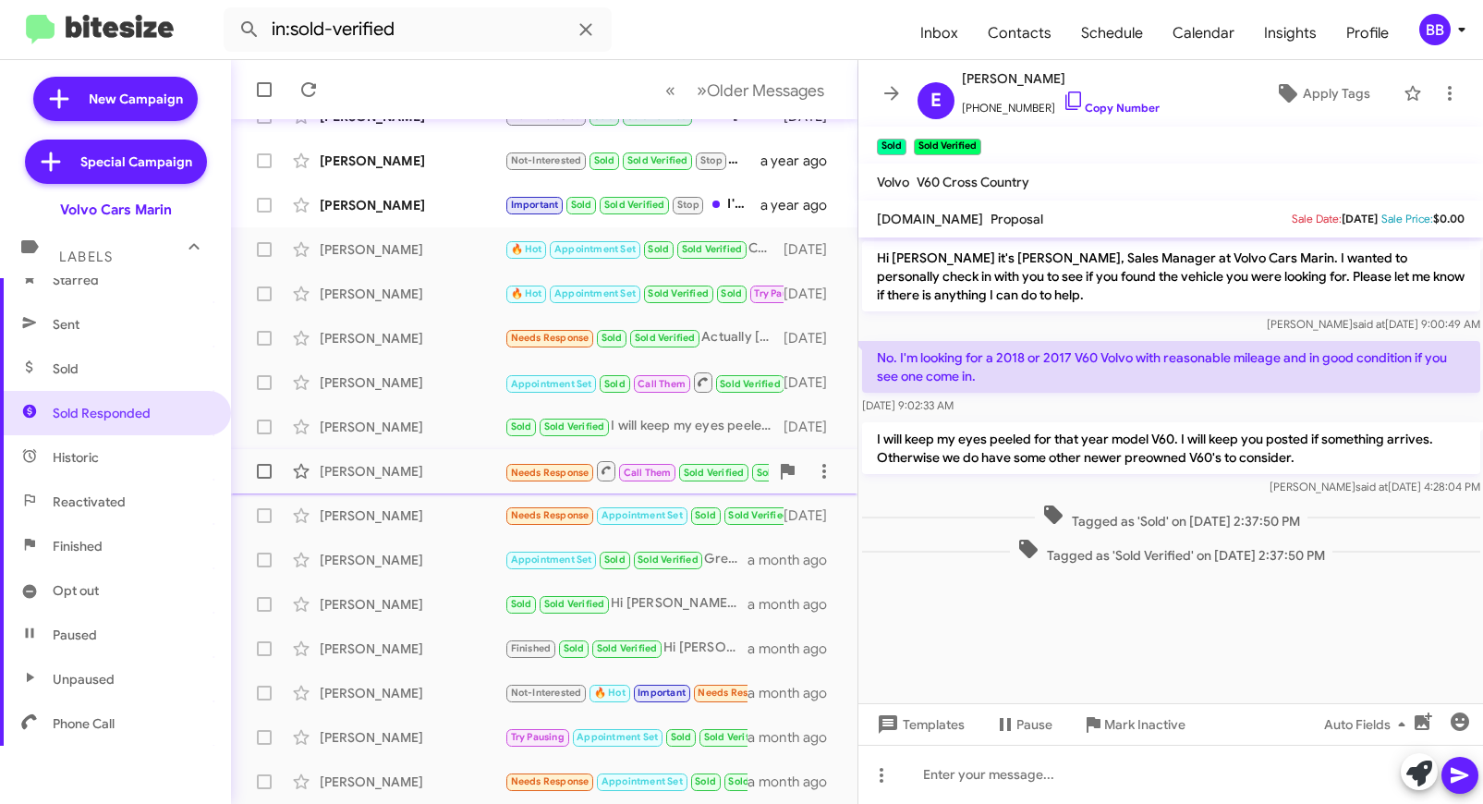
click at [419, 465] on div "[PERSON_NAME]" at bounding box center [412, 471] width 185 height 18
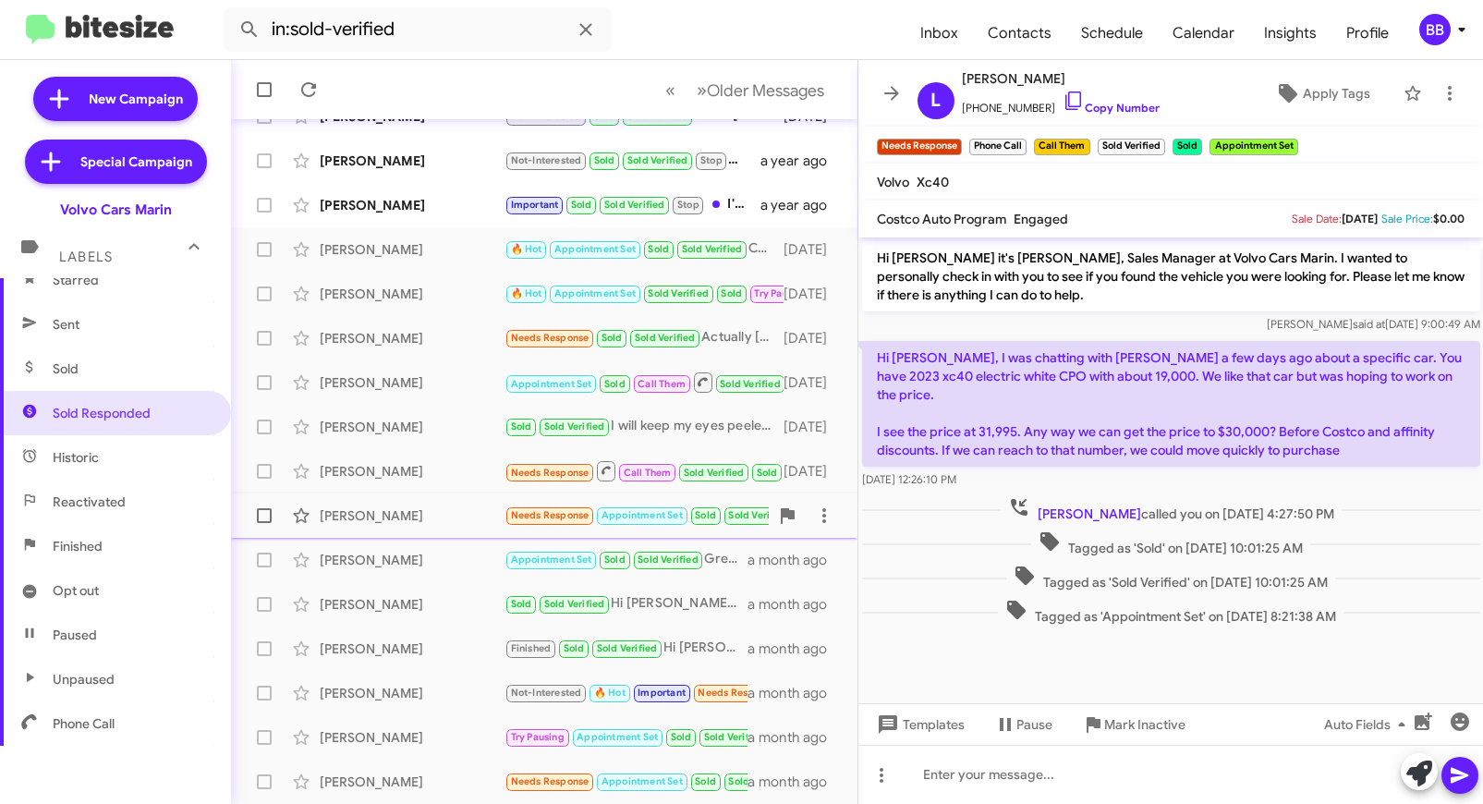
click at [418, 511] on div "[PERSON_NAME]" at bounding box center [412, 515] width 185 height 18
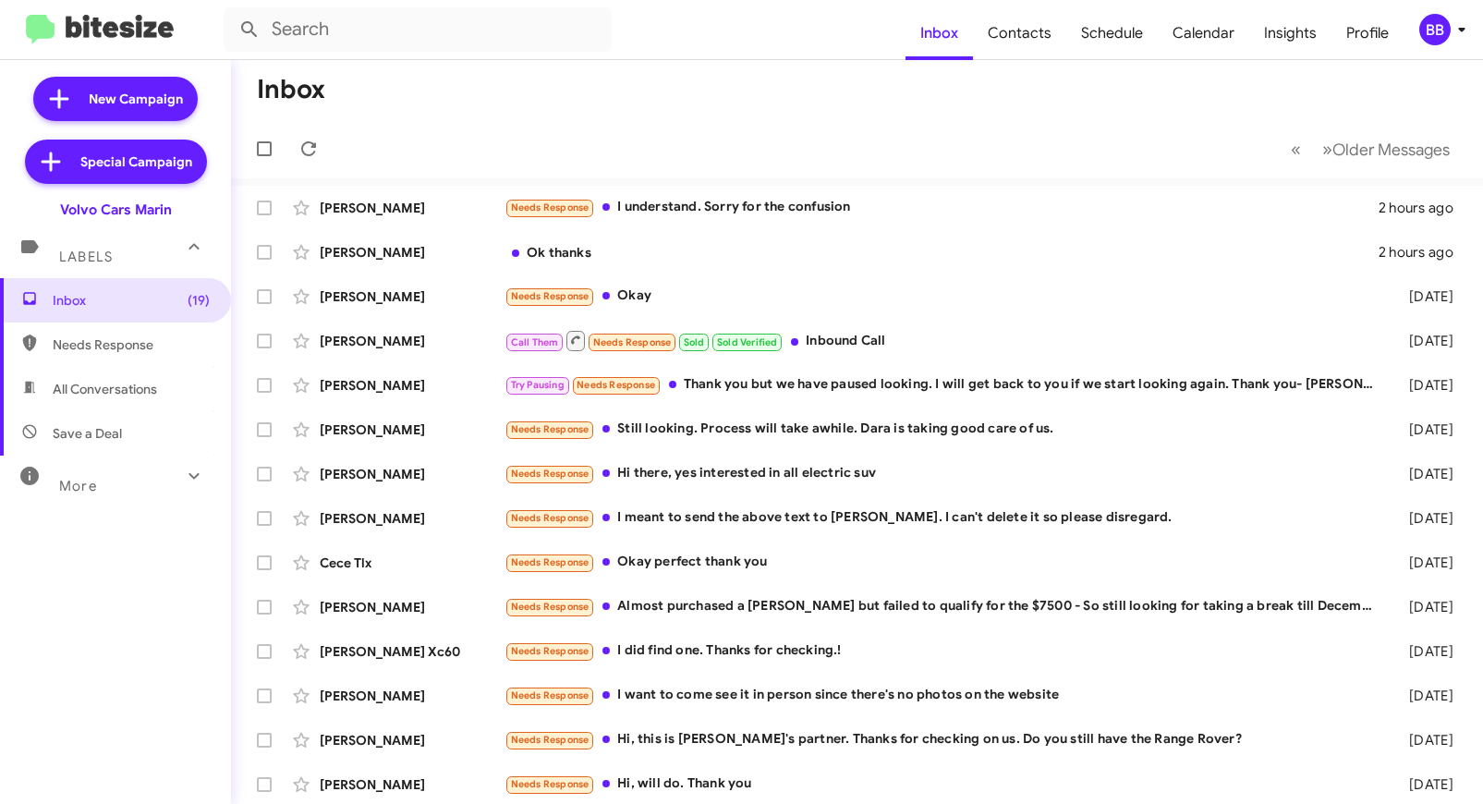
click at [1450, 28] on div "BB" at bounding box center [1435, 29] width 31 height 31
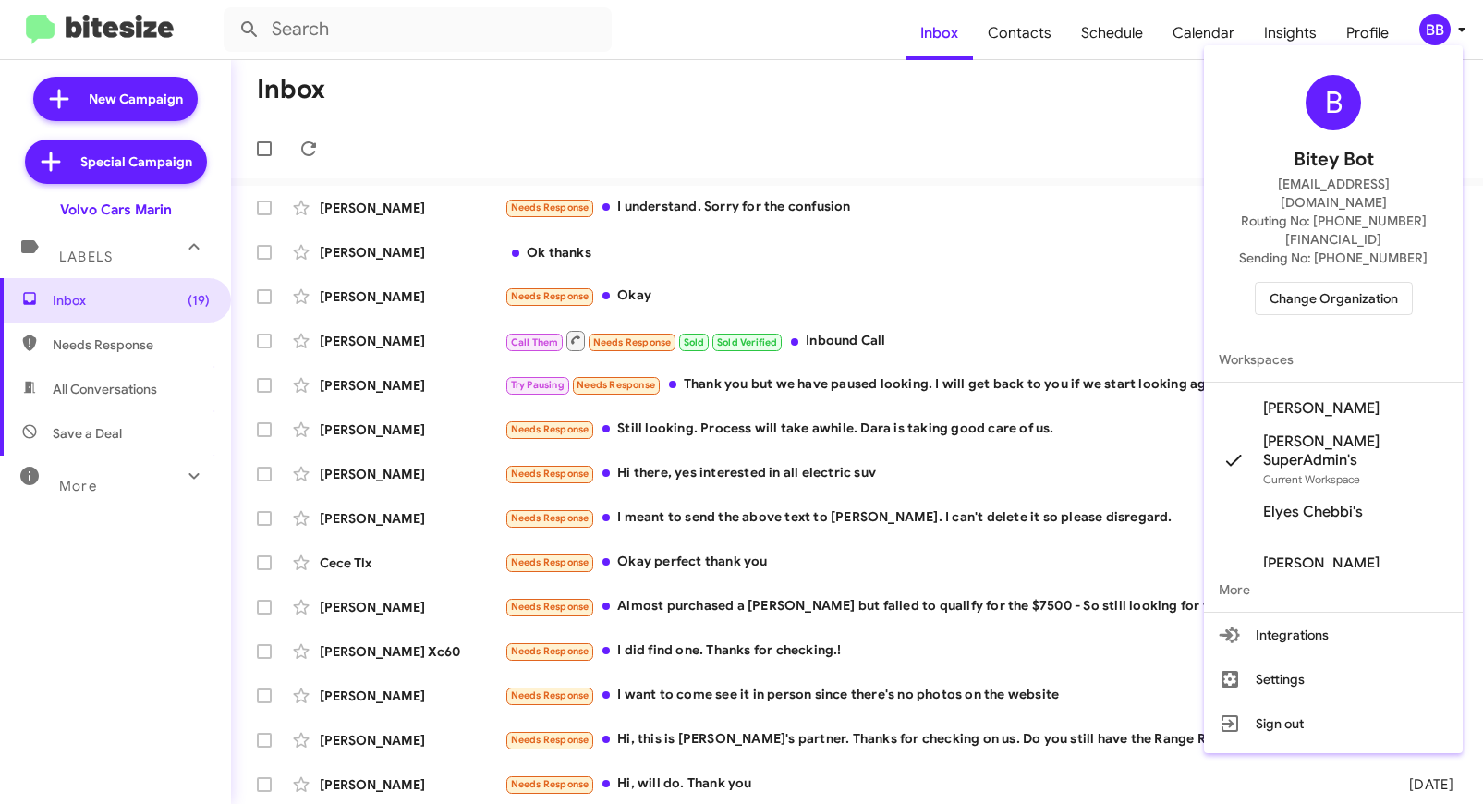
click at [1305, 283] on span "Change Organization" at bounding box center [1334, 298] width 128 height 31
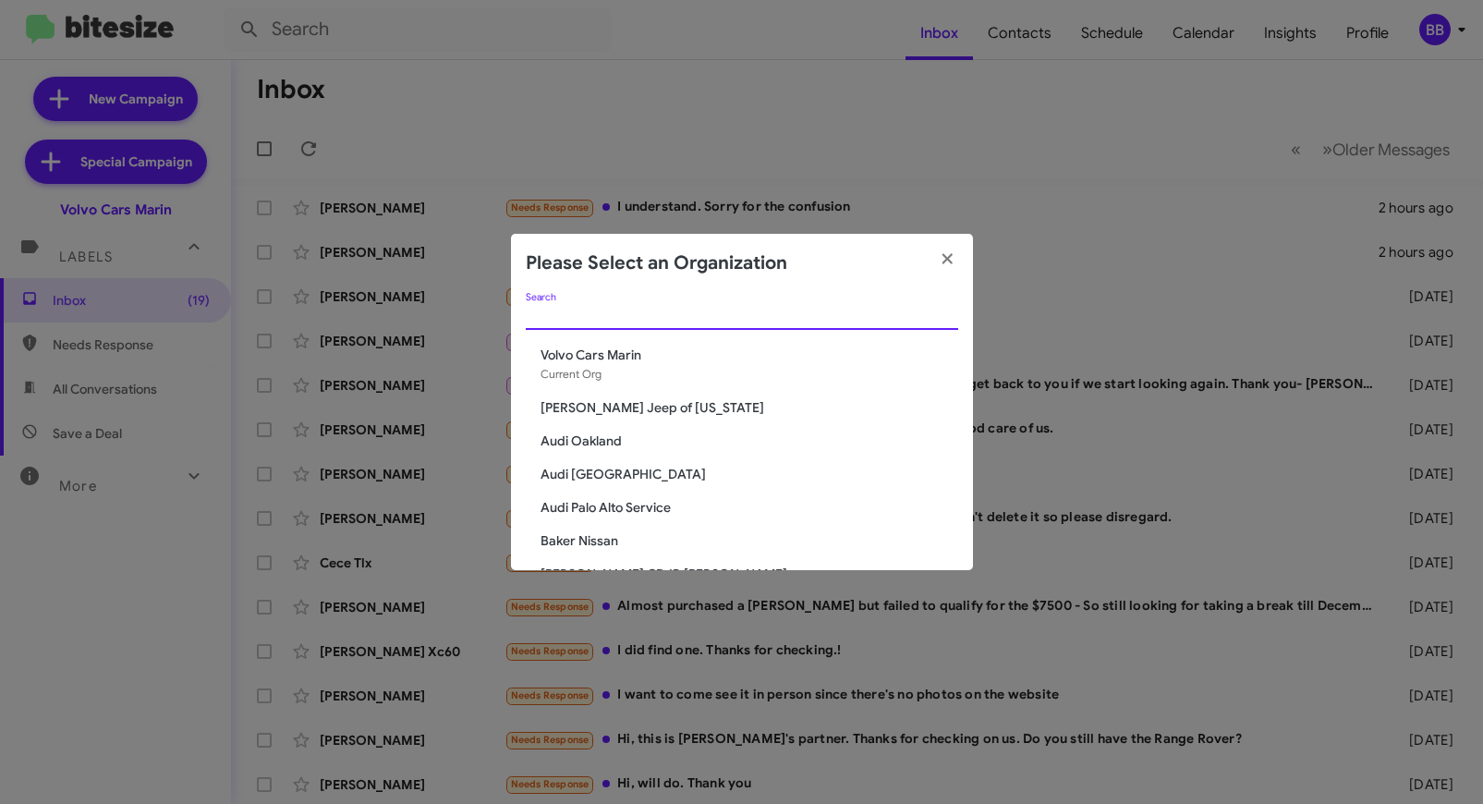
click at [590, 312] on input "Search" at bounding box center [742, 316] width 433 height 15
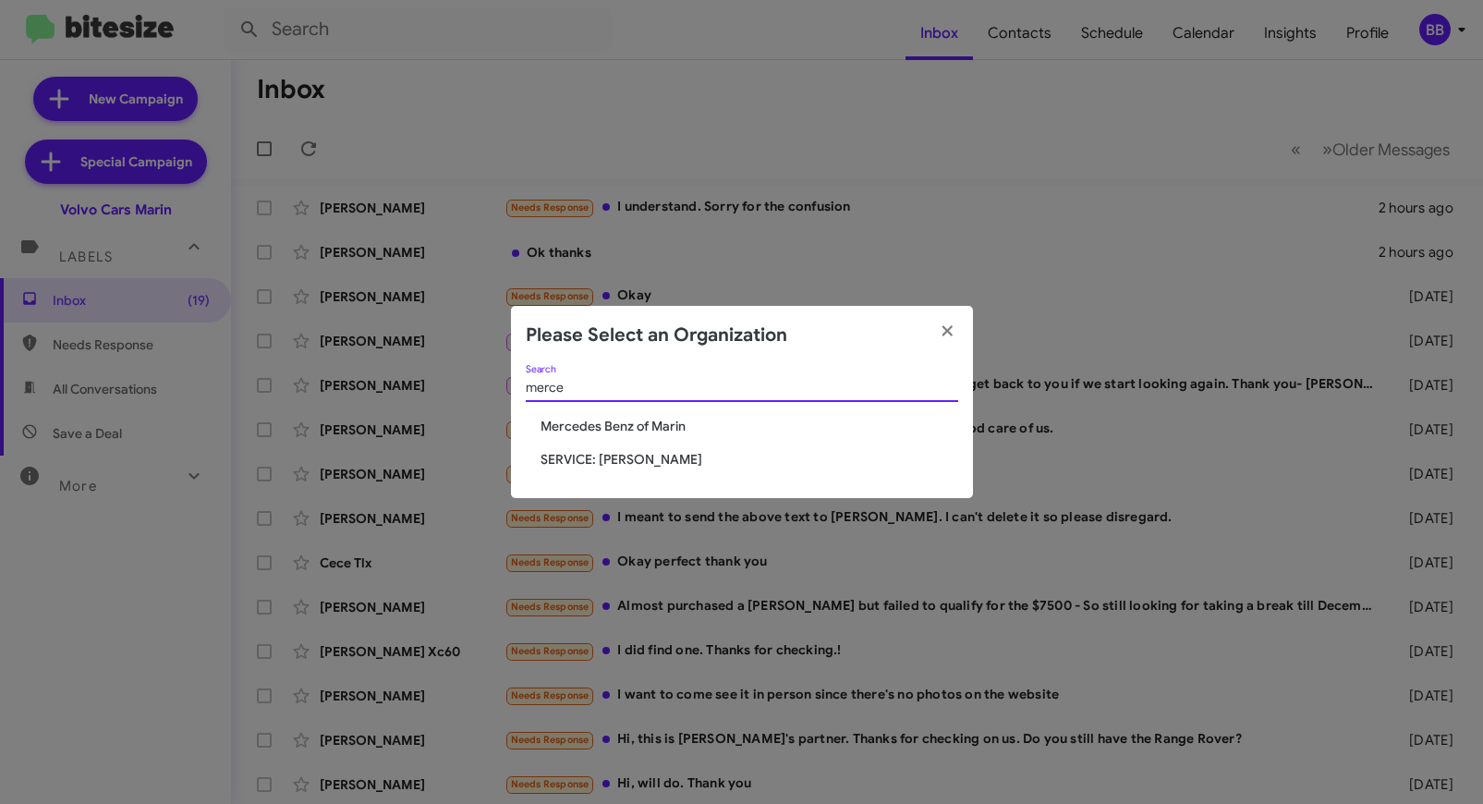
type input "merce"
click at [601, 431] on span "Mercedes Benz of Marin" at bounding box center [750, 426] width 418 height 18
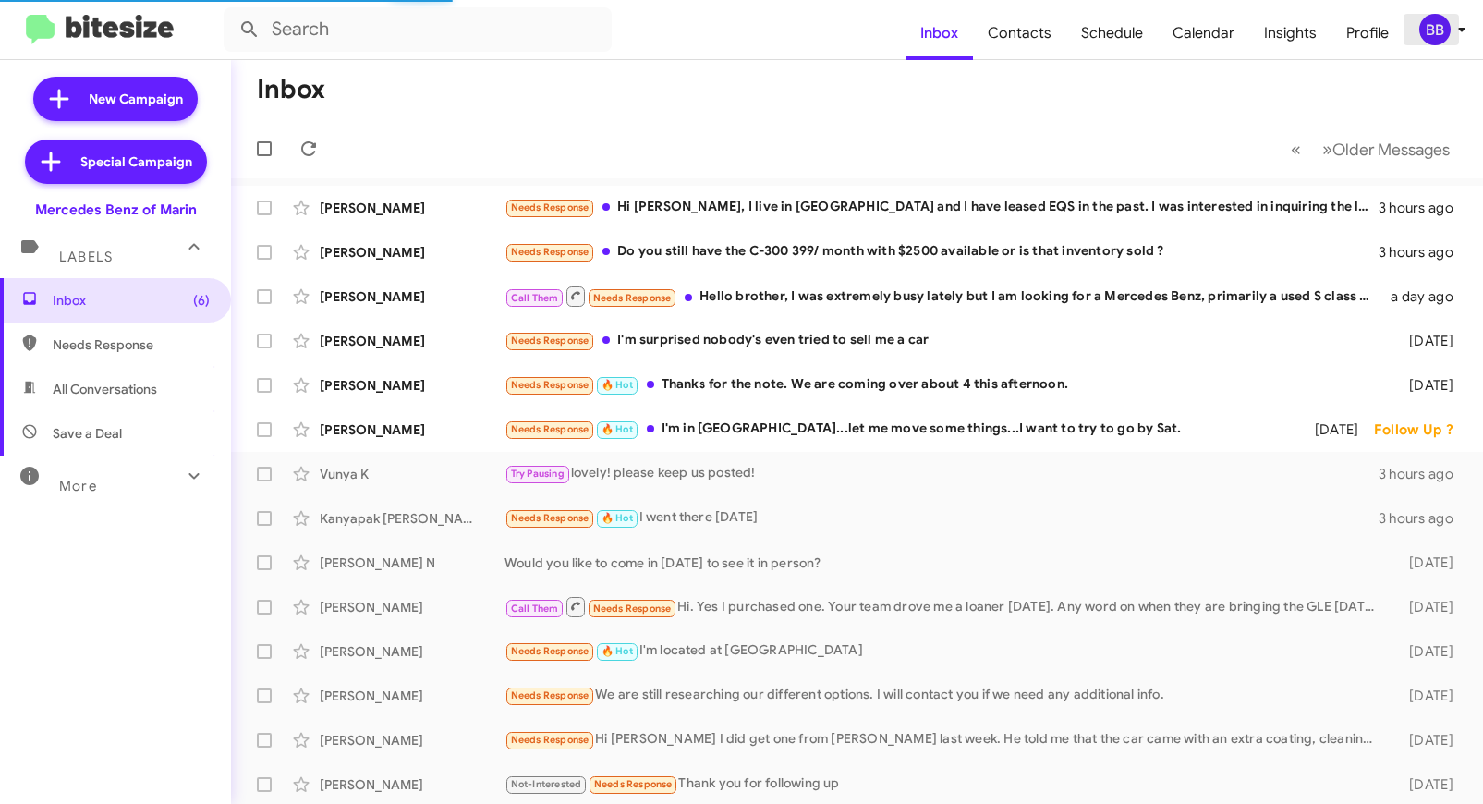
click at [1433, 31] on div "BB" at bounding box center [1435, 29] width 31 height 31
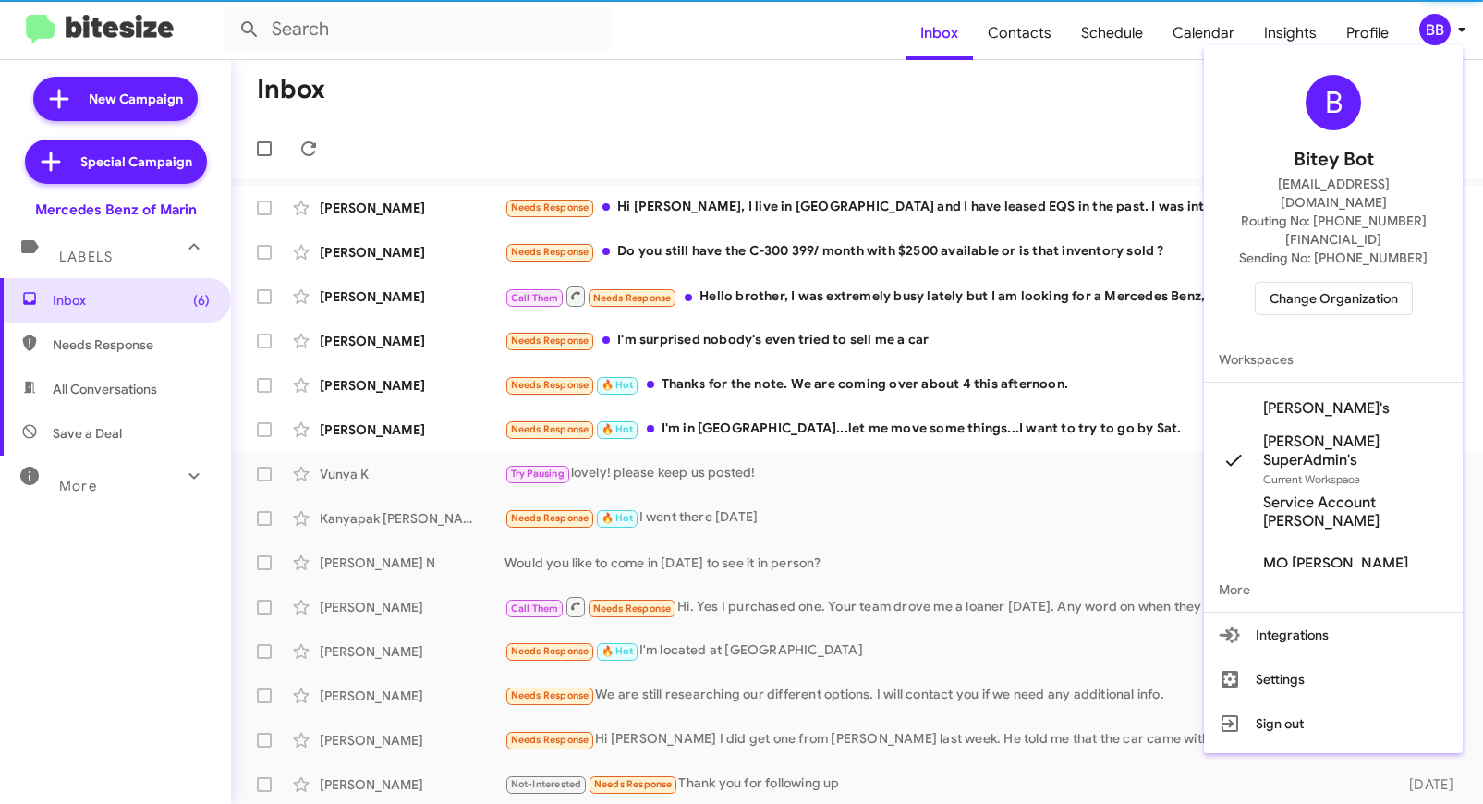
click at [1289, 23] on div at bounding box center [741, 402] width 1483 height 804
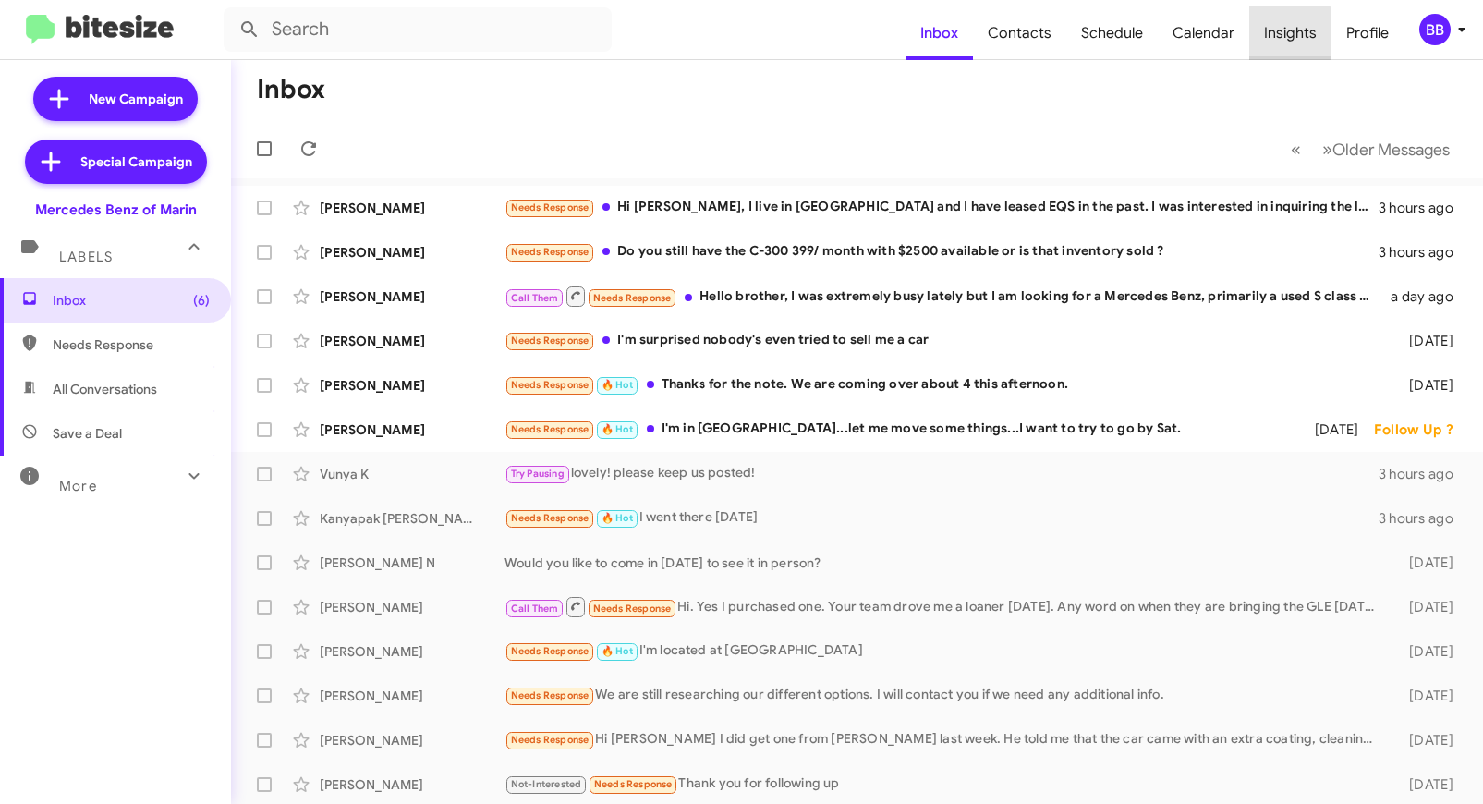
click at [1290, 33] on span "Insights" at bounding box center [1291, 33] width 82 height 54
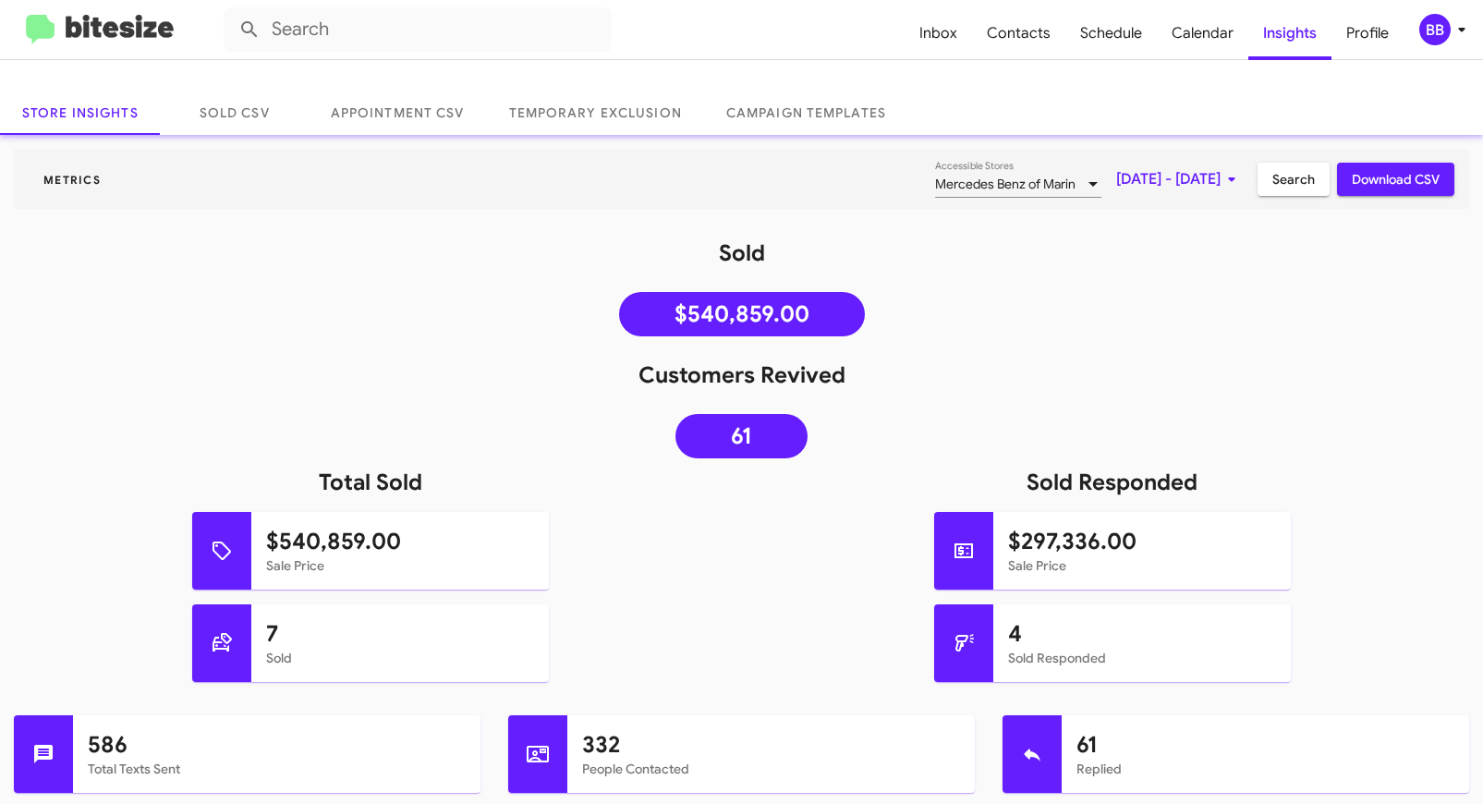
scroll to position [96, 0]
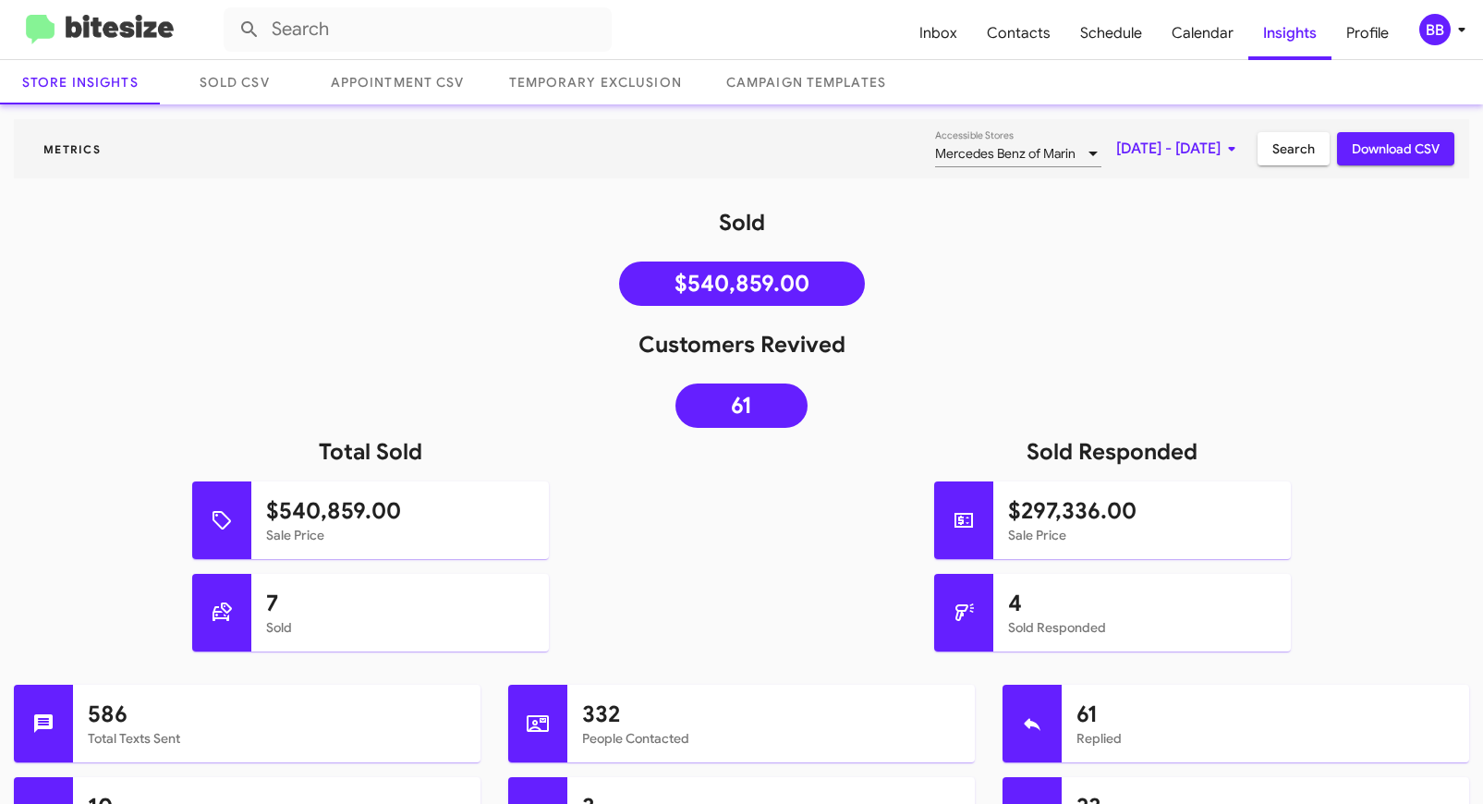
click at [1117, 157] on span "[DATE] - [DATE]" at bounding box center [1180, 148] width 127 height 33
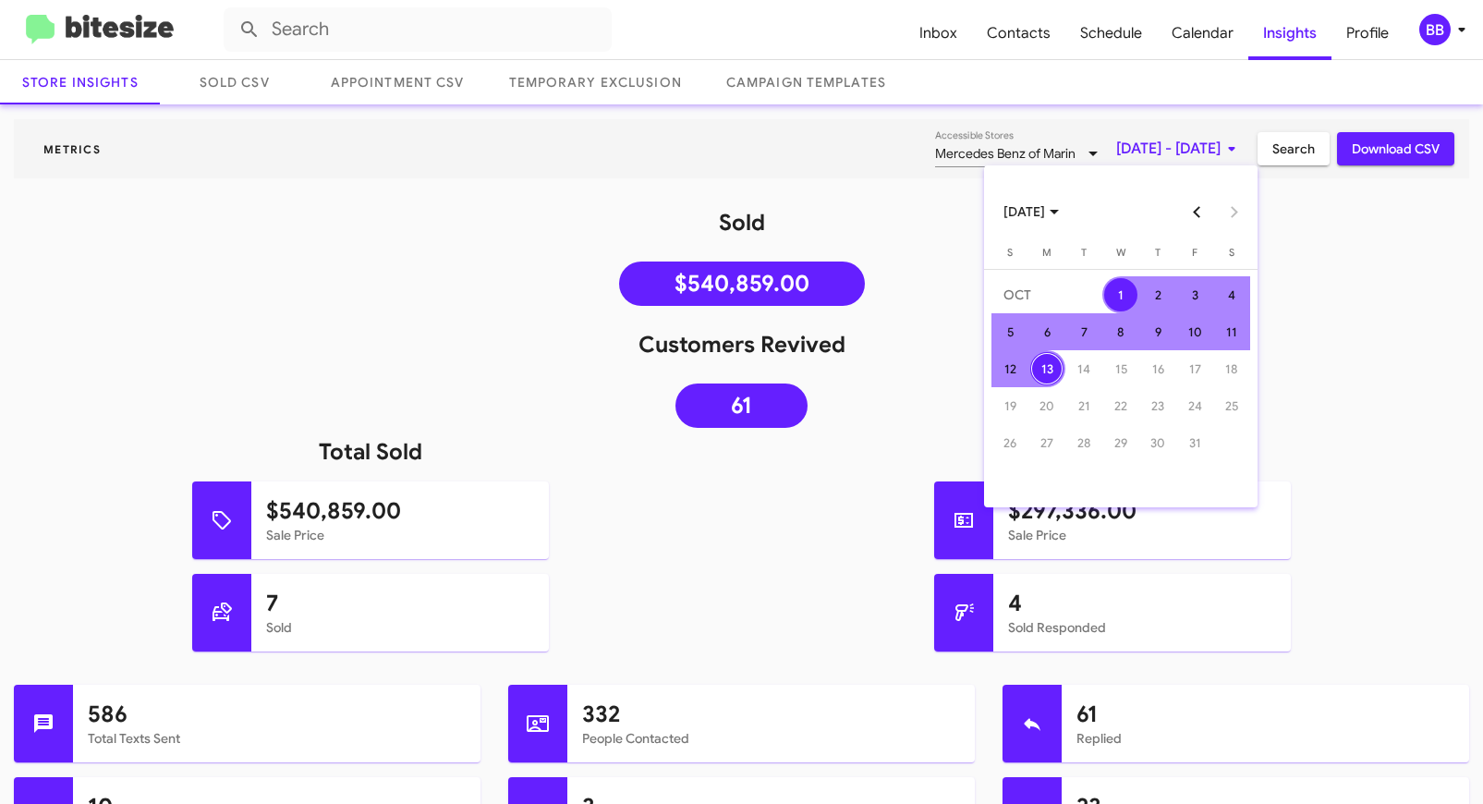
click at [1195, 211] on button "Previous month" at bounding box center [1197, 211] width 37 height 37
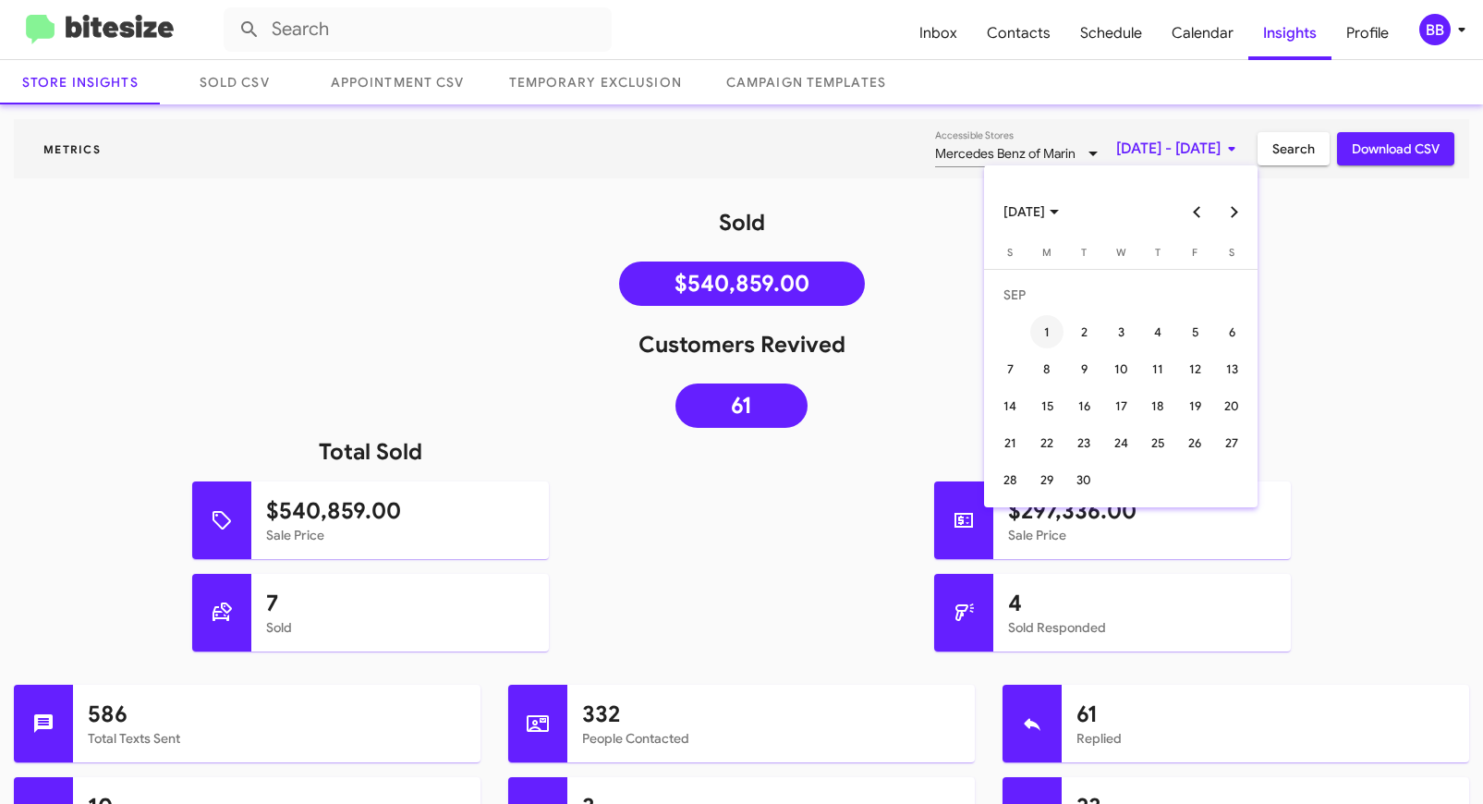
click at [1054, 333] on div "1" at bounding box center [1047, 331] width 33 height 33
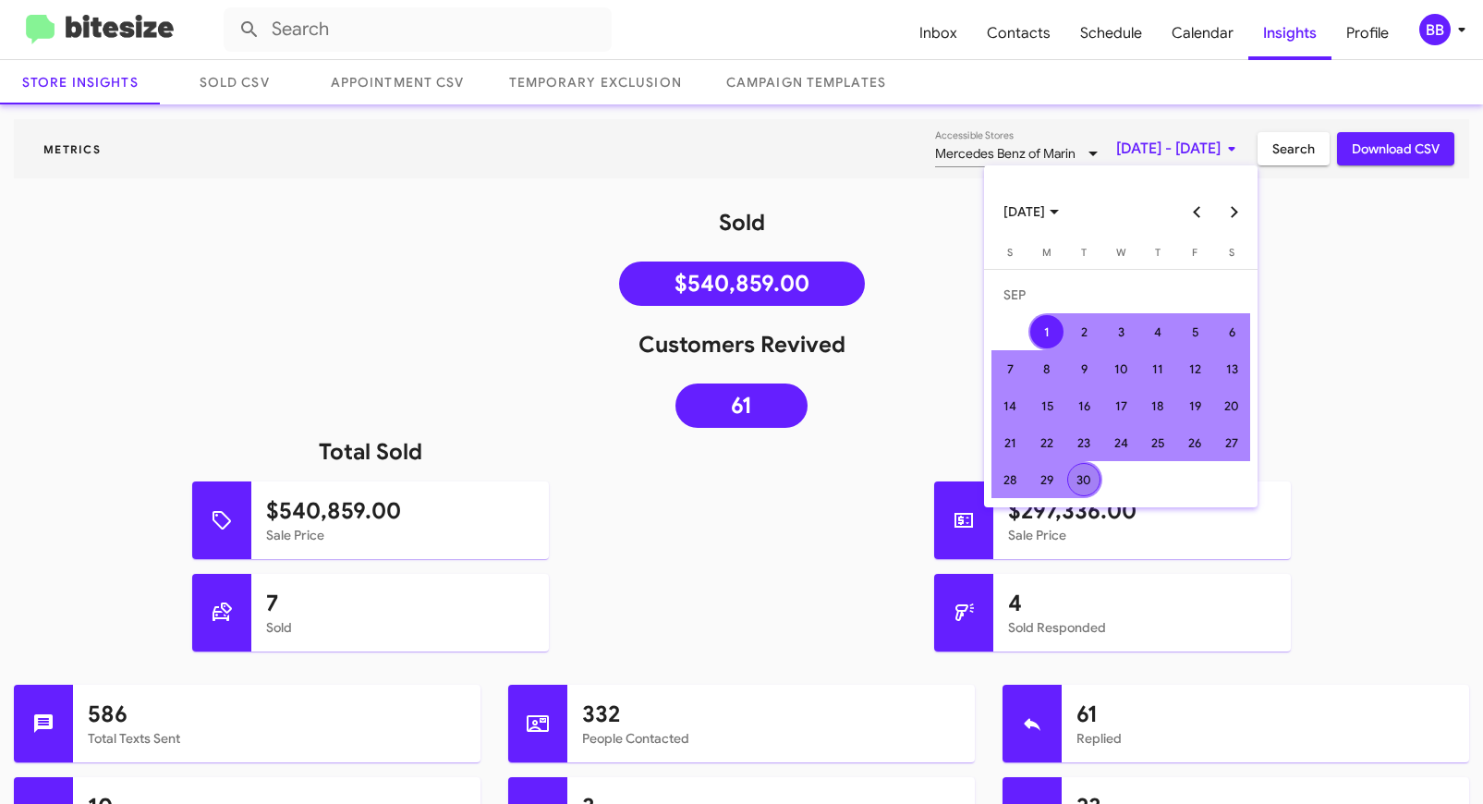
click at [1081, 469] on div "30" at bounding box center [1084, 479] width 33 height 33
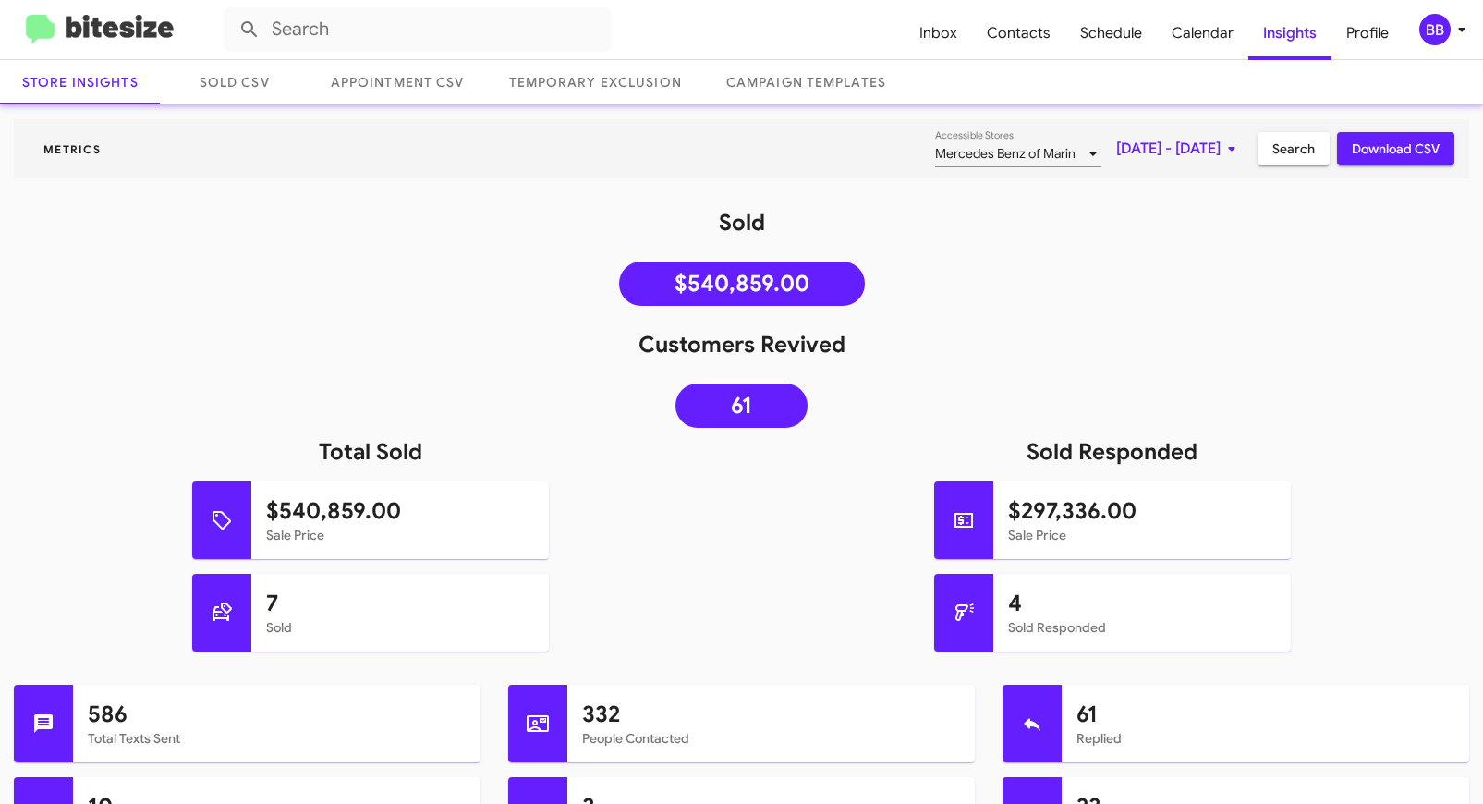
click at [1305, 159] on span "Search" at bounding box center [1294, 148] width 43 height 33
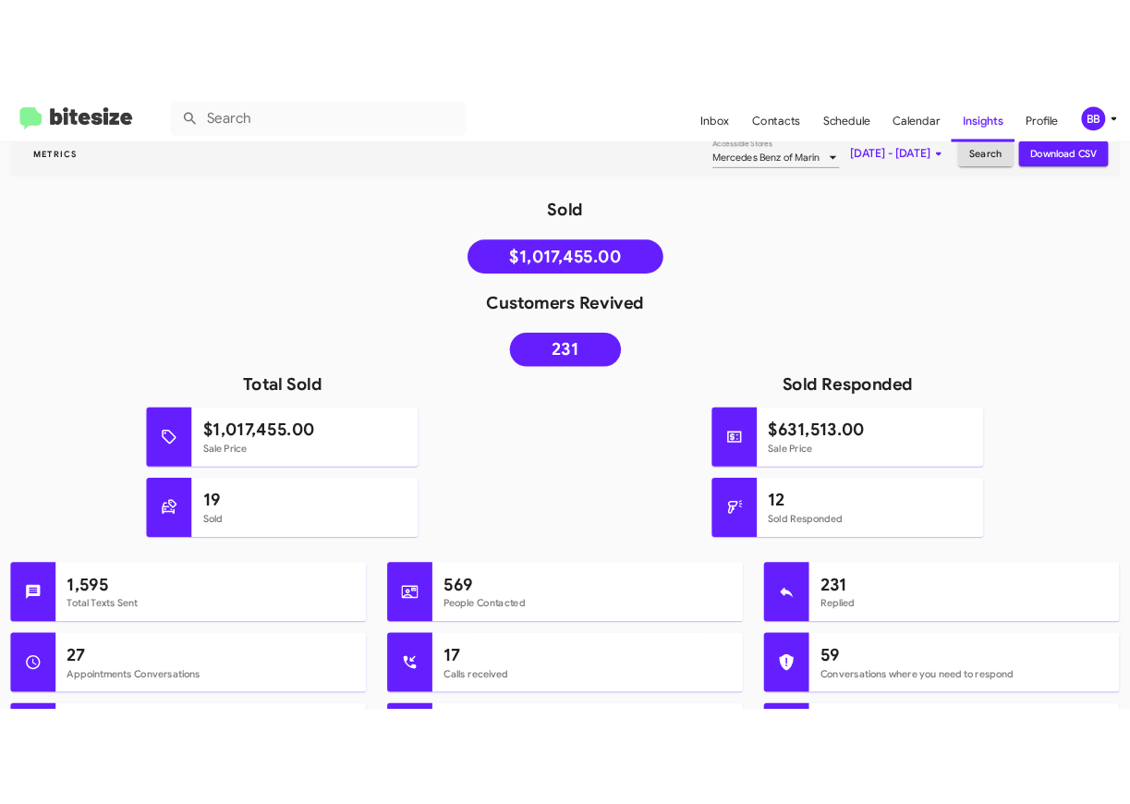
scroll to position [172, 0]
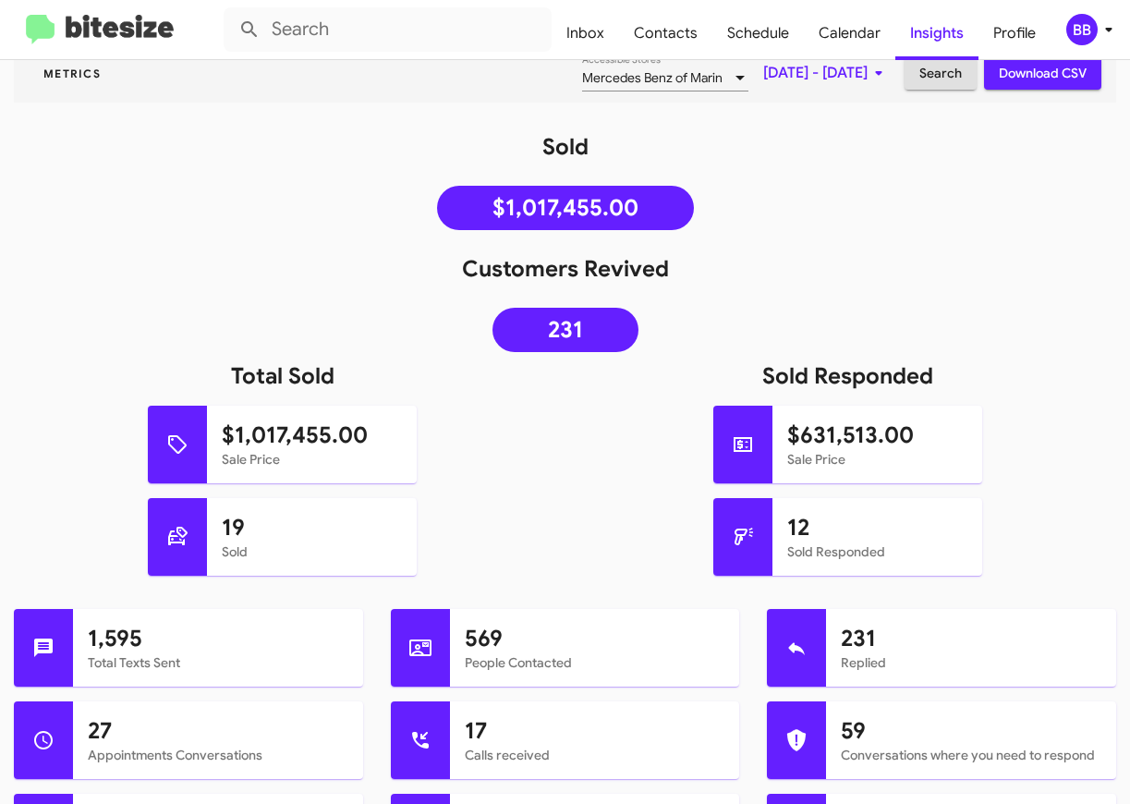
click at [107, 38] on img at bounding box center [100, 30] width 148 height 31
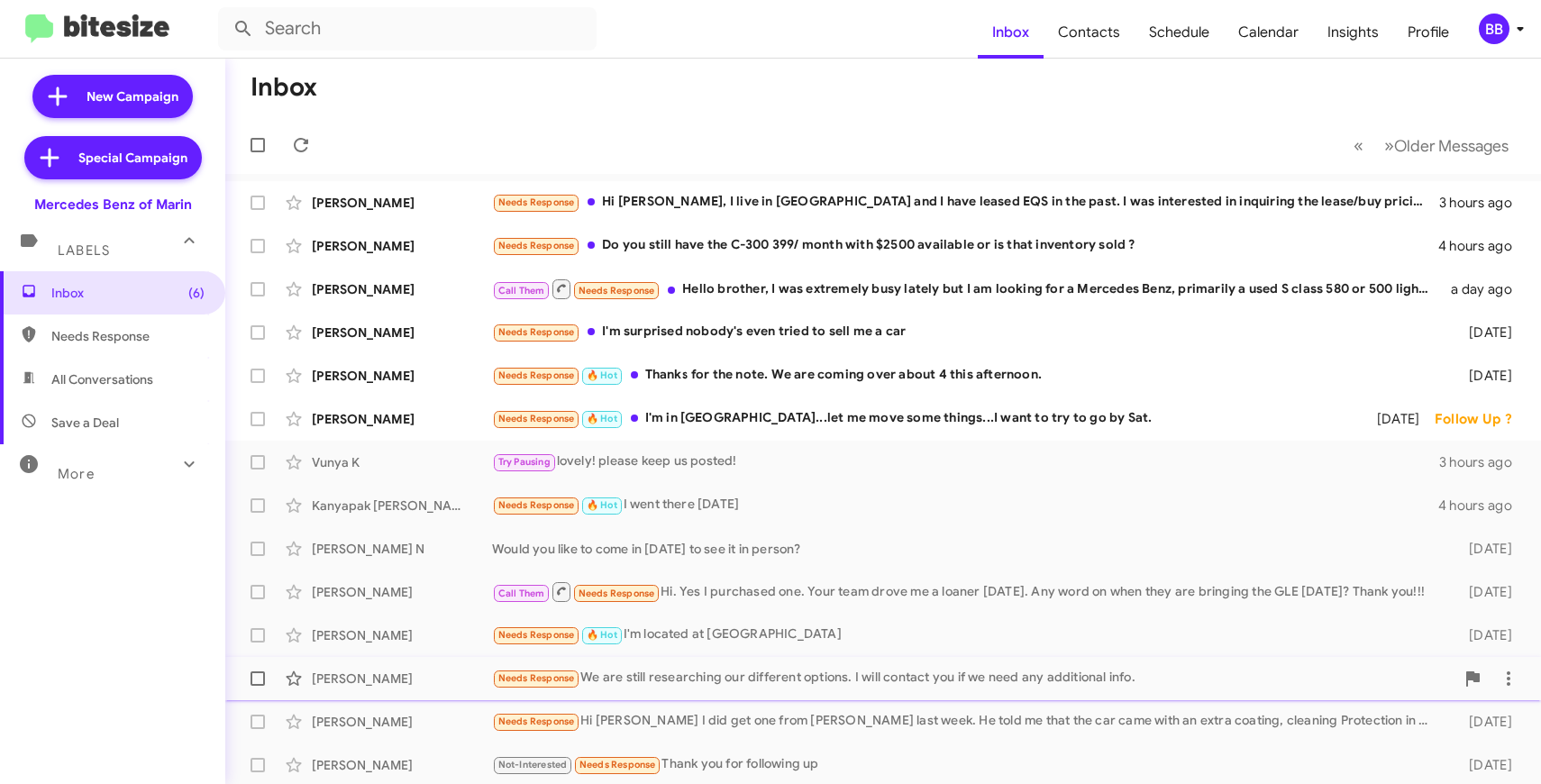
click at [706, 682] on div "Needs Response We are still researching our different options. I will contact y…" at bounding box center [973, 678] width 963 height 20
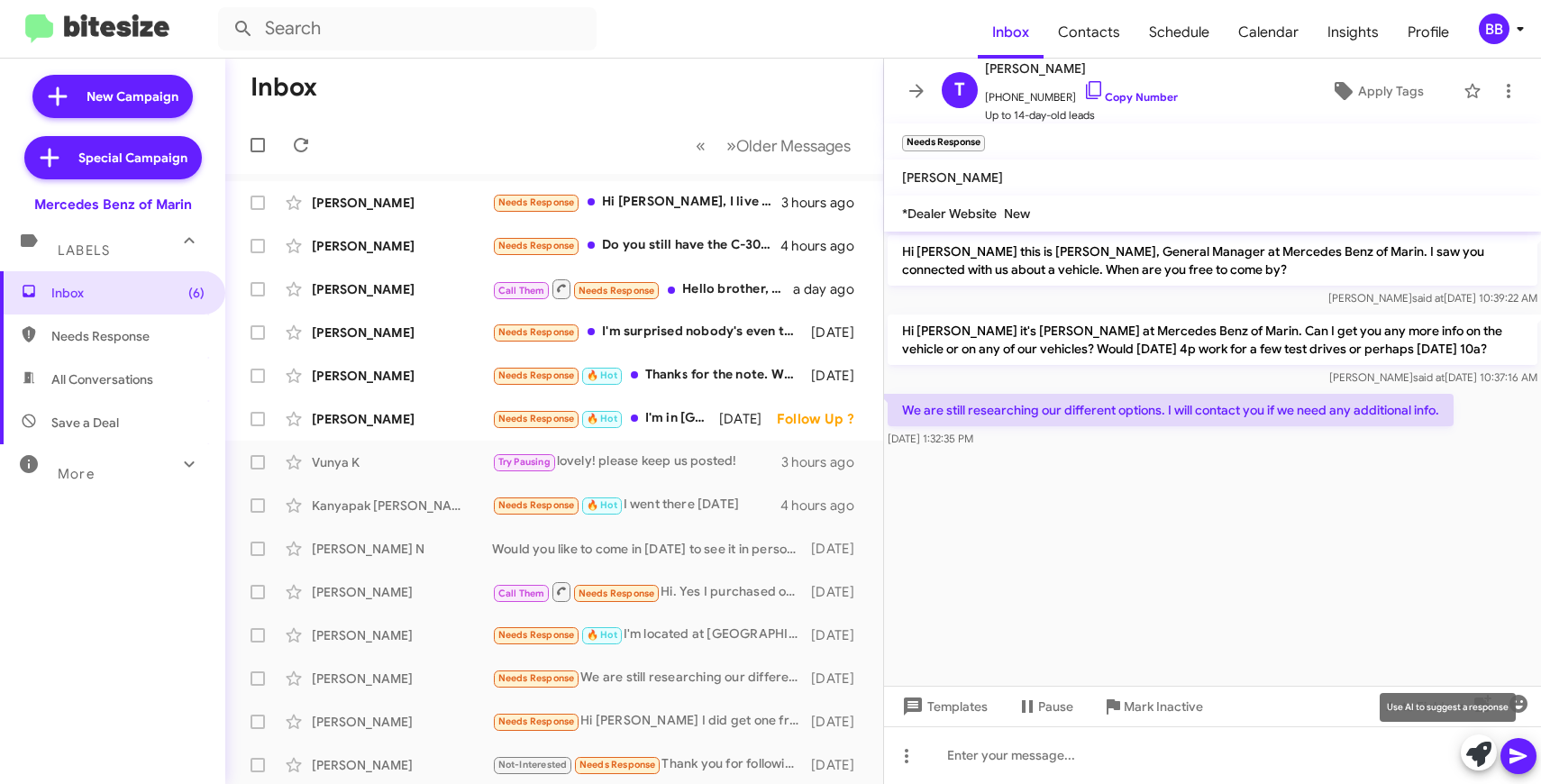
click at [1446, 761] on icon at bounding box center [1480, 755] width 25 height 25
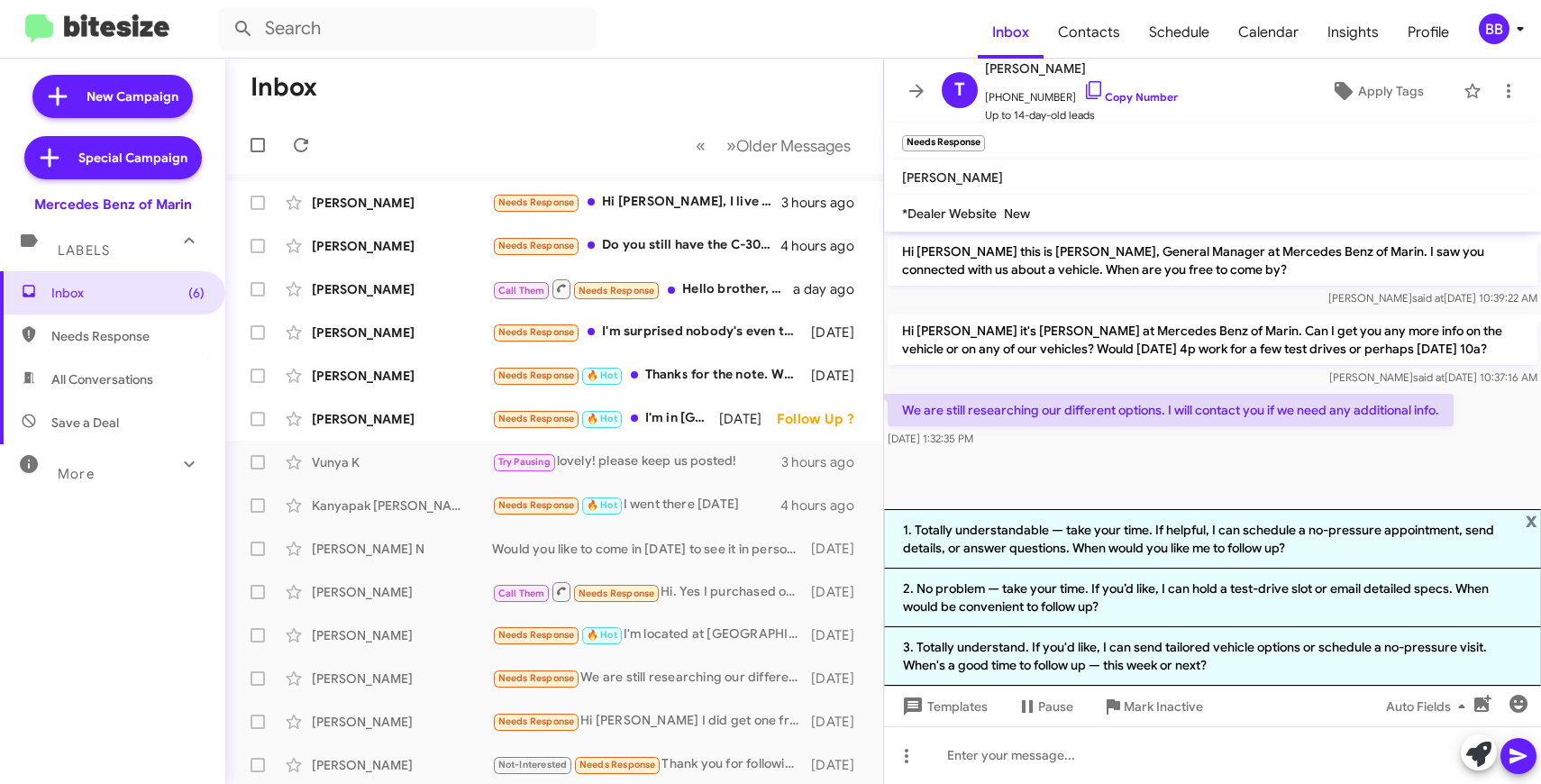
click at [127, 29] on img at bounding box center [98, 29] width 144 height 30
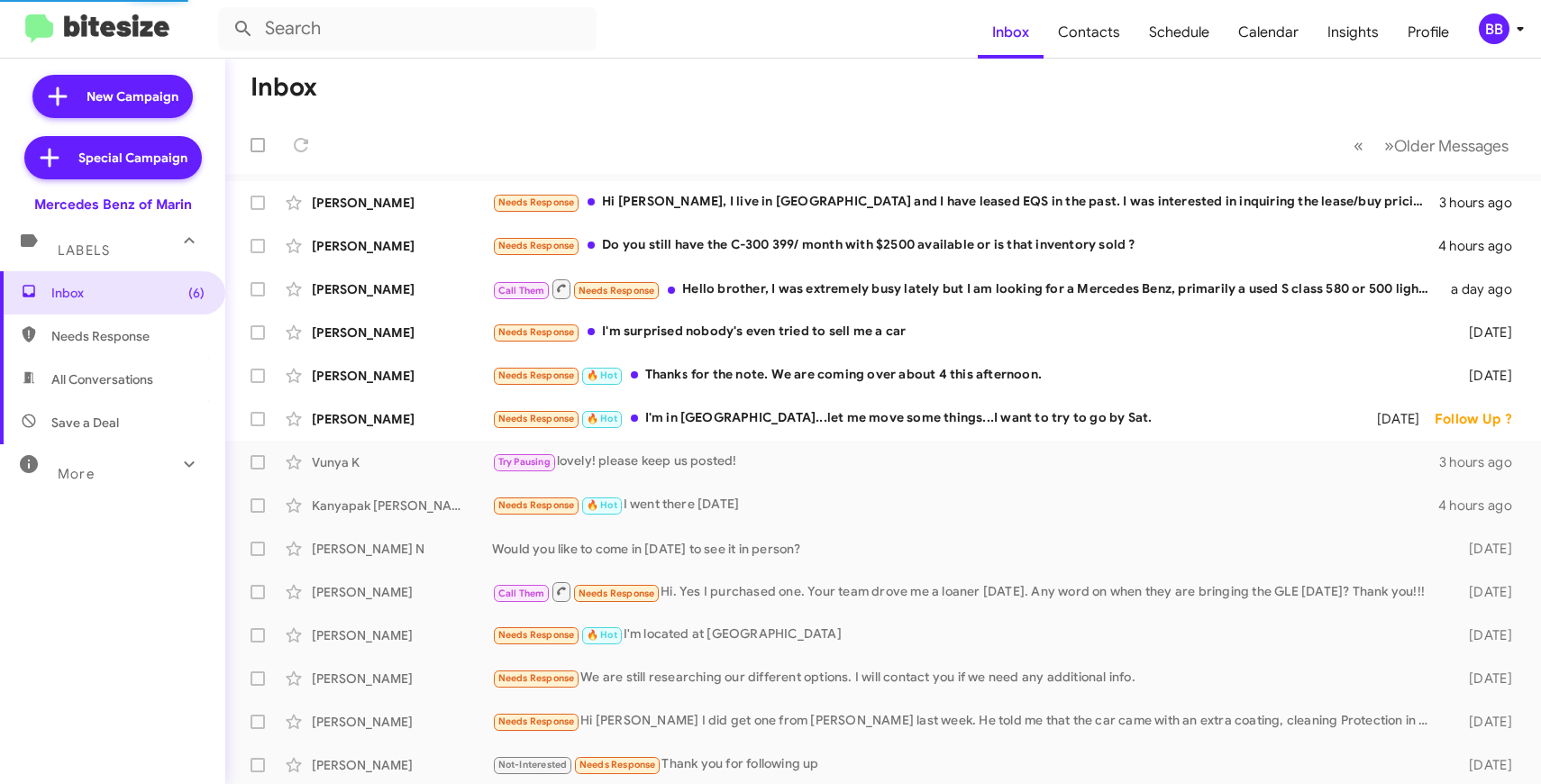
click at [1446, 35] on div "BB" at bounding box center [1494, 28] width 30 height 30
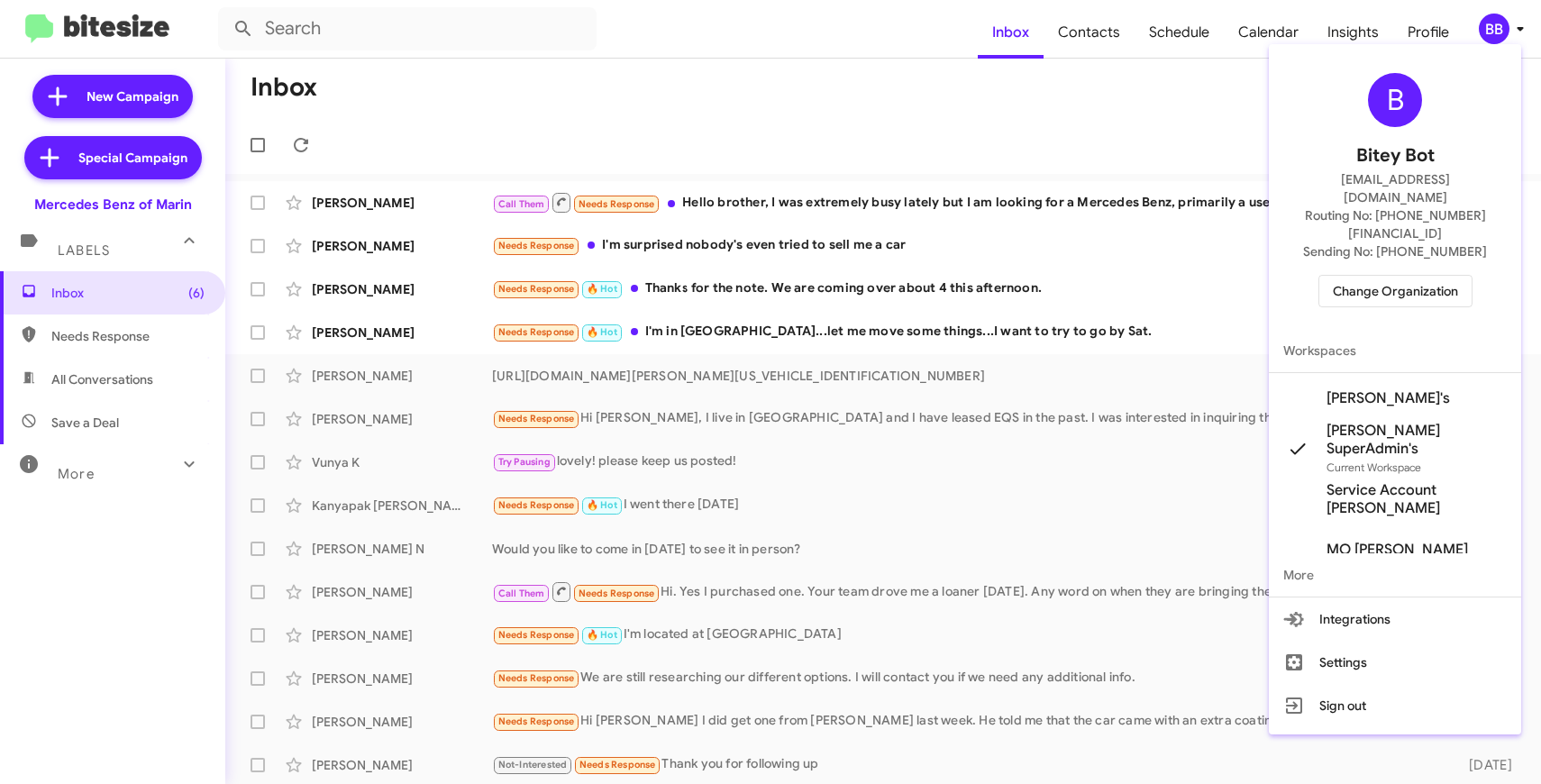
click at [1431, 276] on span "Change Organization" at bounding box center [1396, 291] width 125 height 30
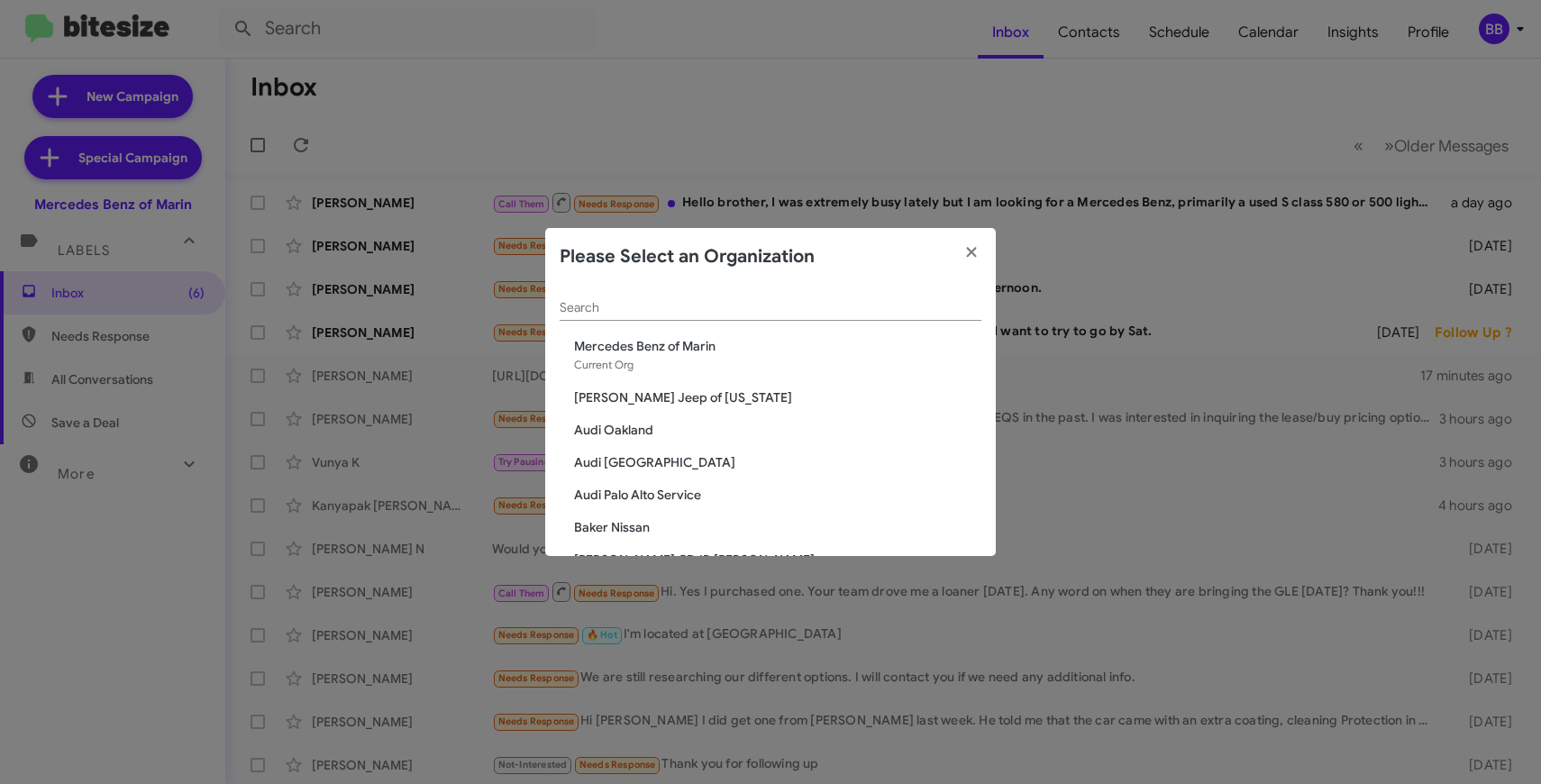
click at [802, 308] on input "Search" at bounding box center [770, 308] width 422 height 15
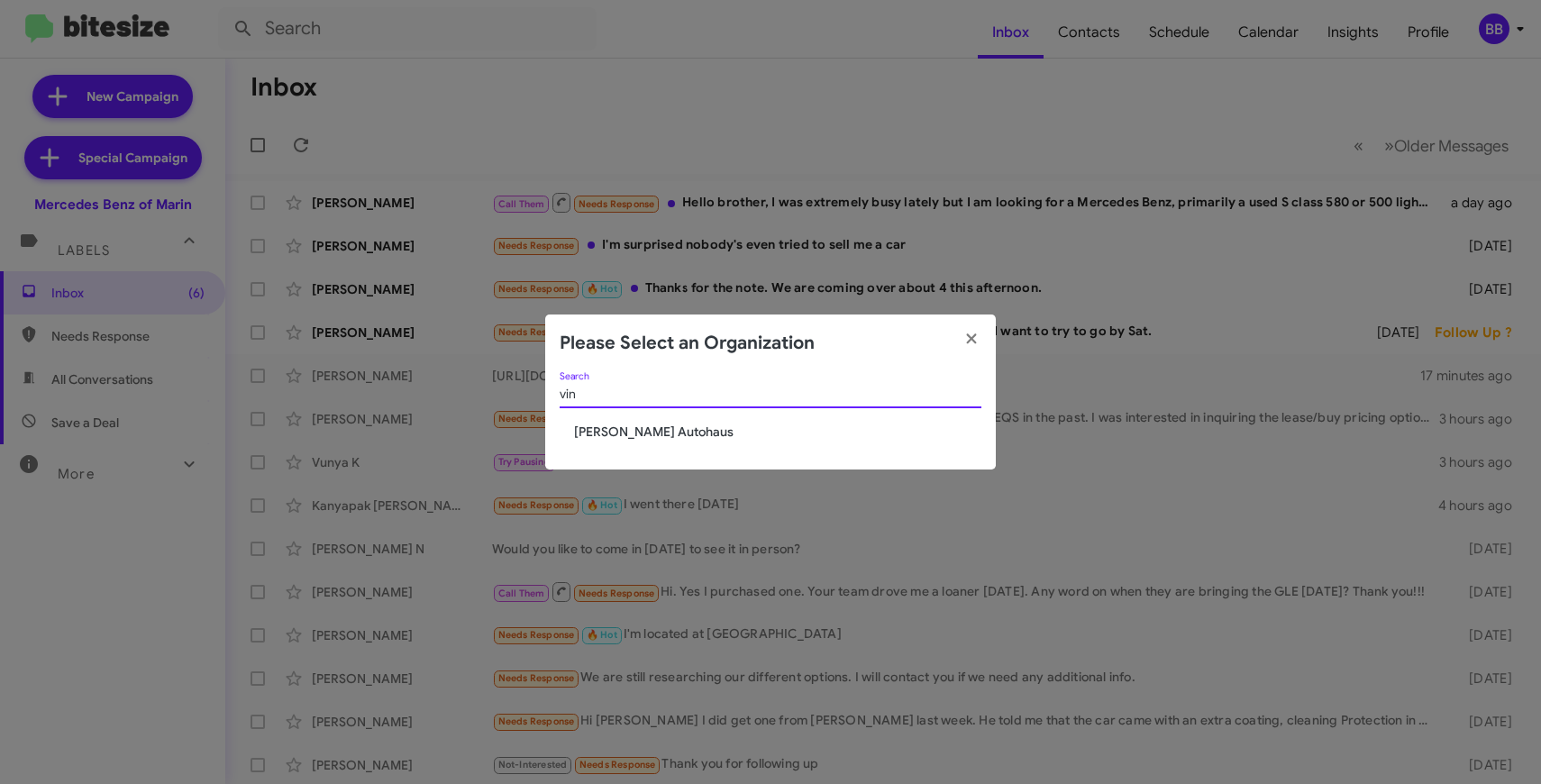
type input "vin"
click at [657, 435] on span "[PERSON_NAME] Autohaus" at bounding box center [778, 431] width 408 height 18
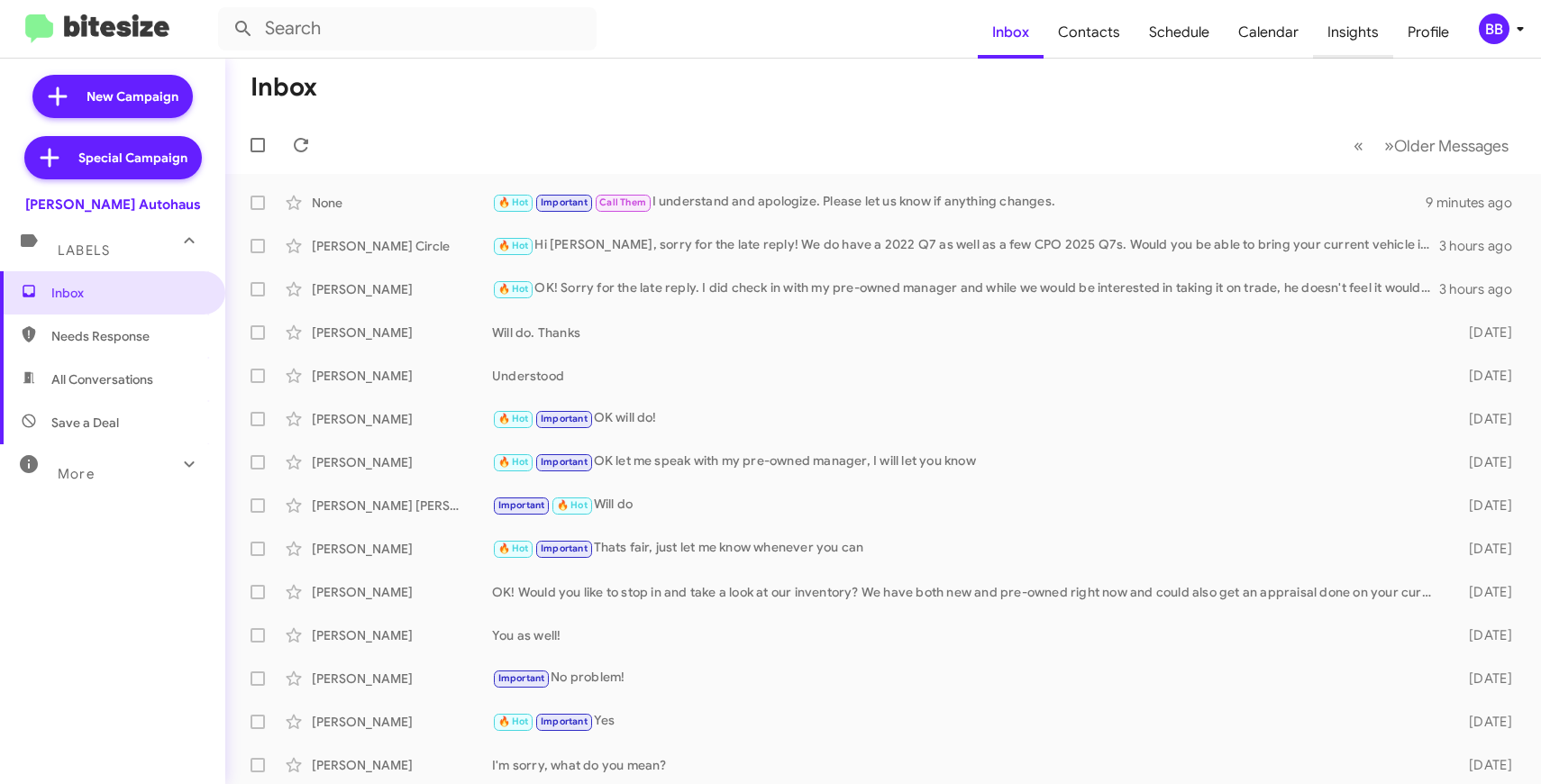
click at [1363, 39] on span "Insights" at bounding box center [1354, 32] width 80 height 53
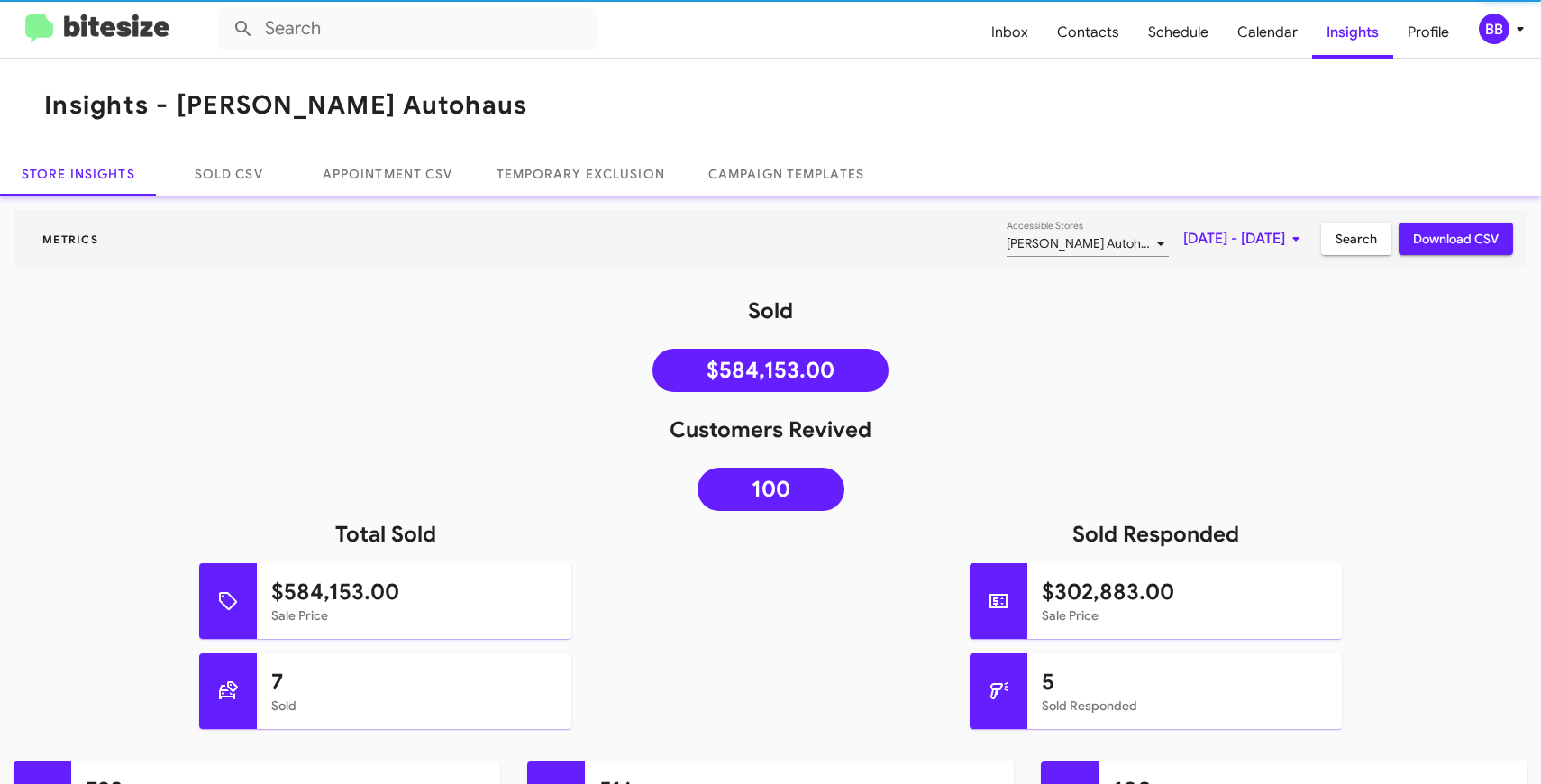
click at [1195, 236] on span "[DATE] - [DATE]" at bounding box center [1245, 238] width 124 height 32
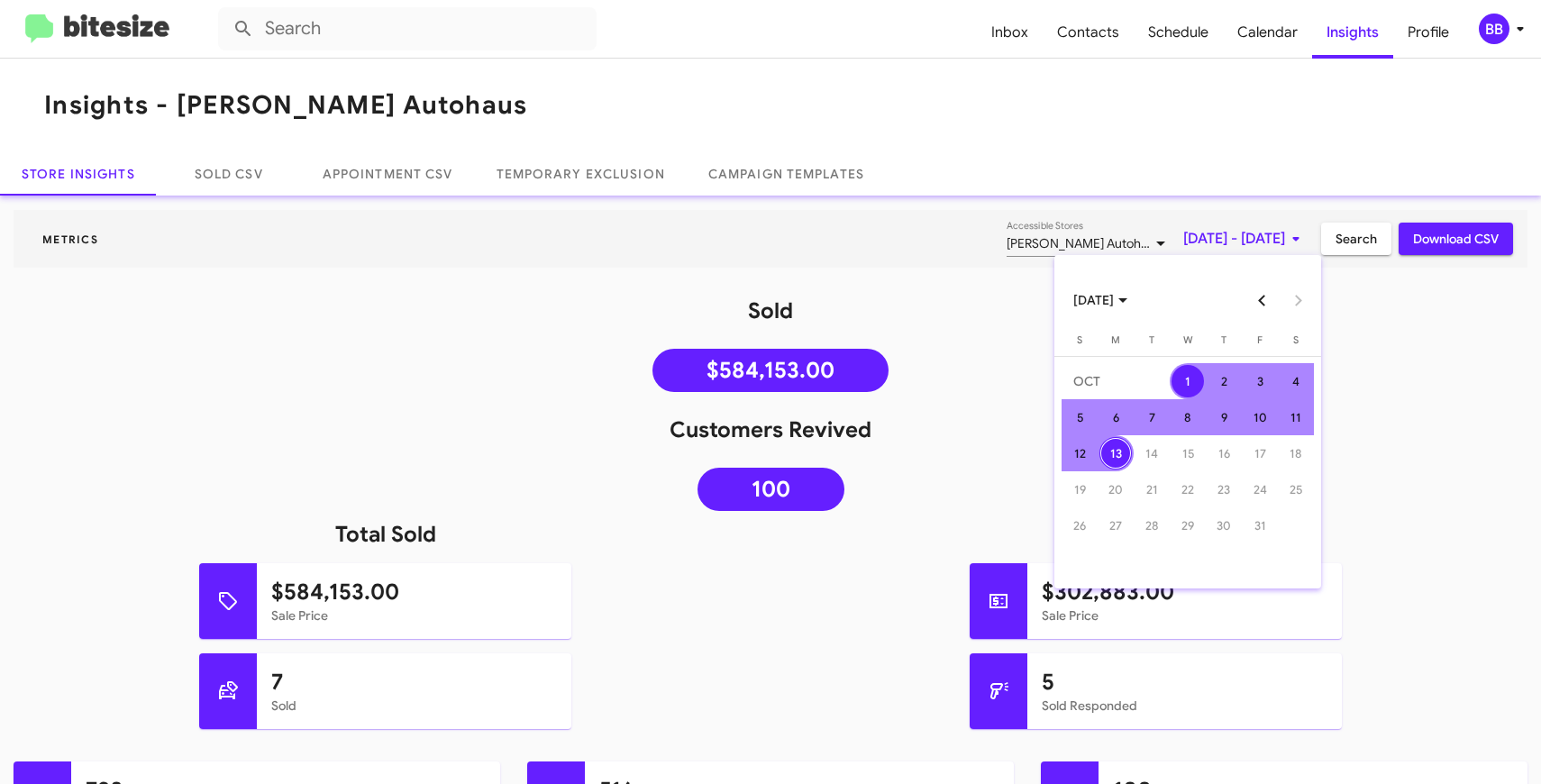
click at [1270, 302] on button "Previous month" at bounding box center [1262, 299] width 36 height 36
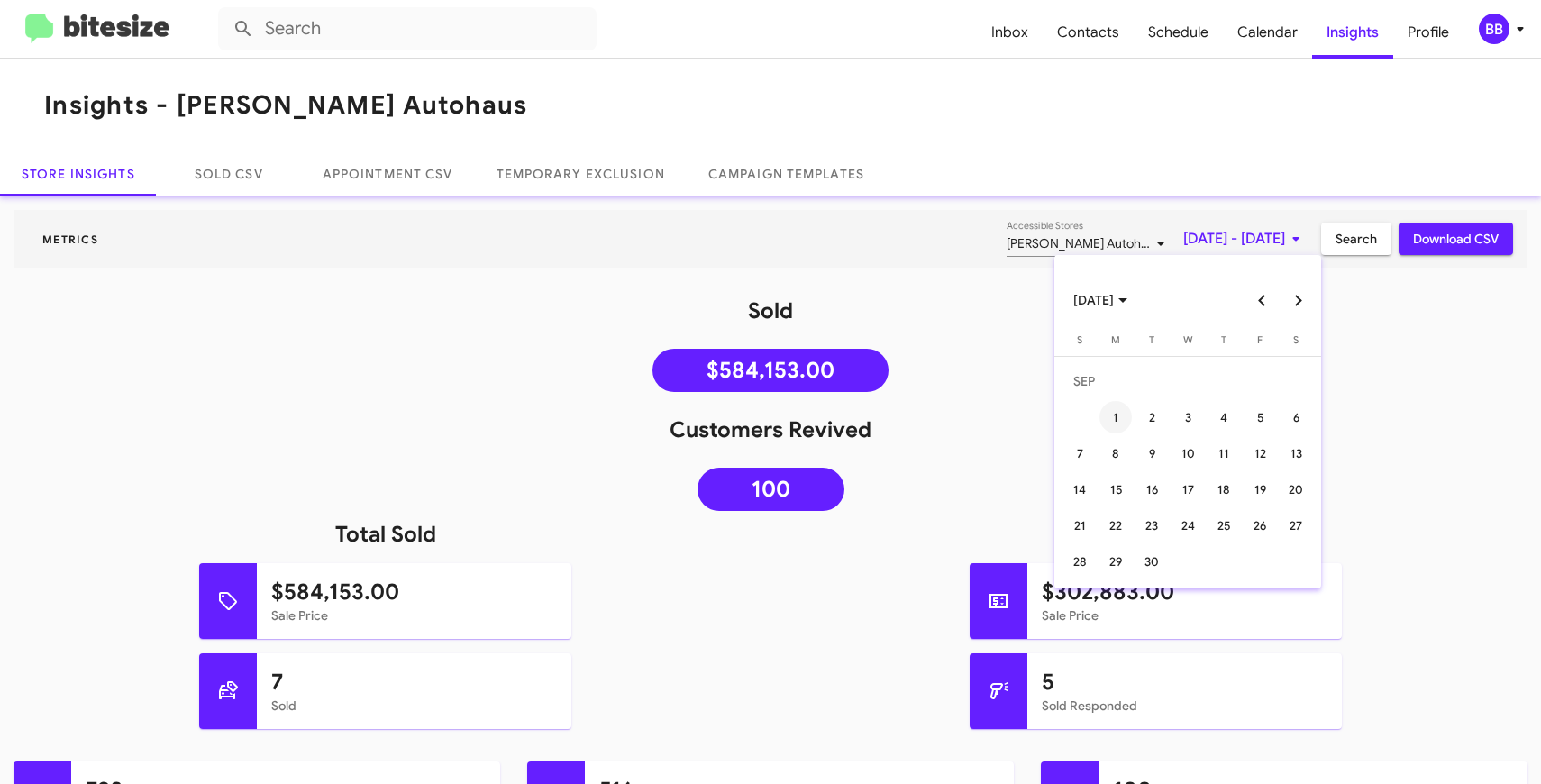
click at [1119, 408] on div "1" at bounding box center [1116, 416] width 32 height 32
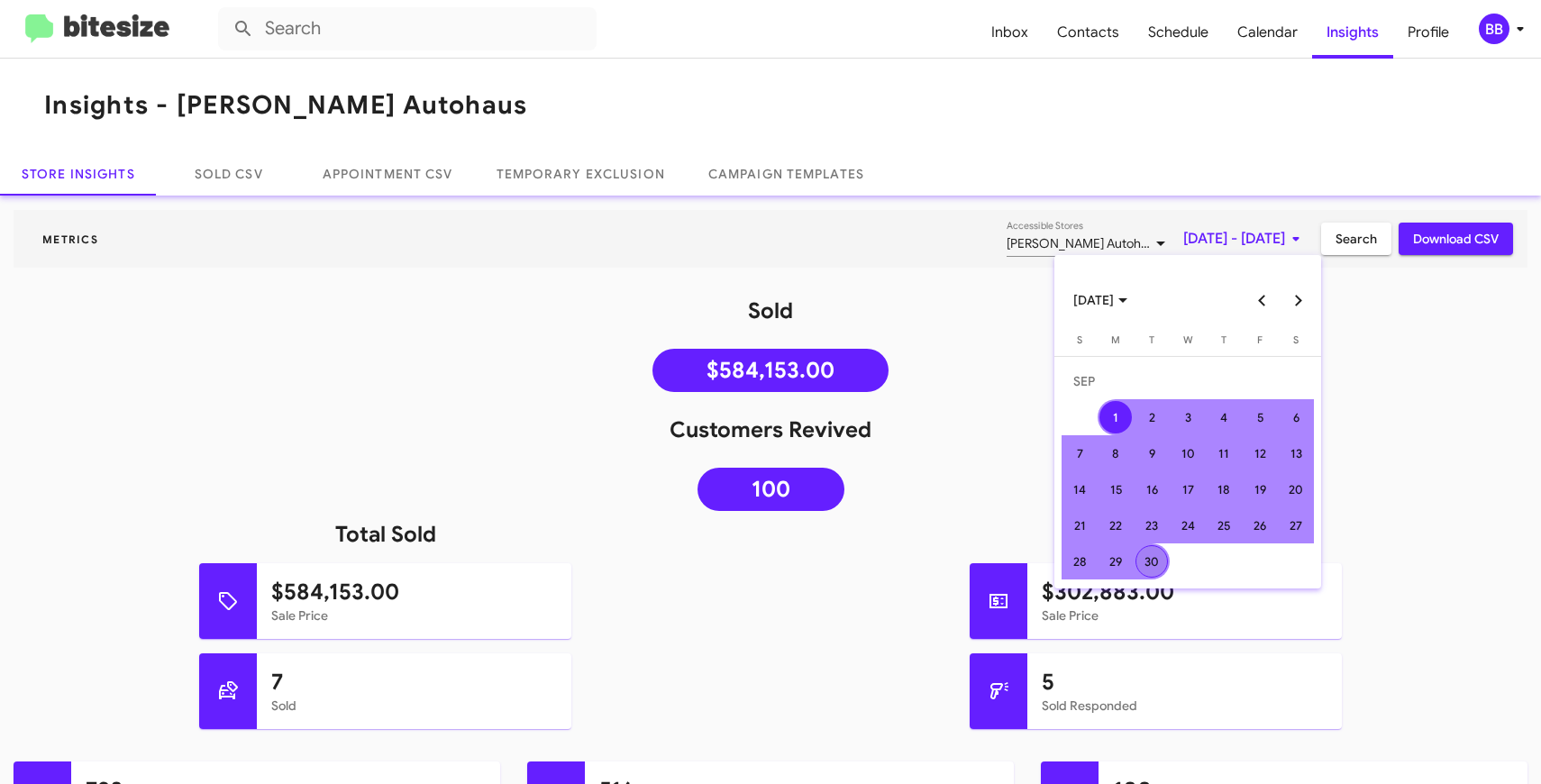
click at [1153, 558] on div "30" at bounding box center [1152, 561] width 32 height 32
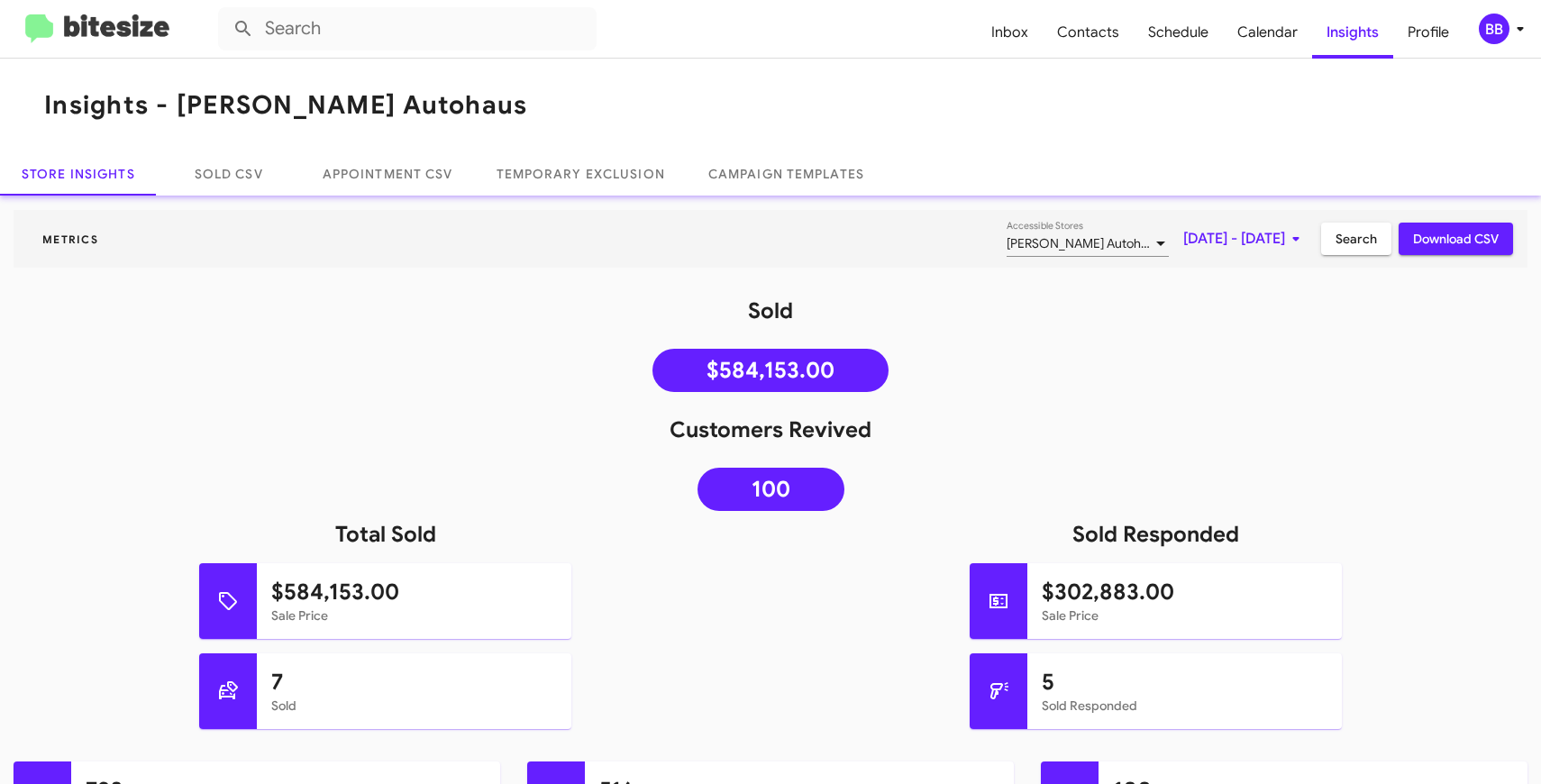
click at [1343, 240] on span "Search" at bounding box center [1357, 238] width 42 height 32
click at [1184, 253] on span "[DATE] - [DATE]" at bounding box center [1245, 238] width 124 height 32
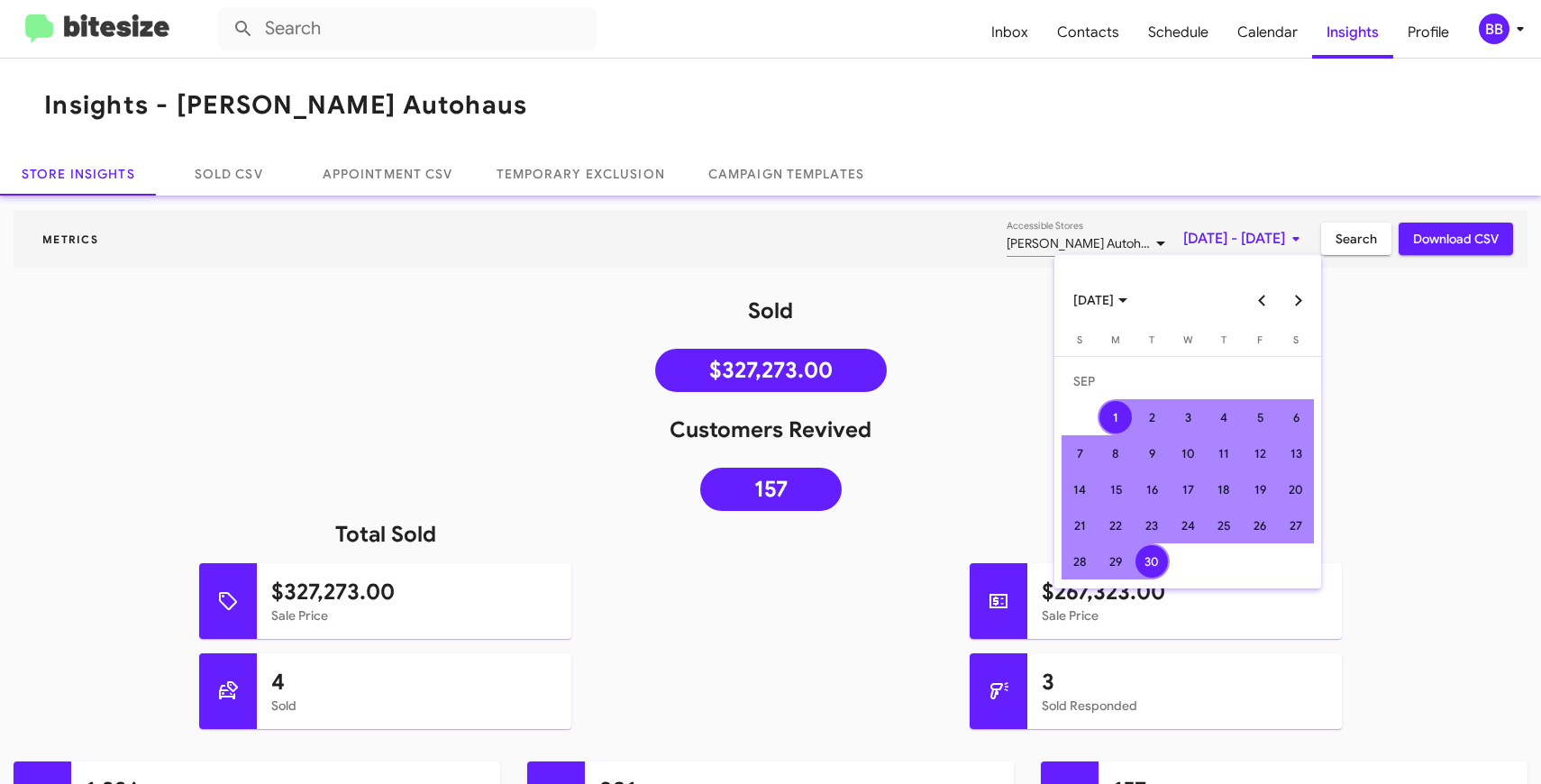
click at [1300, 295] on button "Next month" at bounding box center [1298, 299] width 36 height 36
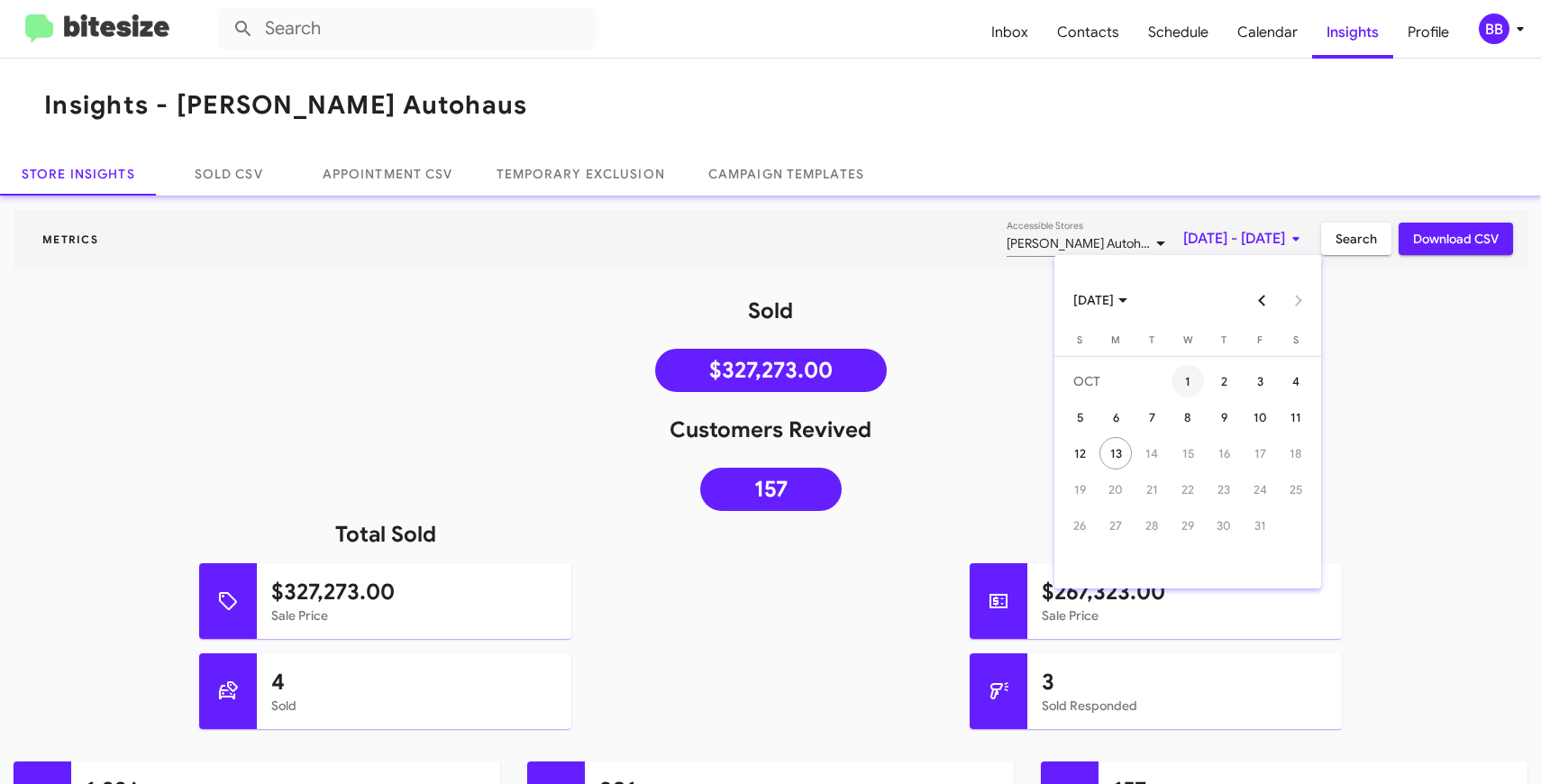
click at [1189, 375] on div "1" at bounding box center [1188, 380] width 32 height 32
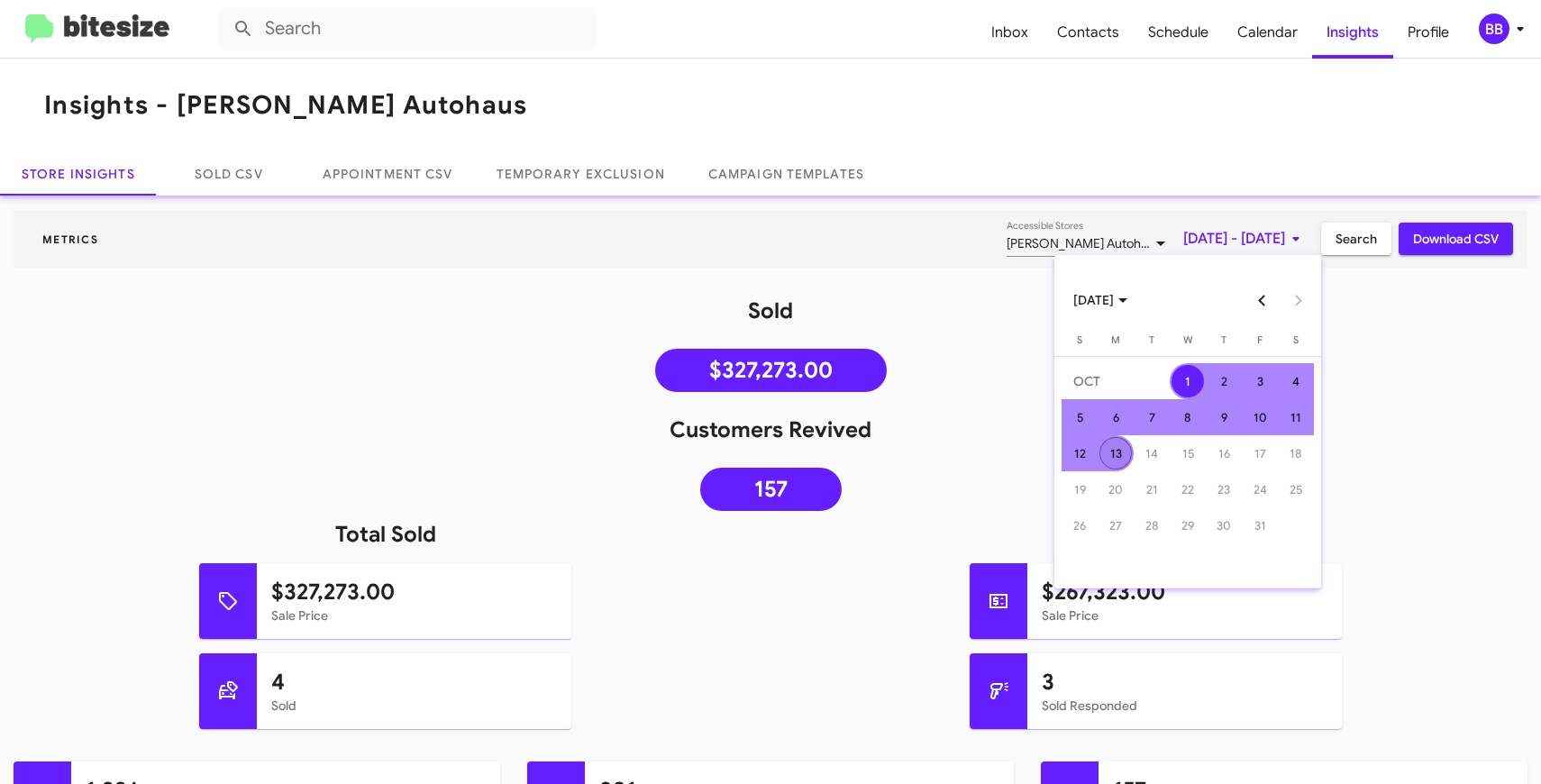
click at [1125, 444] on div "13" at bounding box center [1116, 452] width 32 height 32
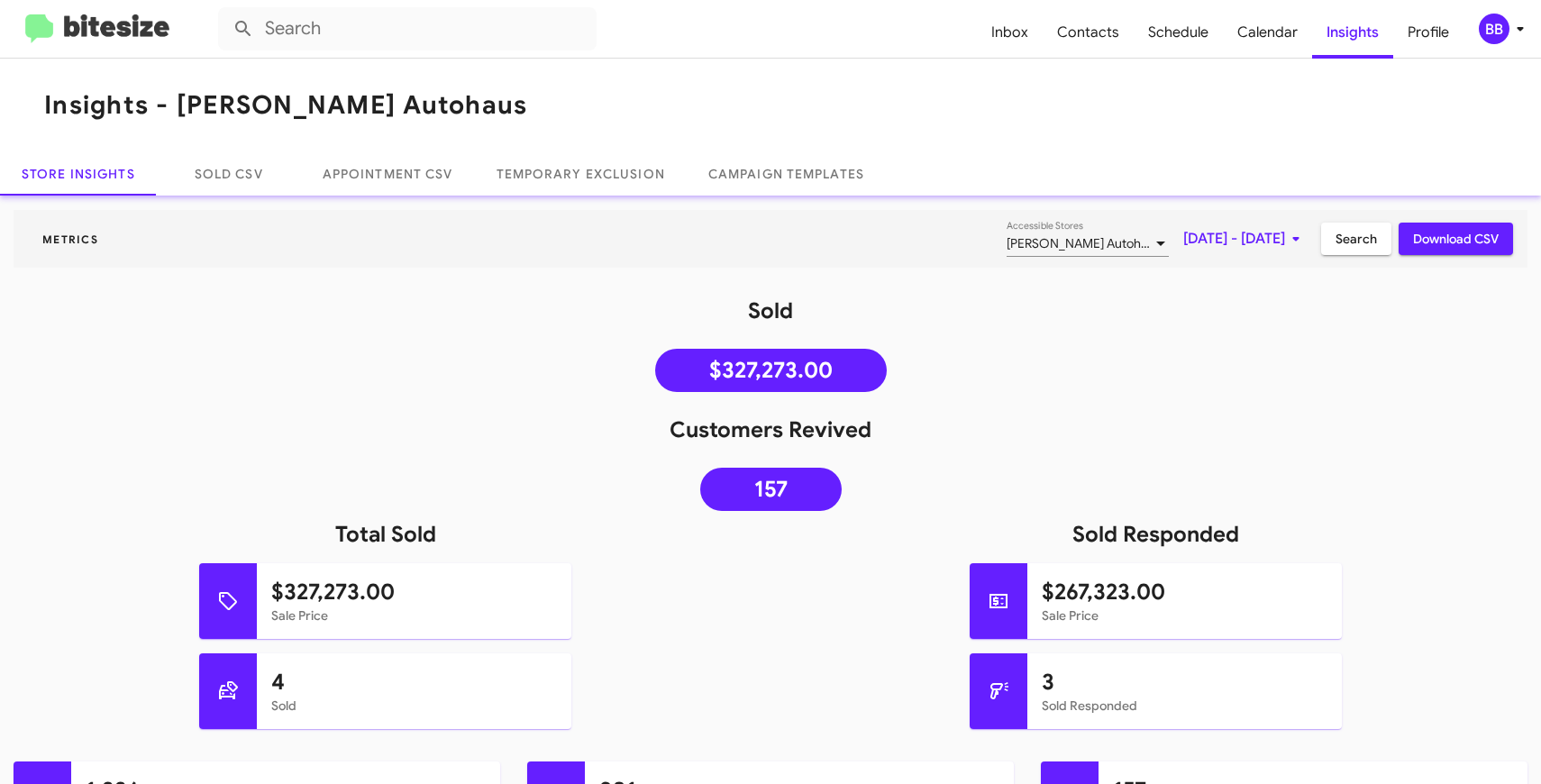
click at [1335, 236] on button "Search" at bounding box center [1357, 238] width 70 height 32
click at [1324, 677] on icon at bounding box center [1317, 679] width 21 height 21
type input "in:sold-verified"
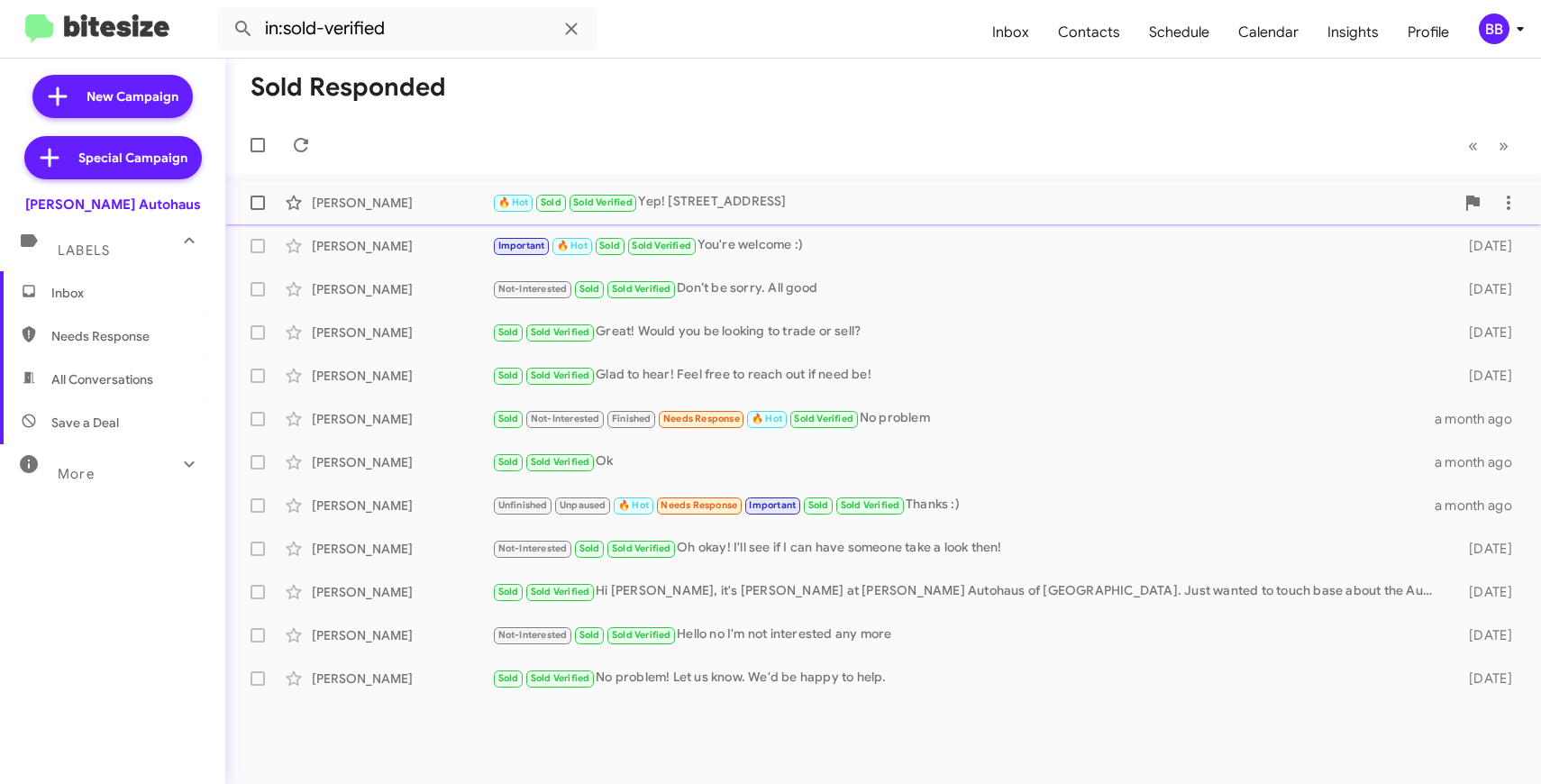
click at [804, 207] on div "🔥 Hot Sold Sold Verified Yep! [STREET_ADDRESS]" at bounding box center [973, 202] width 963 height 20
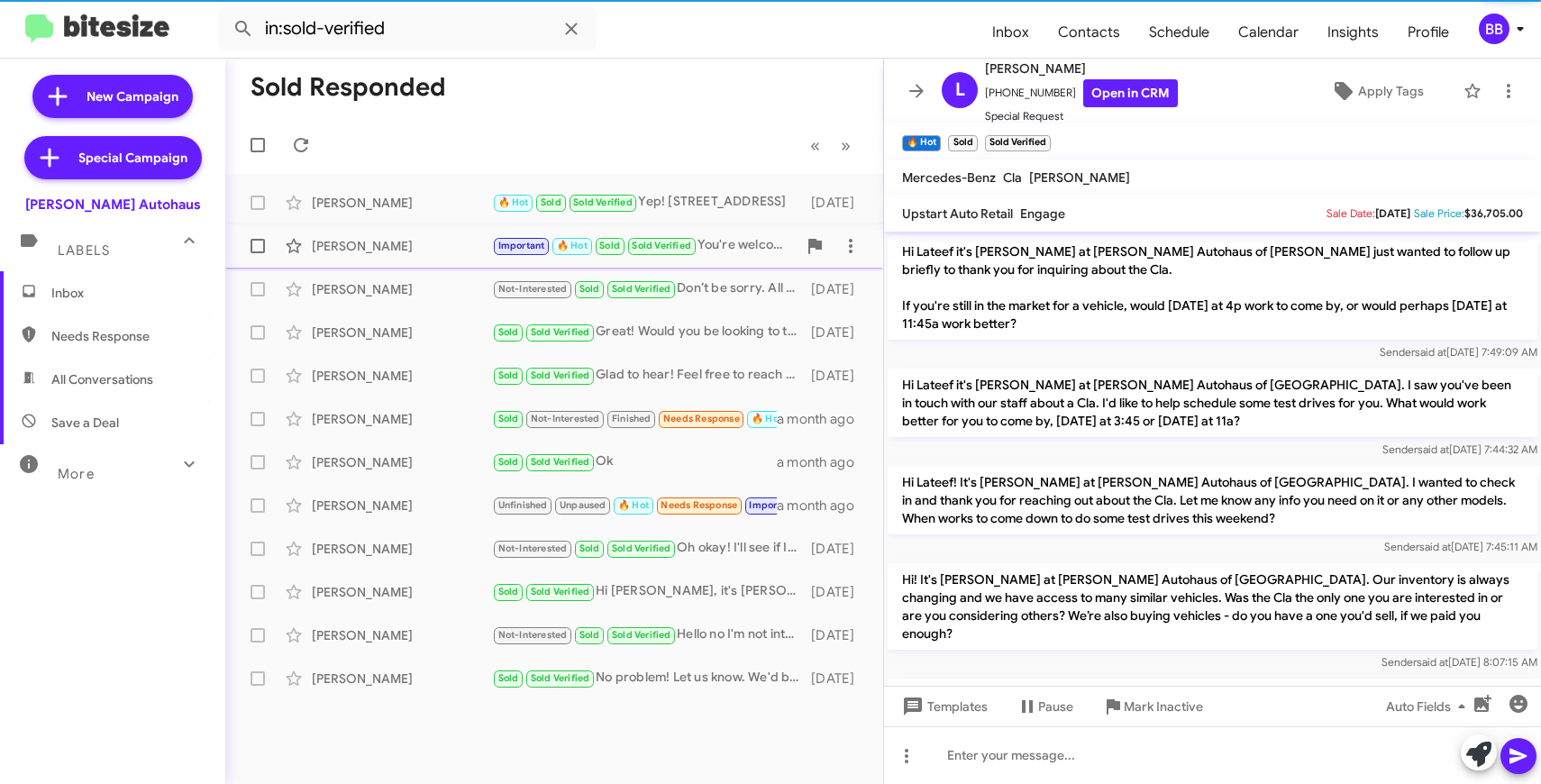
scroll to position [1203, 0]
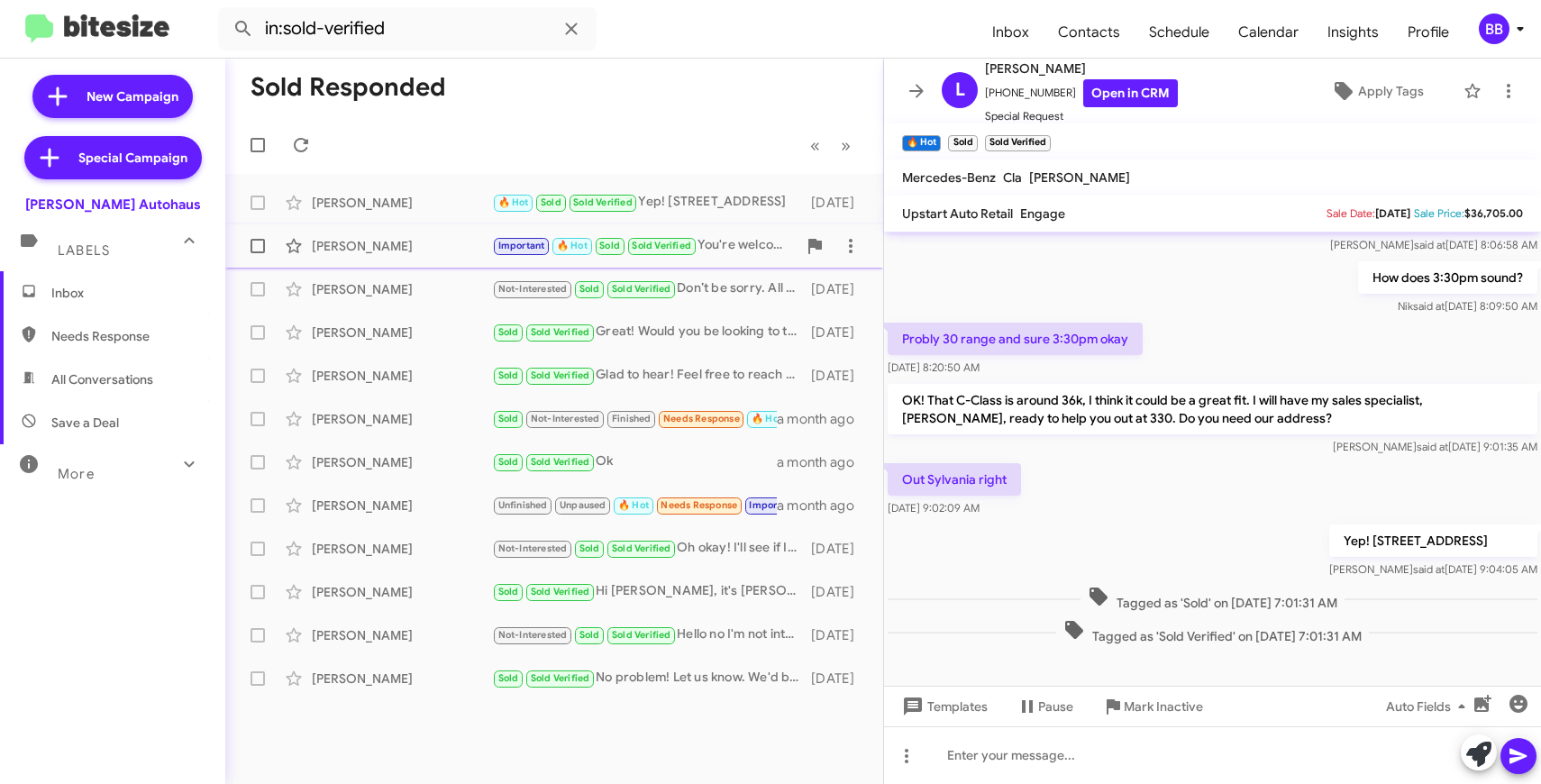
click at [430, 244] on div "[PERSON_NAME]" at bounding box center [402, 246] width 180 height 18
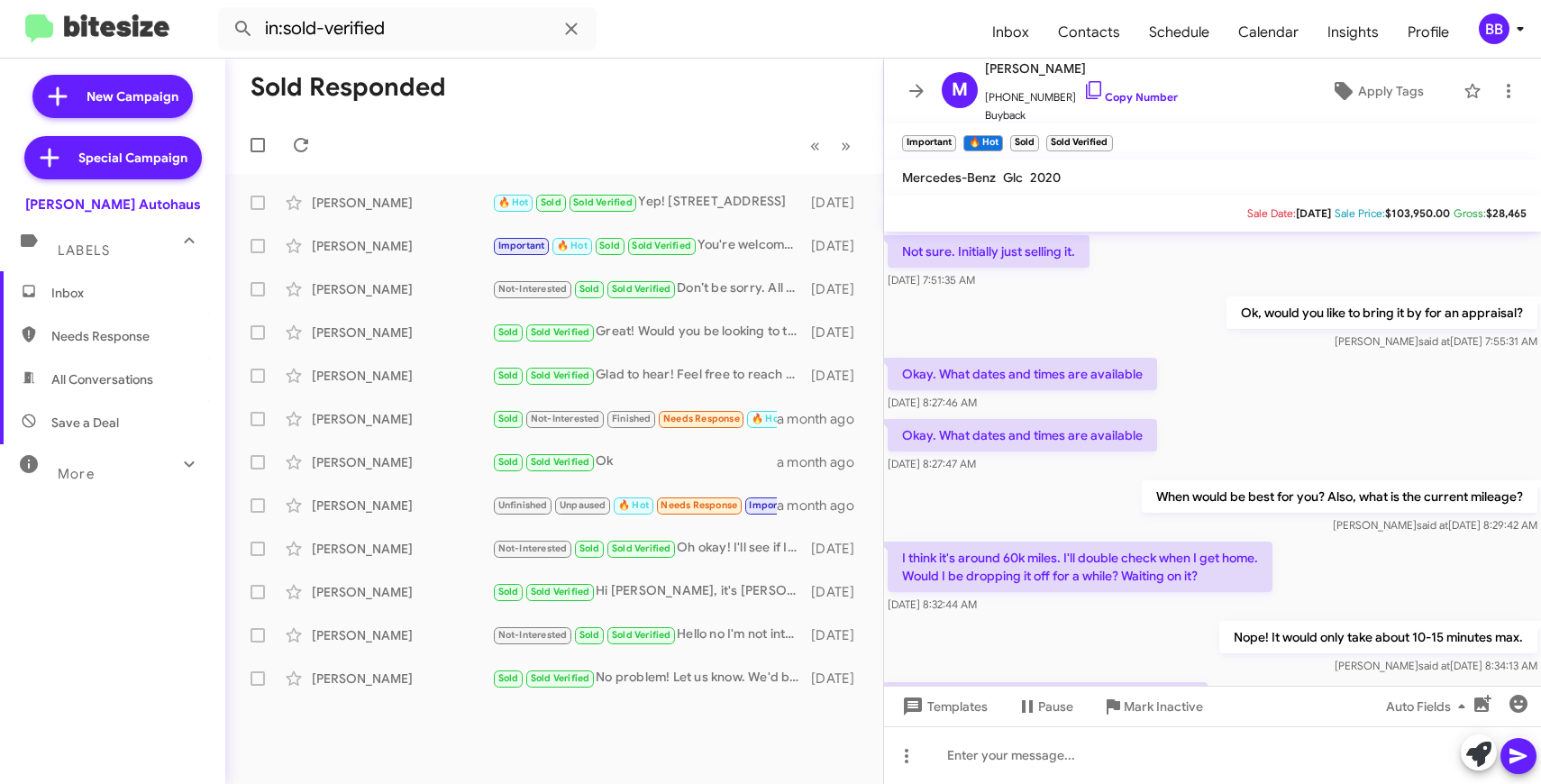
scroll to position [90, 0]
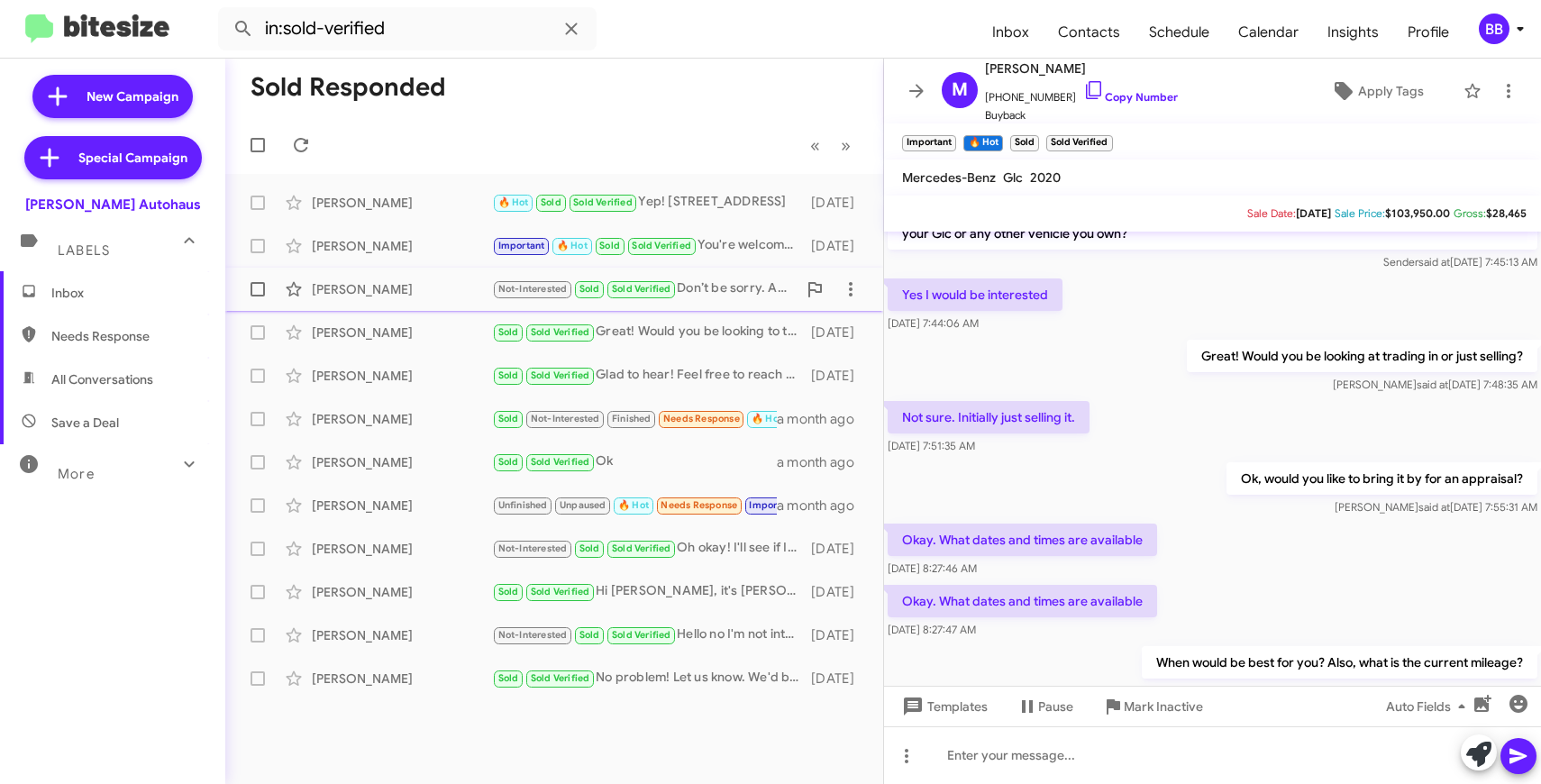
click at [425, 296] on div "[PERSON_NAME]" at bounding box center [402, 289] width 180 height 18
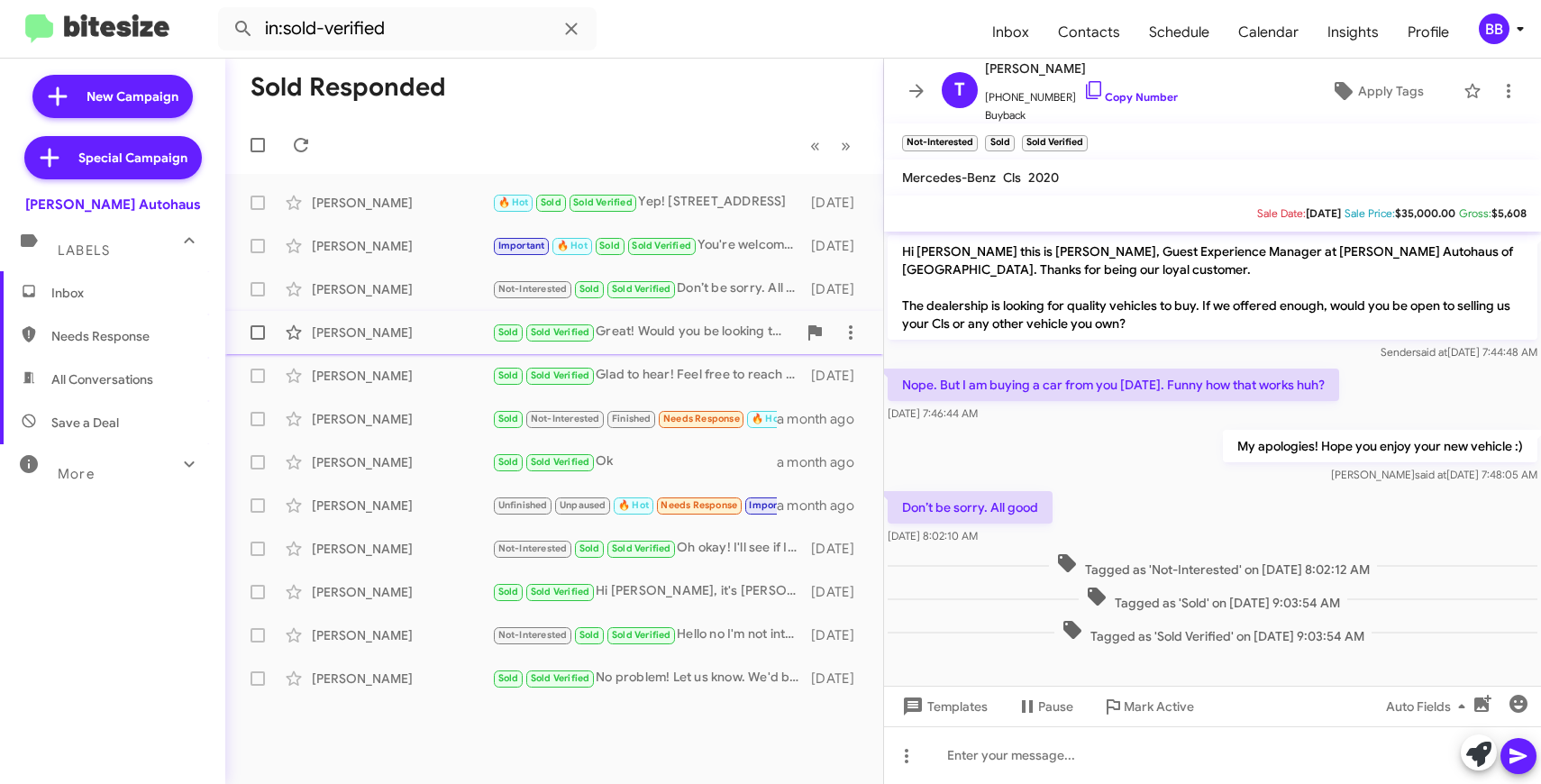
click at [466, 329] on div "[PERSON_NAME]" at bounding box center [402, 333] width 180 height 18
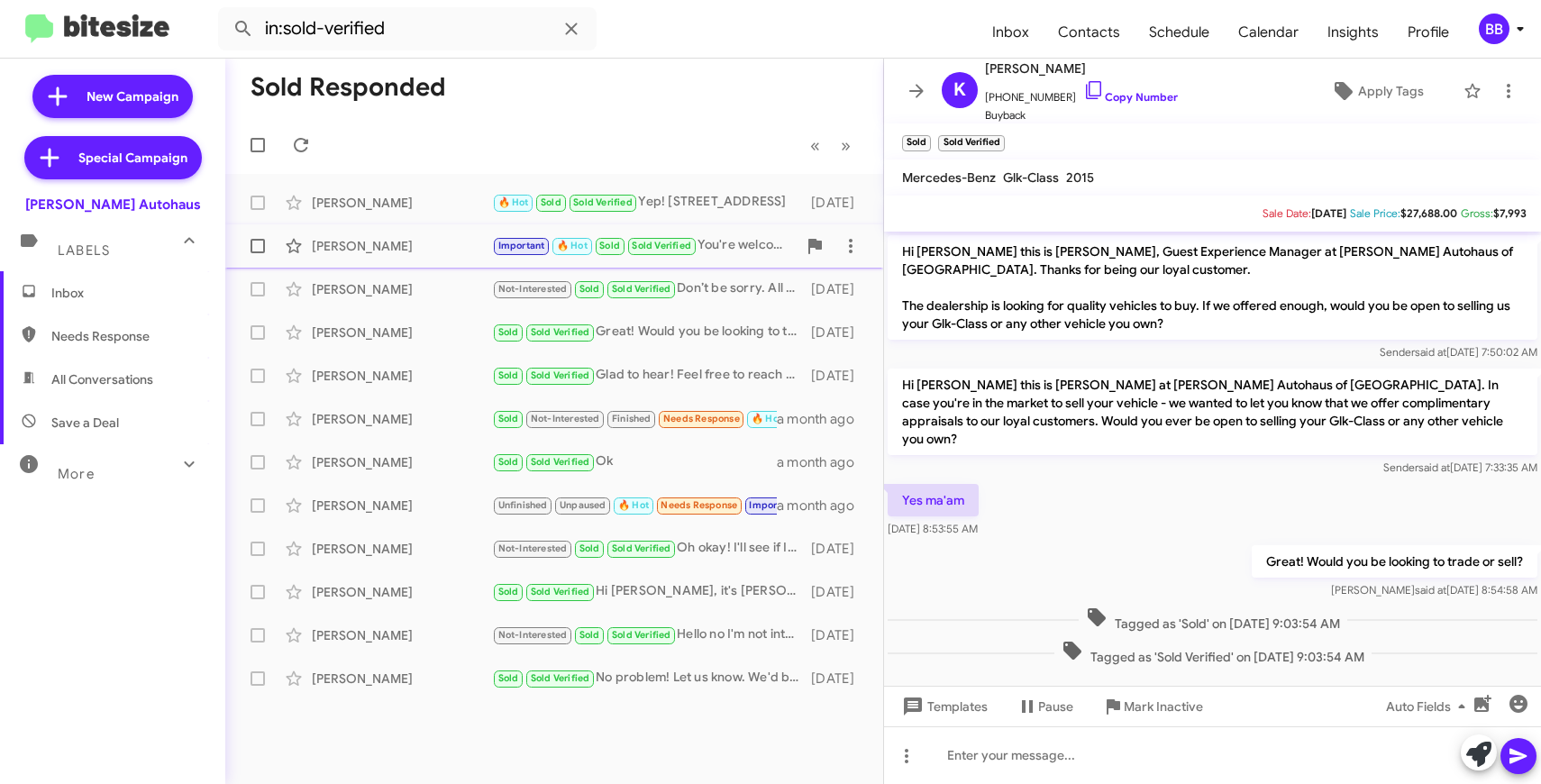
click at [442, 253] on div "[PERSON_NAME]" at bounding box center [402, 246] width 180 height 18
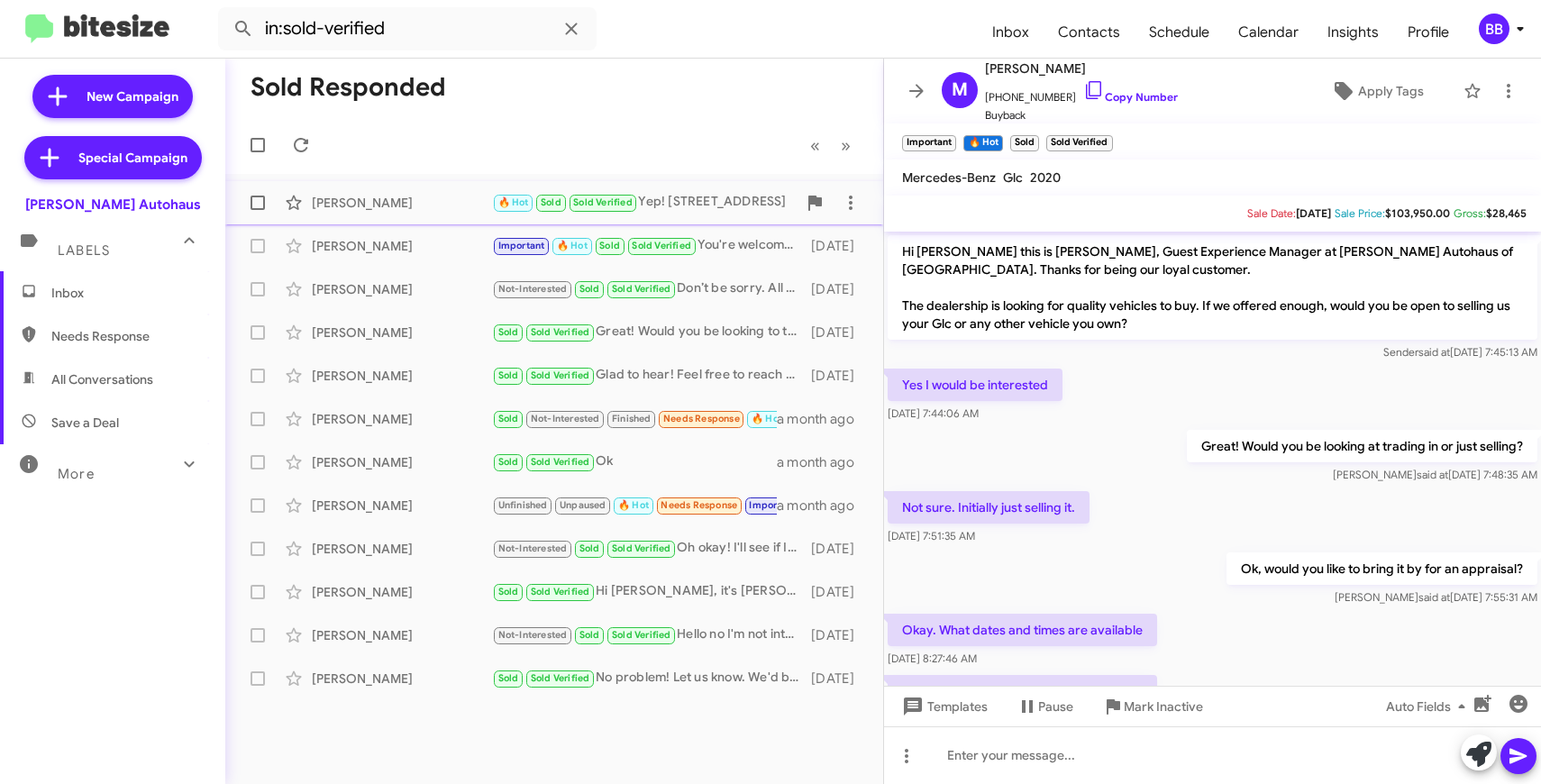
click at [415, 216] on div "[PERSON_NAME] 🔥 Hot Sold Sold Verified Yep! [STREET_ADDRESS] [DATE]" at bounding box center [554, 202] width 629 height 36
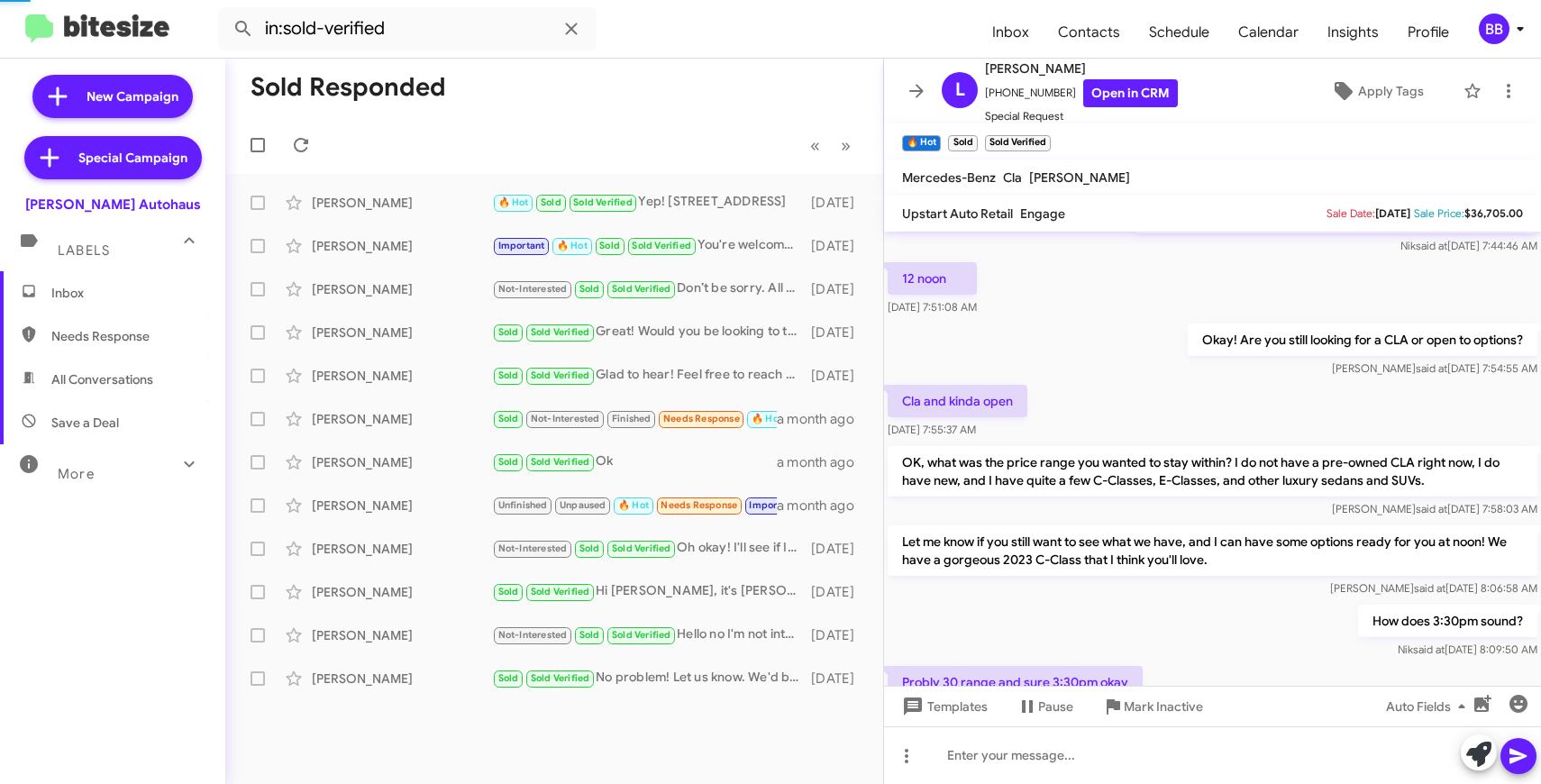
scroll to position [1267, 0]
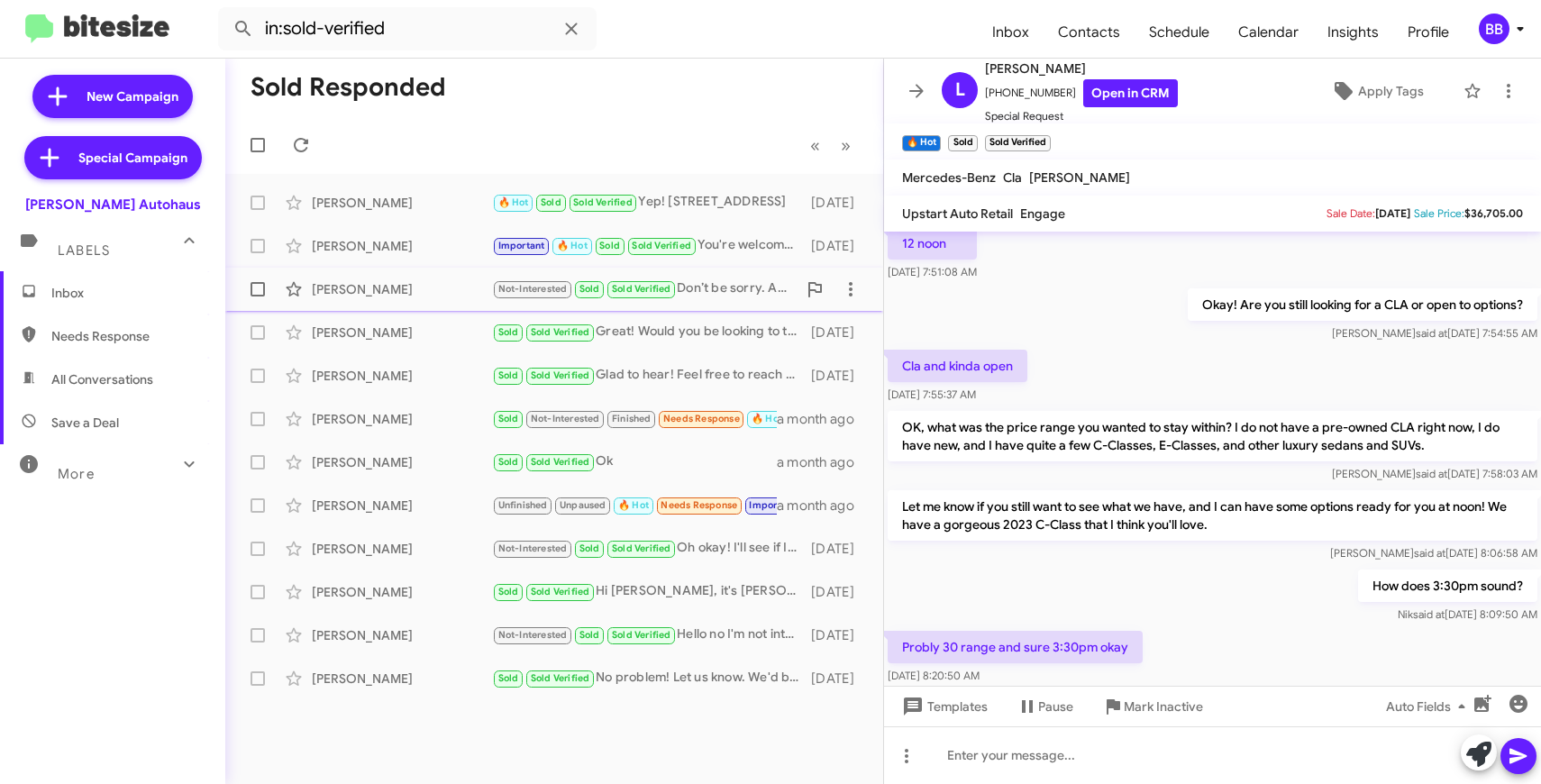
click at [371, 287] on div "[PERSON_NAME]" at bounding box center [402, 289] width 180 height 18
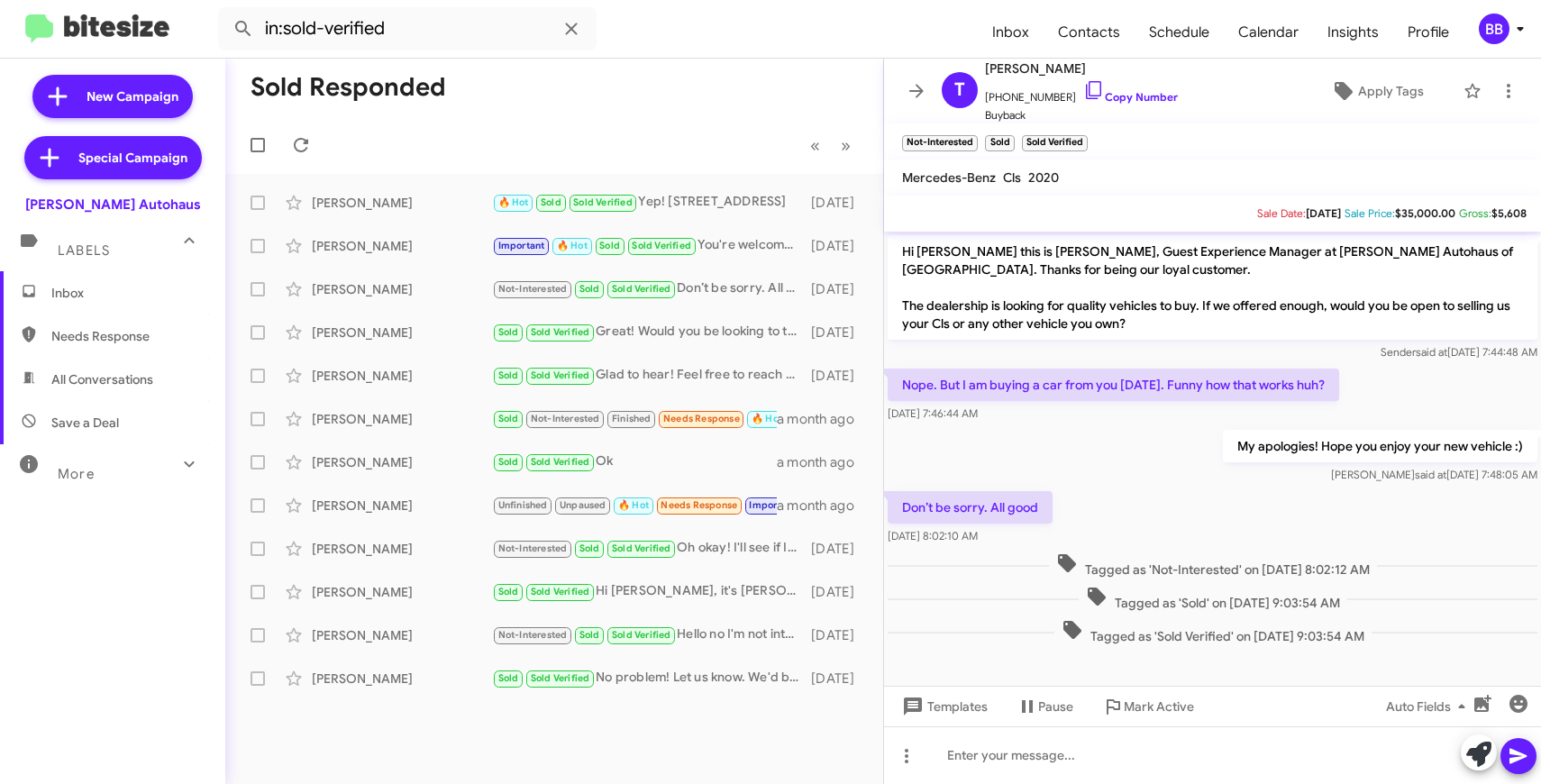
click at [122, 35] on img at bounding box center [98, 29] width 144 height 30
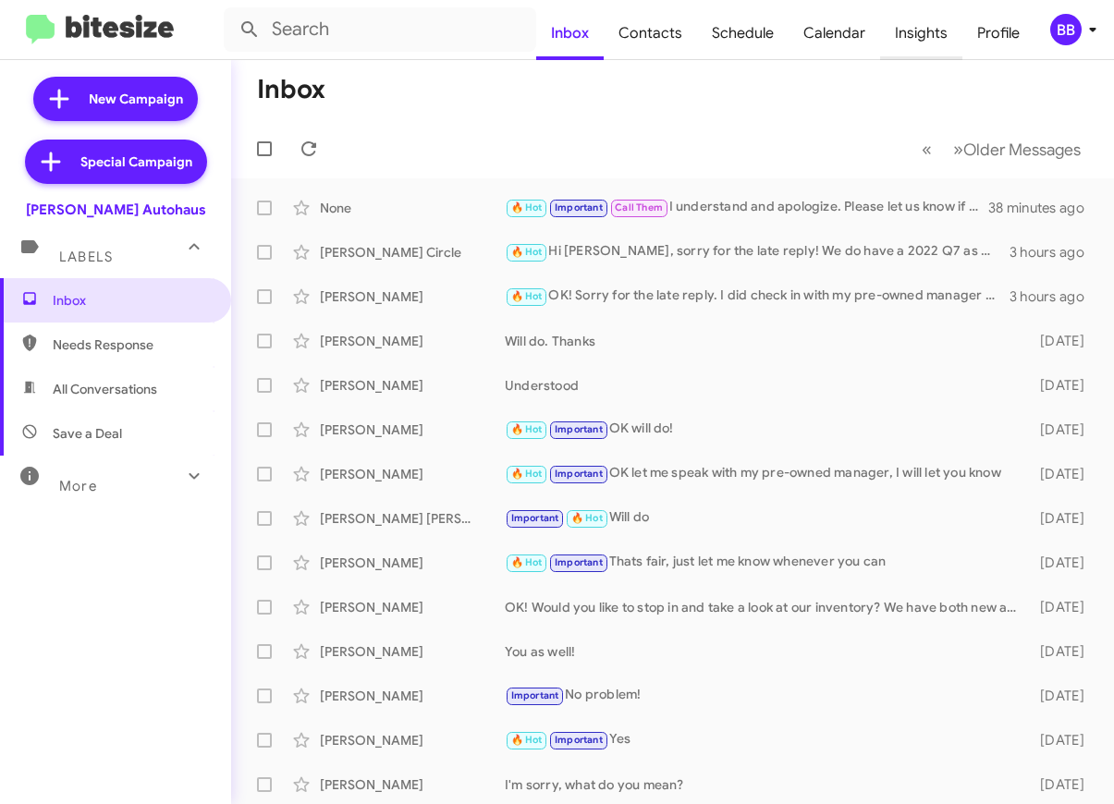
click at [904, 38] on span "Insights" at bounding box center [921, 33] width 82 height 54
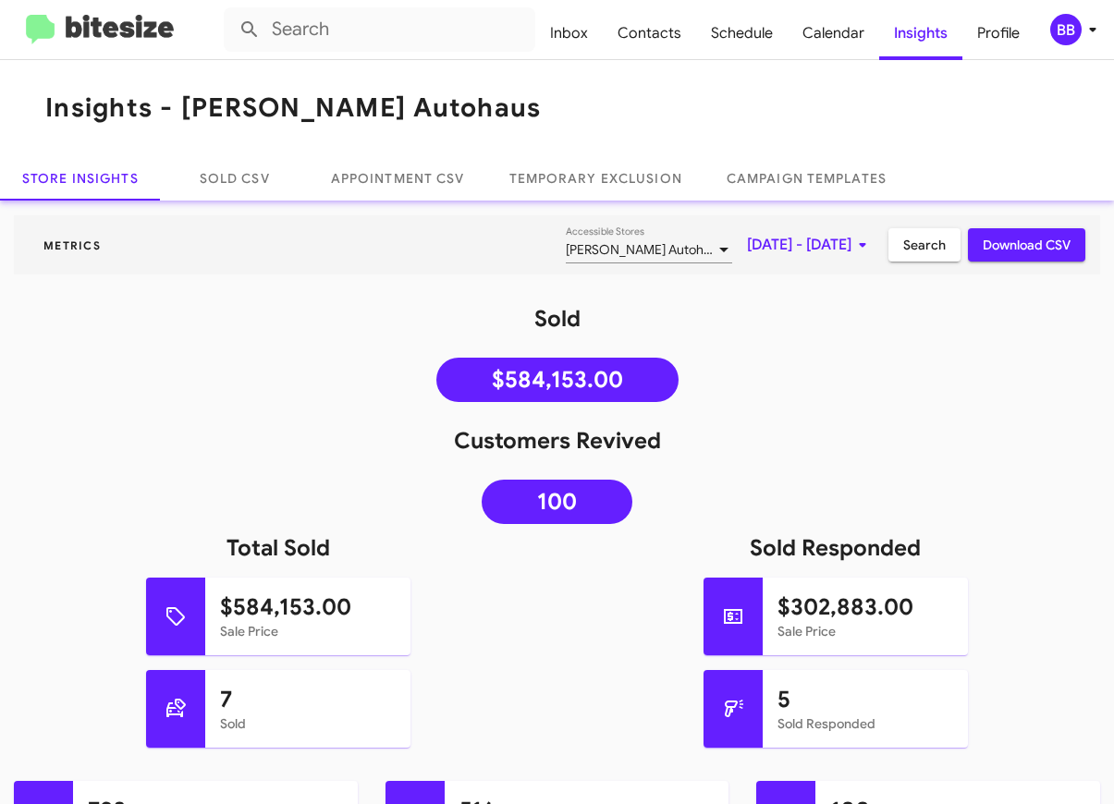
click at [794, 225] on mat-toolbar "Metrics [PERSON_NAME] Autohaus Accessible Stores [DATE] - [DATE] Search Downloa…" at bounding box center [557, 244] width 1086 height 59
click at [792, 247] on span "[DATE] - [DATE]" at bounding box center [810, 244] width 127 height 33
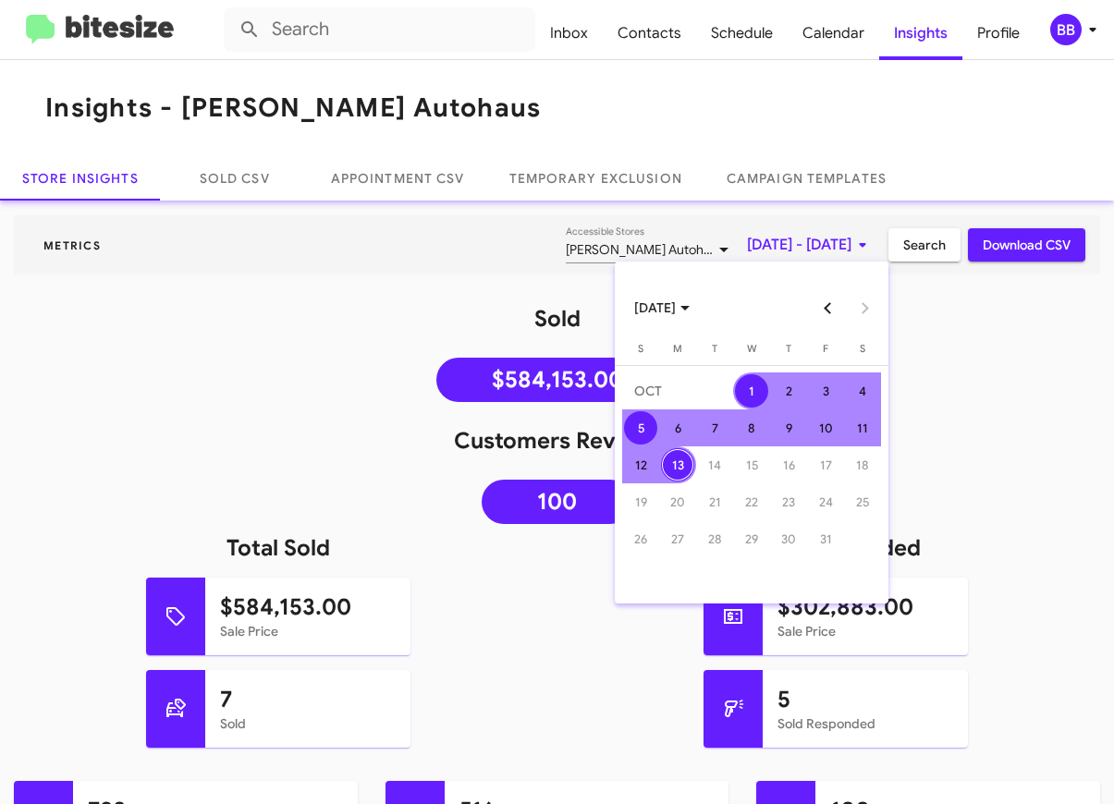
click at [638, 430] on div "5" at bounding box center [640, 427] width 33 height 33
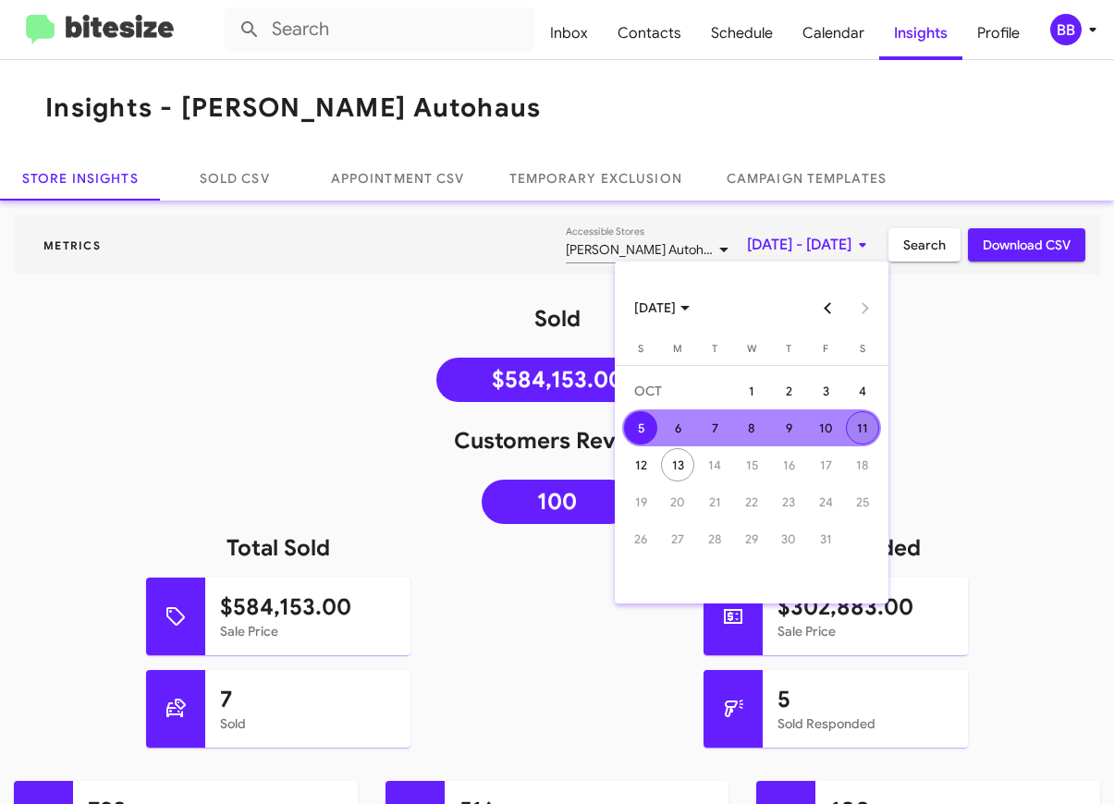
click at [869, 429] on div "11" at bounding box center [862, 427] width 33 height 33
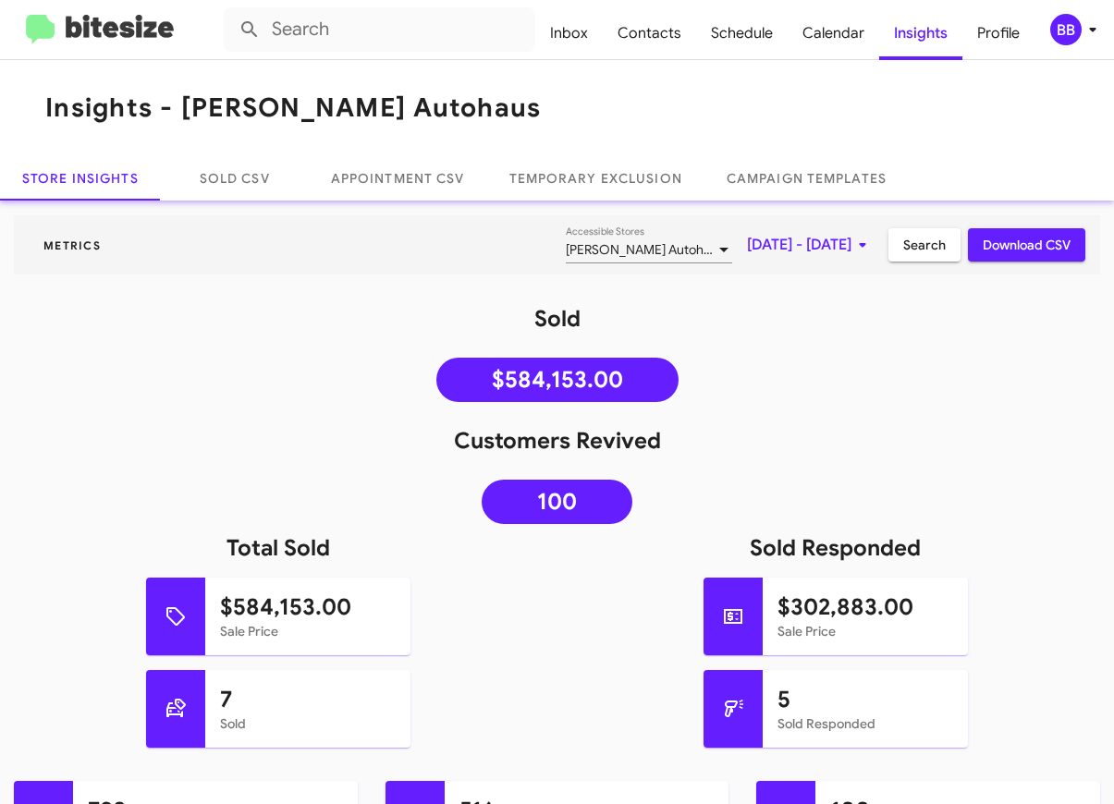
click at [934, 250] on span "Search" at bounding box center [924, 244] width 43 height 33
click at [825, 255] on span "[DATE] - [DATE]" at bounding box center [810, 244] width 127 height 33
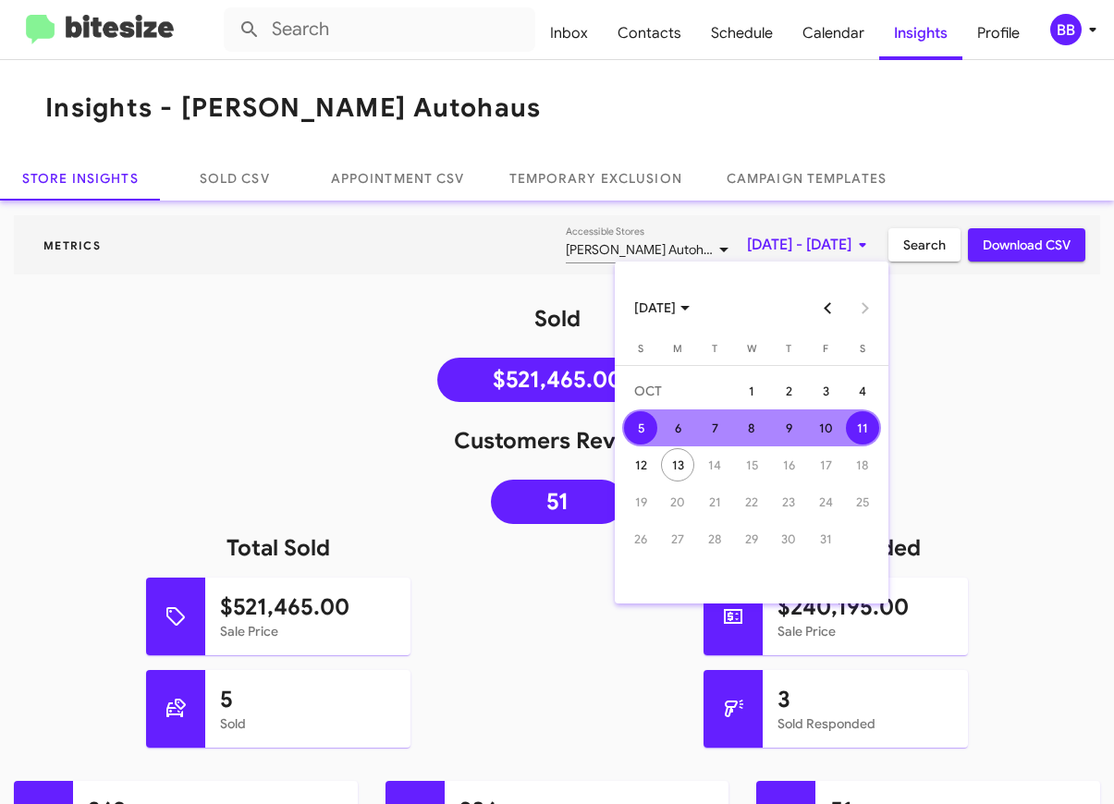
click at [814, 310] on button "Previous month" at bounding box center [828, 307] width 37 height 37
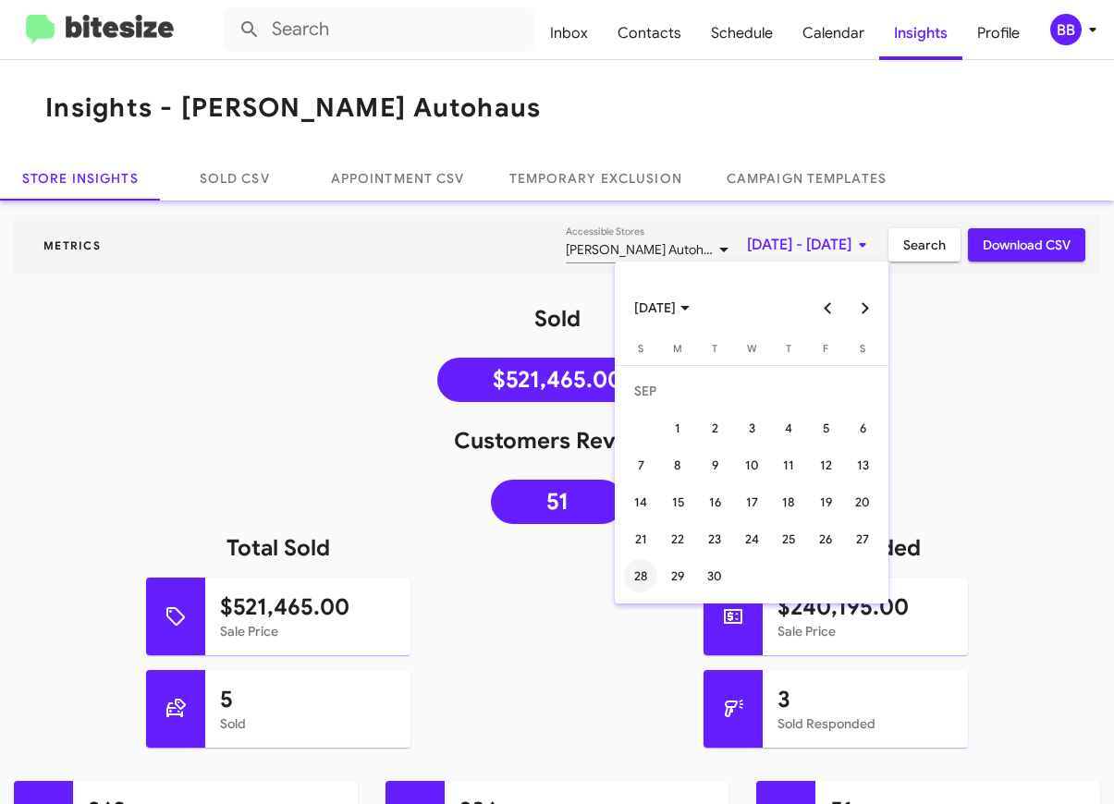
click at [641, 570] on div "28" at bounding box center [640, 575] width 33 height 33
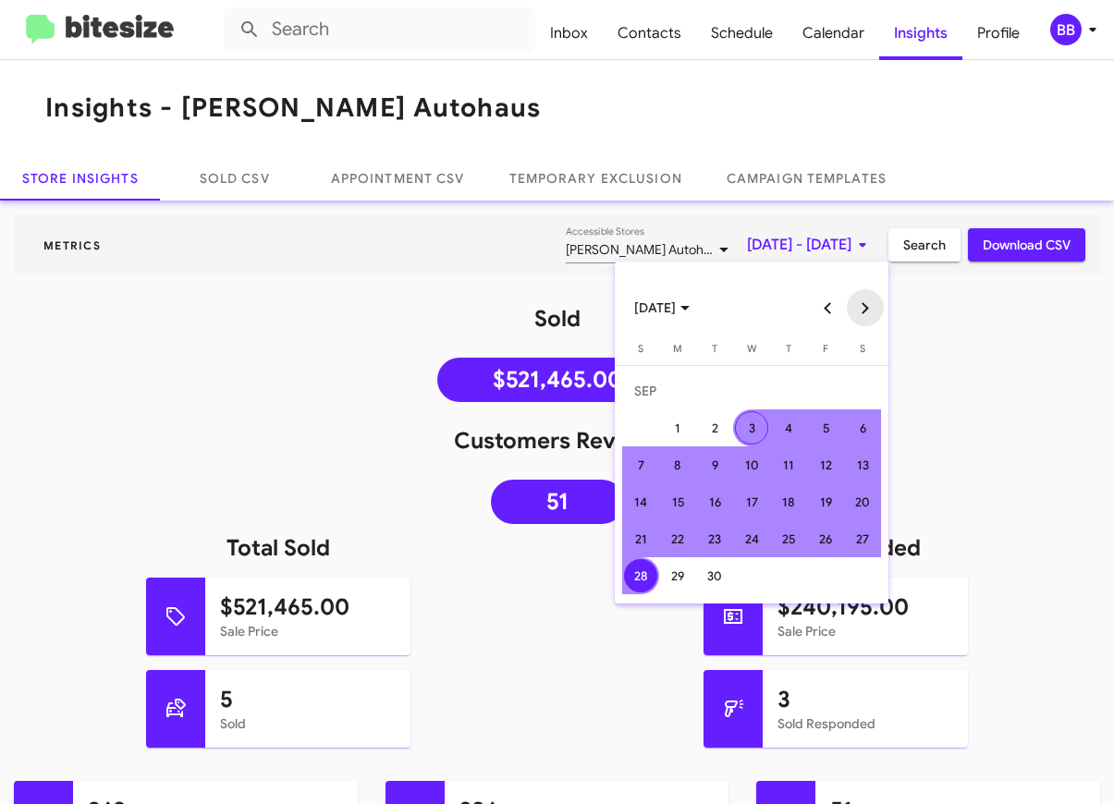
click at [860, 303] on button "Next month" at bounding box center [865, 307] width 37 height 37
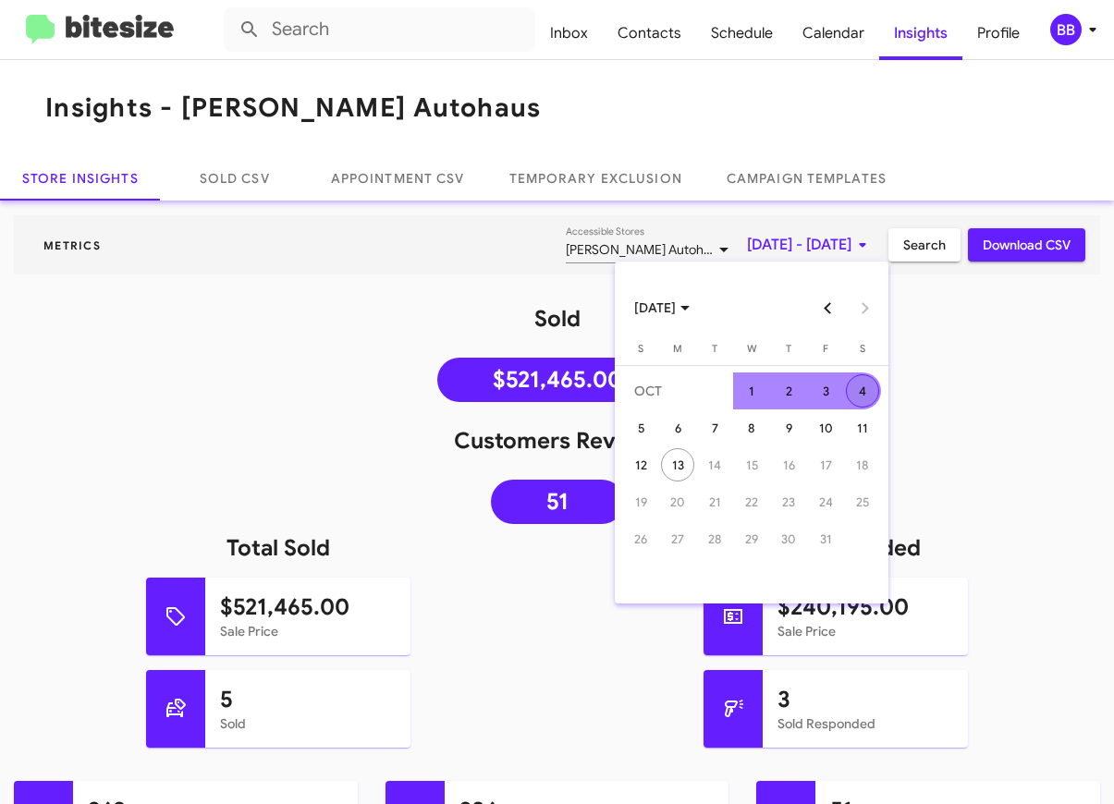
click at [854, 399] on div "4" at bounding box center [862, 390] width 33 height 33
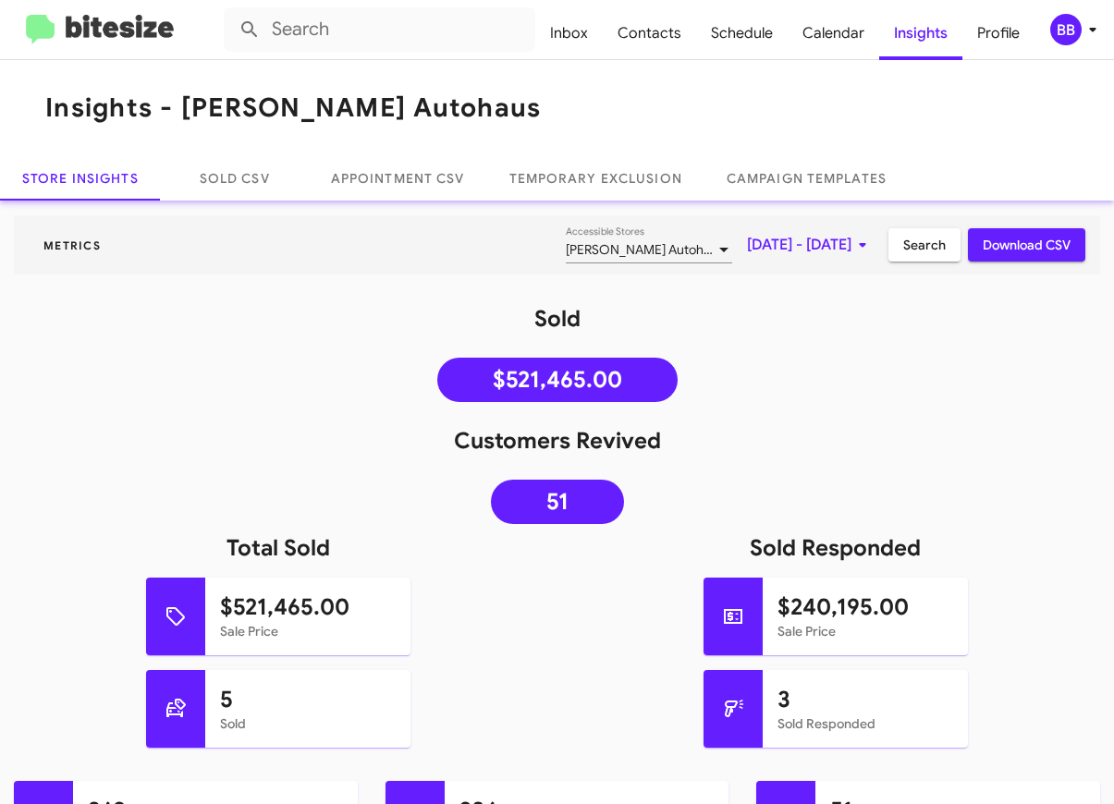
click at [936, 235] on span "Search" at bounding box center [924, 244] width 43 height 33
click at [799, 259] on span "[DATE] - [DATE]" at bounding box center [810, 244] width 127 height 33
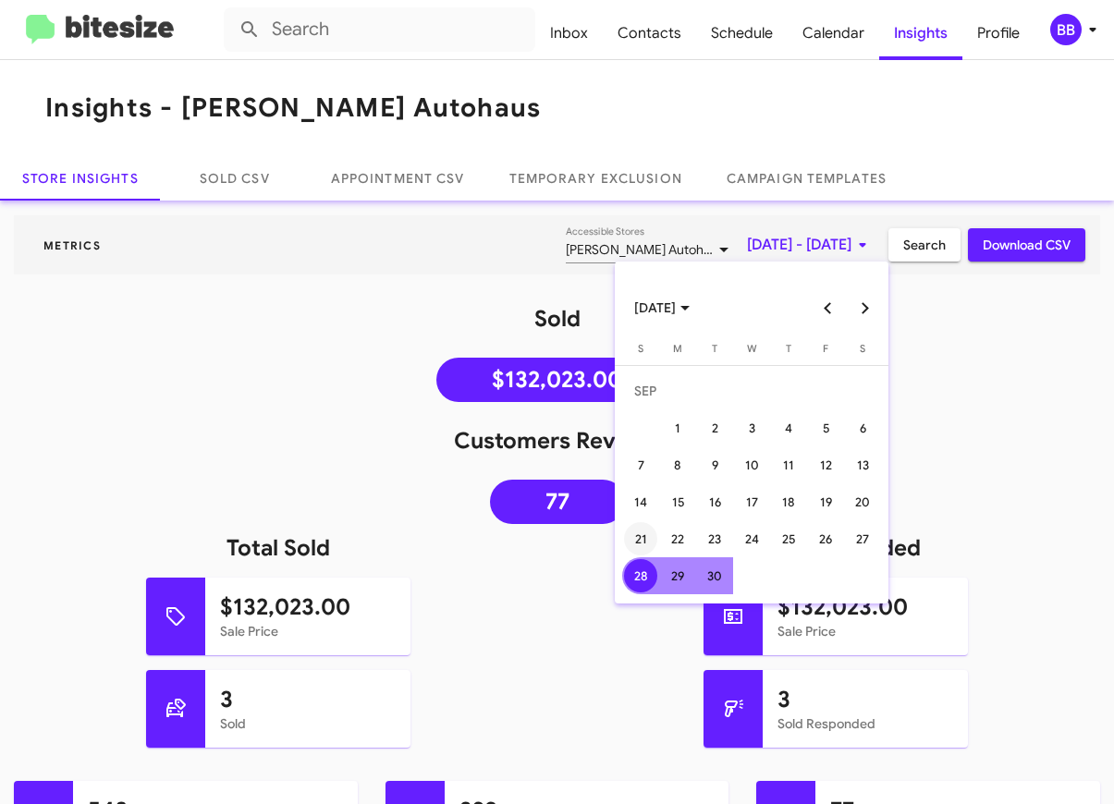
click at [645, 546] on div "21" at bounding box center [640, 538] width 33 height 33
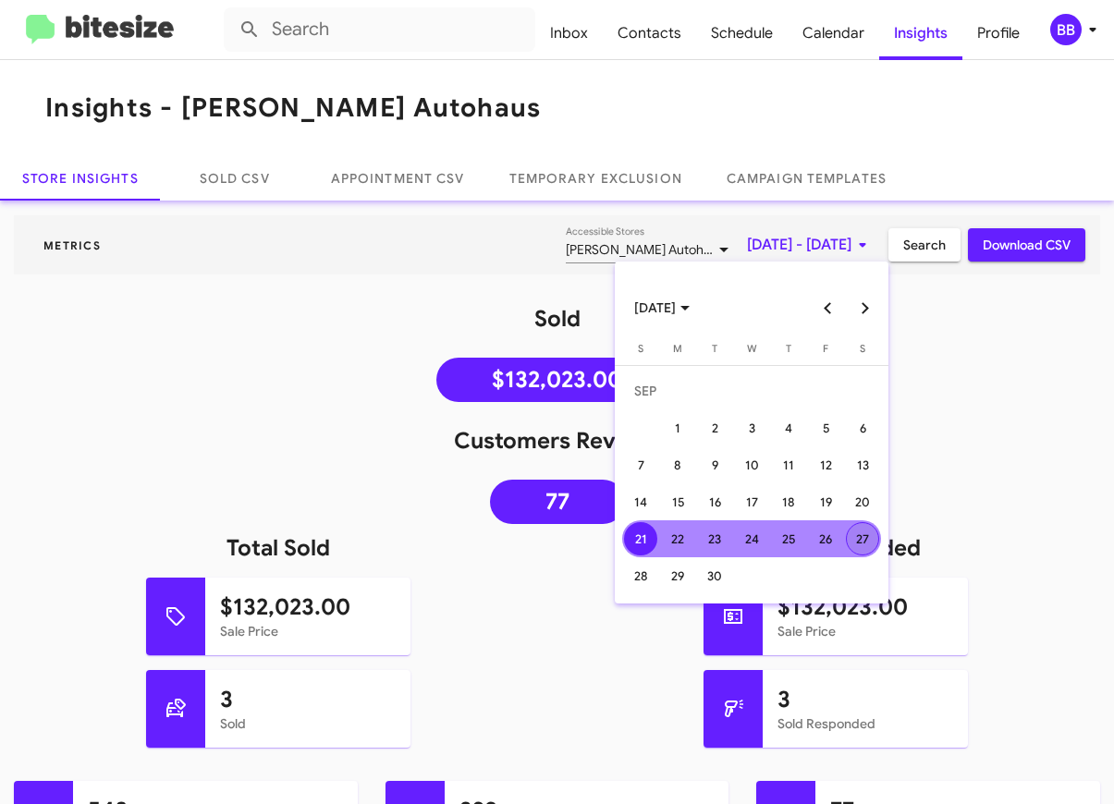
click at [868, 534] on div "27" at bounding box center [862, 538] width 33 height 33
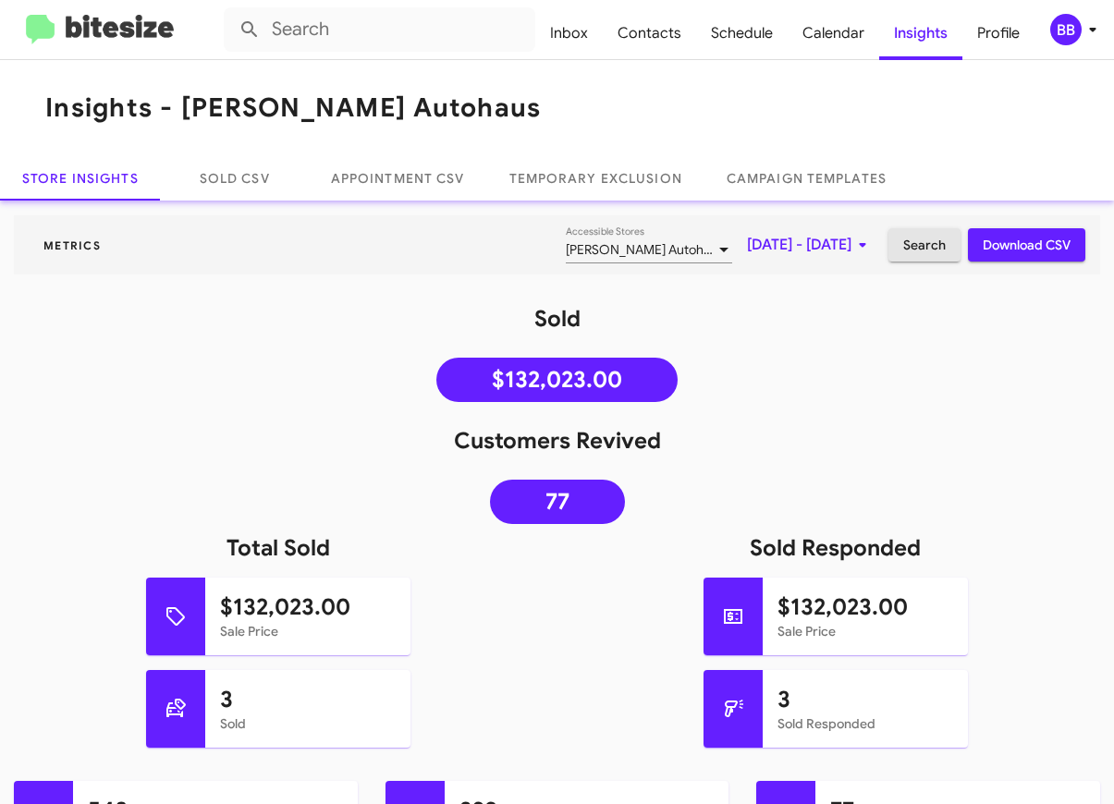
click at [911, 236] on span "Search" at bounding box center [924, 244] width 43 height 33
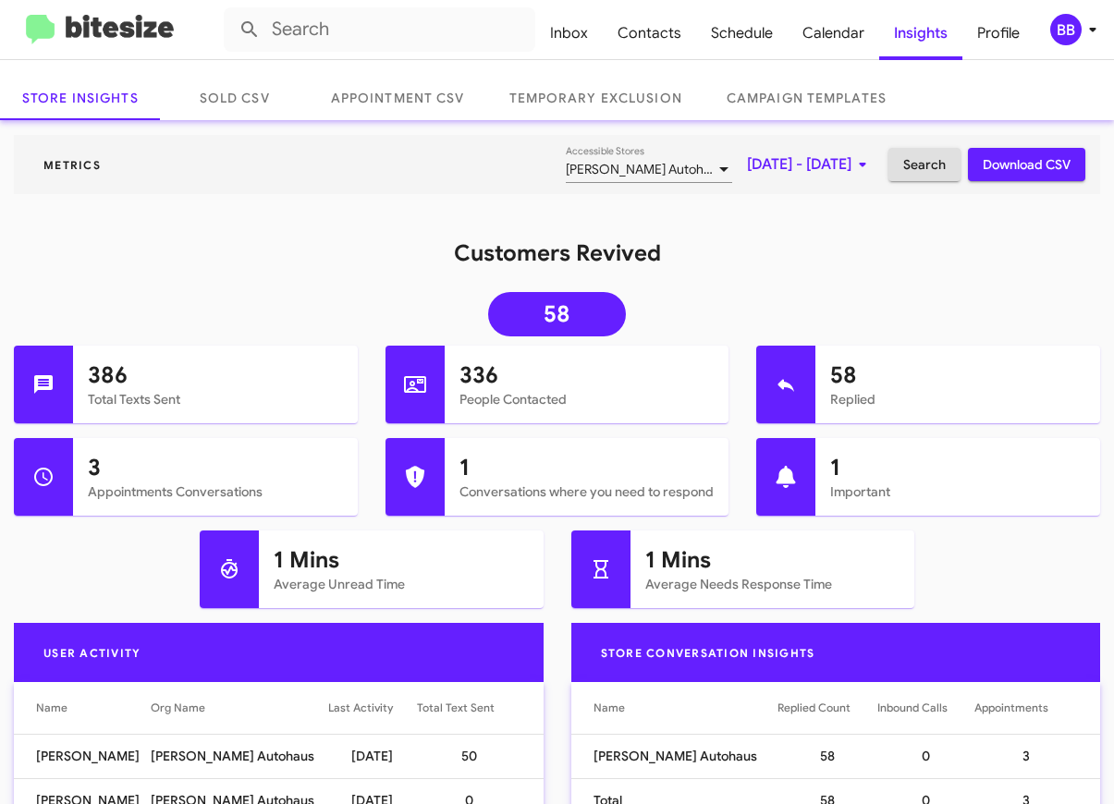
scroll to position [82, 0]
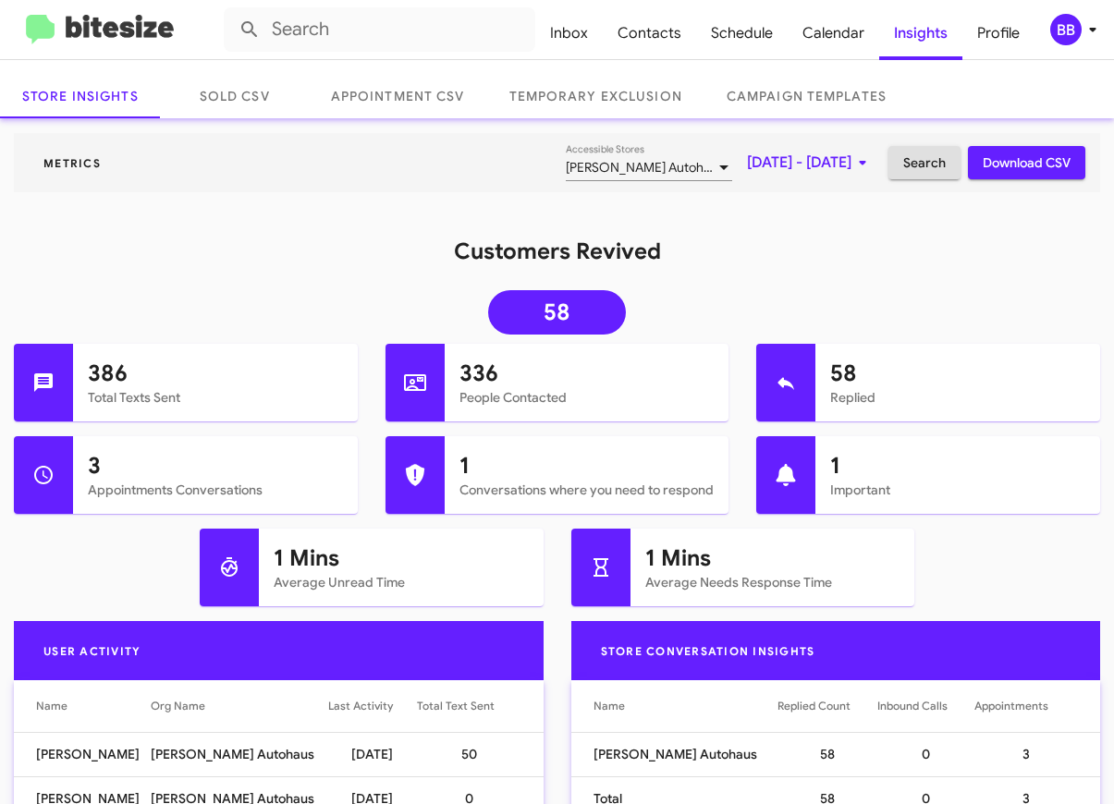
click at [133, 39] on img at bounding box center [100, 30] width 148 height 31
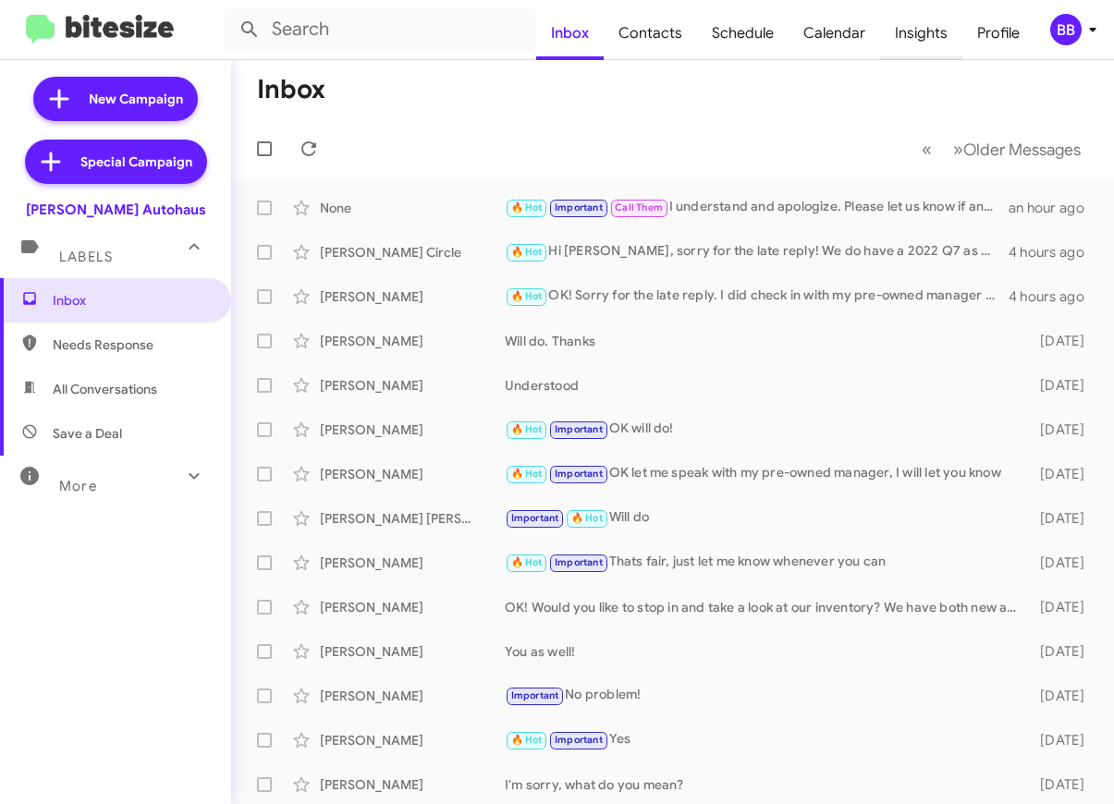
click at [921, 39] on span "Insights" at bounding box center [921, 33] width 82 height 54
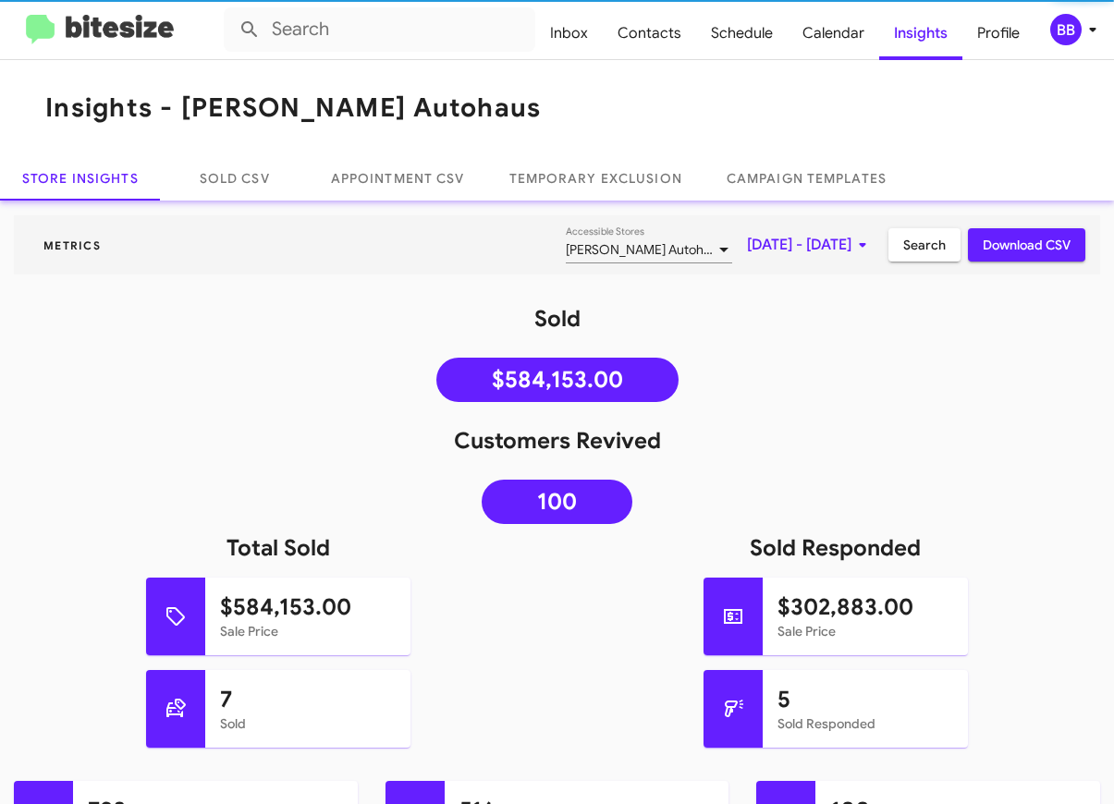
click at [1052, 31] on div "BB" at bounding box center [1065, 29] width 31 height 31
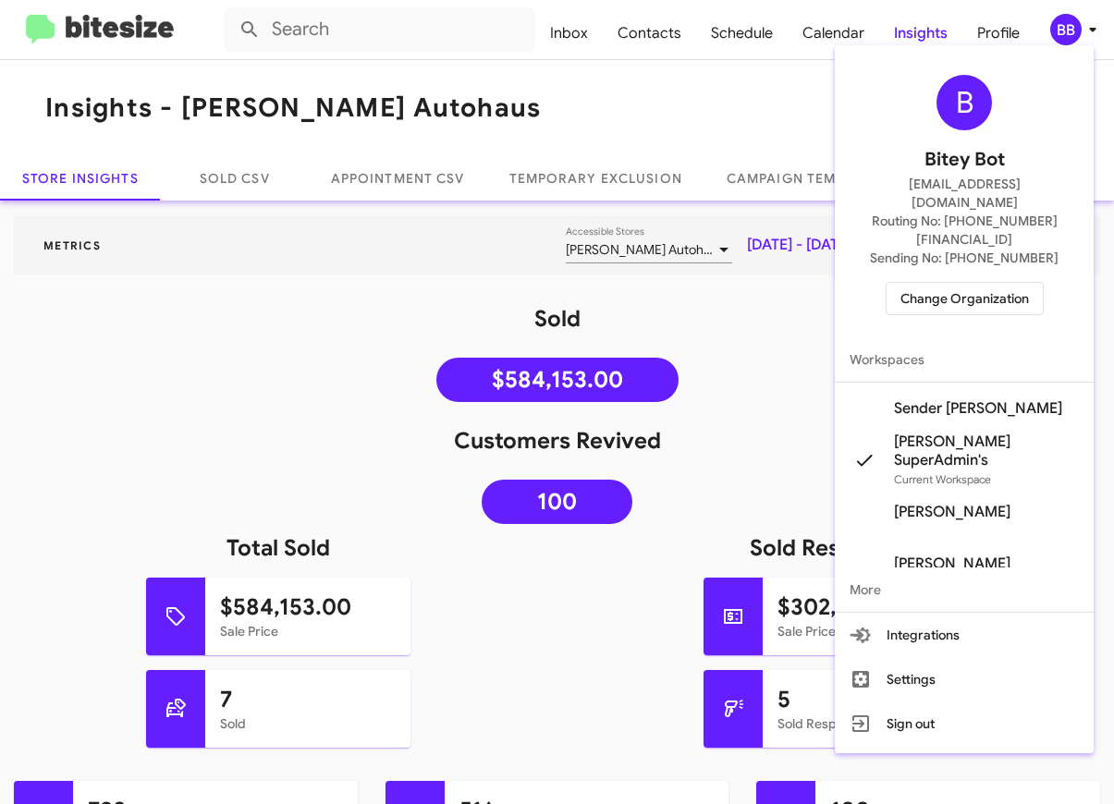
click at [754, 350] on div at bounding box center [557, 402] width 1114 height 804
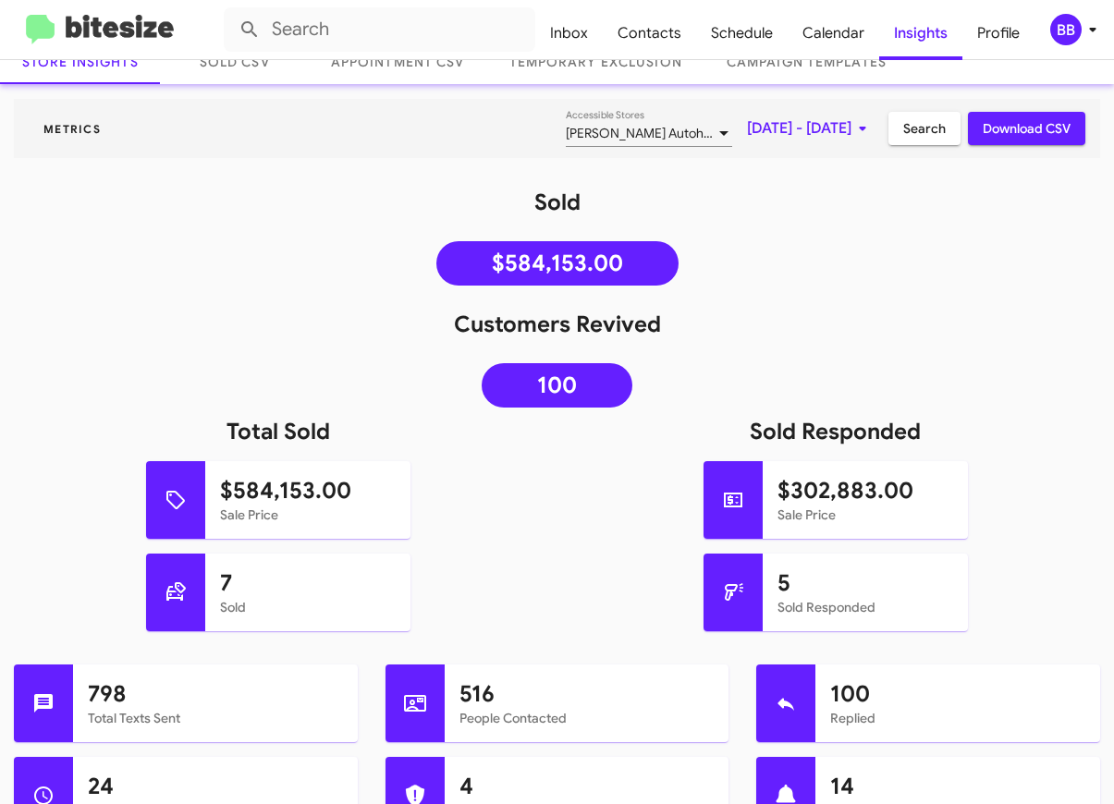
scroll to position [104, 0]
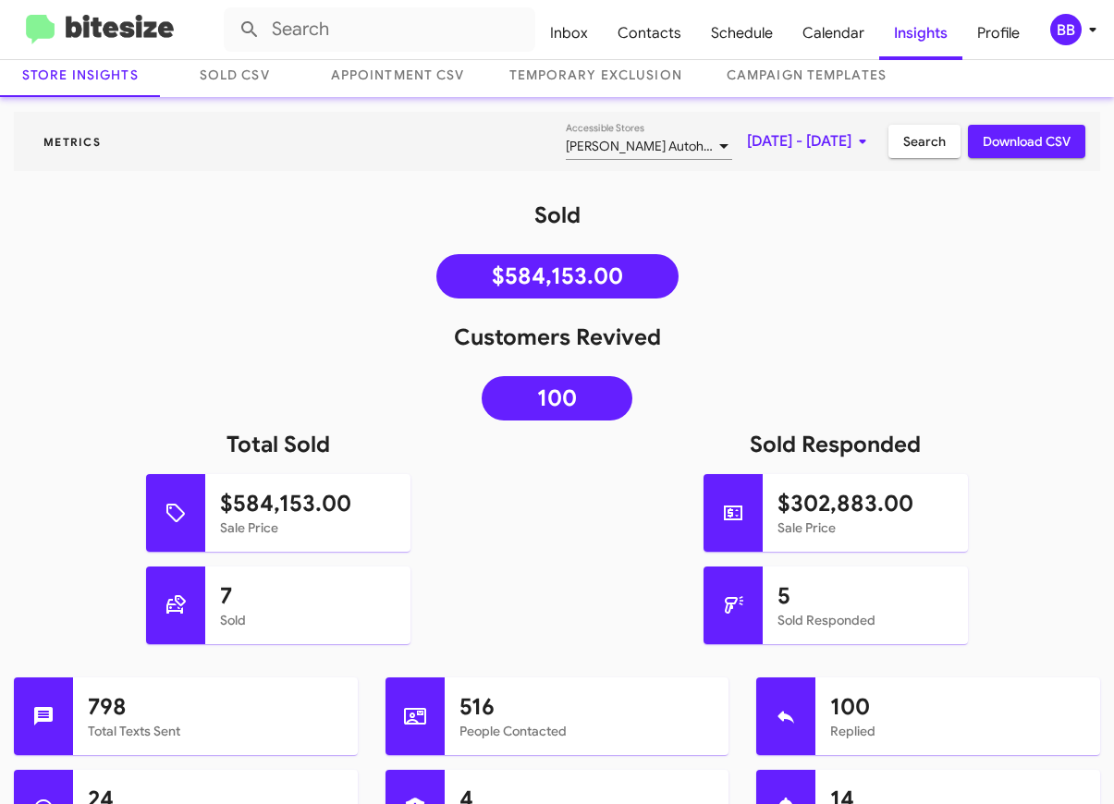
click at [747, 135] on span "[DATE] - [DATE]" at bounding box center [810, 141] width 127 height 33
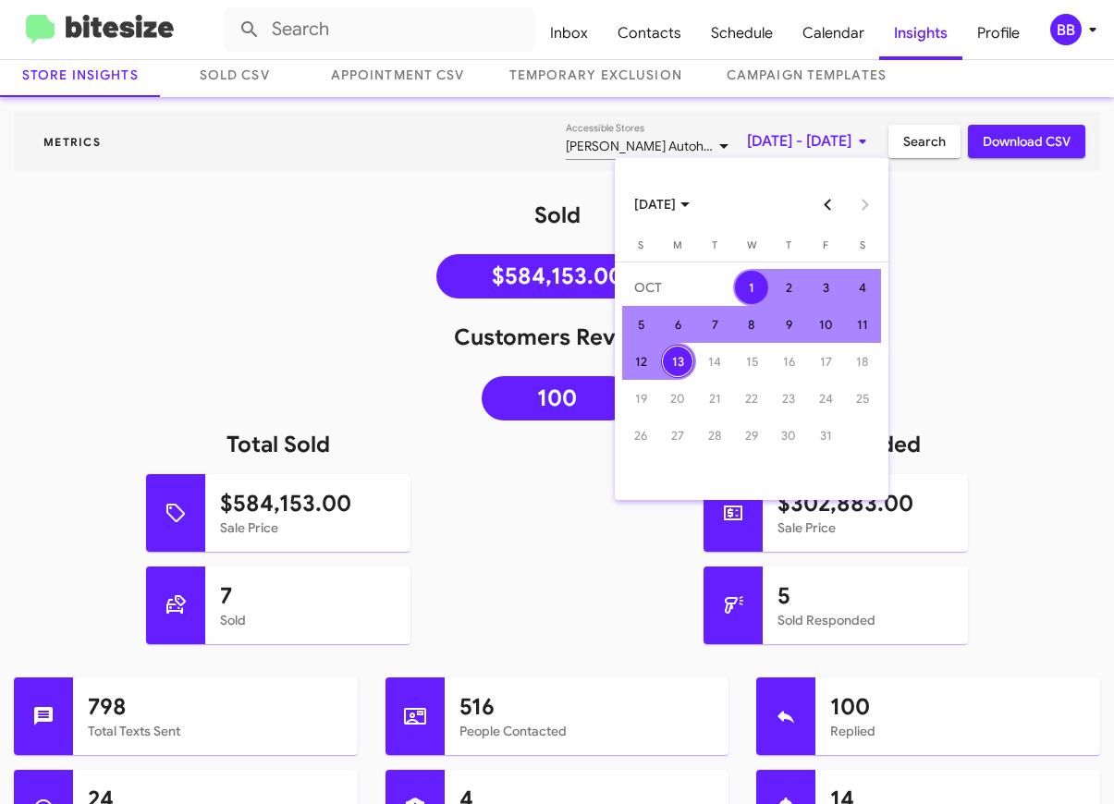
click at [832, 202] on button "Previous month" at bounding box center [828, 204] width 37 height 37
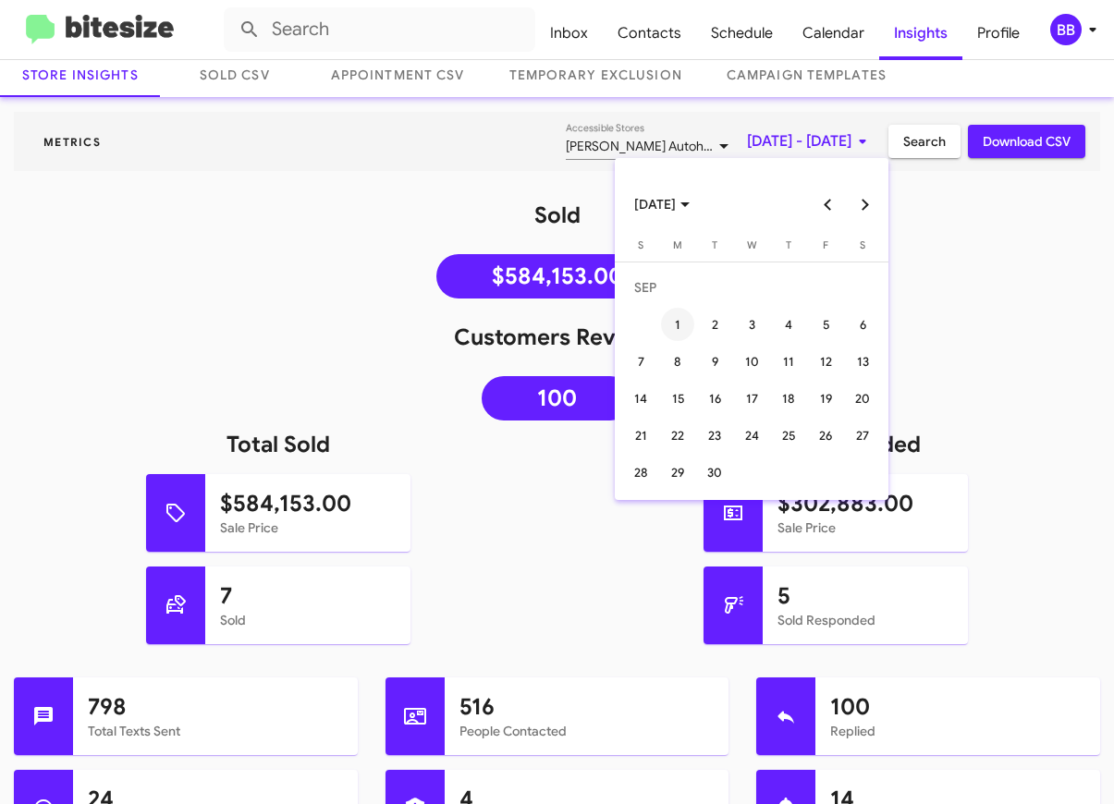
click at [664, 322] on div "1" at bounding box center [677, 324] width 33 height 33
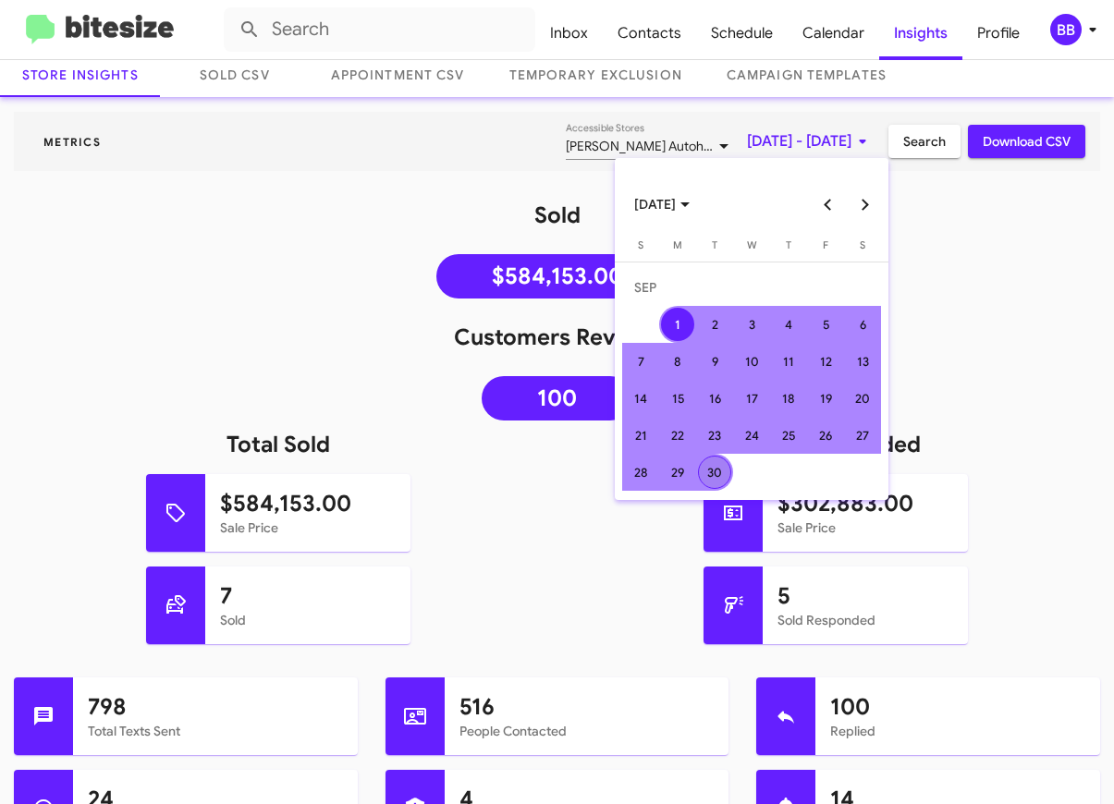
click at [732, 470] on td "30" at bounding box center [714, 472] width 37 height 37
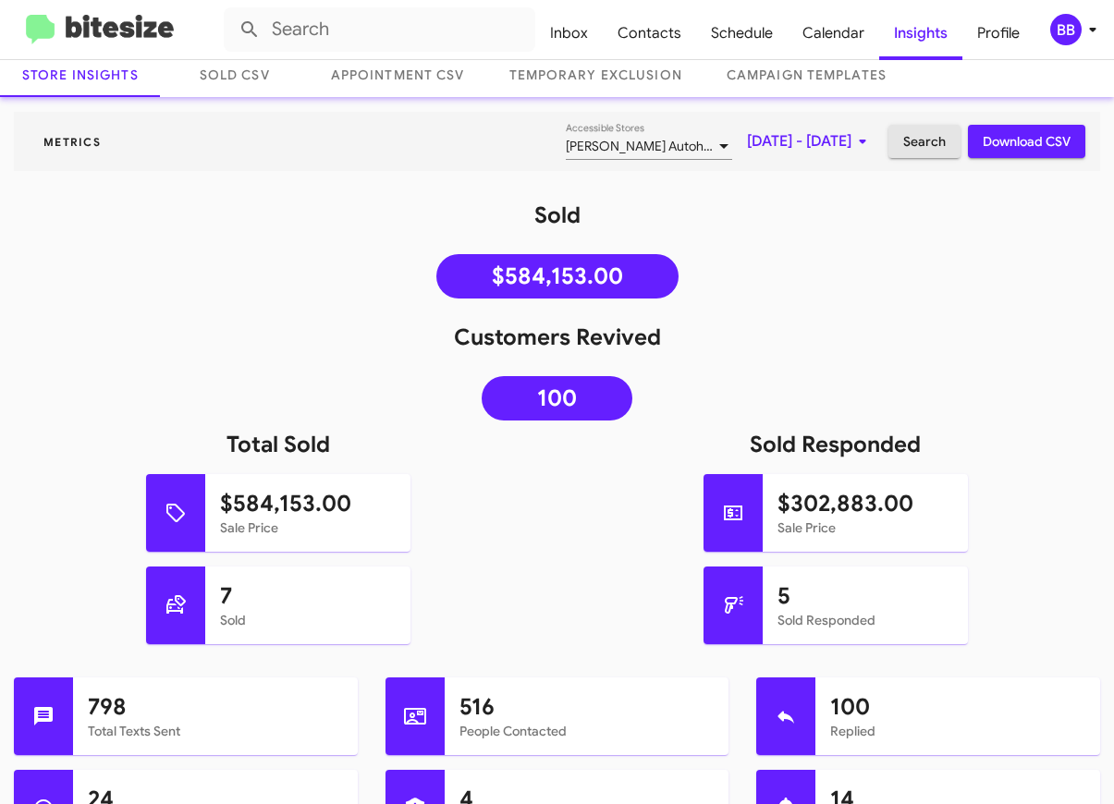
click at [922, 141] on span "Search" at bounding box center [924, 141] width 43 height 33
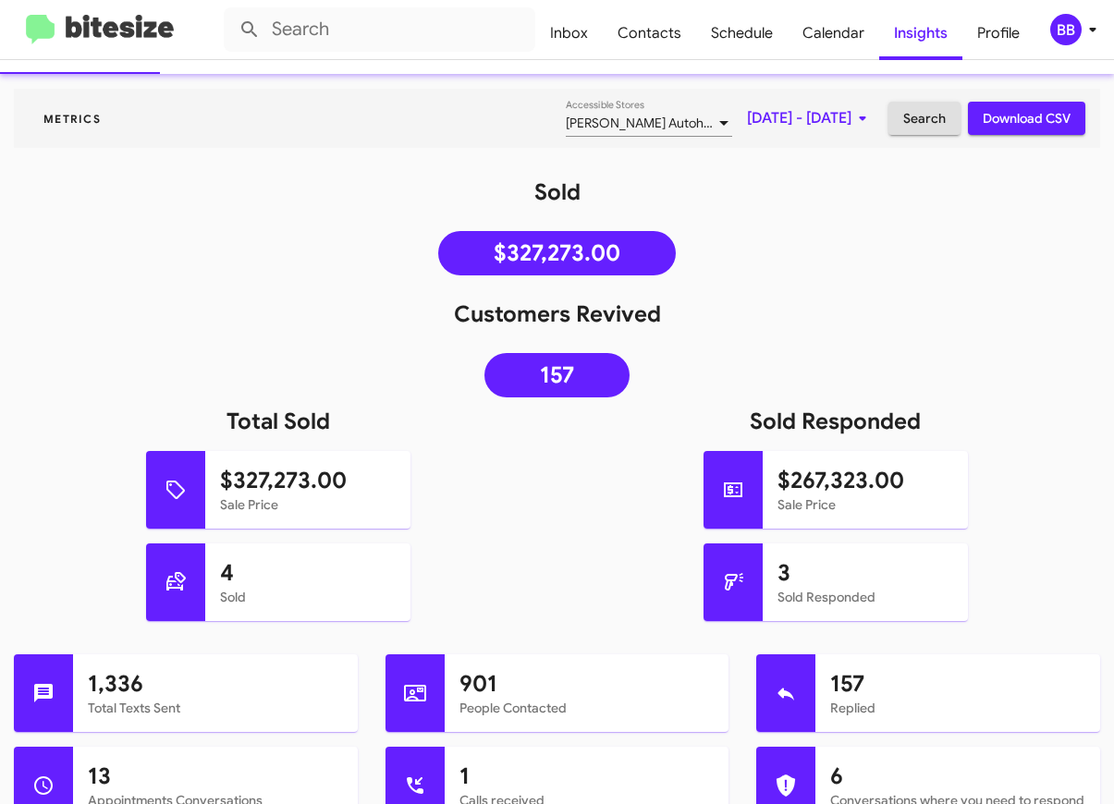
scroll to position [112, 0]
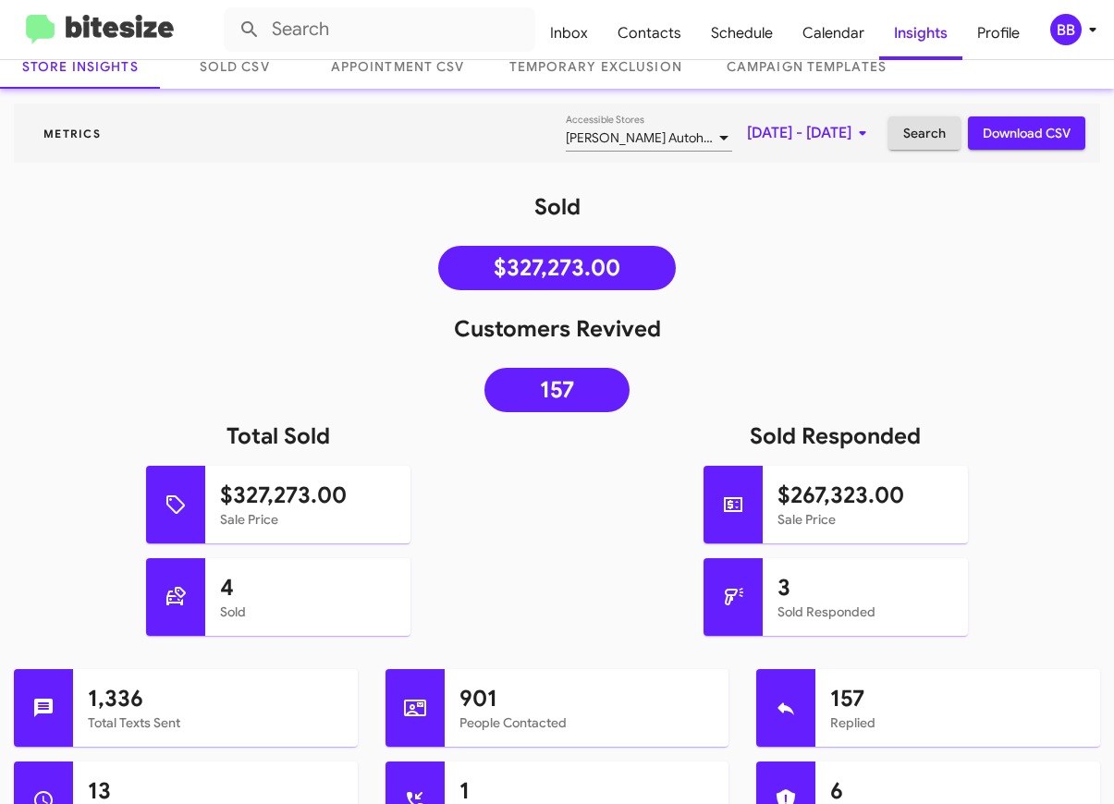
click at [90, 22] on img at bounding box center [100, 30] width 148 height 31
